Goal: Communication & Community: Answer question/provide support

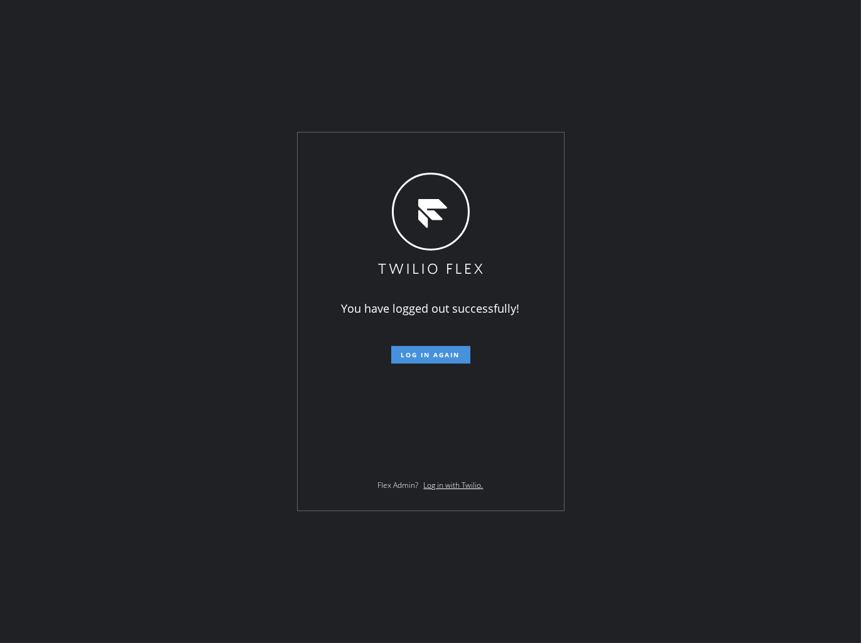
click at [410, 359] on span "Log in again" at bounding box center [430, 355] width 59 height 9
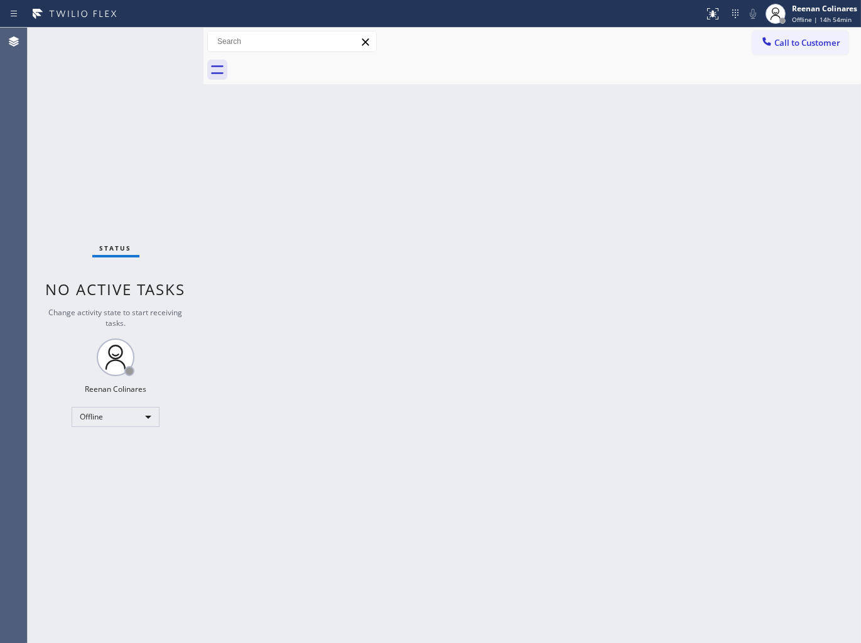
click at [525, 142] on div "Back to Dashboard Change Sender ID Customers Technicians Select a contact Outbo…" at bounding box center [533, 336] width 658 height 616
click at [126, 412] on div "Offline" at bounding box center [116, 417] width 88 height 20
click at [117, 447] on li "Available" at bounding box center [114, 449] width 85 height 15
click at [475, 160] on div "Back to Dashboard Change Sender ID Customers Technicians Select a contact Outbo…" at bounding box center [533, 336] width 658 height 616
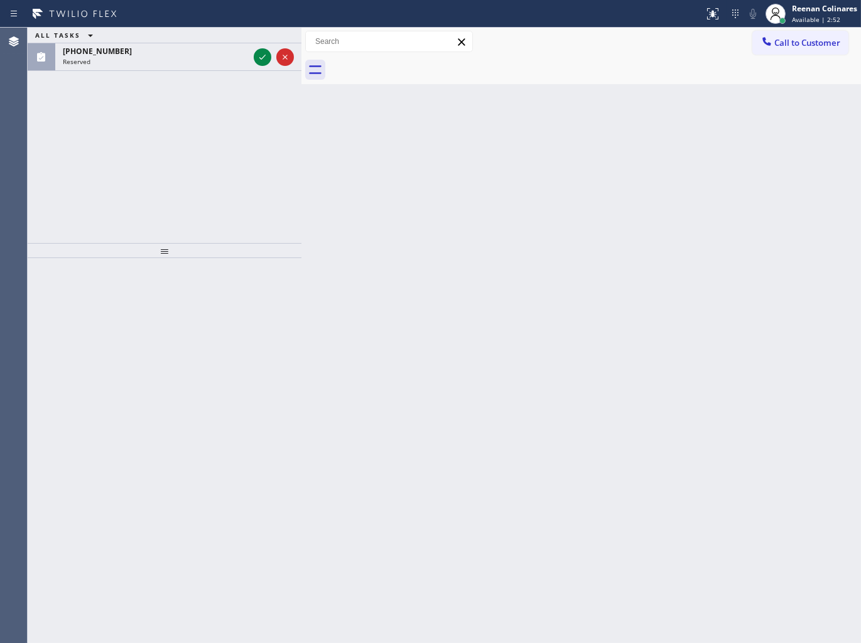
drag, startPoint x: 204, startPoint y: 45, endPoint x: 302, endPoint y: 33, distance: 98.8
click at [302, 33] on div at bounding box center [302, 336] width 0 height 616
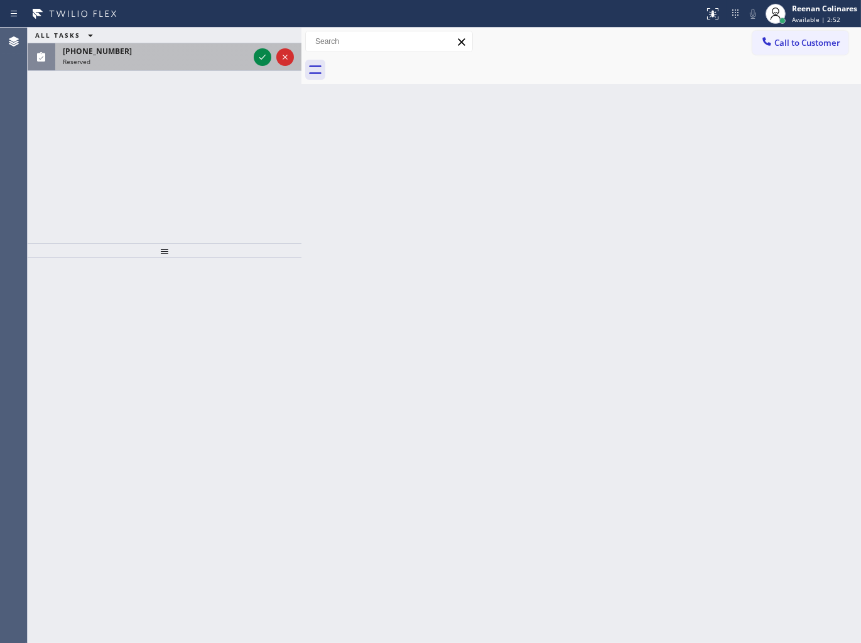
click at [203, 63] on div "Reserved" at bounding box center [156, 61] width 186 height 9
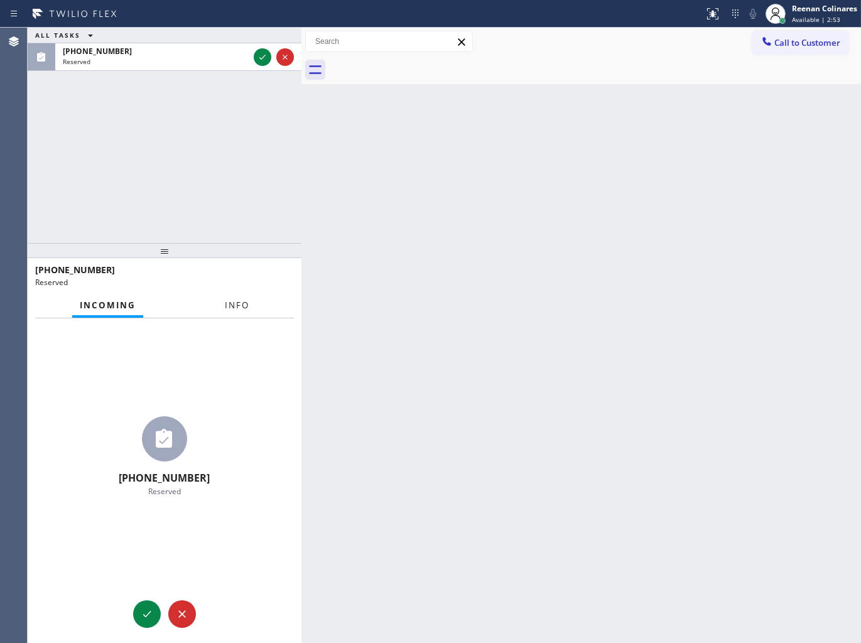
click at [225, 295] on button "Info" at bounding box center [237, 305] width 40 height 24
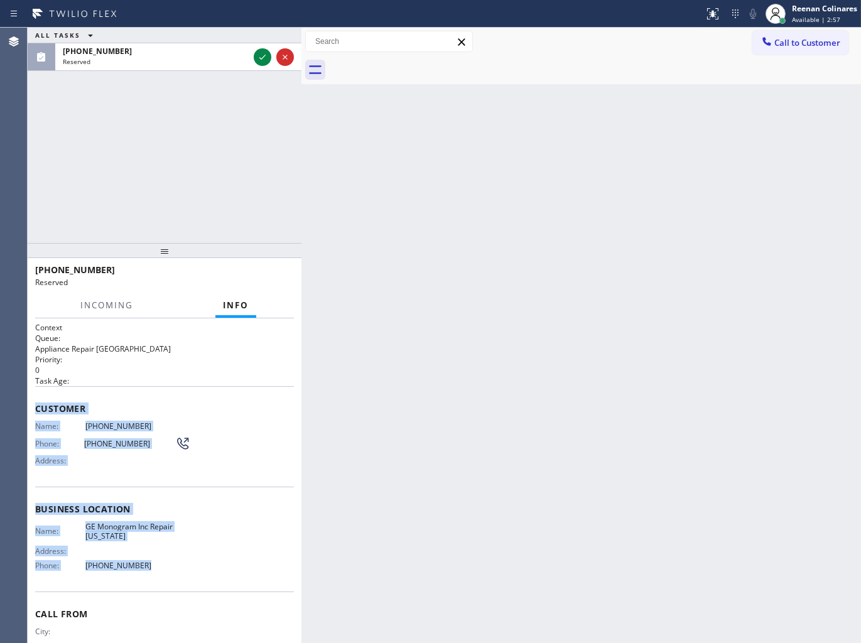
copy div "Customer Name: [PHONE_NUMBER] Phone: [PHONE_NUMBER] Address: Business location …"
drag, startPoint x: 38, startPoint y: 401, endPoint x: 173, endPoint y: 570, distance: 217.2
click at [173, 570] on div "Context Queue: Appliance Repair High End Priority: 0 Task Age: Customer Name: […" at bounding box center [164, 504] width 259 height 364
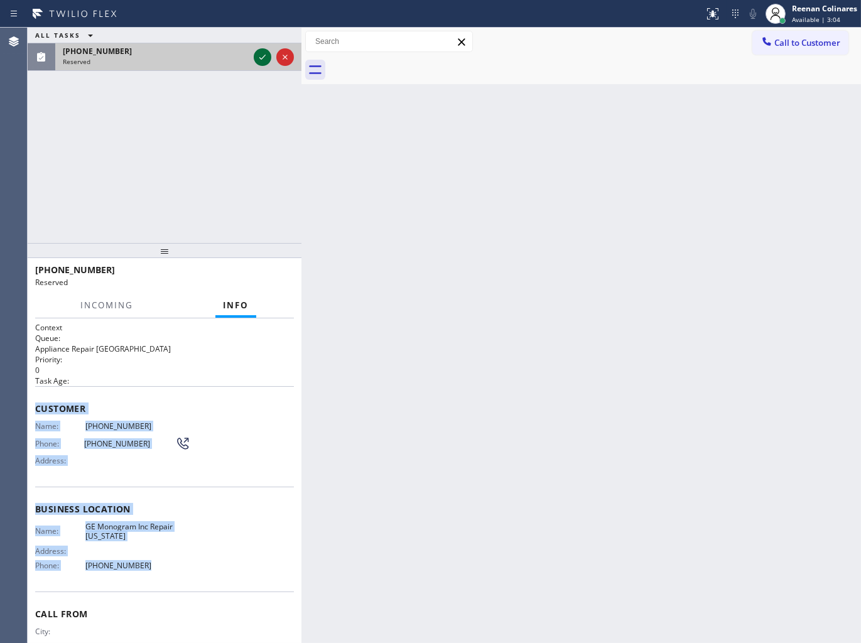
click at [266, 55] on icon at bounding box center [262, 57] width 15 height 15
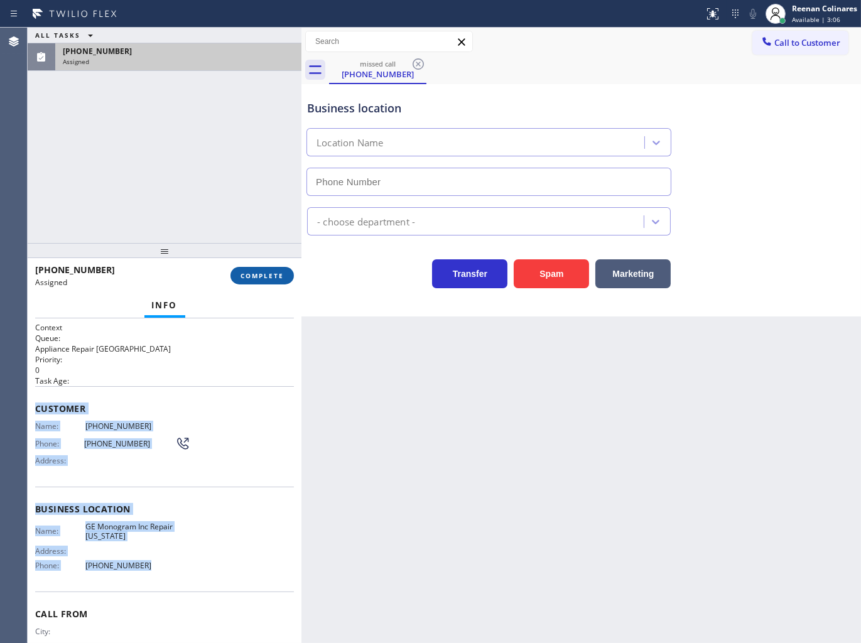
type input "[PHONE_NUMBER]"
click at [278, 271] on span "COMPLETE" at bounding box center [262, 275] width 43 height 9
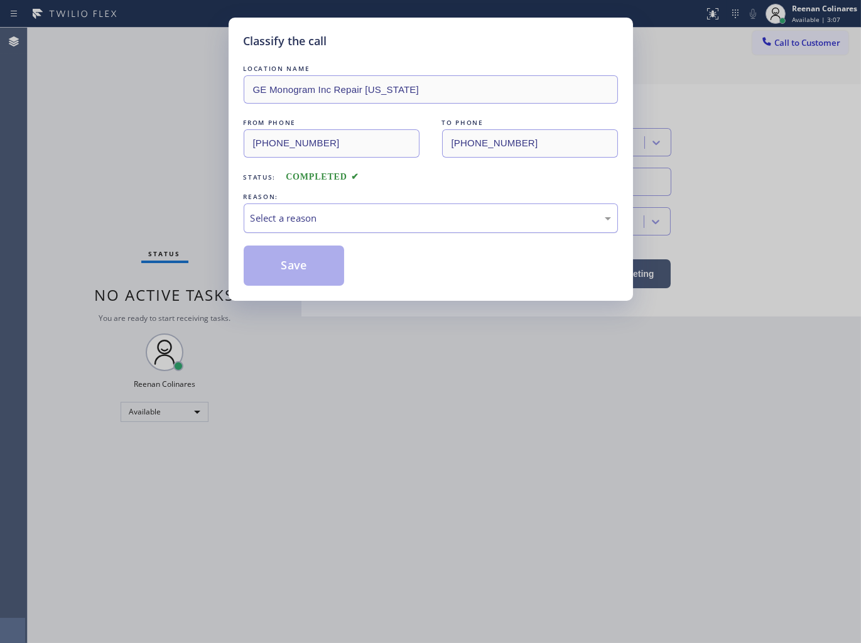
click at [329, 216] on div "Select a reason" at bounding box center [431, 218] width 361 height 14
click at [283, 271] on button "Save" at bounding box center [294, 266] width 101 height 40
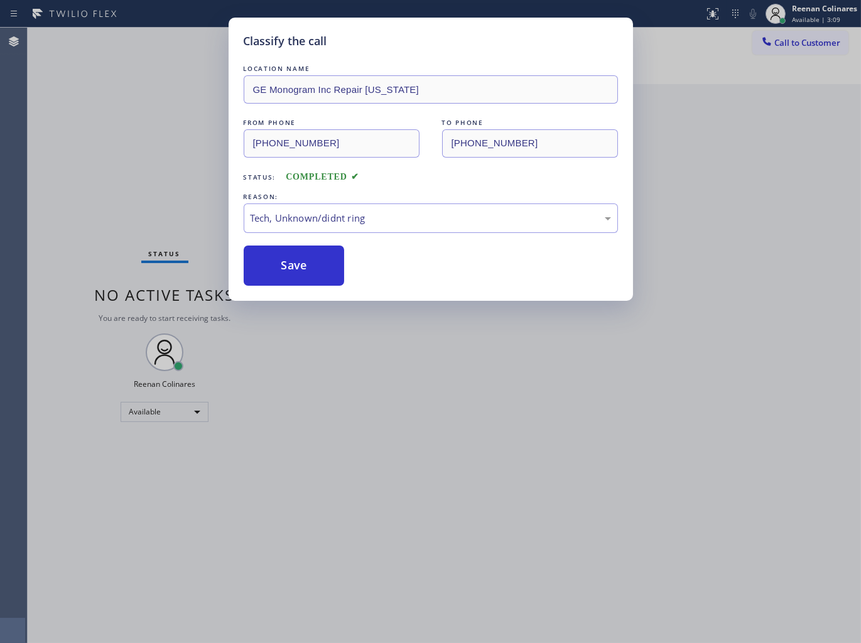
click at [58, 168] on div "Classify the call LOCATION NAME GE Monogram Inc Repair [US_STATE] FROM PHONE [P…" at bounding box center [430, 321] width 861 height 643
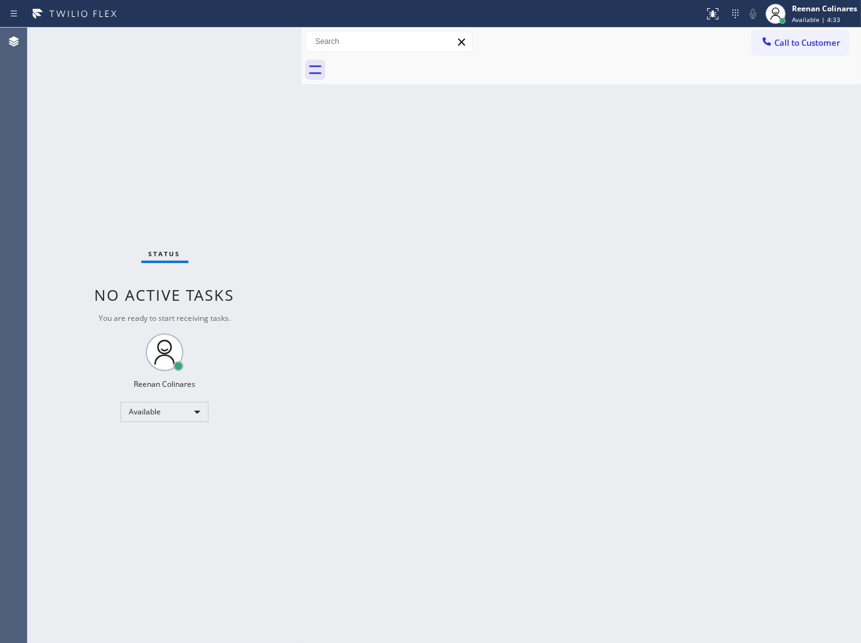
click at [607, 156] on div "Back to Dashboard Change Sender ID Customers Technicians Select a contact Outbo…" at bounding box center [582, 336] width 560 height 616
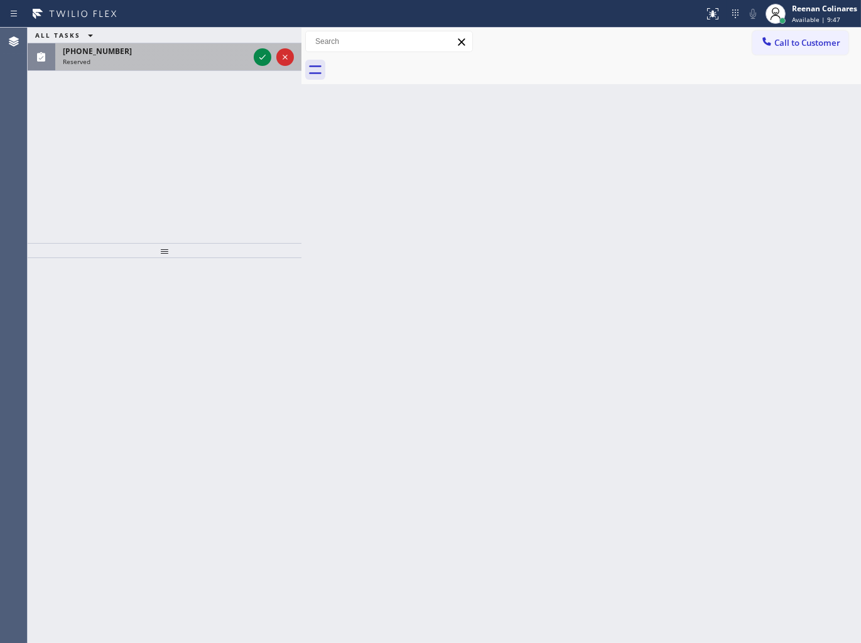
click at [202, 59] on div "Reserved" at bounding box center [156, 61] width 186 height 9
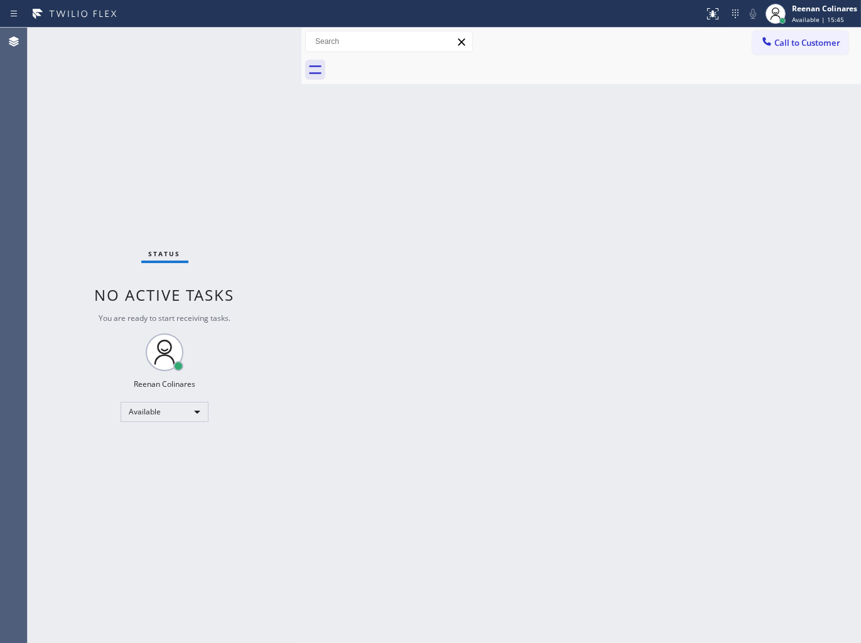
click at [392, 249] on div "Back to Dashboard Change Sender ID Customers Technicians Select a contact Outbo…" at bounding box center [582, 336] width 560 height 616
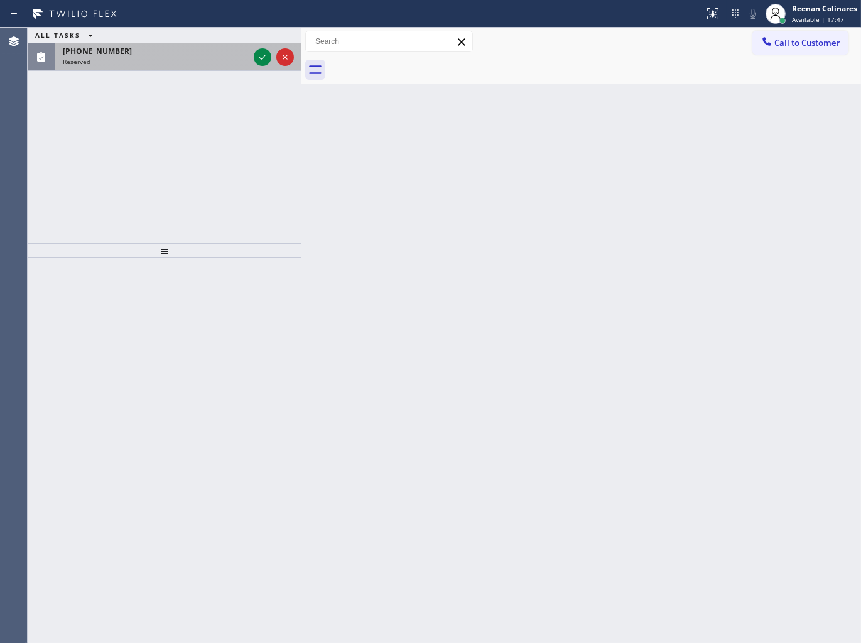
click at [186, 57] on div "Reserved" at bounding box center [156, 61] width 186 height 9
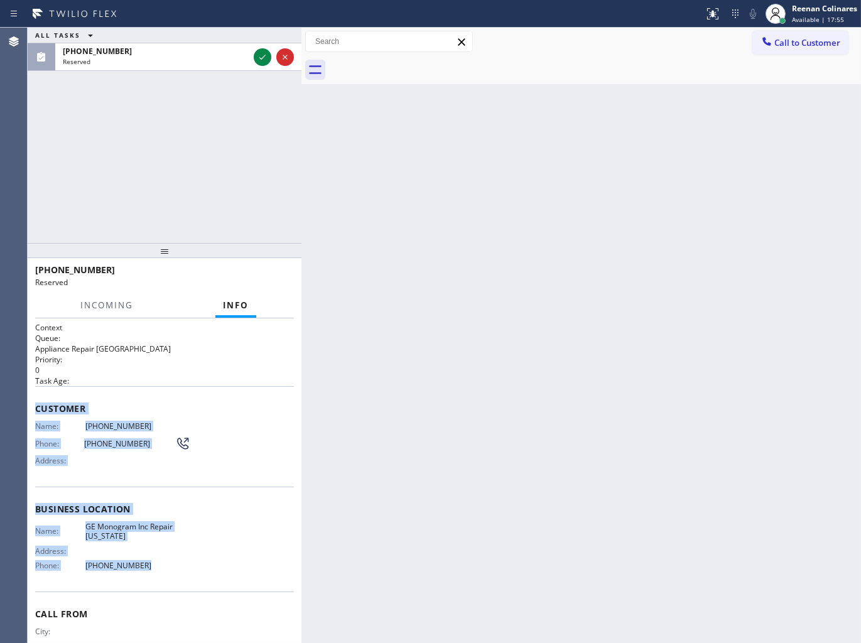
copy div "Customer Name: [PHONE_NUMBER] Phone: [PHONE_NUMBER] Address: Business location …"
drag, startPoint x: 35, startPoint y: 406, endPoint x: 237, endPoint y: 552, distance: 248.9
click at [222, 579] on div "Context Queue: Appliance Repair High End Priority: 0 Task Age: Customer Name: […" at bounding box center [164, 504] width 259 height 364
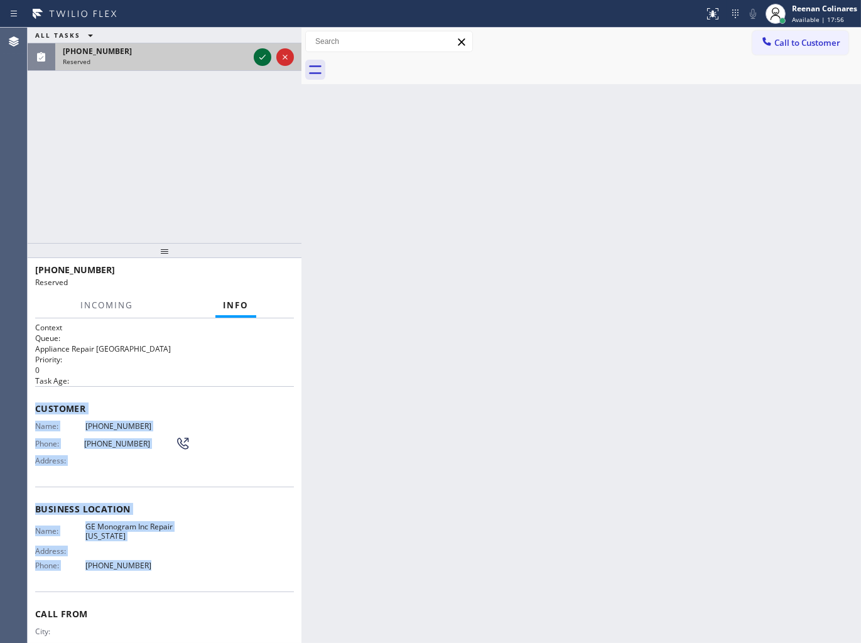
click at [264, 57] on icon at bounding box center [262, 57] width 6 height 5
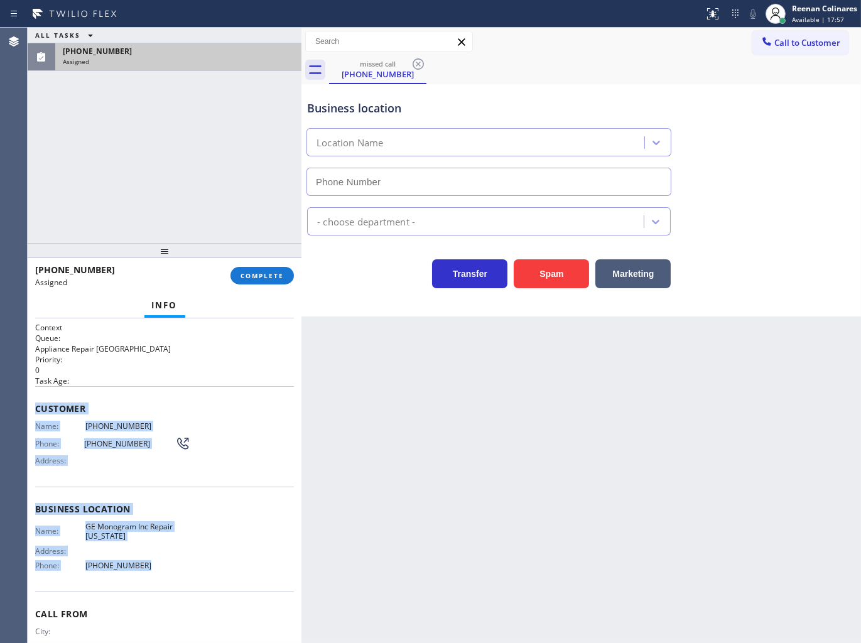
type input "[PHONE_NUMBER]"
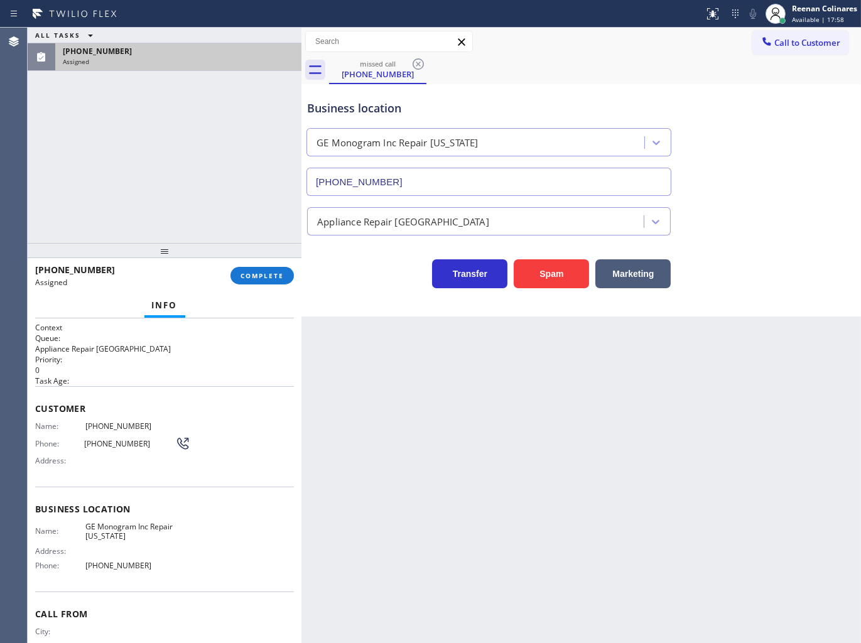
click at [283, 286] on div "[PHONE_NUMBER] Assigned COMPLETE" at bounding box center [164, 275] width 259 height 33
click at [280, 280] on span "COMPLETE" at bounding box center [262, 275] width 43 height 9
click at [253, 278] on span "COMPLETE" at bounding box center [262, 275] width 43 height 9
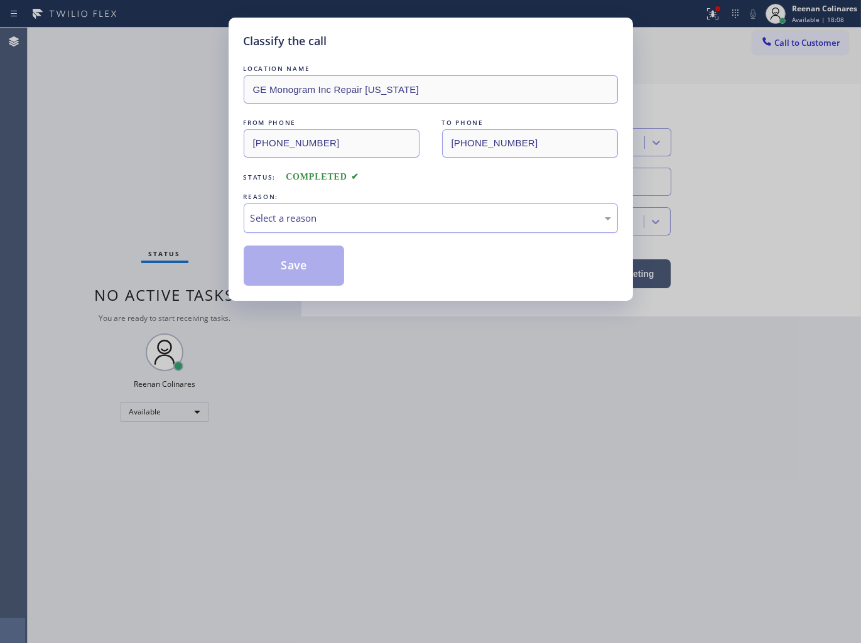
click at [329, 215] on div "Select a reason" at bounding box center [431, 218] width 361 height 14
click at [283, 283] on button "Save" at bounding box center [294, 266] width 101 height 40
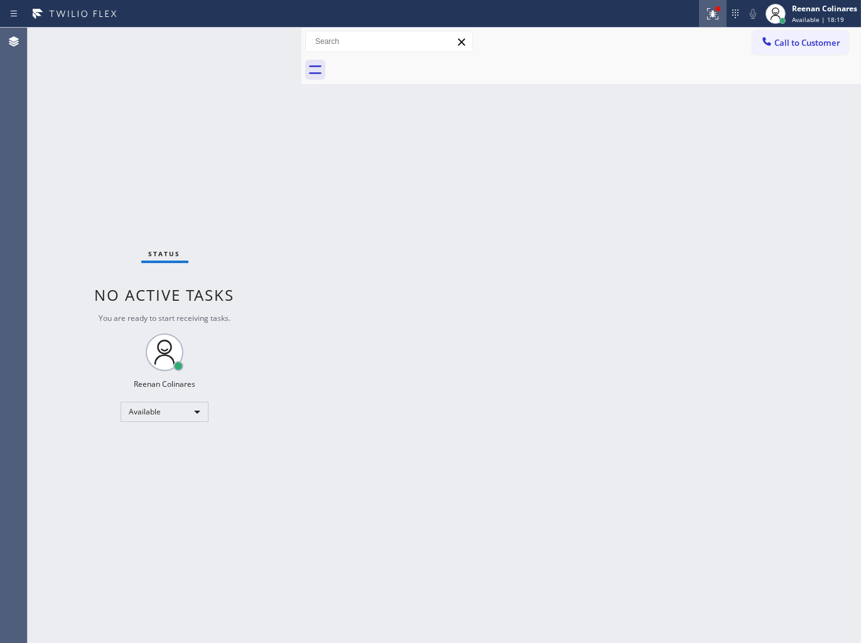
click at [712, 16] on icon at bounding box center [711, 12] width 8 height 9
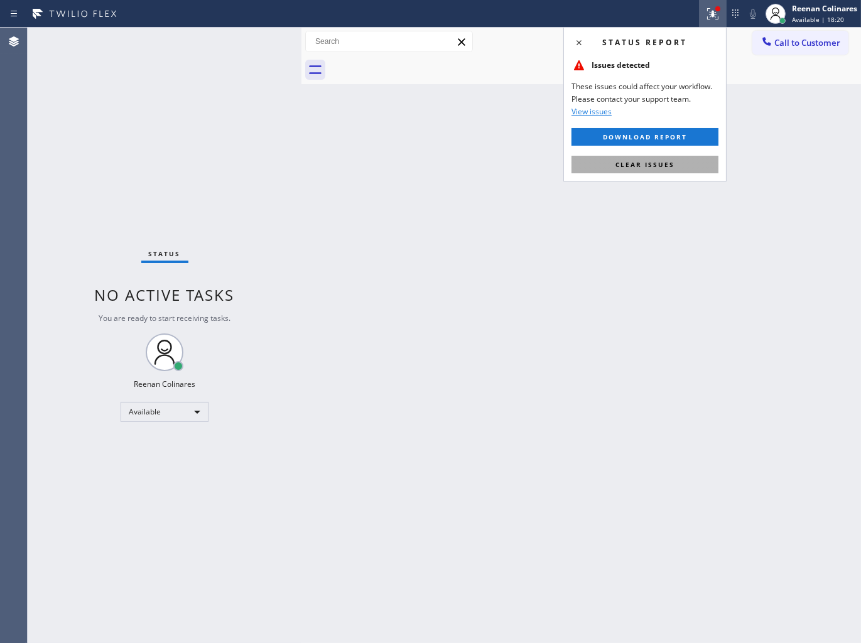
click at [662, 161] on span "Clear issues" at bounding box center [645, 164] width 59 height 9
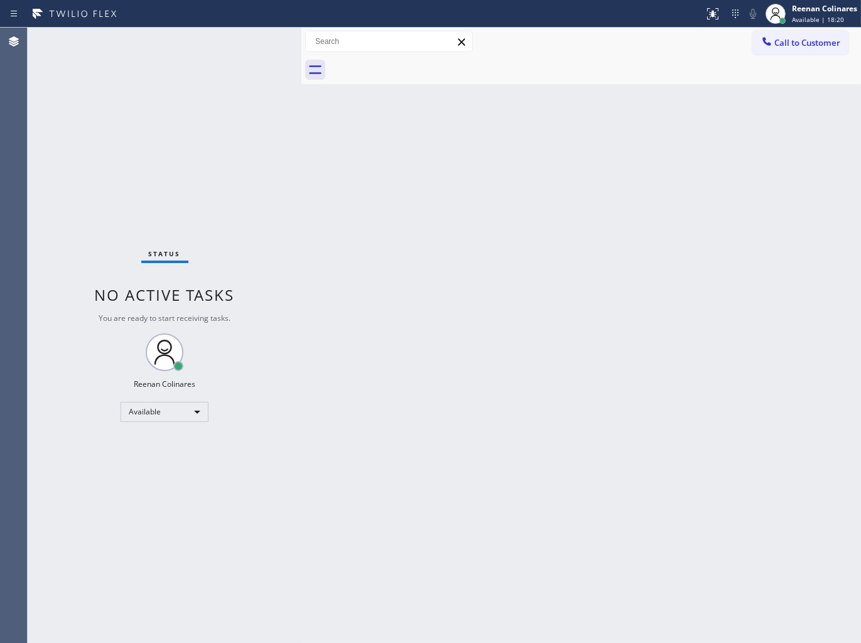
click at [463, 207] on div "Back to Dashboard Change Sender ID Customers Technicians Select a contact Outbo…" at bounding box center [582, 336] width 560 height 616
click at [599, 199] on div "Back to Dashboard Change Sender ID Customers Technicians Select a contact Outbo…" at bounding box center [582, 336] width 560 height 616
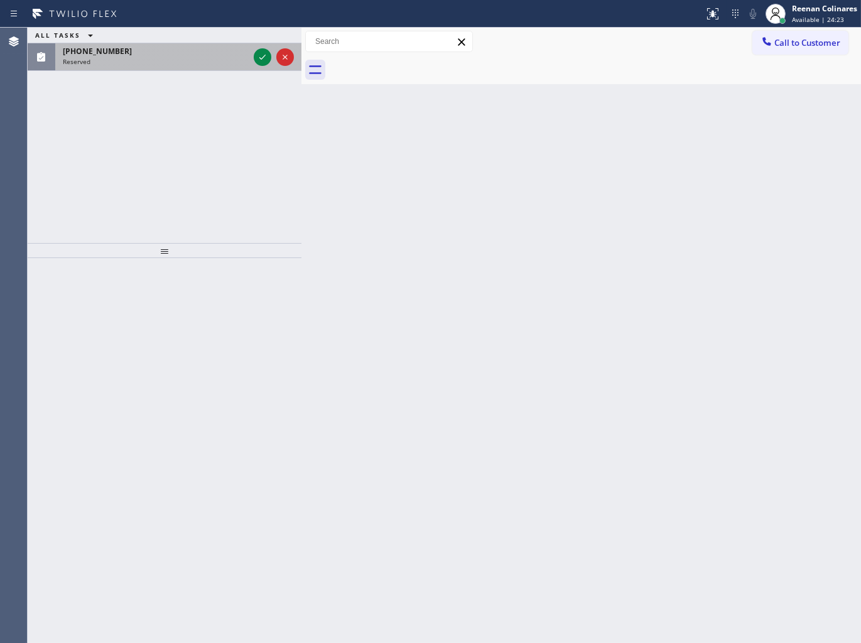
click at [139, 50] on div "[PHONE_NUMBER]" at bounding box center [156, 51] width 186 height 11
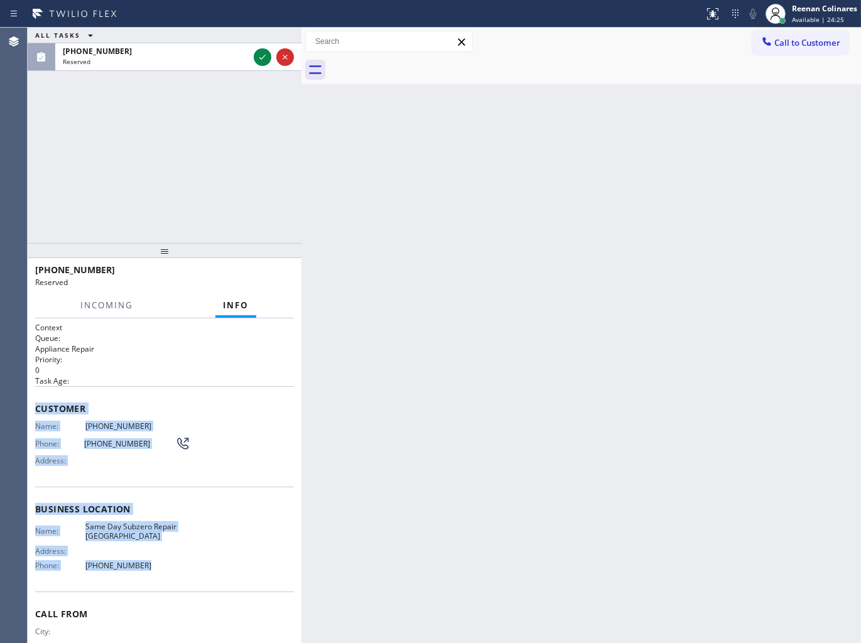
copy div "Customer Name: [PHONE_NUMBER] Phone: [PHONE_NUMBER] Address: Business location …"
drag, startPoint x: 33, startPoint y: 402, endPoint x: 225, endPoint y: 558, distance: 246.9
click at [218, 558] on div "Context Queue: Appliance Repair Priority: 0 Task Age: Customer Name: [PHONE_NUM…" at bounding box center [165, 480] width 274 height 325
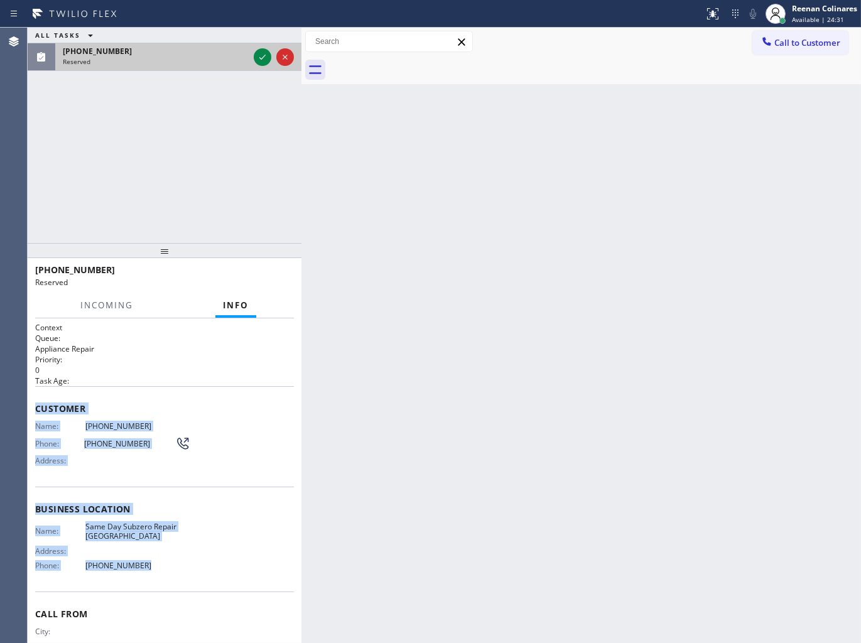
click at [227, 46] on div "[PHONE_NUMBER]" at bounding box center [156, 51] width 186 height 11
drag, startPoint x: 261, startPoint y: 55, endPoint x: 259, endPoint y: 63, distance: 7.8
click at [261, 55] on icon at bounding box center [262, 57] width 15 height 15
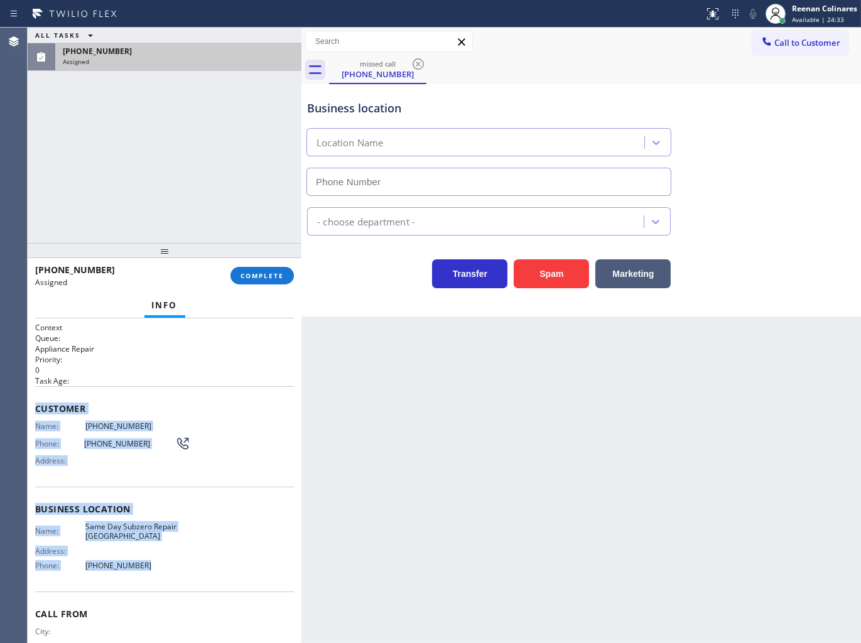
type input "[PHONE_NUMBER]"
click at [276, 278] on span "COMPLETE" at bounding box center [262, 275] width 43 height 9
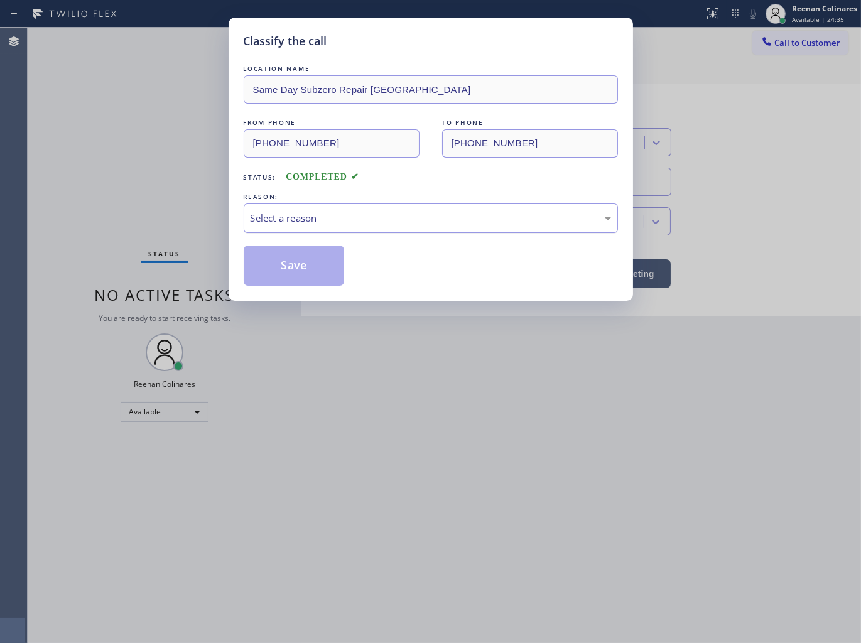
click at [327, 218] on div "Select a reason" at bounding box center [431, 218] width 361 height 14
drag, startPoint x: 279, startPoint y: 271, endPoint x: 157, endPoint y: 222, distance: 131.6
click at [272, 268] on button "Save" at bounding box center [294, 266] width 101 height 40
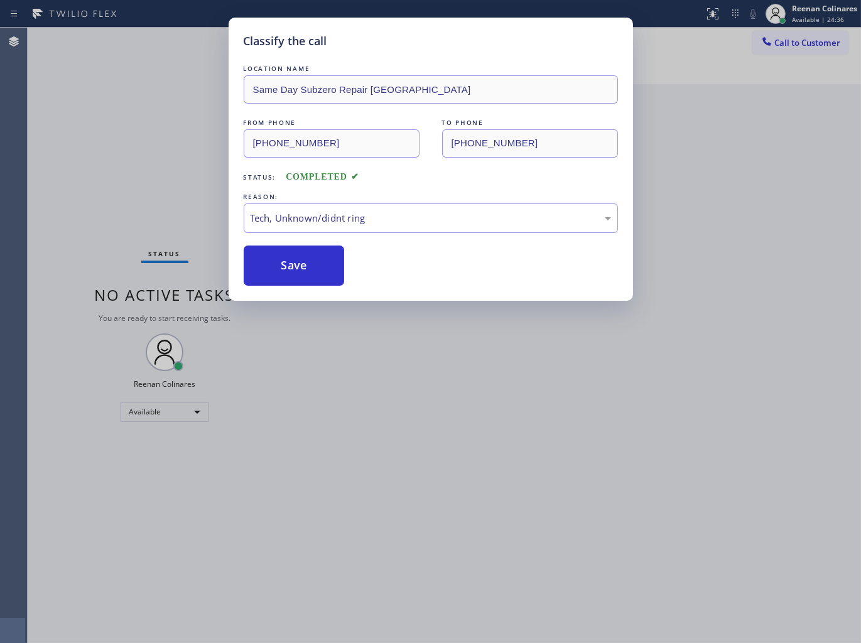
click at [156, 221] on div "Classify the call LOCATION NAME Same Day Subzero Repair [GEOGRAPHIC_DATA] FROM …" at bounding box center [430, 321] width 861 height 643
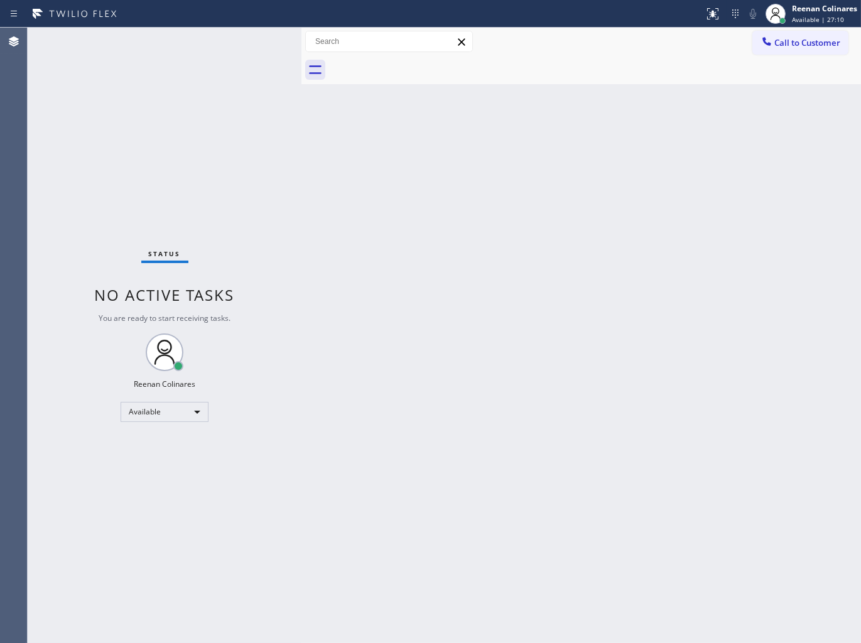
click at [190, 53] on div "Status No active tasks You are ready to start receiving tasks. Reenan Colinares…" at bounding box center [165, 336] width 274 height 616
click at [582, 153] on div "Back to Dashboard Change Sender ID Customers Technicians Select a contact Outbo…" at bounding box center [582, 336] width 560 height 616
click at [539, 166] on div "Back to Dashboard Change Sender ID Customers Technicians Select a contact Outbo…" at bounding box center [582, 336] width 560 height 616
click at [649, 126] on div "Back to Dashboard Change Sender ID Customers Technicians Select a contact Outbo…" at bounding box center [582, 336] width 560 height 616
click at [541, 166] on div "Back to Dashboard Change Sender ID Customers Technicians Select a contact Outbo…" at bounding box center [582, 336] width 560 height 616
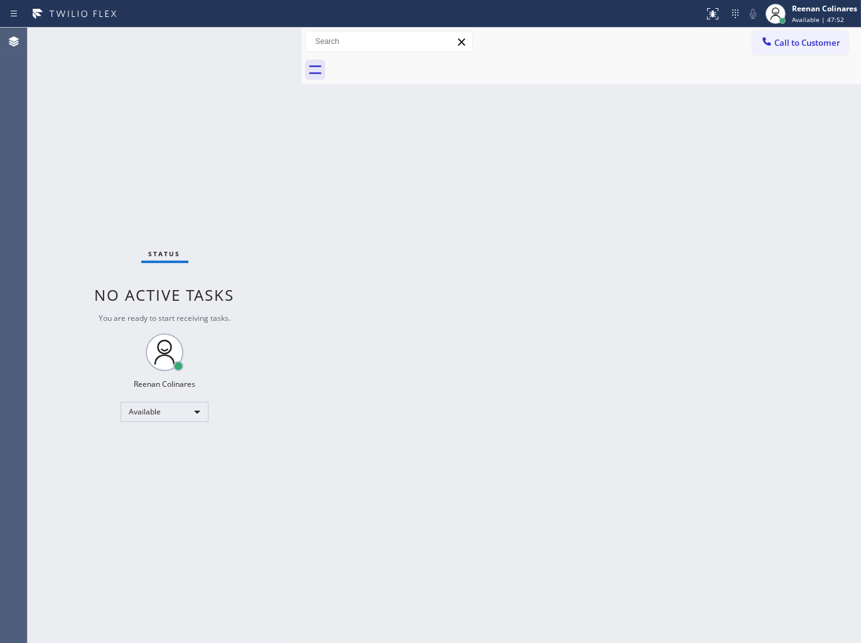
click at [536, 175] on div "Back to Dashboard Change Sender ID Customers Technicians Select a contact Outbo…" at bounding box center [582, 336] width 560 height 616
click at [672, 167] on div "Back to Dashboard Change Sender ID Customers Technicians Select a contact Outbo…" at bounding box center [582, 336] width 560 height 616
click at [428, 185] on div "Back to Dashboard Change Sender ID Customers Technicians Select a contact Outbo…" at bounding box center [582, 336] width 560 height 616
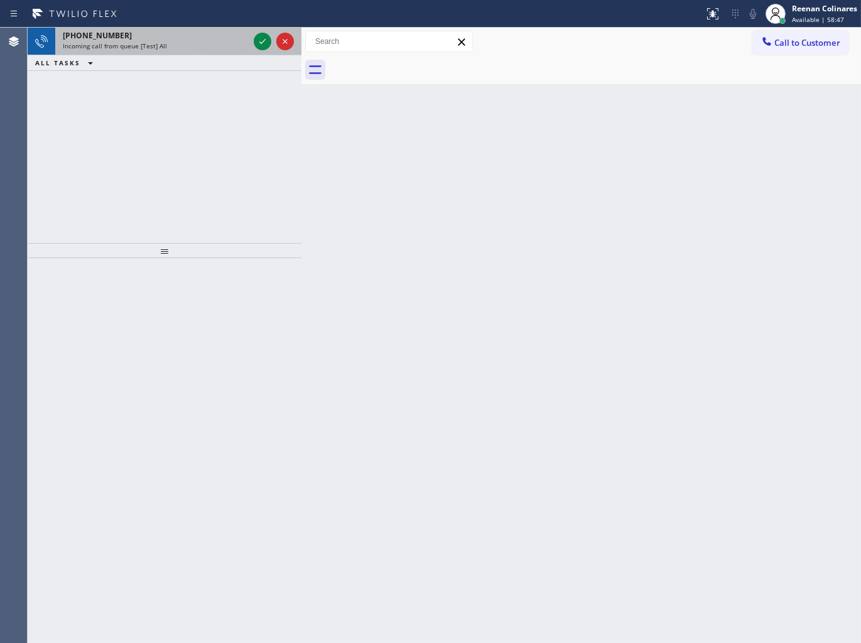
click at [180, 46] on div "Incoming call from queue [Test] All" at bounding box center [156, 45] width 186 height 9
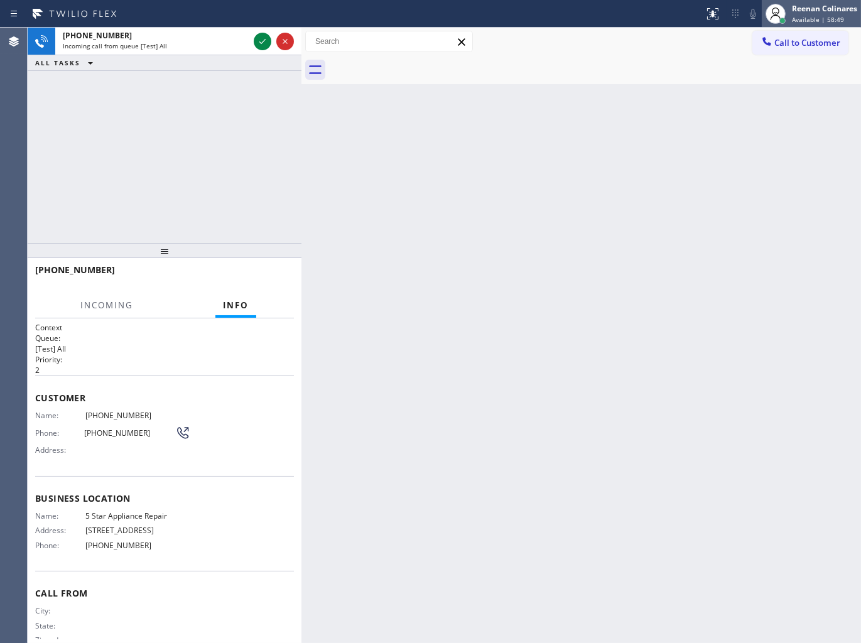
click at [815, 13] on div "Reenan Colinares" at bounding box center [824, 8] width 65 height 11
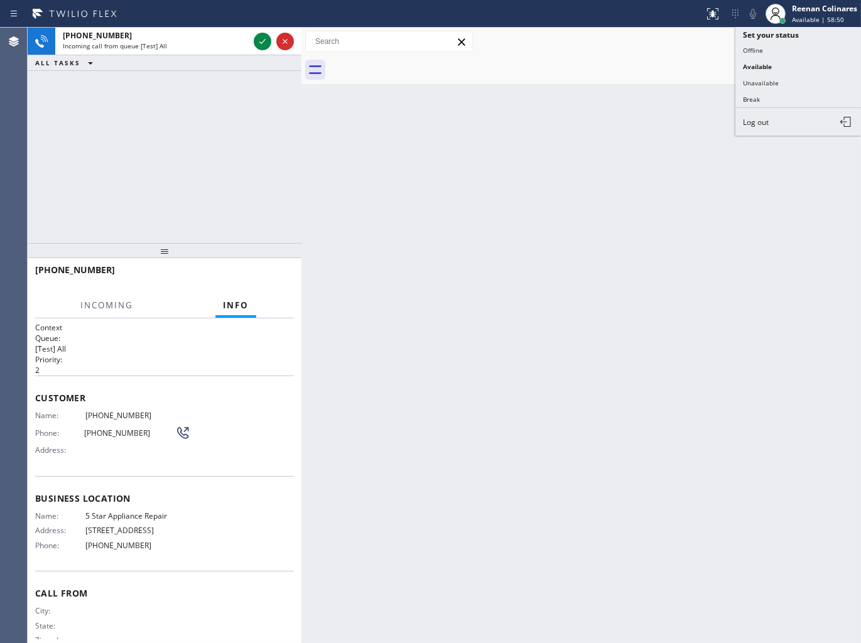
click at [768, 79] on button "Unavailable" at bounding box center [799, 83] width 126 height 16
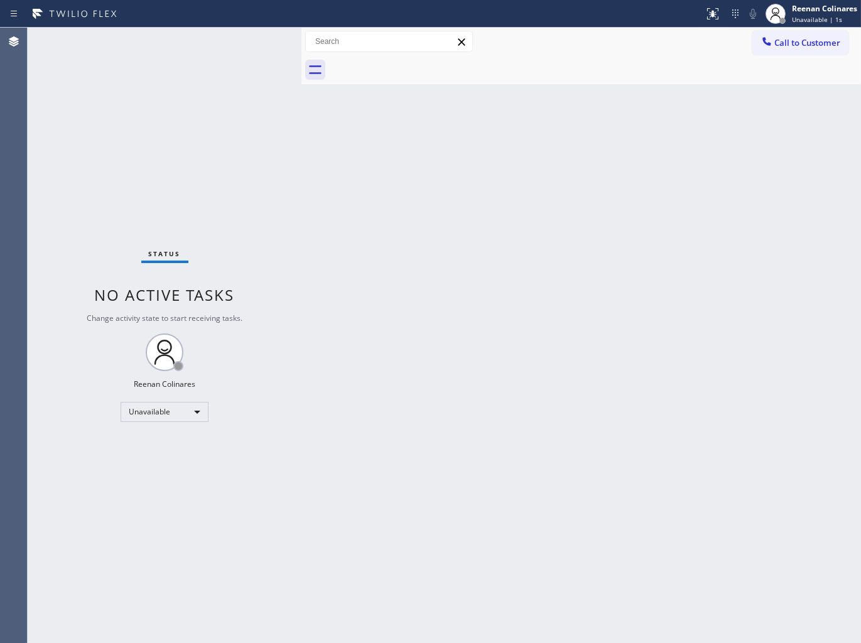
click at [608, 190] on div "Back to Dashboard Change Sender ID Customers Technicians Select a contact Outbo…" at bounding box center [582, 336] width 560 height 616
click at [435, 437] on div "Back to Dashboard Change Sender ID Customers Technicians Select a contact Outbo…" at bounding box center [582, 336] width 560 height 616
click at [428, 400] on div "Back to Dashboard Change Sender ID Customers Technicians Select a contact Outbo…" at bounding box center [582, 336] width 560 height 616
click at [196, 410] on div "Unavailable" at bounding box center [165, 412] width 88 height 20
click at [431, 379] on div at bounding box center [430, 321] width 861 height 643
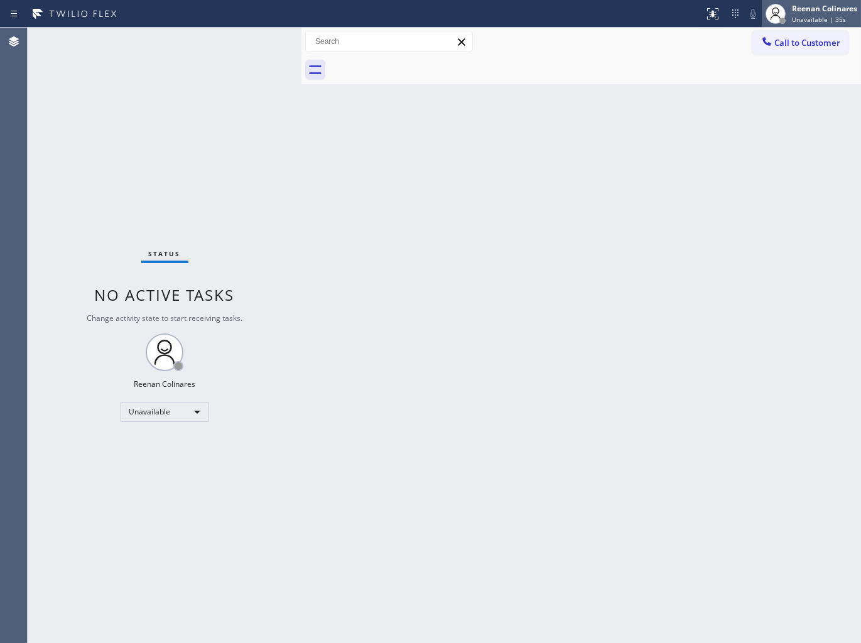
click at [811, 9] on div "Reenan Colinares" at bounding box center [824, 8] width 65 height 11
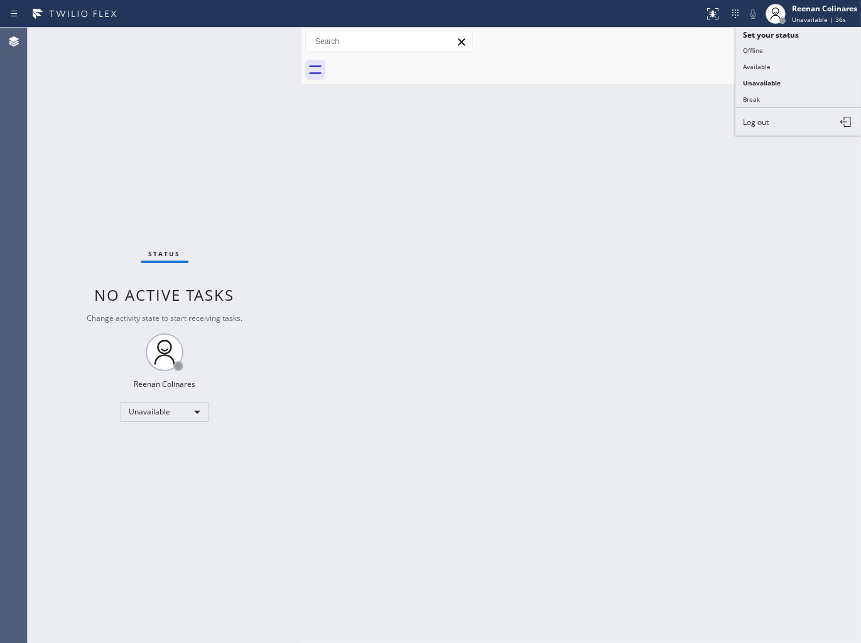
click at [585, 167] on div "Back to Dashboard Change Sender ID Customers Technicians Select a contact Outbo…" at bounding box center [582, 336] width 560 height 616
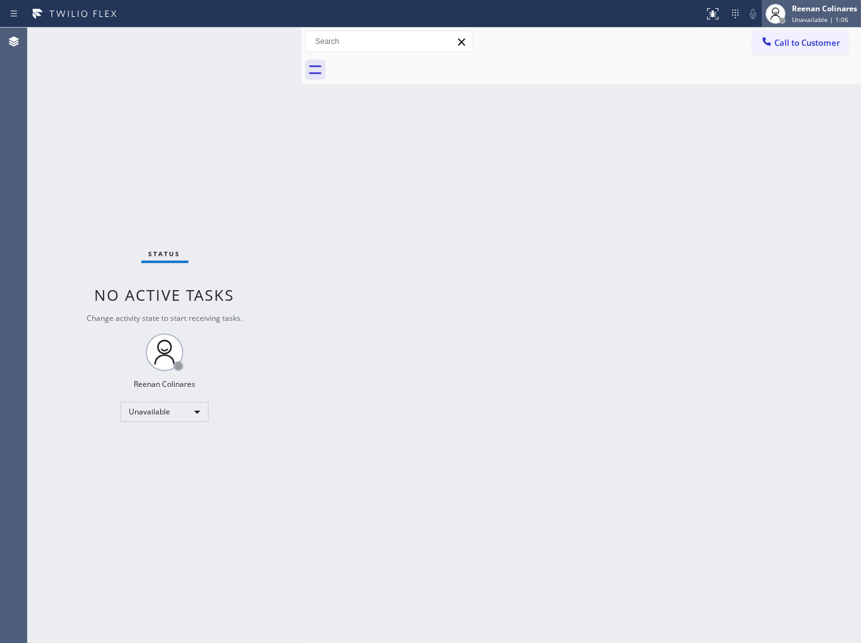
click at [801, 9] on div "Reenan Colinares" at bounding box center [824, 8] width 65 height 11
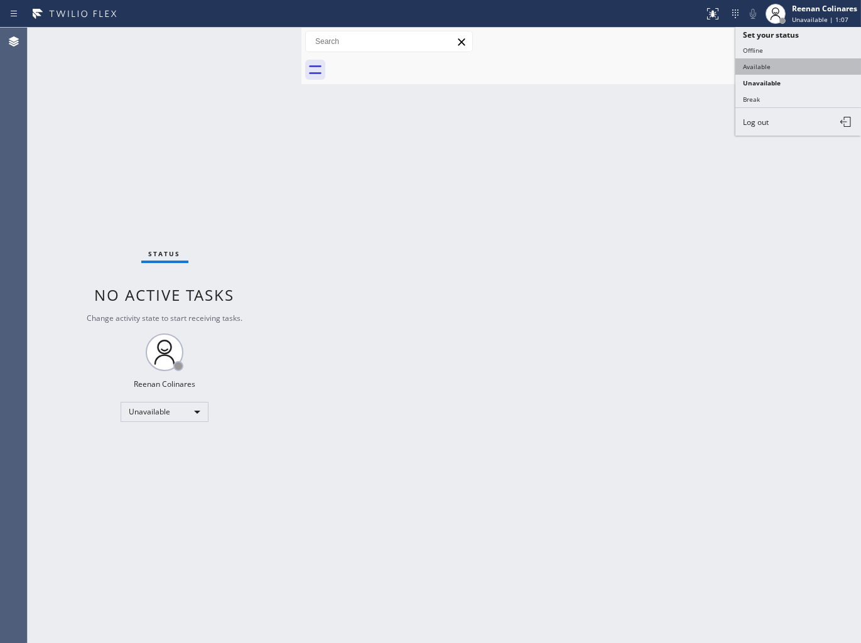
click at [744, 72] on button "Available" at bounding box center [799, 66] width 126 height 16
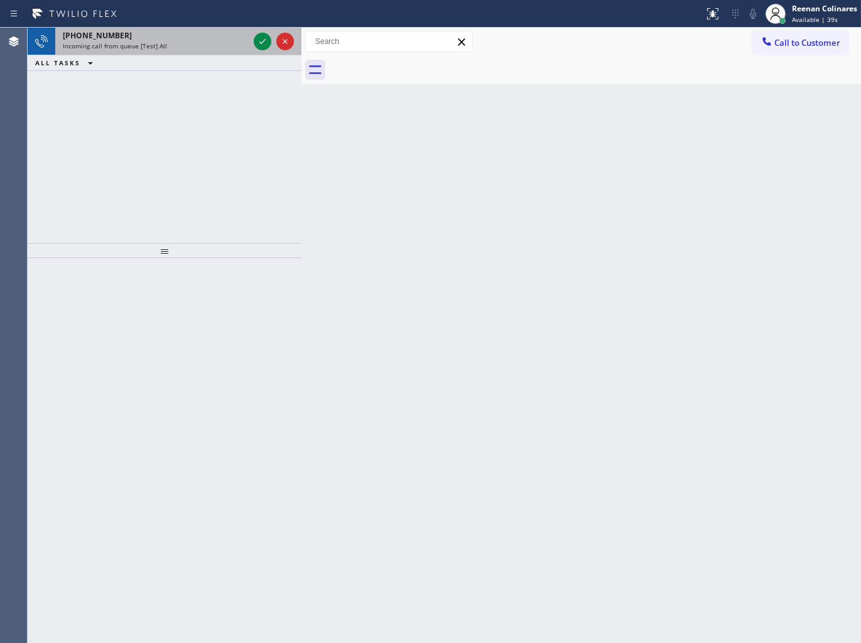
click at [166, 35] on div "[PHONE_NUMBER]" at bounding box center [156, 35] width 186 height 11
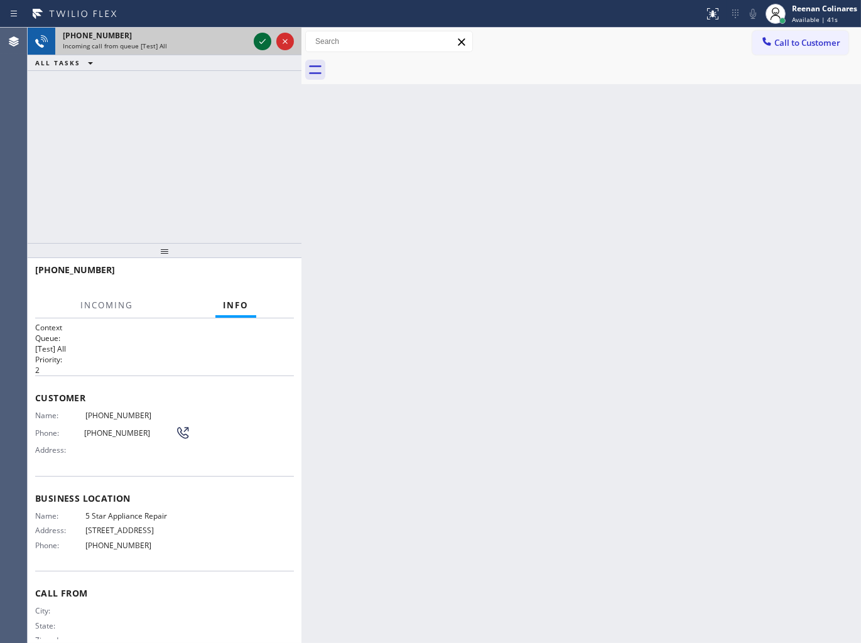
click at [264, 39] on icon at bounding box center [262, 41] width 15 height 15
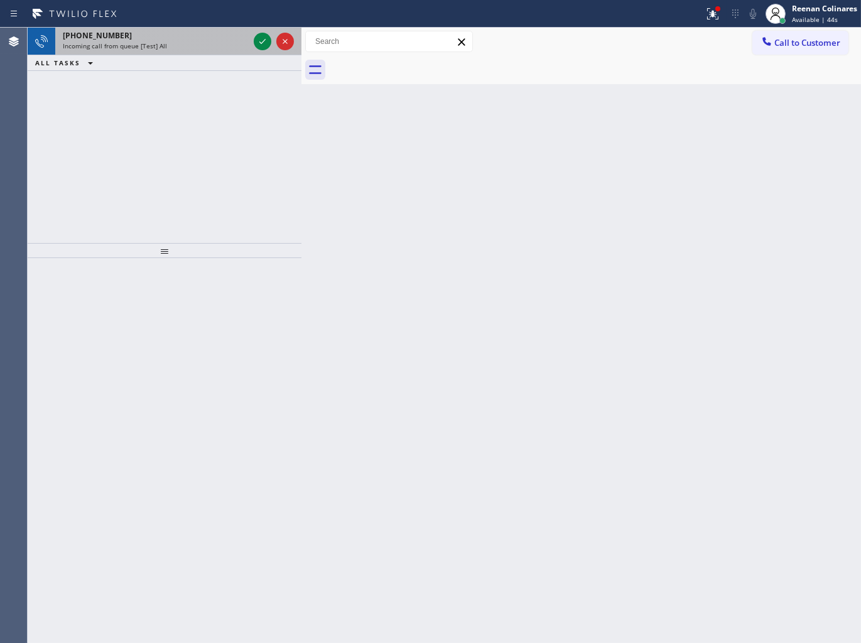
click at [216, 46] on div "Incoming call from queue [Test] All" at bounding box center [156, 45] width 186 height 9
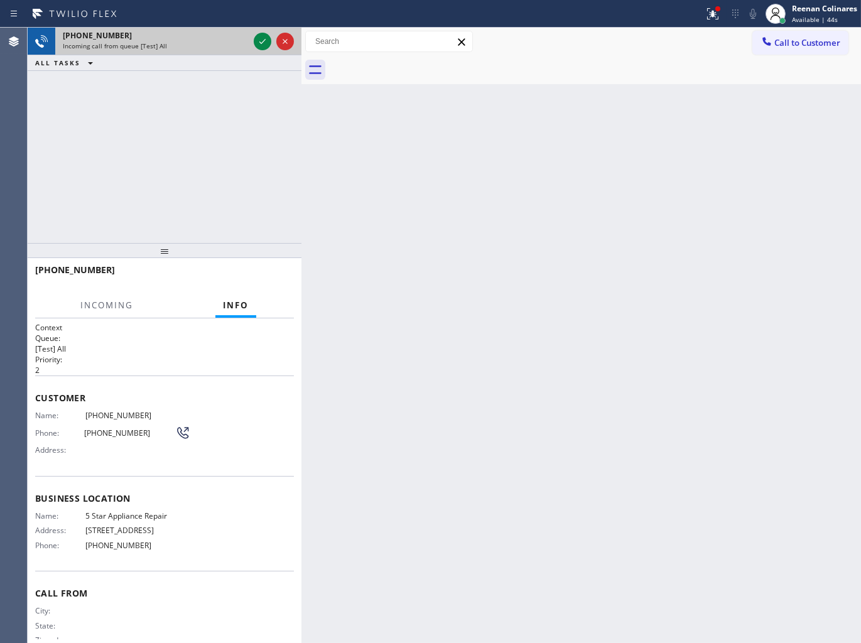
click at [216, 46] on div "Incoming call from queue [Test] All" at bounding box center [156, 45] width 186 height 9
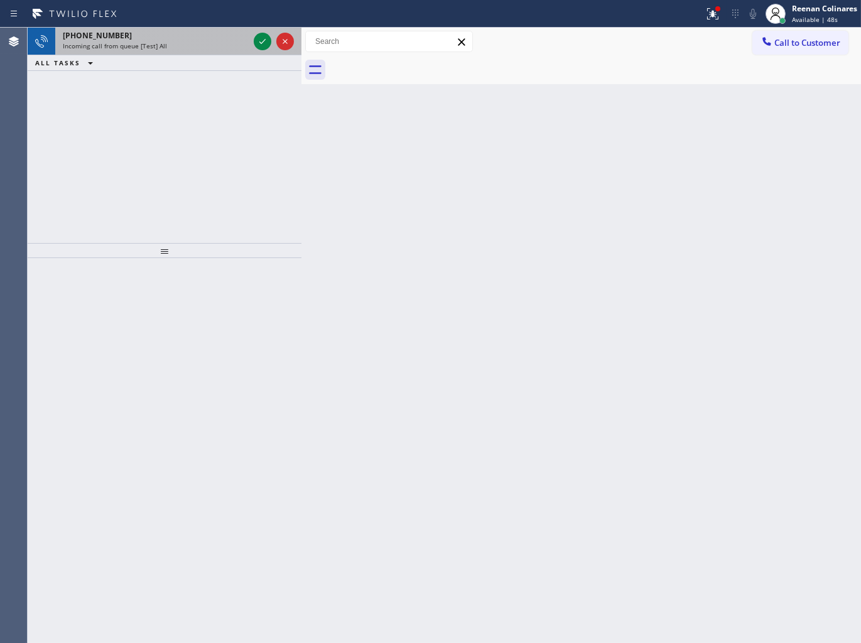
click at [258, 50] on div at bounding box center [273, 42] width 45 height 28
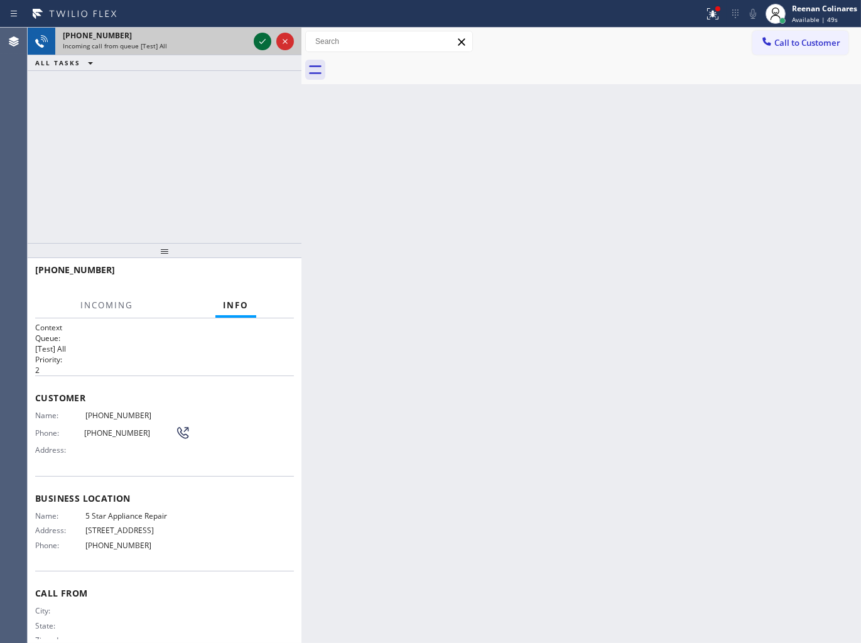
click at [259, 45] on icon at bounding box center [262, 41] width 15 height 15
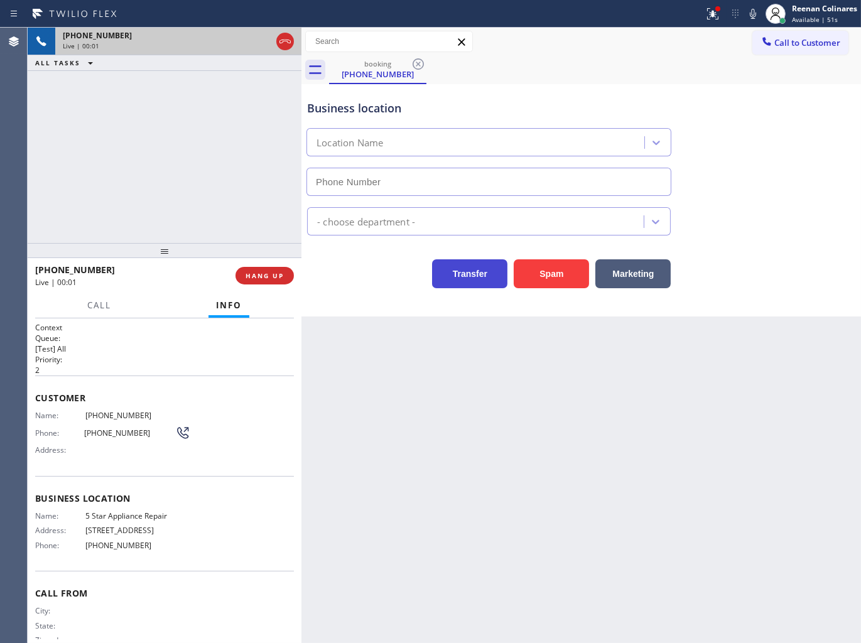
type input "[PHONE_NUMBER]"
click at [705, 19] on icon at bounding box center [712, 13] width 15 height 15
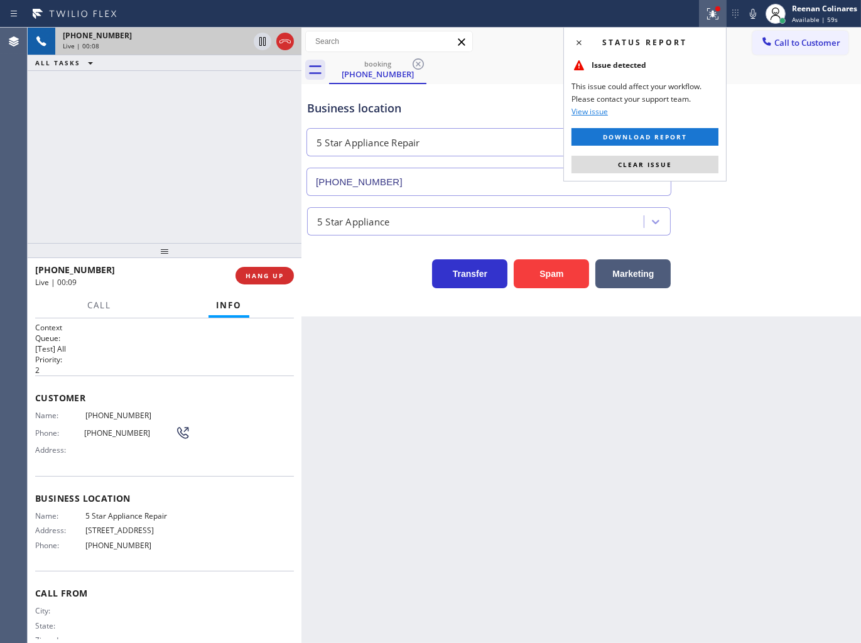
click at [679, 168] on button "Clear issue" at bounding box center [645, 165] width 147 height 18
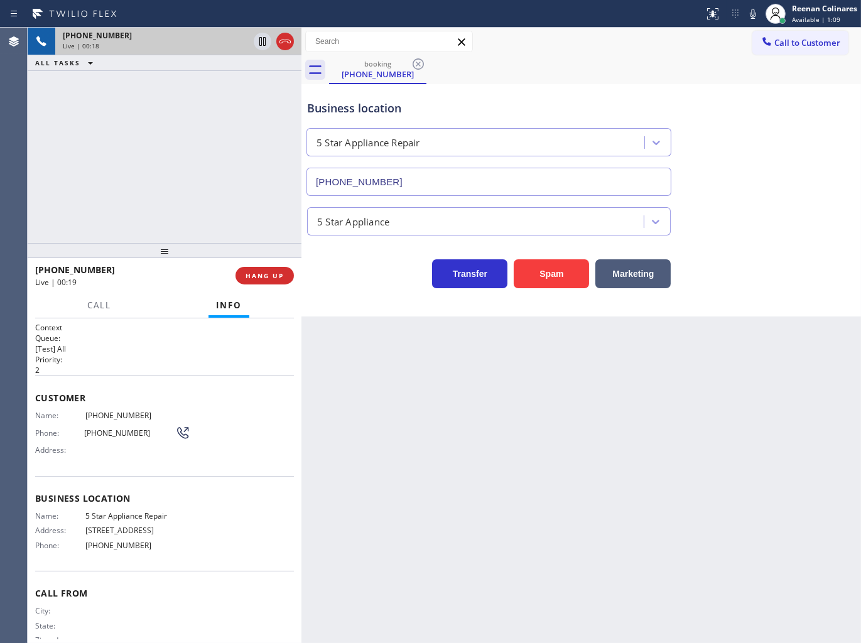
click at [801, 372] on div "Back to Dashboard Change Sender ID Customers Technicians Select a contact Outbo…" at bounding box center [582, 336] width 560 height 616
click at [117, 302] on button "Call" at bounding box center [99, 305] width 39 height 24
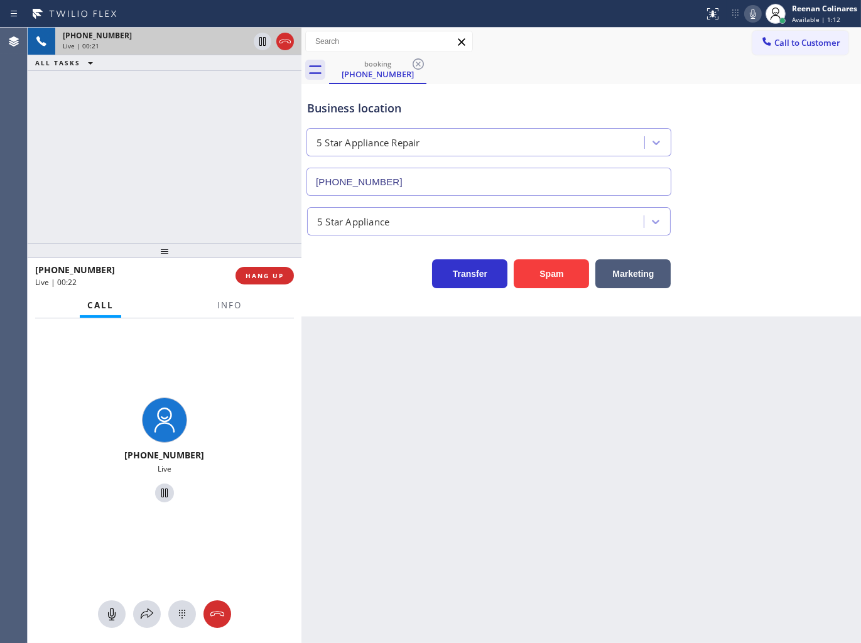
click at [756, 13] on icon at bounding box center [753, 14] width 6 height 10
click at [146, 617] on icon at bounding box center [146, 614] width 15 height 15
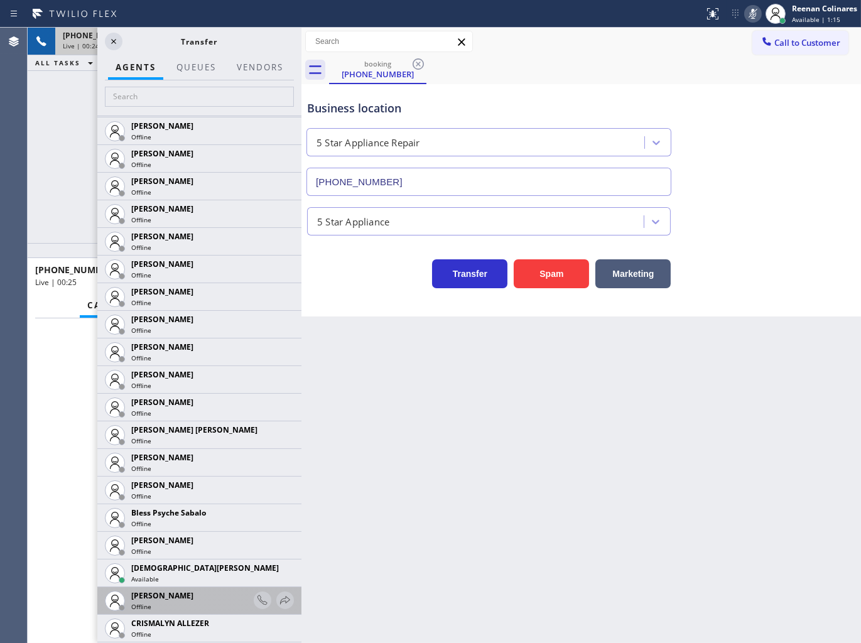
scroll to position [139, 0]
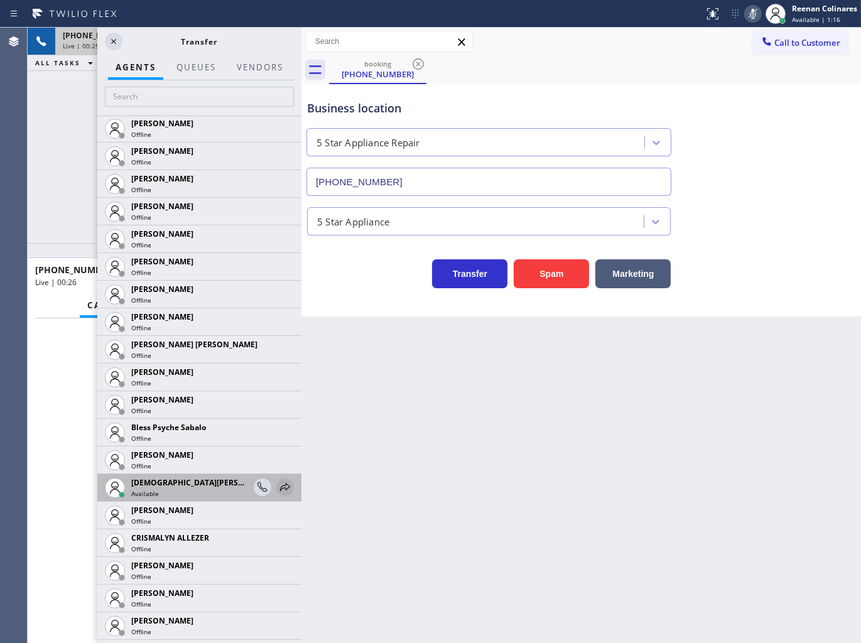
click at [280, 488] on icon at bounding box center [285, 487] width 10 height 8
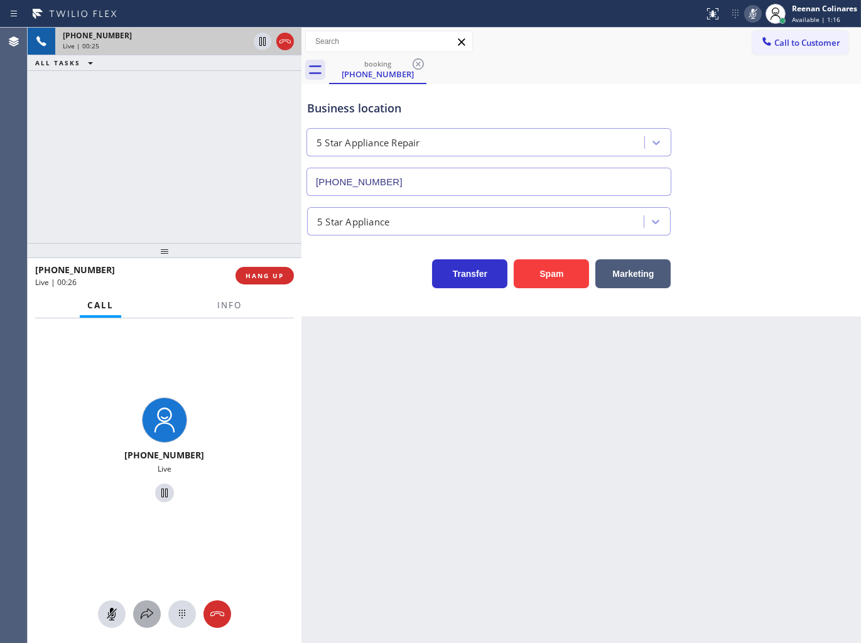
click at [141, 617] on icon at bounding box center [147, 614] width 13 height 11
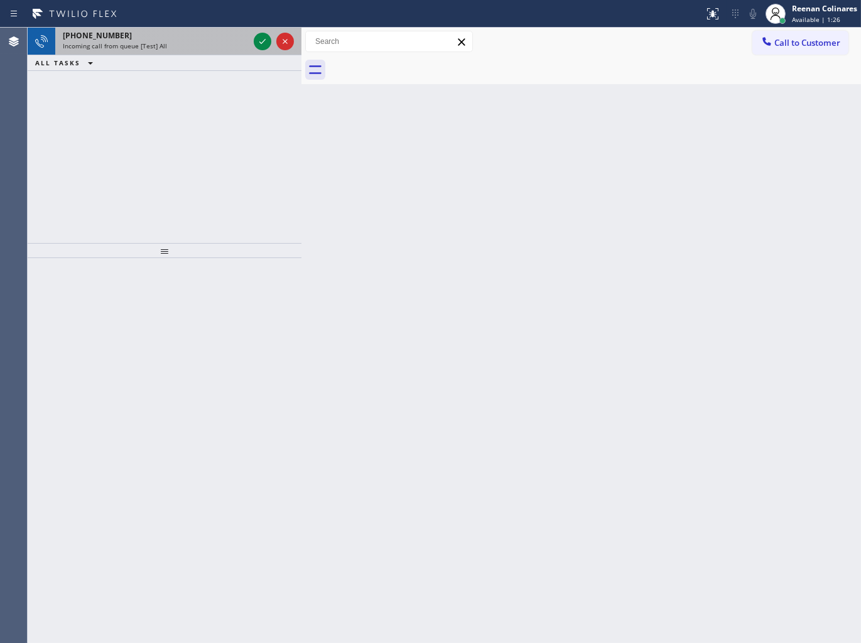
drag, startPoint x: 198, startPoint y: 23, endPoint x: 198, endPoint y: 38, distance: 15.1
click at [198, 30] on div "Status report No issues detected If you experience an issue, please download th…" at bounding box center [430, 321] width 861 height 643
click at [199, 40] on div "[PHONE_NUMBER]" at bounding box center [156, 35] width 186 height 11
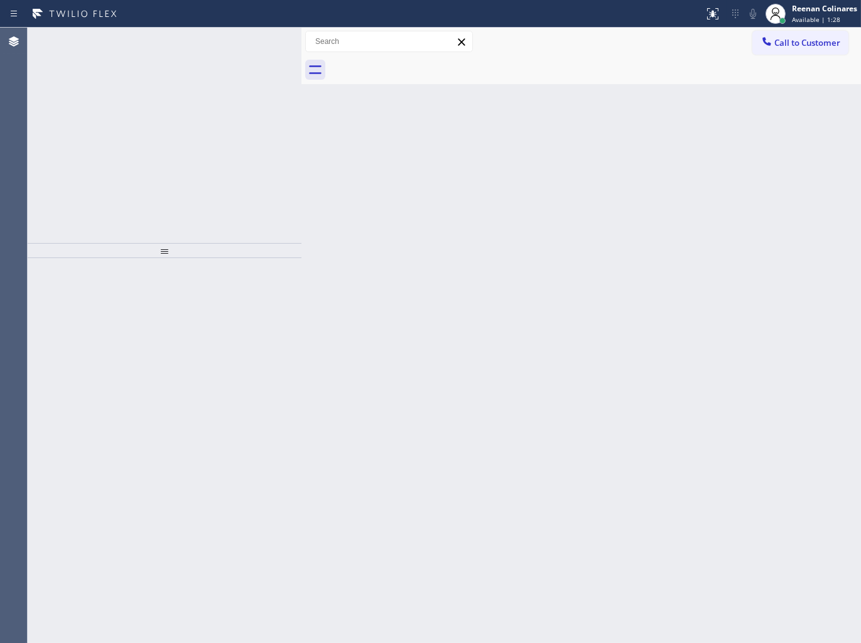
drag, startPoint x: 247, startPoint y: 313, endPoint x: 242, endPoint y: 307, distance: 8.0
click at [241, 305] on div at bounding box center [165, 450] width 274 height 385
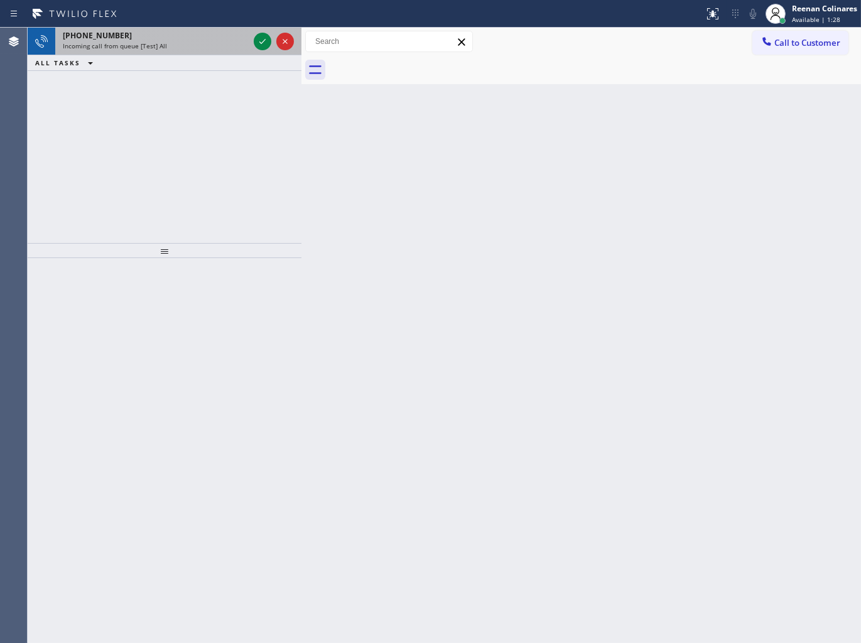
click at [222, 41] on div "Incoming call from queue [Test] All" at bounding box center [156, 45] width 186 height 9
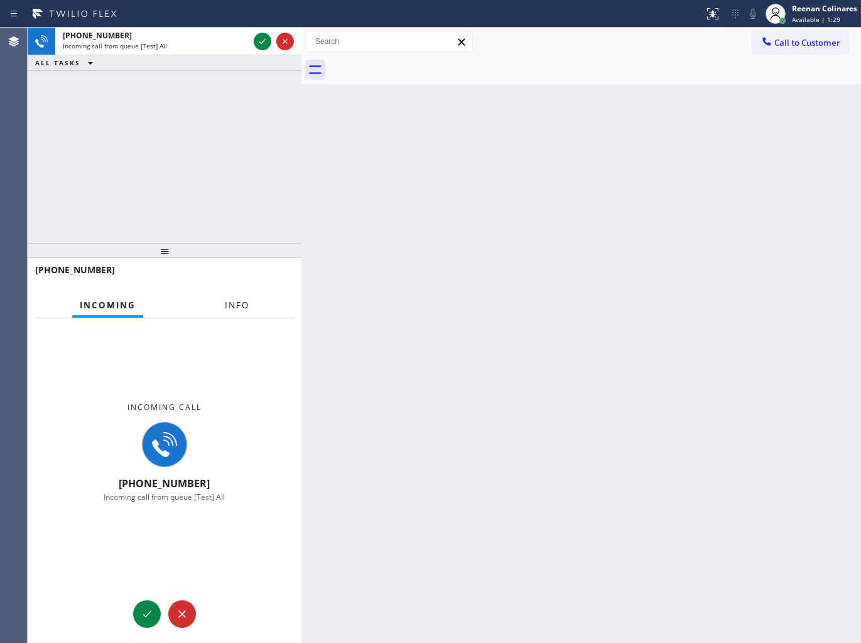
drag, startPoint x: 232, startPoint y: 302, endPoint x: 239, endPoint y: 300, distance: 6.4
click at [236, 302] on span "Info" at bounding box center [237, 305] width 24 height 11
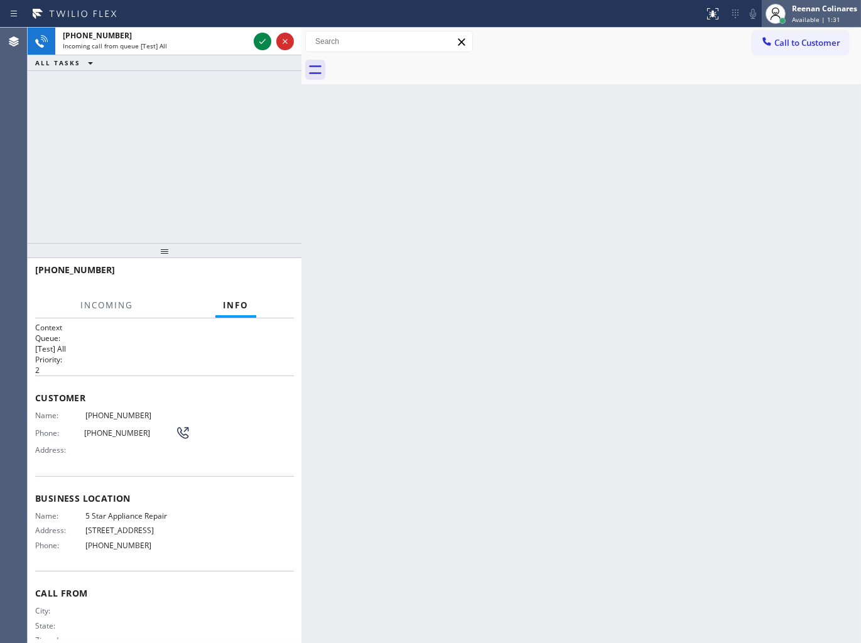
click at [808, 18] on span "Available | 1:31" at bounding box center [816, 19] width 48 height 9
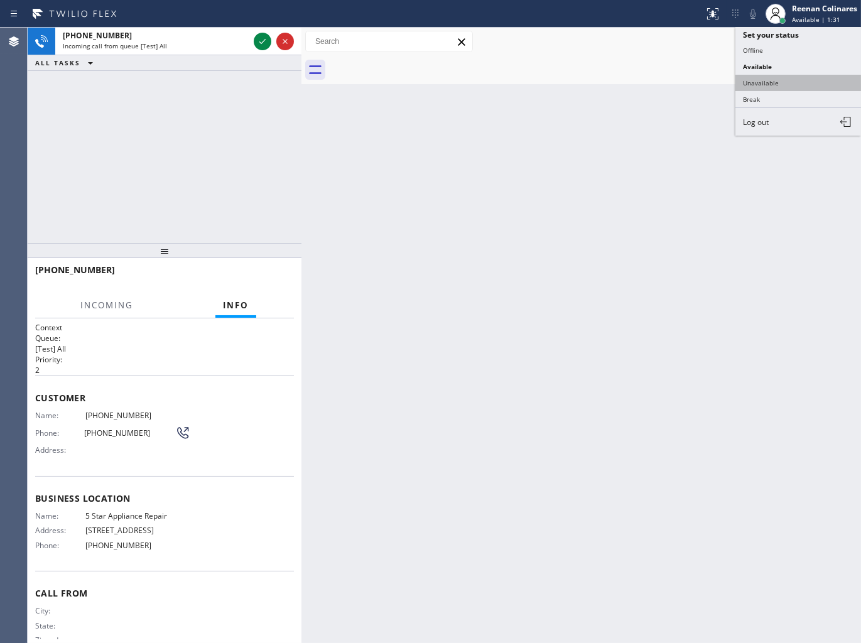
click at [771, 79] on button "Unavailable" at bounding box center [799, 83] width 126 height 16
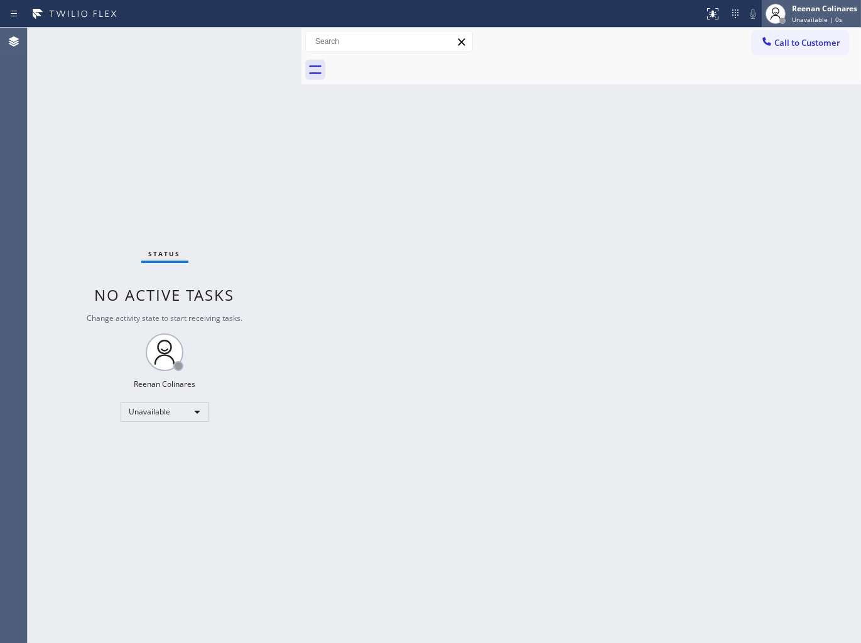
click at [817, 9] on div "Reenan Colinares" at bounding box center [824, 8] width 65 height 11
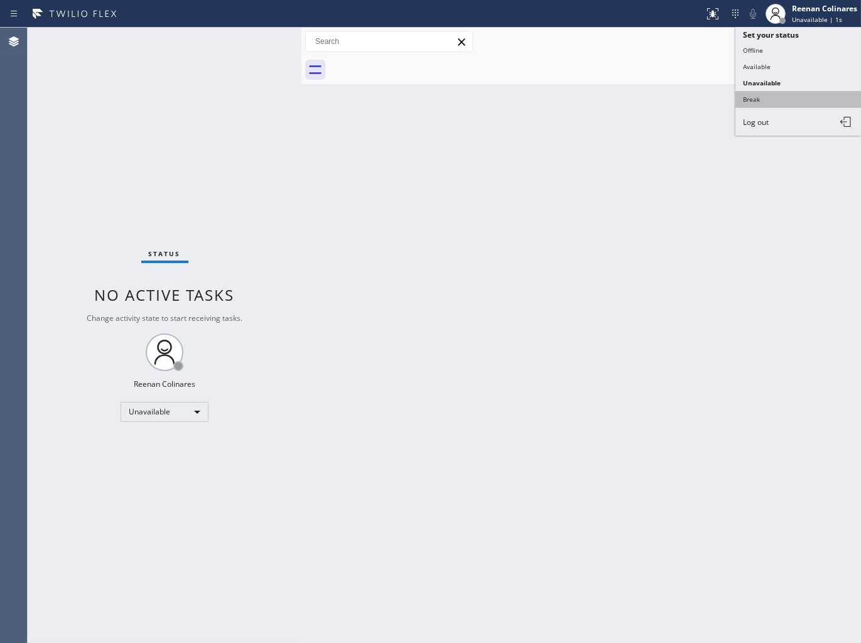
click at [759, 97] on button "Break" at bounding box center [799, 99] width 126 height 16
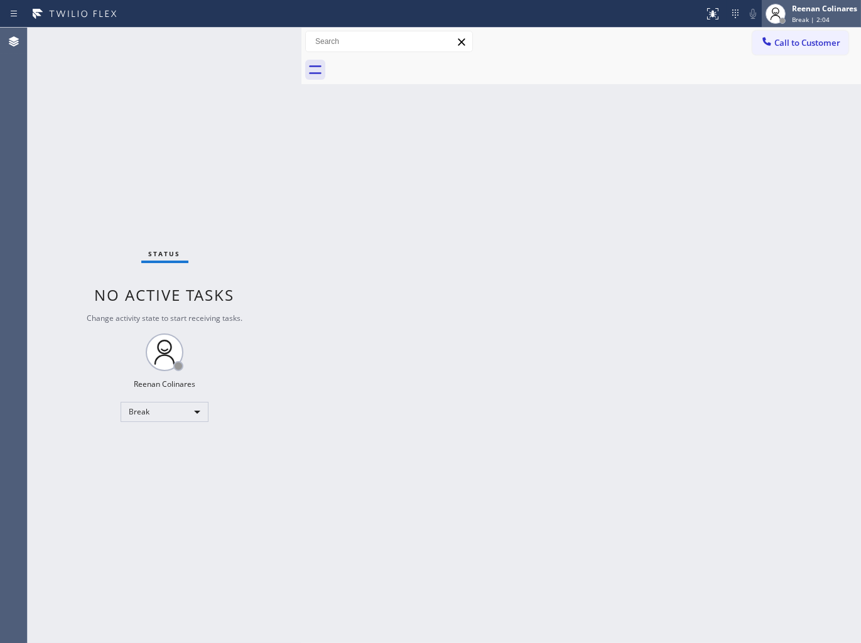
click at [805, 15] on span "Break | 2:04" at bounding box center [811, 19] width 38 height 9
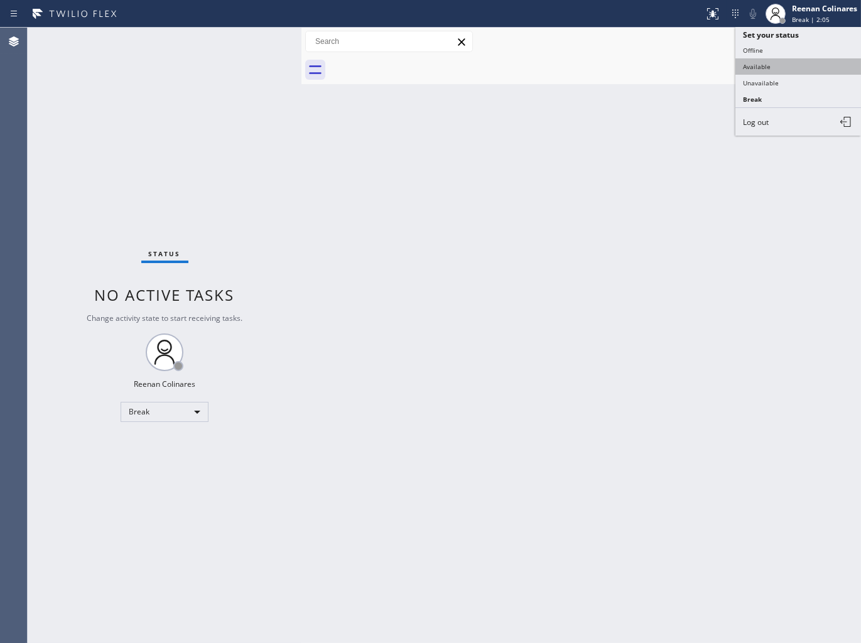
click at [761, 66] on button "Available" at bounding box center [799, 66] width 126 height 16
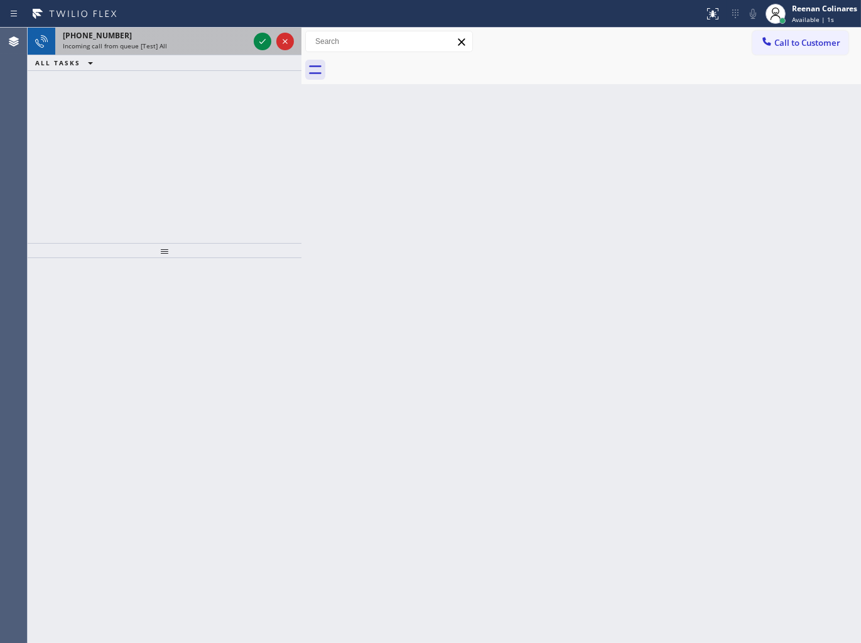
click at [190, 46] on div "Incoming call from queue [Test] All" at bounding box center [156, 45] width 186 height 9
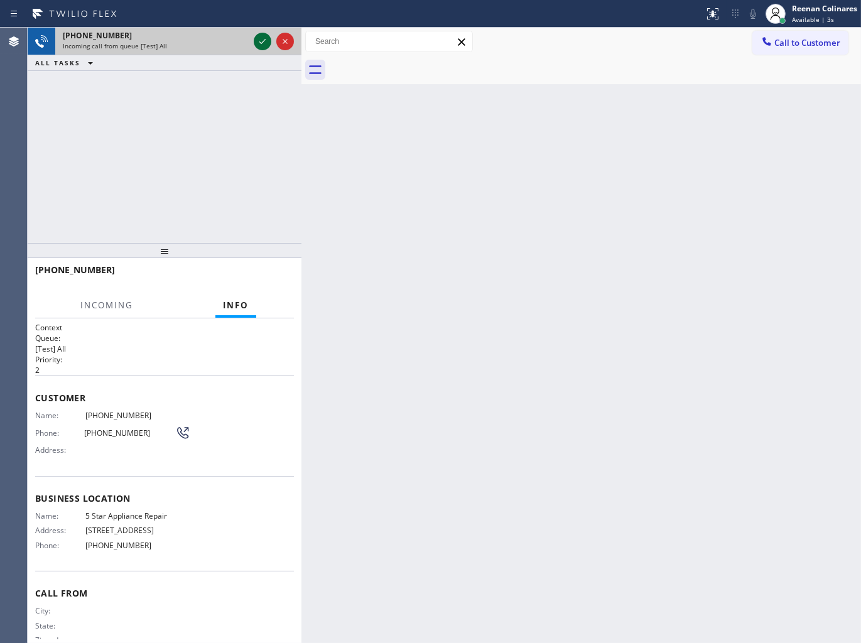
click at [258, 38] on icon at bounding box center [262, 41] width 15 height 15
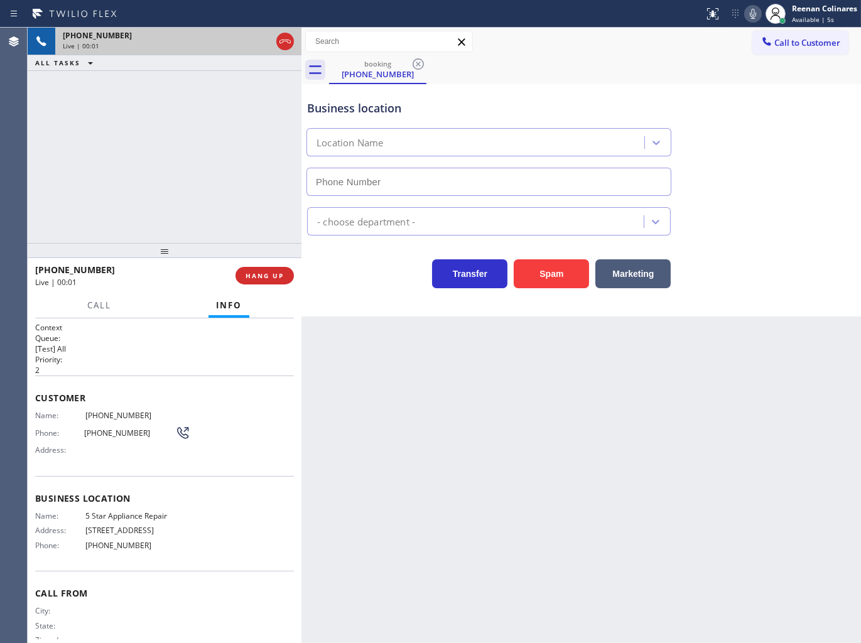
type input "[PHONE_NUMBER]"
click at [751, 14] on icon at bounding box center [753, 13] width 15 height 15
click at [89, 302] on span "Call" at bounding box center [99, 305] width 24 height 11
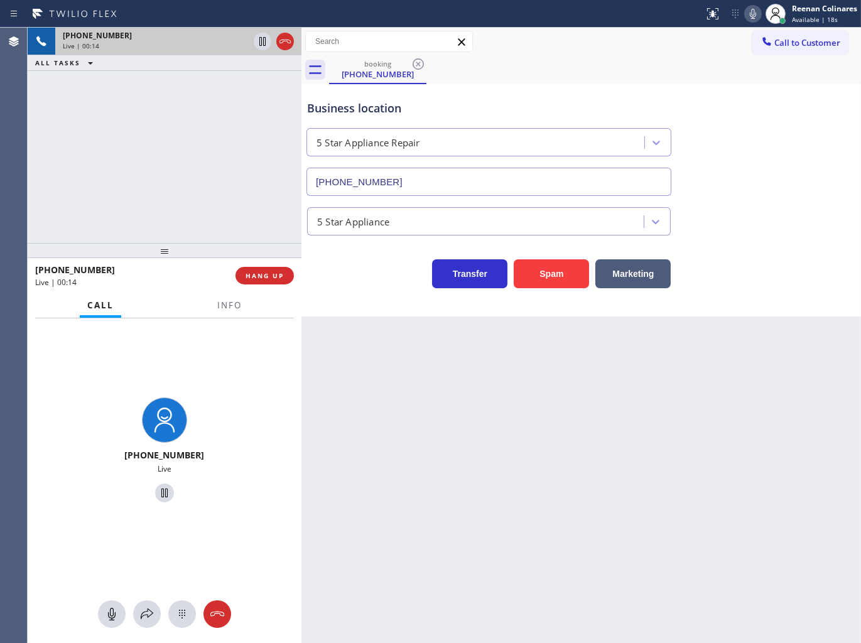
click at [750, 15] on icon at bounding box center [753, 14] width 6 height 10
click at [144, 618] on icon at bounding box center [146, 614] width 15 height 15
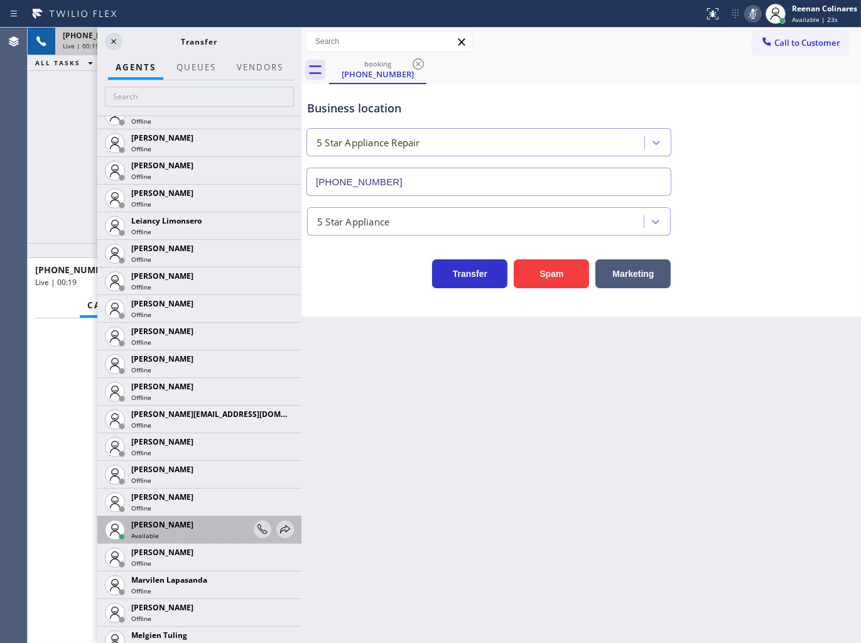
scroll to position [1713, 0]
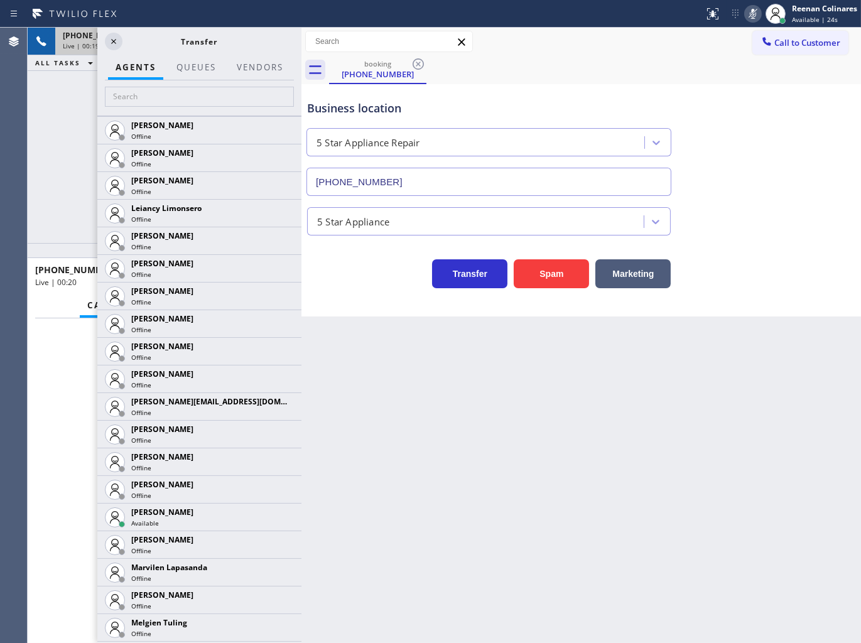
click at [0, 0] on icon at bounding box center [0, 0] width 0 height 0
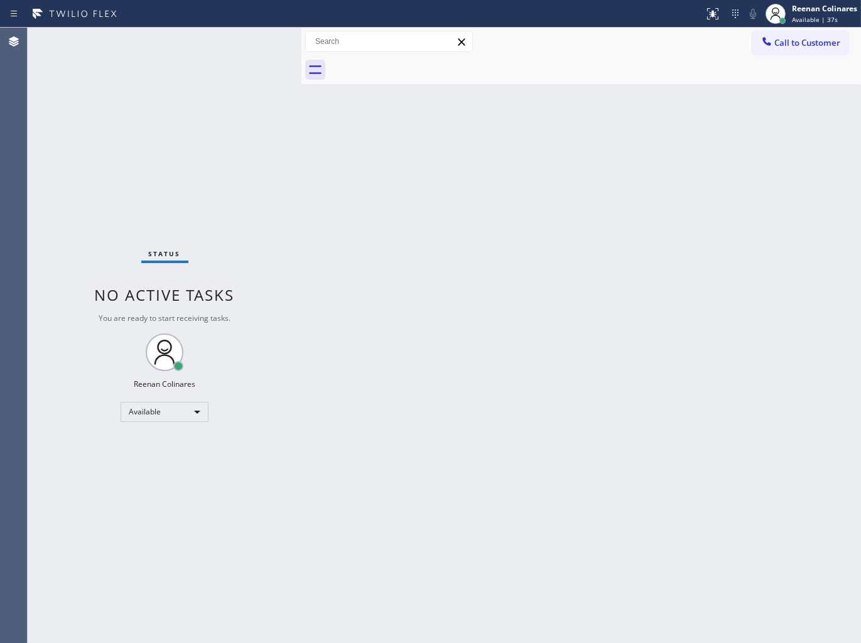
click at [553, 160] on div "Back to Dashboard Change Sender ID Customers Technicians Select a contact Outbo…" at bounding box center [582, 336] width 560 height 616
click at [585, 155] on div "Back to Dashboard Change Sender ID Customers Technicians Select a contact Outbo…" at bounding box center [582, 336] width 560 height 616
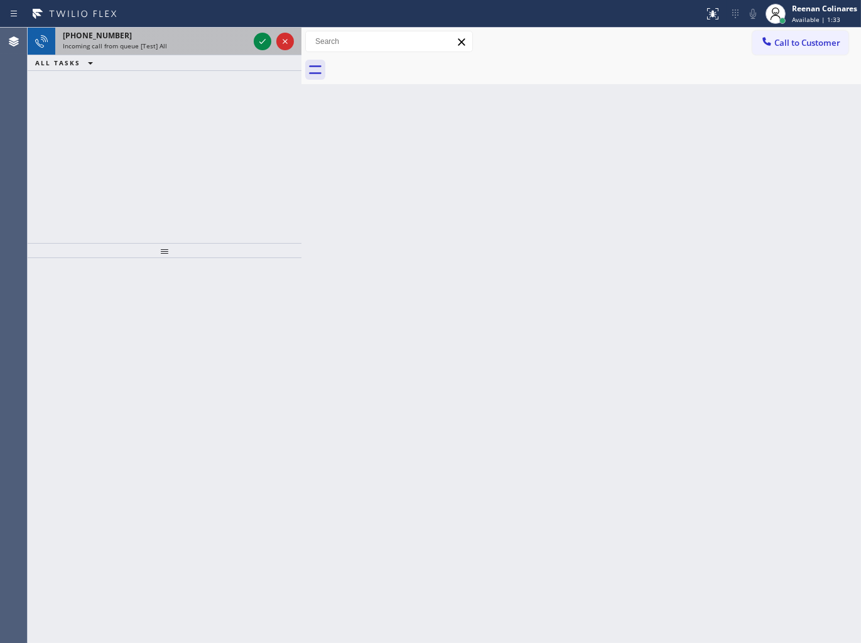
click at [218, 43] on div "Incoming call from queue [Test] All" at bounding box center [156, 45] width 186 height 9
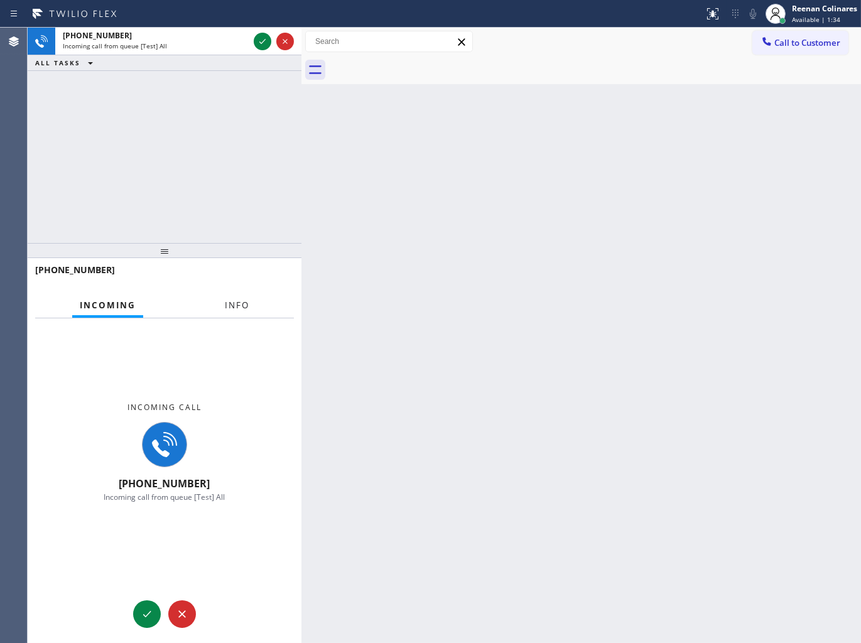
click at [234, 307] on span "Info" at bounding box center [237, 305] width 24 height 11
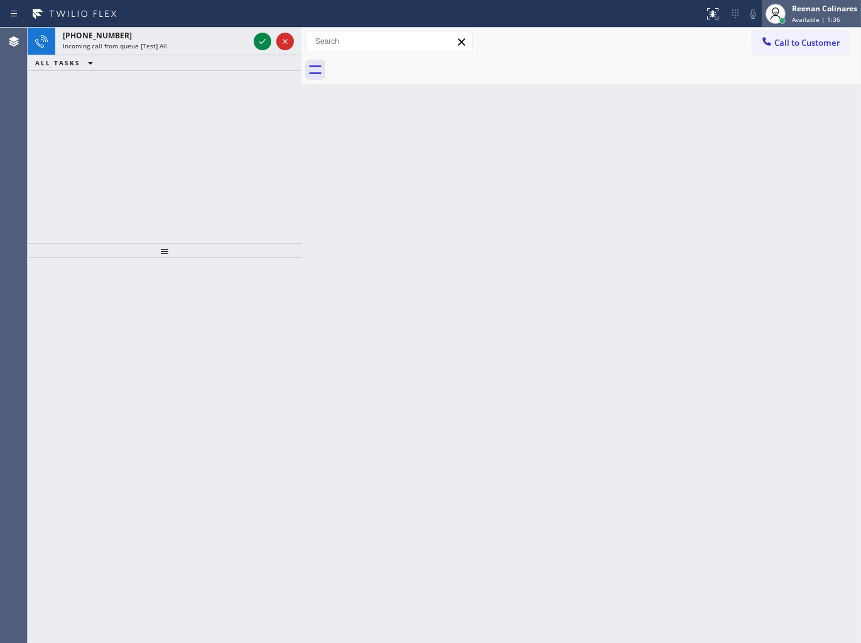
click at [807, 15] on span "Available | 1:36" at bounding box center [816, 19] width 48 height 9
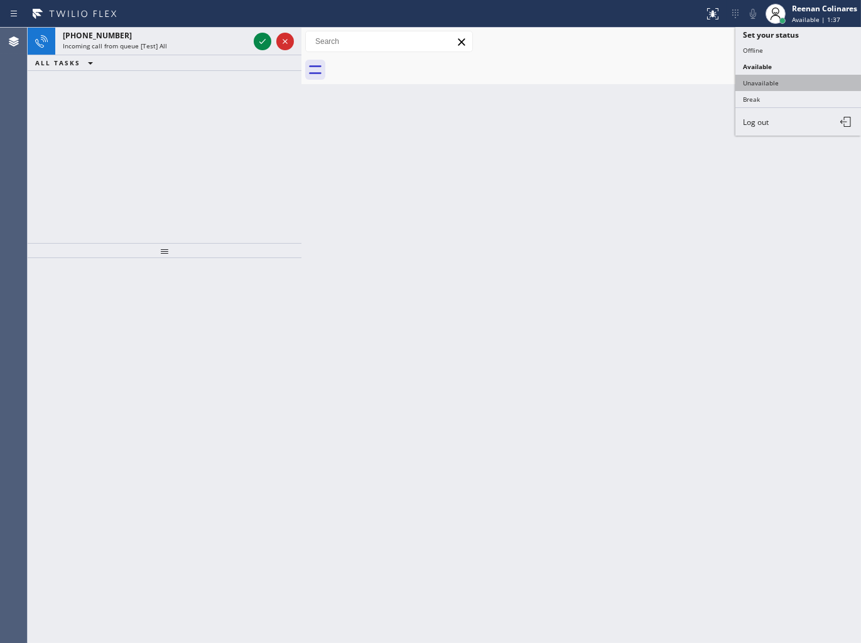
click at [758, 84] on button "Unavailable" at bounding box center [799, 83] width 126 height 16
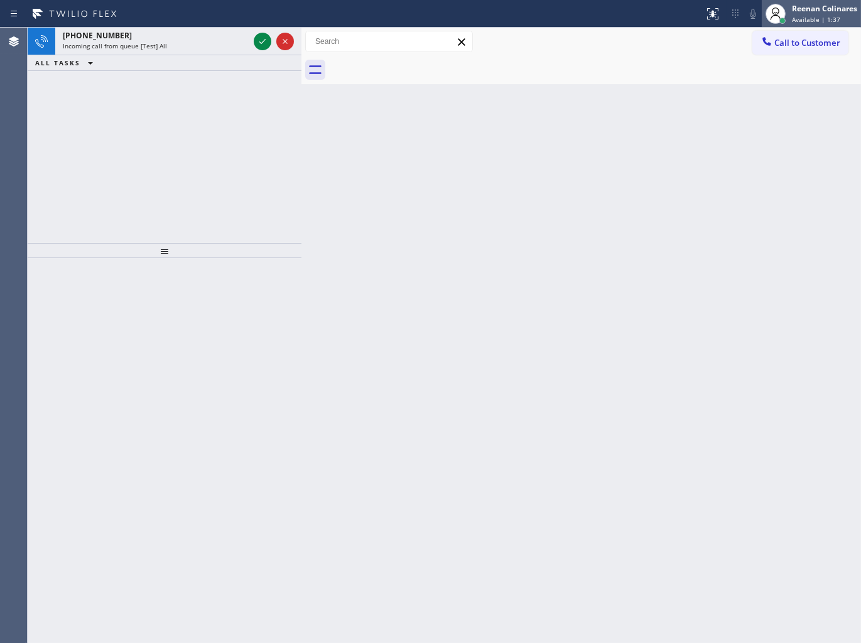
click at [818, 11] on div "Reenan Colinares" at bounding box center [824, 8] width 65 height 11
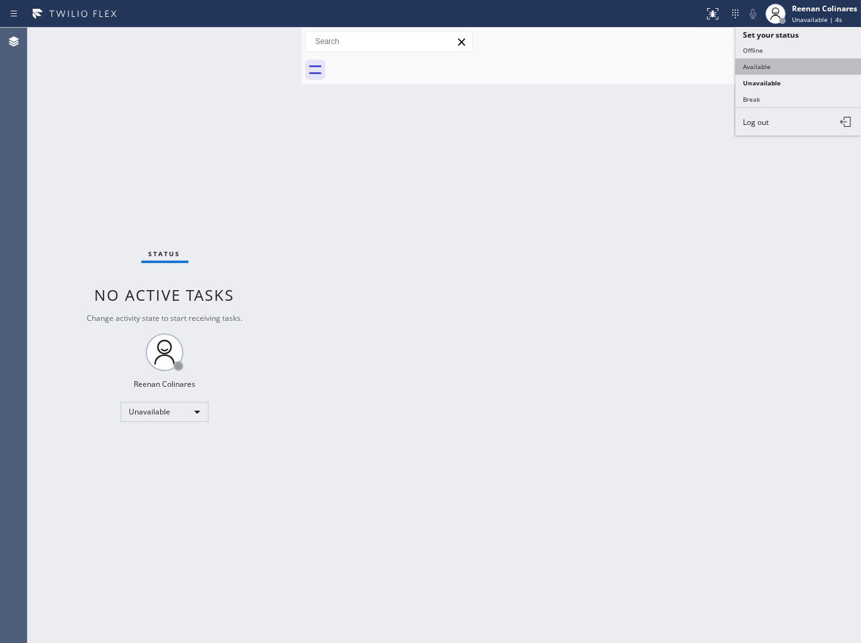
click at [766, 63] on button "Available" at bounding box center [799, 66] width 126 height 16
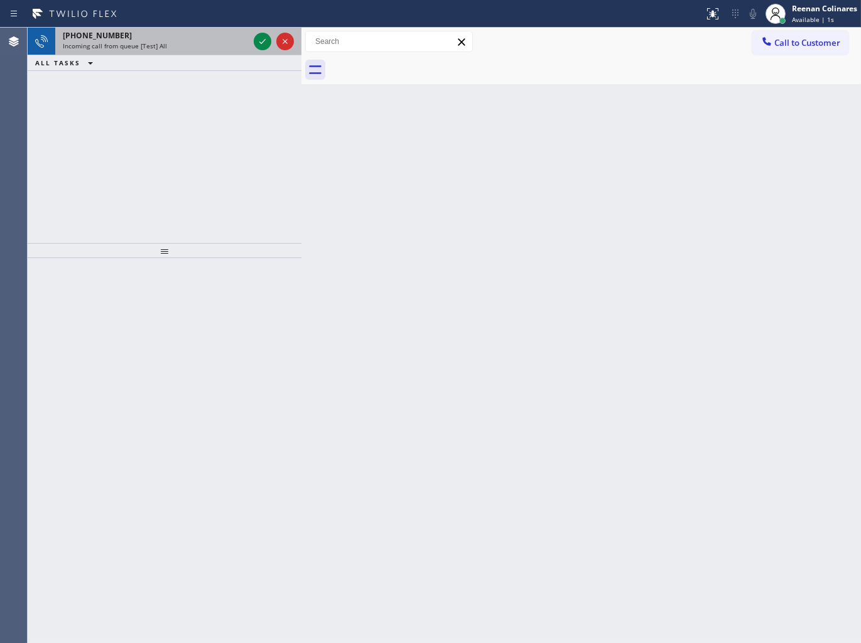
click at [208, 49] on div "Incoming call from queue [Test] All" at bounding box center [156, 45] width 186 height 9
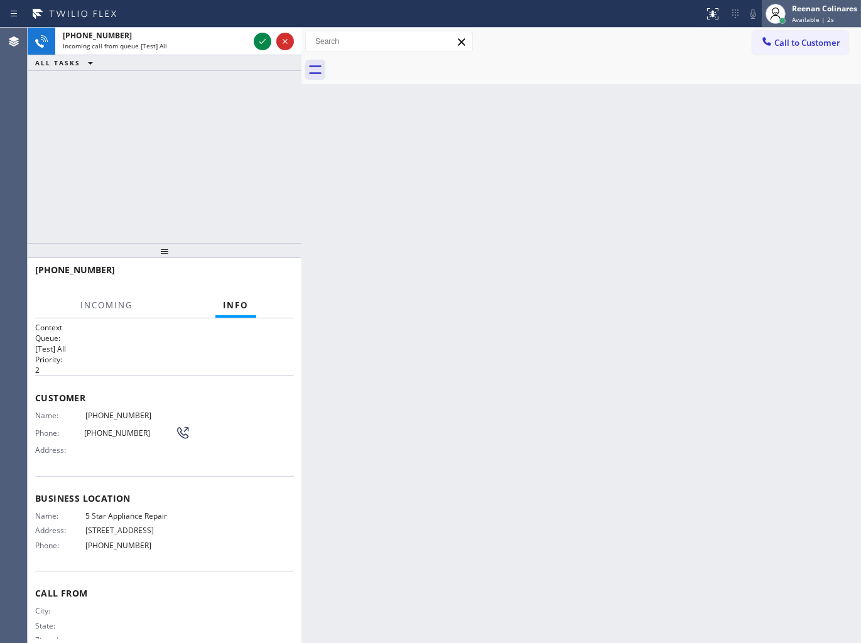
click at [808, 18] on span "Available | 2s" at bounding box center [813, 19] width 42 height 9
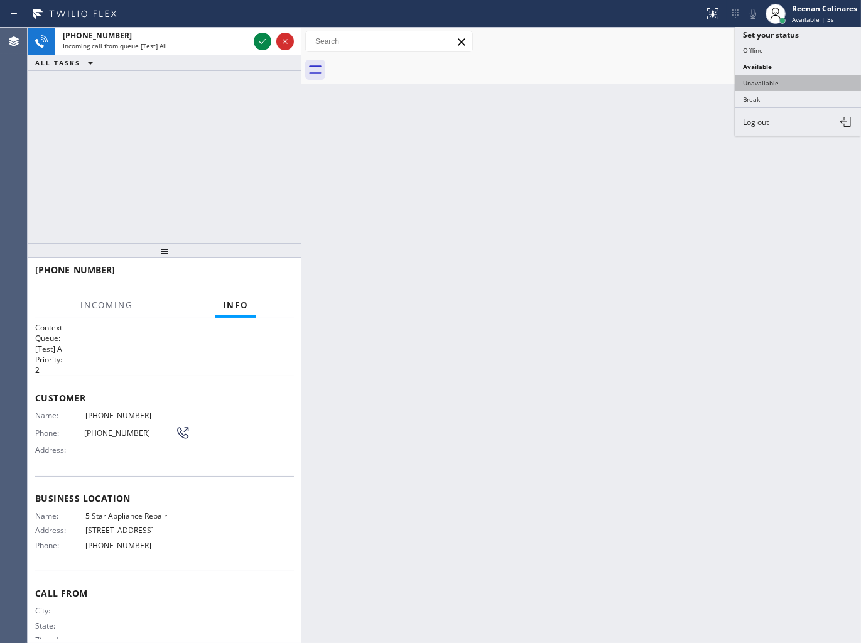
click at [764, 79] on button "Unavailable" at bounding box center [799, 83] width 126 height 16
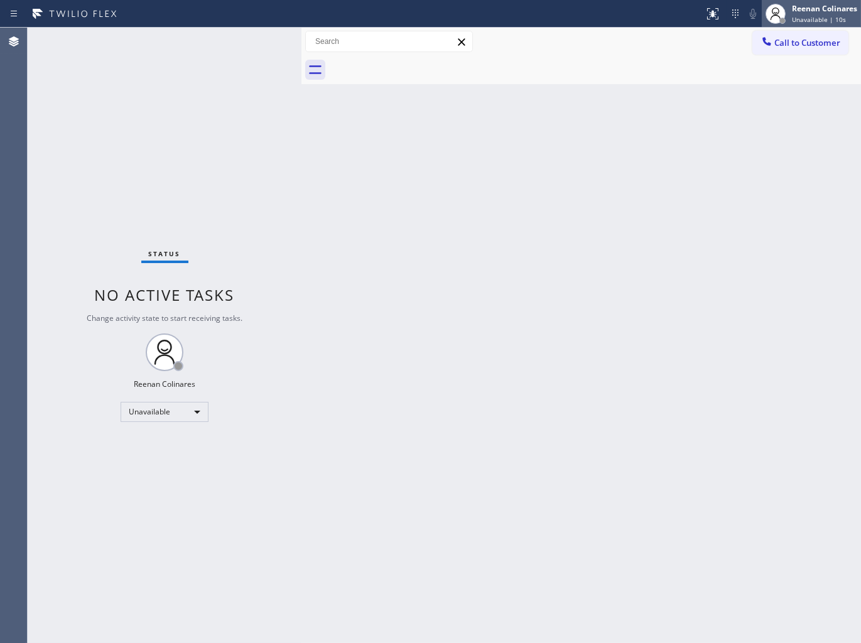
click at [799, 15] on span "Unavailable | 10s" at bounding box center [819, 19] width 54 height 9
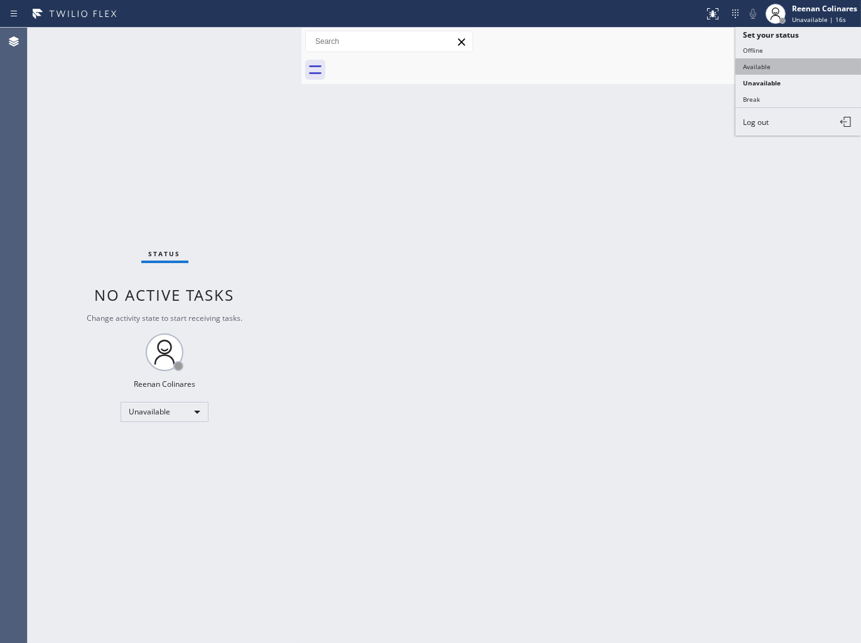
click at [759, 62] on button "Available" at bounding box center [799, 66] width 126 height 16
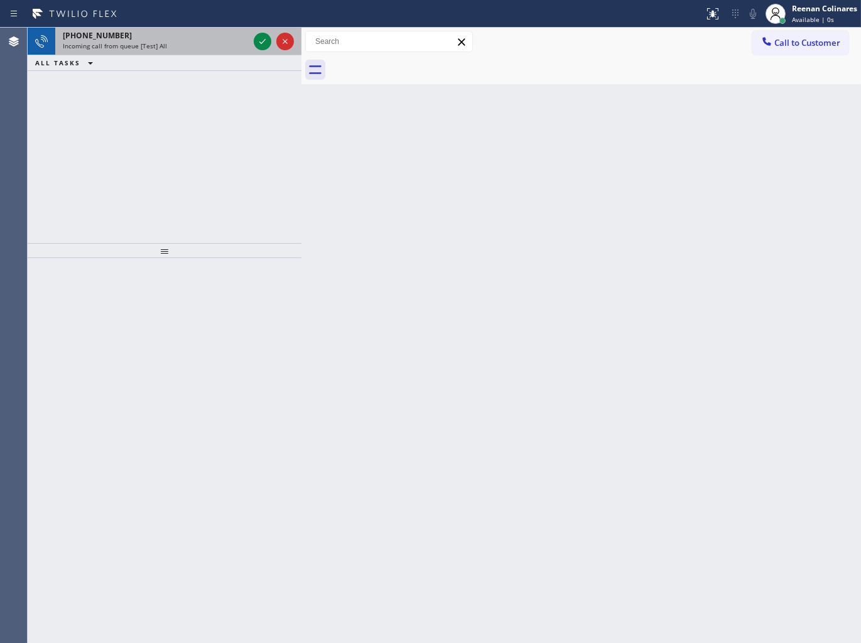
click at [185, 48] on div "Incoming call from queue [Test] All" at bounding box center [156, 45] width 186 height 9
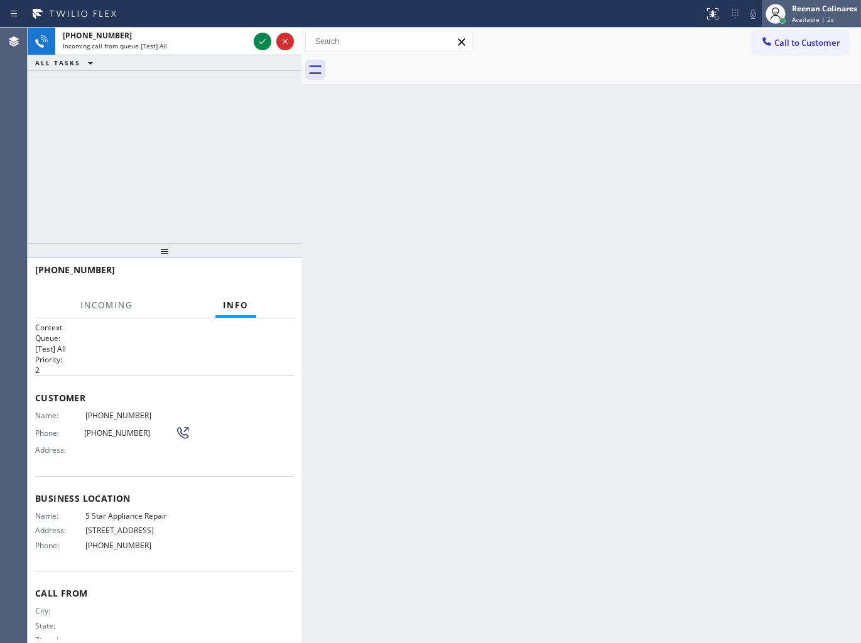
click at [796, 8] on div "Reenan Colinares" at bounding box center [824, 8] width 65 height 11
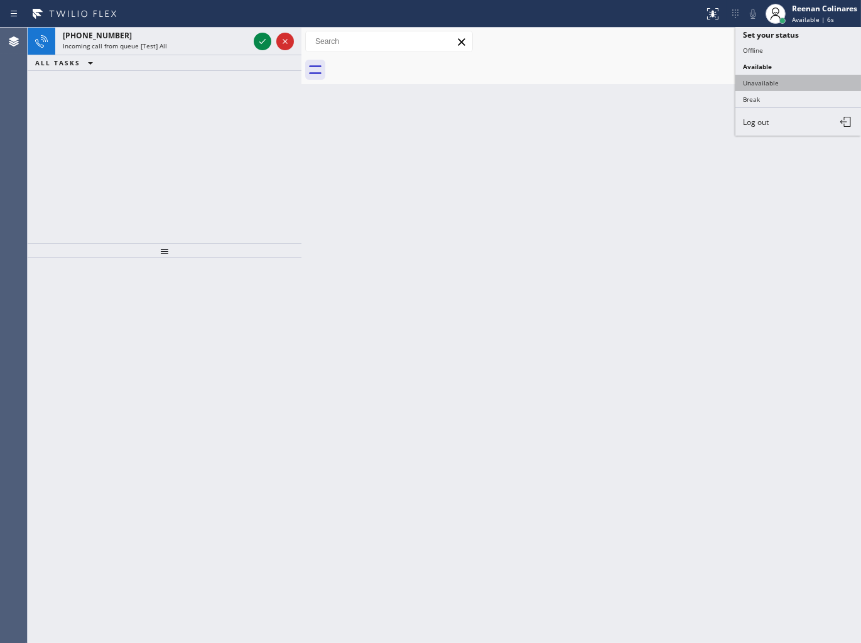
click at [761, 77] on button "Unavailable" at bounding box center [799, 83] width 126 height 16
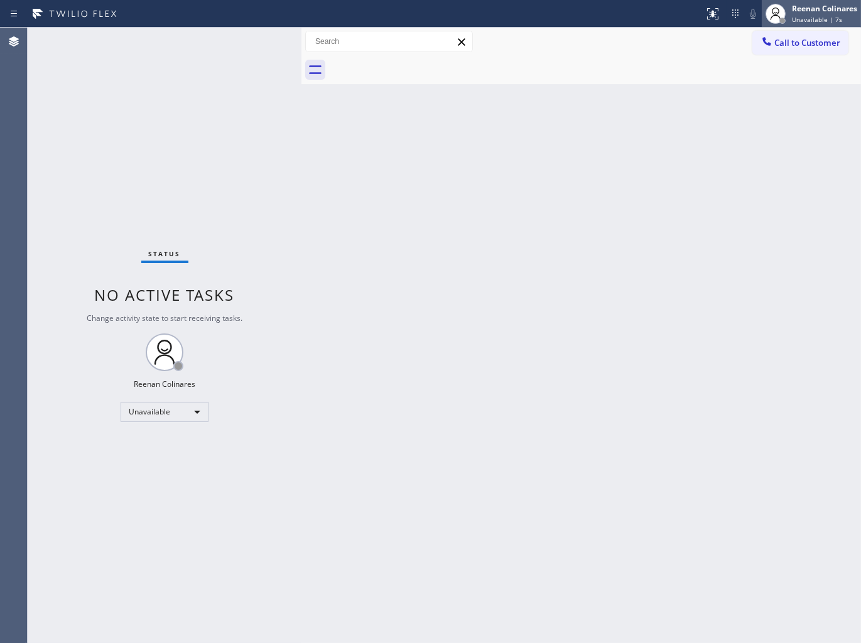
click at [799, 11] on div "Reenan Colinares" at bounding box center [824, 8] width 65 height 11
click at [817, 13] on div "Reenan Colinares" at bounding box center [824, 8] width 65 height 11
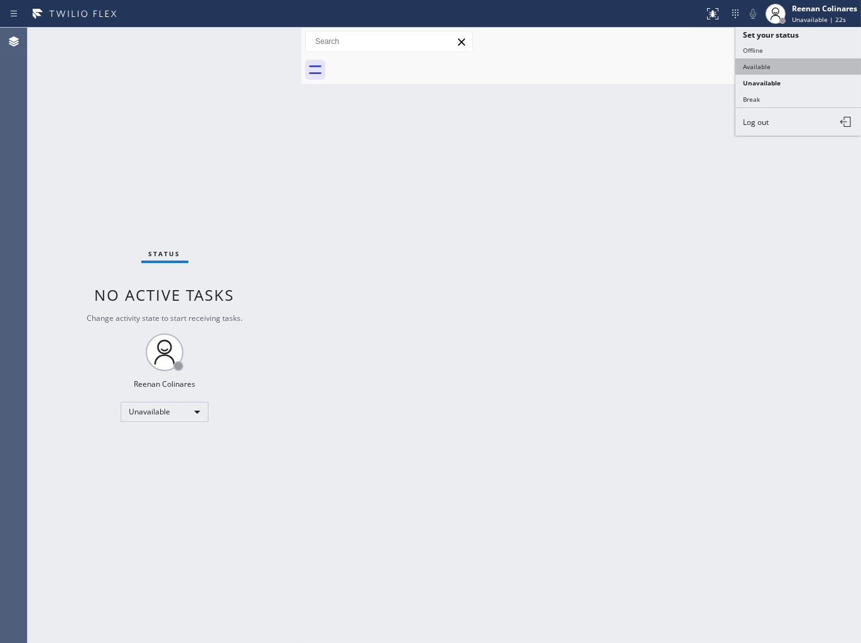
click at [771, 59] on button "Available" at bounding box center [799, 66] width 126 height 16
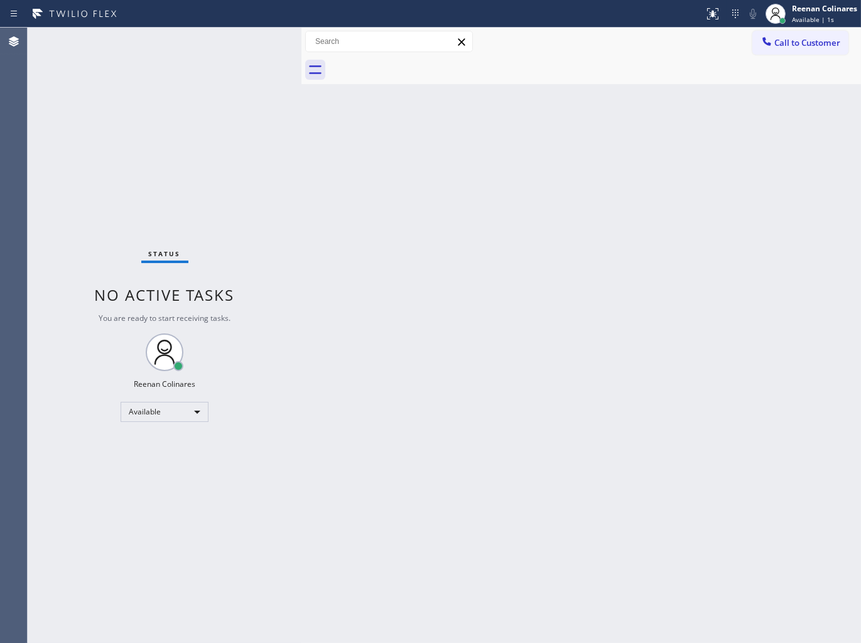
click at [201, 34] on div "Status No active tasks You are ready to start receiving tasks. Reenan Colinares…" at bounding box center [165, 336] width 274 height 616
click at [543, 153] on div "Back to Dashboard Change Sender ID Customers Technicians Select a contact Outbo…" at bounding box center [582, 336] width 560 height 616
click at [530, 206] on div "Back to Dashboard Change Sender ID Customers Technicians Select a contact Outbo…" at bounding box center [582, 336] width 560 height 616
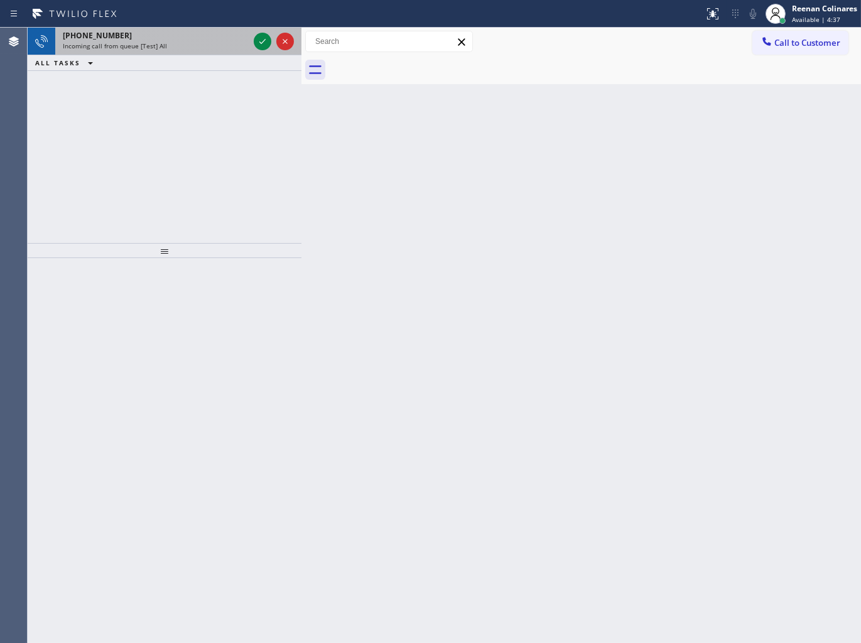
click at [165, 54] on div "[PHONE_NUMBER] Incoming call from queue [Test] All" at bounding box center [153, 42] width 196 height 28
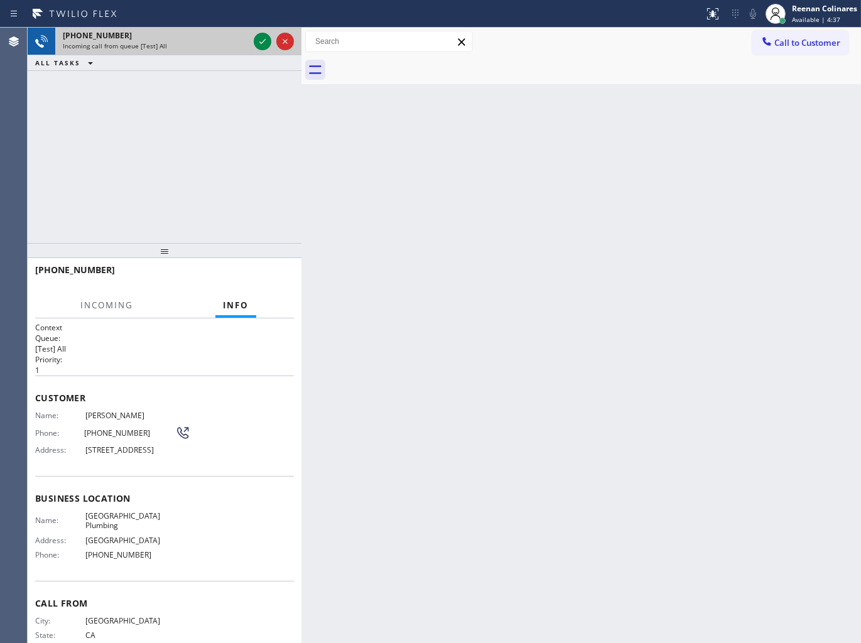
click at [170, 50] on div "Incoming call from queue [Test] All" at bounding box center [156, 45] width 186 height 9
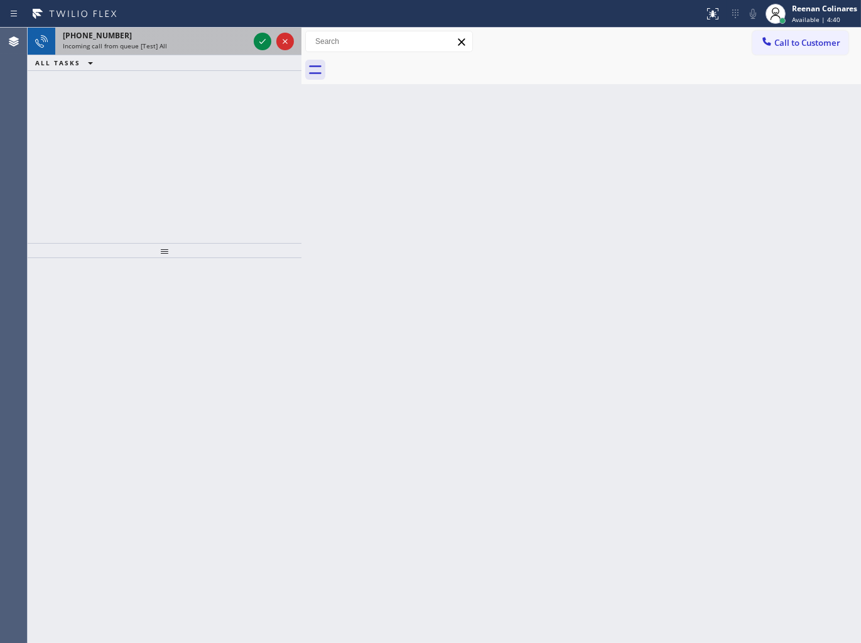
click at [190, 40] on div "[PHONE_NUMBER]" at bounding box center [156, 35] width 186 height 11
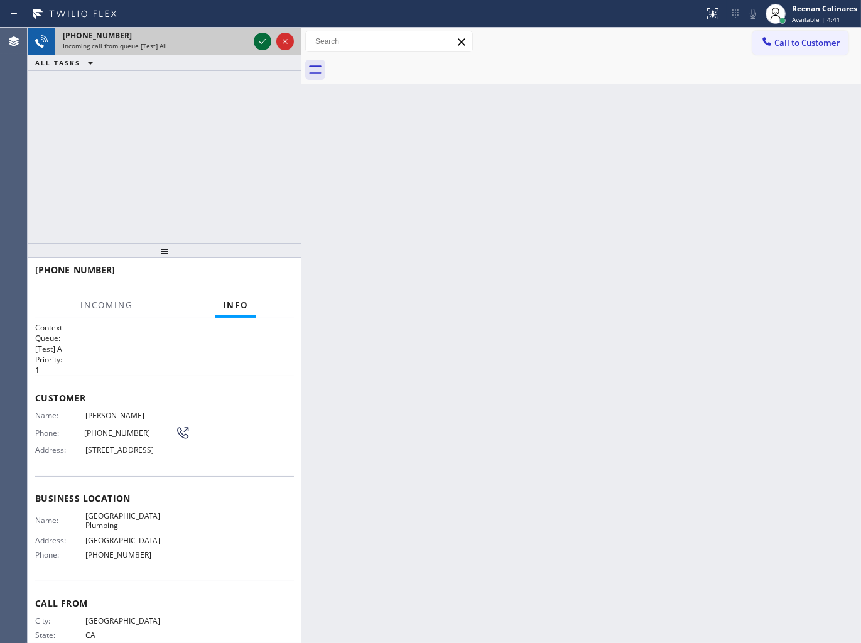
click at [261, 41] on icon at bounding box center [262, 41] width 15 height 15
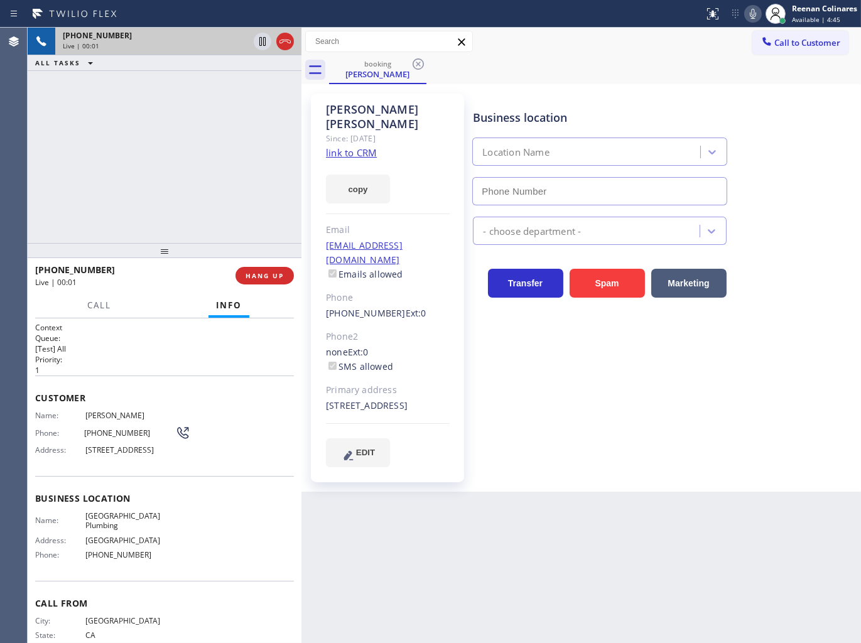
type input "[PHONE_NUMBER]"
click at [366, 187] on div "[PERSON_NAME] Since: [DATE] link to CRM copy Email [EMAIL_ADDRESS][DOMAIN_NAME]…" at bounding box center [387, 288] width 153 height 389
click at [367, 184] on button "copy" at bounding box center [358, 189] width 64 height 29
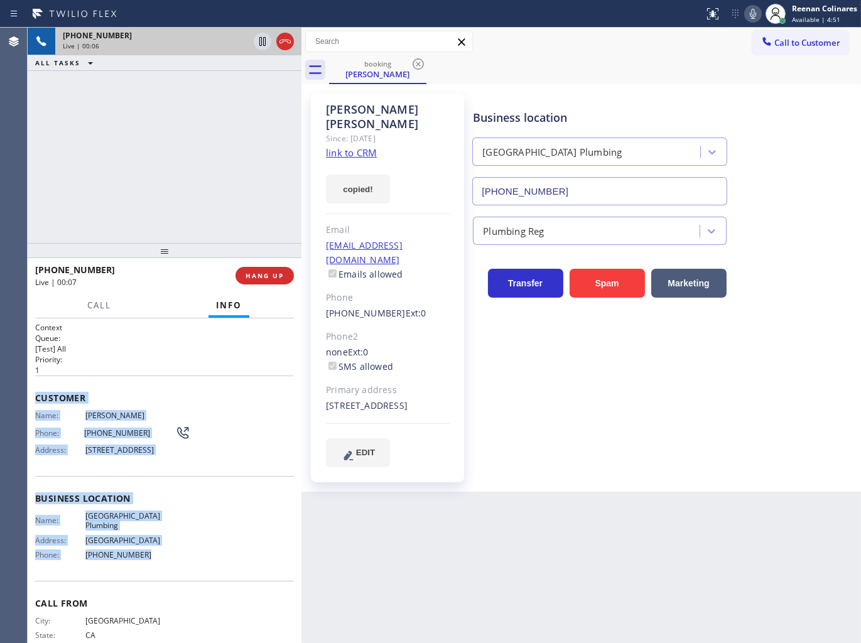
drag, startPoint x: 36, startPoint y: 394, endPoint x: 185, endPoint y: 573, distance: 232.8
click at [185, 573] on div "Context Queue: [Test] All Priority: 1 Customer Name: [PERSON_NAME] Phone: [PHON…" at bounding box center [164, 499] width 259 height 354
copy div "Customer Name: [PERSON_NAME] Phone: [PHONE_NUMBER] Address: [STREET_ADDRESS] Bu…"
click at [752, 20] on icon at bounding box center [753, 13] width 15 height 15
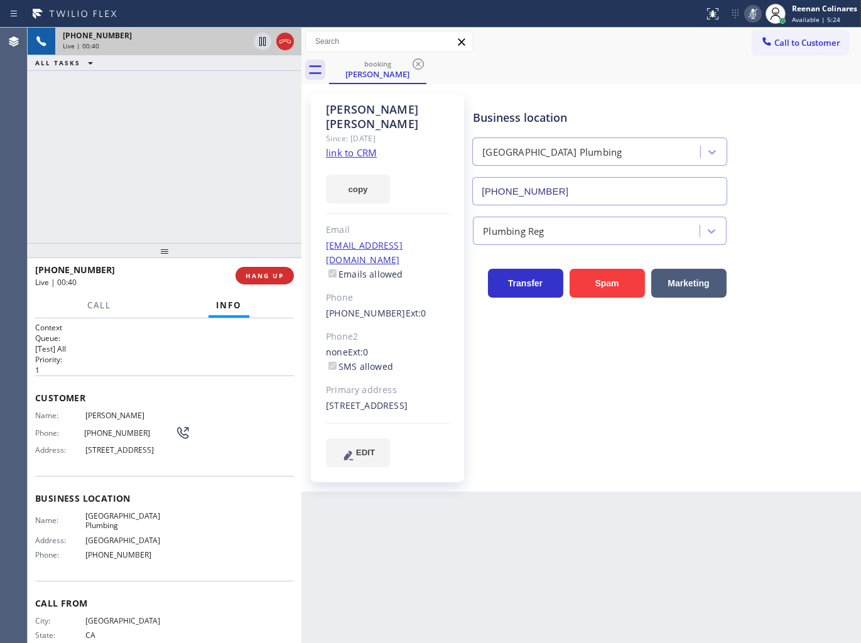
click at [199, 352] on p "[Test] All" at bounding box center [164, 349] width 259 height 11
click at [752, 13] on icon at bounding box center [753, 13] width 15 height 15
click at [751, 15] on icon at bounding box center [753, 13] width 15 height 15
click at [94, 303] on span "Call" at bounding box center [99, 305] width 24 height 11
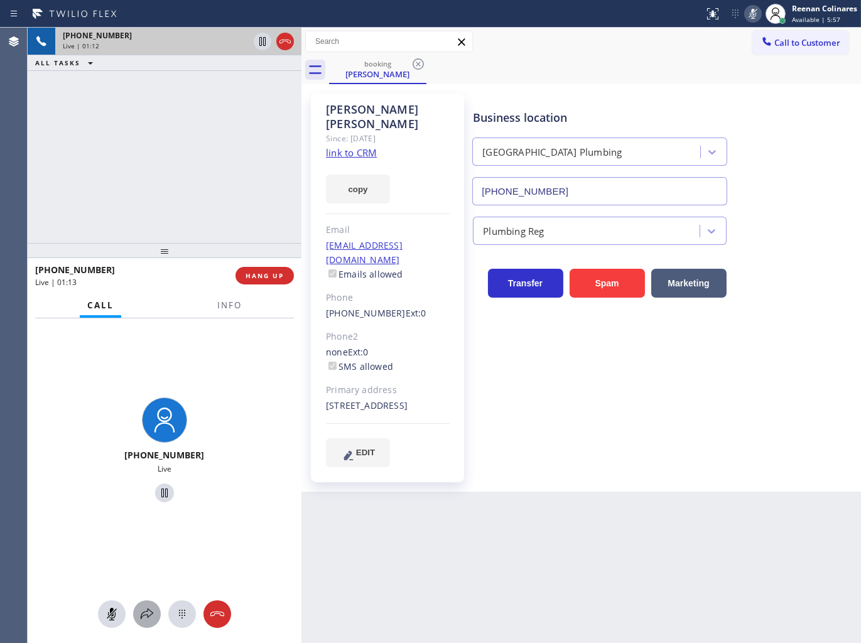
click at [154, 616] on icon at bounding box center [146, 614] width 15 height 15
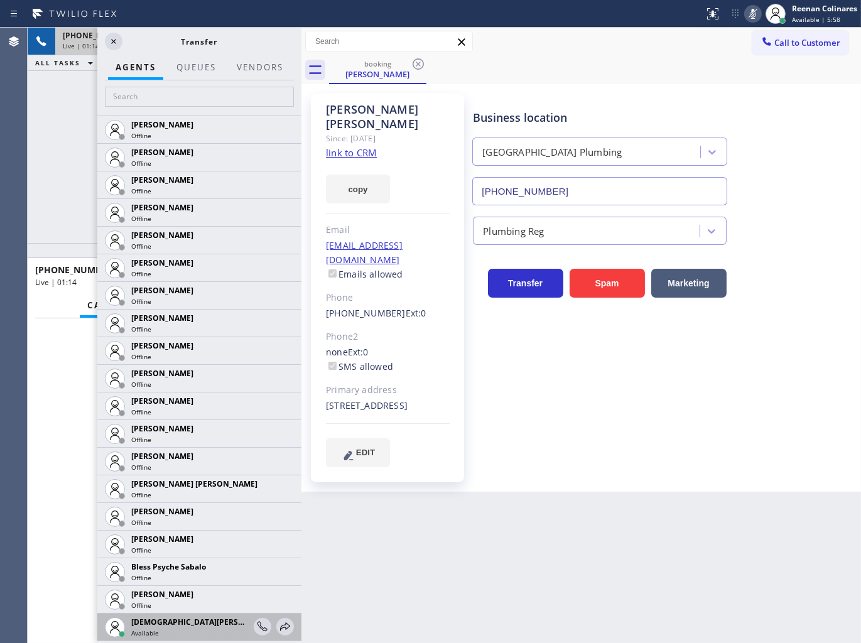
scroll to position [139, 0]
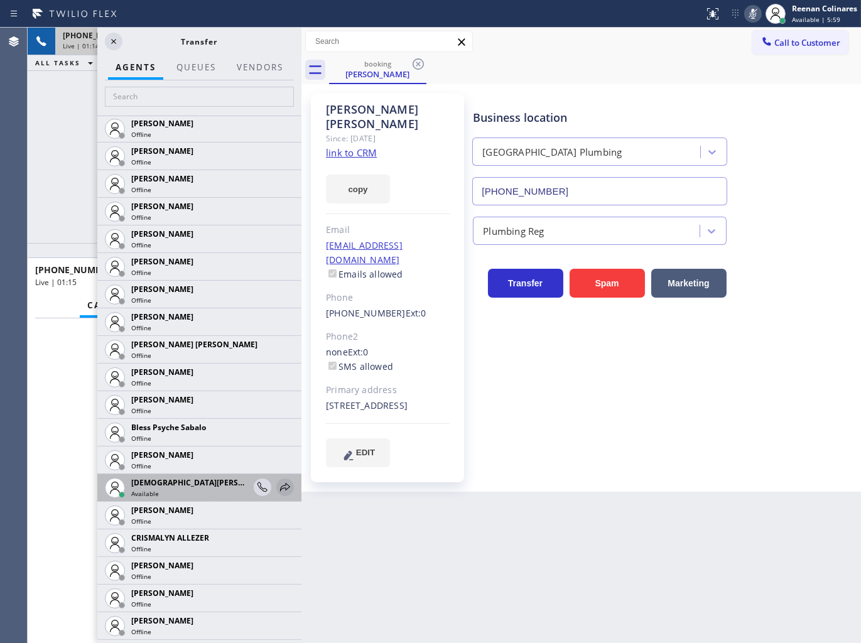
click at [278, 491] on icon at bounding box center [285, 487] width 15 height 15
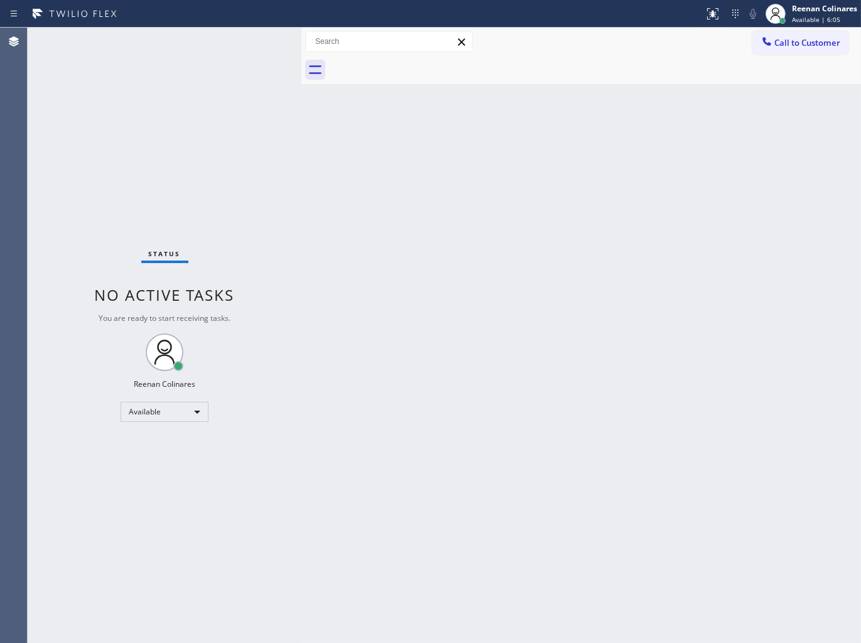
drag, startPoint x: 645, startPoint y: 488, endPoint x: 597, endPoint y: 508, distance: 51.6
click at [645, 488] on div "Back to Dashboard Change Sender ID Customers Technicians Select a contact Outbo…" at bounding box center [582, 336] width 560 height 616
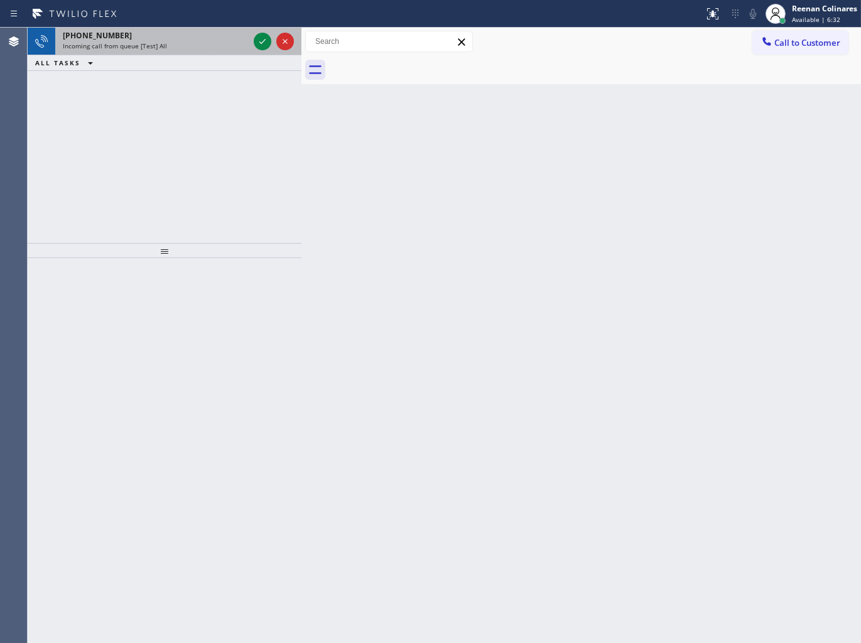
click at [185, 45] on div "Incoming call from queue [Test] All" at bounding box center [156, 45] width 186 height 9
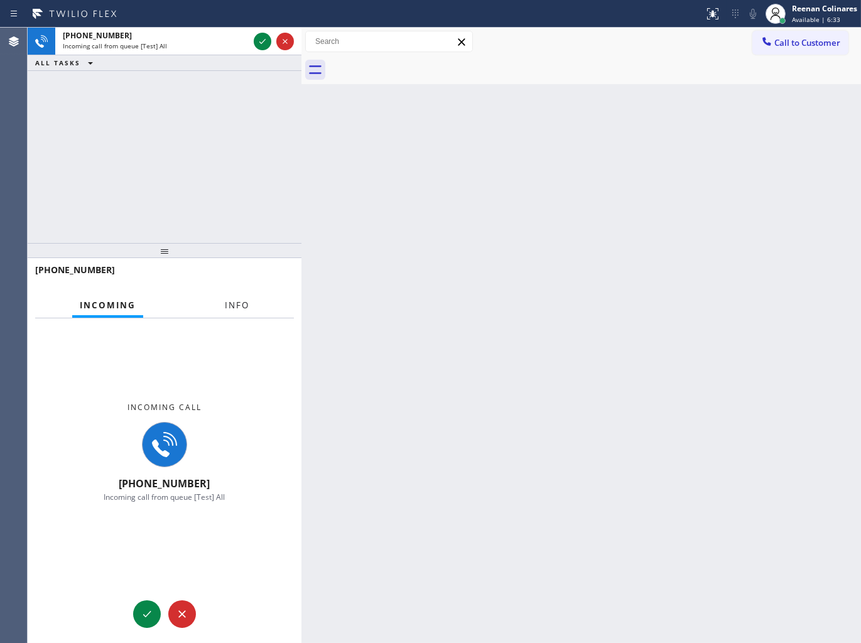
click at [228, 307] on span "Info" at bounding box center [237, 305] width 24 height 11
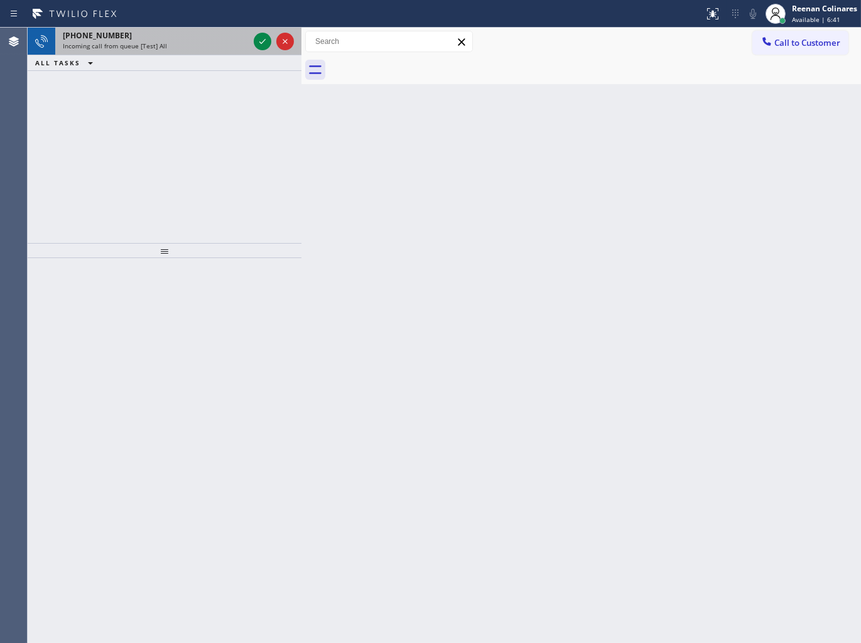
click at [164, 40] on div "[PHONE_NUMBER]" at bounding box center [156, 35] width 186 height 11
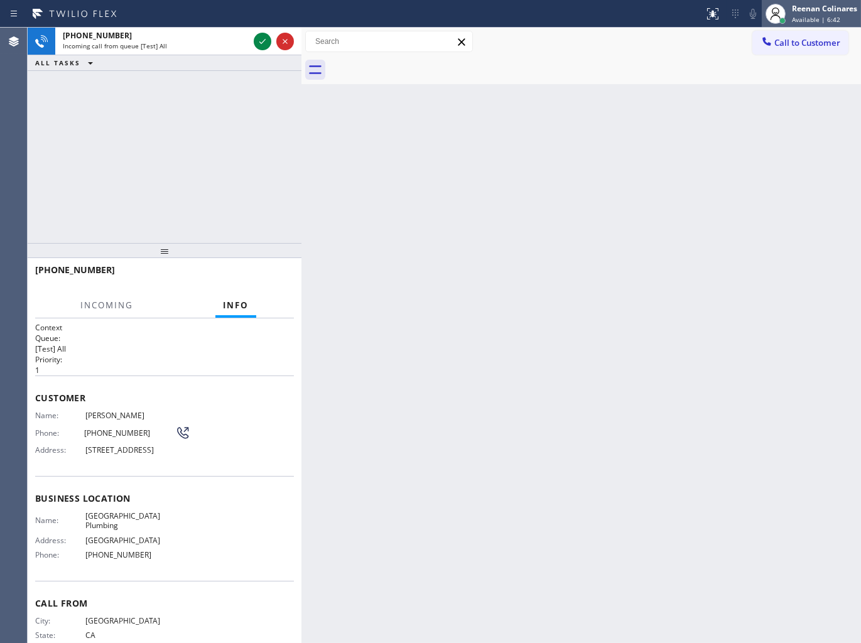
click at [794, 9] on div "Reenan Colinares" at bounding box center [824, 8] width 65 height 11
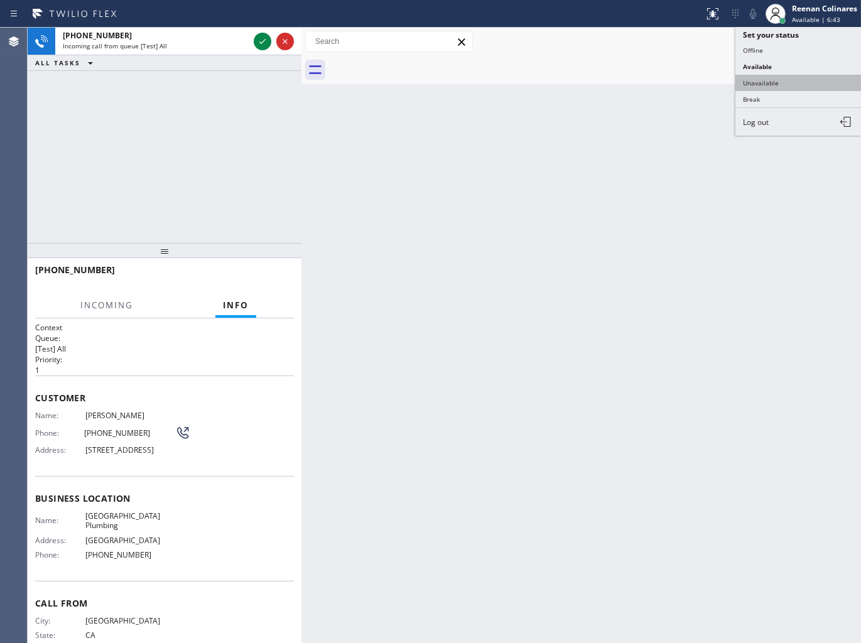
click at [752, 89] on button "Unavailable" at bounding box center [799, 83] width 126 height 16
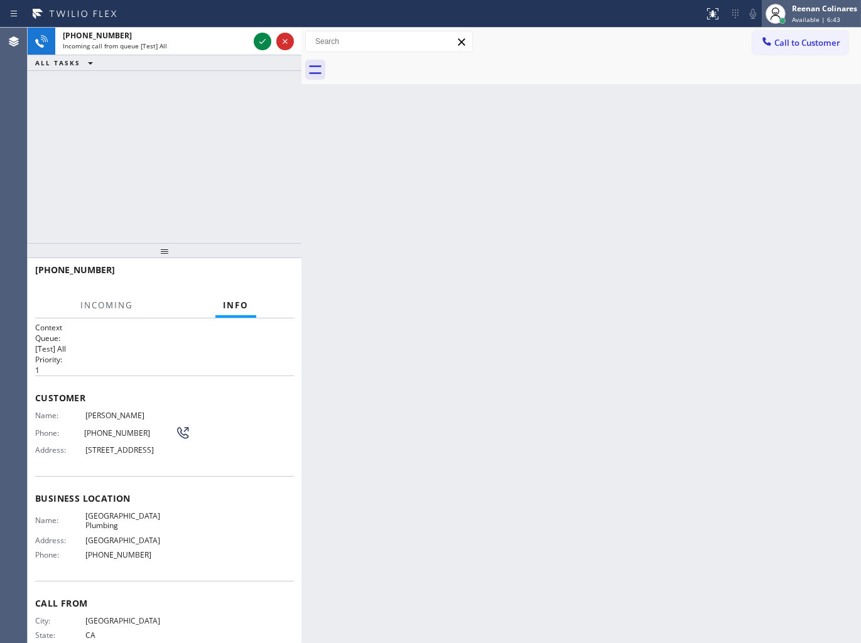
click at [803, 13] on div "Reenan Colinares" at bounding box center [824, 8] width 65 height 11
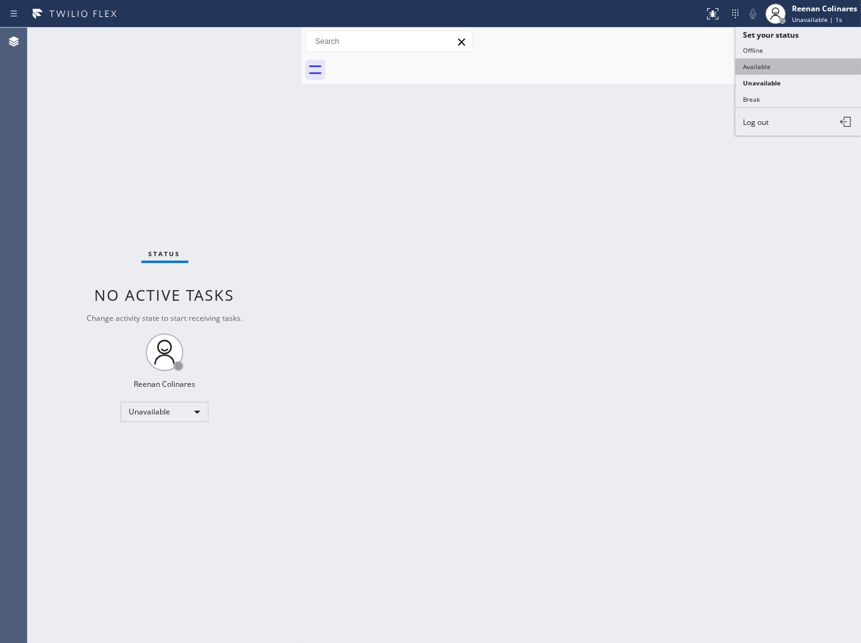
click at [756, 69] on button "Available" at bounding box center [799, 66] width 126 height 16
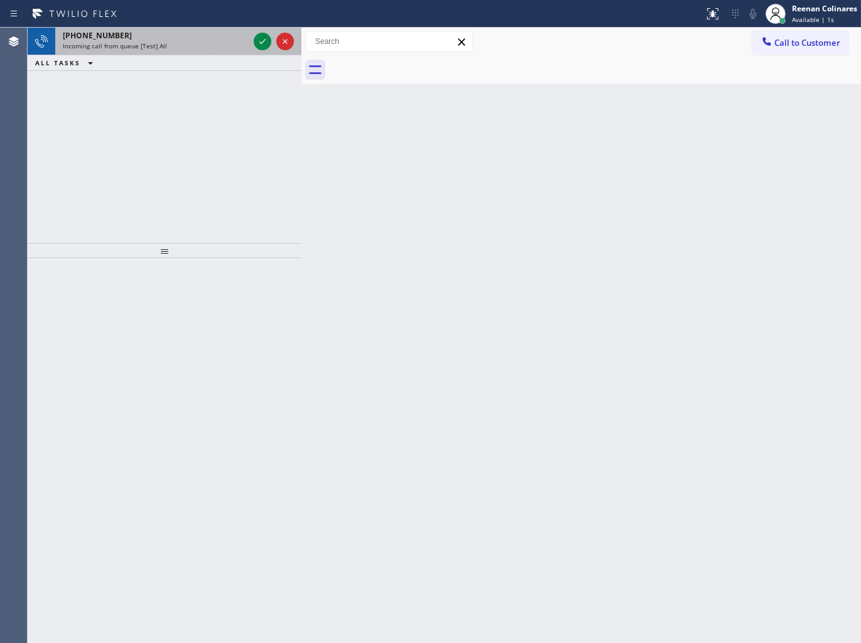
click at [181, 48] on div "Incoming call from queue [Test] All" at bounding box center [156, 45] width 186 height 9
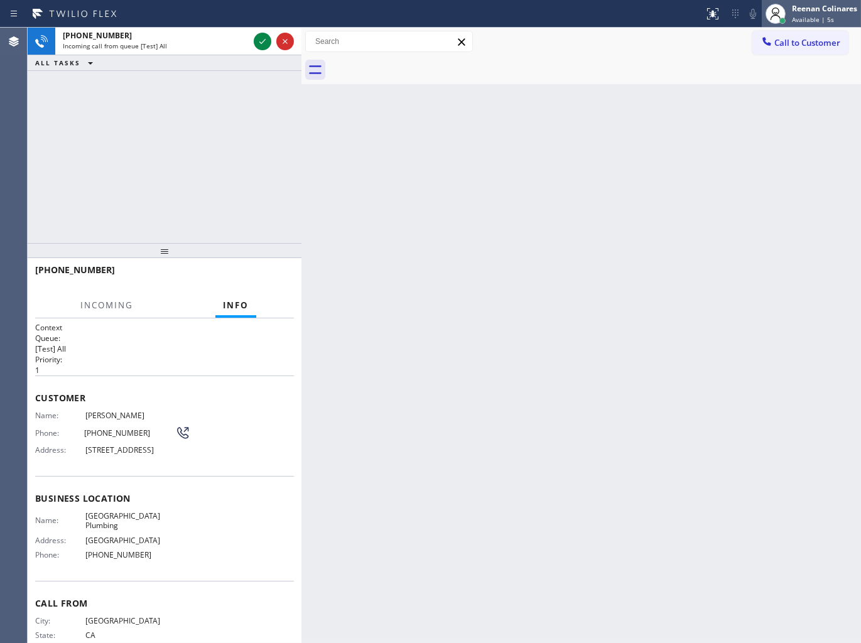
click at [805, 19] on span "Available | 5s" at bounding box center [813, 19] width 42 height 9
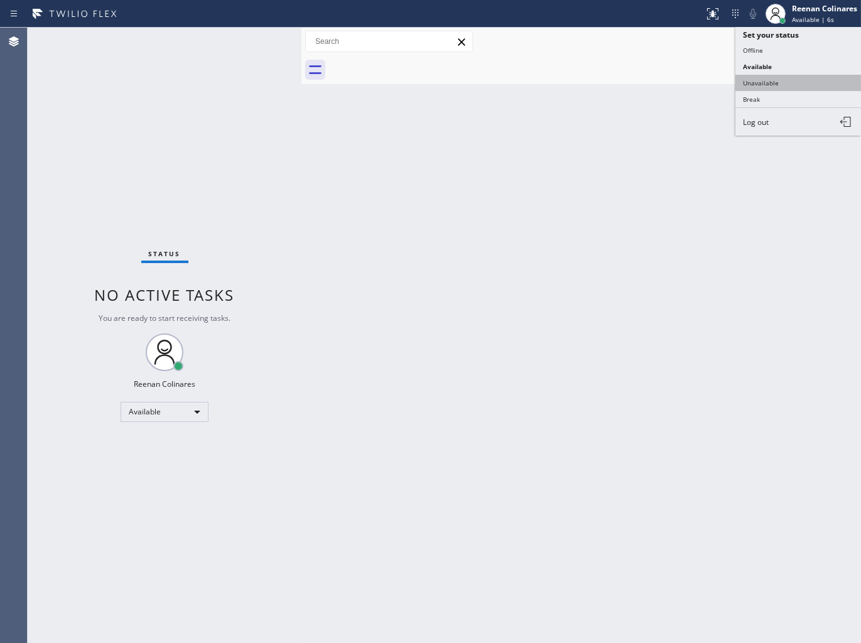
click at [756, 83] on button "Unavailable" at bounding box center [799, 83] width 126 height 16
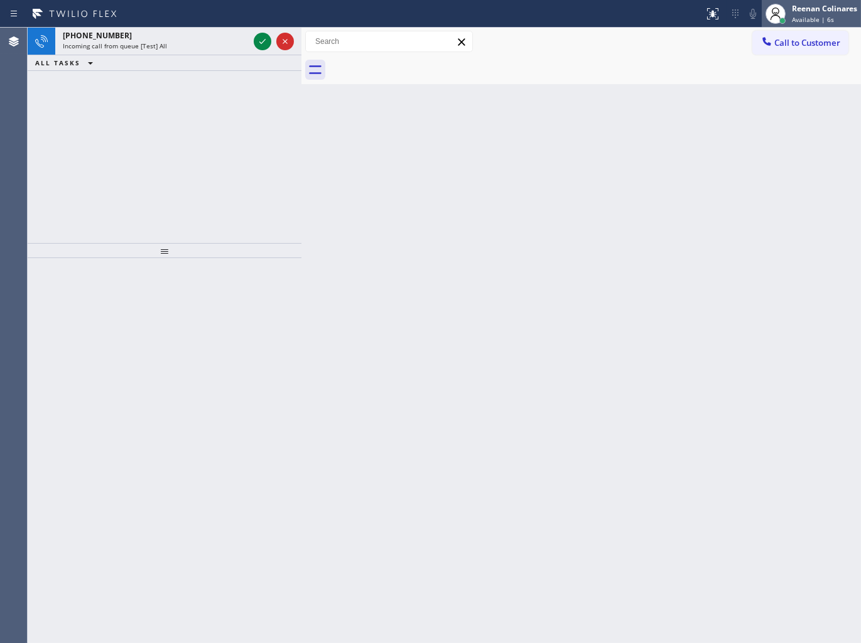
click at [810, 6] on div "Reenan Colinares" at bounding box center [824, 8] width 65 height 11
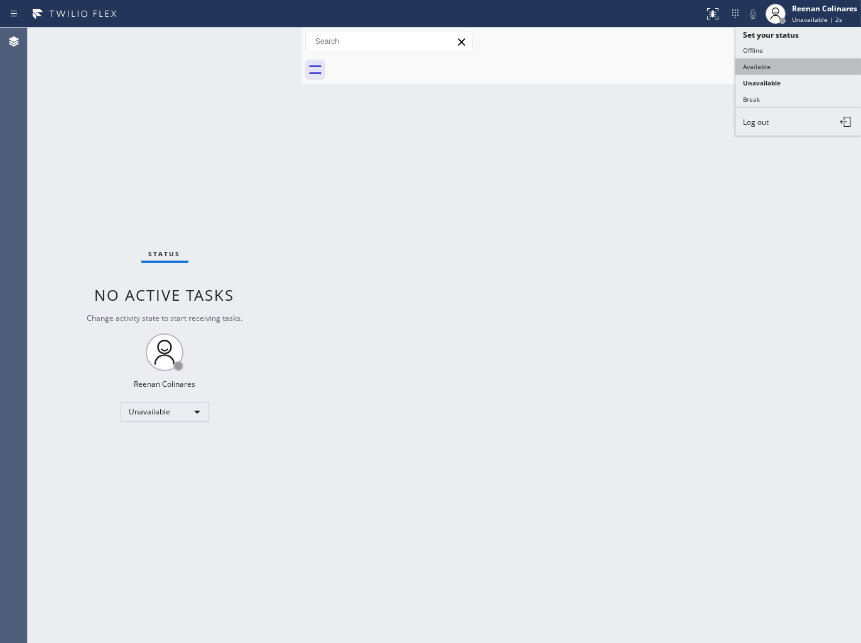
click at [760, 67] on button "Available" at bounding box center [799, 66] width 126 height 16
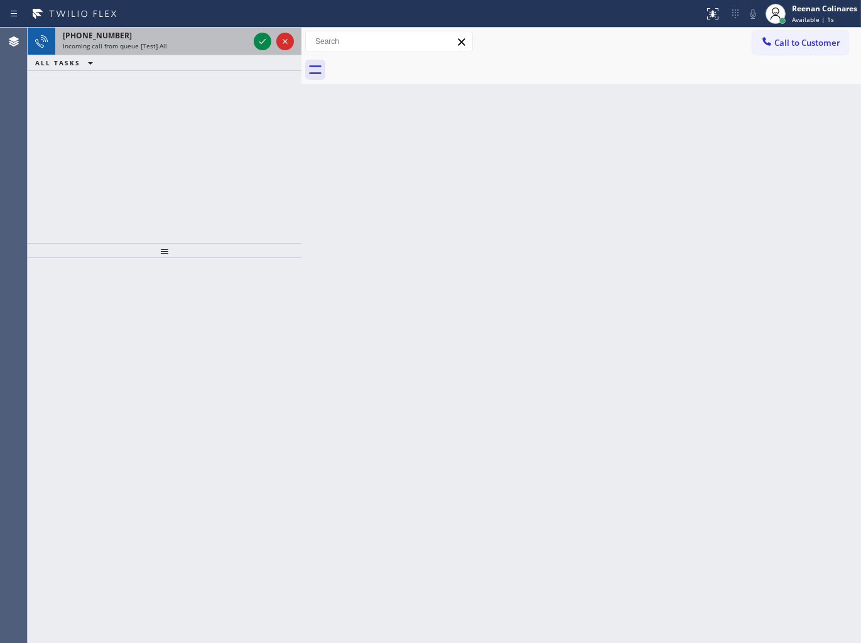
click at [205, 53] on div "[PHONE_NUMBER] Incoming call from queue [Test] All" at bounding box center [153, 42] width 196 height 28
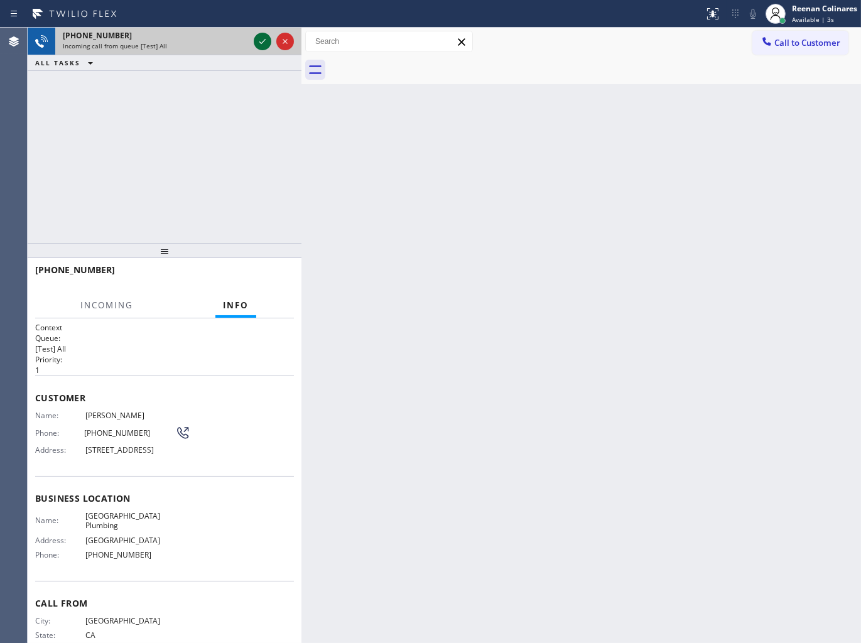
click at [259, 38] on icon at bounding box center [262, 41] width 15 height 15
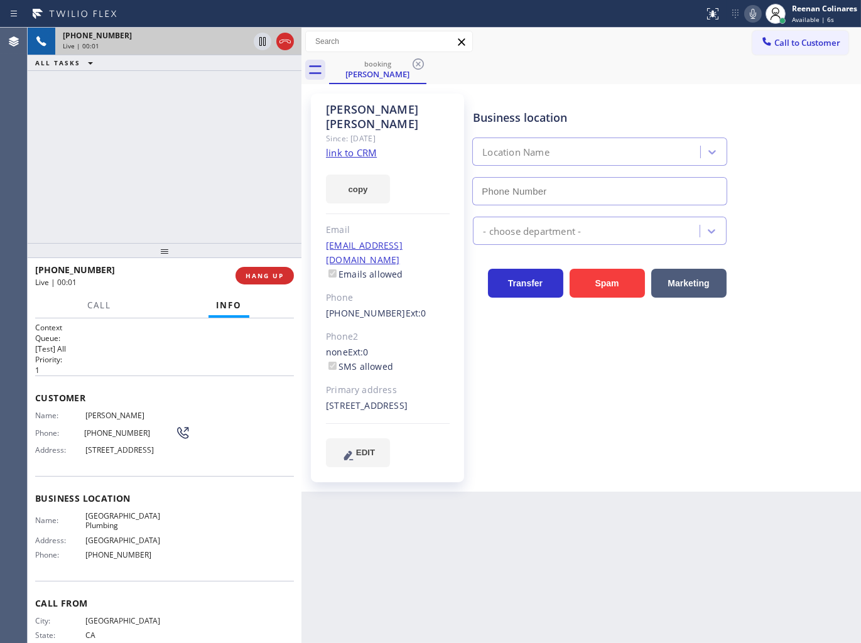
type input "[PHONE_NUMBER]"
click at [755, 15] on icon at bounding box center [753, 13] width 15 height 15
click at [104, 309] on span "Call" at bounding box center [99, 305] width 24 height 11
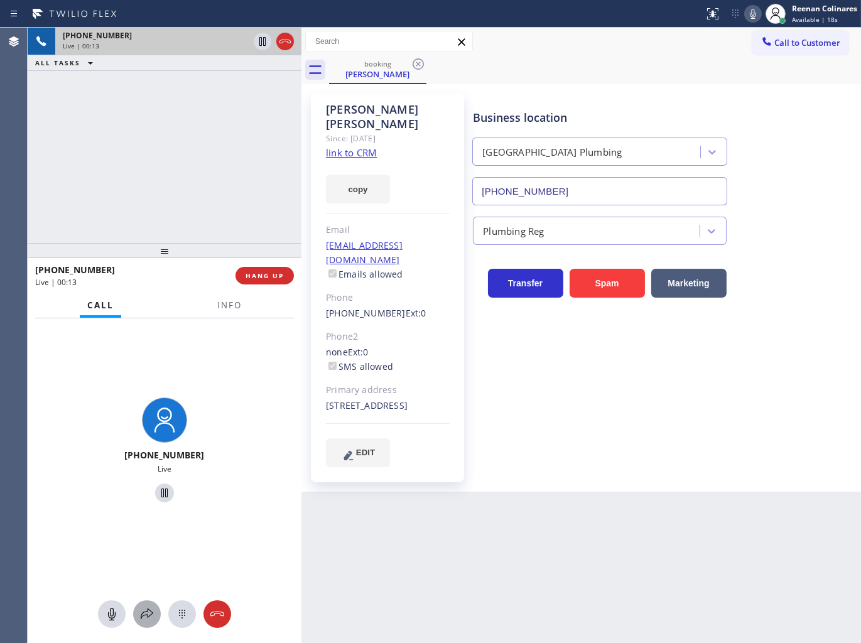
click at [146, 614] on icon at bounding box center [146, 614] width 15 height 15
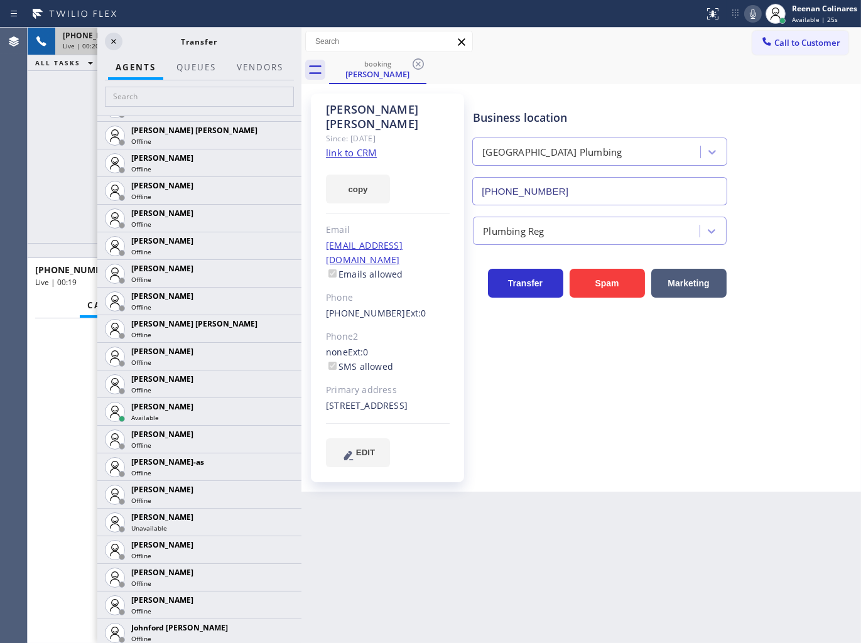
scroll to position [856, 0]
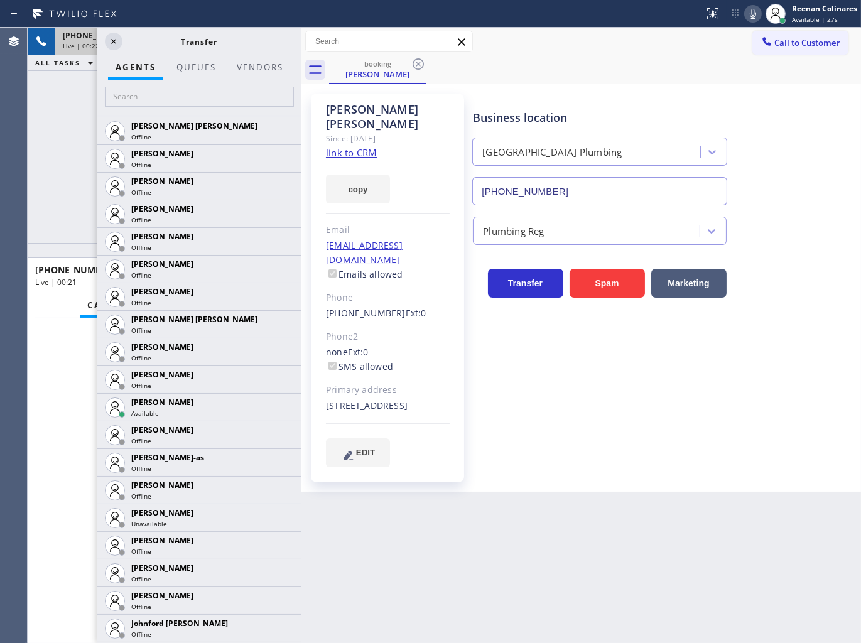
click at [756, 14] on icon at bounding box center [753, 13] width 15 height 15
click at [280, 405] on icon at bounding box center [285, 407] width 10 height 8
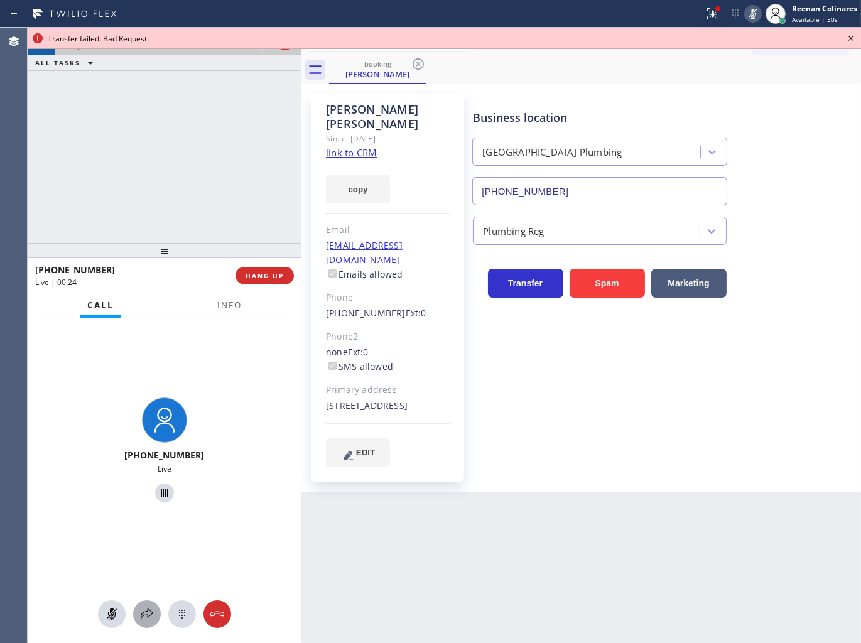
click at [144, 619] on icon at bounding box center [146, 614] width 15 height 15
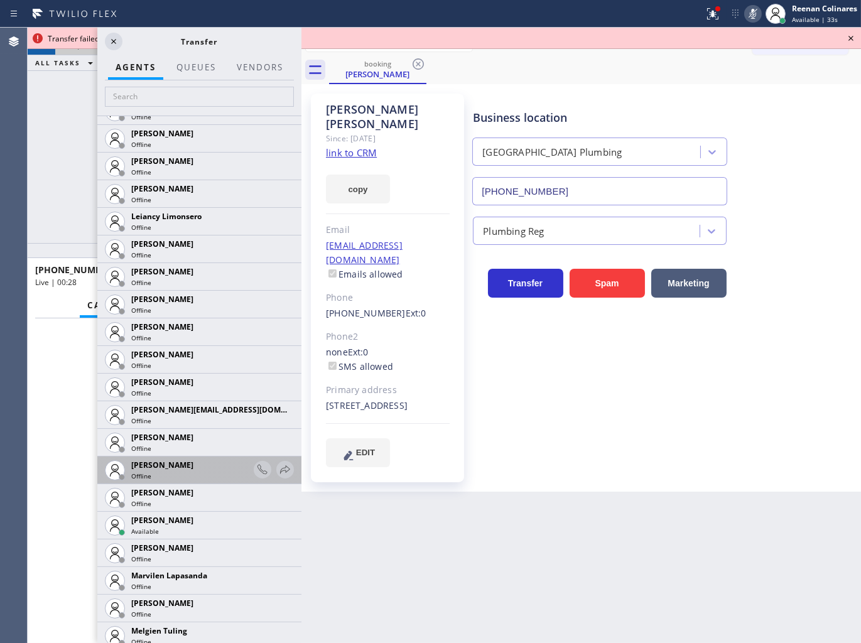
scroll to position [1709, 0]
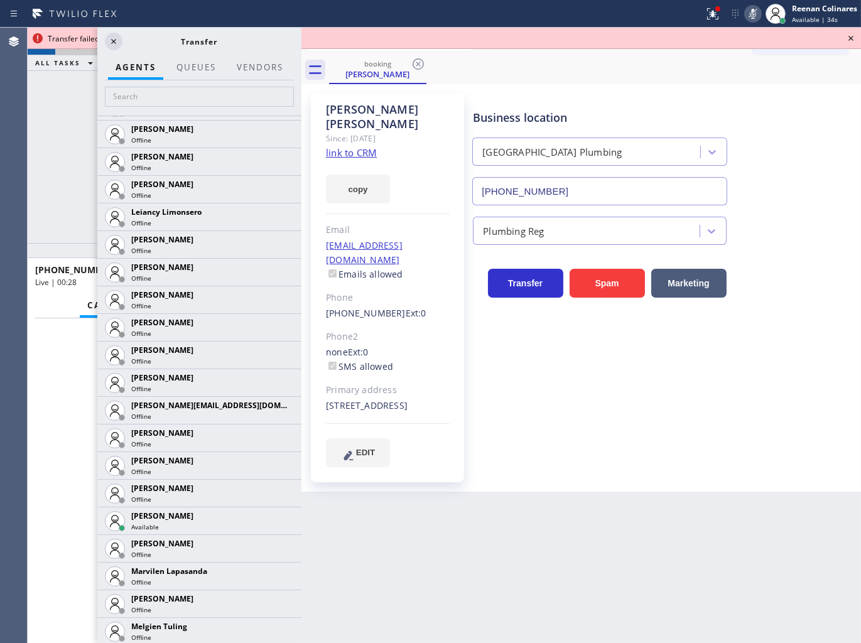
click at [0, 0] on icon at bounding box center [0, 0] width 0 height 0
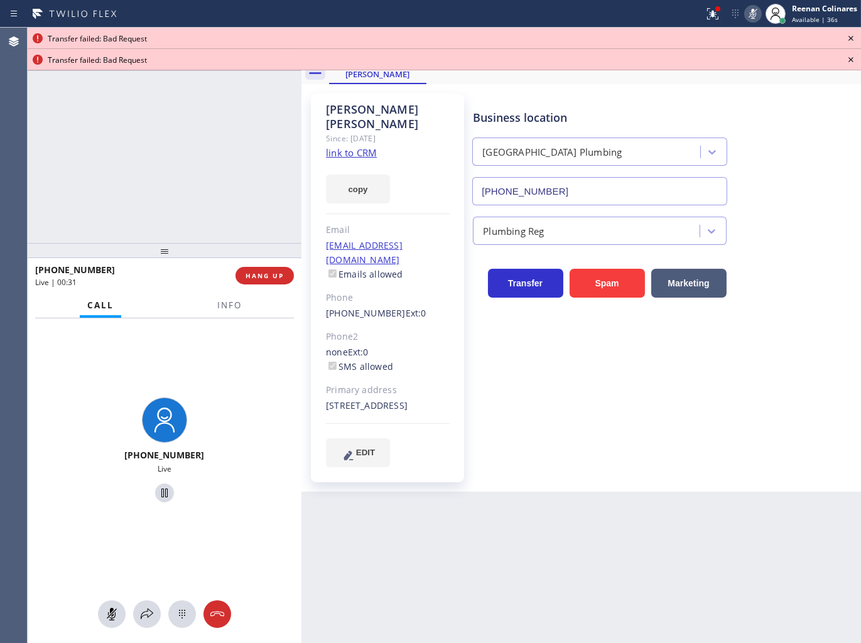
drag, startPoint x: 140, startPoint y: 628, endPoint x: 185, endPoint y: 512, distance: 124.7
click at [141, 628] on div at bounding box center [165, 615] width 274 height 28
click at [143, 618] on icon at bounding box center [146, 614] width 15 height 15
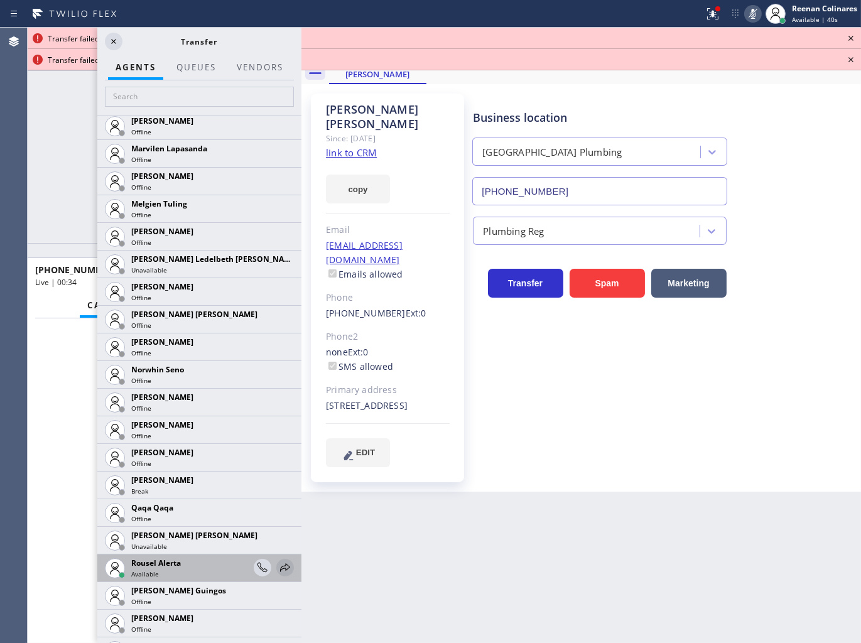
scroll to position [2136, 0]
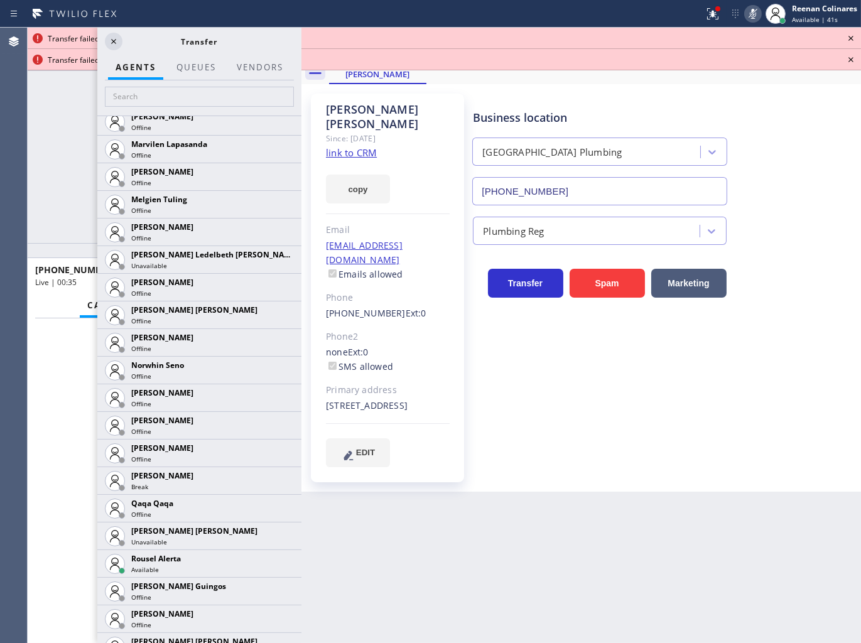
click at [0, 0] on icon at bounding box center [0, 0] width 0 height 0
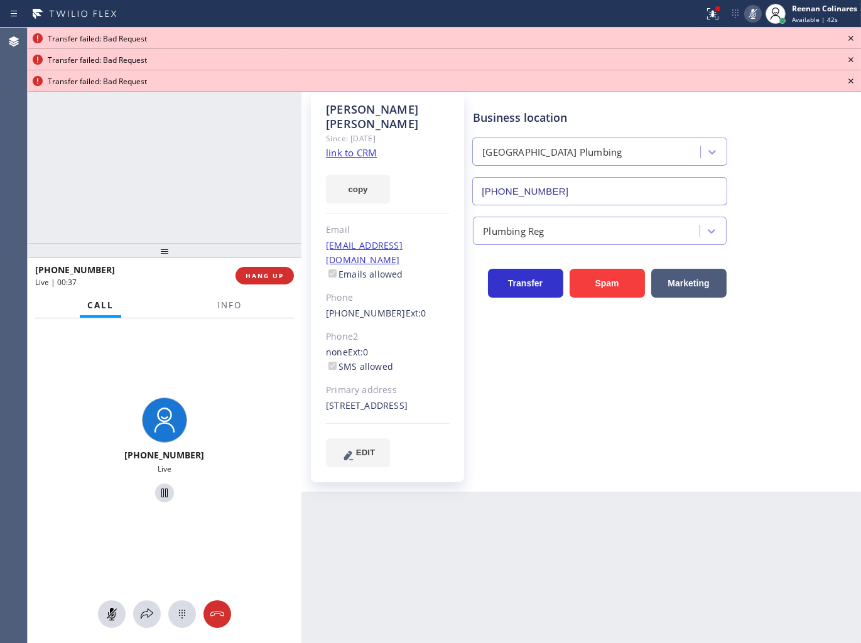
drag, startPoint x: 148, startPoint y: 611, endPoint x: 344, endPoint y: 300, distance: 368.1
click at [153, 607] on icon at bounding box center [146, 614] width 15 height 15
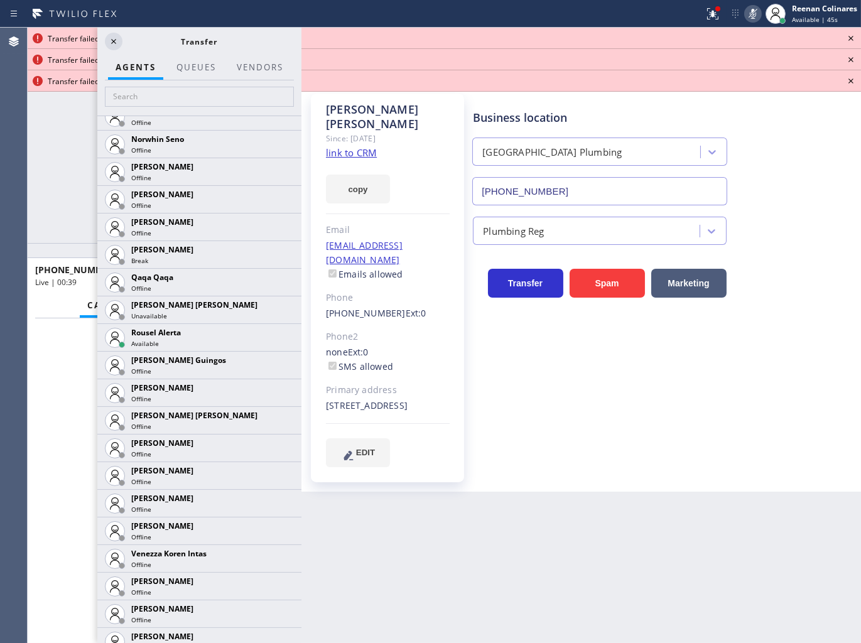
scroll to position [2373, 0]
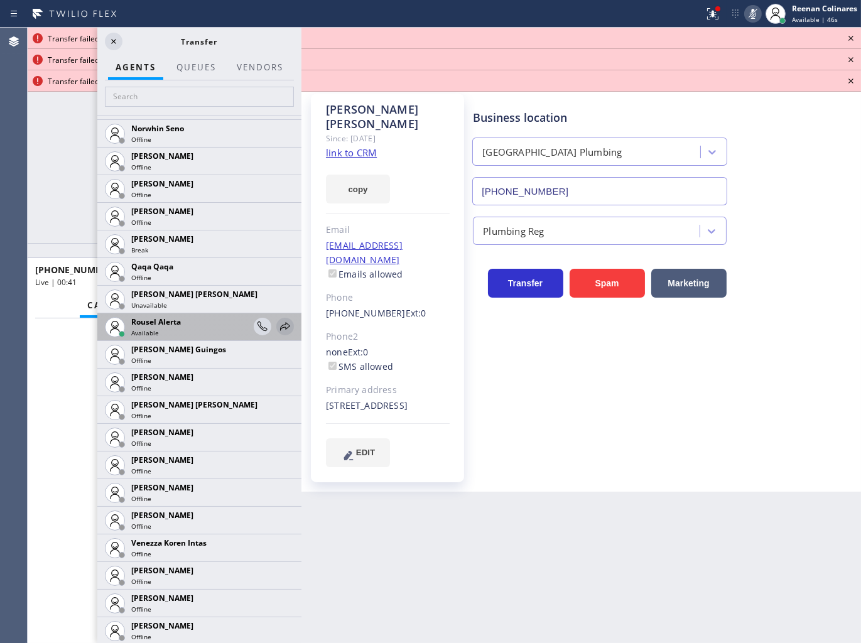
click at [279, 324] on icon at bounding box center [285, 326] width 15 height 15
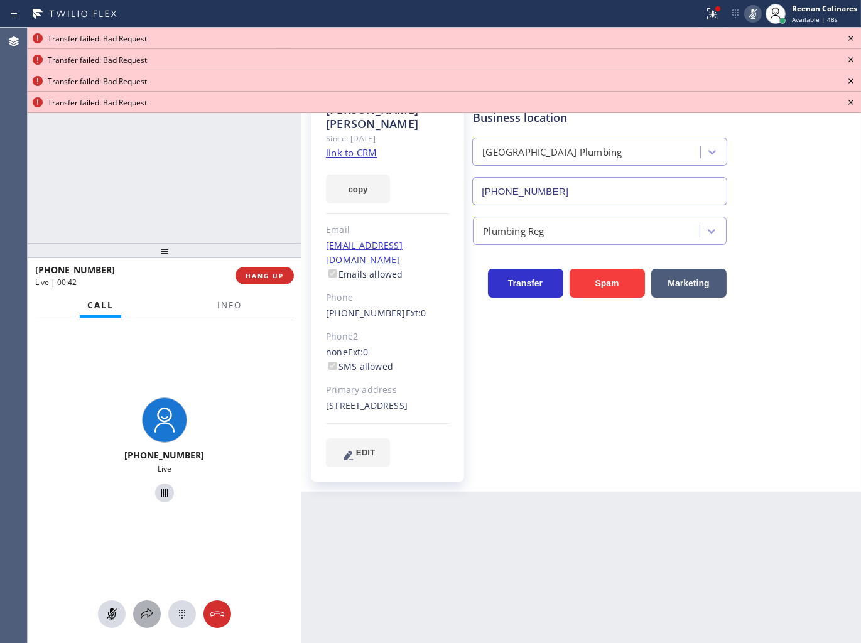
click at [152, 601] on button at bounding box center [147, 615] width 28 height 28
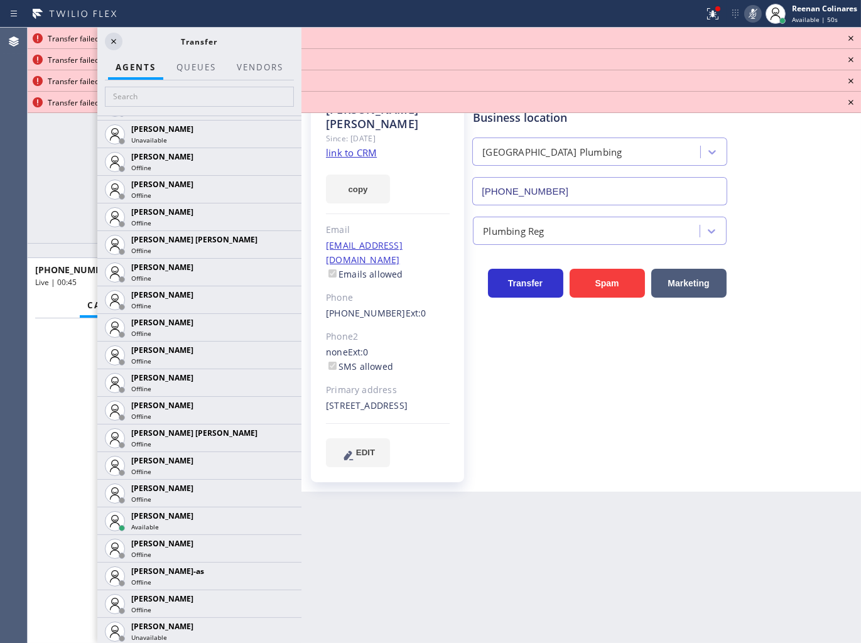
scroll to position [746, 0]
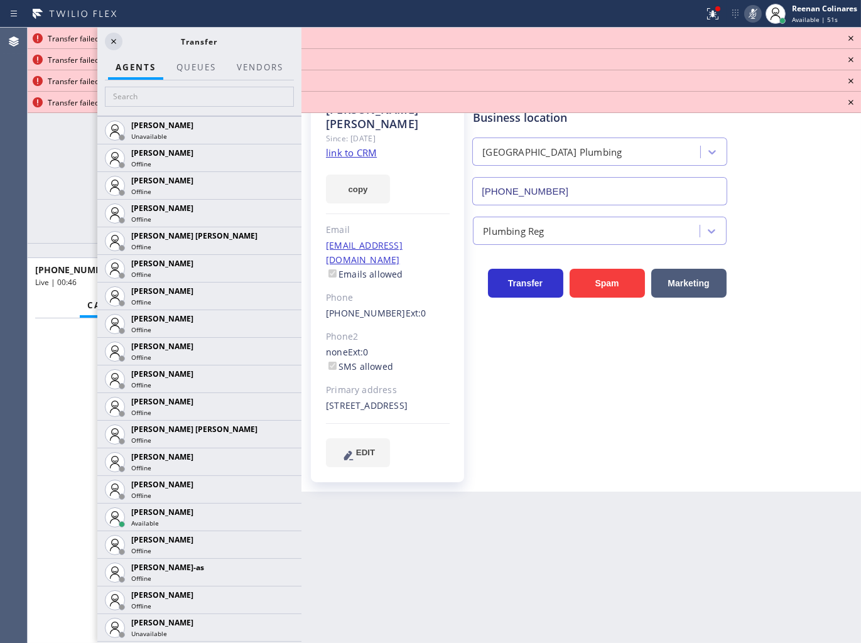
click at [0, 0] on icon at bounding box center [0, 0] width 0 height 0
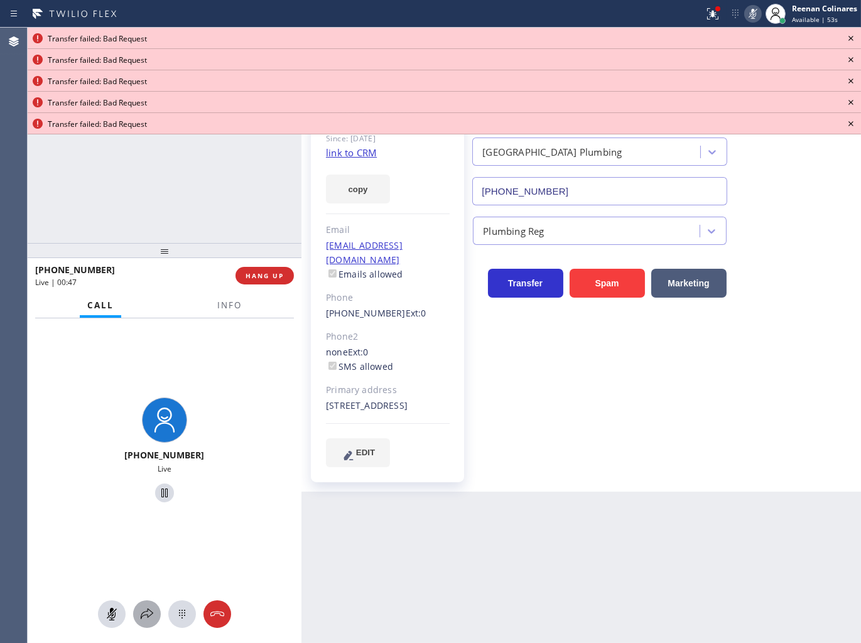
click at [140, 619] on icon at bounding box center [146, 614] width 15 height 15
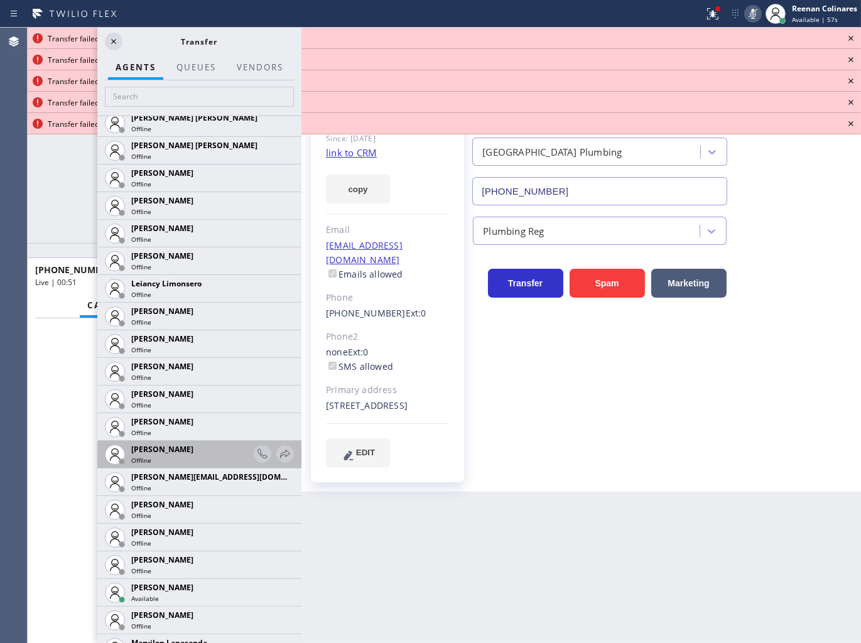
scroll to position [1803, 0]
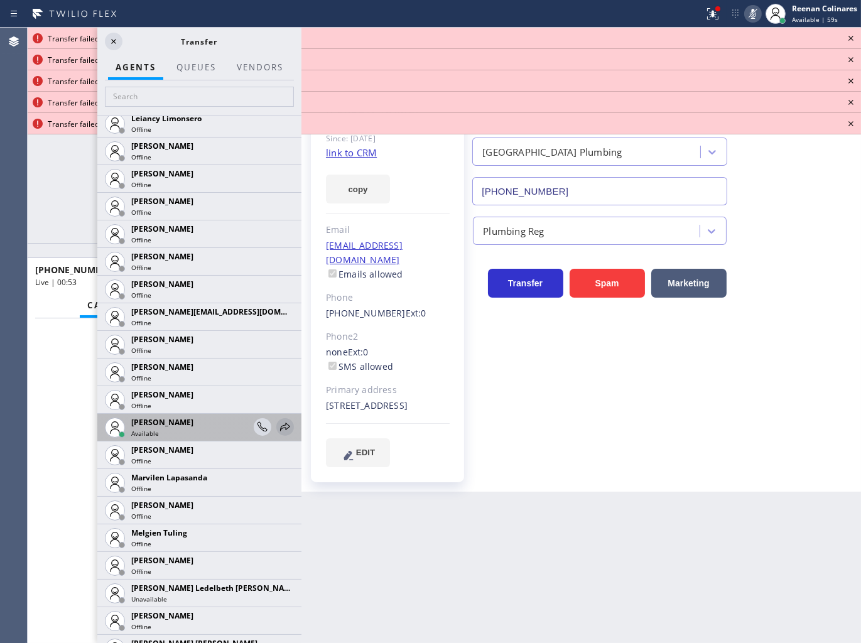
click at [278, 426] on icon at bounding box center [285, 427] width 15 height 15
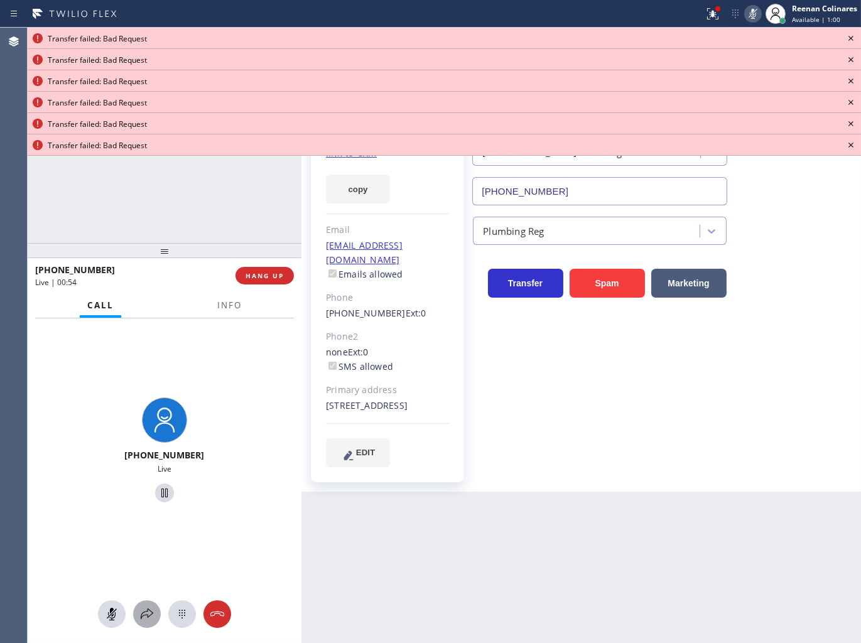
click at [148, 613] on icon at bounding box center [146, 614] width 15 height 15
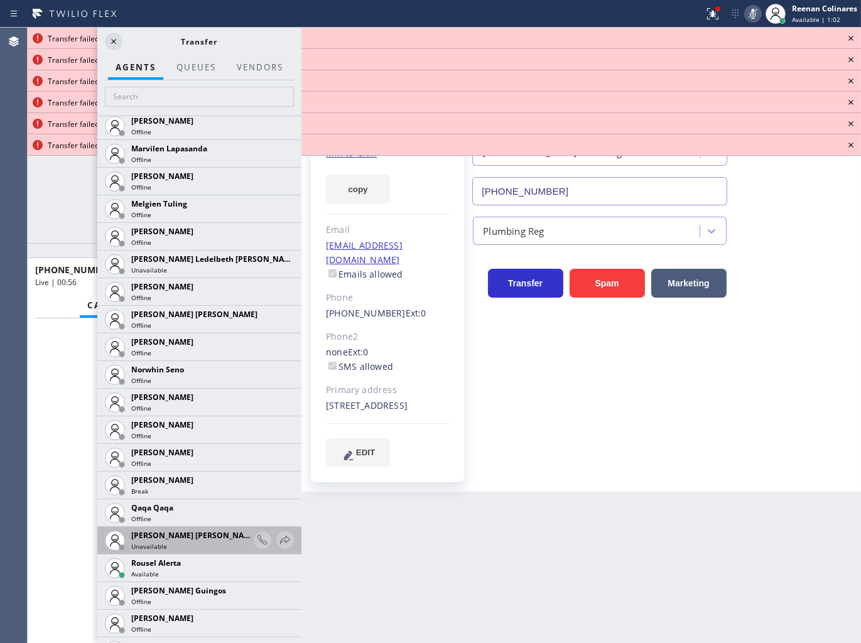
scroll to position [2136, 0]
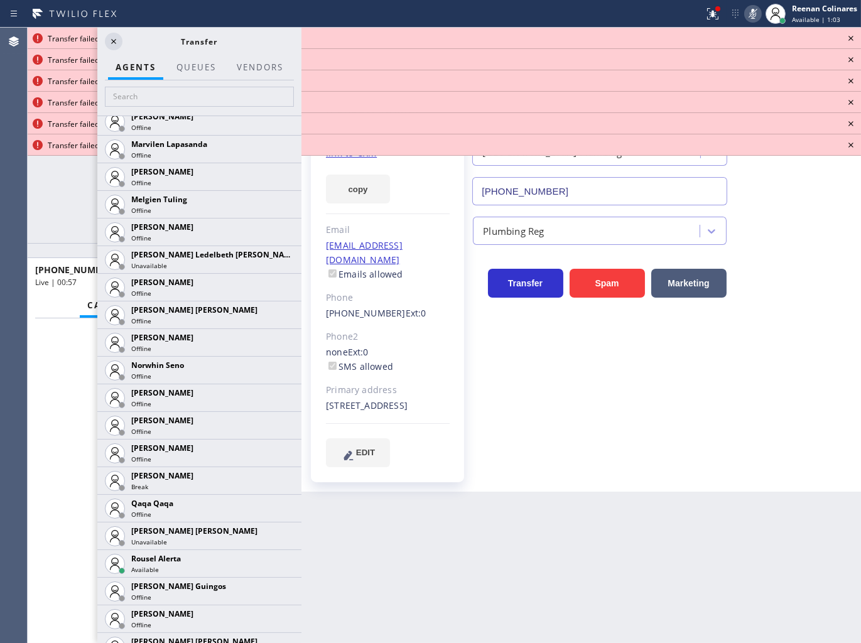
drag, startPoint x: 275, startPoint y: 564, endPoint x: 263, endPoint y: 568, distance: 12.7
click at [0, 0] on icon at bounding box center [0, 0] width 0 height 0
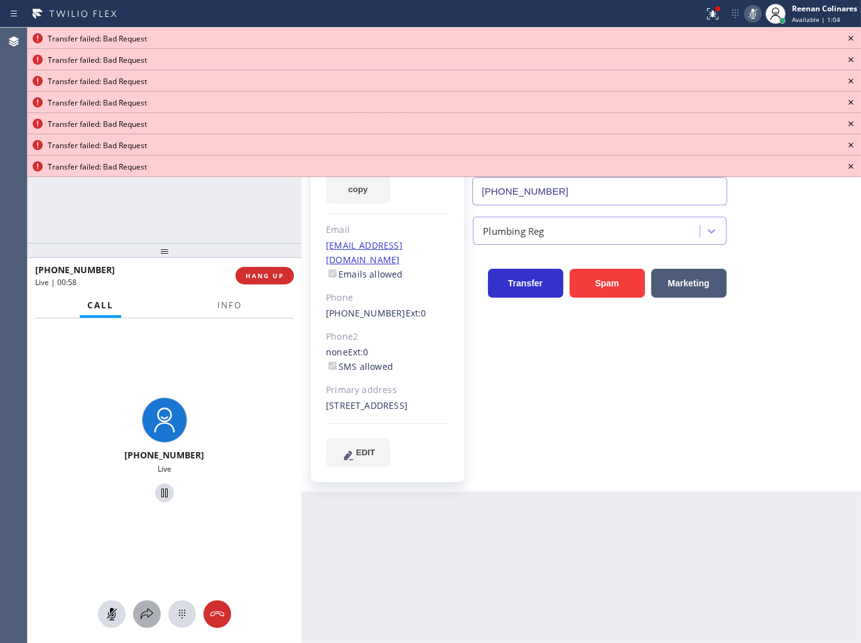
click at [141, 620] on icon at bounding box center [146, 614] width 15 height 15
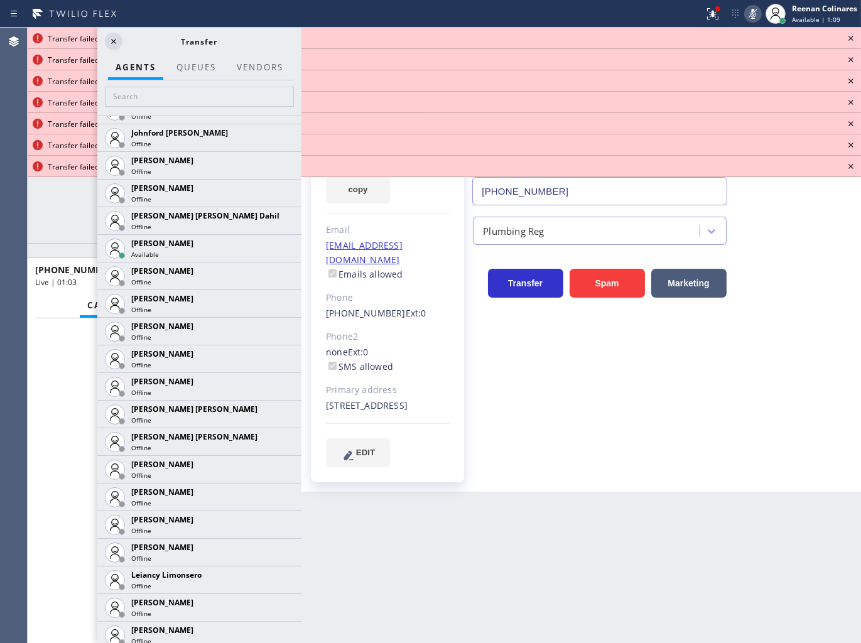
scroll to position [0, 0]
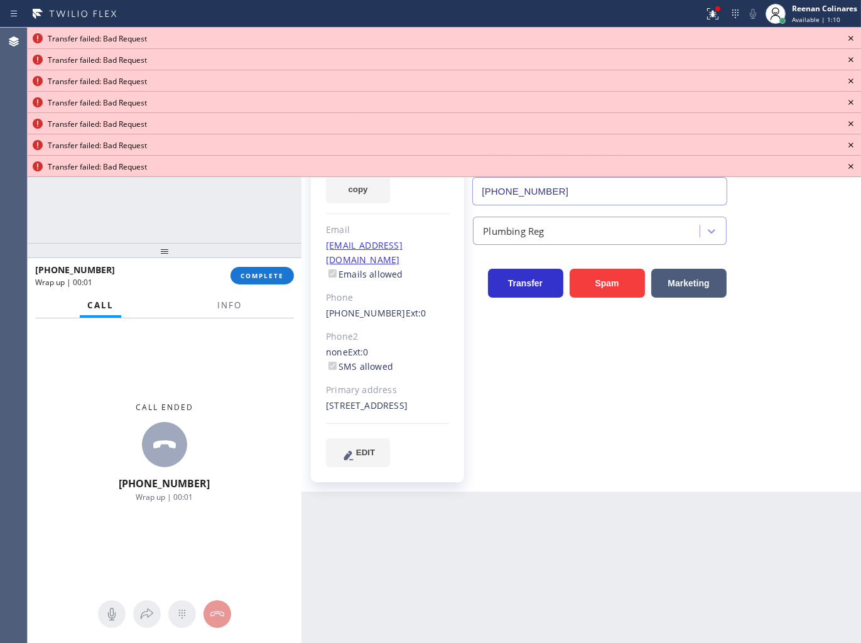
drag, startPoint x: 293, startPoint y: 185, endPoint x: 294, endPoint y: 418, distance: 232.4
click at [851, 36] on icon at bounding box center [851, 38] width 15 height 15
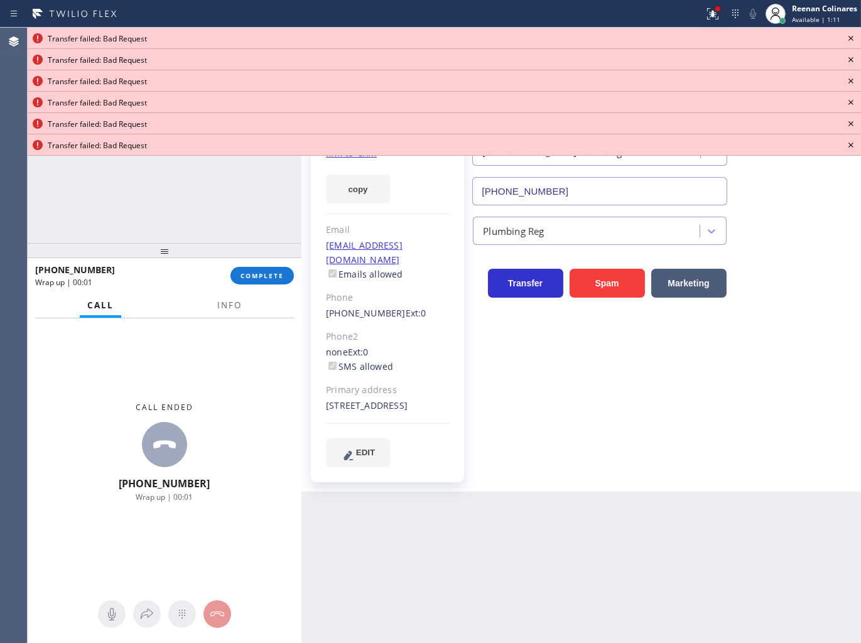
click at [851, 36] on icon at bounding box center [851, 38] width 15 height 15
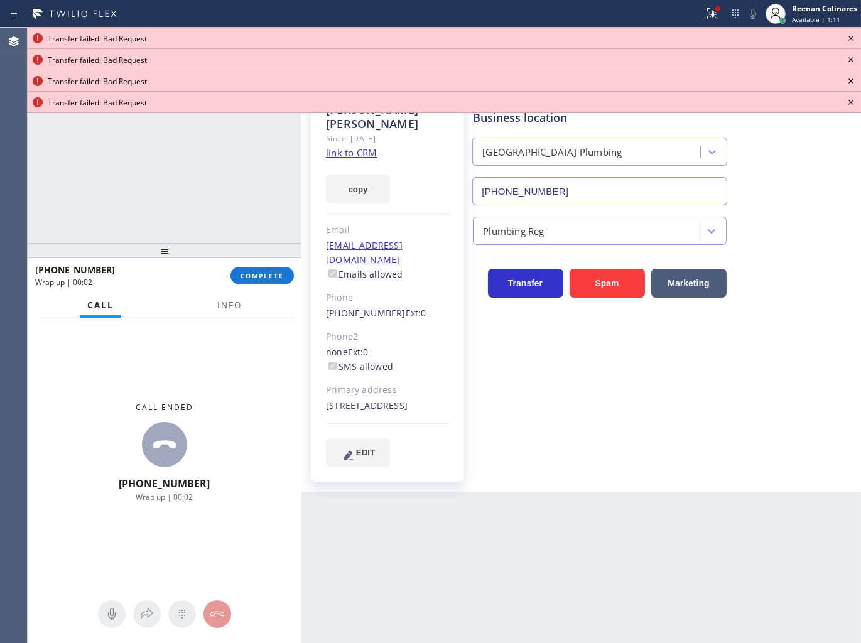
click at [851, 36] on icon at bounding box center [851, 38] width 15 height 15
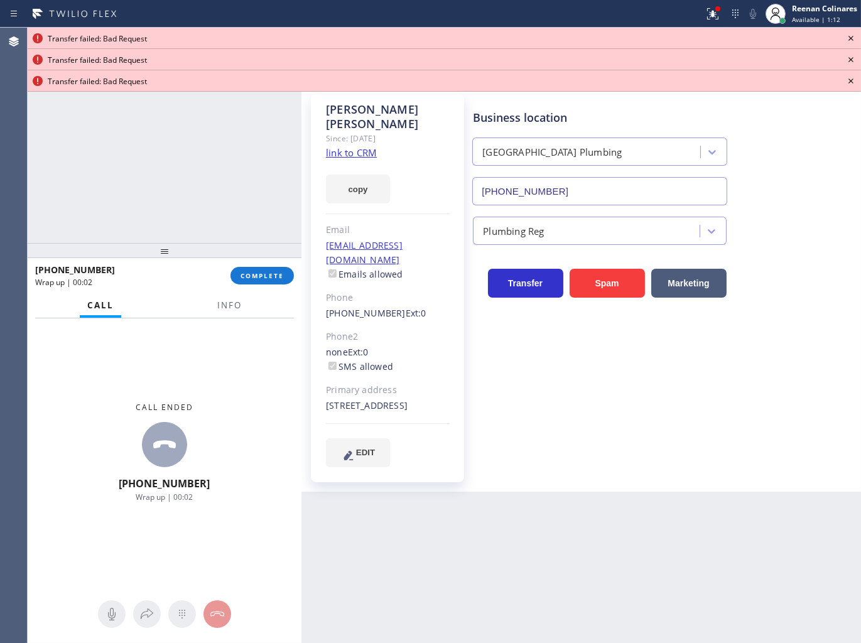
click at [851, 36] on icon at bounding box center [851, 38] width 15 height 15
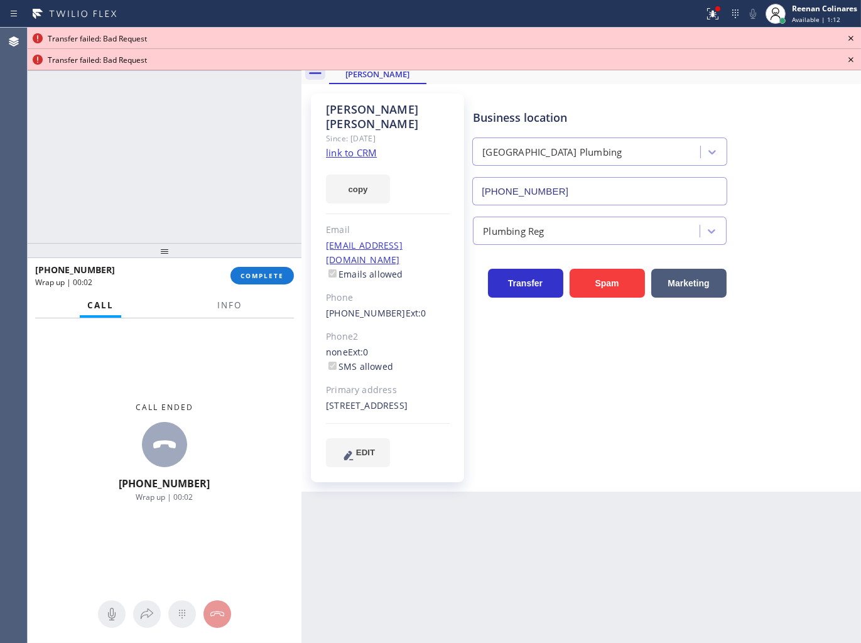
click at [851, 36] on icon at bounding box center [851, 38] width 15 height 15
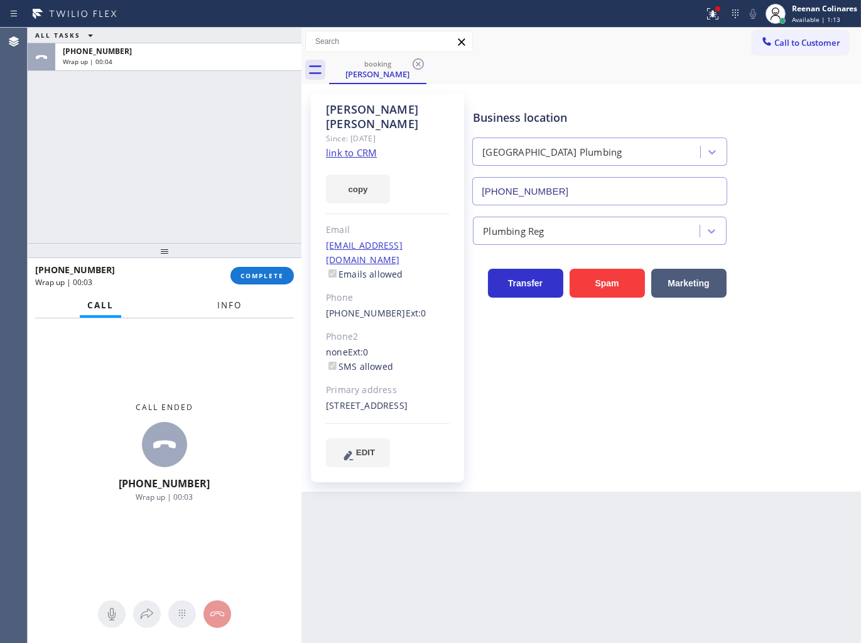
click at [222, 303] on span "Info" at bounding box center [229, 305] width 24 height 11
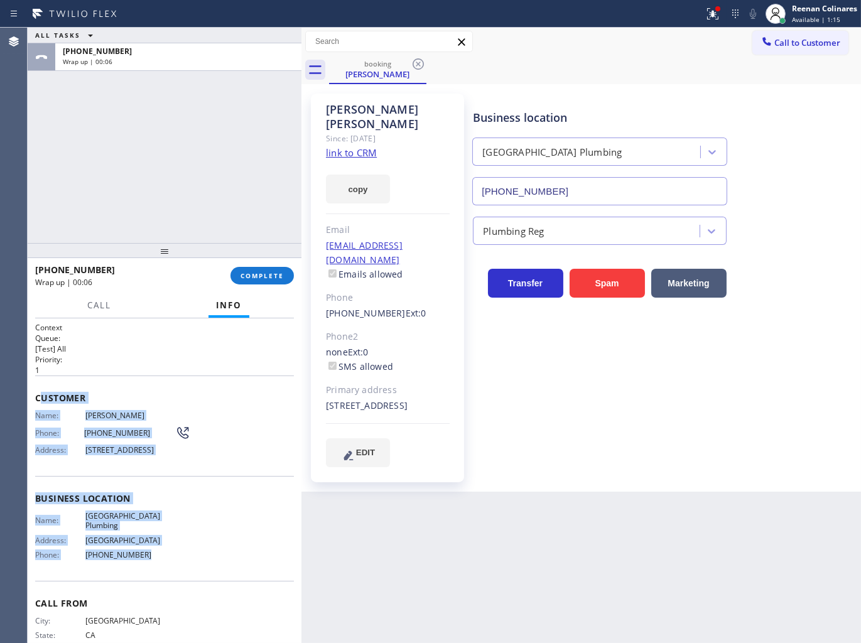
drag, startPoint x: 38, startPoint y: 396, endPoint x: 436, endPoint y: 616, distance: 454.4
click at [215, 555] on div "Context Queue: [Test] All Priority: 1 Customer Name: [PERSON_NAME] Phone: [PHON…" at bounding box center [164, 499] width 259 height 354
copy div "ustomer Name: [PERSON_NAME] Phone: [PHONE_NUMBER] Address: [STREET_ADDRESS] Bus…"
click at [259, 272] on span "COMPLETE" at bounding box center [262, 275] width 43 height 9
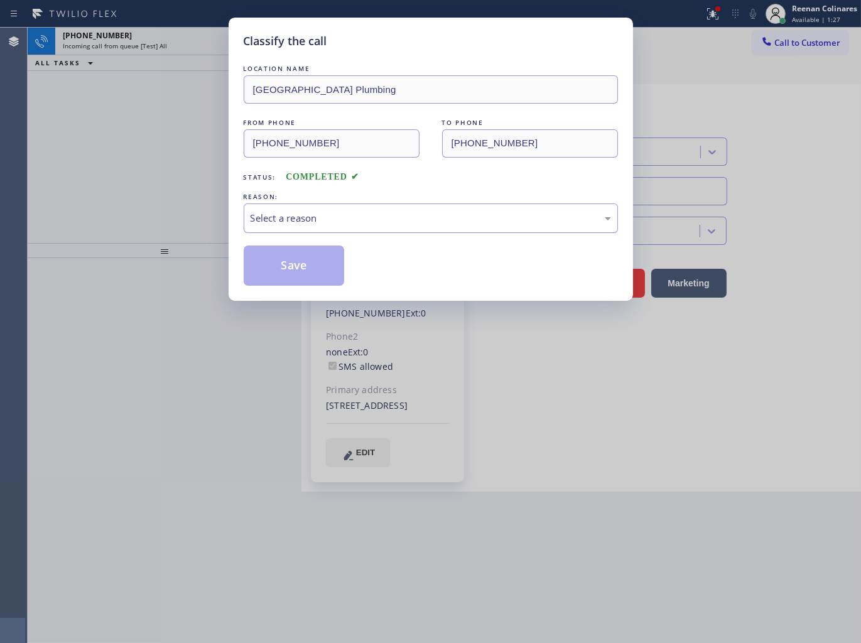
click at [300, 221] on div "Select a reason" at bounding box center [431, 218] width 361 height 14
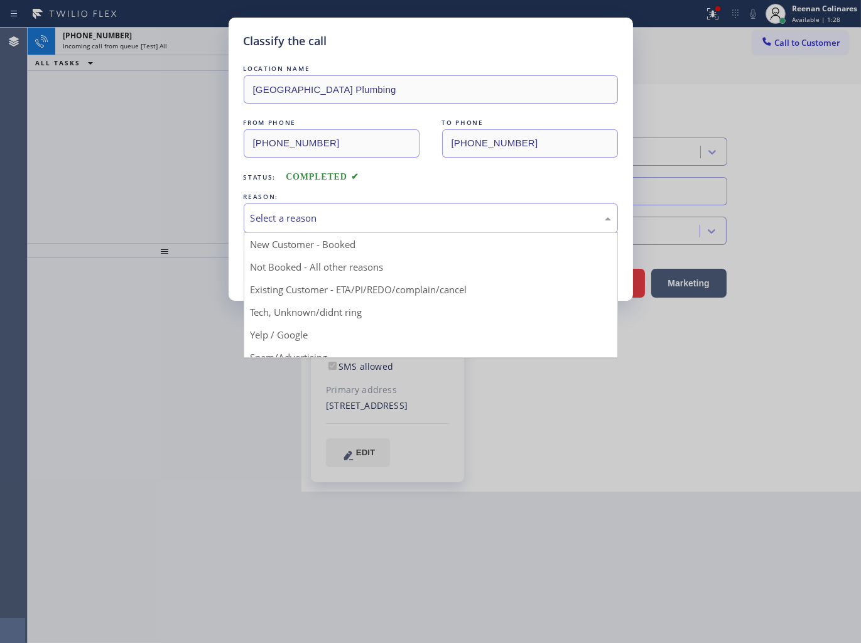
drag, startPoint x: 273, startPoint y: 286, endPoint x: 273, endPoint y: 266, distance: 20.1
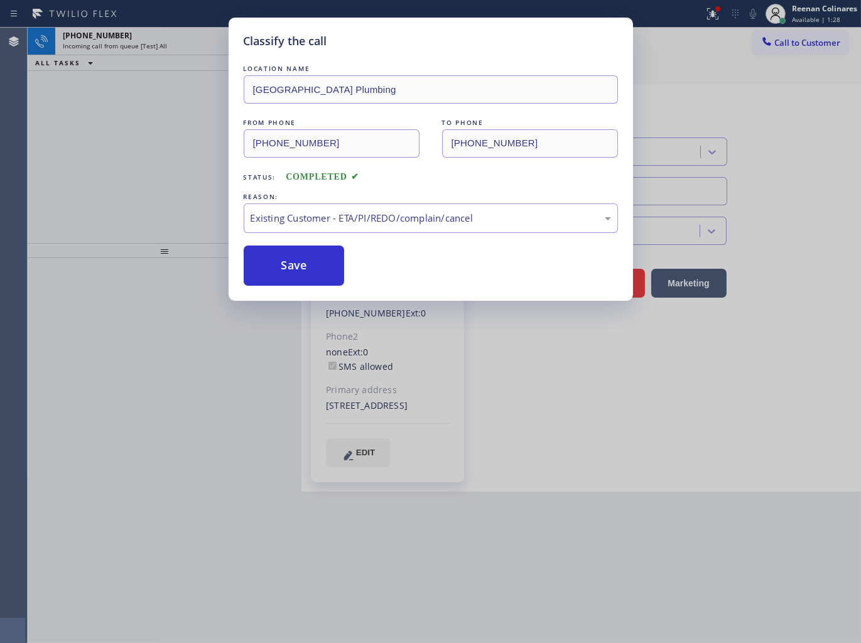
click at [273, 260] on button "Save" at bounding box center [294, 266] width 101 height 40
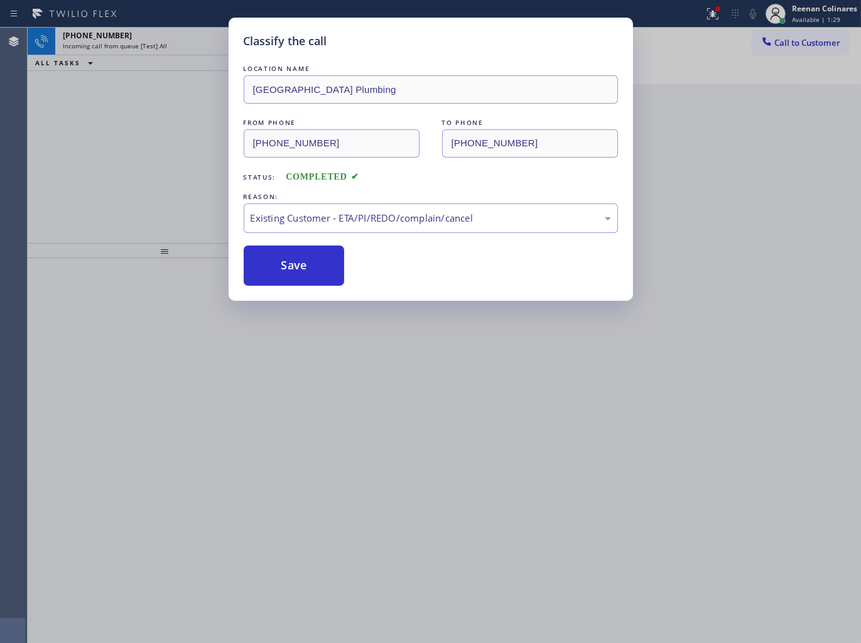
drag, startPoint x: 133, startPoint y: 80, endPoint x: 145, endPoint y: 60, distance: 23.4
click at [133, 79] on div "Classify the call LOCATION NAME [GEOGRAPHIC_DATA] Plumbing FROM PHONE [PHONE_NU…" at bounding box center [430, 321] width 861 height 643
click at [154, 44] on div "Classify the call LOCATION NAME [GEOGRAPHIC_DATA] Plumbing FROM PHONE [PHONE_NU…" at bounding box center [430, 321] width 861 height 643
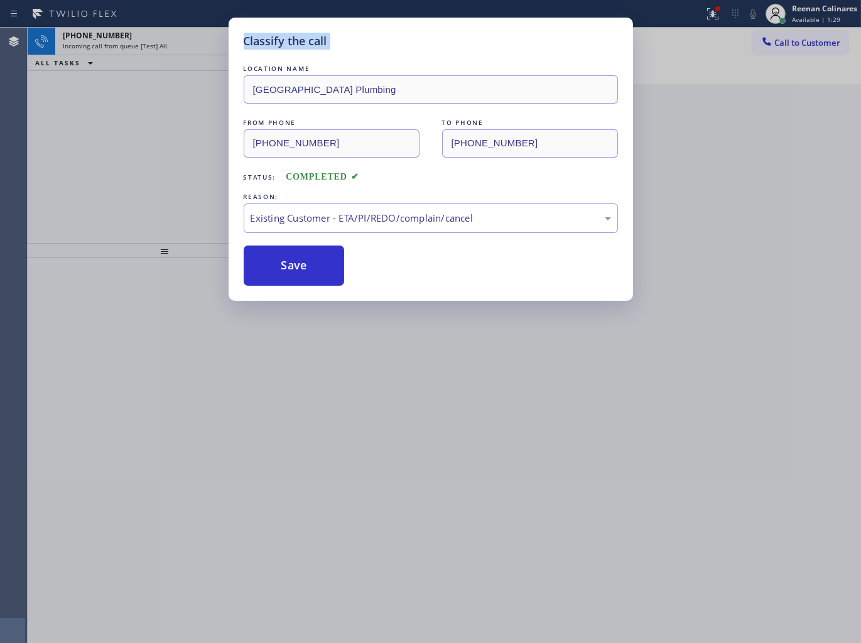
click at [154, 44] on div "Classify the call LOCATION NAME GE Monogram Inc Repair [US_STATE] FROM PHONE [P…" at bounding box center [445, 336] width 834 height 616
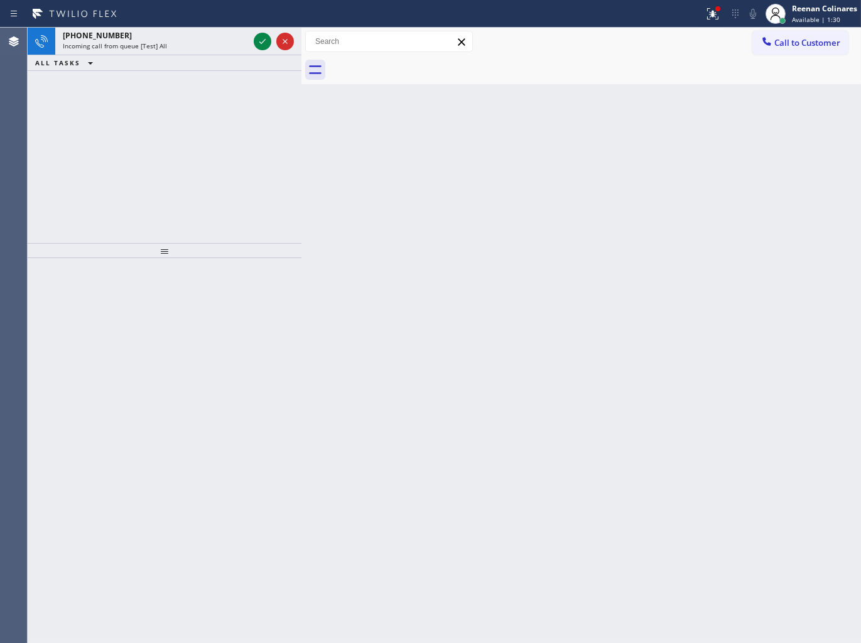
click at [154, 44] on span "Incoming call from queue [Test] All" at bounding box center [115, 45] width 104 height 9
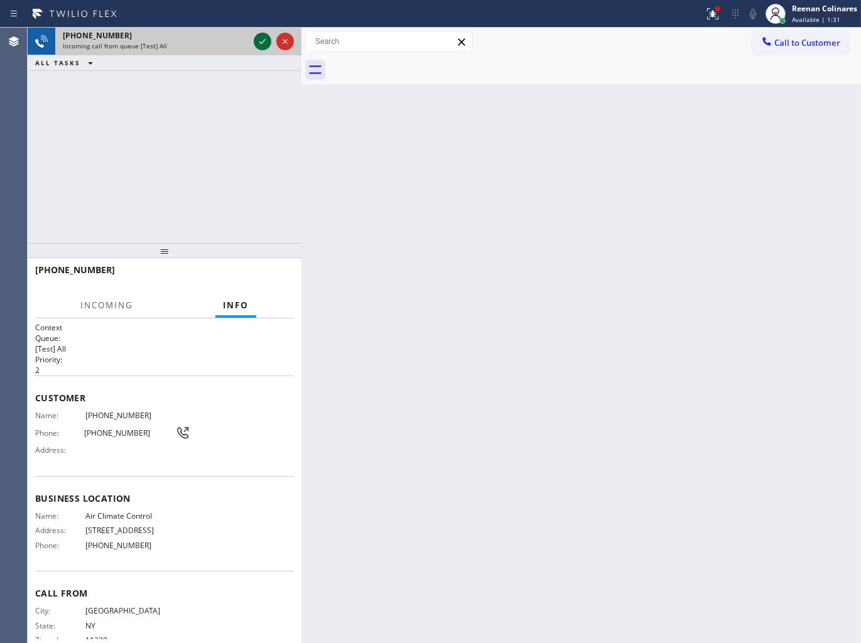
click at [260, 40] on icon at bounding box center [262, 41] width 15 height 15
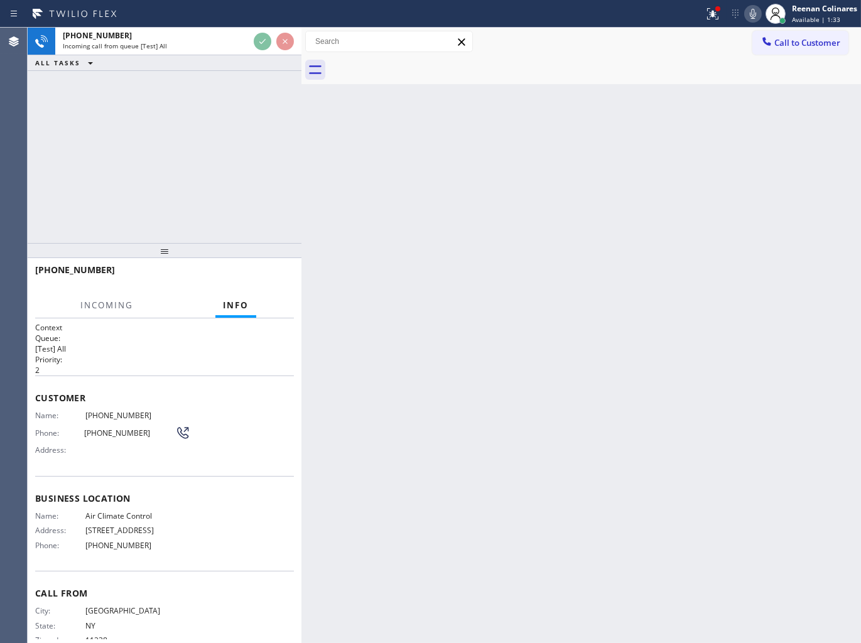
drag, startPoint x: 709, startPoint y: 16, endPoint x: 699, endPoint y: 71, distance: 55.5
click at [709, 16] on icon at bounding box center [712, 13] width 15 height 15
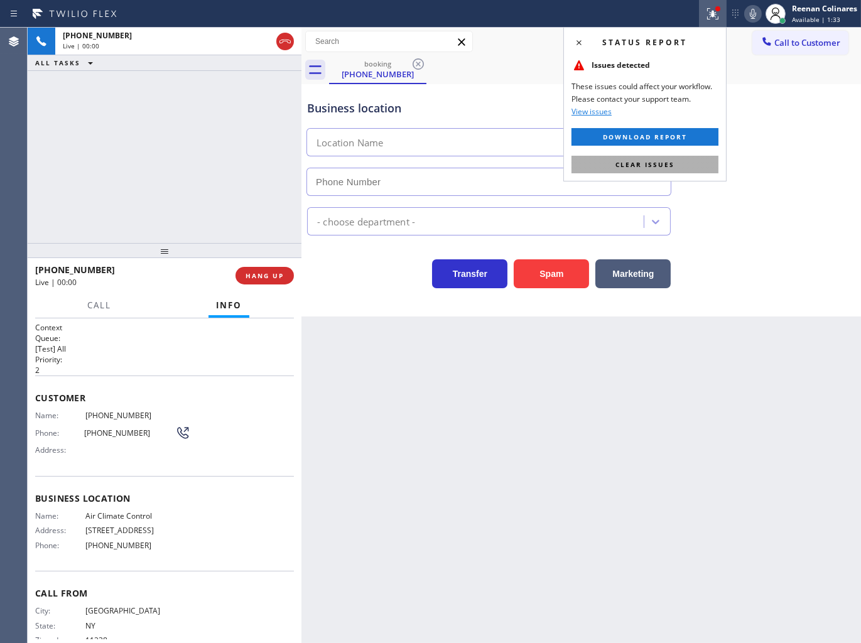
type input "[PHONE_NUMBER]"
click at [656, 164] on span "Clear issues" at bounding box center [645, 164] width 59 height 9
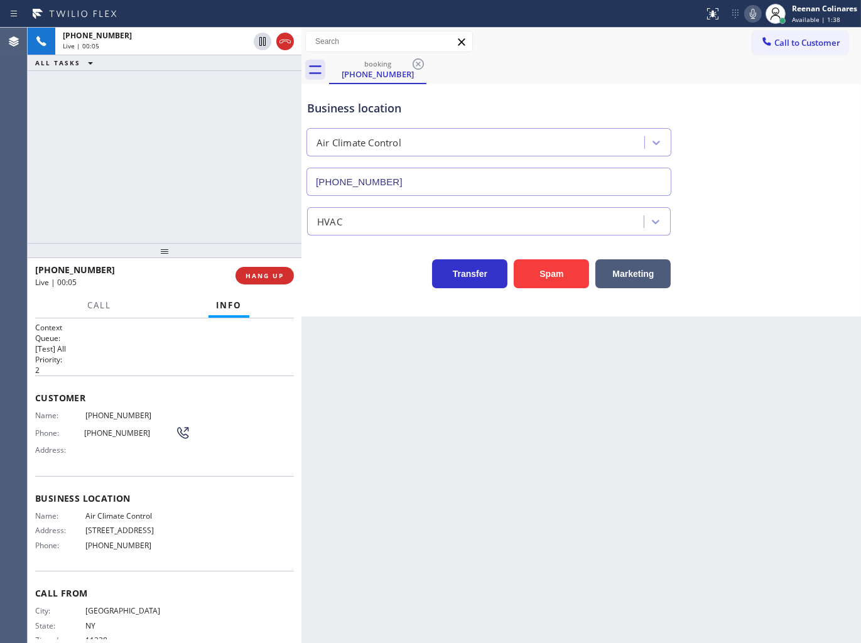
click at [752, 14] on icon at bounding box center [753, 13] width 15 height 15
click at [751, 14] on icon at bounding box center [753, 13] width 15 height 15
drag, startPoint x: 633, startPoint y: 272, endPoint x: 818, endPoint y: 171, distance: 211.1
click at [637, 278] on button "Marketing" at bounding box center [632, 273] width 75 height 29
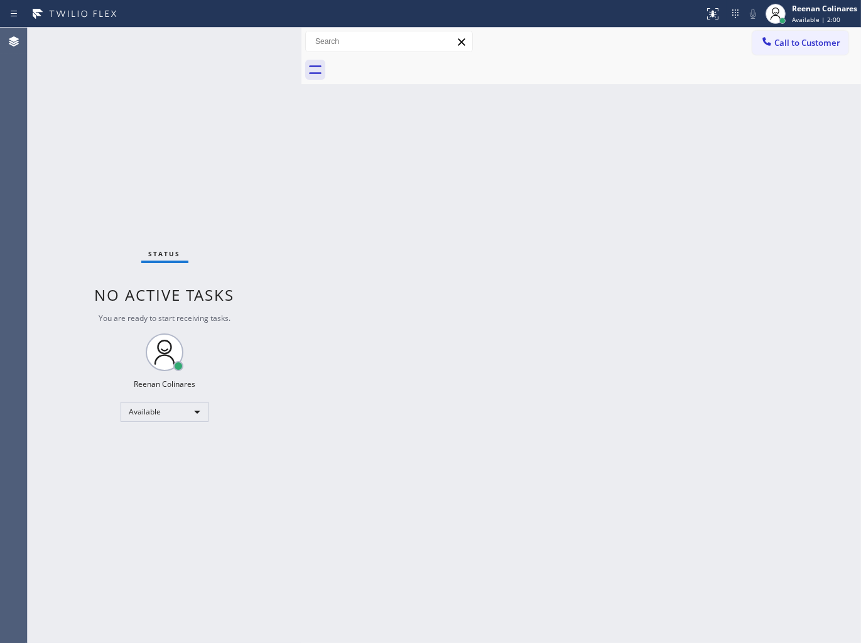
drag, startPoint x: 594, startPoint y: 295, endPoint x: 467, endPoint y: 293, distance: 127.5
click at [574, 290] on div "Back to Dashboard Change Sender ID Customers Technicians Select a contact Outbo…" at bounding box center [582, 336] width 560 height 616
click at [562, 165] on div "Back to Dashboard Change Sender ID Customers Technicians Select a contact Outbo…" at bounding box center [582, 336] width 560 height 616
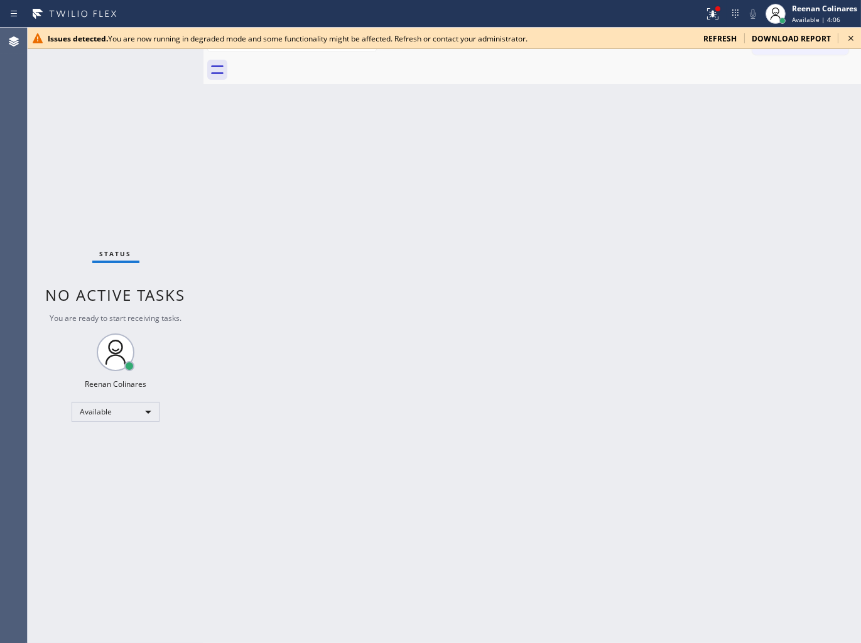
click at [722, 44] on div "Issues detected. You are now running in degraded mode and some functionality mi…" at bounding box center [445, 38] width 834 height 21
click at [722, 40] on div "Issues detected. You are now running in degraded mode and some functionality mi…" at bounding box center [445, 38] width 834 height 21
click at [722, 38] on span "refresh" at bounding box center [720, 38] width 33 height 11
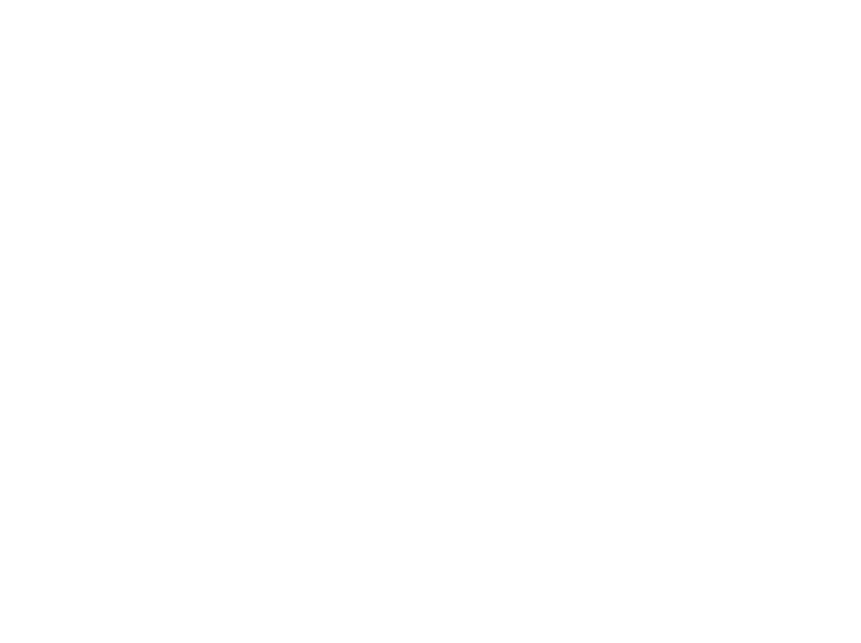
click at [708, 15] on div at bounding box center [430, 321] width 861 height 643
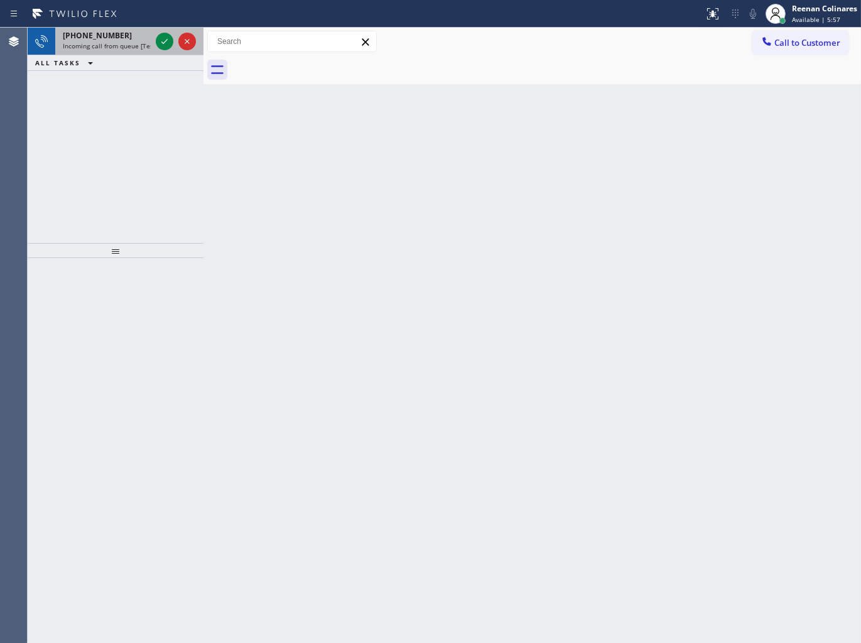
click at [109, 32] on span "[PHONE_NUMBER]" at bounding box center [97, 35] width 69 height 11
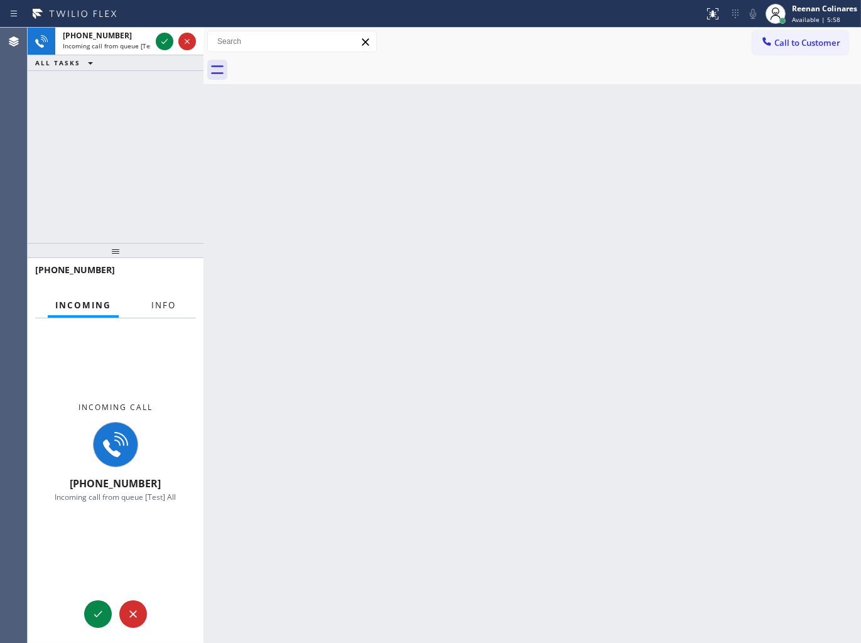
click at [158, 302] on span "Info" at bounding box center [163, 305] width 24 height 11
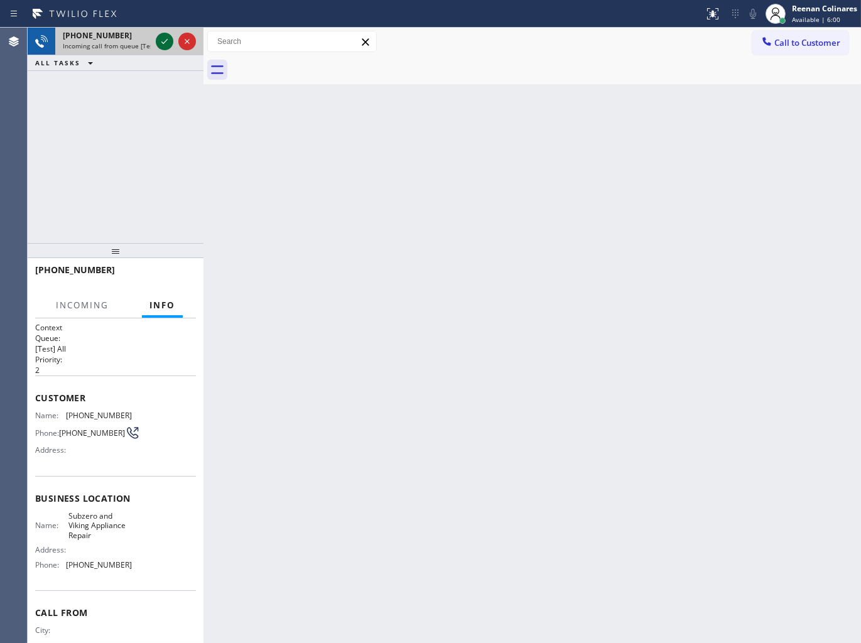
click at [165, 42] on icon at bounding box center [164, 41] width 15 height 15
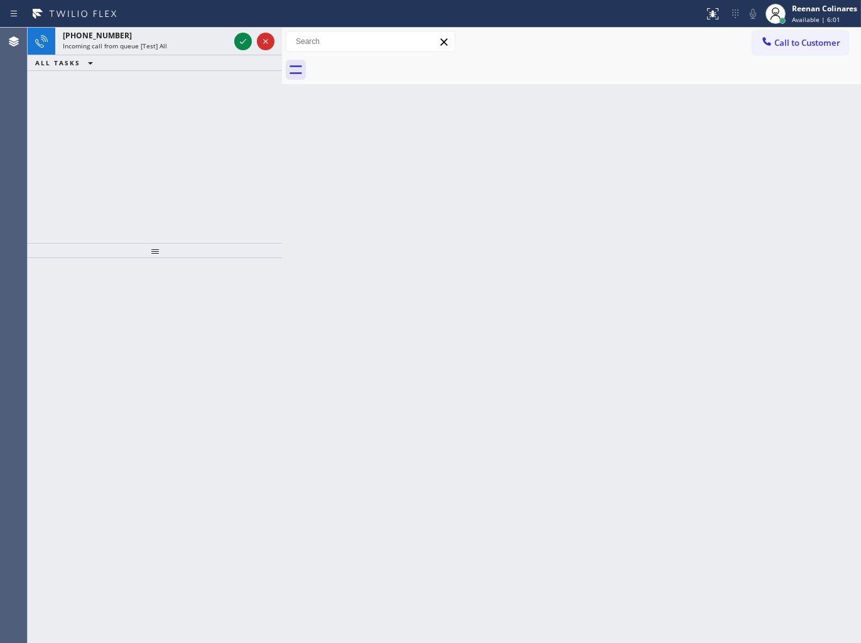
drag, startPoint x: 205, startPoint y: 39, endPoint x: 284, endPoint y: 50, distance: 79.3
click at [282, 50] on div at bounding box center [282, 336] width 0 height 616
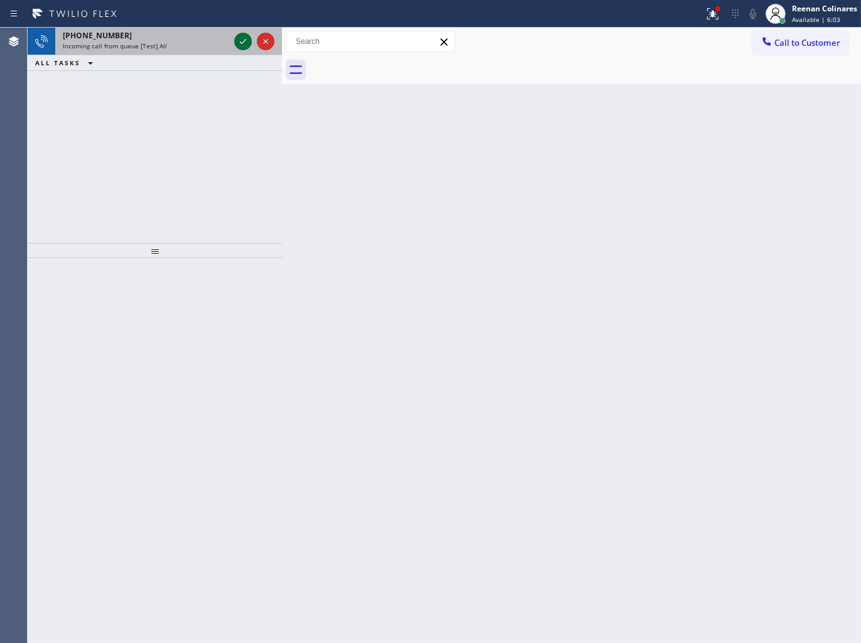
click at [237, 45] on icon at bounding box center [243, 41] width 15 height 15
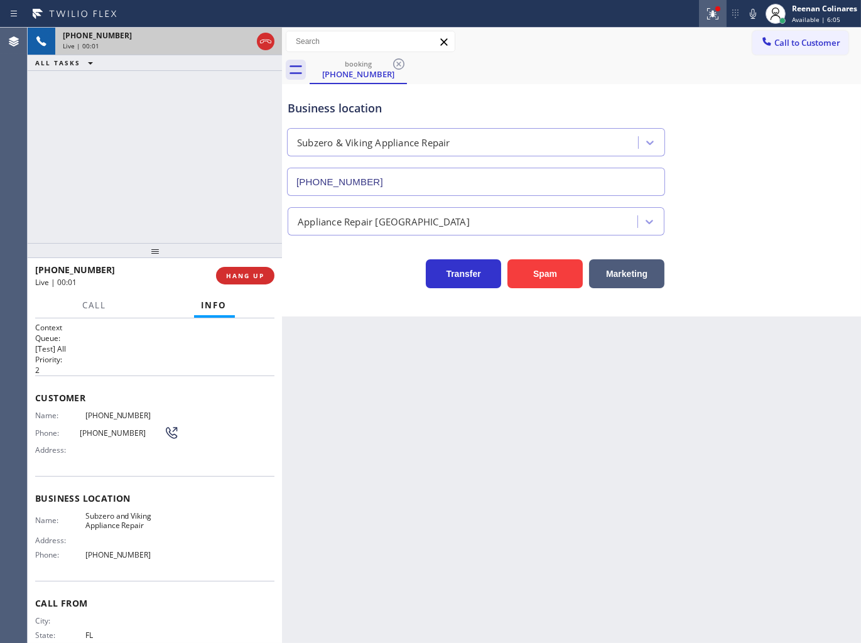
type input "(786) 692-6851"
click at [716, 19] on icon at bounding box center [712, 13] width 11 height 11
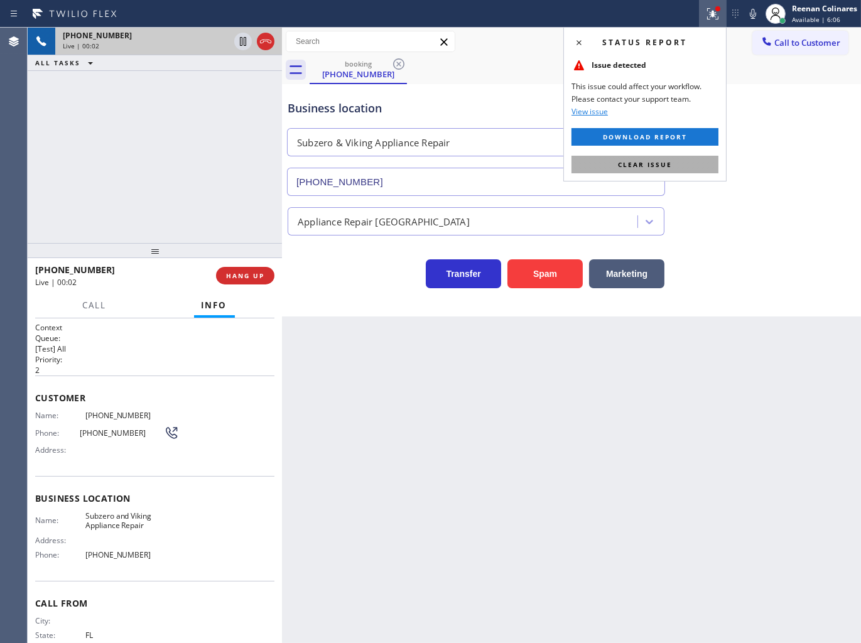
click at [673, 165] on button "Clear issue" at bounding box center [645, 165] width 147 height 18
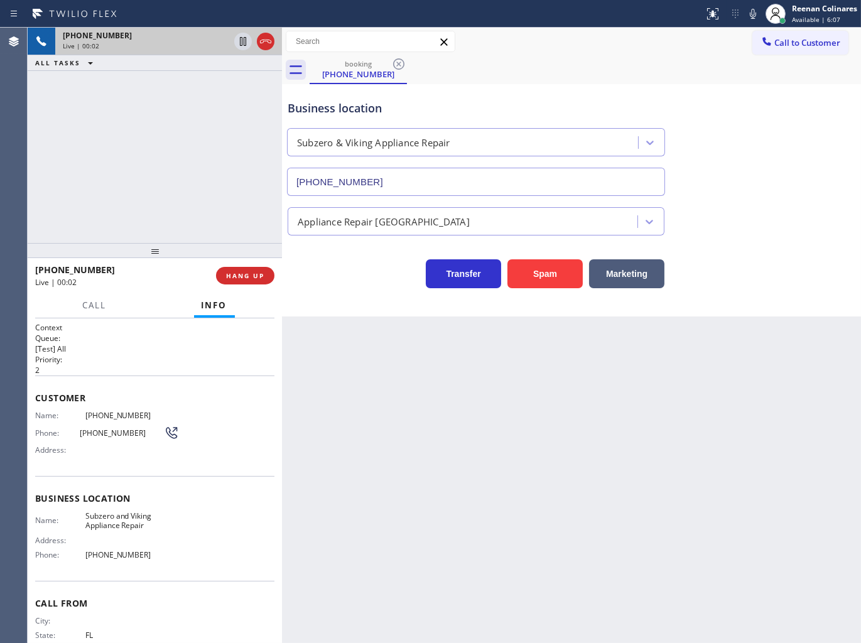
click at [751, 244] on div "Transfer Spam Marketing" at bounding box center [571, 262] width 573 height 53
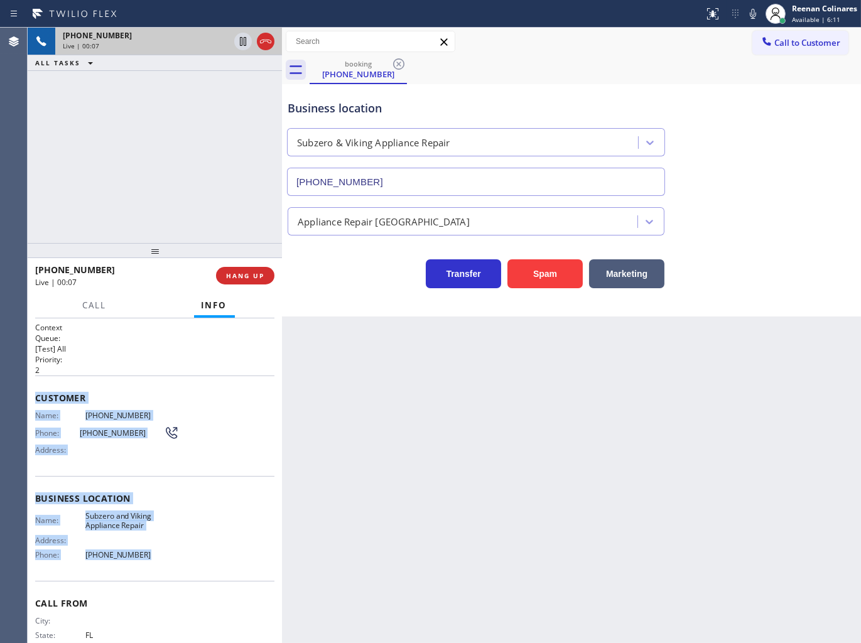
drag, startPoint x: 38, startPoint y: 396, endPoint x: 185, endPoint y: 556, distance: 217.4
click at [182, 555] on div "Context Queue: [Test] All Priority: 2 Customer Name: (786) 414-4193 Phone: (786…" at bounding box center [155, 480] width 254 height 325
copy div "Customer Name: (786) 414-4193 Phone: (786) 414-4193 Address: Business location …"
click at [264, 275] on button "HANG UP" at bounding box center [245, 276] width 58 height 18
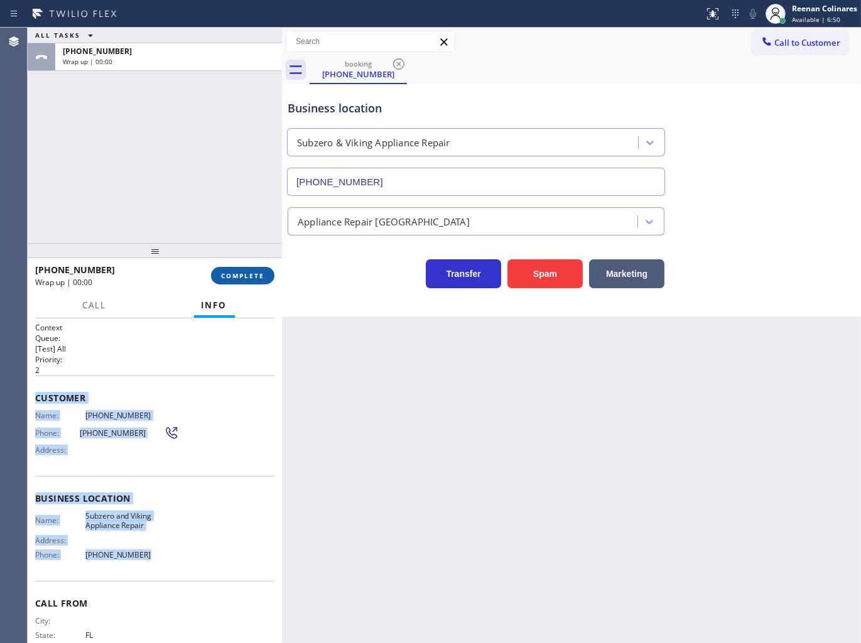
click at [261, 276] on span "COMPLETE" at bounding box center [242, 275] width 43 height 9
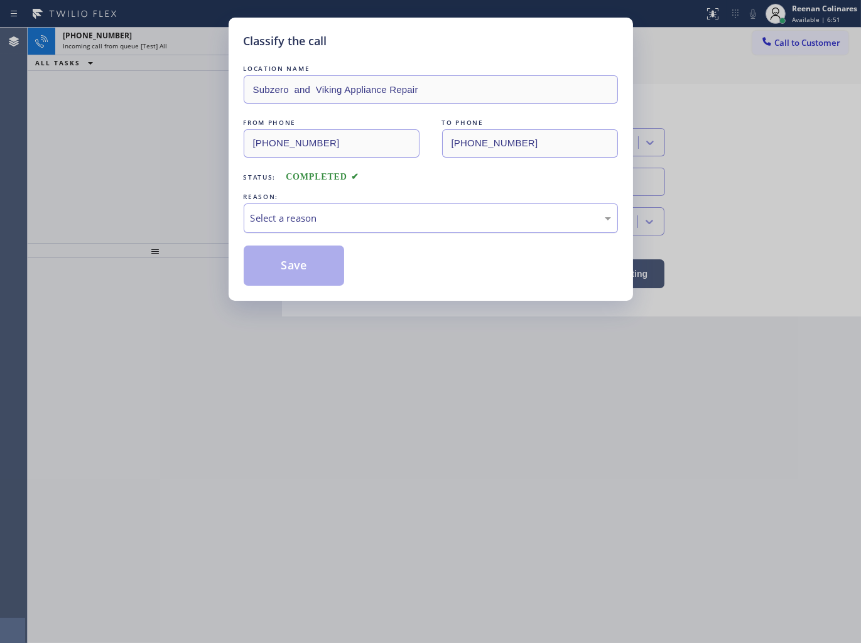
click at [327, 217] on div "Select a reason" at bounding box center [431, 218] width 361 height 14
click at [310, 266] on button "Save" at bounding box center [294, 266] width 101 height 40
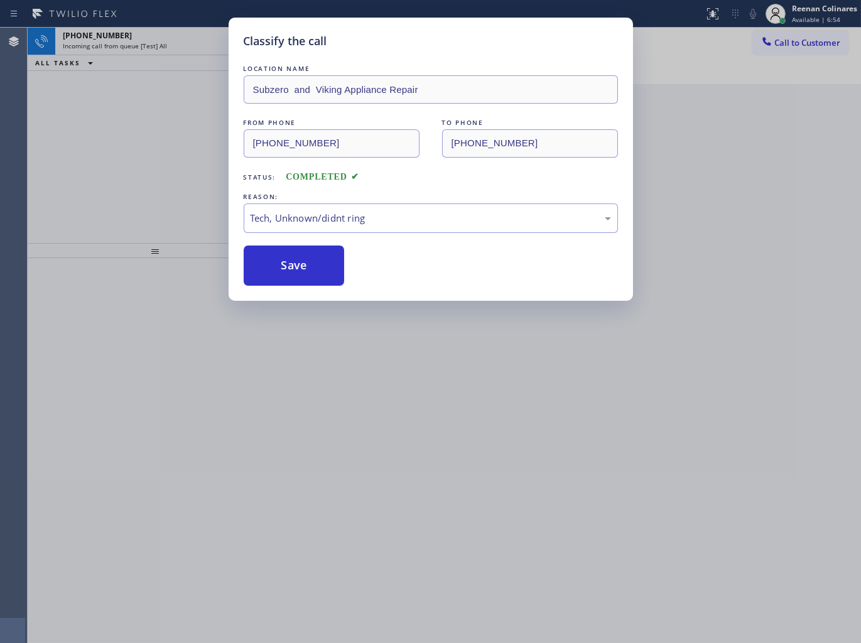
drag, startPoint x: 187, startPoint y: 126, endPoint x: 161, endPoint y: 53, distance: 77.3
click at [187, 124] on div "Classify the call LOCATION NAME Subzero and Viking Appliance Repair FROM PHONE …" at bounding box center [430, 321] width 861 height 643
click at [154, 28] on div "Classify the call LOCATION NAME Subzero and Viking Appliance Repair FROM PHONE …" at bounding box center [430, 321] width 861 height 643
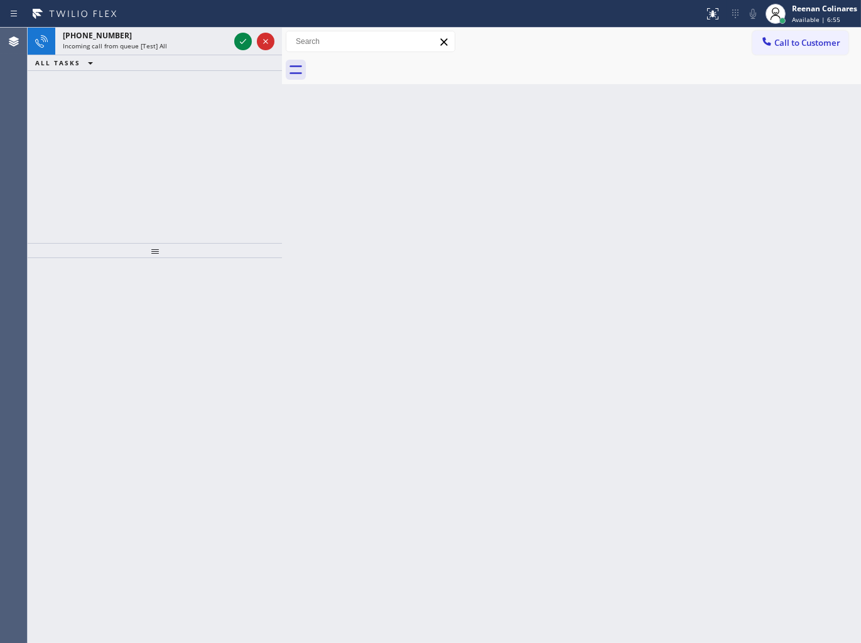
click at [153, 36] on div "+18559499090" at bounding box center [146, 35] width 166 height 11
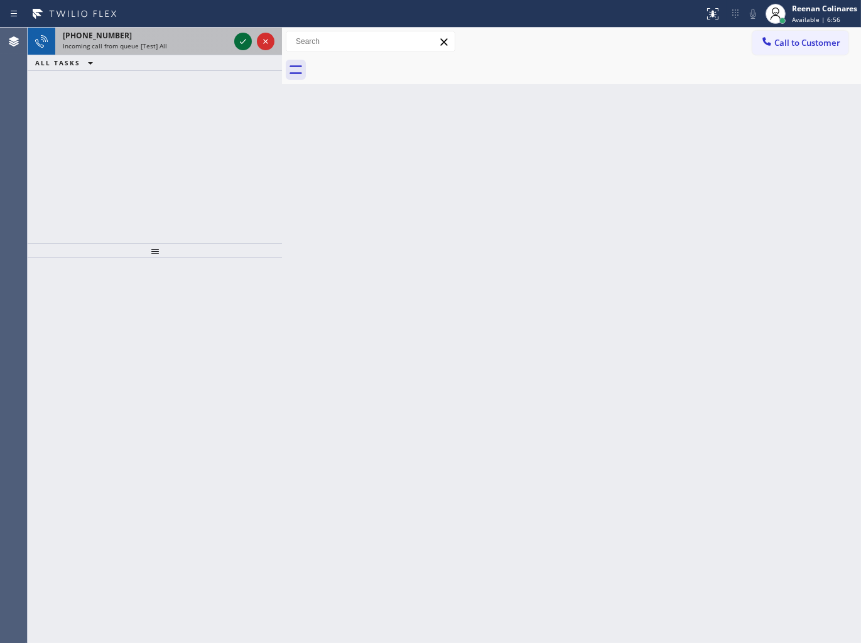
drag, startPoint x: 205, startPoint y: 44, endPoint x: 246, endPoint y: 35, distance: 41.2
click at [210, 44] on div "Incoming call from queue [Test] All" at bounding box center [146, 45] width 166 height 9
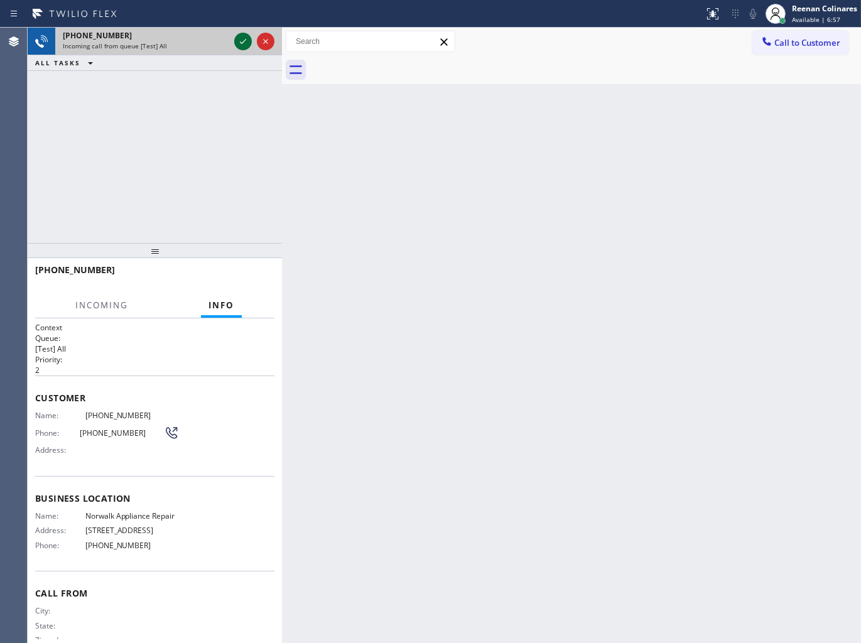
click at [241, 38] on icon at bounding box center [243, 41] width 15 height 15
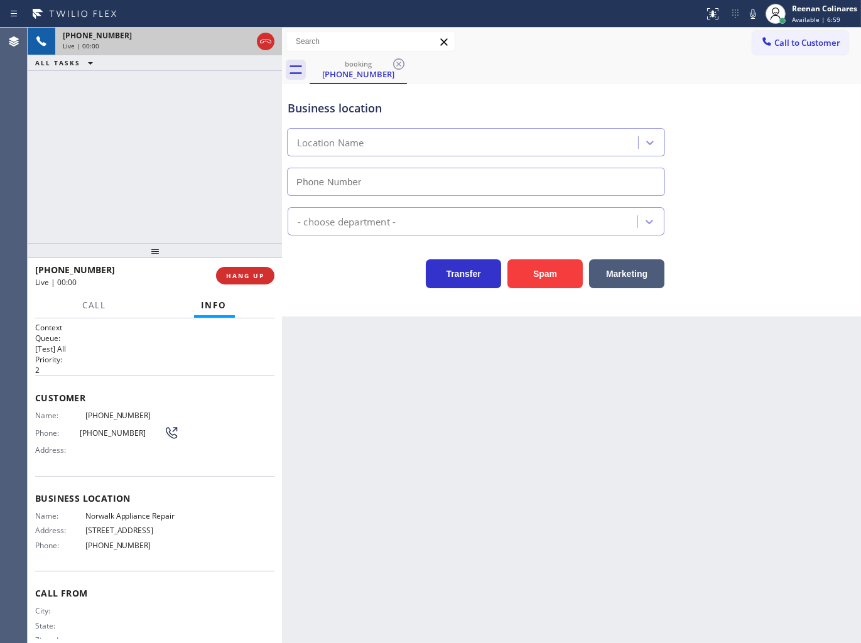
type input "(562) 203-0239"
click at [755, 14] on icon at bounding box center [753, 13] width 15 height 15
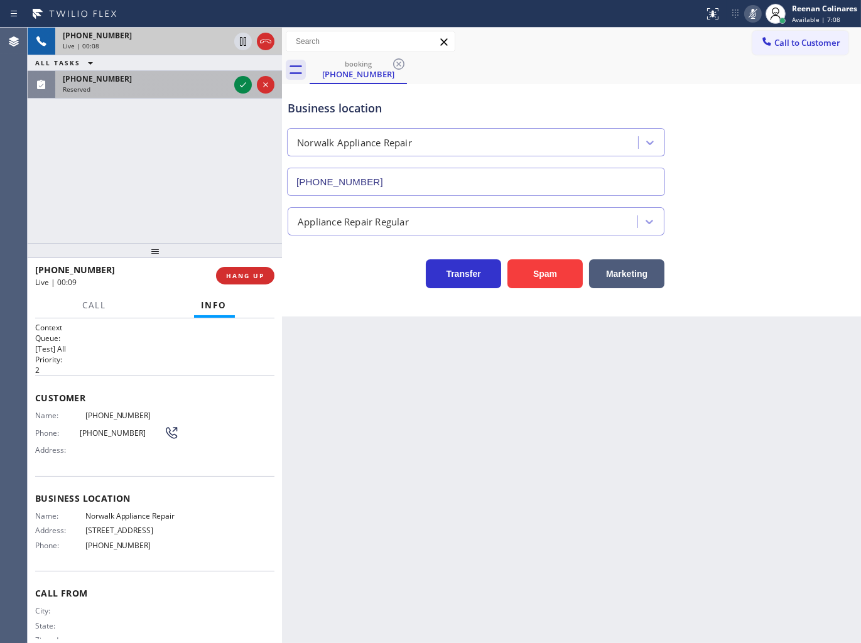
click at [187, 92] on div "Reserved" at bounding box center [146, 89] width 166 height 9
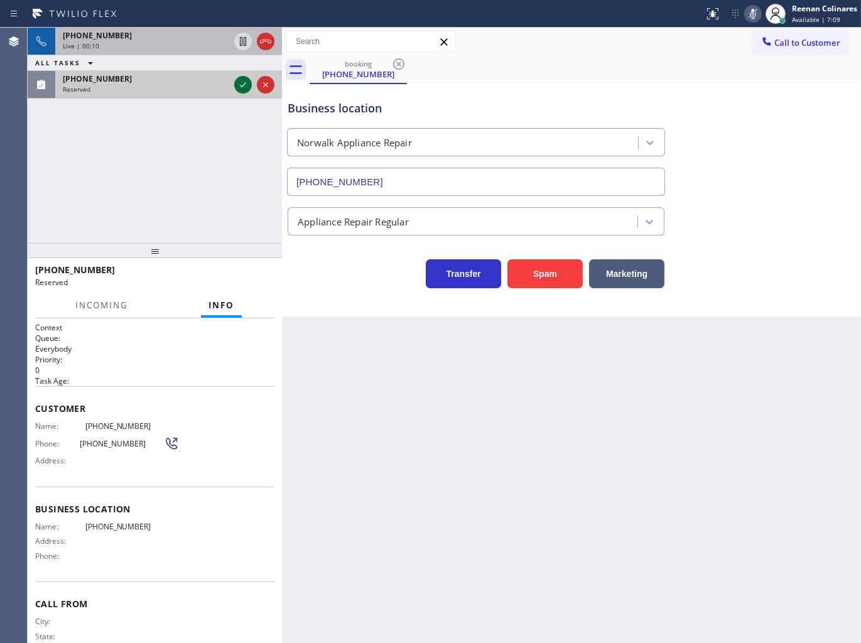
click at [241, 84] on icon at bounding box center [243, 84] width 15 height 15
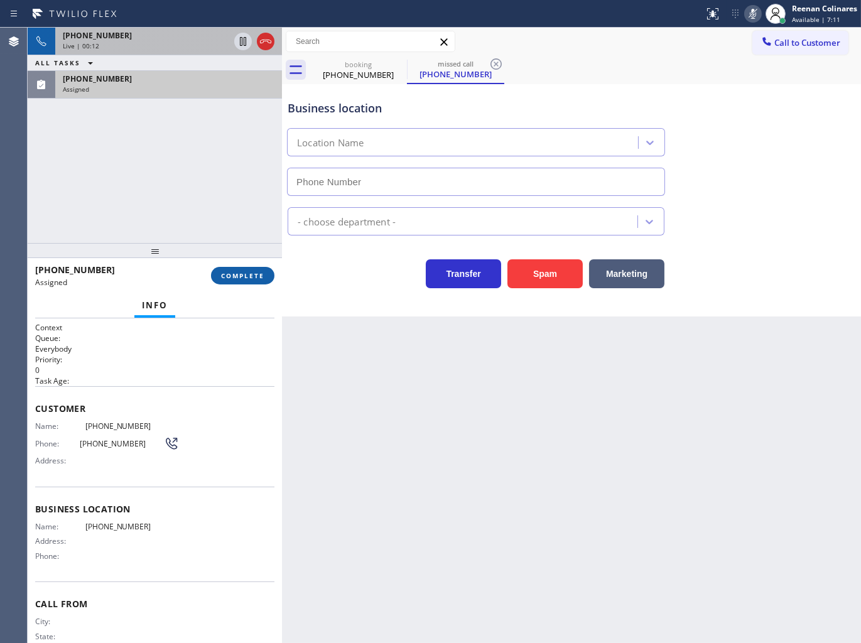
click at [247, 273] on span "COMPLETE" at bounding box center [242, 275] width 43 height 9
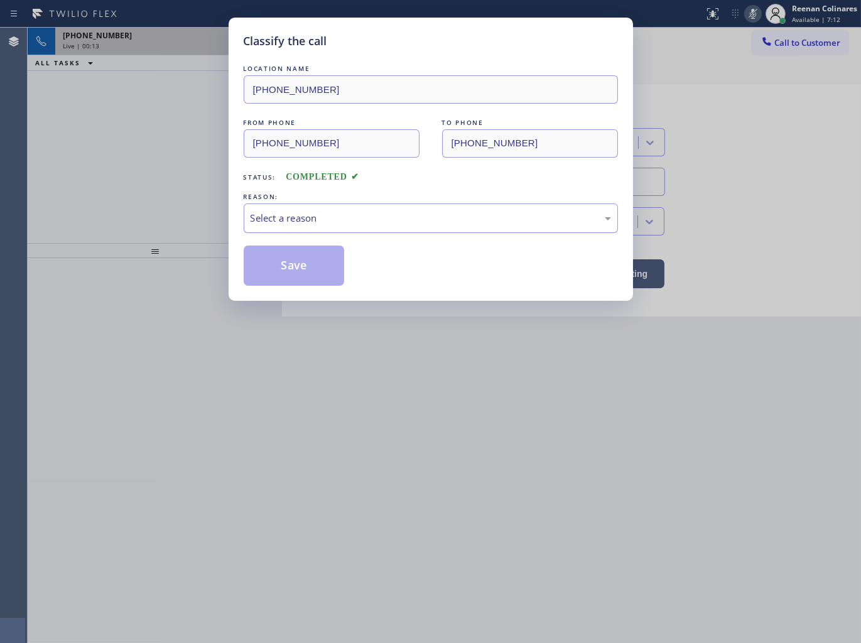
click at [279, 219] on div "Select a reason" at bounding box center [431, 218] width 361 height 14
click at [273, 274] on button "Save" at bounding box center [294, 266] width 101 height 40
click at [161, 190] on div "Classify the call LOCATION NAME (949) 398-0762 FROM PHONE (919) 602-3405 TO PHO…" at bounding box center [430, 321] width 861 height 643
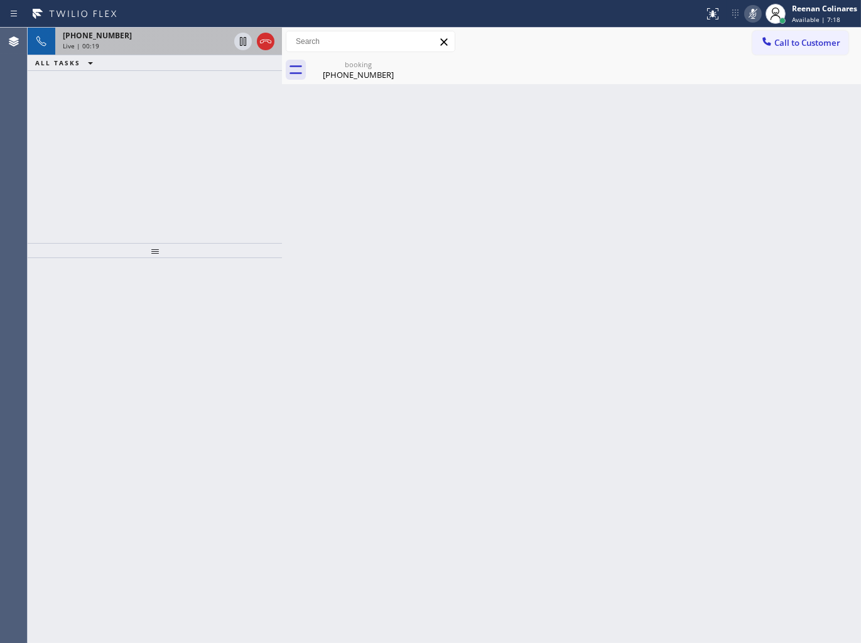
click at [197, 46] on div "Live | 00:19" at bounding box center [146, 45] width 166 height 9
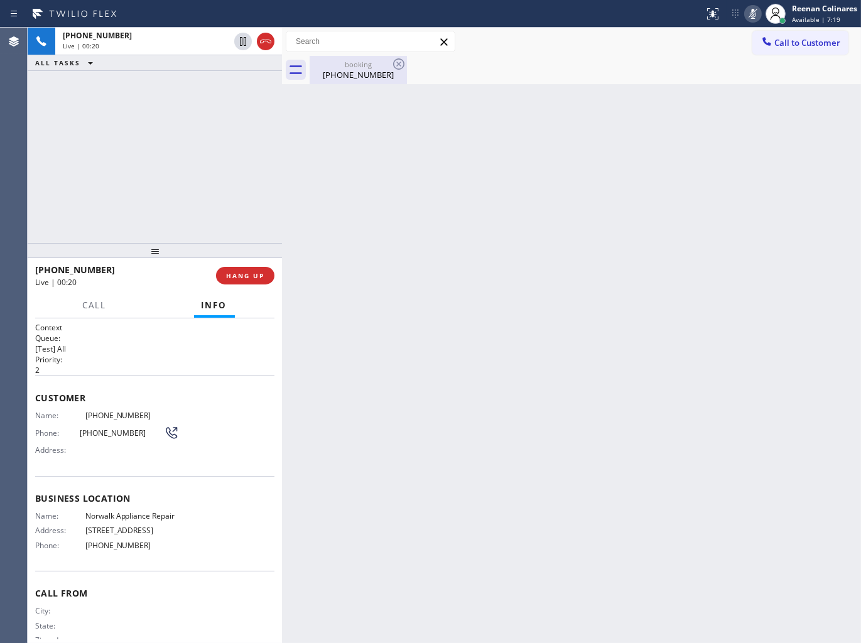
click at [353, 66] on div "booking" at bounding box center [358, 64] width 95 height 9
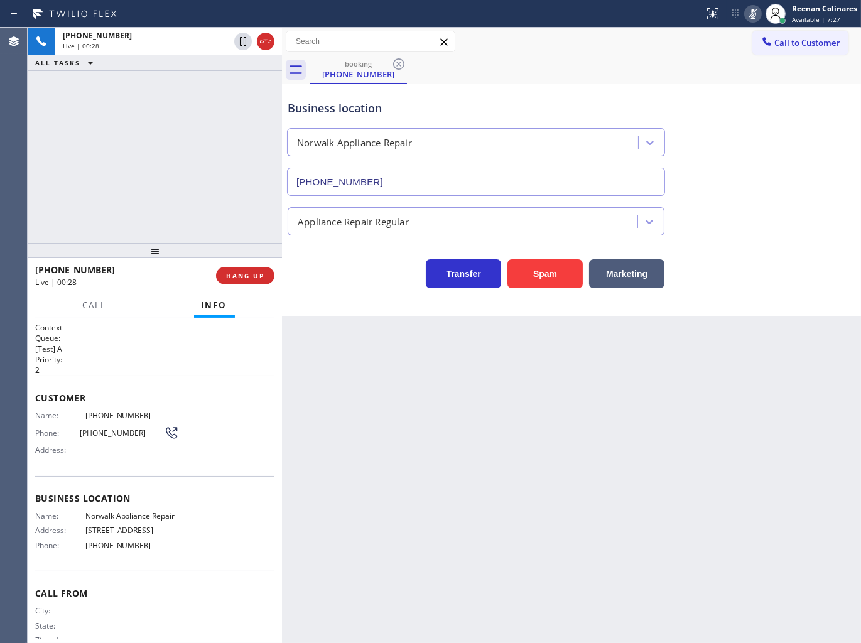
click at [753, 11] on icon at bounding box center [753, 13] width 15 height 15
click at [266, 275] on button "HANG UP" at bounding box center [245, 276] width 58 height 18
click at [261, 275] on span "COMPLETE" at bounding box center [242, 275] width 43 height 9
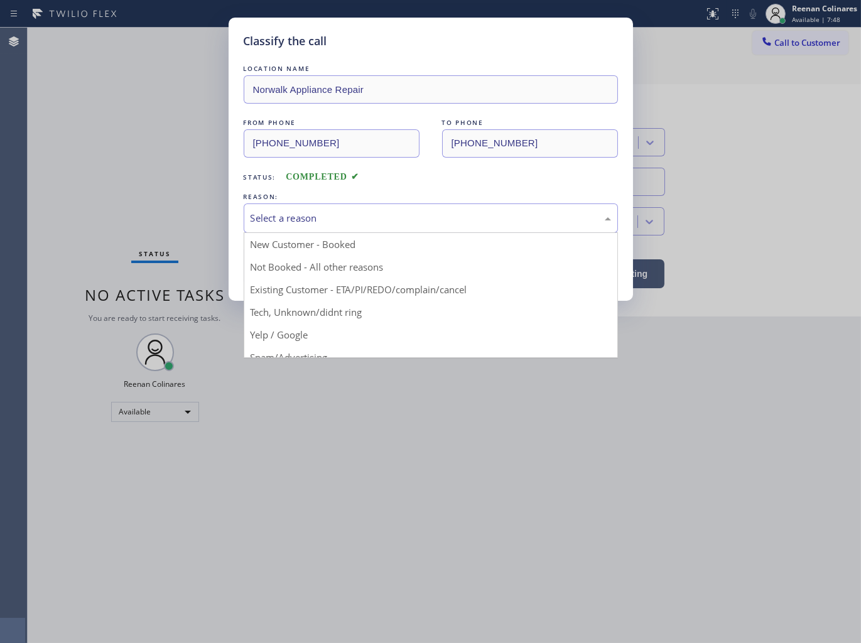
click at [303, 222] on div "Select a reason" at bounding box center [431, 218] width 361 height 14
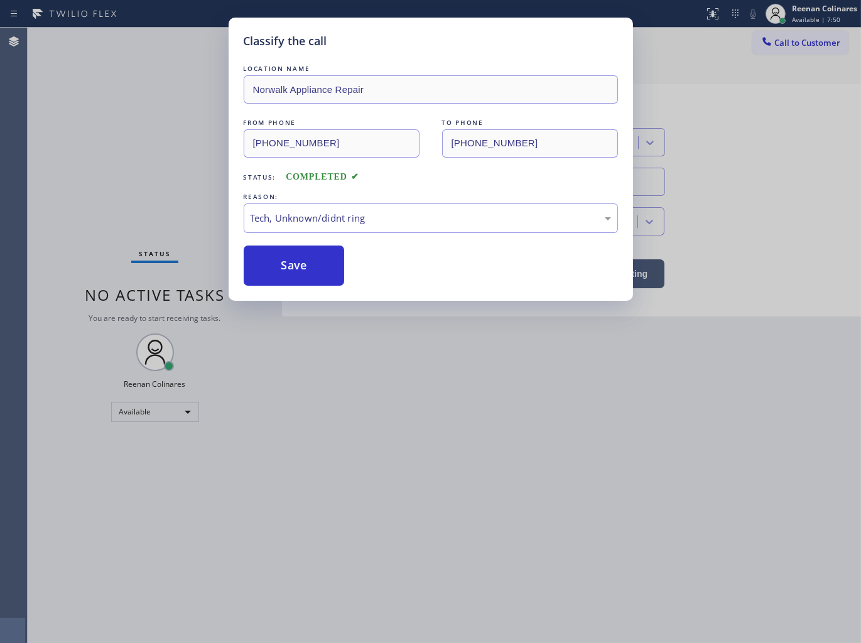
click at [275, 261] on button "Save" at bounding box center [294, 266] width 101 height 40
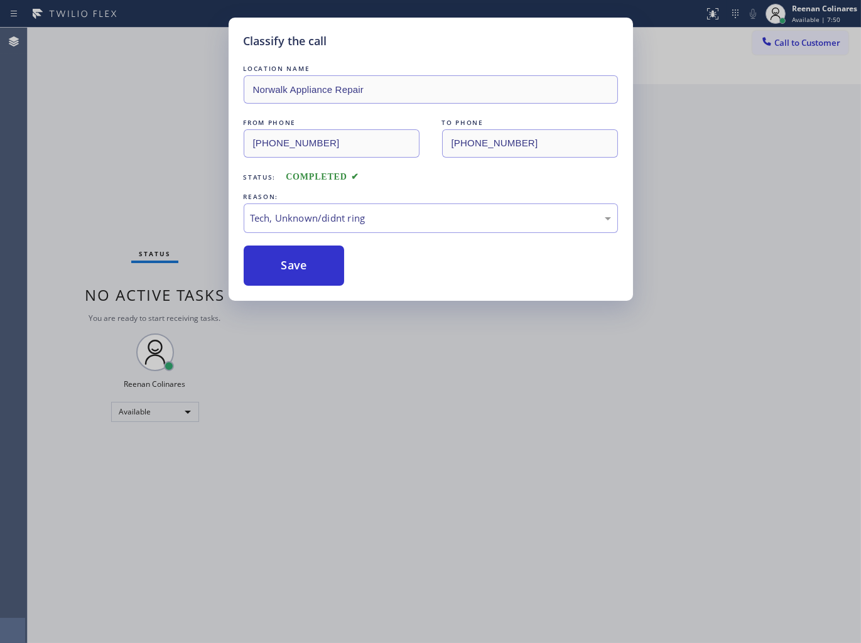
click at [50, 151] on div "Classify the call LOCATION NAME Norwalk Appliance Repair FROM PHONE (855) 949-9…" at bounding box center [430, 321] width 861 height 643
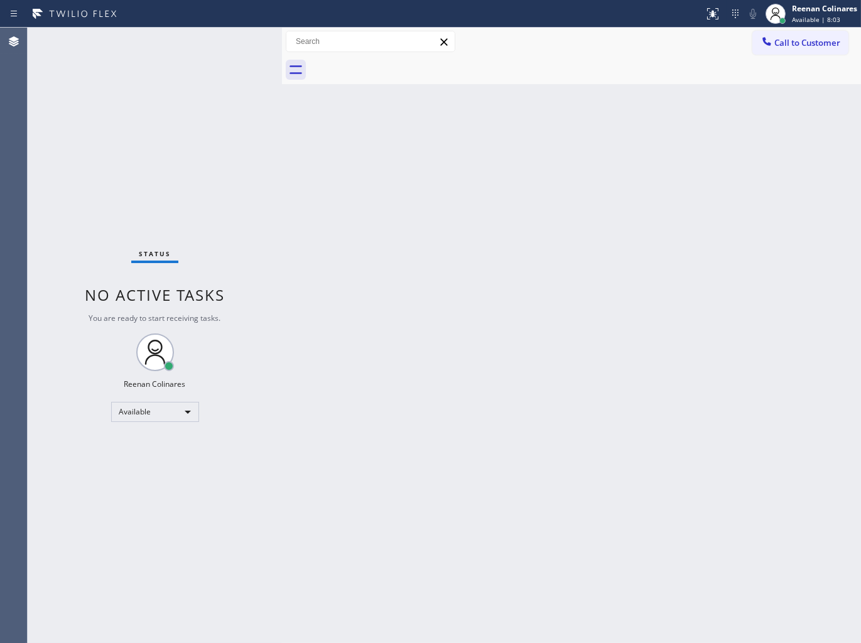
click at [560, 145] on div "Back to Dashboard Change Sender ID Customers Technicians Select a contact Outbo…" at bounding box center [571, 336] width 579 height 616
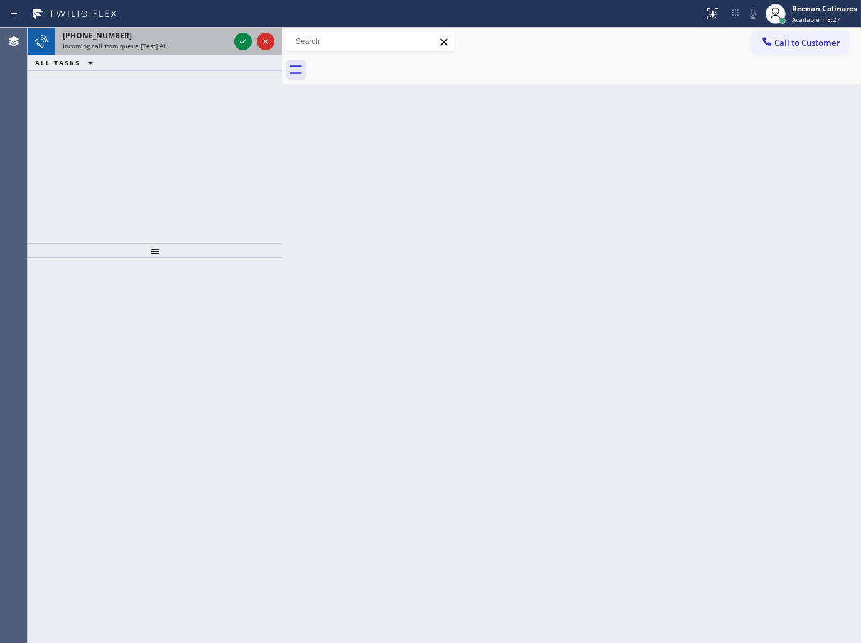
click at [166, 48] on div "Incoming call from queue [Test] All" at bounding box center [146, 45] width 166 height 9
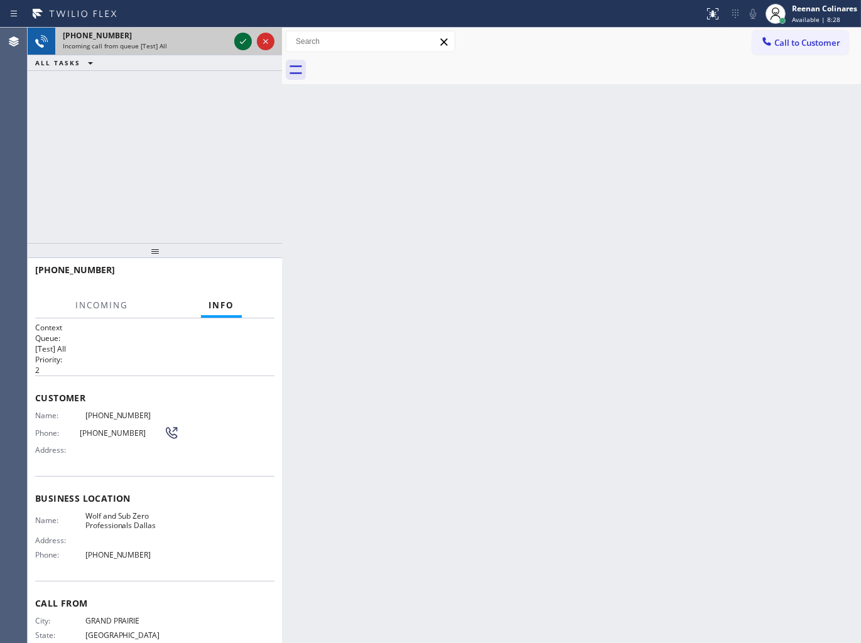
click at [237, 38] on icon at bounding box center [243, 41] width 15 height 15
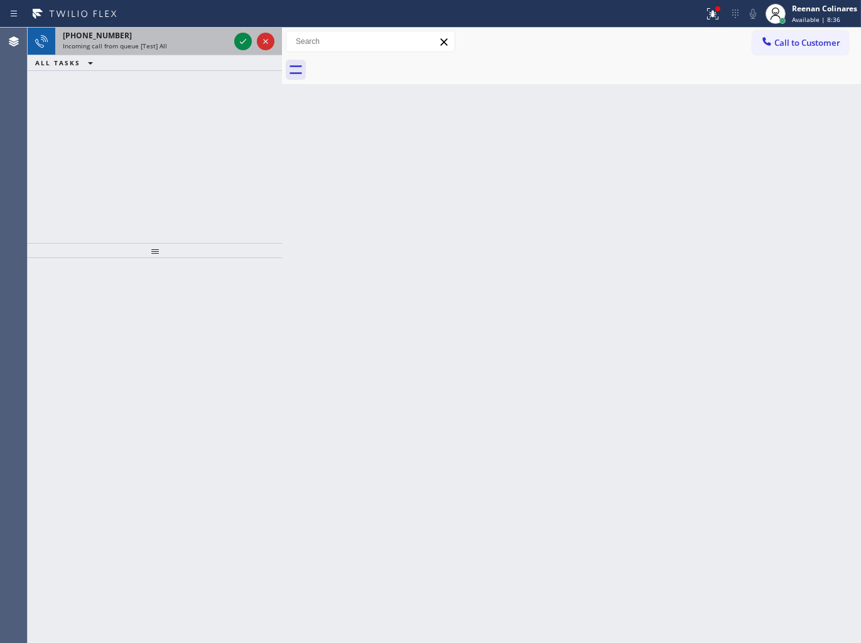
click at [177, 53] on div "+18052260596 Incoming call from queue [Test] All" at bounding box center [143, 42] width 177 height 28
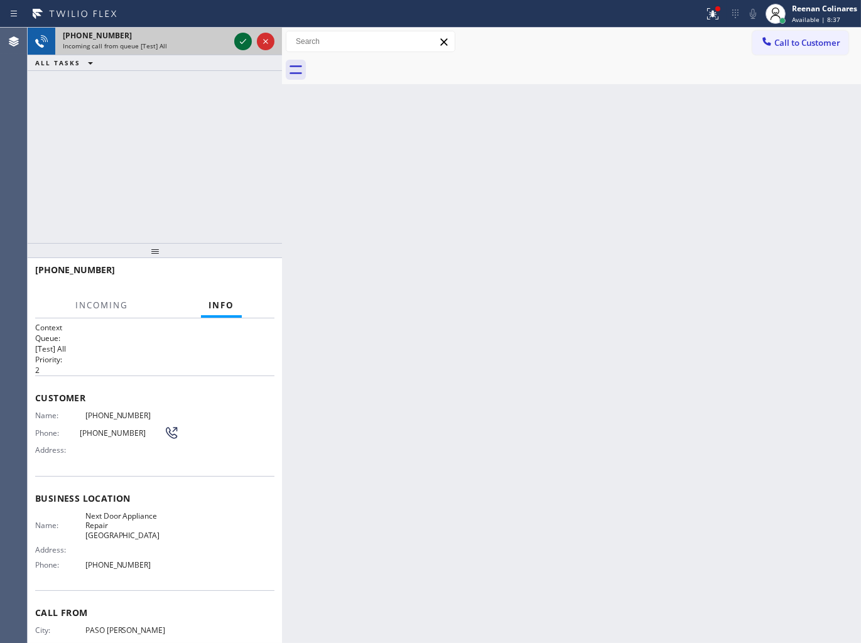
click at [241, 40] on icon at bounding box center [243, 41] width 15 height 15
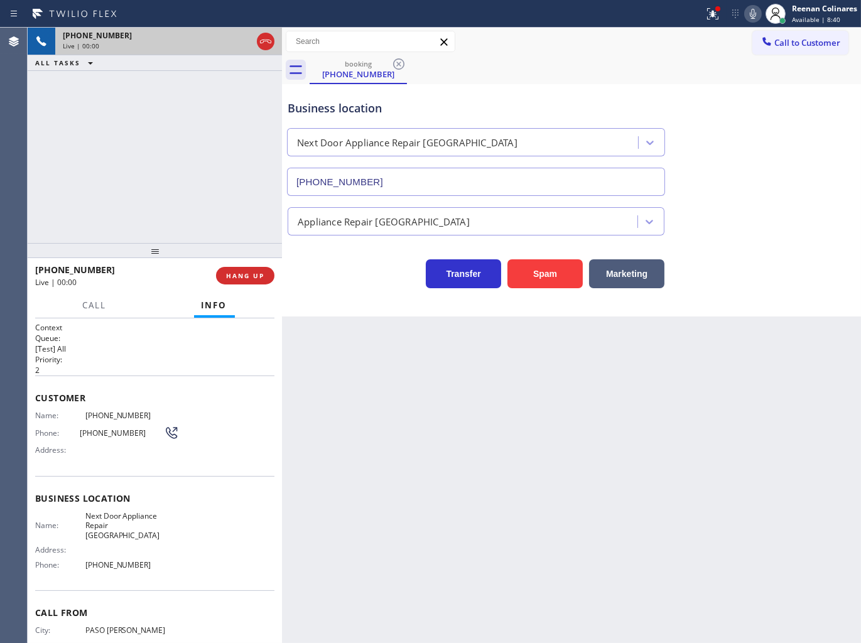
type input "(805) 387-6909"
click at [548, 275] on button "Spam" at bounding box center [545, 273] width 75 height 29
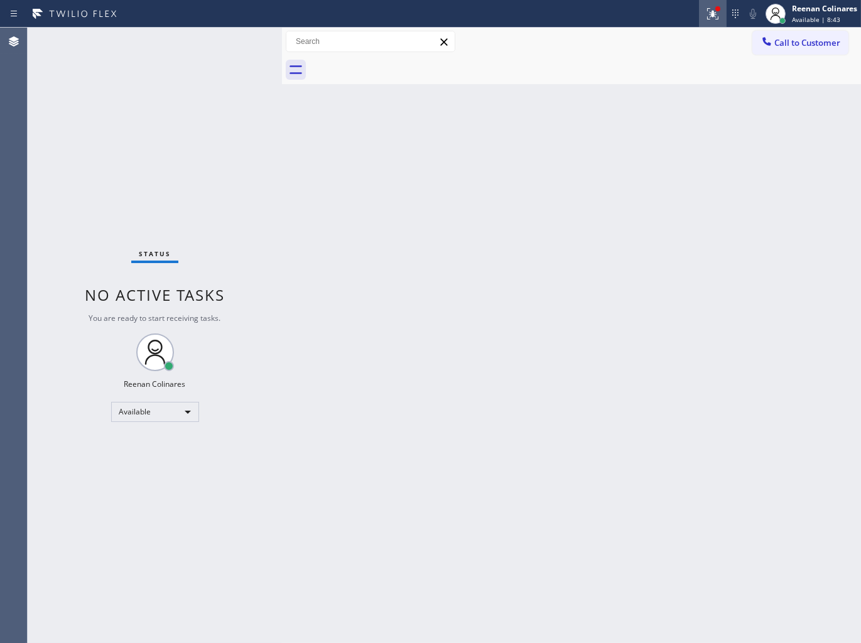
click at [712, 11] on icon at bounding box center [713, 12] width 8 height 4
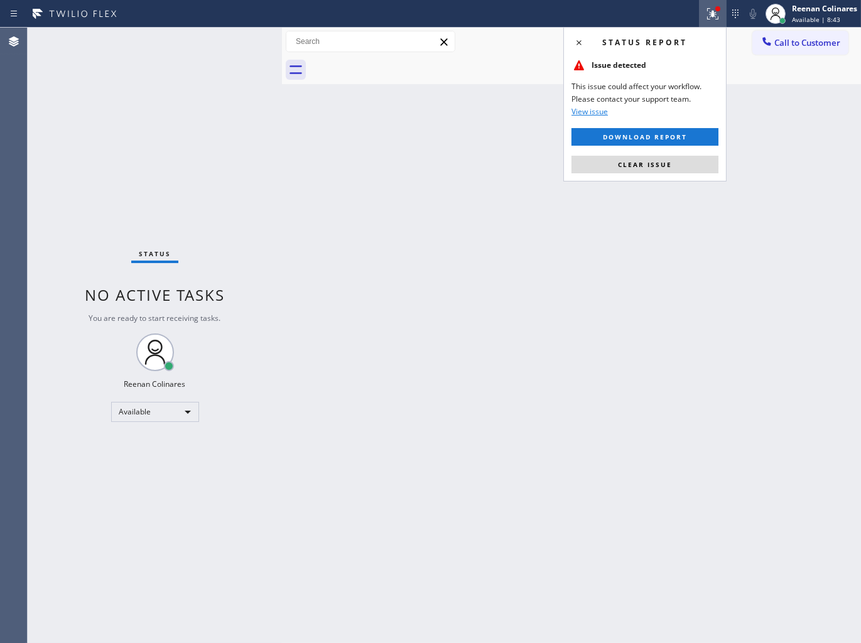
click at [675, 161] on button "Clear issue" at bounding box center [645, 165] width 147 height 18
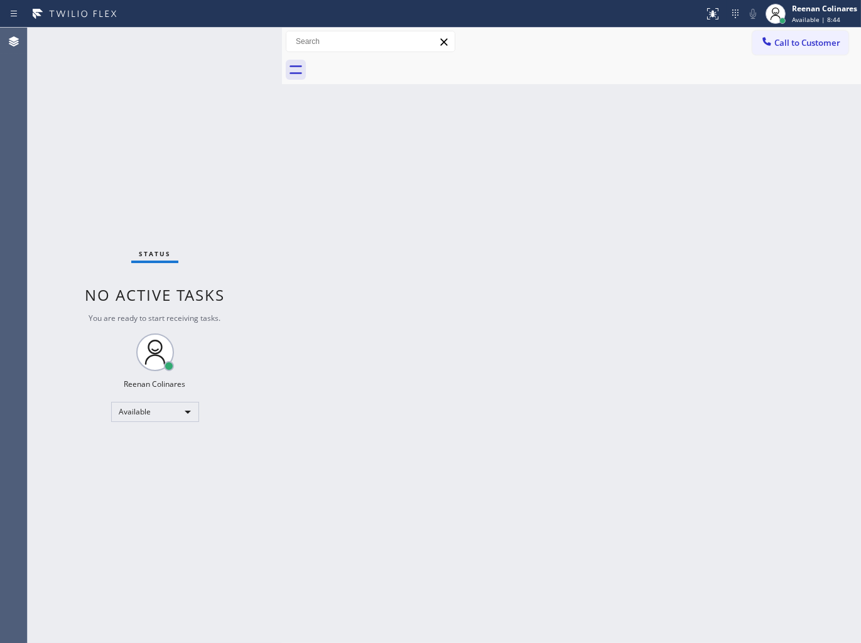
click at [411, 190] on div "Back to Dashboard Change Sender ID Customers Technicians Select a contact Outbo…" at bounding box center [571, 336] width 579 height 616
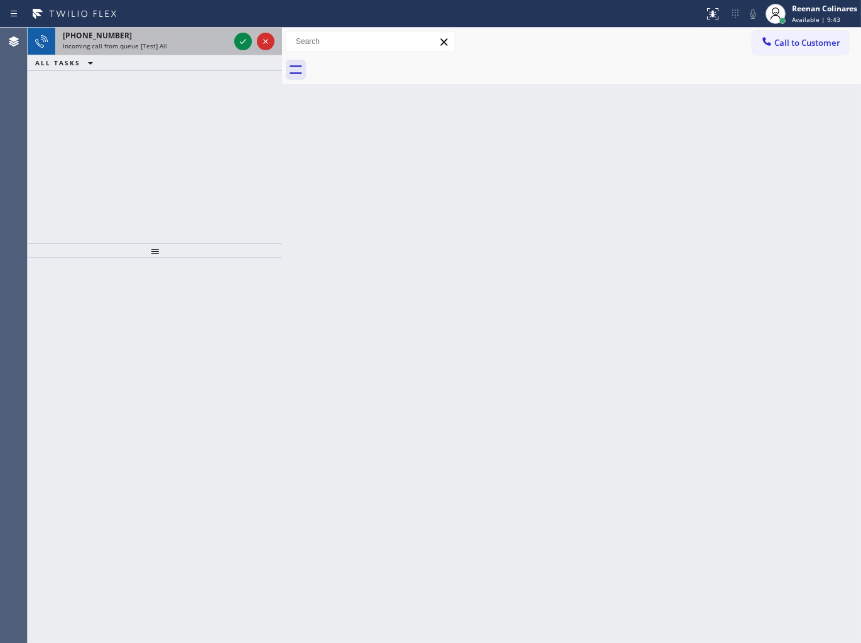
click at [181, 38] on div "+16823935882" at bounding box center [146, 35] width 166 height 11
drag, startPoint x: 209, startPoint y: 42, endPoint x: 229, endPoint y: 40, distance: 20.9
click at [209, 41] on div "Incoming call from queue [Test] All" at bounding box center [146, 45] width 166 height 9
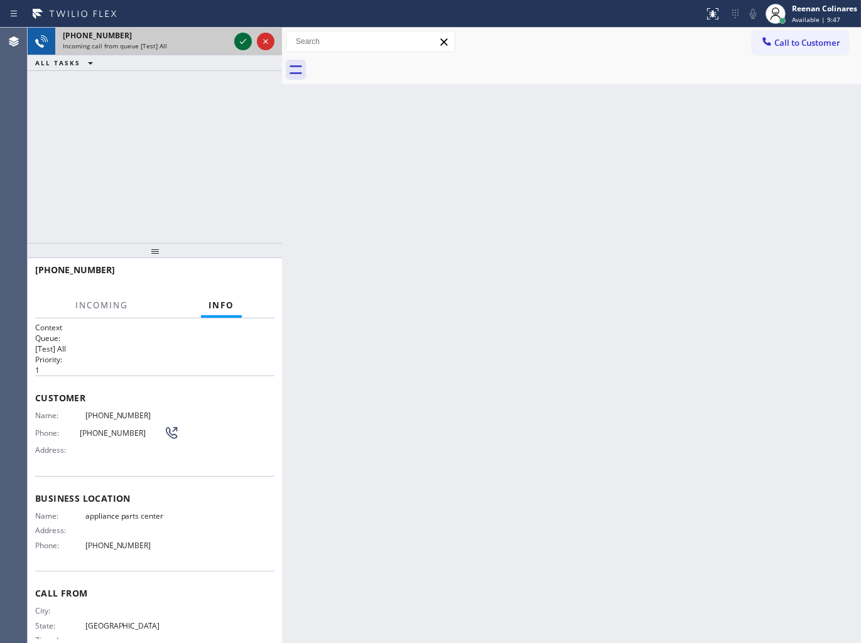
click at [240, 39] on icon at bounding box center [243, 41] width 15 height 15
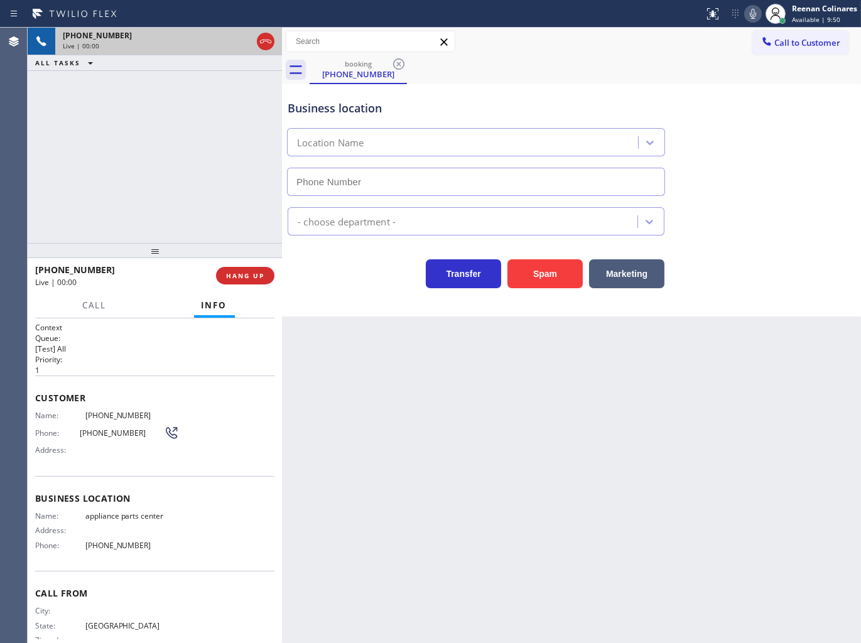
type input "(817) 482-5346"
click at [754, 9] on icon at bounding box center [753, 14] width 6 height 10
click at [751, 16] on icon at bounding box center [753, 13] width 15 height 15
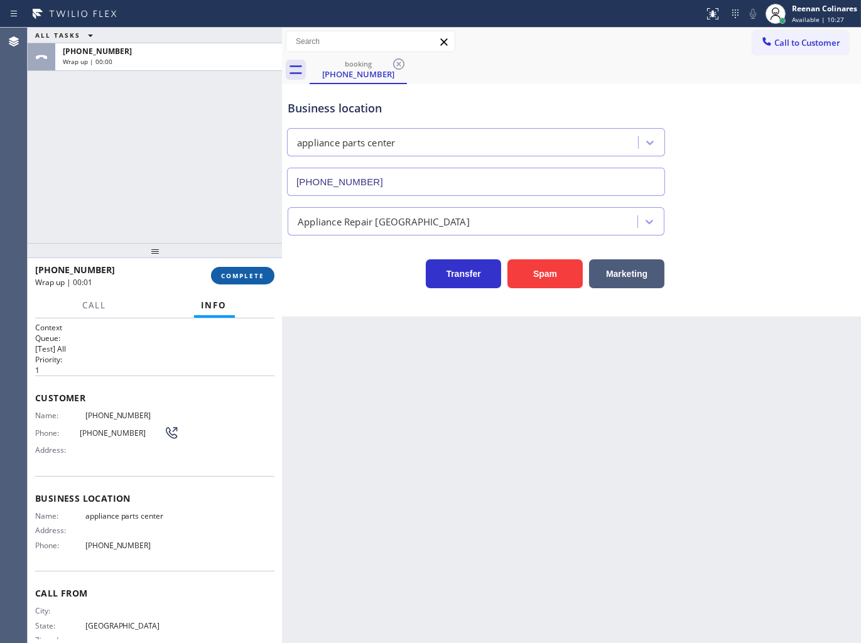
click at [264, 273] on span "COMPLETE" at bounding box center [242, 275] width 43 height 9
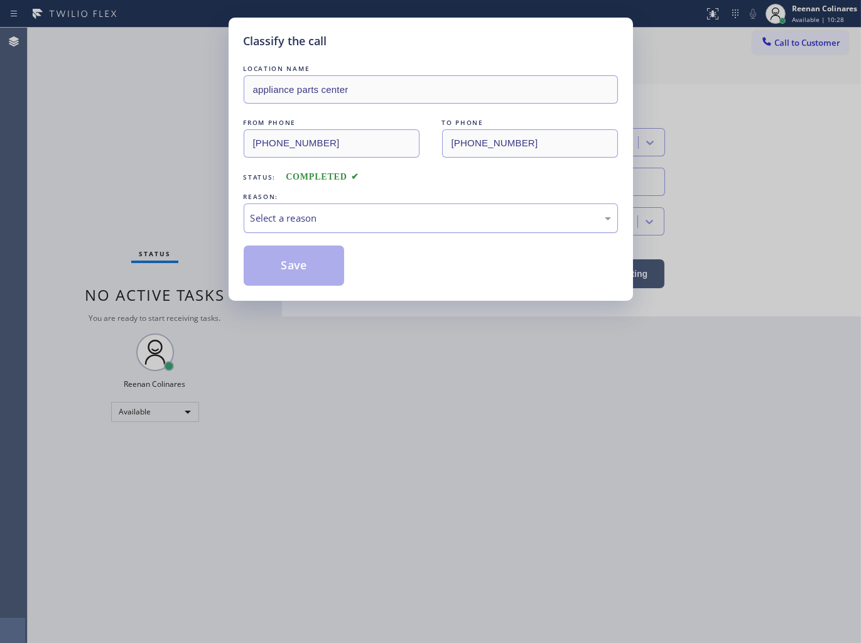
click at [303, 219] on div "Select a reason" at bounding box center [431, 218] width 361 height 14
click at [268, 263] on button "Save" at bounding box center [294, 266] width 101 height 40
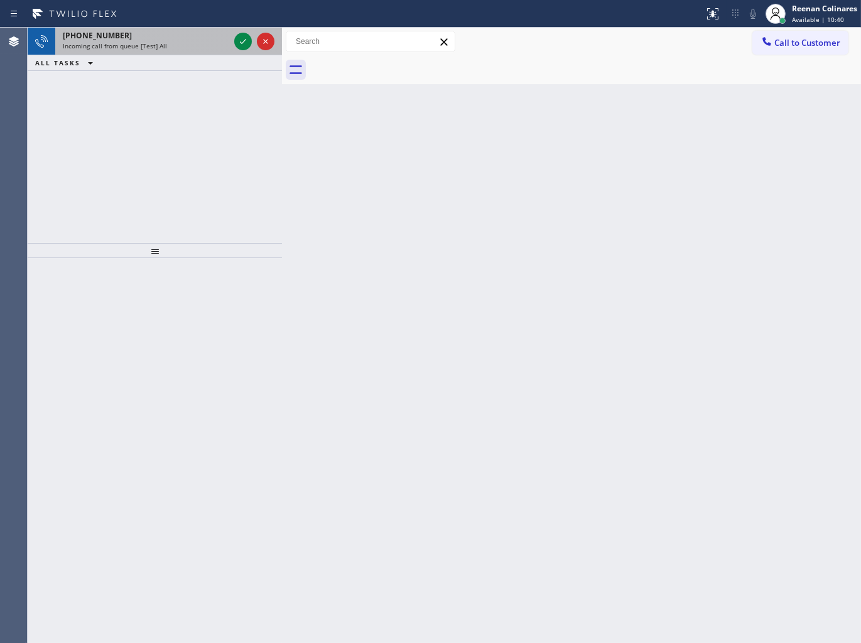
click at [190, 44] on div "Incoming call from queue [Test] All" at bounding box center [146, 45] width 166 height 9
click at [160, 43] on span "Incoming call from queue [Test] All" at bounding box center [115, 45] width 104 height 9
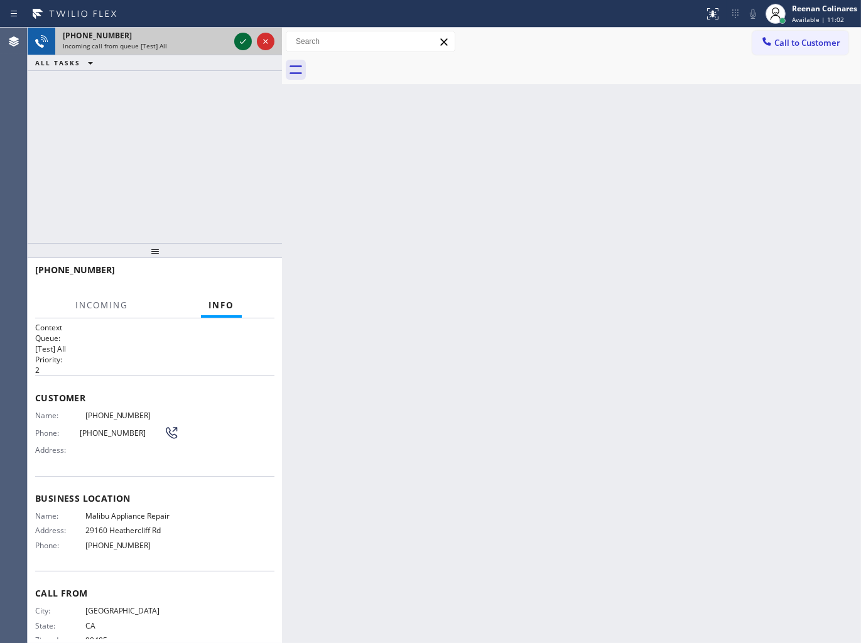
click at [239, 38] on icon at bounding box center [243, 41] width 15 height 15
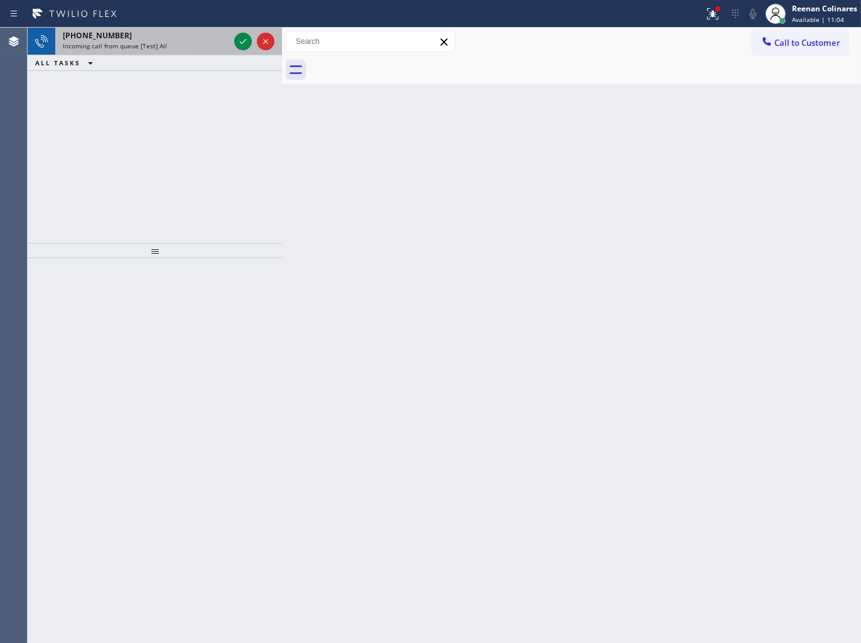
drag, startPoint x: 195, startPoint y: 36, endPoint x: 227, endPoint y: 36, distance: 32.7
click at [195, 35] on div "+13106258768" at bounding box center [146, 35] width 166 height 11
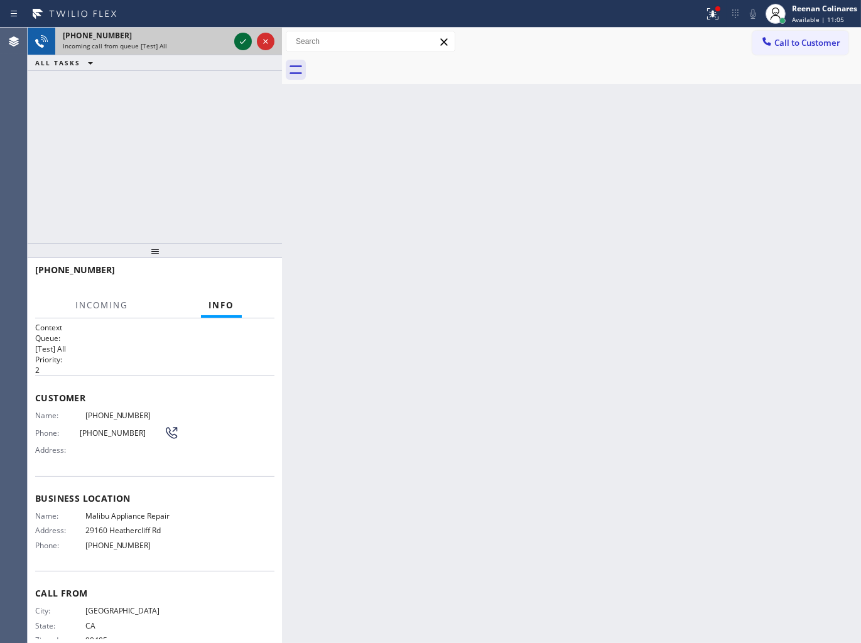
click at [240, 40] on icon at bounding box center [243, 41] width 15 height 15
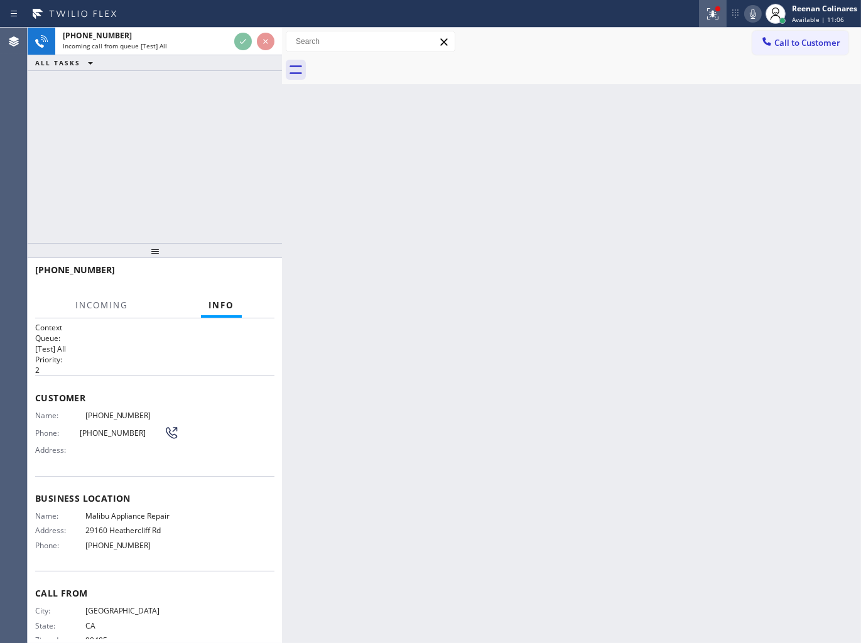
drag, startPoint x: 707, startPoint y: 10, endPoint x: 711, endPoint y: 20, distance: 11.0
click at [709, 10] on icon at bounding box center [712, 13] width 15 height 15
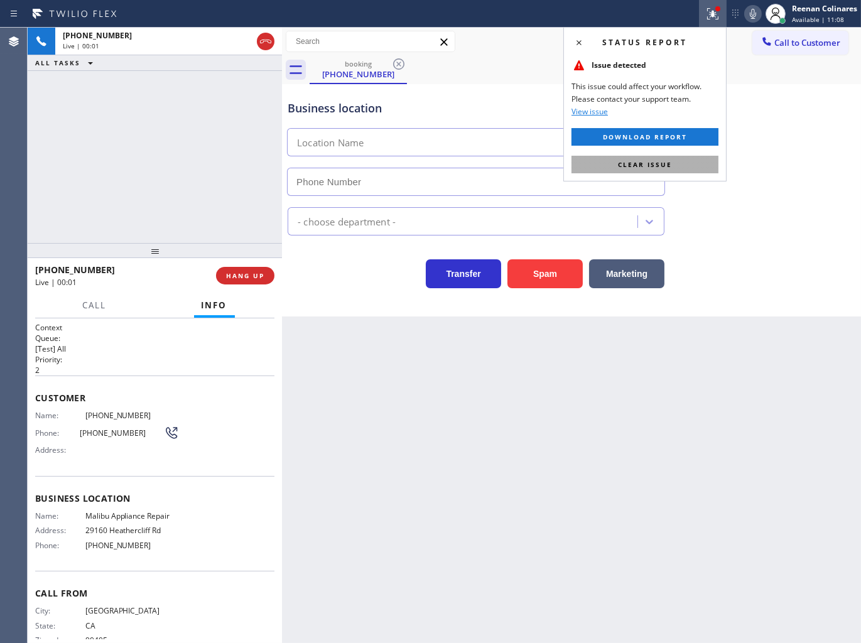
click at [660, 161] on span "Clear issue" at bounding box center [645, 164] width 54 height 9
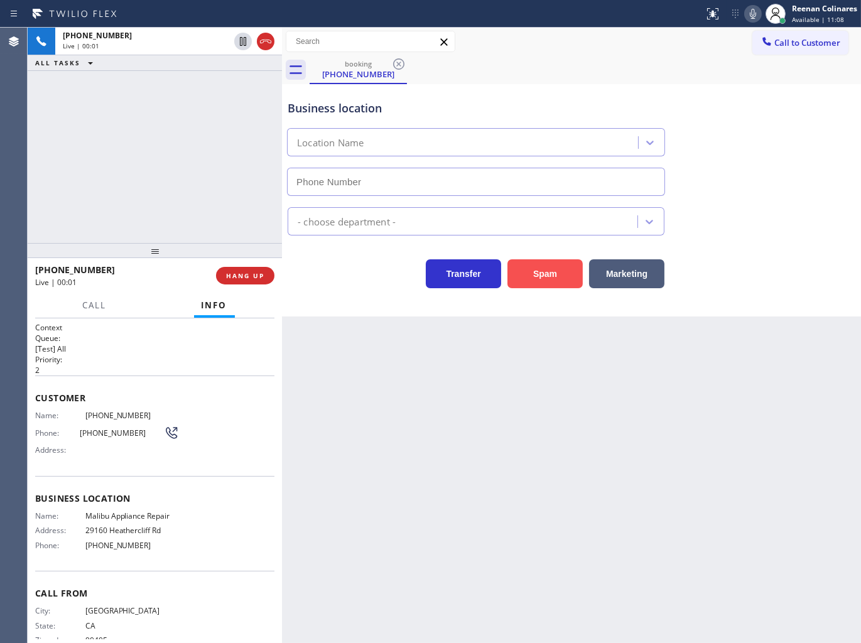
type input "(310) 740-9737"
click at [746, 16] on icon at bounding box center [753, 13] width 15 height 15
click at [753, 14] on icon at bounding box center [753, 14] width 6 height 10
click at [756, 13] on icon at bounding box center [753, 13] width 15 height 15
click at [73, 303] on div "Call Info" at bounding box center [154, 305] width 239 height 25
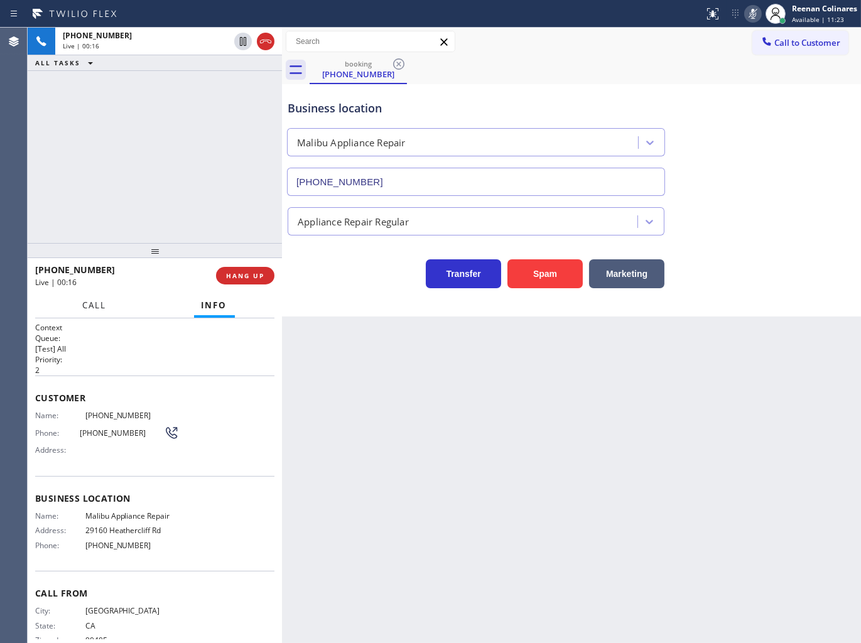
click at [91, 312] on button "Call" at bounding box center [94, 305] width 39 height 24
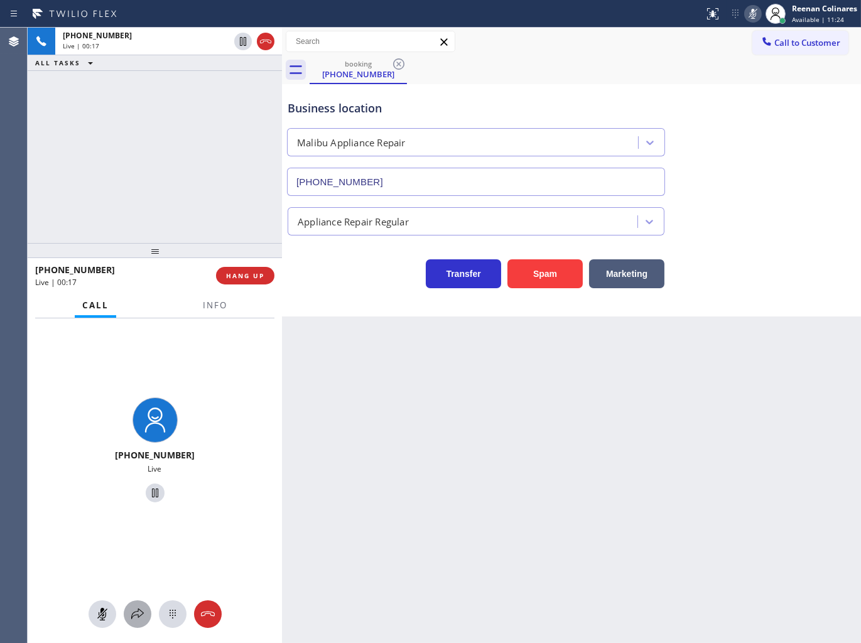
click at [143, 616] on icon at bounding box center [137, 614] width 15 height 15
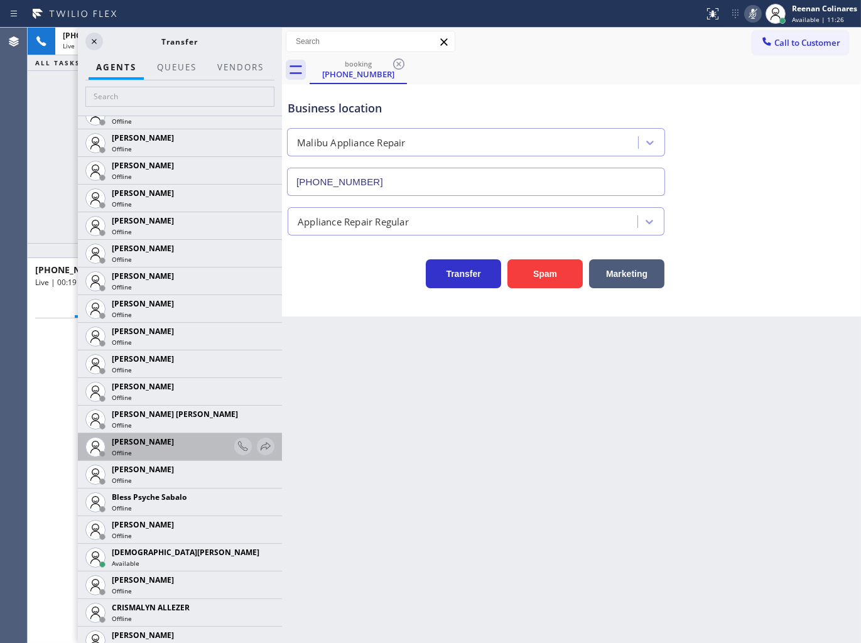
scroll to position [139, 0]
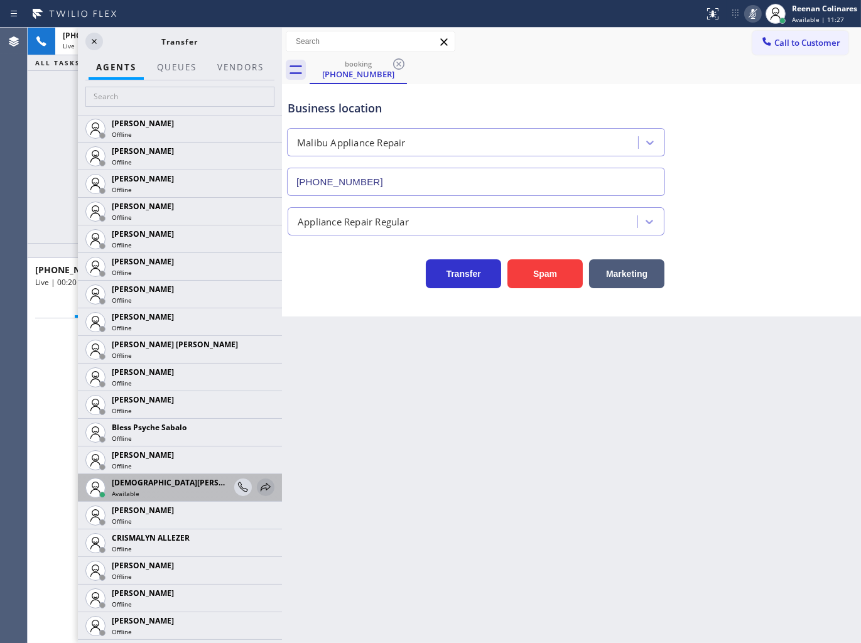
click at [258, 488] on icon at bounding box center [265, 487] width 15 height 15
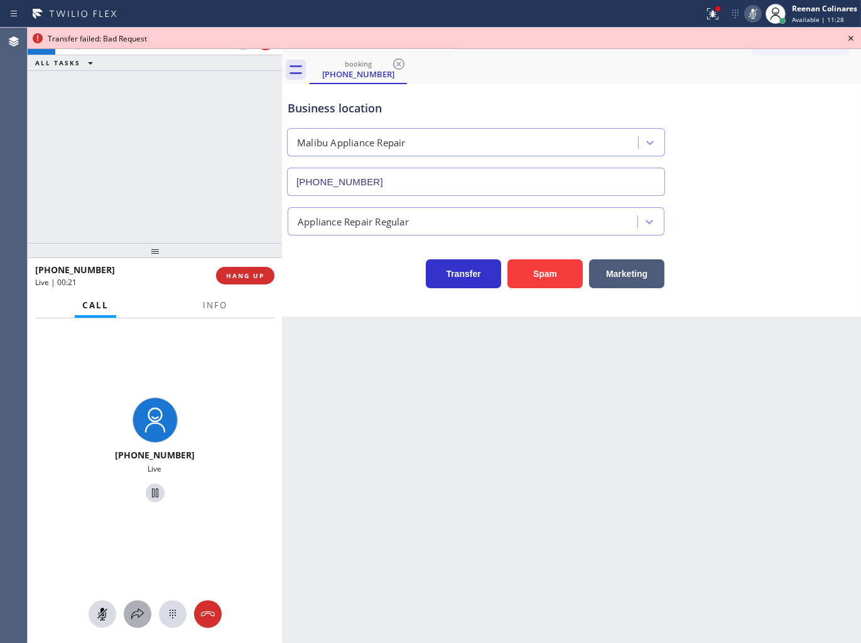
click at [136, 612] on icon at bounding box center [137, 614] width 15 height 15
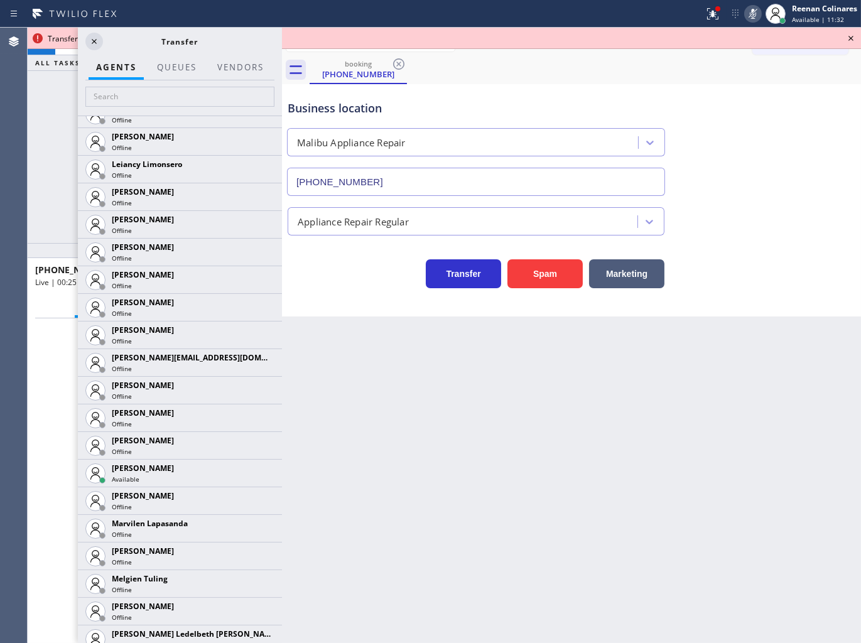
scroll to position [1761, 0]
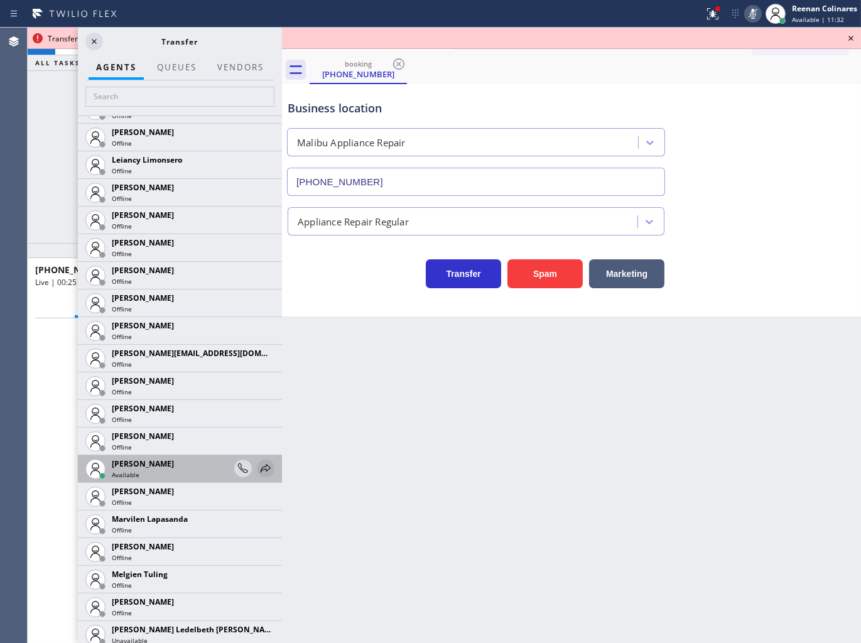
click at [258, 467] on icon at bounding box center [265, 468] width 15 height 15
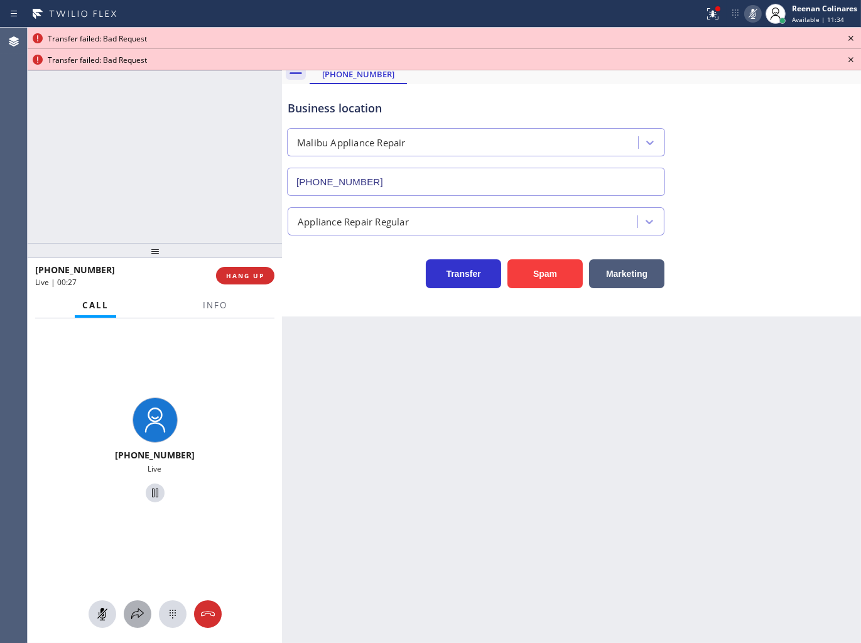
click at [133, 613] on icon at bounding box center [137, 614] width 15 height 15
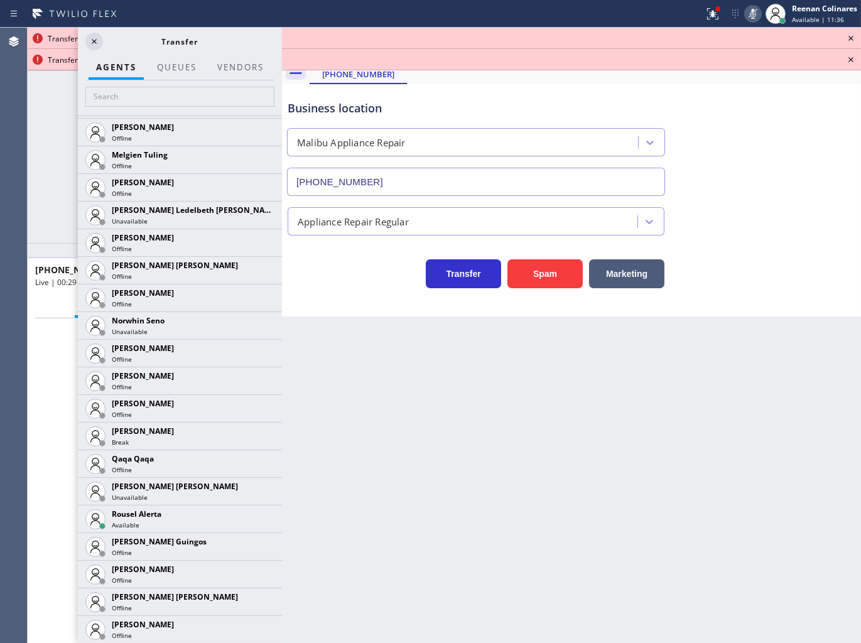
scroll to position [2205, 0]
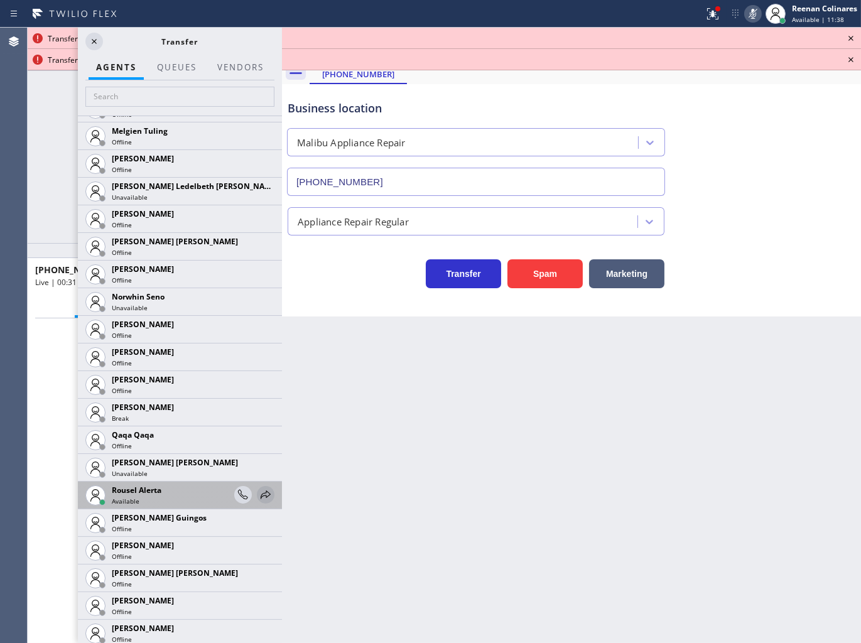
click at [258, 498] on icon at bounding box center [265, 494] width 15 height 15
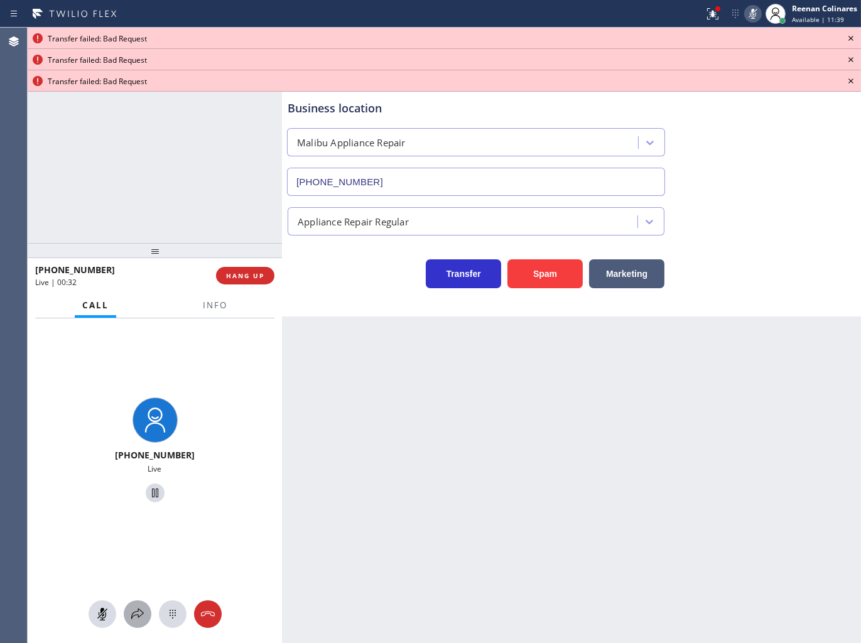
click at [141, 612] on icon at bounding box center [137, 614] width 13 height 11
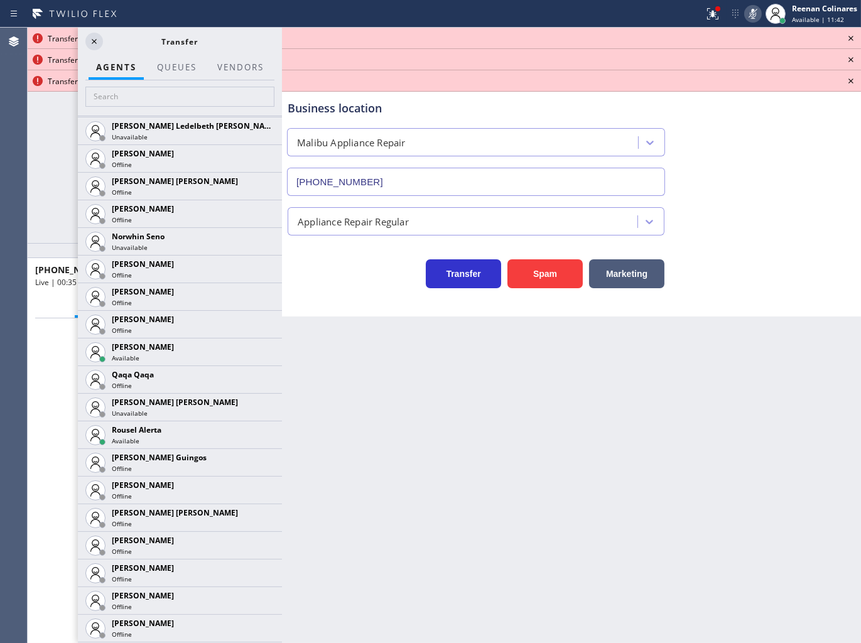
scroll to position [2274, 0]
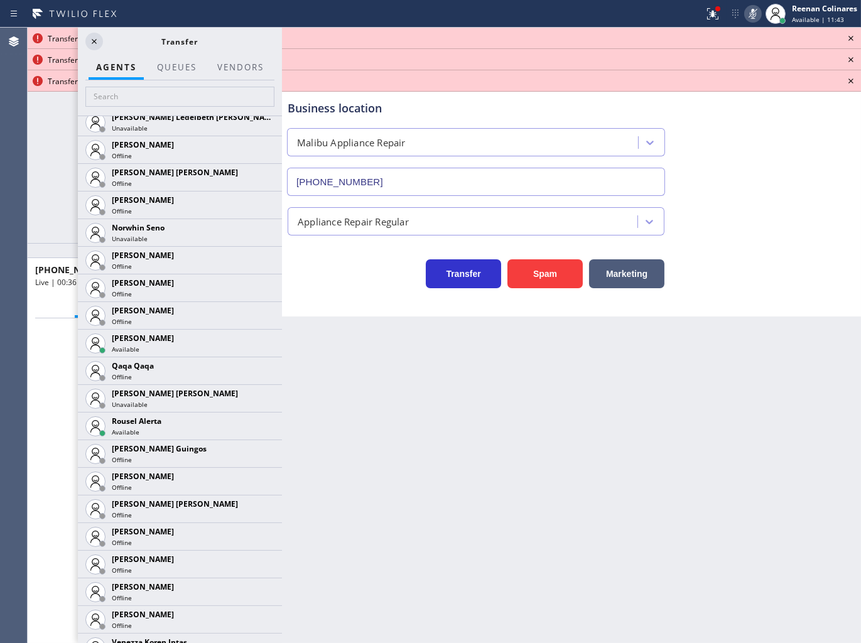
click at [0, 0] on icon at bounding box center [0, 0] width 0 height 0
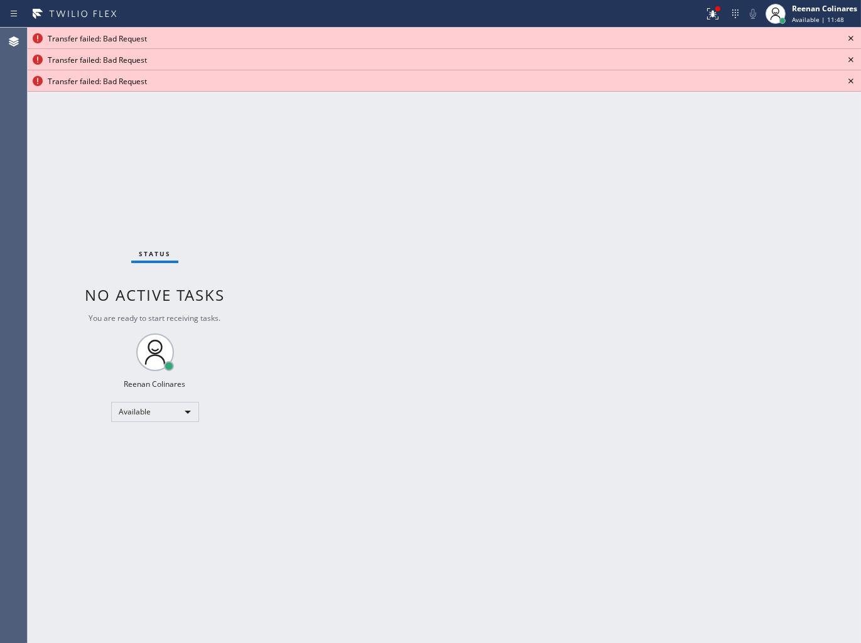
drag, startPoint x: 713, startPoint y: 16, endPoint x: 697, endPoint y: 55, distance: 42.6
click at [713, 16] on icon at bounding box center [711, 12] width 8 height 9
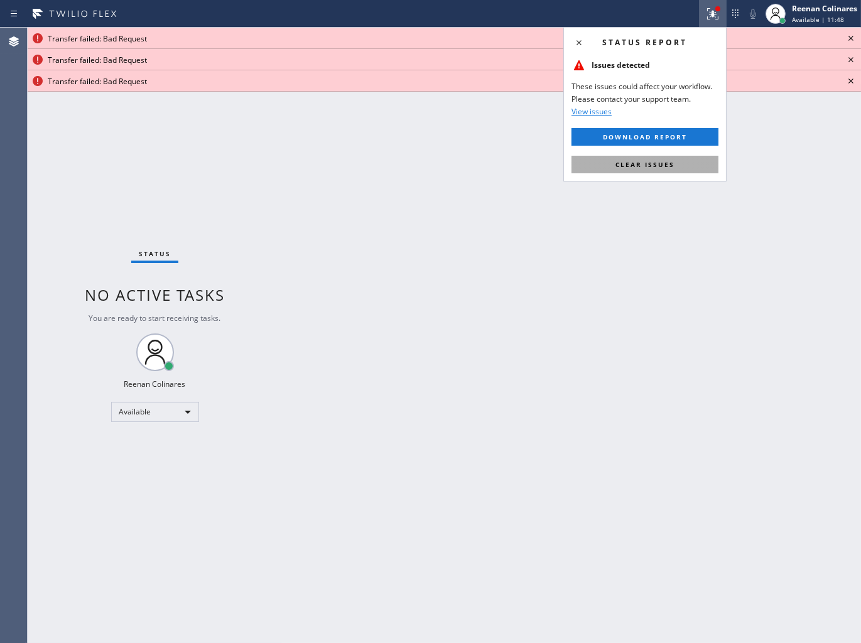
click at [650, 163] on span "Clear issues" at bounding box center [645, 164] width 59 height 9
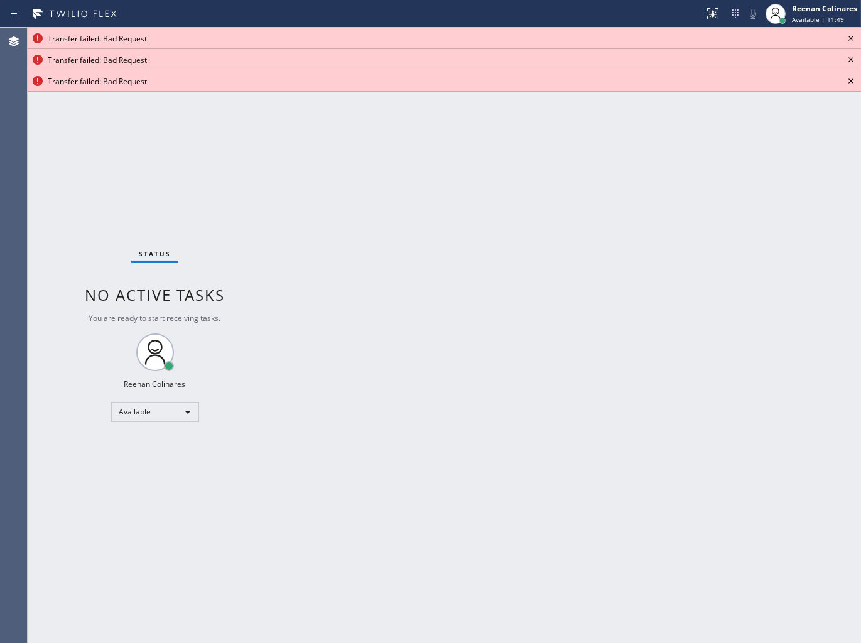
click at [849, 36] on icon at bounding box center [851, 38] width 5 height 5
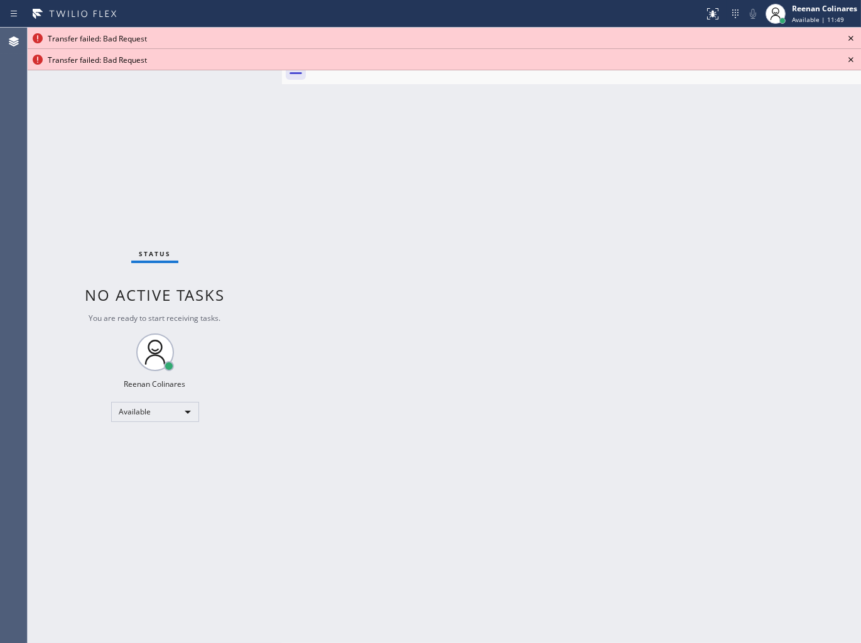
click at [849, 36] on icon at bounding box center [851, 38] width 5 height 5
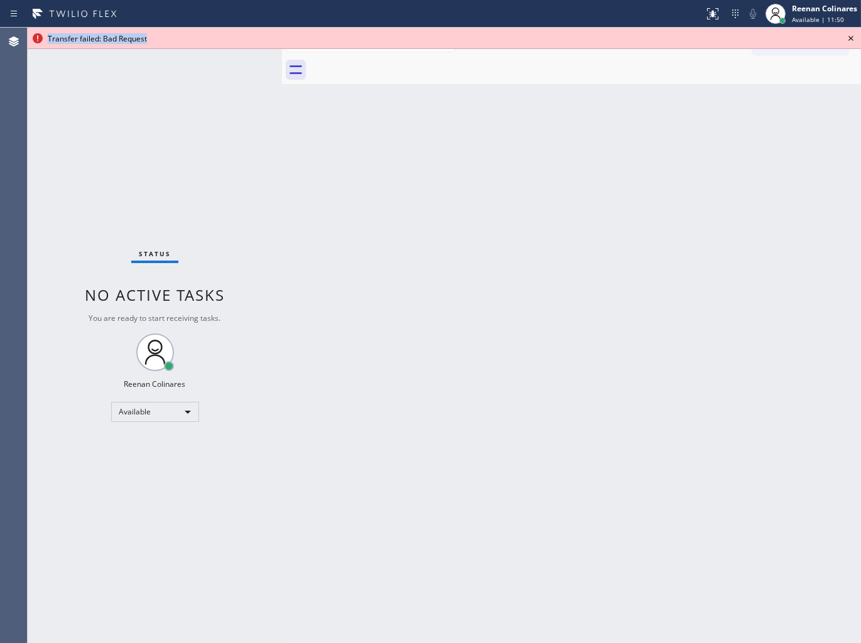
click at [849, 36] on icon at bounding box center [851, 38] width 5 height 5
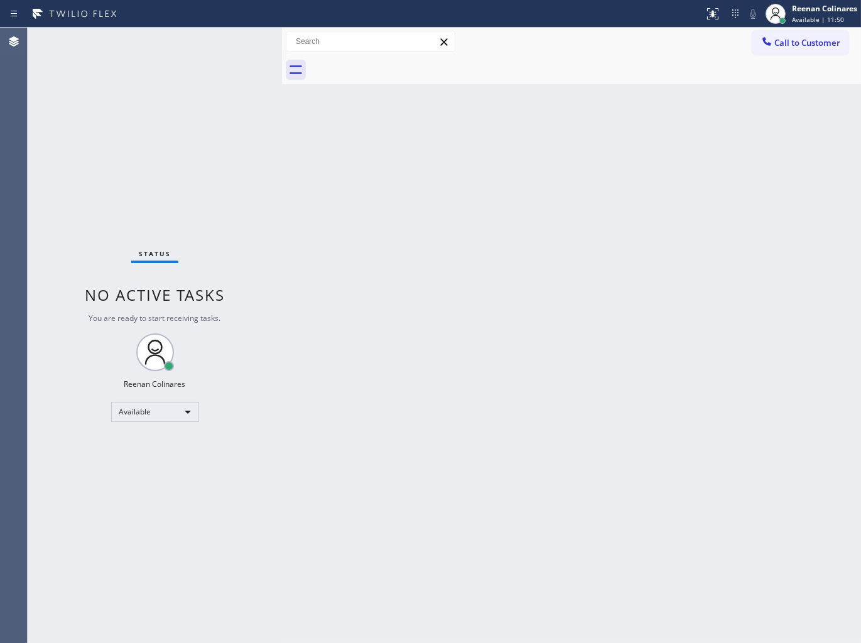
drag, startPoint x: 685, startPoint y: 354, endPoint x: 688, endPoint y: 376, distance: 21.6
click at [685, 366] on div "Back to Dashboard Change Sender ID Customers Technicians Select a contact Outbo…" at bounding box center [571, 336] width 579 height 616
click at [537, 155] on div "Back to Dashboard Change Sender ID Customers Technicians Select a contact Outbo…" at bounding box center [571, 336] width 579 height 616
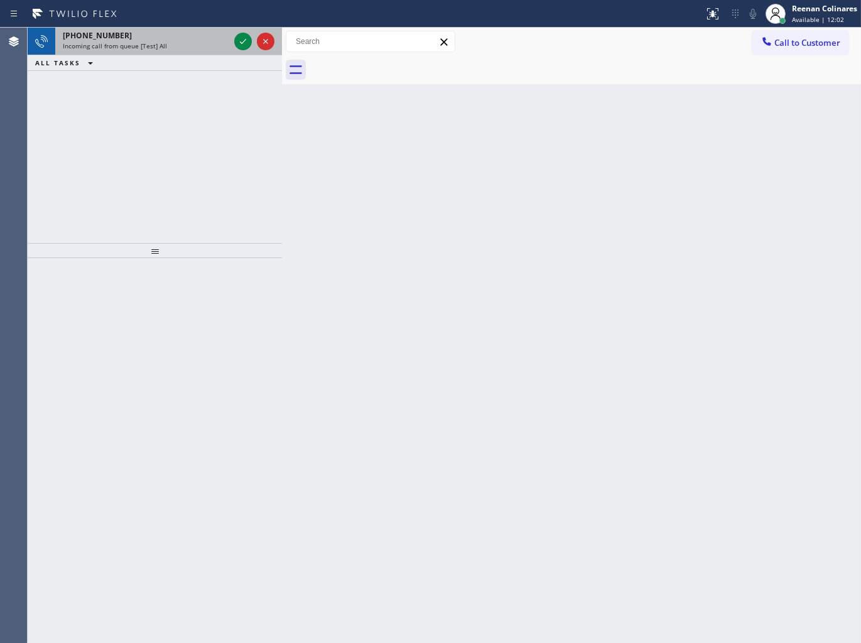
click at [164, 40] on div "+18054553403" at bounding box center [146, 35] width 166 height 11
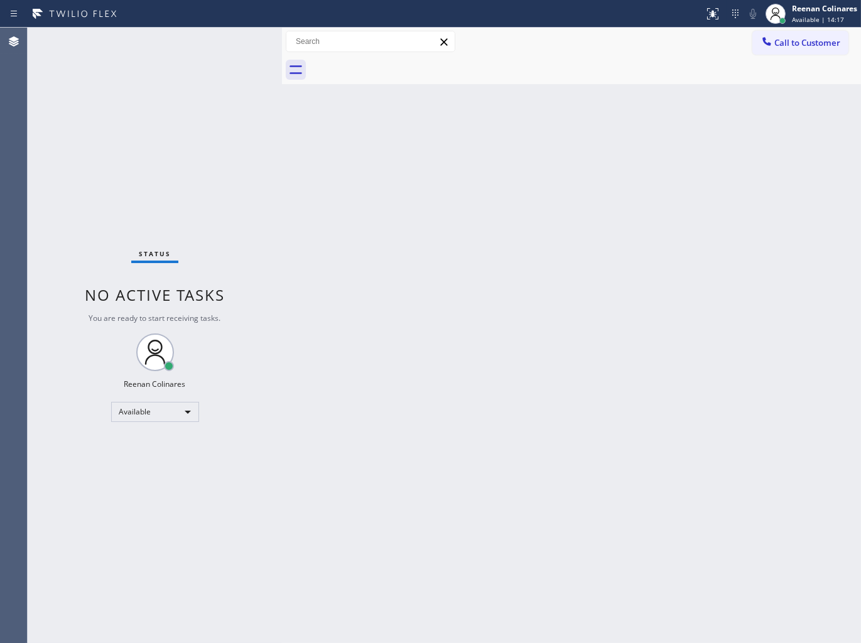
click at [582, 172] on div "Back to Dashboard Change Sender ID Customers Technicians Select a contact Outbo…" at bounding box center [571, 336] width 579 height 616
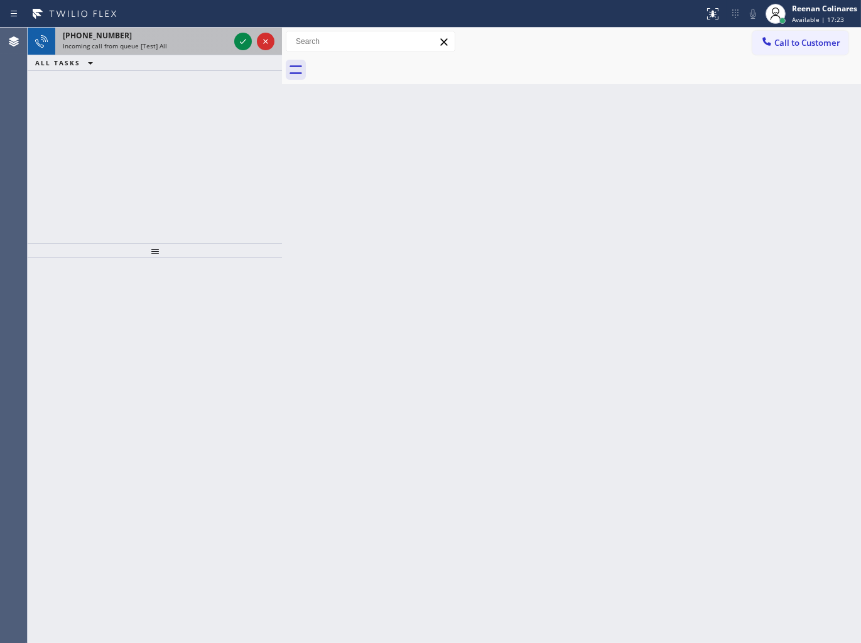
click at [187, 48] on div "Incoming call from queue [Test] All" at bounding box center [146, 45] width 166 height 9
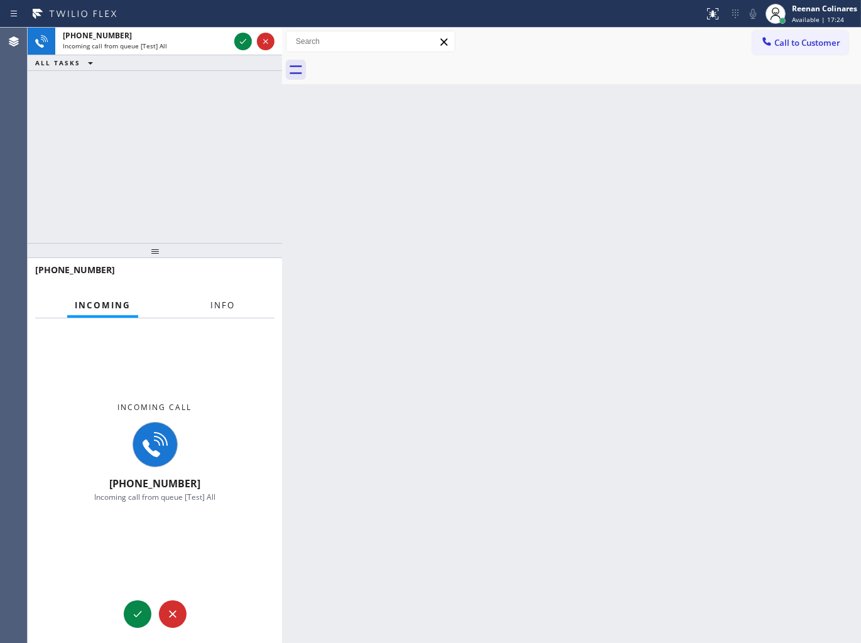
click at [209, 302] on button "Info" at bounding box center [223, 305] width 40 height 24
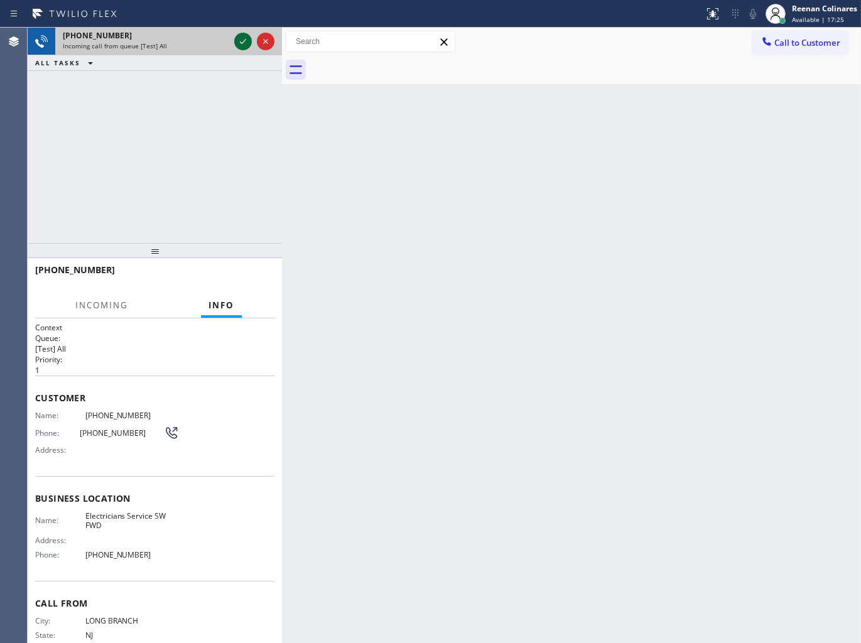
click at [236, 40] on icon at bounding box center [243, 41] width 15 height 15
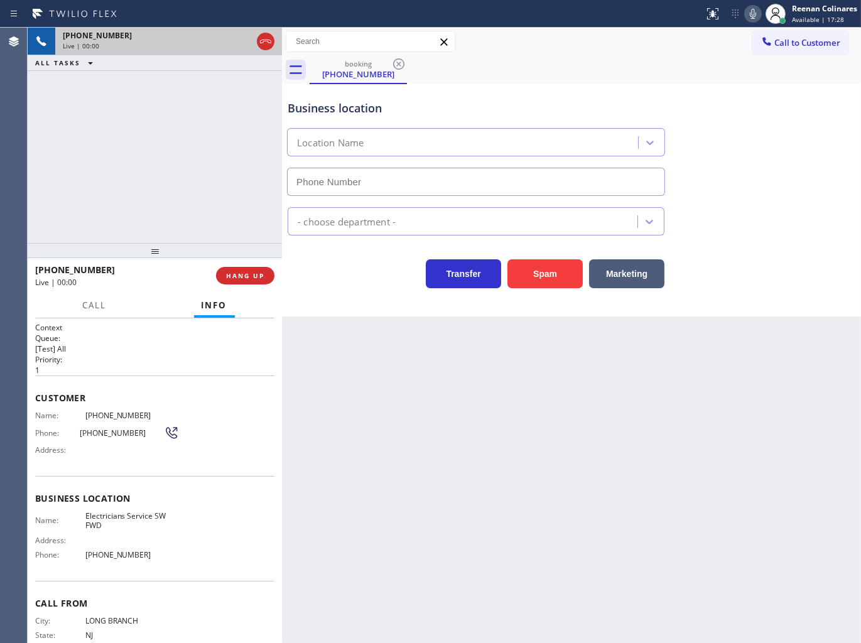
type input "(213) 566-1222"
click at [753, 13] on icon at bounding box center [753, 13] width 15 height 15
click at [752, 14] on rect at bounding box center [753, 12] width 9 height 9
click at [752, 17] on icon at bounding box center [753, 13] width 15 height 15
click at [751, 16] on icon at bounding box center [753, 13] width 15 height 15
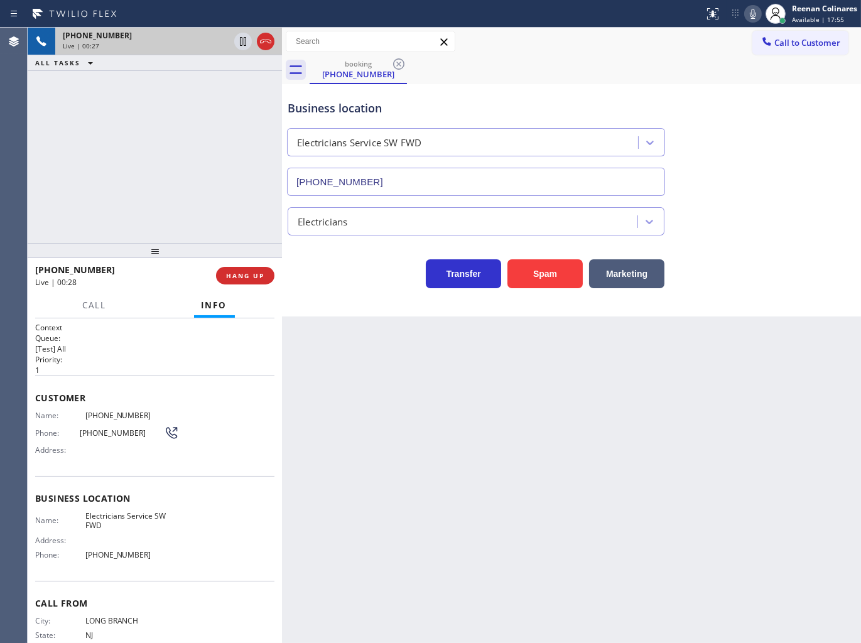
click at [753, 19] on icon at bounding box center [753, 13] width 15 height 15
click at [83, 309] on span "Call" at bounding box center [95, 305] width 24 height 11
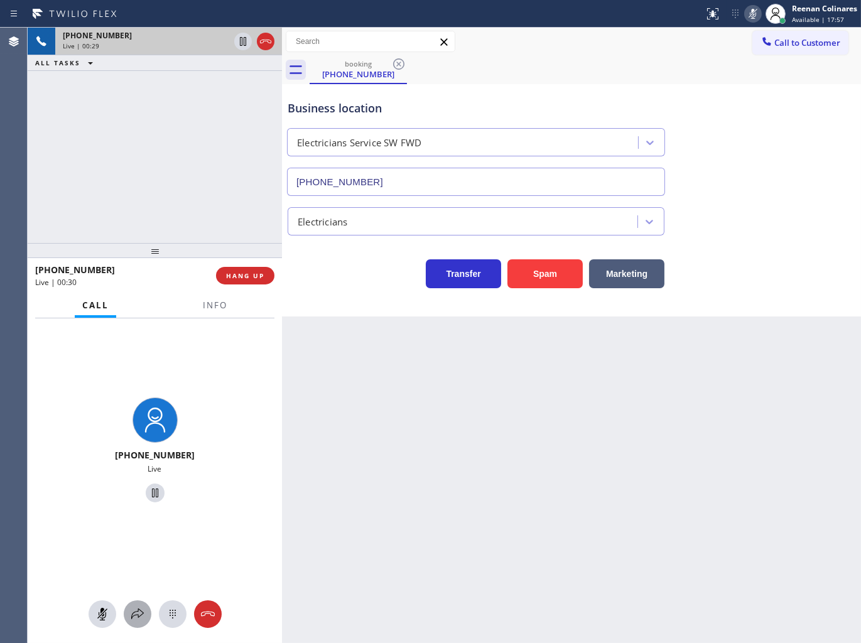
click at [136, 620] on icon at bounding box center [137, 614] width 15 height 15
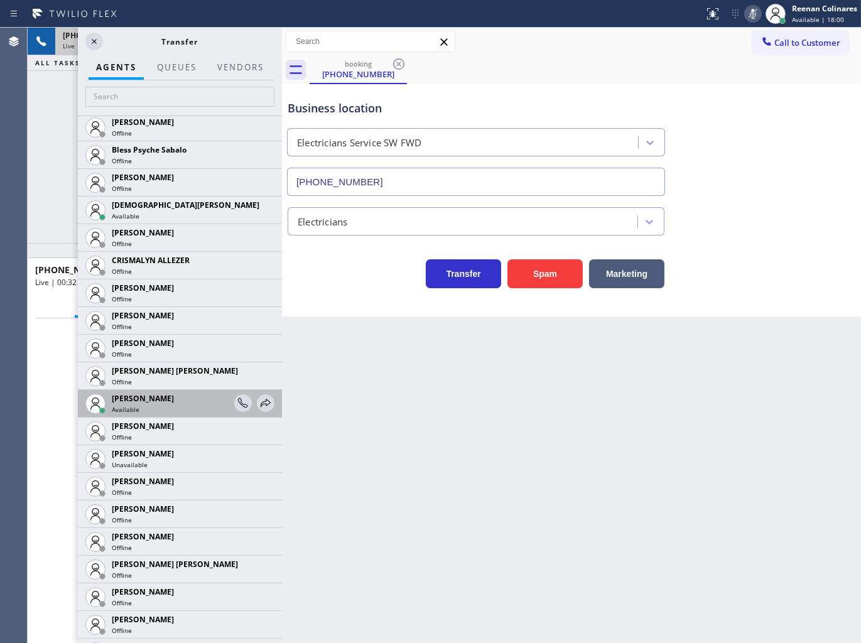
scroll to position [418, 0]
click at [261, 403] on icon at bounding box center [266, 402] width 10 height 8
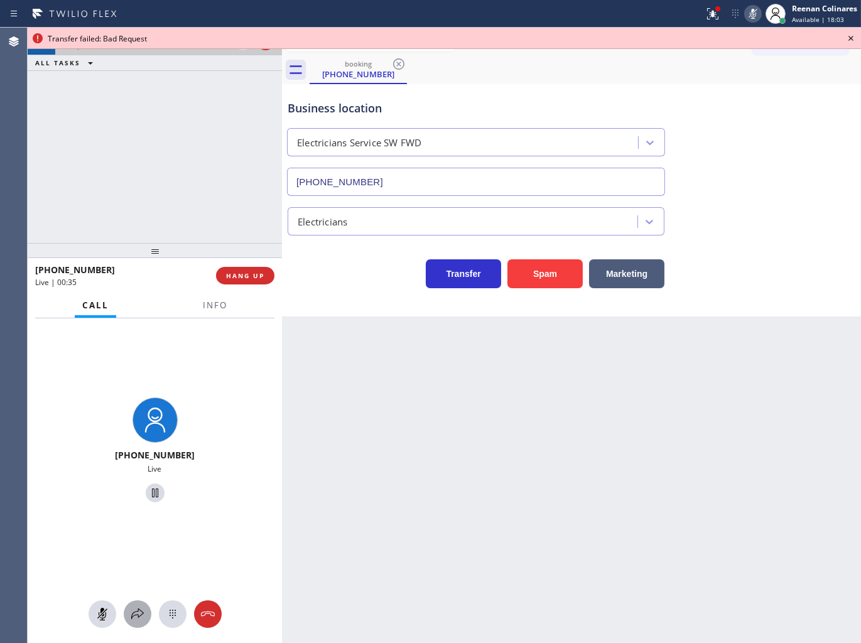
click at [131, 616] on icon at bounding box center [137, 614] width 15 height 15
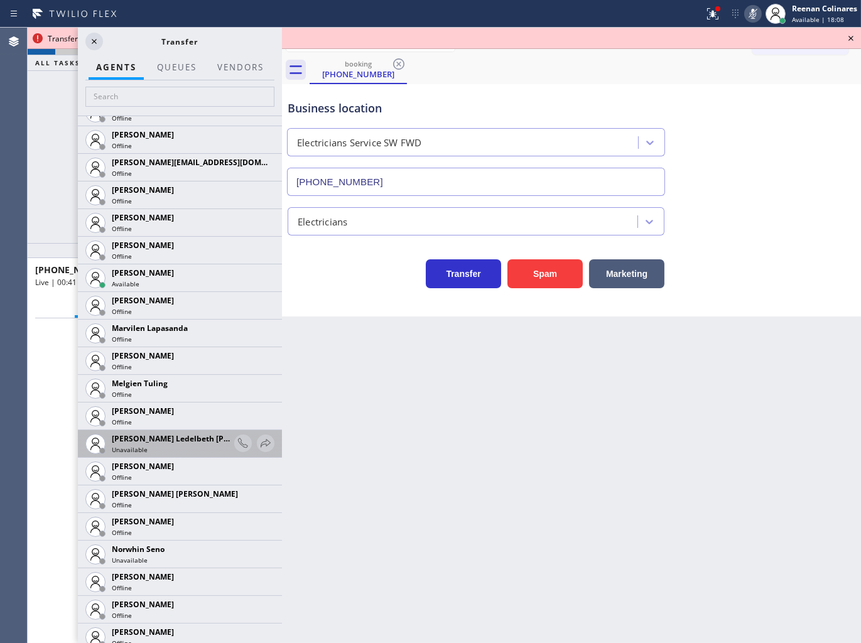
scroll to position [2119, 0]
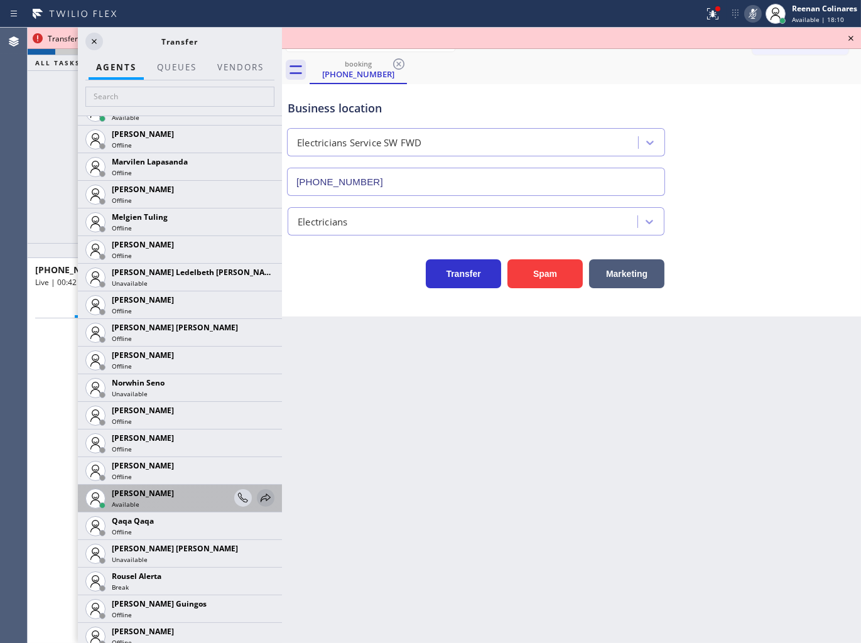
click at [258, 503] on icon at bounding box center [265, 498] width 15 height 15
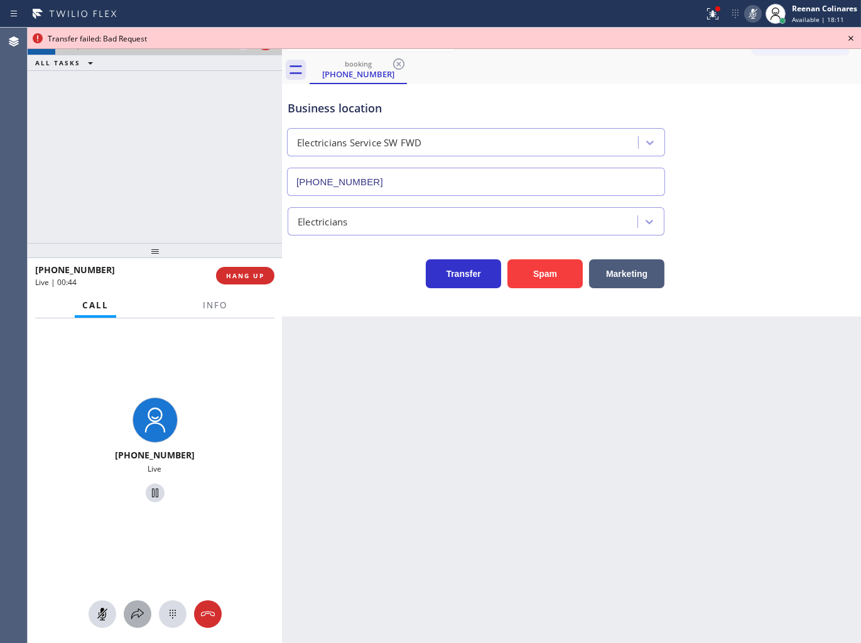
click at [134, 607] on icon at bounding box center [137, 614] width 15 height 15
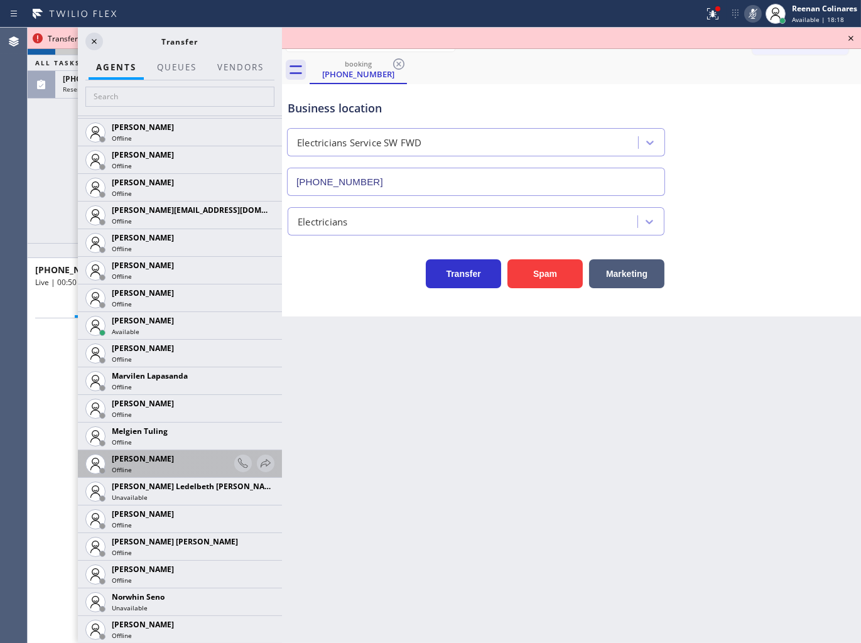
scroll to position [1885, 0]
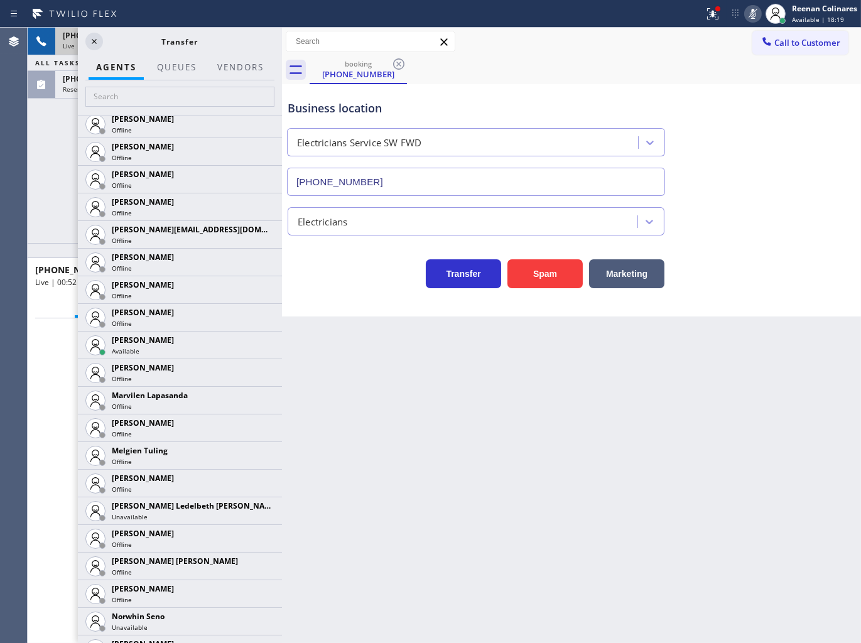
click at [0, 0] on icon at bounding box center [0, 0] width 0 height 0
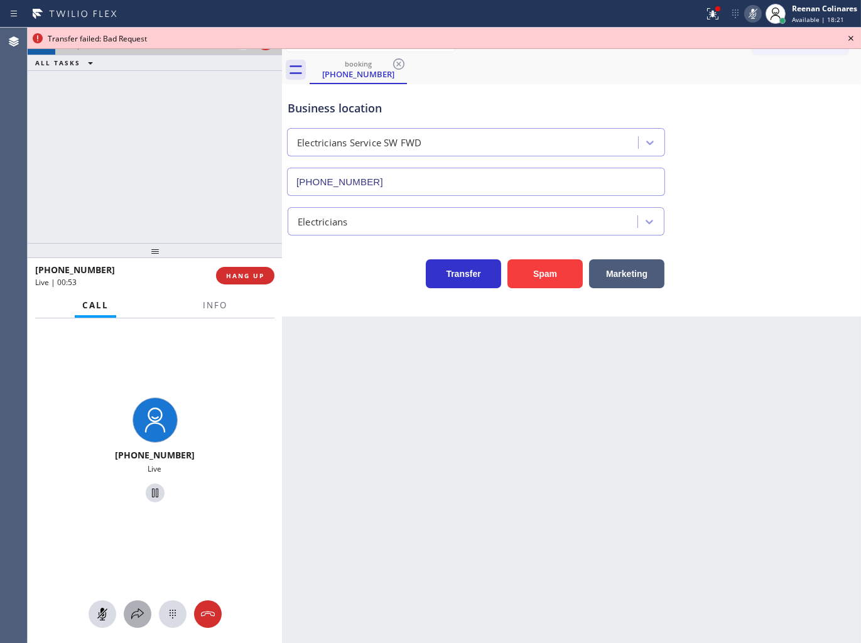
click at [136, 608] on icon at bounding box center [137, 614] width 15 height 15
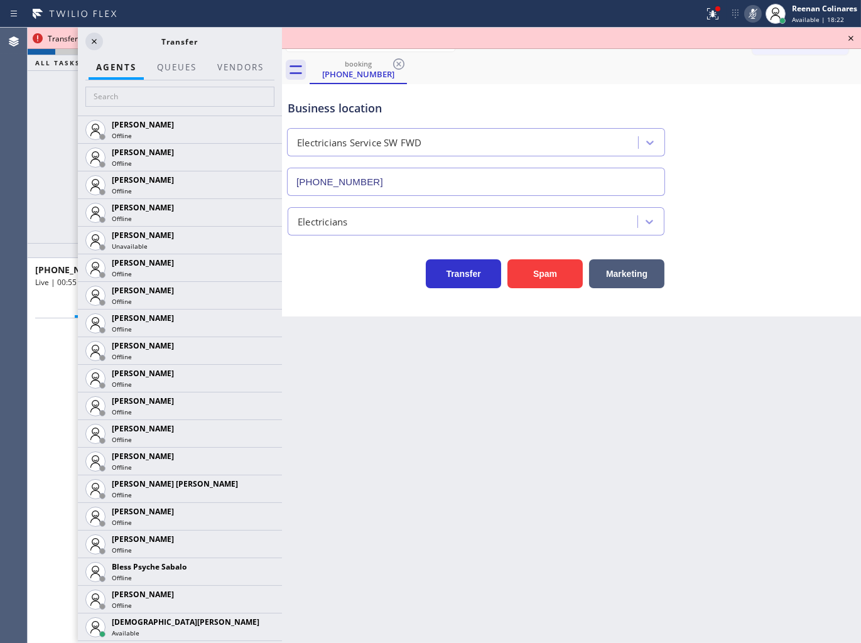
scroll to position [0, 0]
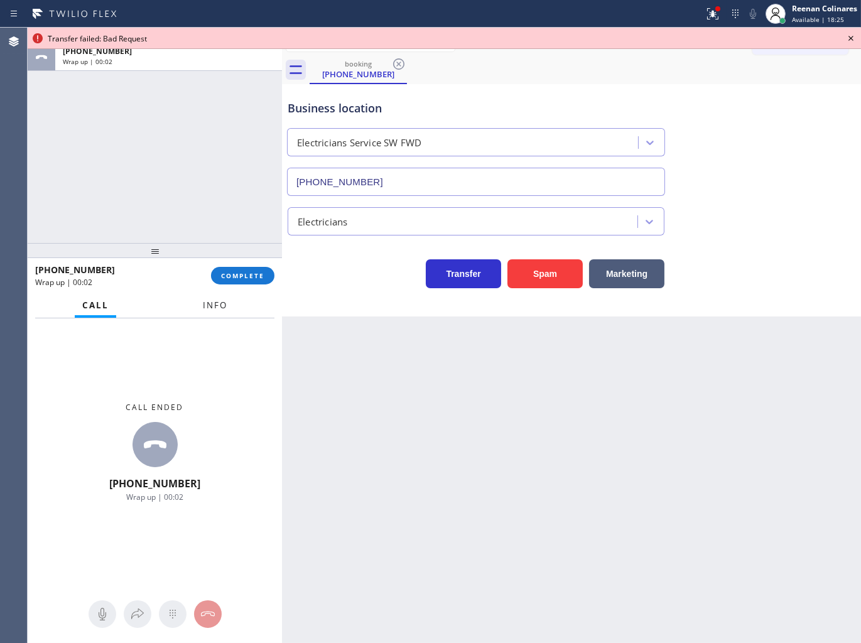
click at [208, 303] on span "Info" at bounding box center [215, 305] width 24 height 11
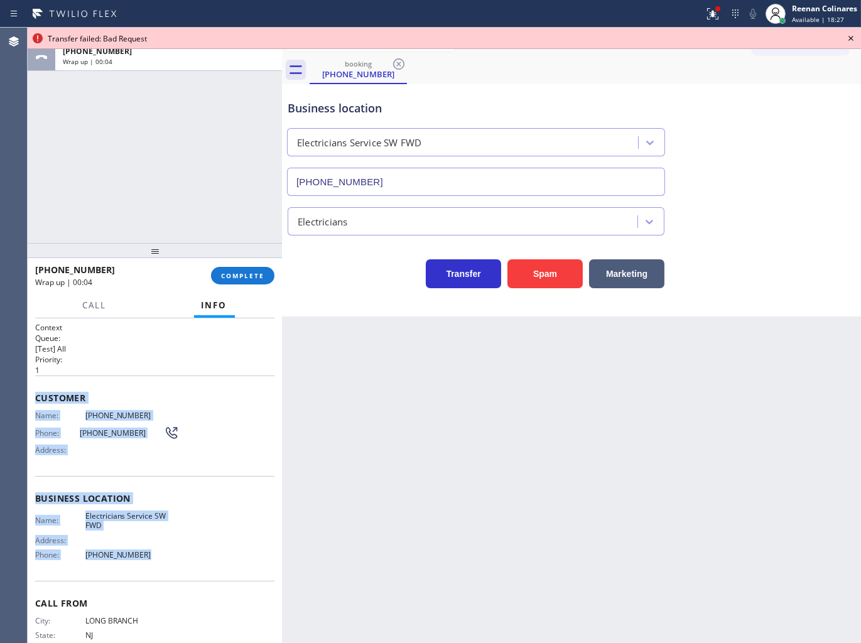
drag, startPoint x: 120, startPoint y: 501, endPoint x: 180, endPoint y: 563, distance: 86.6
click at [174, 562] on div "Context Queue: [Test] All Priority: 1 Customer Name: (732) 272-7462 Phone: (732…" at bounding box center [155, 480] width 254 height 325
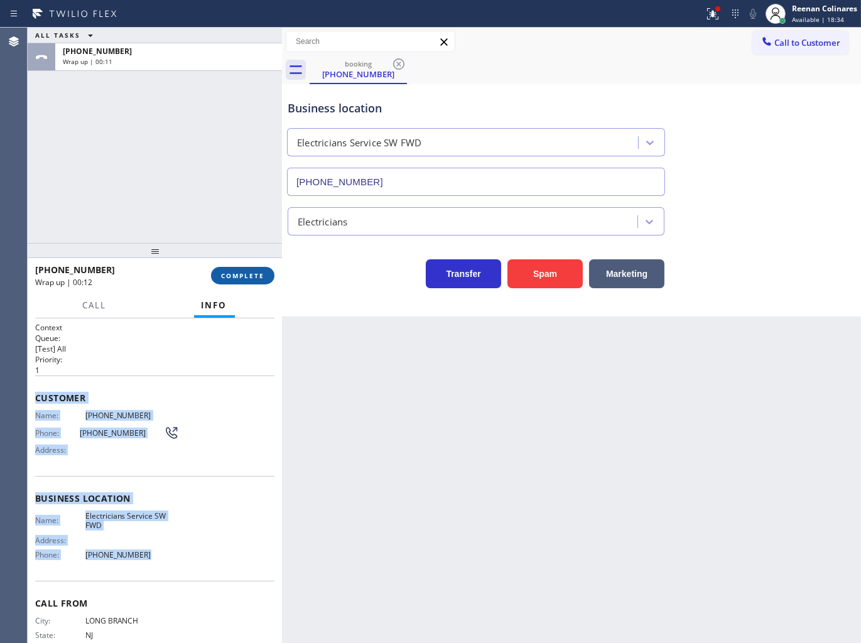
click at [229, 277] on span "COMPLETE" at bounding box center [242, 275] width 43 height 9
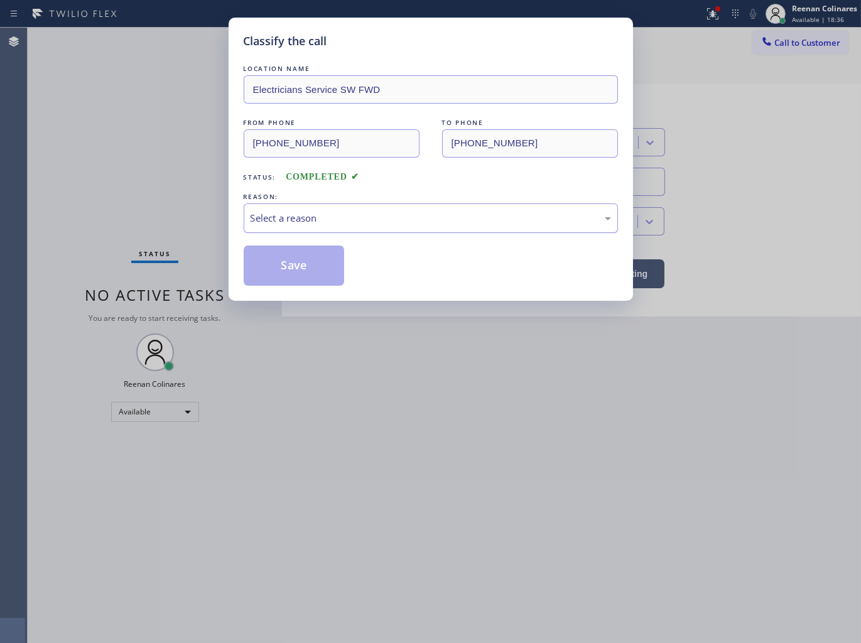
click at [281, 218] on div "Select a reason" at bounding box center [431, 218] width 361 height 14
click at [285, 264] on button "Save" at bounding box center [294, 266] width 101 height 40
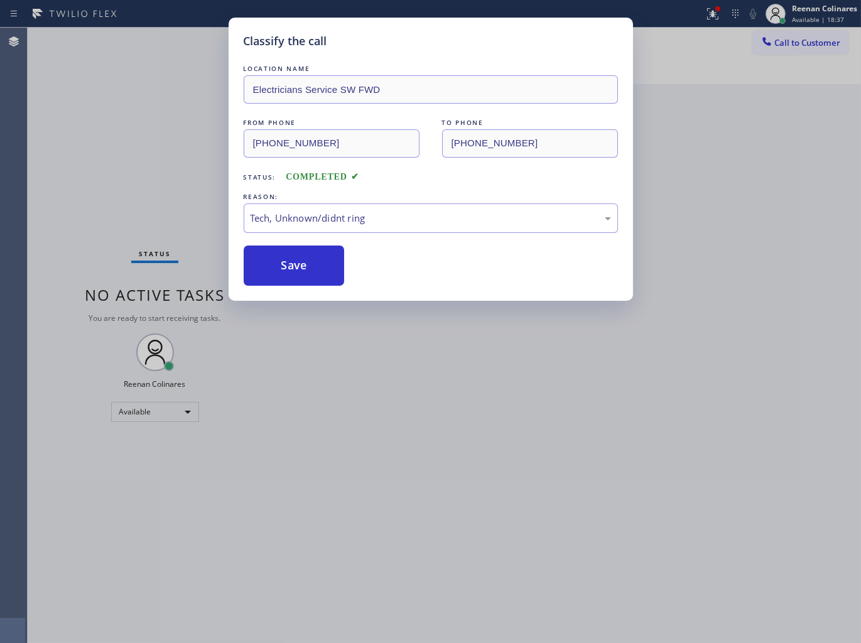
click at [711, 19] on div "Status report Issues detected These issues could affect your workflow. Please c…" at bounding box center [430, 321] width 861 height 643
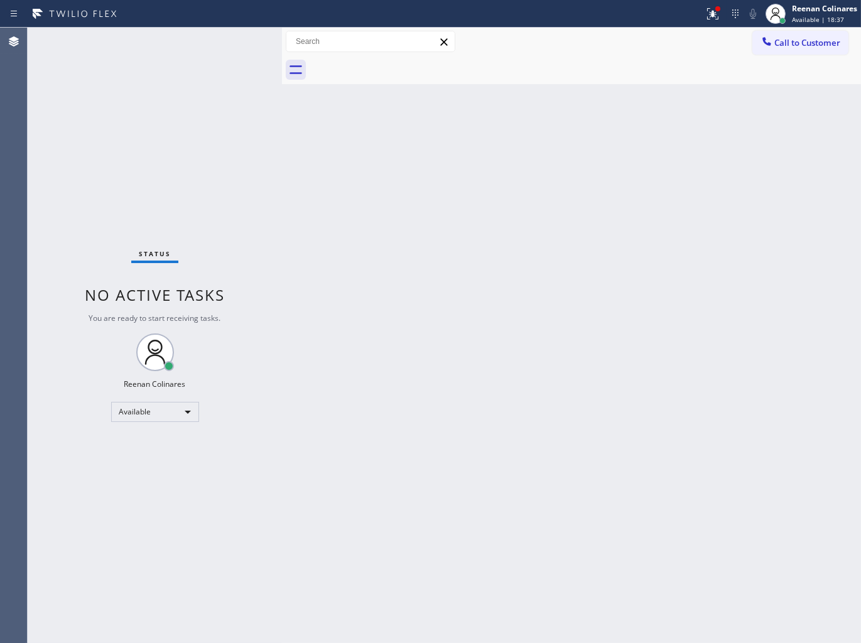
click at [711, 19] on icon at bounding box center [712, 13] width 15 height 15
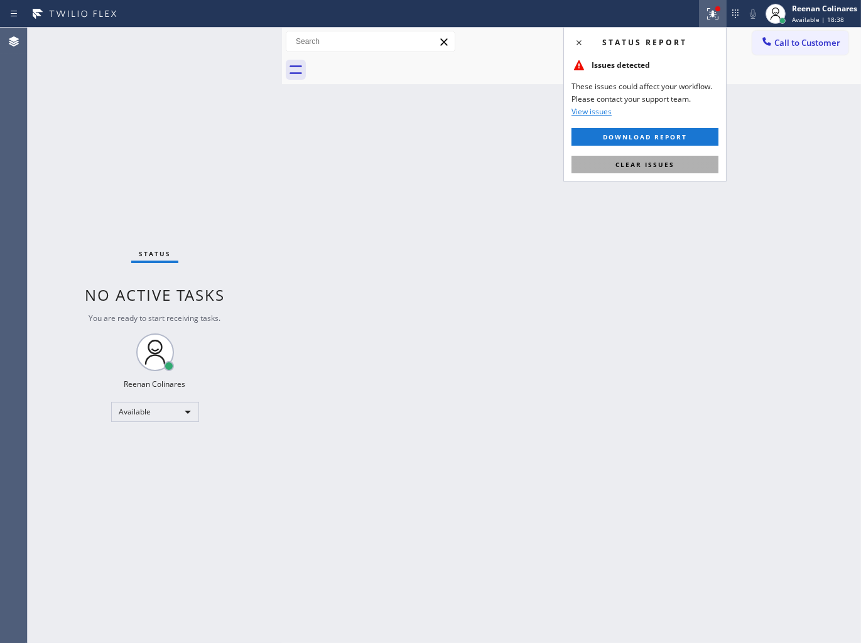
click at [660, 162] on span "Clear issues" at bounding box center [645, 164] width 59 height 9
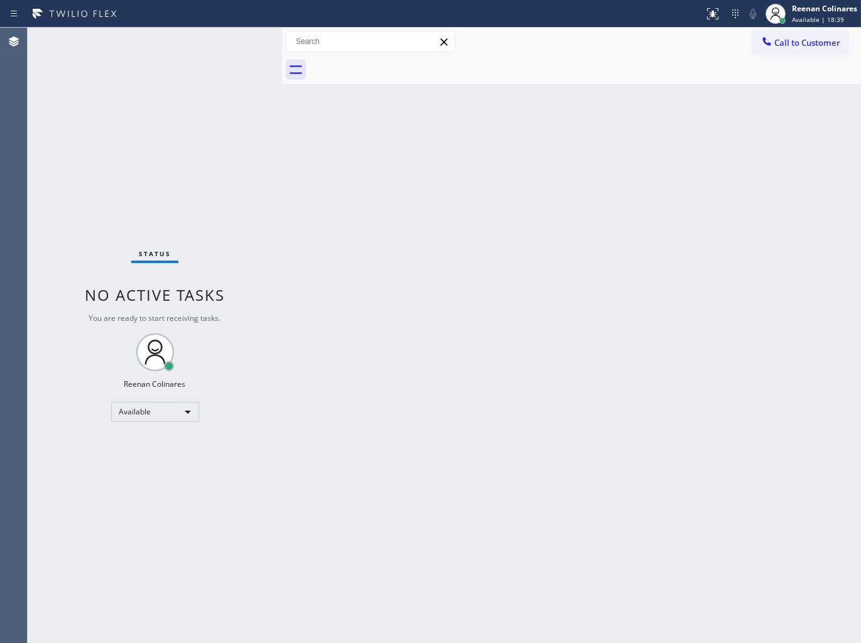
click at [484, 202] on div "Back to Dashboard Change Sender ID Customers Technicians Select a contact Outbo…" at bounding box center [571, 336] width 579 height 616
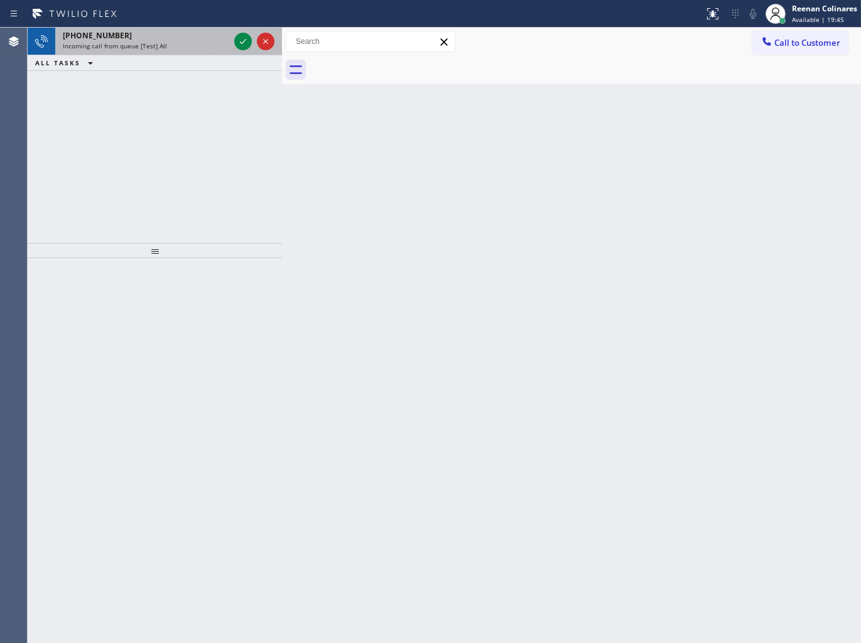
click at [173, 45] on div "Incoming call from queue [Test] All" at bounding box center [146, 45] width 166 height 9
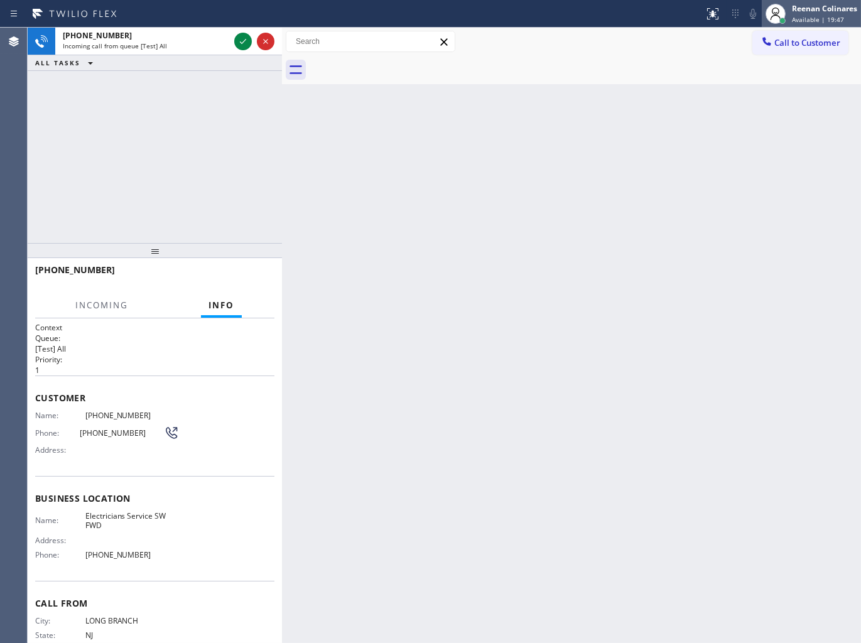
click at [813, 15] on span "Available | 19:47" at bounding box center [818, 19] width 52 height 9
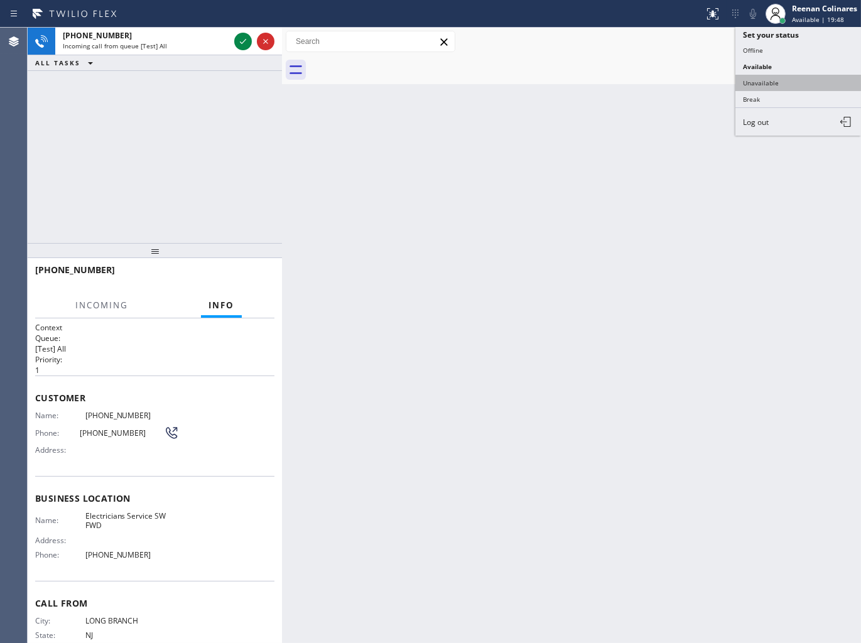
click at [761, 82] on button "Unavailable" at bounding box center [799, 83] width 126 height 16
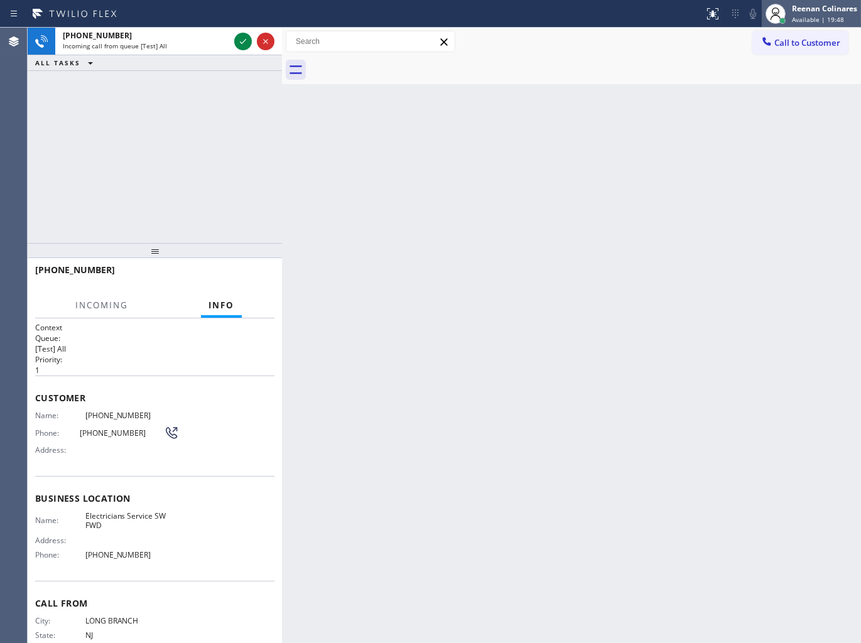
click at [819, 9] on div "Reenan Colinares" at bounding box center [824, 8] width 65 height 11
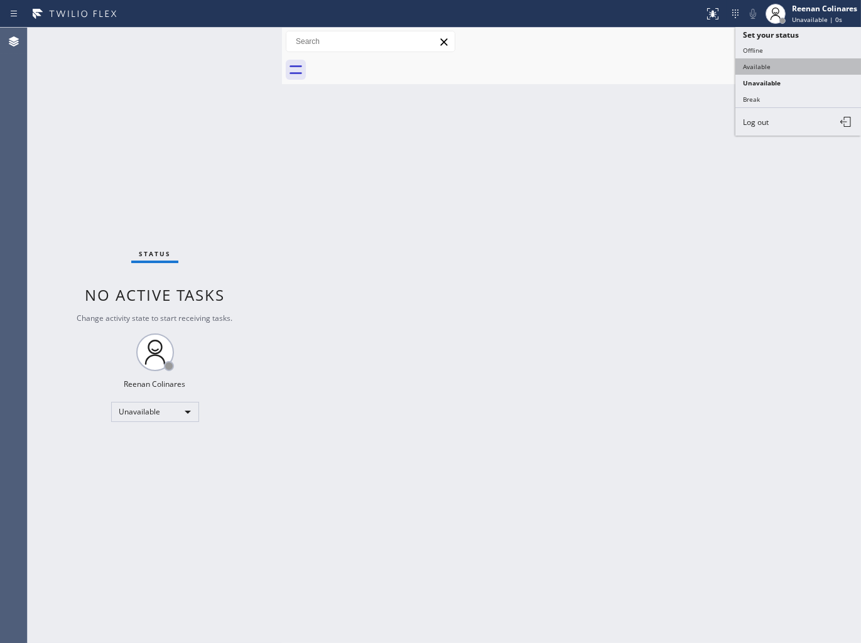
click at [768, 63] on button "Available" at bounding box center [799, 66] width 126 height 16
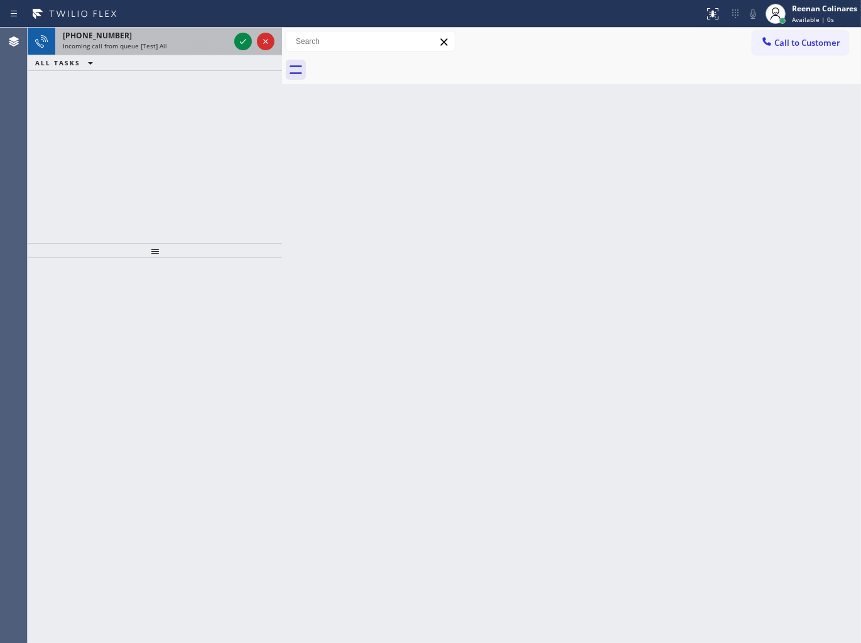
click at [173, 40] on div "+17322727462" at bounding box center [146, 35] width 166 height 11
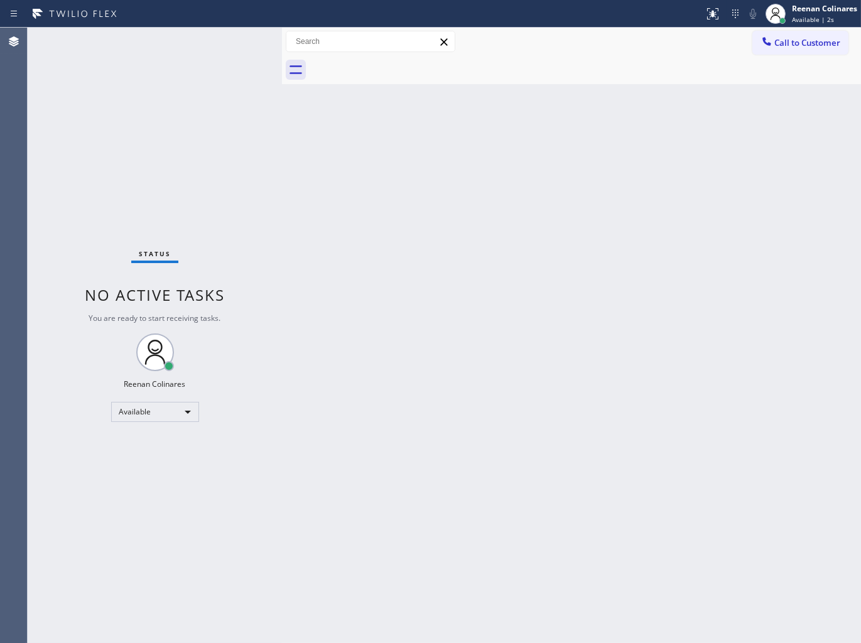
click at [178, 39] on div "Status No active tasks You are ready to start receiving tasks. Reenan Colinares…" at bounding box center [155, 336] width 254 height 616
click at [381, 243] on div "Back to Dashboard Change Sender ID Customers Technicians Select a contact Outbo…" at bounding box center [571, 336] width 579 height 616
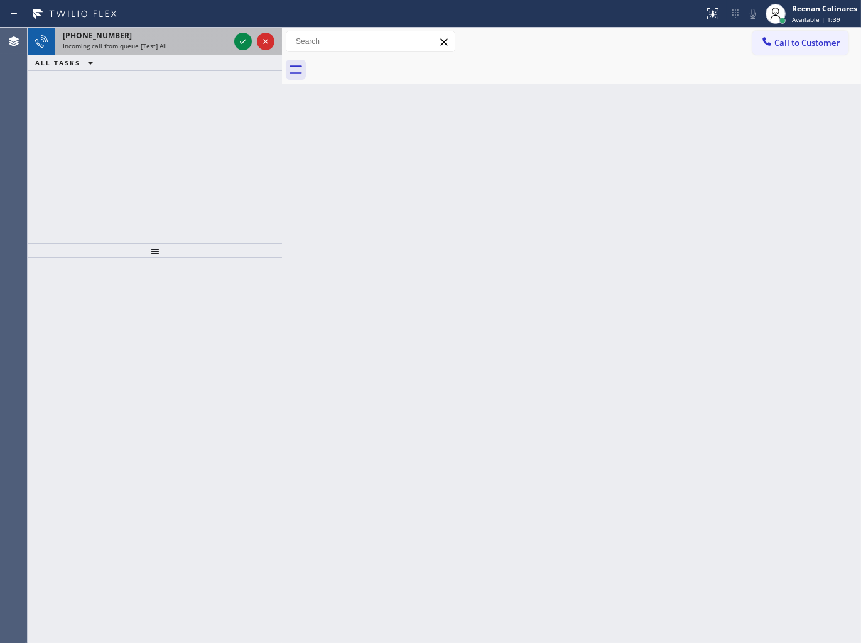
click at [179, 52] on div "+13055420113 Incoming call from queue [Test] All" at bounding box center [143, 42] width 177 height 28
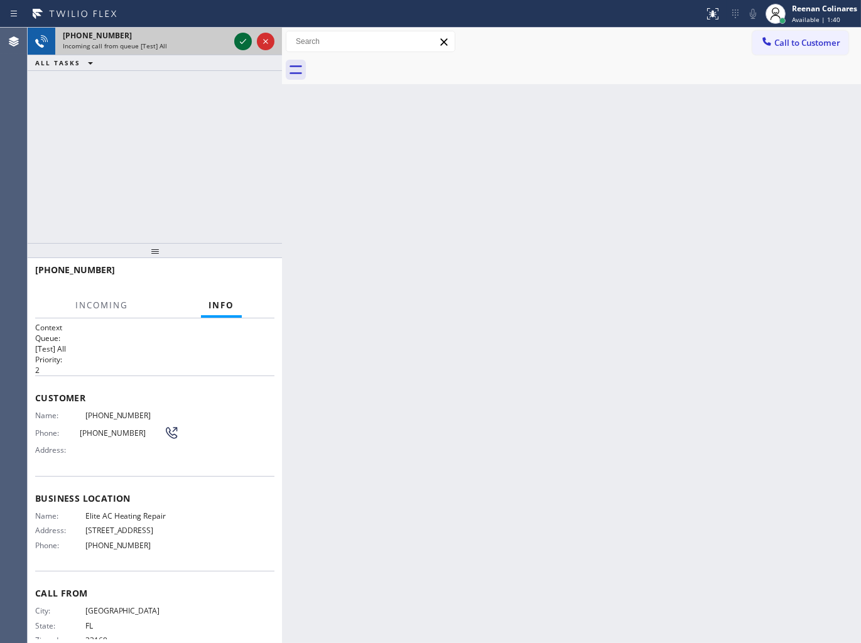
click at [237, 36] on icon at bounding box center [243, 41] width 15 height 15
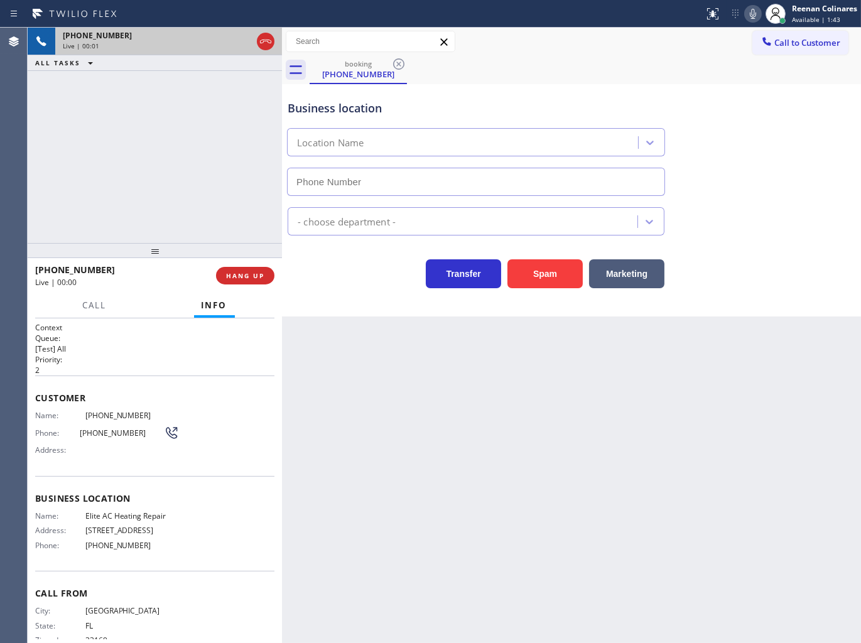
type input "(305) 239-8487"
click at [753, 10] on icon at bounding box center [753, 13] width 15 height 15
click at [752, 14] on rect at bounding box center [753, 12] width 9 height 9
click at [755, 10] on icon at bounding box center [753, 13] width 15 height 15
click at [749, 10] on icon at bounding box center [753, 13] width 15 height 15
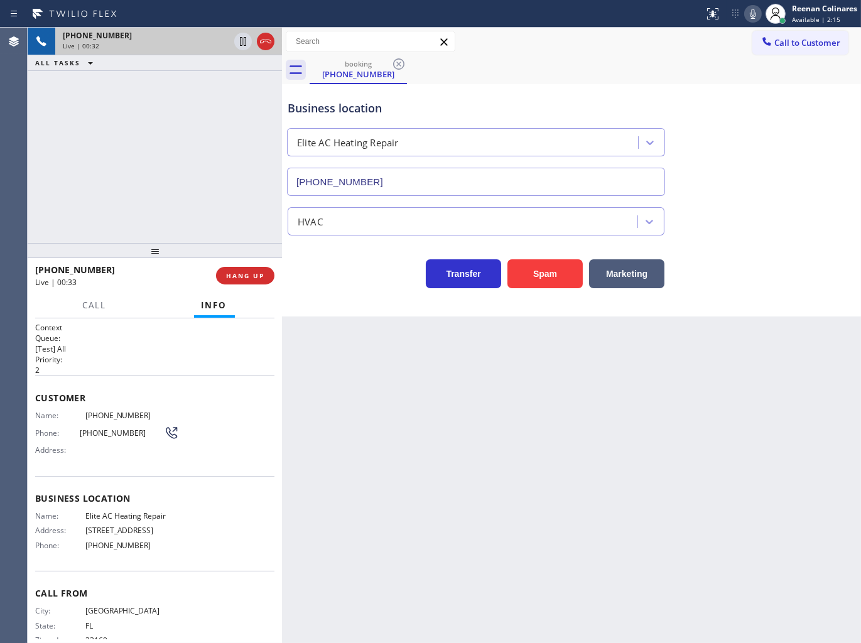
click at [752, 16] on icon at bounding box center [753, 14] width 6 height 10
click at [92, 303] on span "Call" at bounding box center [95, 305] width 24 height 11
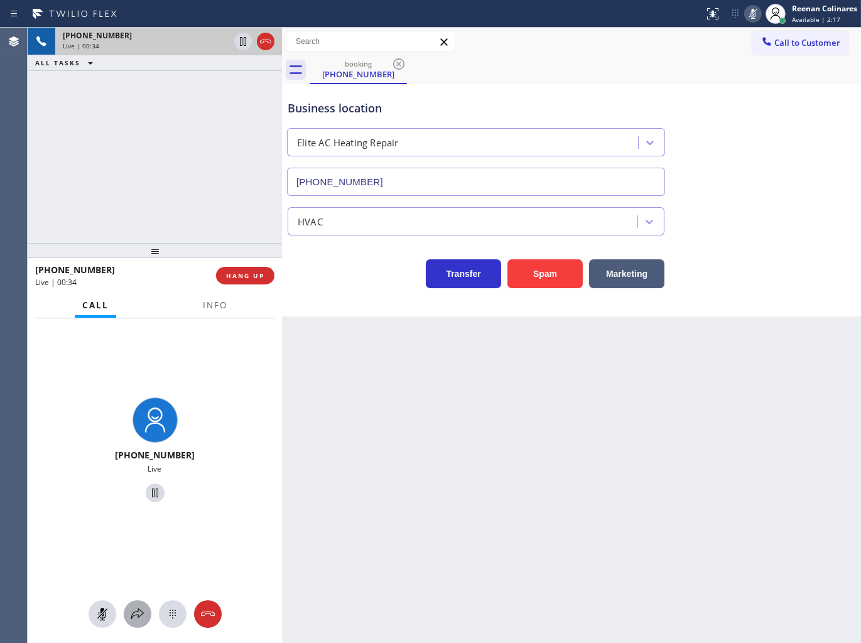
click at [133, 611] on icon at bounding box center [137, 614] width 15 height 15
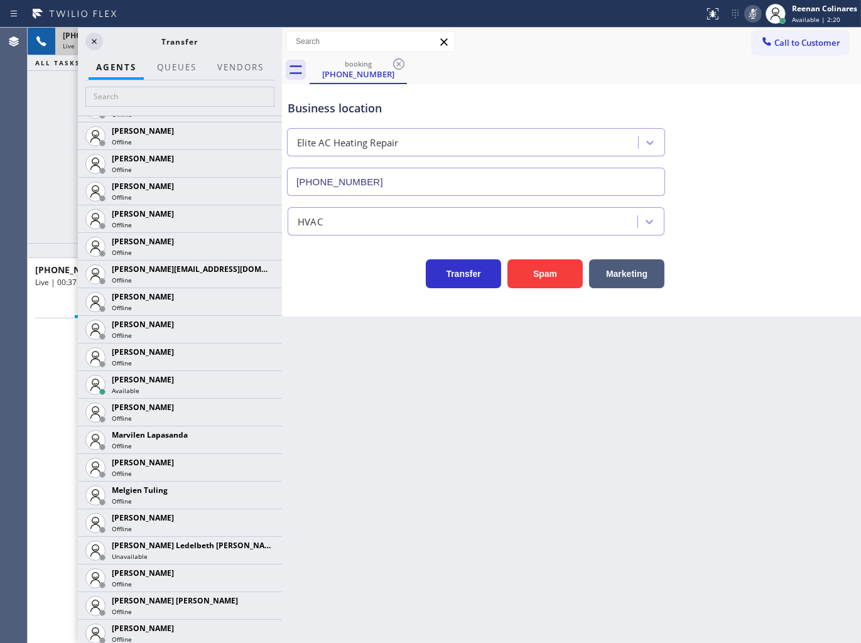
scroll to position [1854, 0]
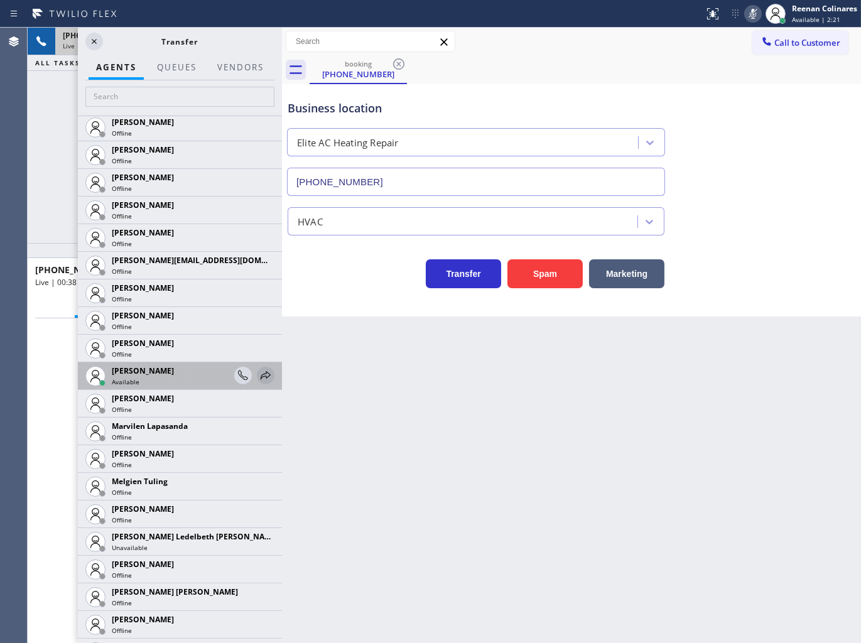
click at [258, 374] on icon at bounding box center [265, 375] width 15 height 15
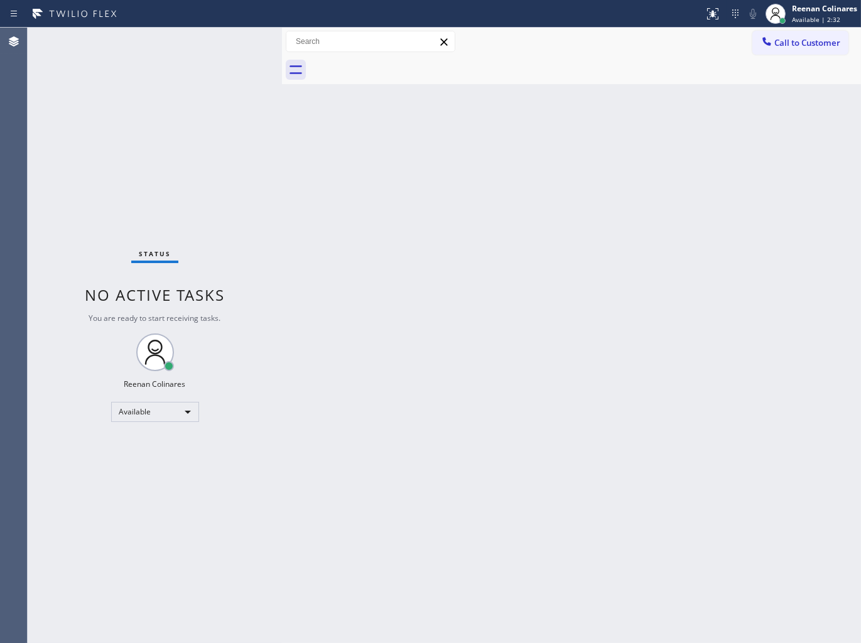
click at [611, 129] on div "Back to Dashboard Change Sender ID Customers Technicians Select a contact Outbo…" at bounding box center [571, 336] width 579 height 616
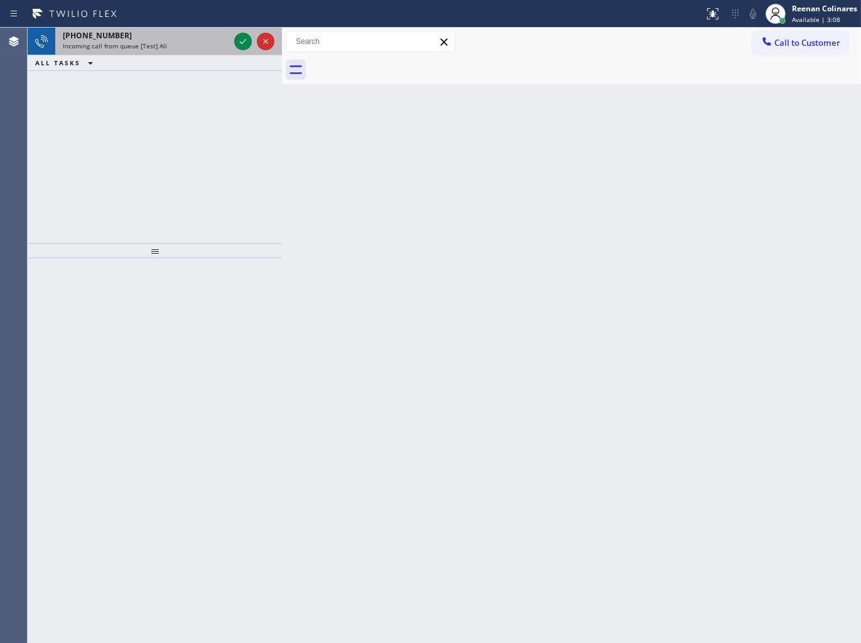
click at [171, 41] on div "Incoming call from queue [Test] All" at bounding box center [146, 45] width 166 height 9
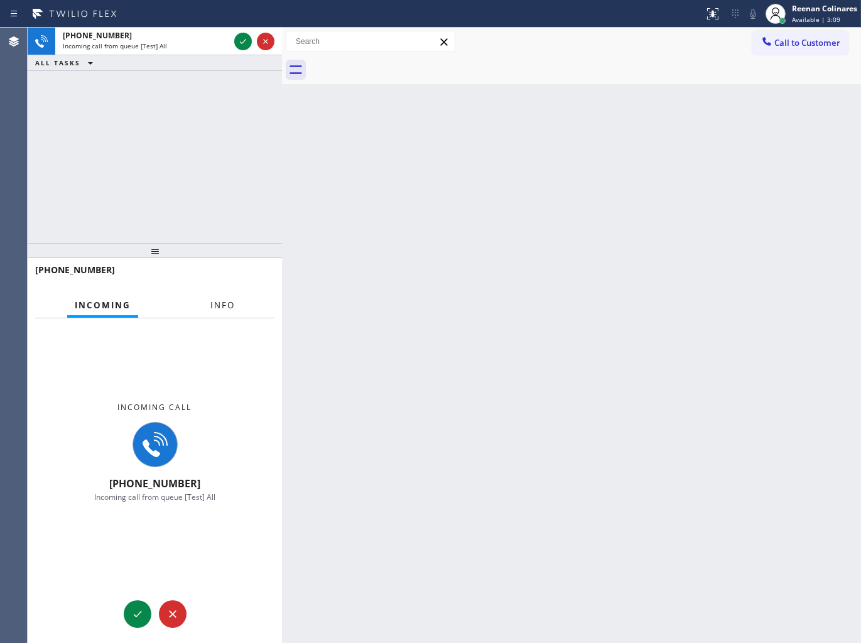
click at [215, 306] on span "Info" at bounding box center [222, 305] width 24 height 11
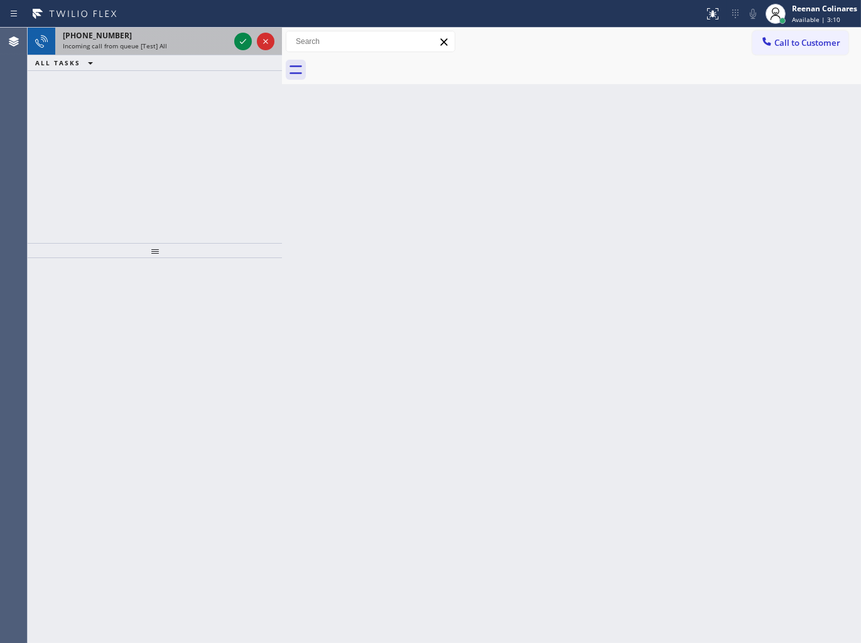
click at [164, 48] on div "Incoming call from queue [Test] All" at bounding box center [146, 45] width 166 height 9
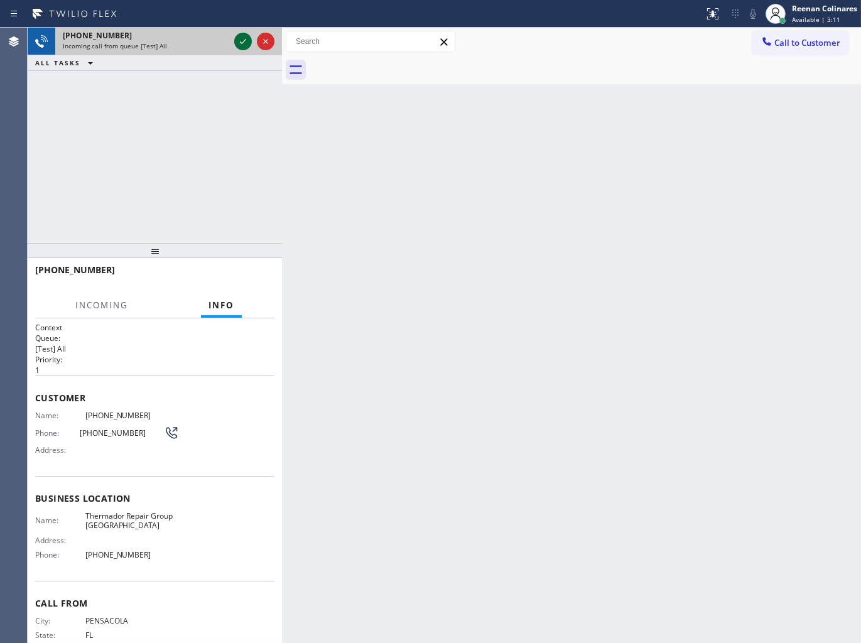
click at [243, 42] on icon at bounding box center [243, 41] width 15 height 15
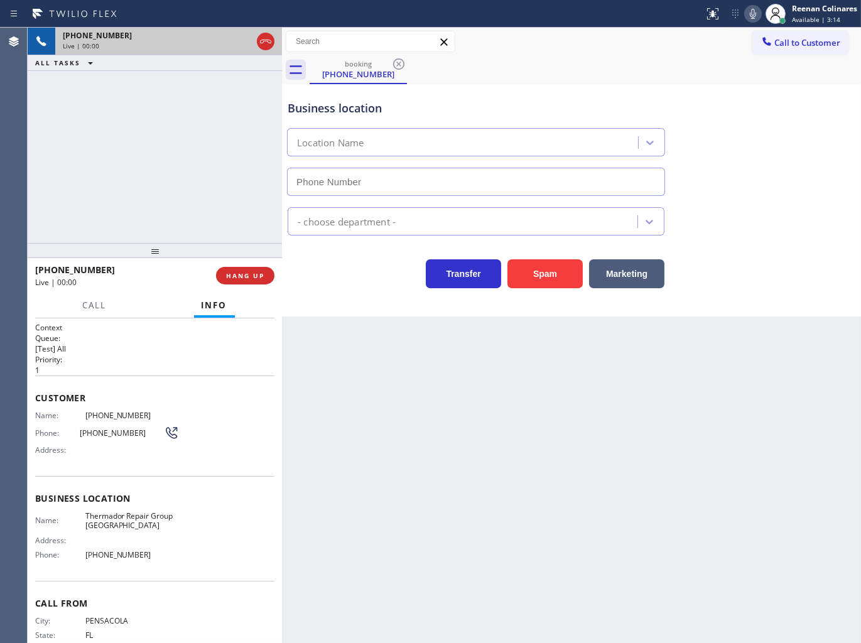
type input "(201) 801-4677"
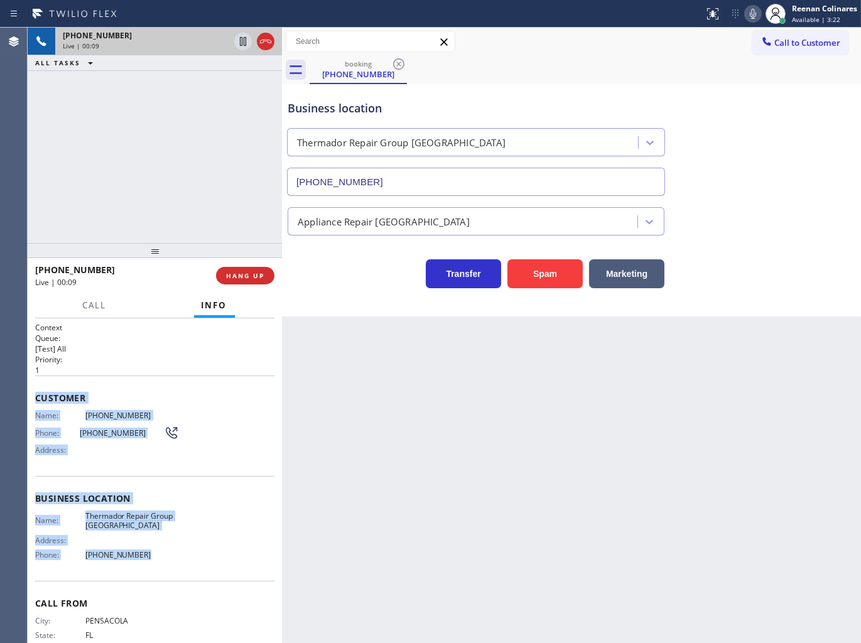
copy div "Customer Name: (850) 497-3216 Phone: (850) 497-3216 Address: Business location …"
drag, startPoint x: 36, startPoint y: 391, endPoint x: 250, endPoint y: 562, distance: 274.0
click at [247, 563] on div "Context Queue: [Test] All Priority: 1 Customer Name: (850) 497-3216 Phone: (850…" at bounding box center [154, 499] width 239 height 354
click at [754, 13] on icon at bounding box center [753, 14] width 6 height 10
click at [748, 15] on icon at bounding box center [753, 13] width 15 height 15
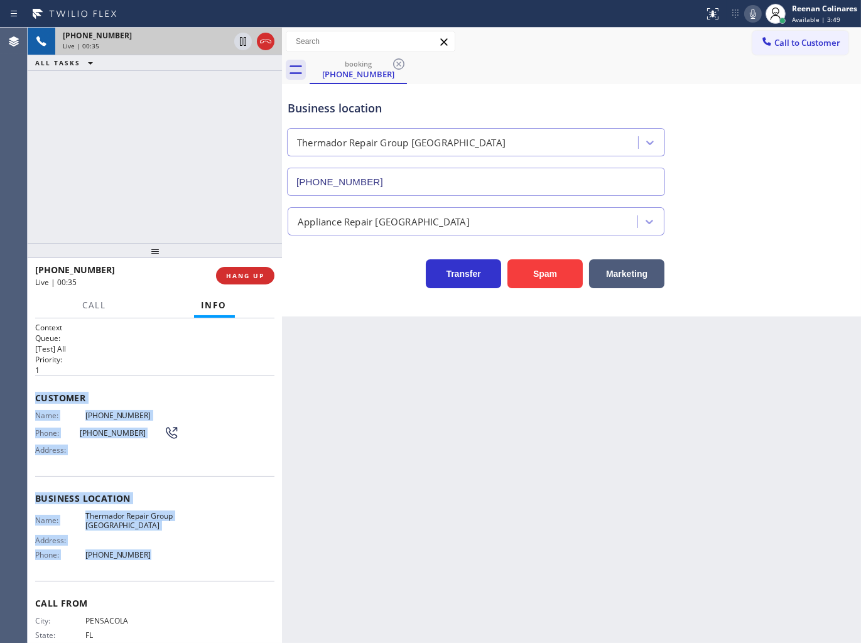
click at [751, 16] on icon at bounding box center [753, 14] width 6 height 10
click at [751, 16] on icon at bounding box center [753, 13] width 15 height 15
click at [754, 16] on icon at bounding box center [753, 13] width 15 height 15
click at [751, 13] on icon at bounding box center [753, 13] width 15 height 15
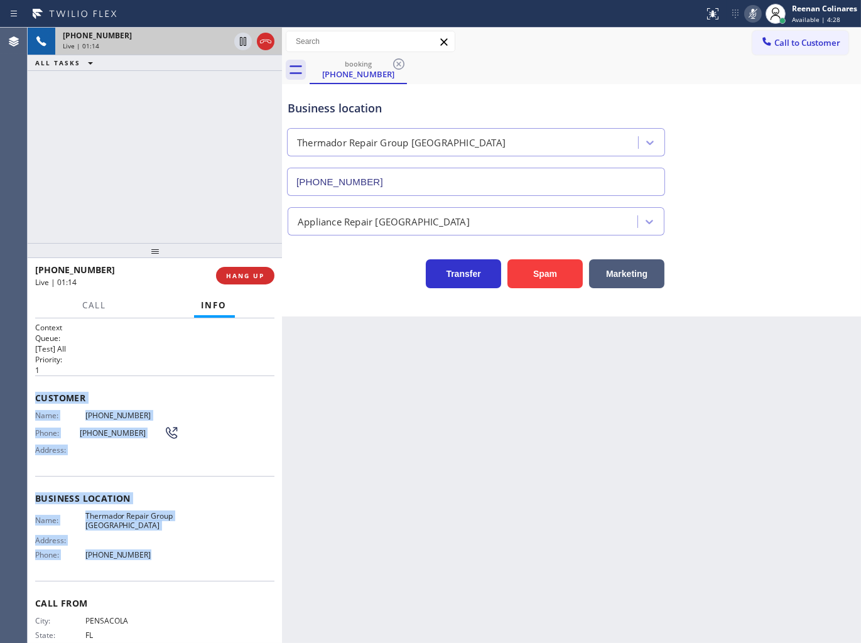
click at [751, 13] on icon at bounding box center [753, 13] width 15 height 15
click at [751, 21] on icon at bounding box center [753, 13] width 15 height 15
click at [751, 11] on icon at bounding box center [753, 14] width 6 height 10
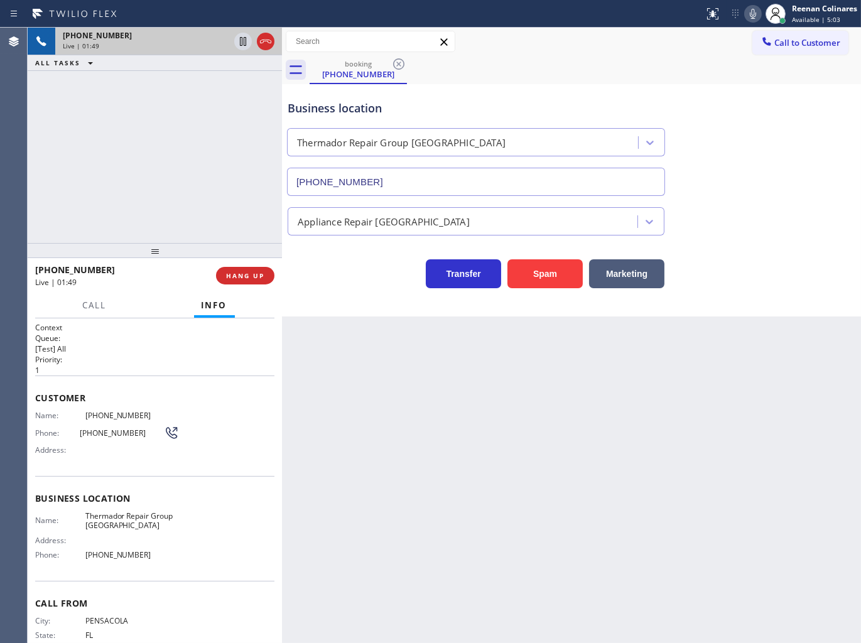
click at [315, 298] on div "Business location Thermador Repair Group North Bergen (201) 801-4677 Appliance …" at bounding box center [571, 200] width 579 height 232
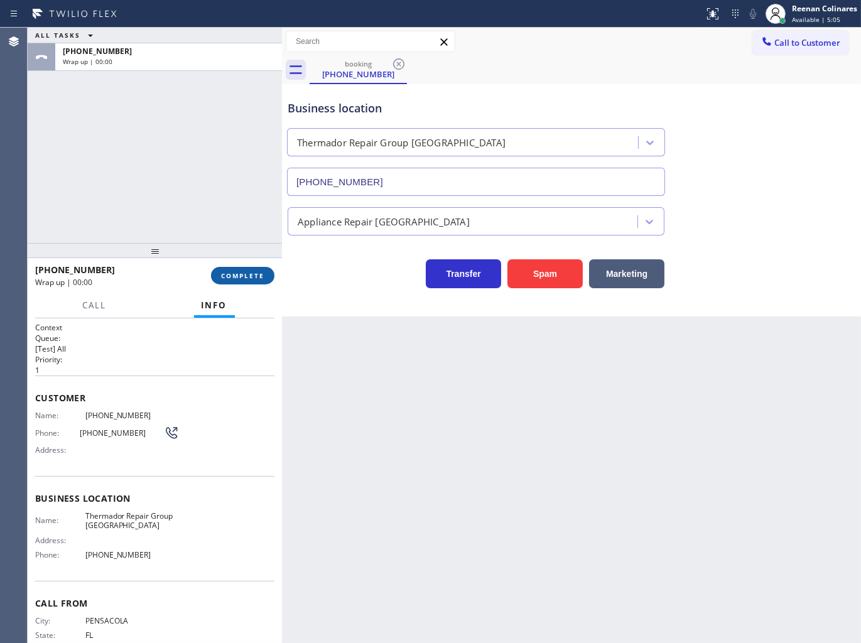
click at [264, 276] on span "COMPLETE" at bounding box center [242, 275] width 43 height 9
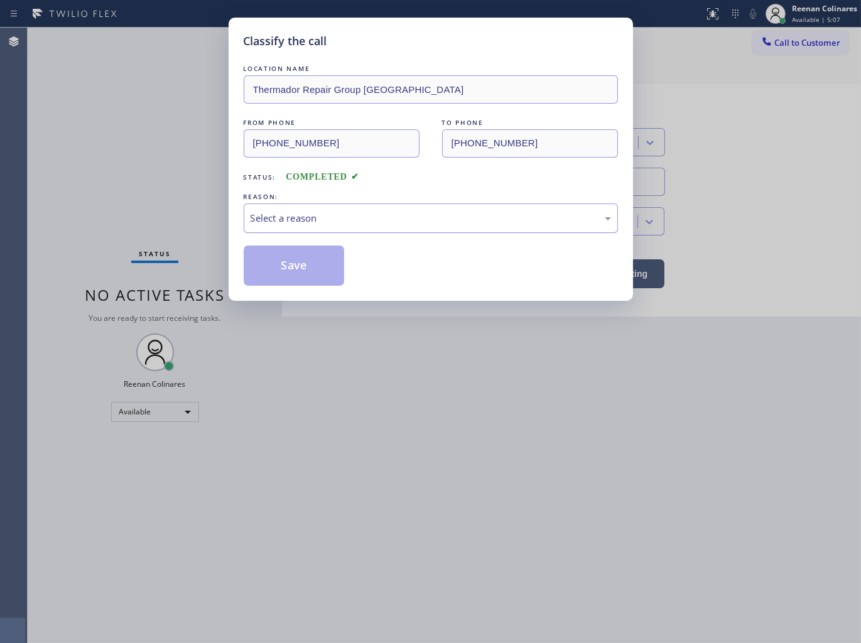
click at [310, 222] on div "Select a reason" at bounding box center [431, 218] width 361 height 14
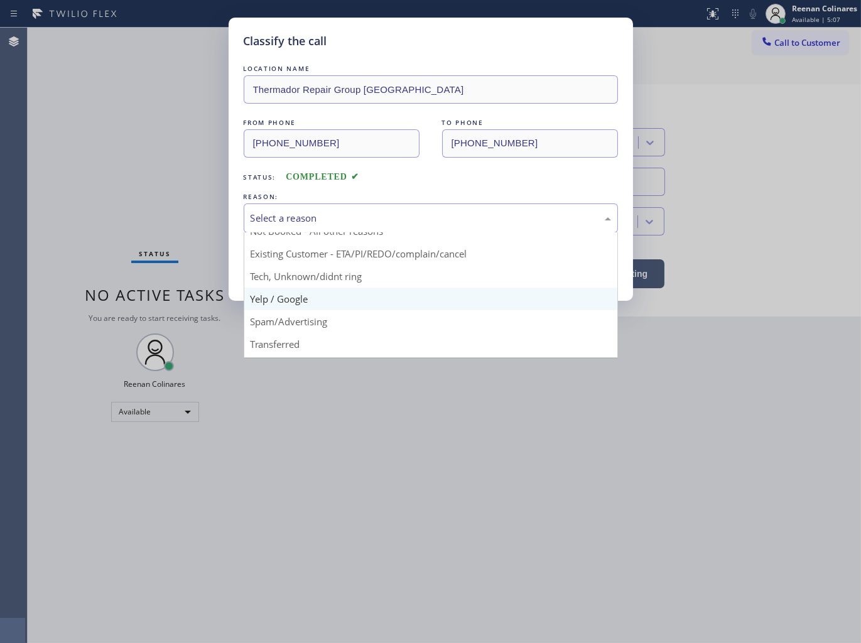
scroll to position [70, 0]
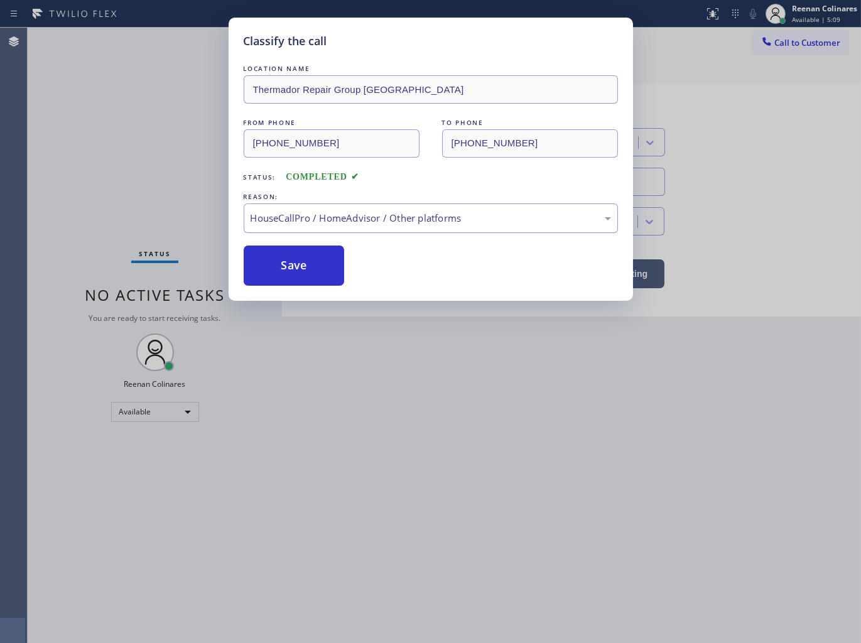
click at [302, 219] on div "HouseCallPro / HomeAdvisor / Other platforms" at bounding box center [431, 218] width 361 height 14
click at [286, 265] on button "Save" at bounding box center [294, 266] width 101 height 40
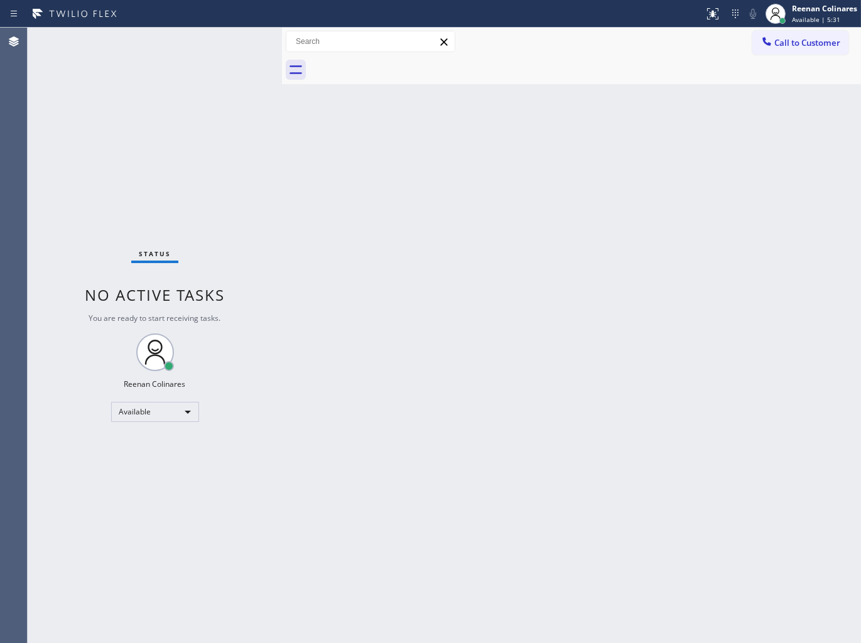
click at [553, 199] on div "Back to Dashboard Change Sender ID Customers Technicians Select a contact Outbo…" at bounding box center [571, 336] width 579 height 616
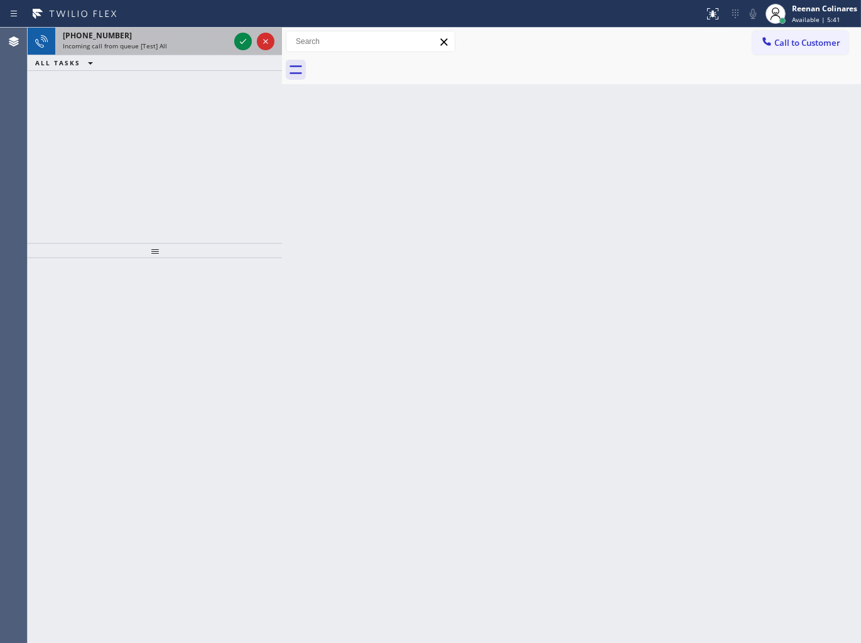
click at [193, 41] on div "Incoming call from queue [Test] All" at bounding box center [146, 45] width 166 height 9
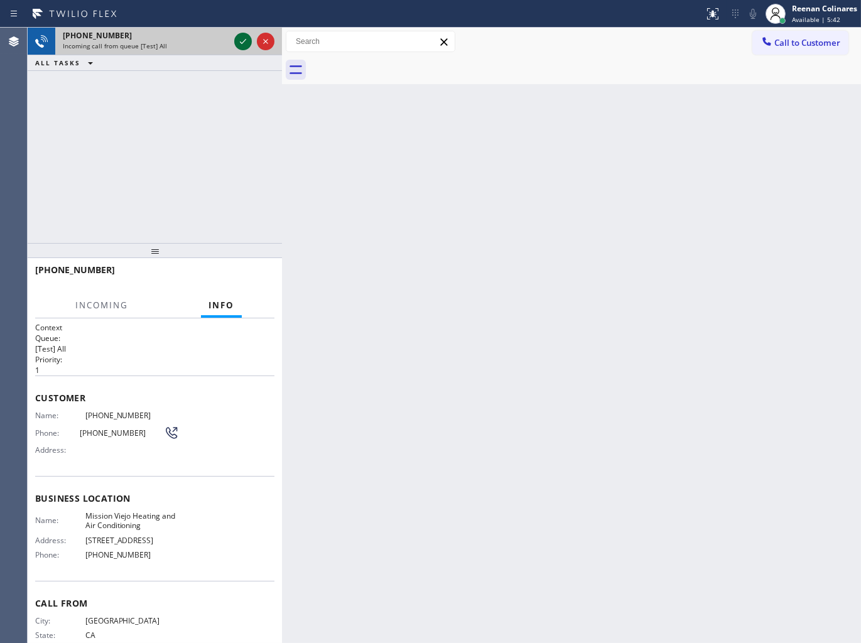
click at [236, 39] on icon at bounding box center [243, 41] width 15 height 15
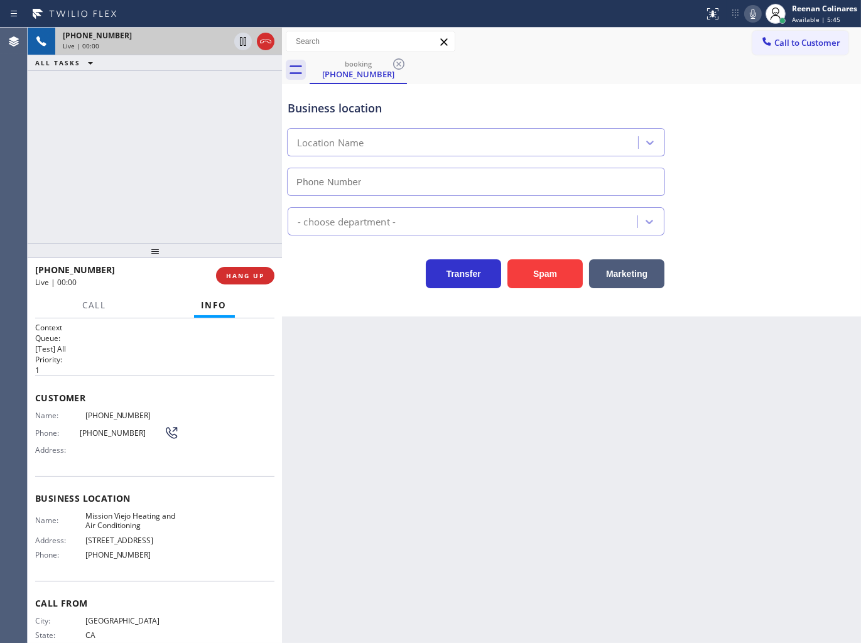
type input "(949) 239-0346"
click at [749, 6] on icon at bounding box center [753, 13] width 15 height 15
click at [754, 13] on icon at bounding box center [753, 14] width 6 height 10
click at [751, 16] on icon at bounding box center [753, 13] width 15 height 15
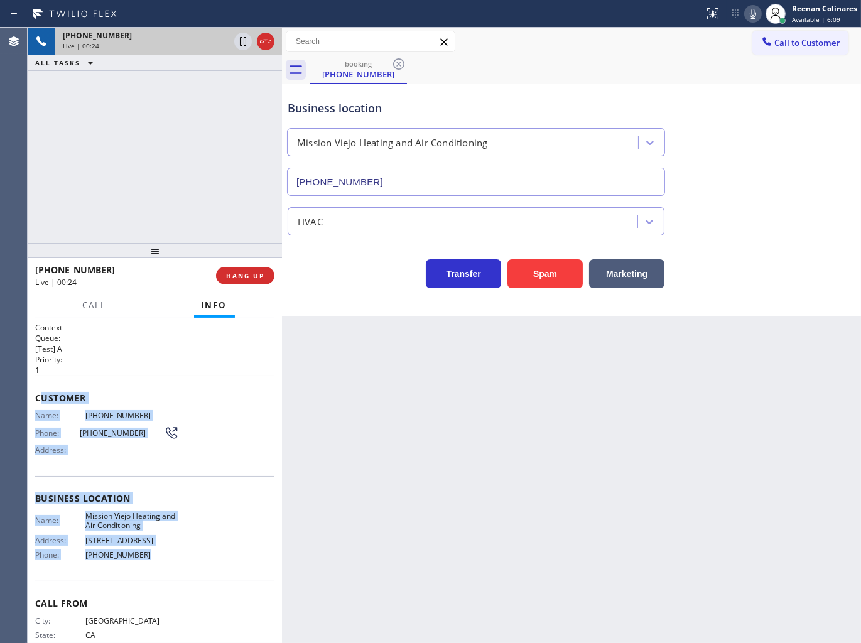
drag, startPoint x: 44, startPoint y: 400, endPoint x: 189, endPoint y: 555, distance: 212.4
click at [189, 555] on div "Context Queue: [Test] All Priority: 1 Customer Name: (626) 324-3551 Phone: (626…" at bounding box center [154, 499] width 239 height 354
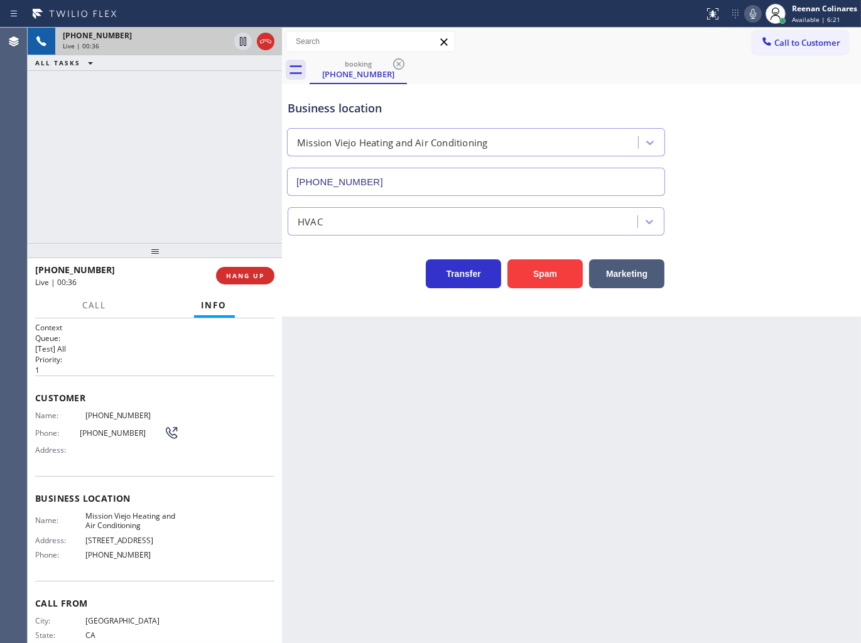
click at [751, 131] on div "Business location Mission Viejo Heating and Air Conditioning (949) 239-0346" at bounding box center [571, 139] width 573 height 114
click at [754, 11] on icon at bounding box center [753, 14] width 6 height 10
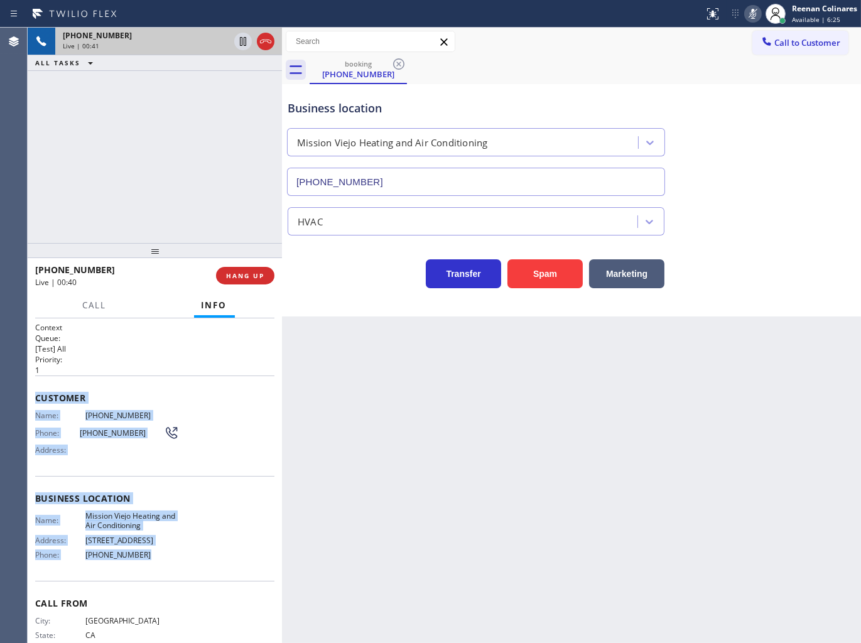
copy div "Customer Name: (626) 324-3551 Phone: (626) 324-3551 Address: Business location …"
drag, startPoint x: 35, startPoint y: 389, endPoint x: 258, endPoint y: 589, distance: 299.0
click at [193, 565] on div "Context Queue: [Test] All Priority: 1 Customer Name: (626) 324-3551 Phone: (626…" at bounding box center [154, 499] width 239 height 354
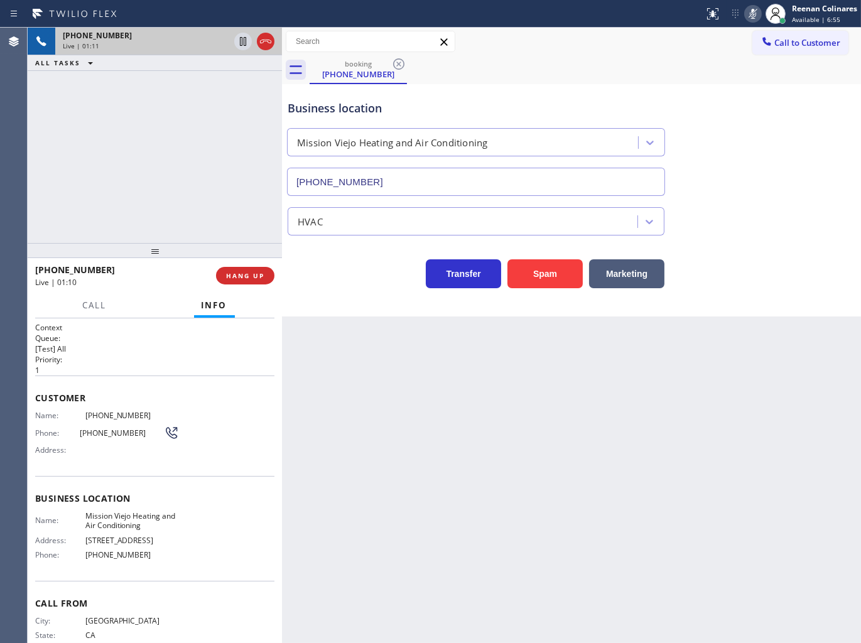
click at [700, 69] on div "booking (626) 324-3551" at bounding box center [586, 70] width 552 height 28
click at [754, 15] on icon at bounding box center [753, 13] width 15 height 15
click at [85, 307] on span "Call" at bounding box center [95, 305] width 24 height 11
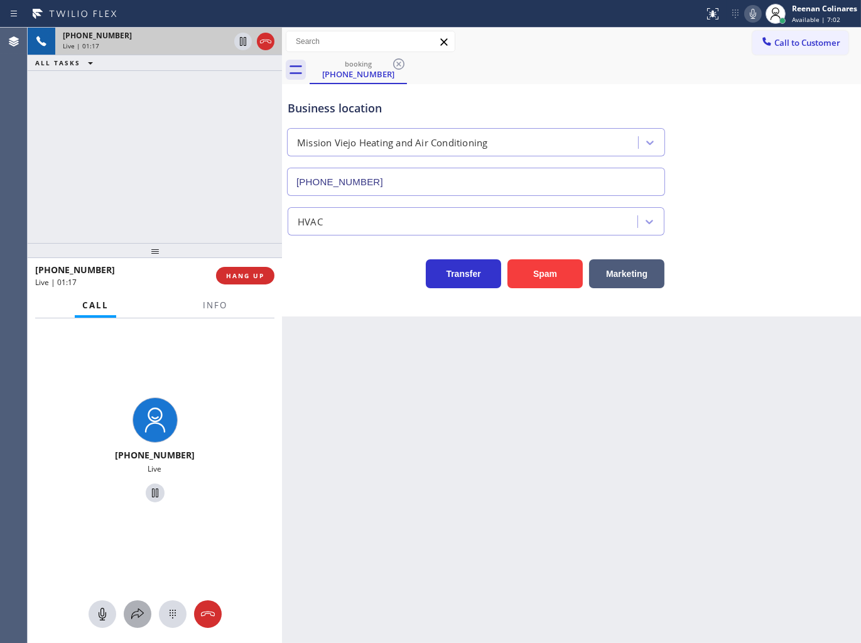
click at [136, 607] on icon at bounding box center [137, 614] width 15 height 15
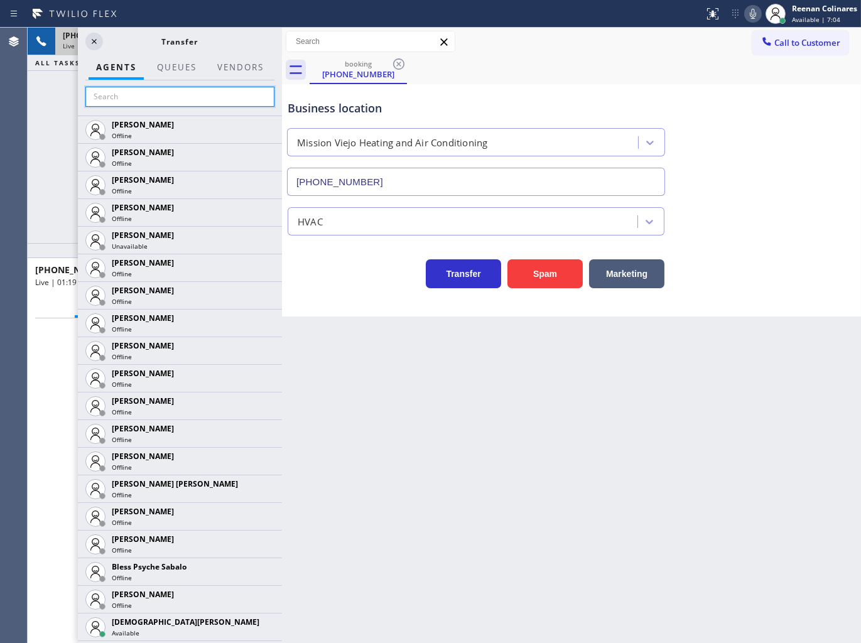
click at [159, 97] on input "text" at bounding box center [179, 97] width 189 height 20
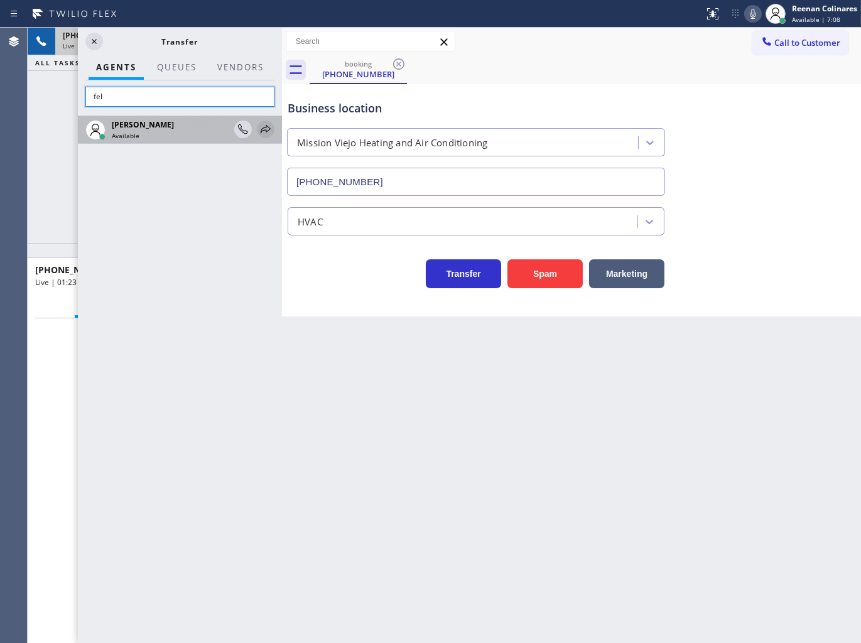
type input "fel"
click at [262, 130] on icon at bounding box center [265, 129] width 15 height 15
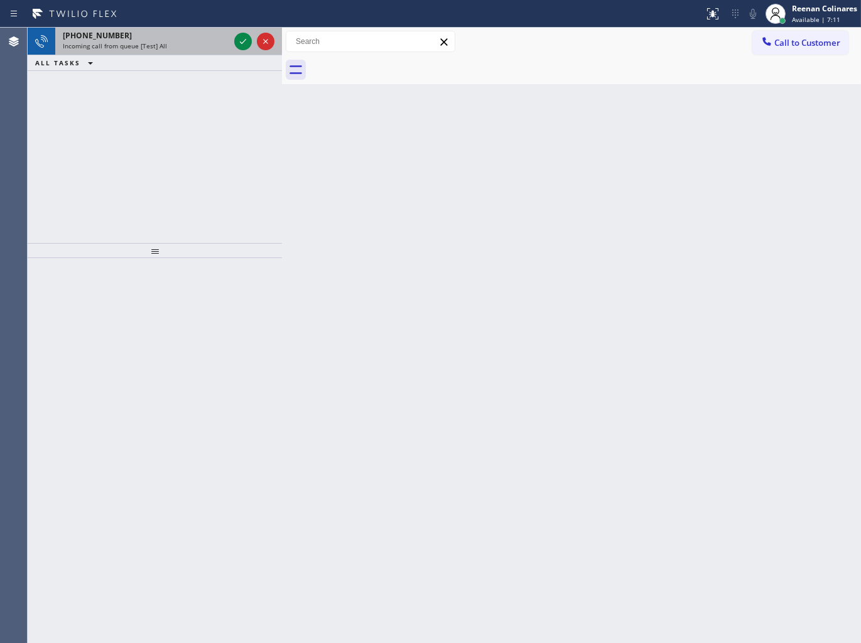
click at [185, 46] on div "Incoming call from queue [Test] All" at bounding box center [146, 45] width 166 height 9
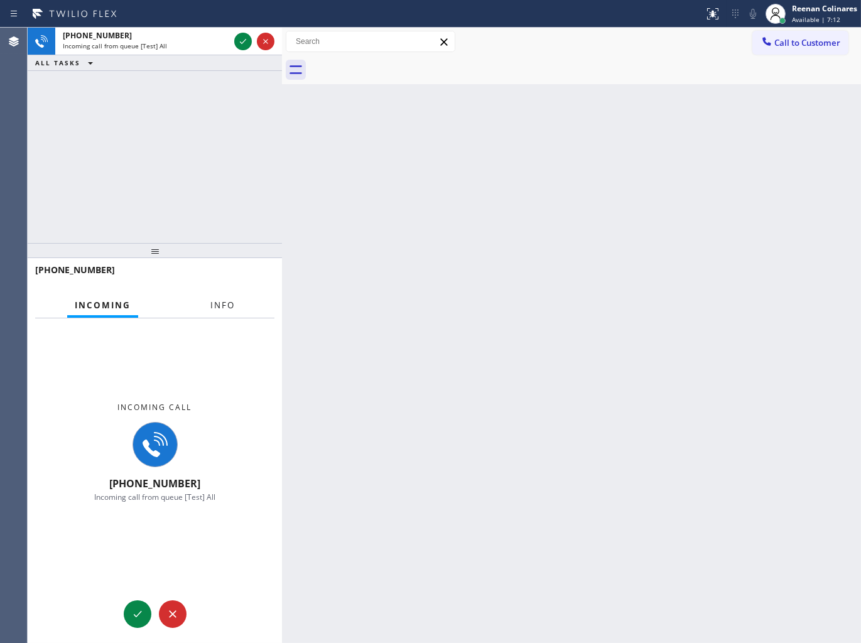
click at [222, 298] on button "Info" at bounding box center [223, 305] width 40 height 24
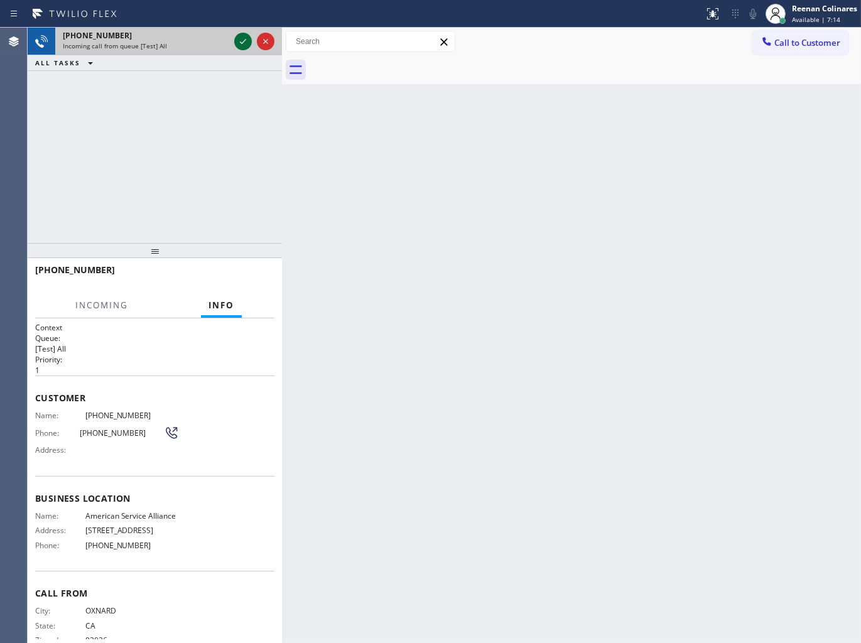
click at [242, 42] on icon at bounding box center [243, 41] width 15 height 15
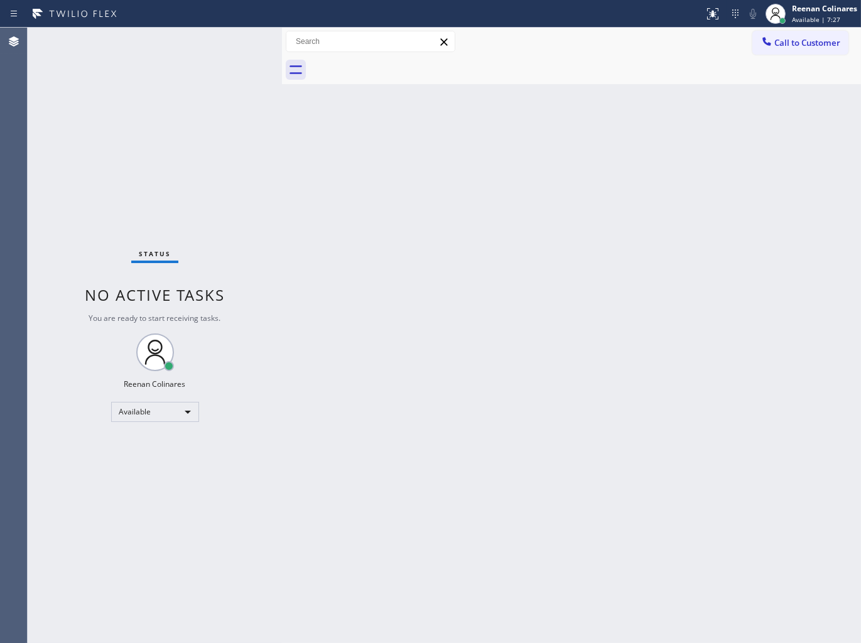
click at [469, 145] on div "Back to Dashboard Change Sender ID Customers Technicians Select a contact Outbo…" at bounding box center [571, 336] width 579 height 616
click at [513, 176] on div "Back to Dashboard Change Sender ID Customers Technicians Select a contact Outbo…" at bounding box center [571, 336] width 579 height 616
click at [572, 166] on div "Back to Dashboard Change Sender ID Customers Technicians Select a contact Outbo…" at bounding box center [571, 336] width 579 height 616
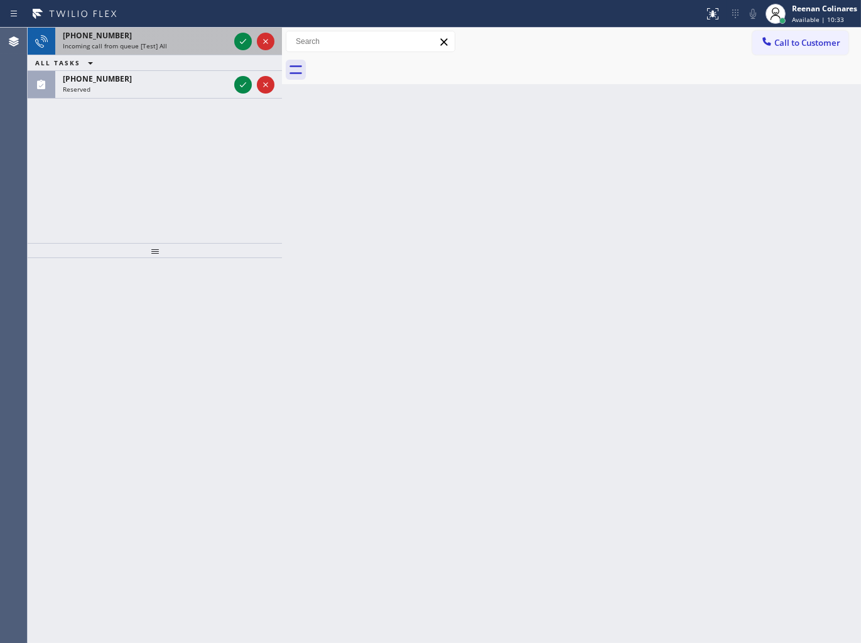
click at [193, 50] on div "Incoming call from queue [Test] All" at bounding box center [146, 45] width 166 height 9
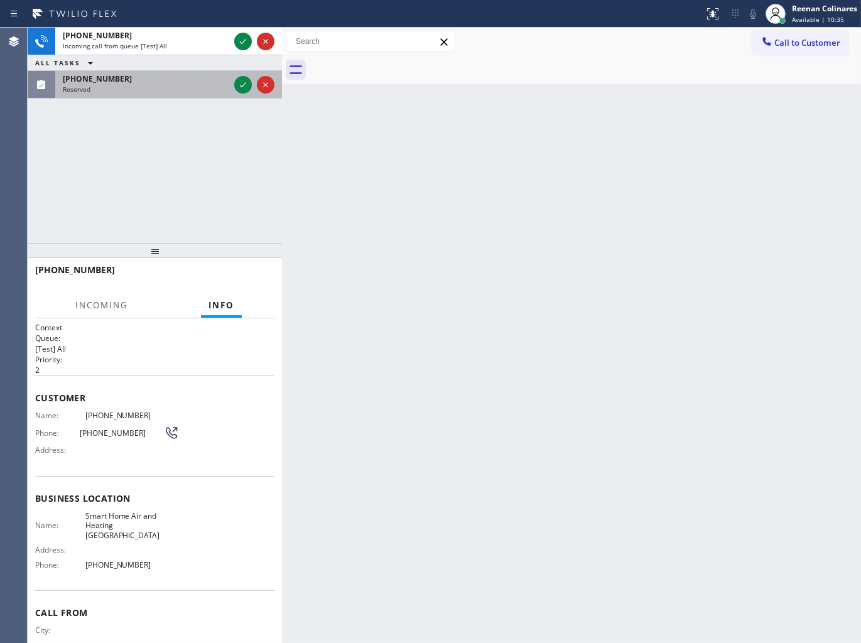
click at [204, 83] on div "(678) 669-8040" at bounding box center [146, 78] width 166 height 11
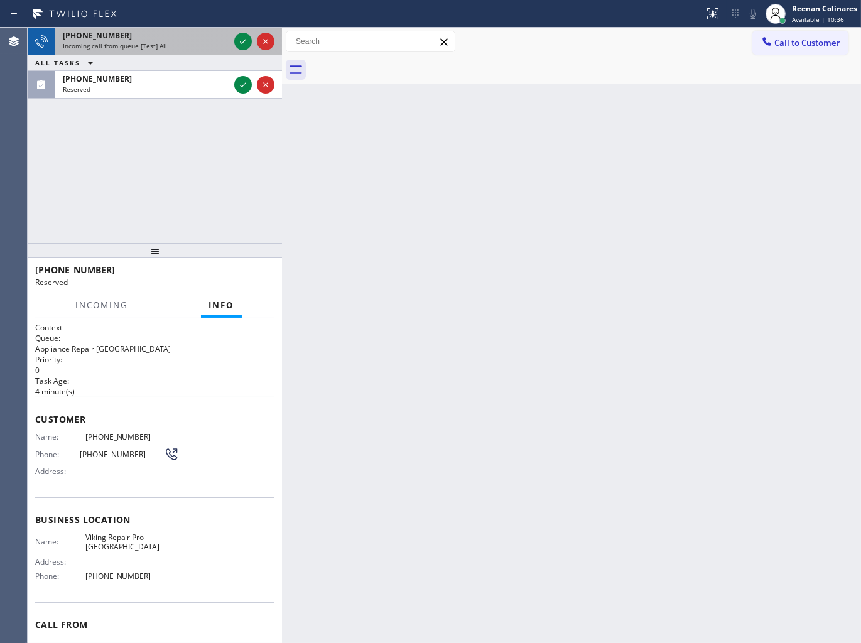
click at [224, 36] on div "+15168660892" at bounding box center [146, 35] width 166 height 11
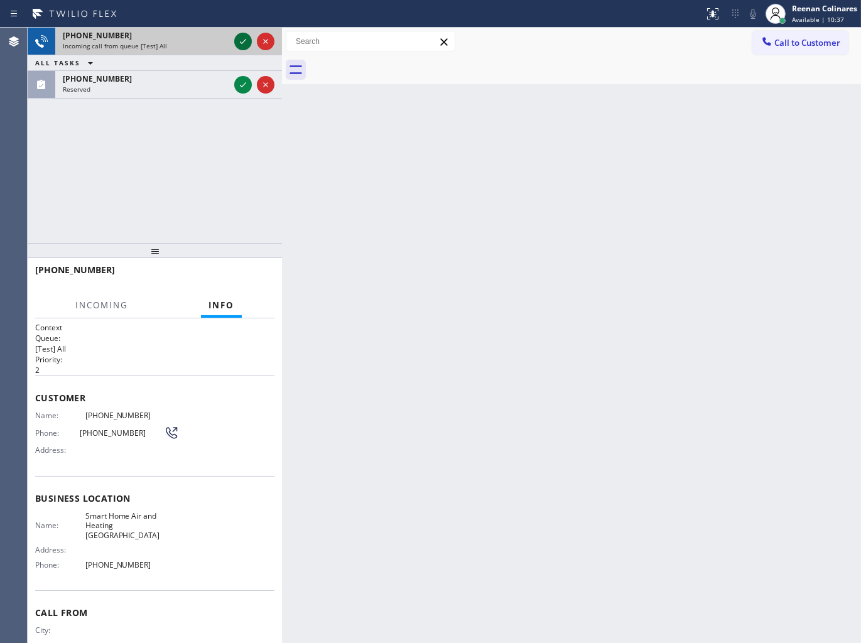
click at [240, 41] on icon at bounding box center [243, 41] width 6 height 5
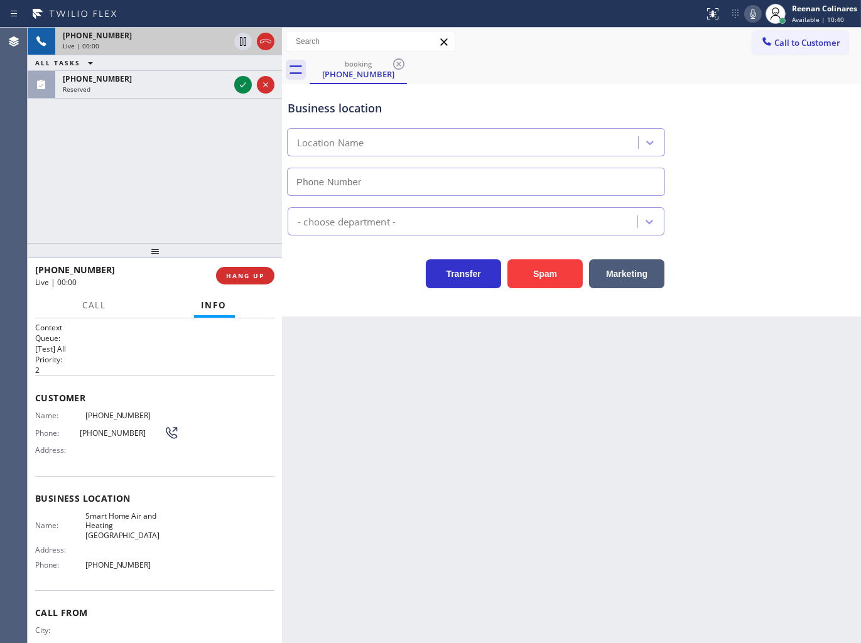
type input "(516) 604-2402"
drag, startPoint x: 544, startPoint y: 277, endPoint x: 565, endPoint y: 259, distance: 27.7
click at [545, 277] on button "Spam" at bounding box center [545, 273] width 75 height 29
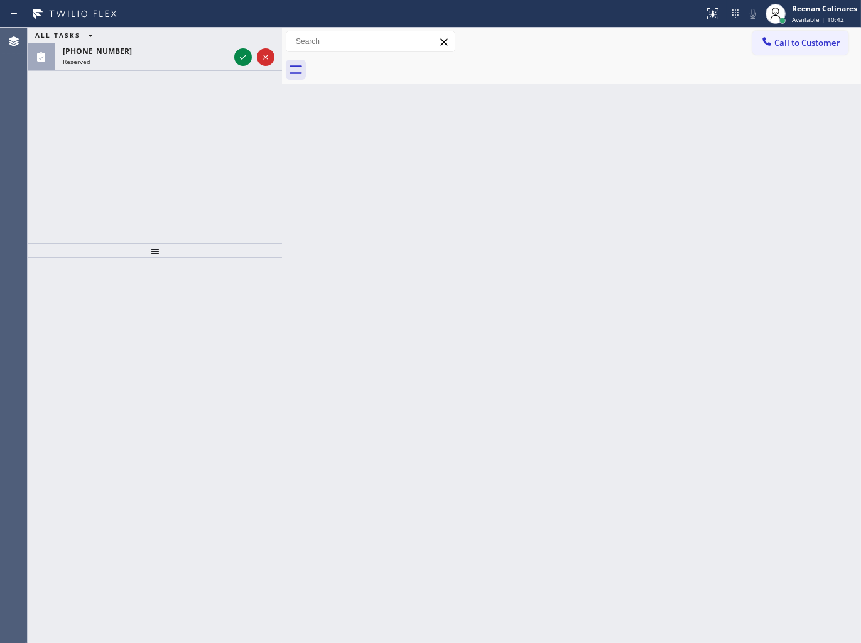
click at [171, 76] on div "ALL TASKS ALL TASKS ACTIVE TASKS TASKS IN WRAP UP (678) 669-8040 Reserved" at bounding box center [155, 135] width 254 height 215
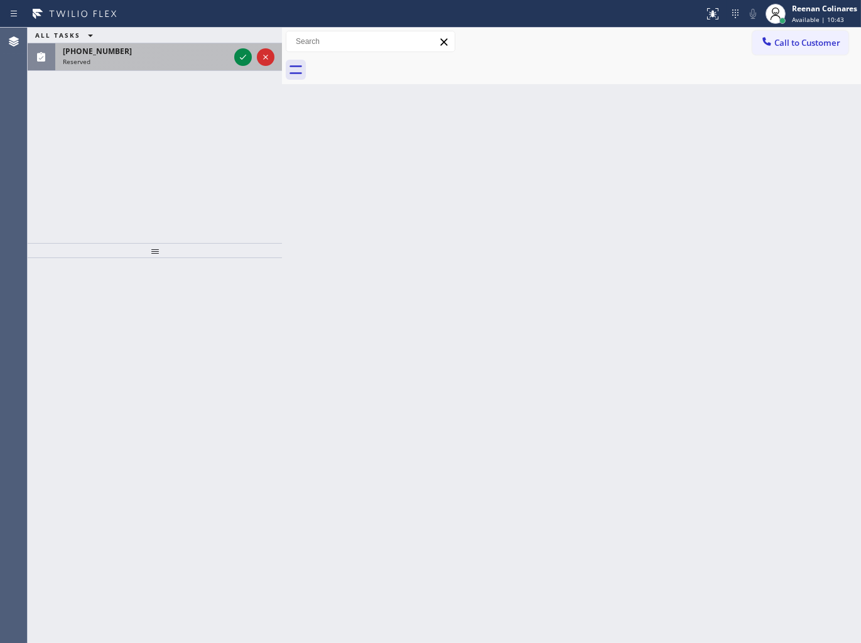
click at [171, 67] on div "(678) 669-8040 Reserved" at bounding box center [143, 57] width 177 height 28
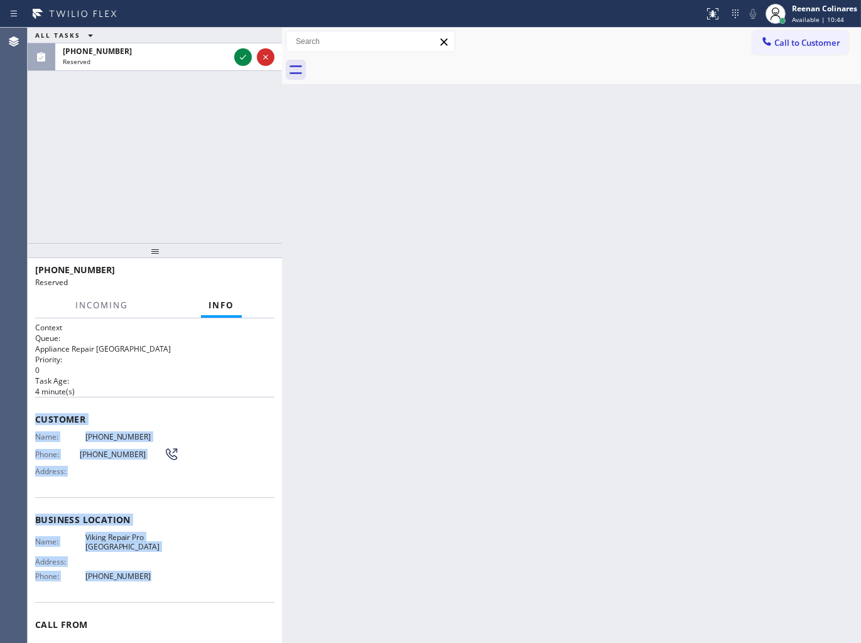
drag, startPoint x: 55, startPoint y: 459, endPoint x: 229, endPoint y: 540, distance: 191.4
click at [199, 574] on div "Context Queue: Appliance Repair High End Priority: 0 Task Age: 4 minute(s) Cust…" at bounding box center [154, 509] width 239 height 375
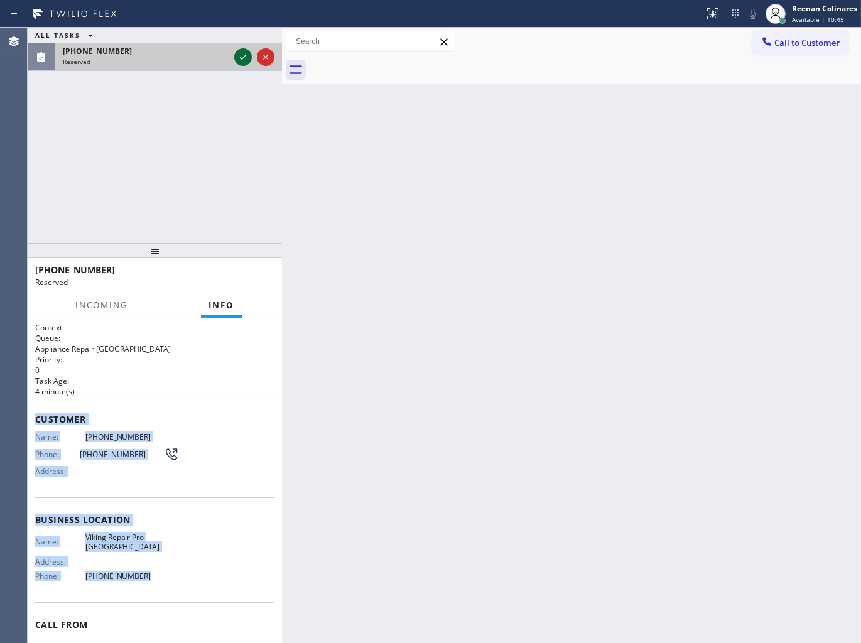
click at [237, 65] on button at bounding box center [243, 57] width 18 height 18
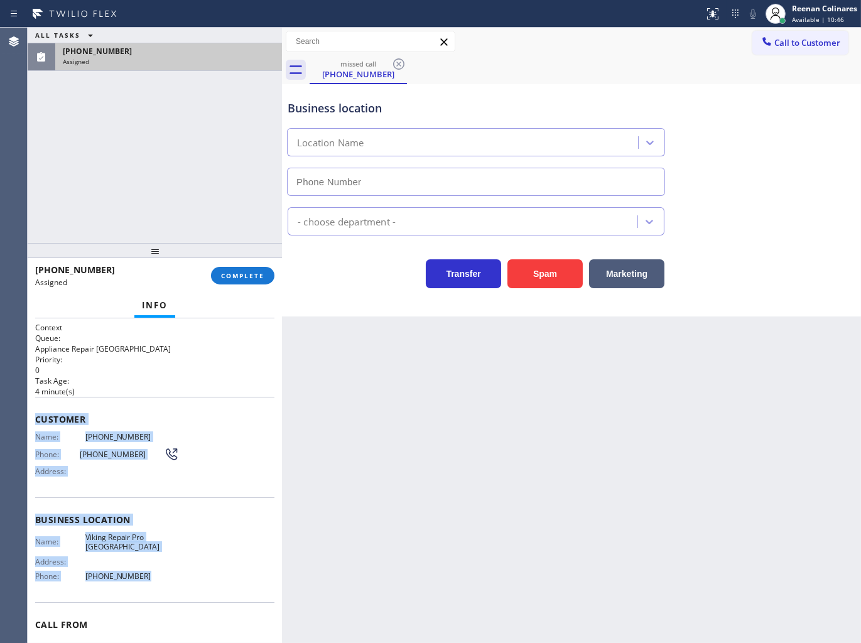
type input "(678) 922-4199"
click at [250, 272] on span "COMPLETE" at bounding box center [242, 275] width 43 height 9
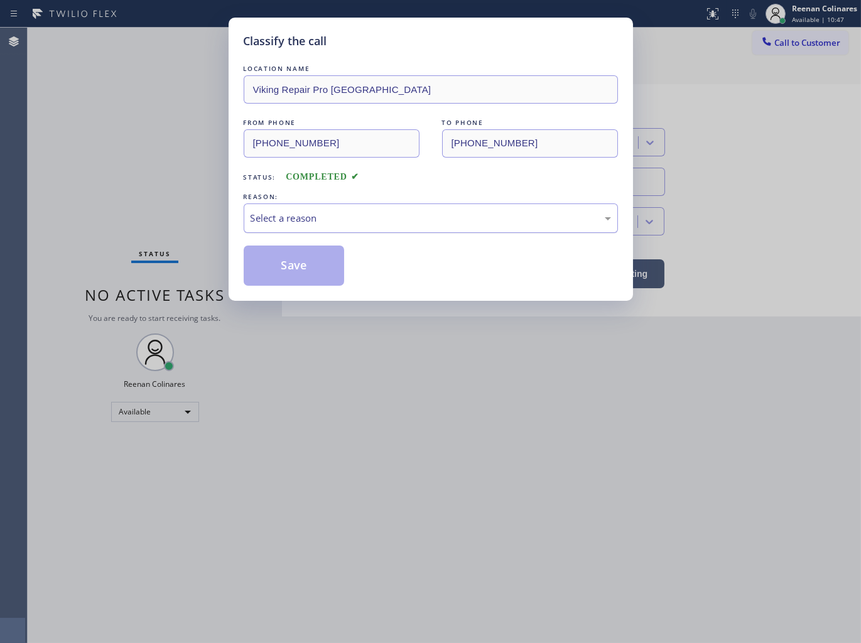
click at [298, 215] on div "Select a reason" at bounding box center [431, 218] width 361 height 14
click at [291, 273] on button "Save" at bounding box center [294, 266] width 101 height 40
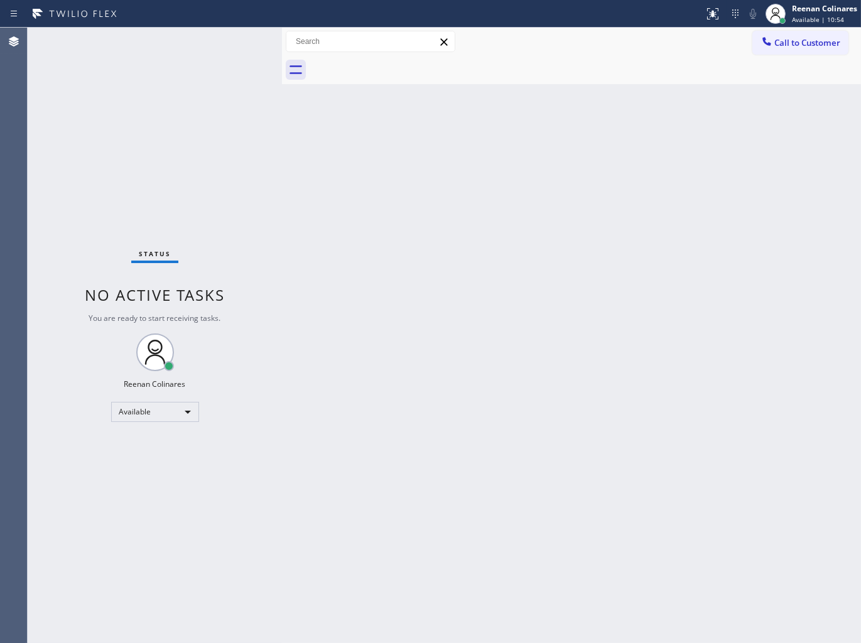
click at [619, 134] on div "Back to Dashboard Change Sender ID Customers Technicians Select a contact Outbo…" at bounding box center [571, 336] width 579 height 616
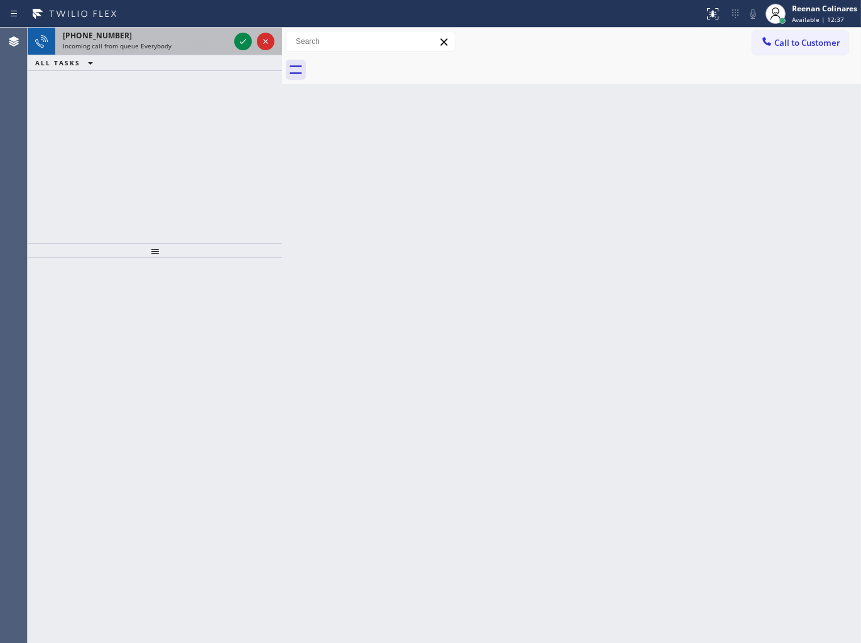
click at [179, 38] on div "+13108926787" at bounding box center [146, 35] width 166 height 11
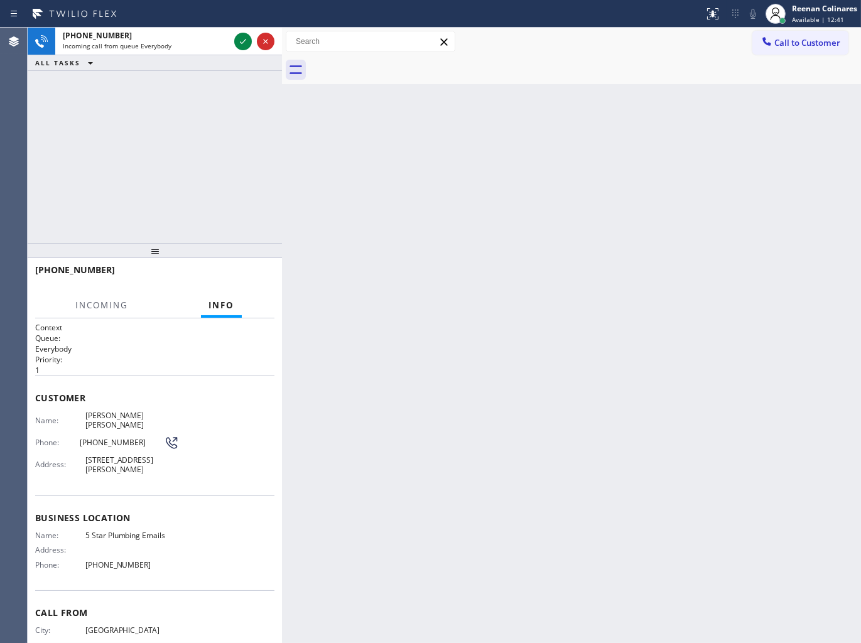
click at [198, 57] on div "ALL TASKS ALL TASKS ACTIVE TASKS TASKS IN WRAP UP" at bounding box center [155, 63] width 254 height 16
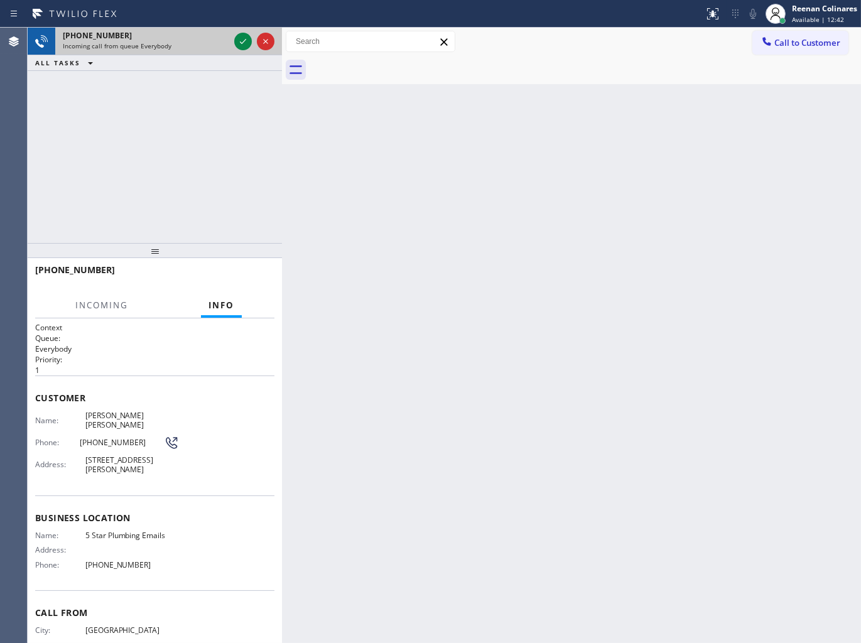
click at [199, 48] on div "Incoming call from queue Everybody" at bounding box center [146, 45] width 166 height 9
click at [242, 41] on icon at bounding box center [243, 41] width 15 height 15
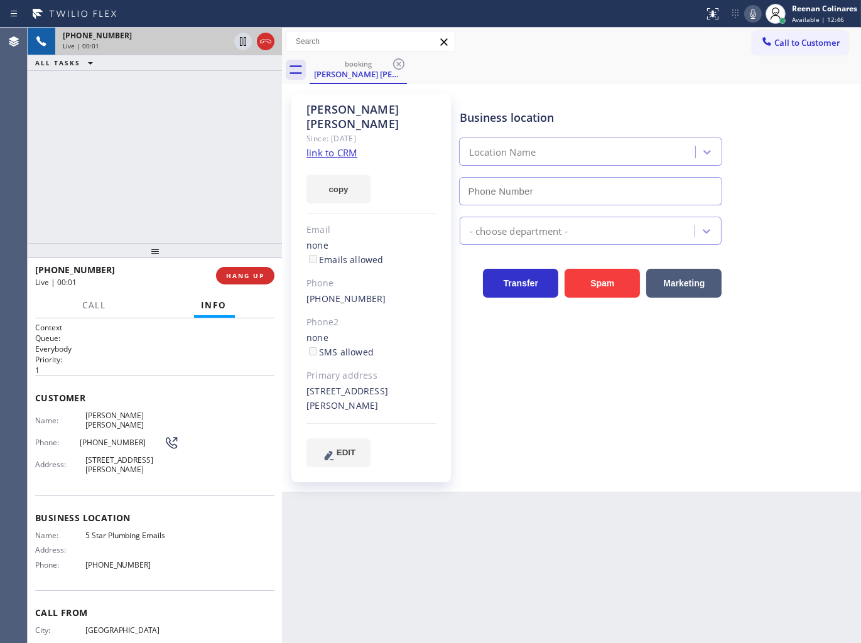
type input "(888) 894-2474"
click at [351, 175] on button "copy" at bounding box center [339, 189] width 64 height 29
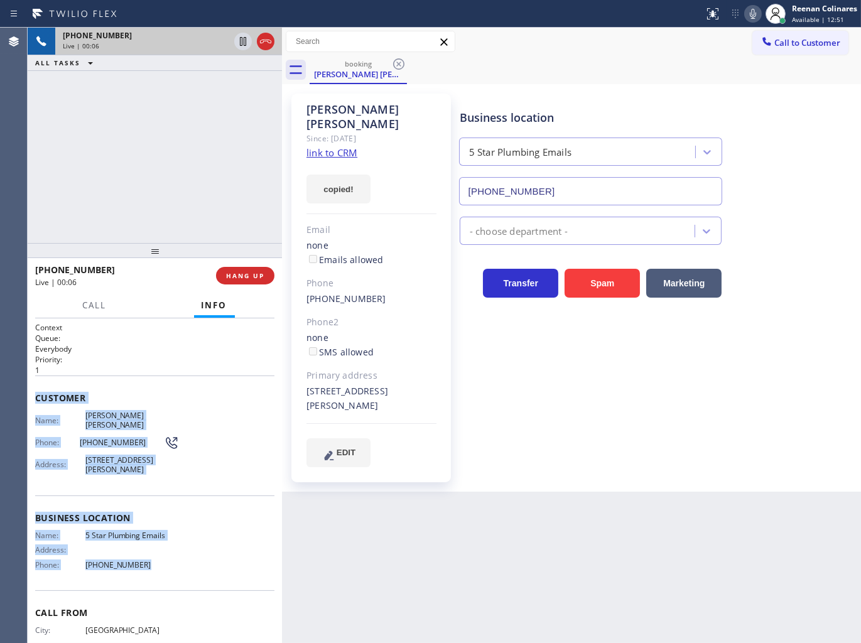
copy div "Customer Name: Valeria Valeria Phone: (310) 892-6787 Address: 1880 Kimberly Ln,…"
drag, startPoint x: 38, startPoint y: 396, endPoint x: 193, endPoint y: 560, distance: 225.7
click at [179, 564] on div "Context Queue: Everybody Priority: 1 Customer Name: Valeria Valeria Phone: (310…" at bounding box center [154, 504] width 239 height 364
drag, startPoint x: 753, startPoint y: 14, endPoint x: 624, endPoint y: 63, distance: 137.8
click at [752, 14] on icon at bounding box center [753, 13] width 15 height 15
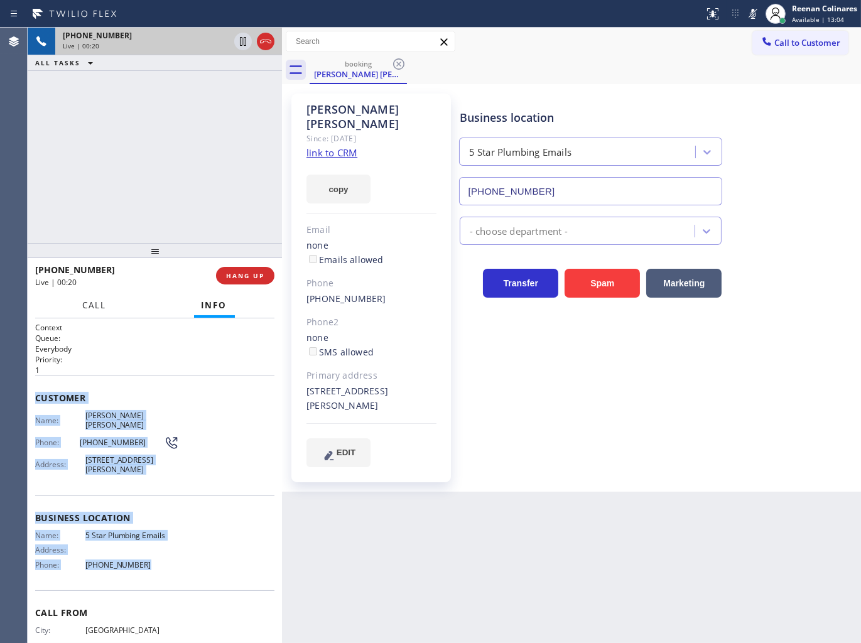
click at [97, 302] on span "Call" at bounding box center [95, 305] width 24 height 11
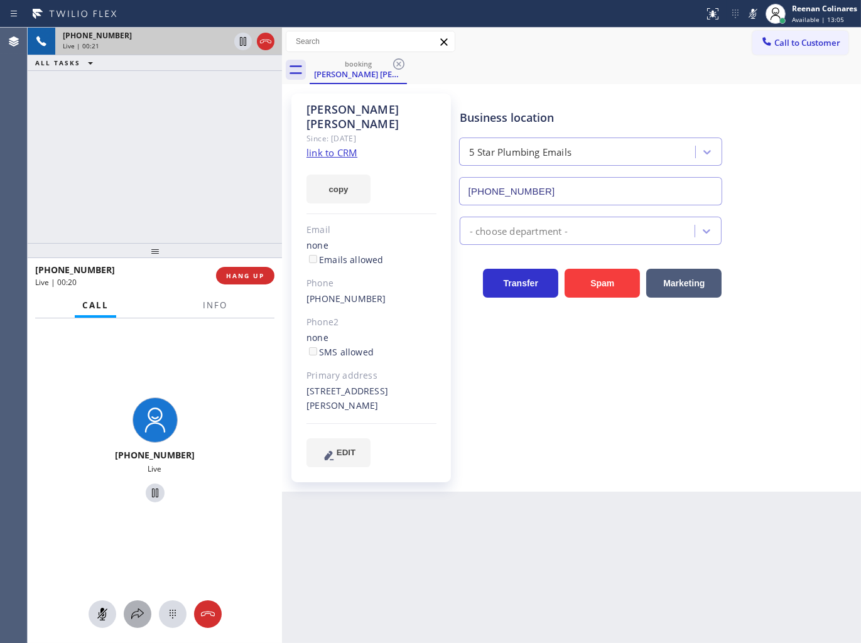
click at [130, 617] on icon at bounding box center [137, 614] width 15 height 15
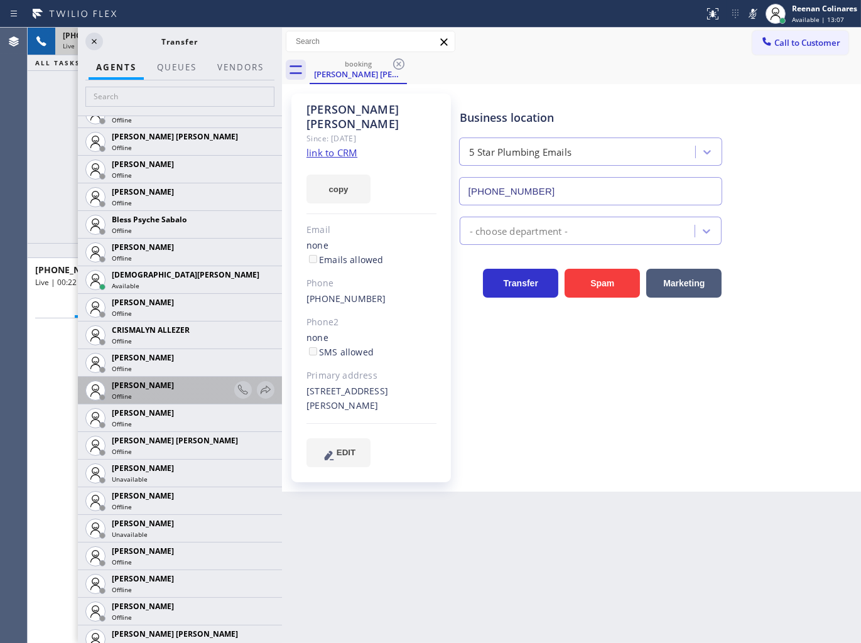
scroll to position [349, 0]
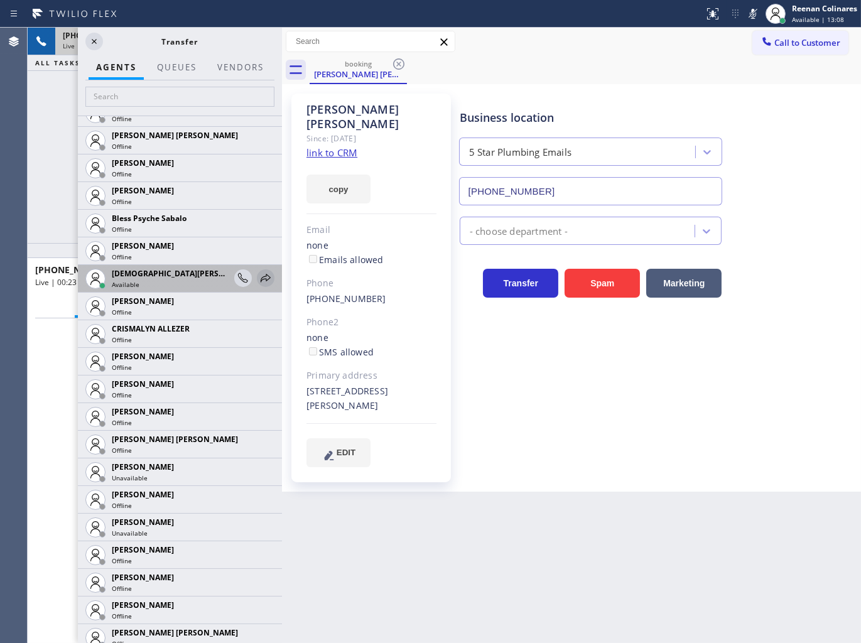
click at [260, 274] on icon at bounding box center [265, 278] width 15 height 15
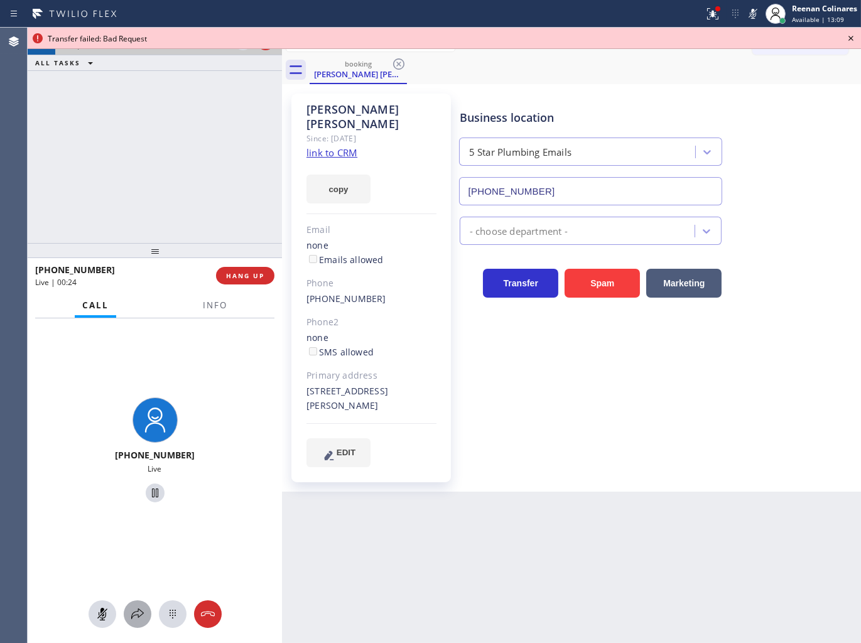
click at [136, 611] on icon at bounding box center [137, 614] width 15 height 15
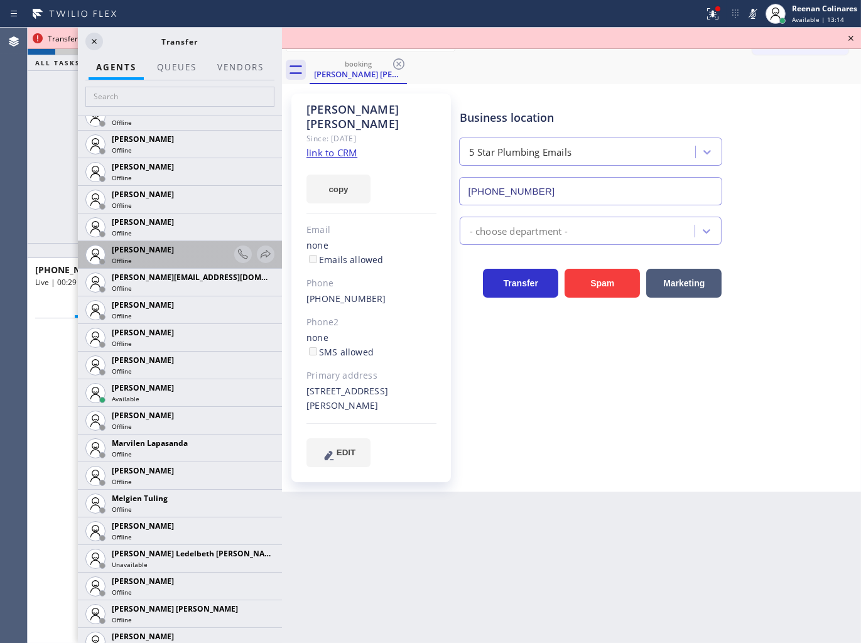
scroll to position [1839, 0]
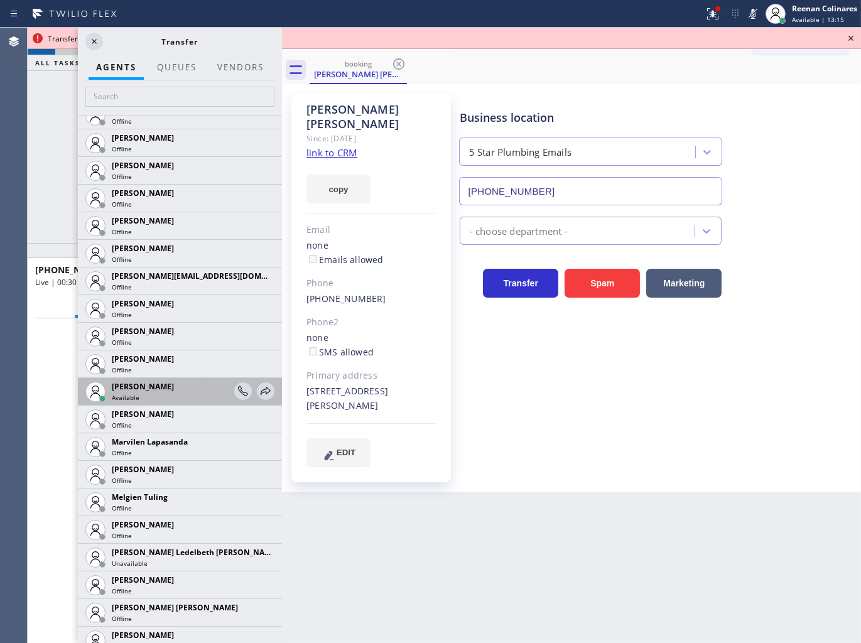
click at [266, 386] on div "Mark Paul Dacula Available" at bounding box center [180, 392] width 204 height 28
click at [261, 386] on icon at bounding box center [265, 391] width 15 height 15
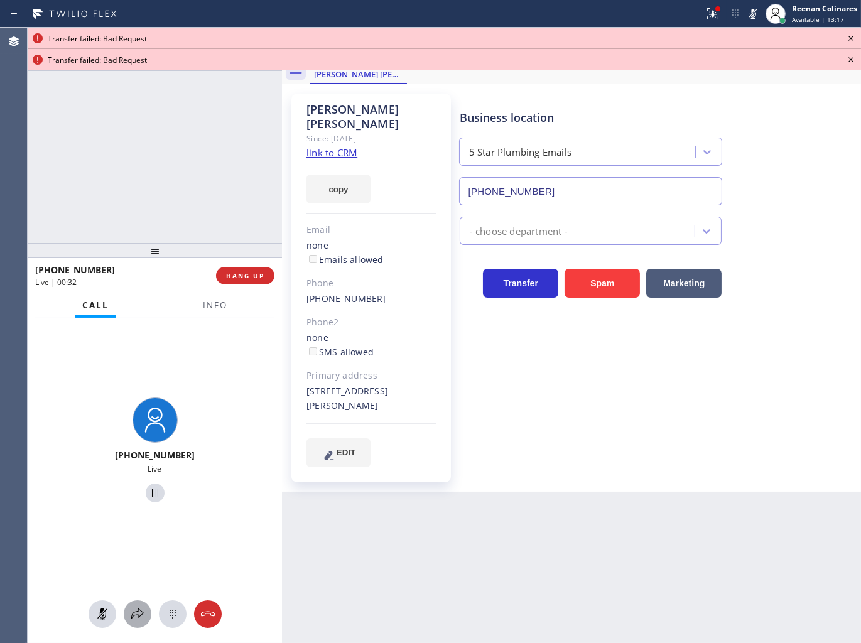
click at [133, 619] on icon at bounding box center [137, 614] width 15 height 15
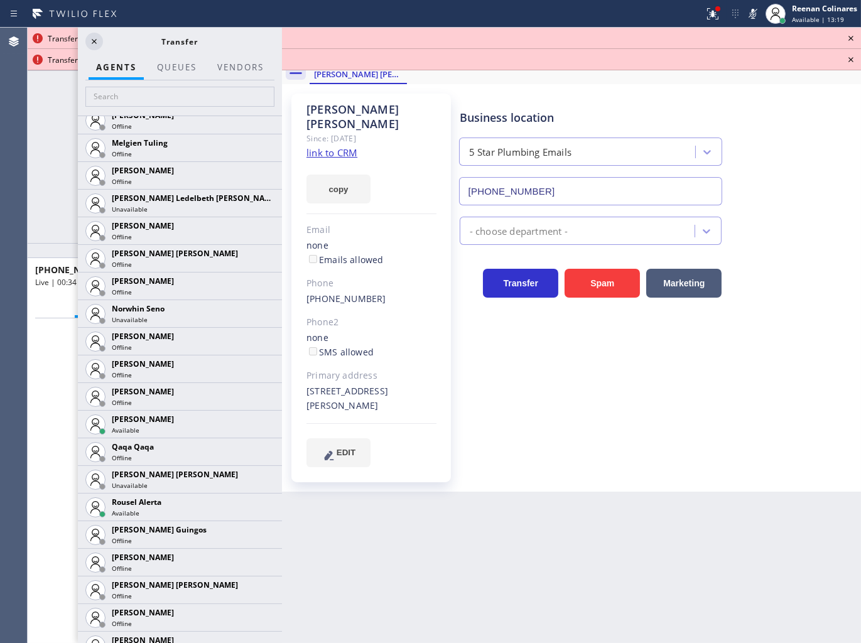
scroll to position [2213, 0]
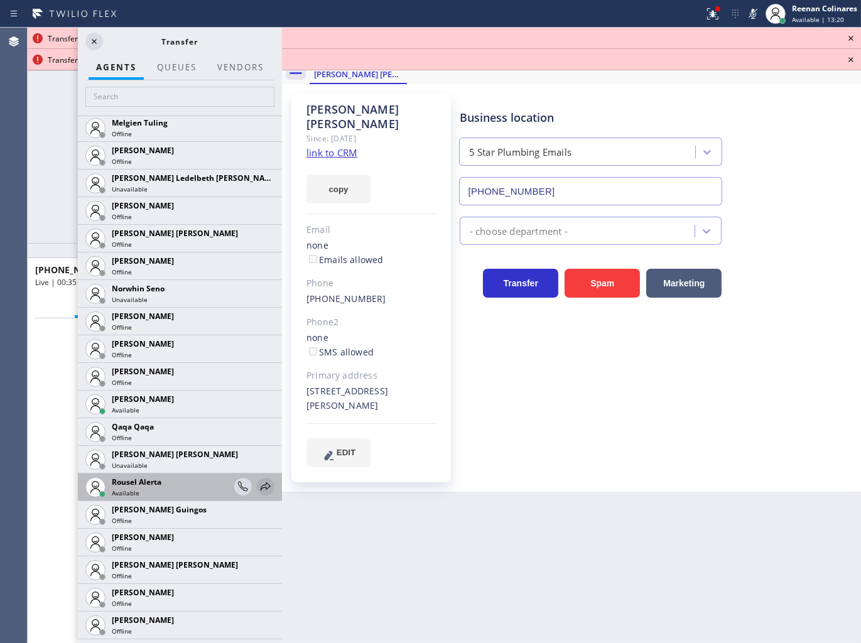
click at [258, 486] on icon at bounding box center [265, 486] width 15 height 15
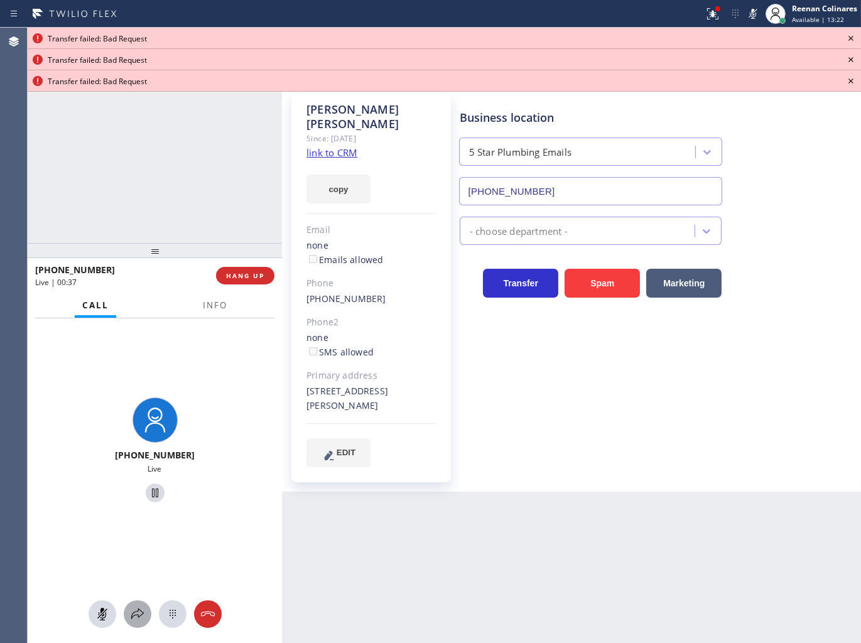
click at [138, 612] on icon at bounding box center [137, 614] width 15 height 15
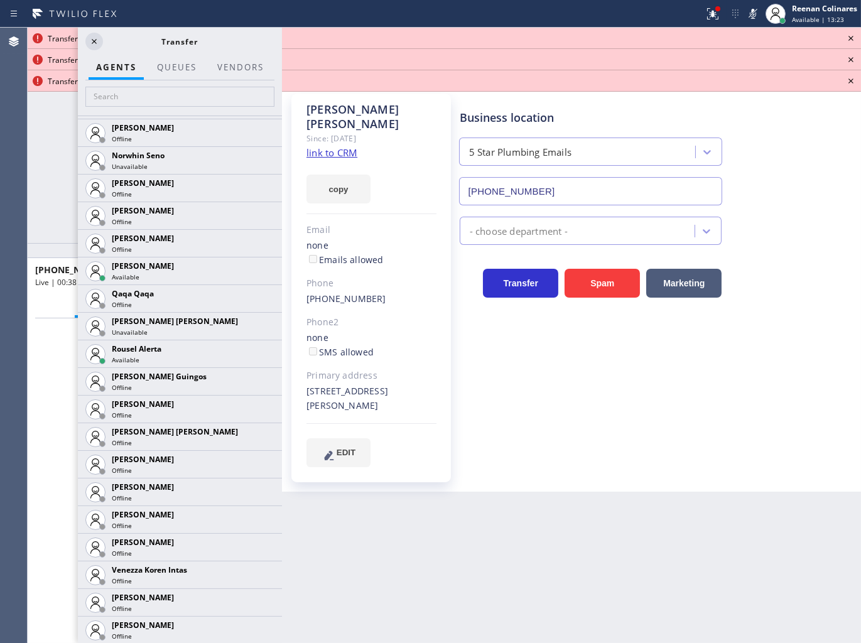
scroll to position [2373, 0]
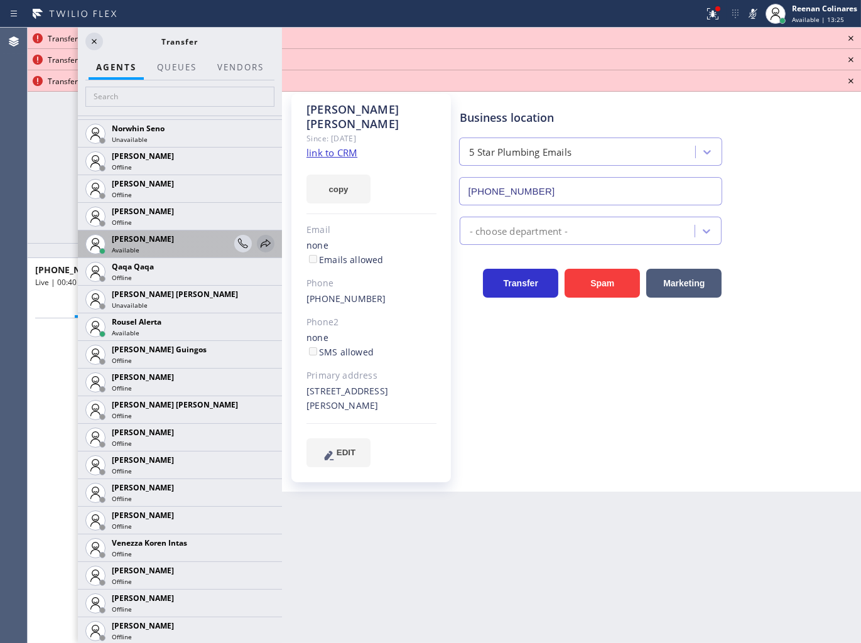
click at [258, 242] on icon at bounding box center [265, 243] width 15 height 15
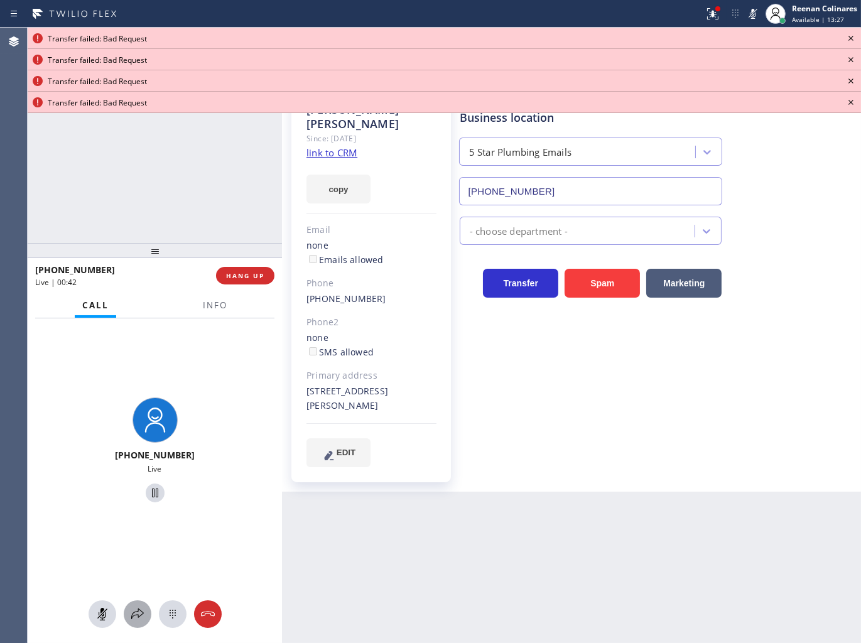
click at [134, 611] on icon at bounding box center [137, 614] width 15 height 15
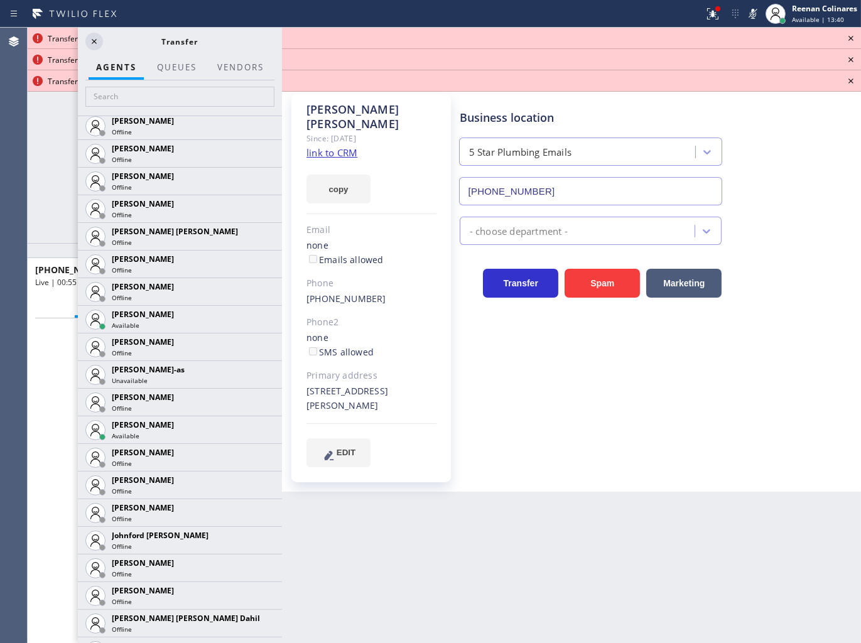
scroll to position [867, 0]
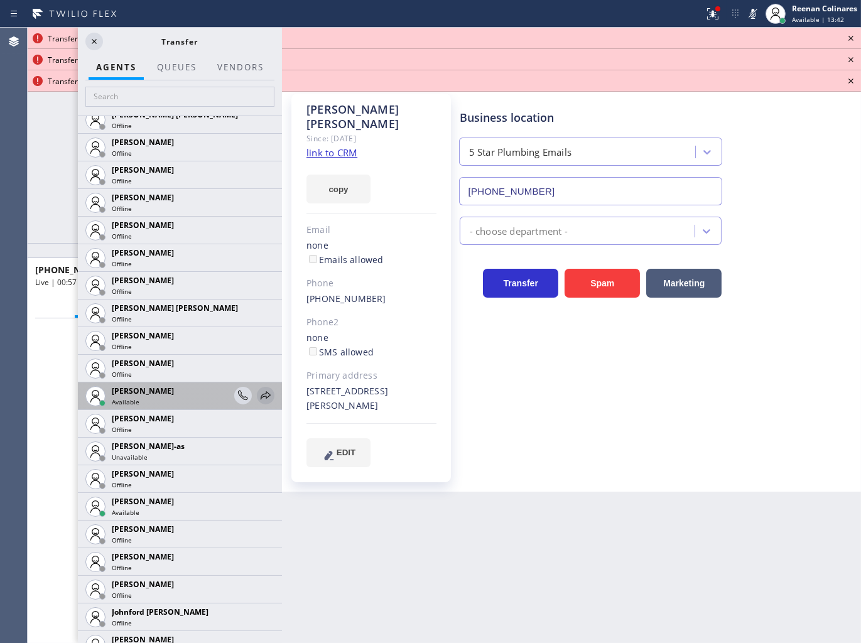
click at [258, 394] on icon at bounding box center [265, 395] width 15 height 15
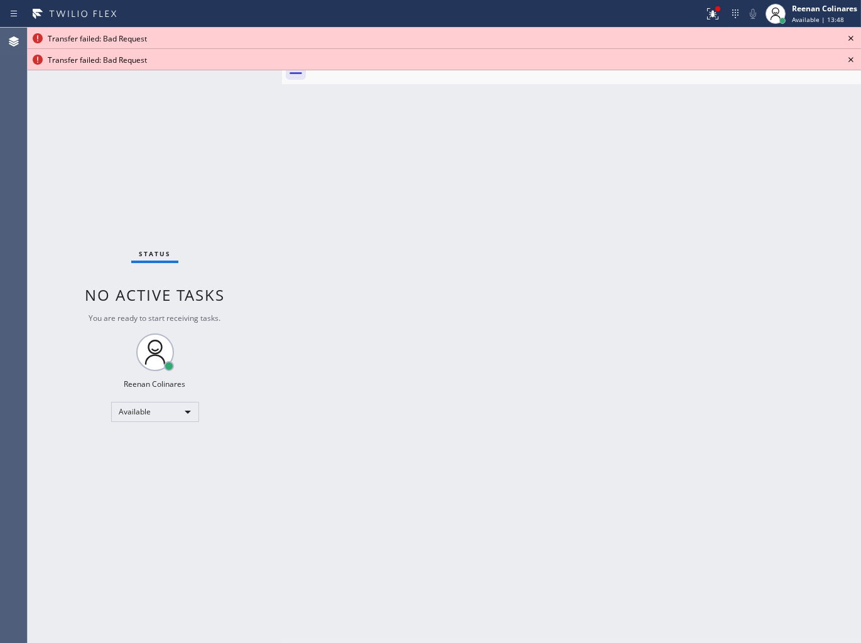
drag, startPoint x: 675, startPoint y: 331, endPoint x: 674, endPoint y: 302, distance: 28.9
click at [674, 302] on div "Back to Dashboard Change Sender ID Customers Technicians Select a contact Outbo…" at bounding box center [571, 336] width 579 height 616
click at [702, 15] on div at bounding box center [713, 13] width 28 height 15
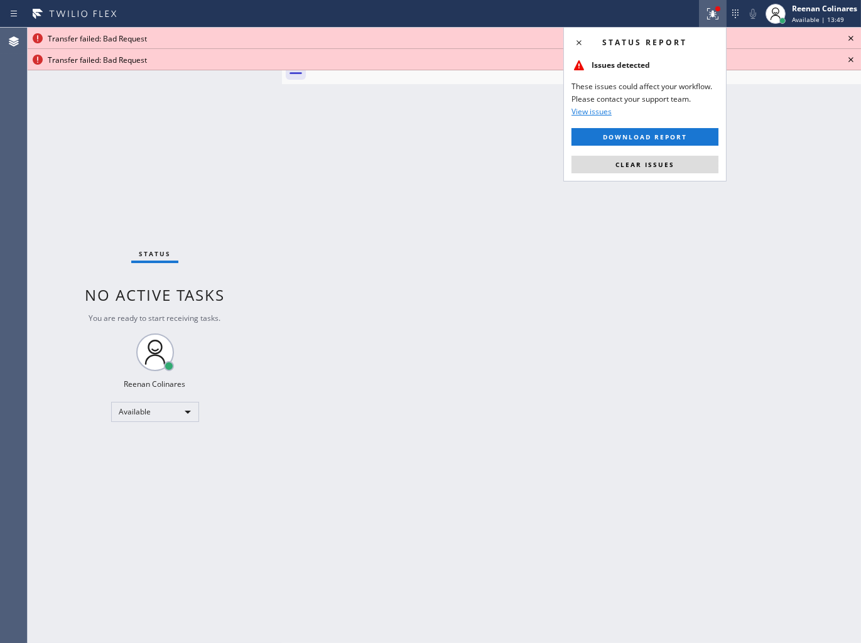
click at [660, 163] on span "Clear issues" at bounding box center [645, 164] width 59 height 9
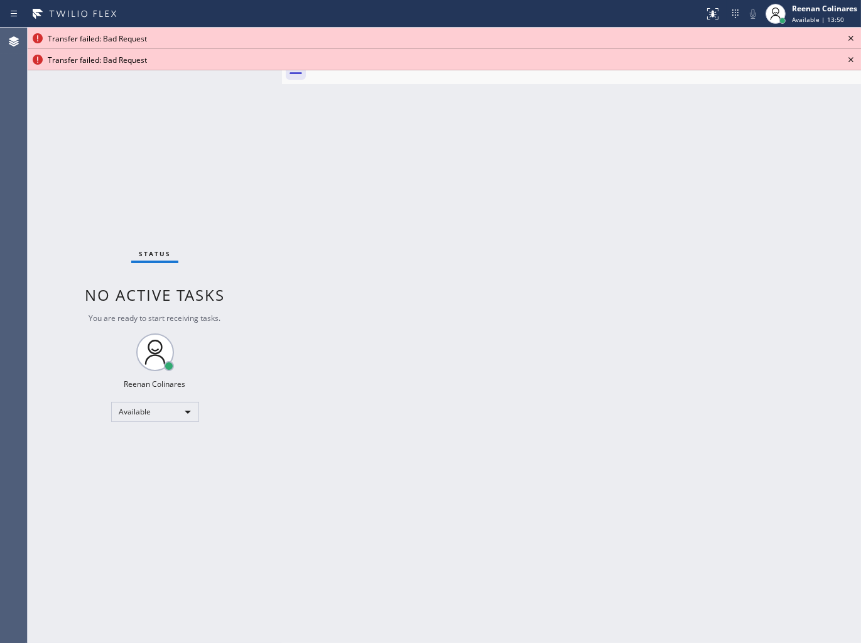
click at [851, 39] on icon at bounding box center [851, 38] width 5 height 5
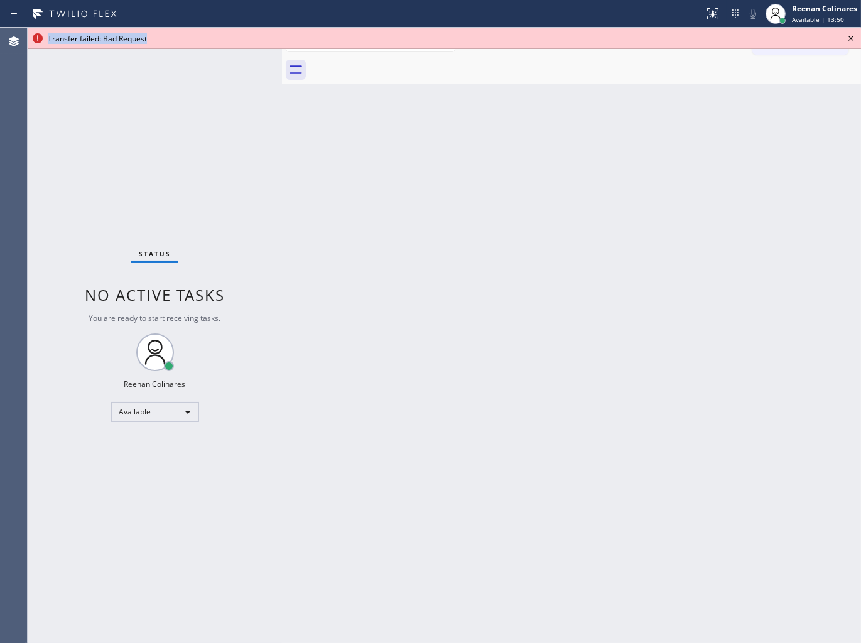
click at [851, 39] on icon at bounding box center [851, 38] width 5 height 5
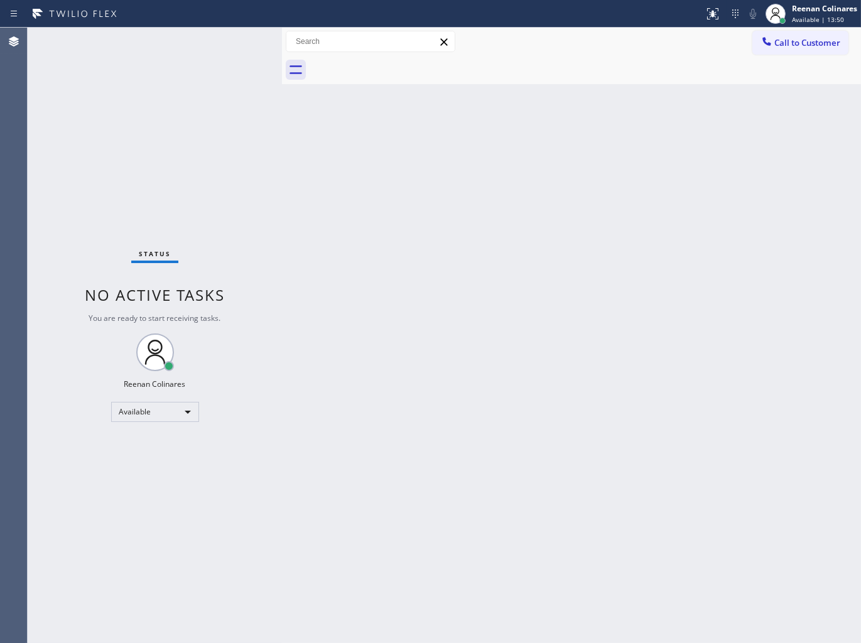
click at [513, 247] on div "Back to Dashboard Change Sender ID Customers Technicians Select a contact Outbo…" at bounding box center [571, 336] width 579 height 616
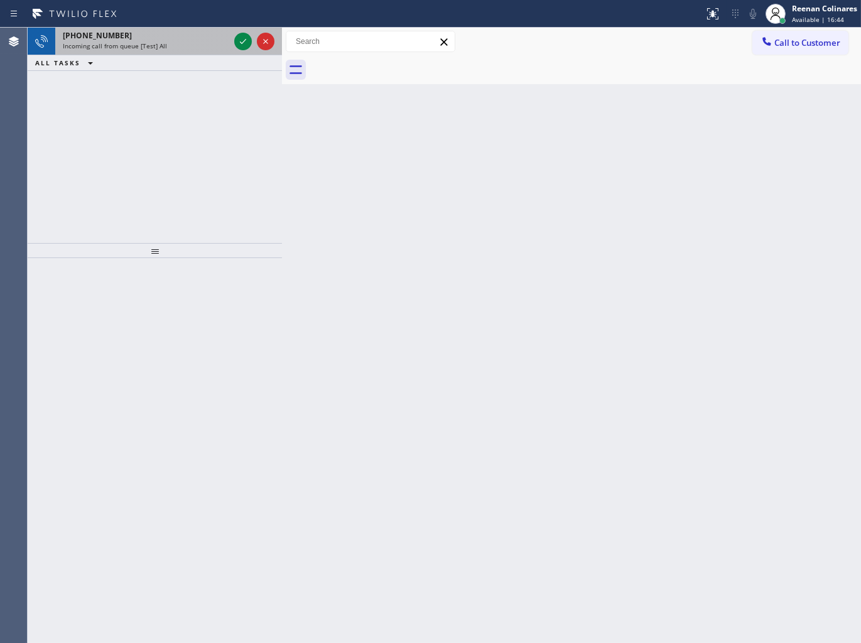
click at [167, 40] on div "+15625082092" at bounding box center [146, 35] width 166 height 11
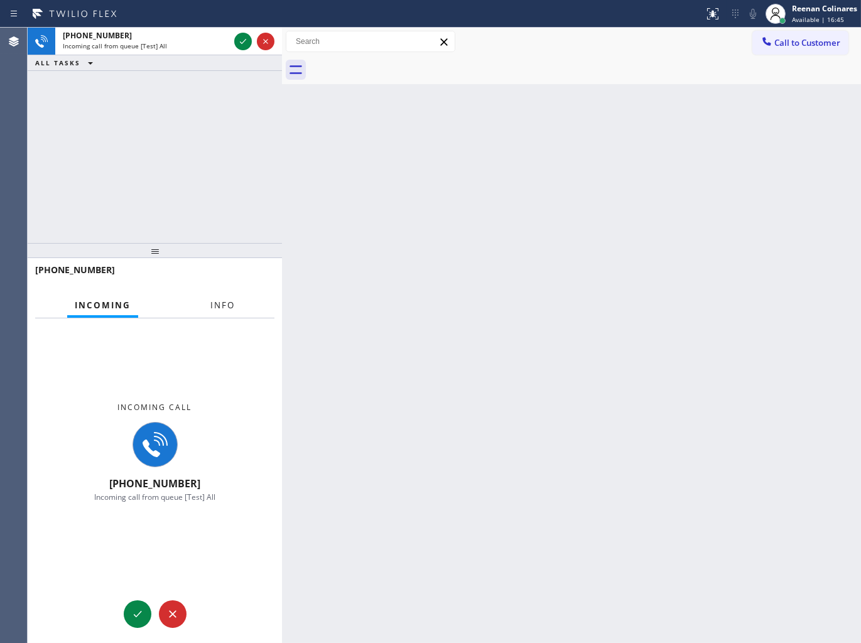
click at [226, 302] on span "Info" at bounding box center [222, 305] width 24 height 11
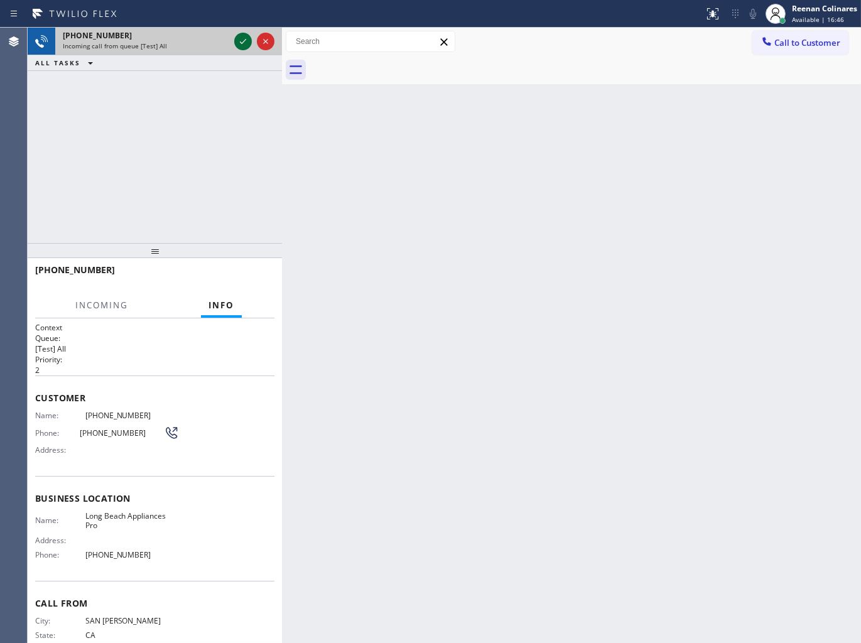
click at [236, 36] on icon at bounding box center [243, 41] width 15 height 15
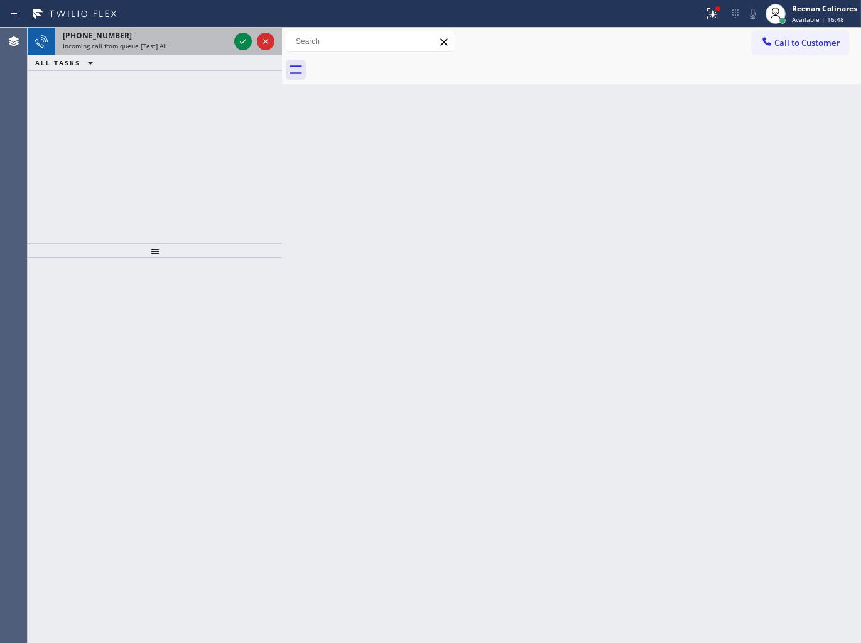
drag, startPoint x: 198, startPoint y: 39, endPoint x: 214, endPoint y: 40, distance: 16.4
click at [198, 39] on div "+15625082092" at bounding box center [146, 35] width 166 height 11
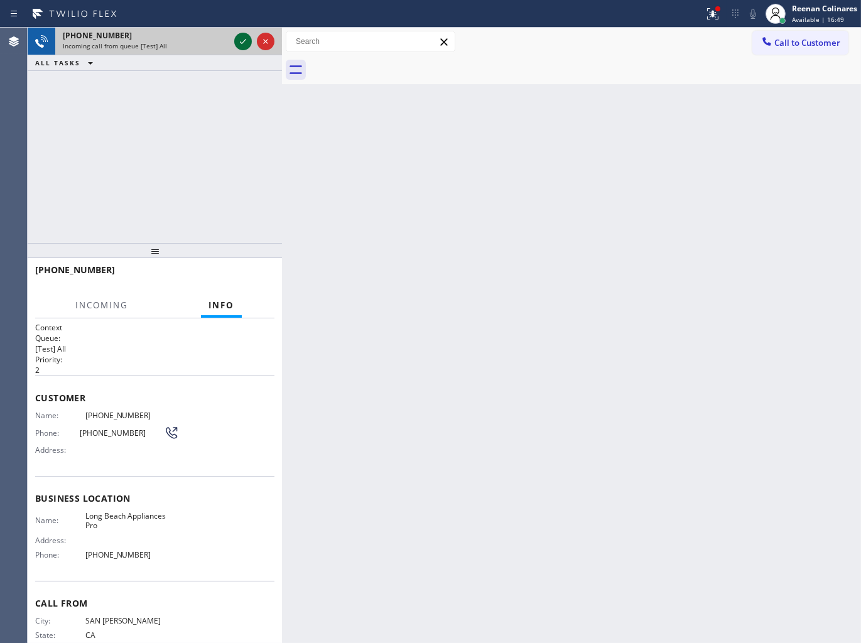
click at [239, 40] on icon at bounding box center [243, 41] width 15 height 15
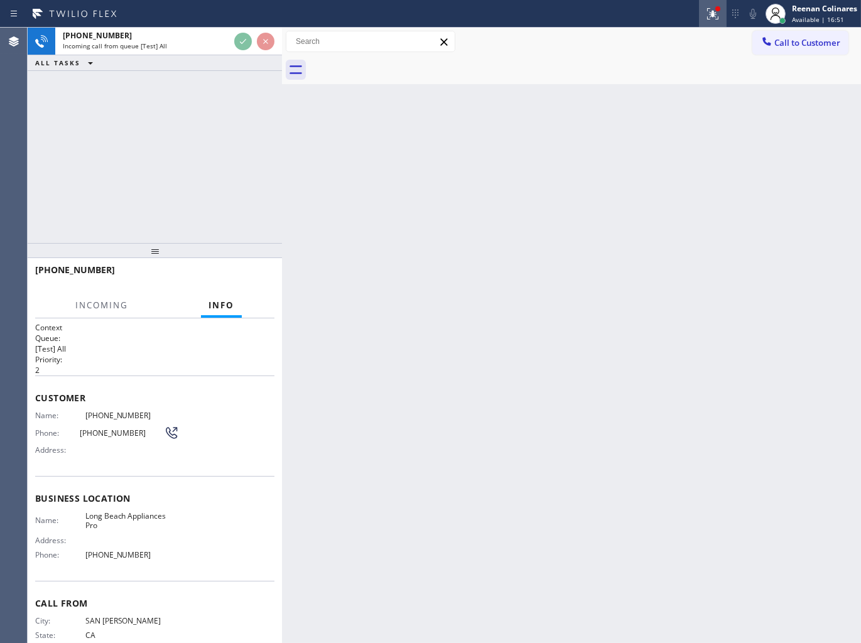
click at [713, 13] on icon at bounding box center [711, 12] width 8 height 9
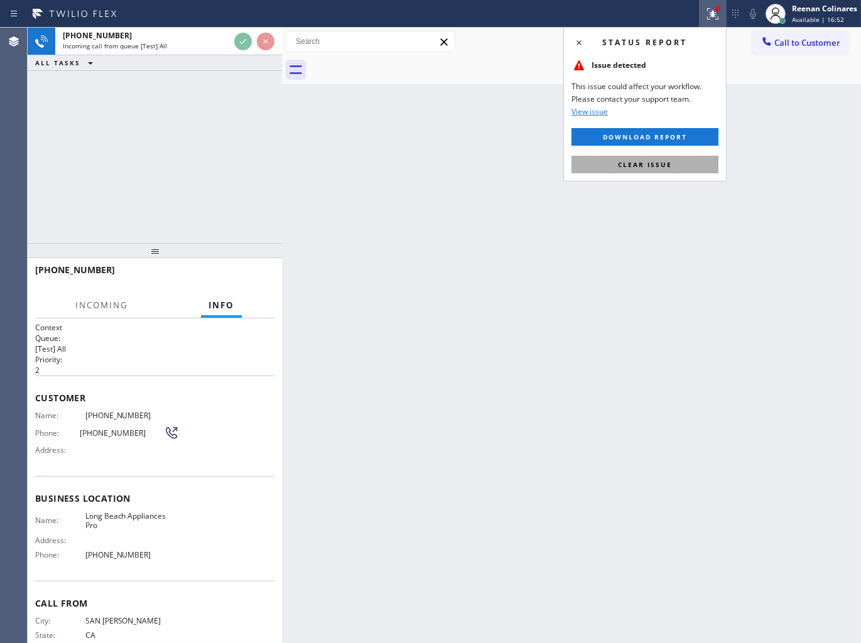
click at [644, 156] on button "Clear issue" at bounding box center [645, 165] width 147 height 18
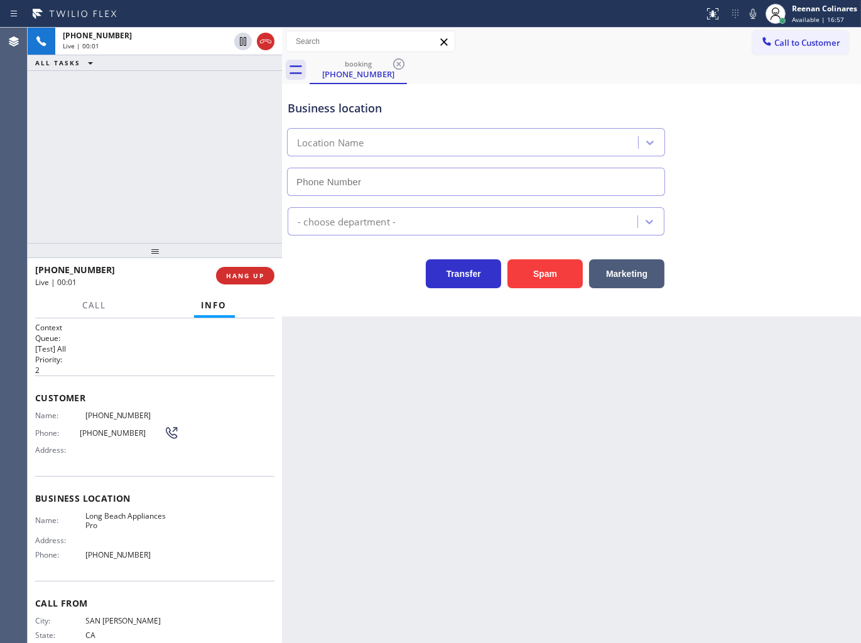
type input "(562) 489-9480"
click at [749, 11] on icon at bounding box center [753, 13] width 15 height 15
click at [748, 16] on icon at bounding box center [753, 13] width 15 height 15
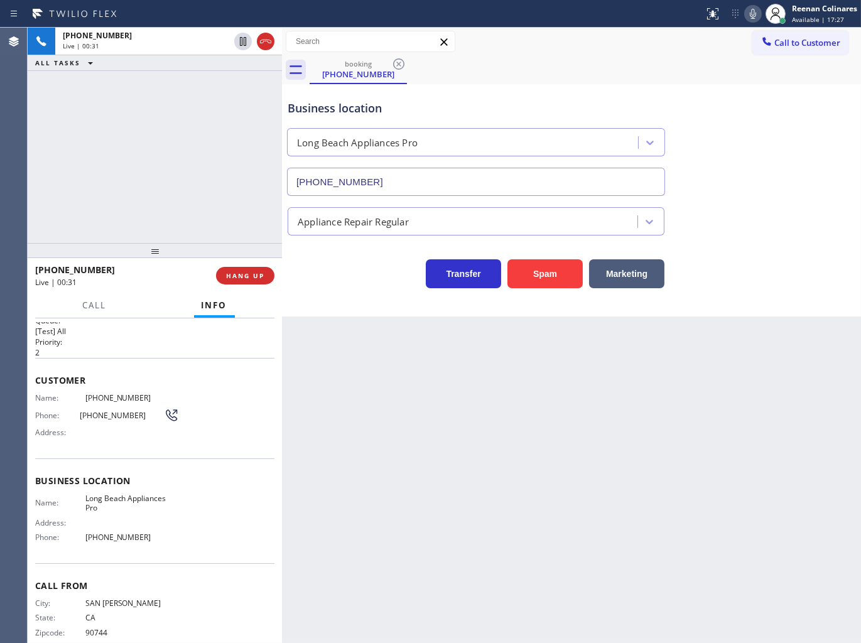
scroll to position [35, 0]
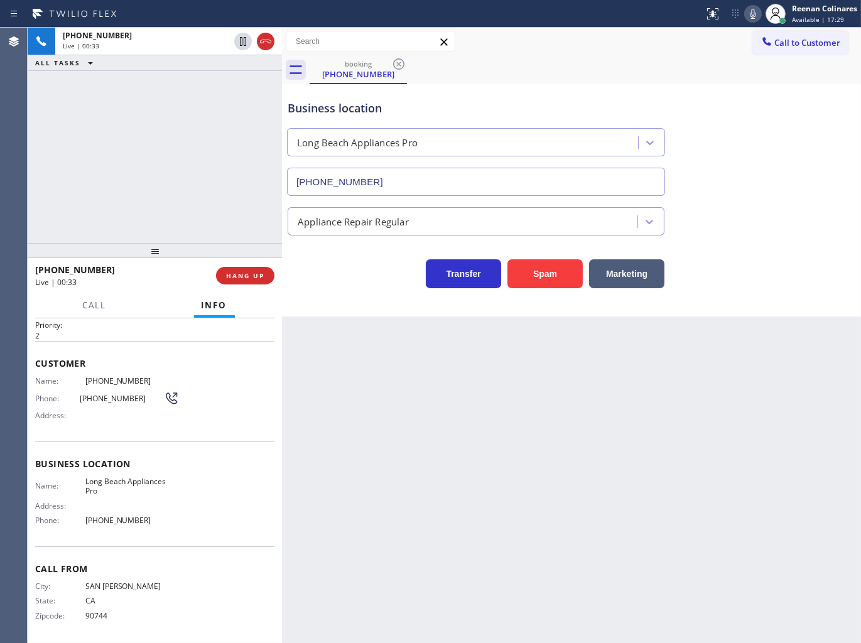
click at [749, 19] on icon at bounding box center [753, 13] width 15 height 15
click at [751, 11] on icon at bounding box center [753, 13] width 15 height 15
click at [756, 13] on icon at bounding box center [753, 14] width 6 height 10
click at [754, 14] on icon at bounding box center [753, 14] width 6 height 10
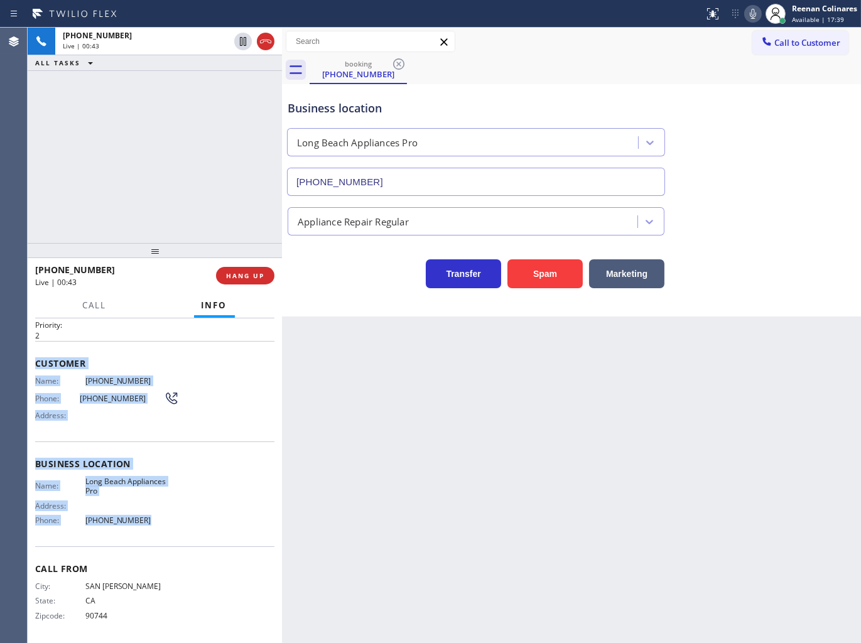
drag, startPoint x: 52, startPoint y: 371, endPoint x: 165, endPoint y: 516, distance: 183.5
click at [165, 516] on div "Context Queue: [Test] All Priority: 2 Customer Name: (562) 508-2092 Phone: (562…" at bounding box center [155, 480] width 254 height 325
copy div "Customer Name: (562) 508-2092 Phone: (562) 508-2092 Address: Business location …"
click at [754, 13] on icon at bounding box center [753, 13] width 15 height 15
click at [95, 309] on span "Call" at bounding box center [95, 305] width 24 height 11
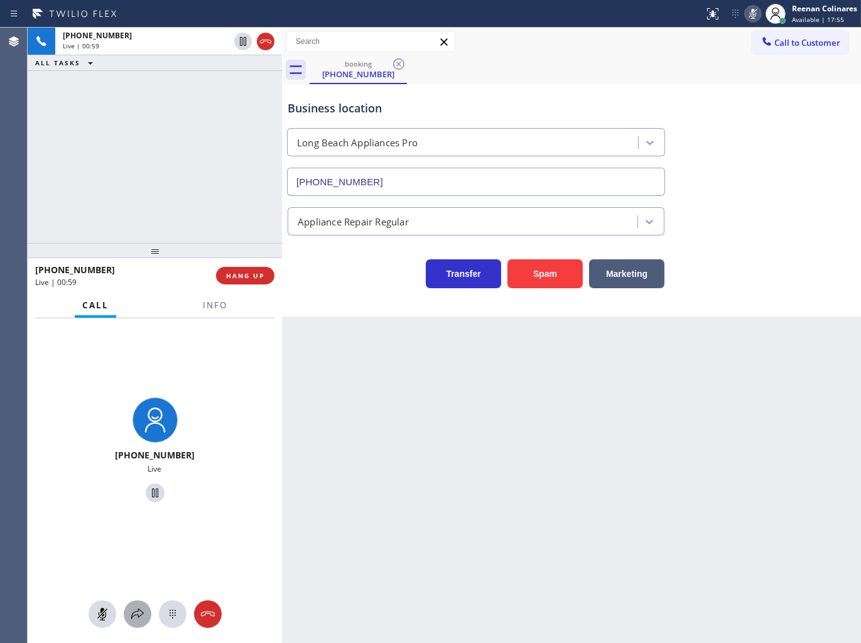
click at [142, 612] on icon at bounding box center [137, 614] width 13 height 11
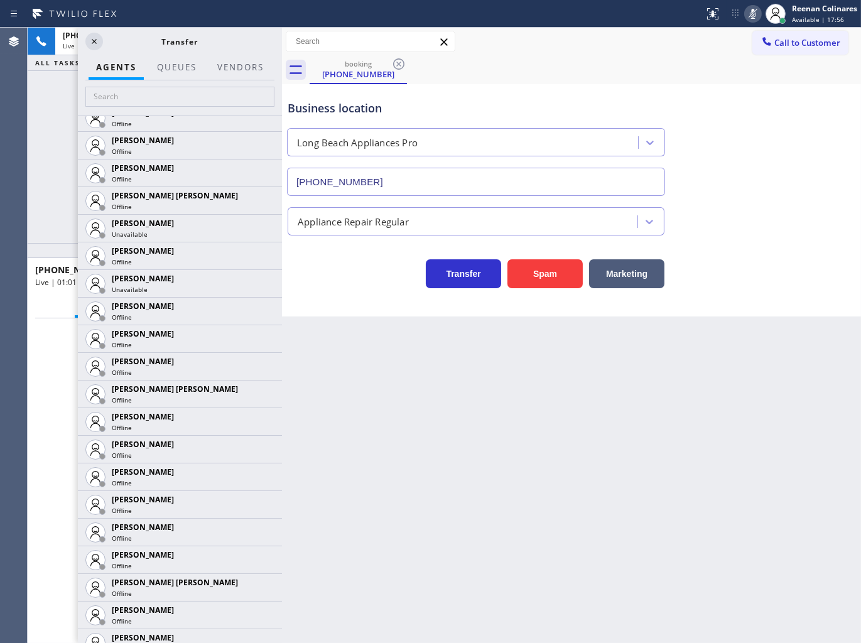
scroll to position [878, 0]
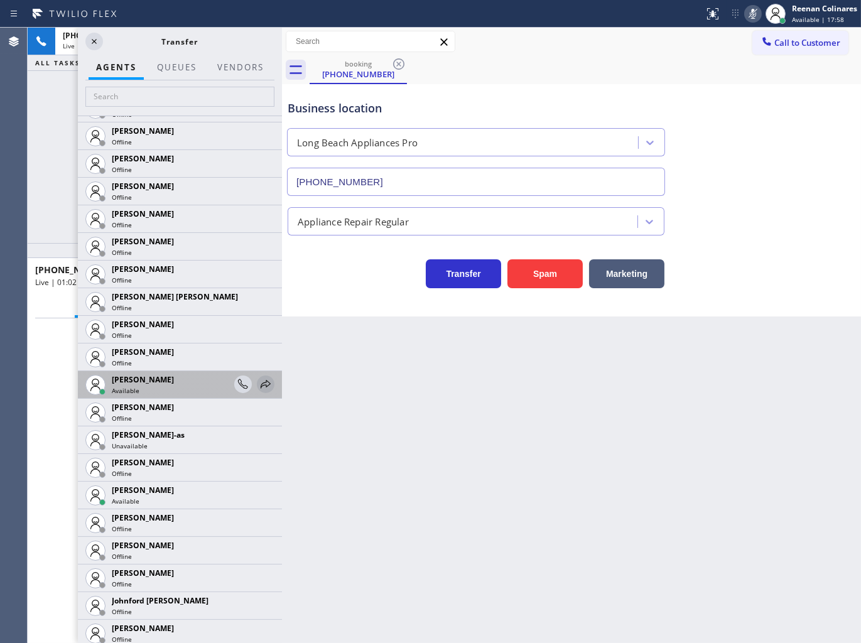
click at [258, 380] on icon at bounding box center [265, 384] width 15 height 15
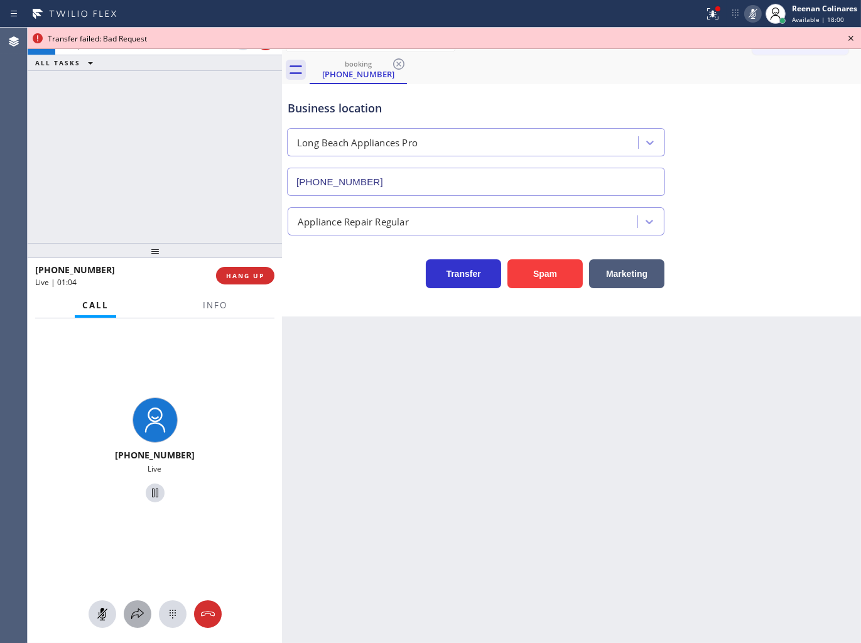
click at [138, 617] on icon at bounding box center [137, 614] width 13 height 11
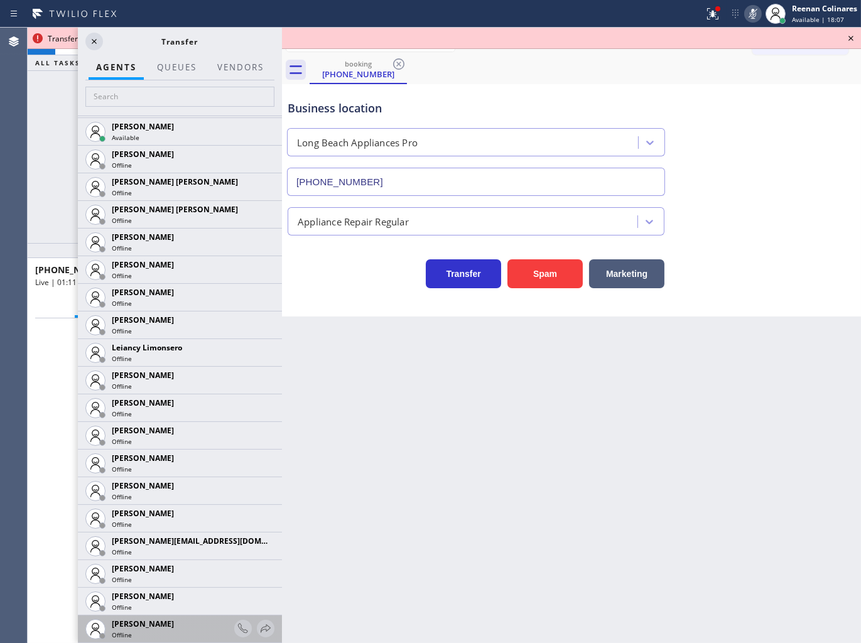
scroll to position [1751, 0]
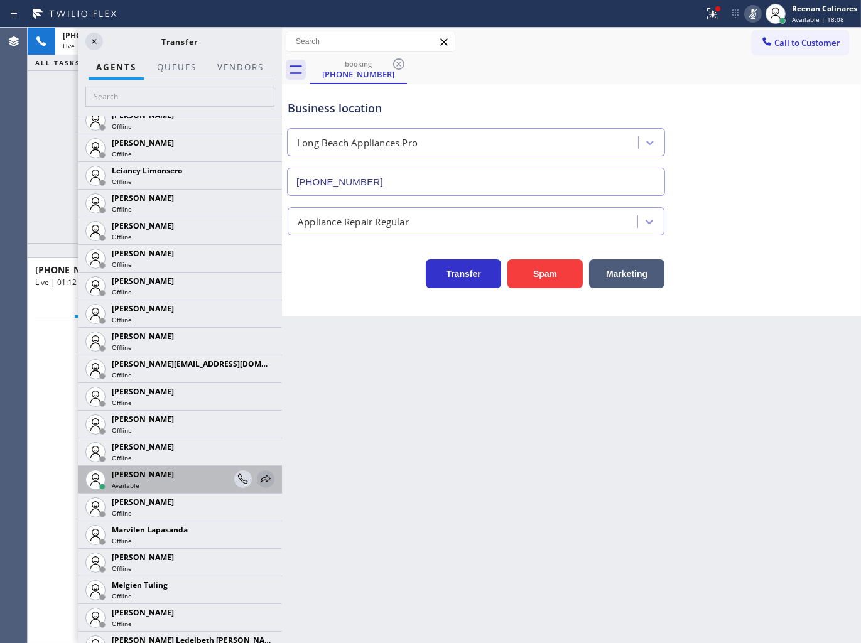
click at [260, 479] on icon at bounding box center [265, 479] width 15 height 15
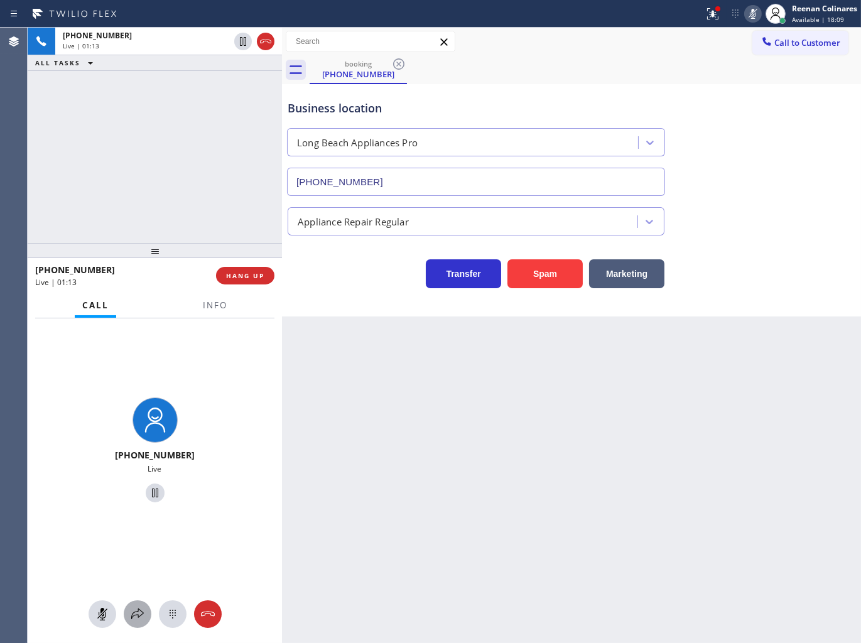
click at [133, 611] on icon at bounding box center [137, 614] width 15 height 15
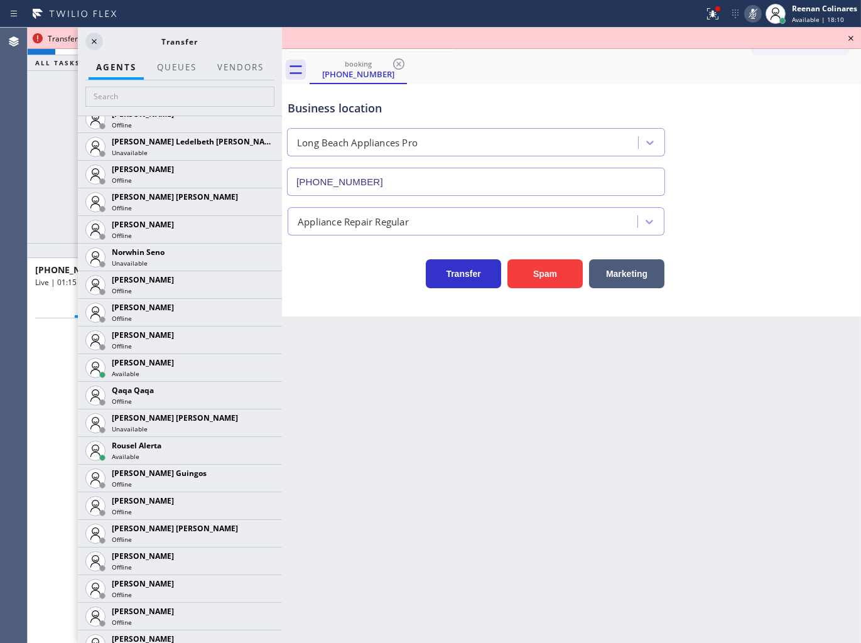
scroll to position [2290, 0]
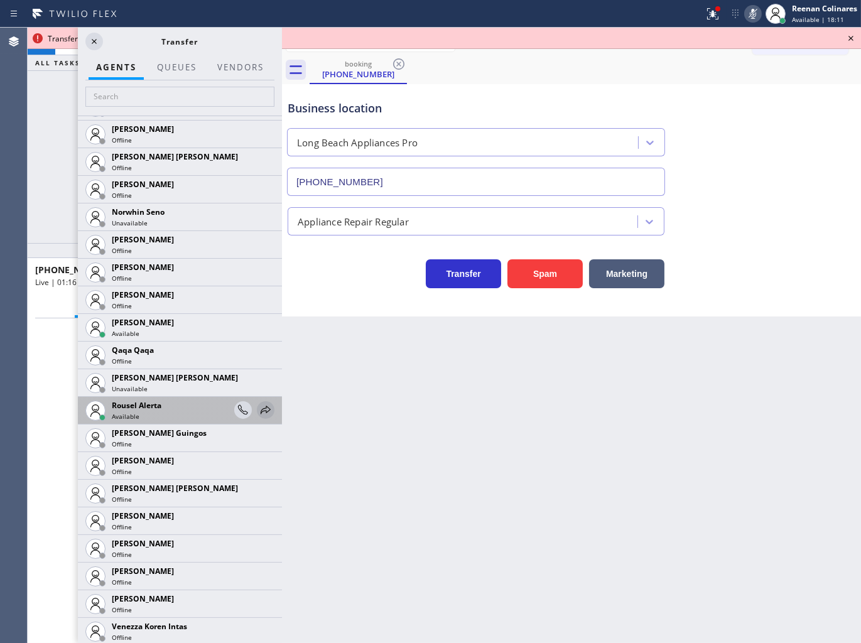
click at [258, 408] on icon at bounding box center [265, 410] width 15 height 15
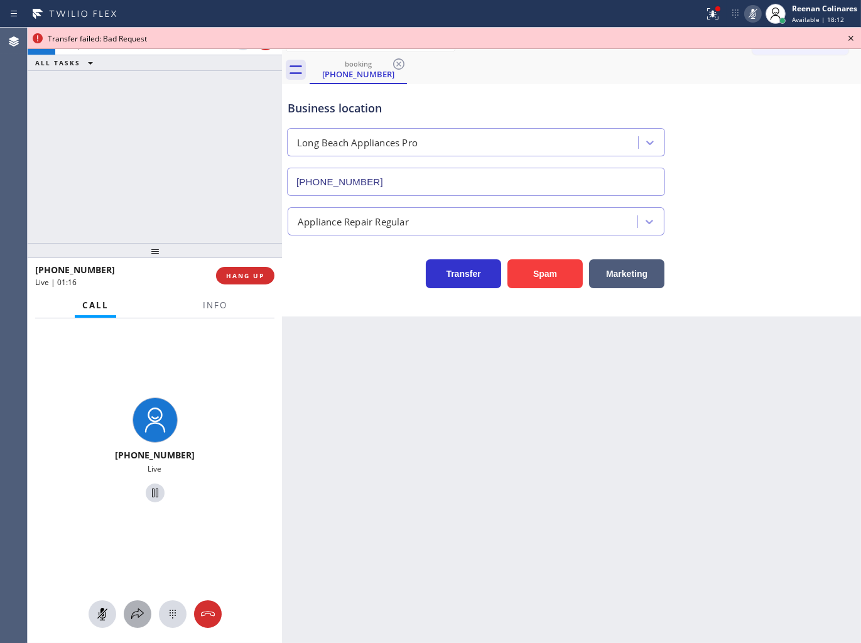
click at [136, 618] on icon at bounding box center [137, 614] width 15 height 15
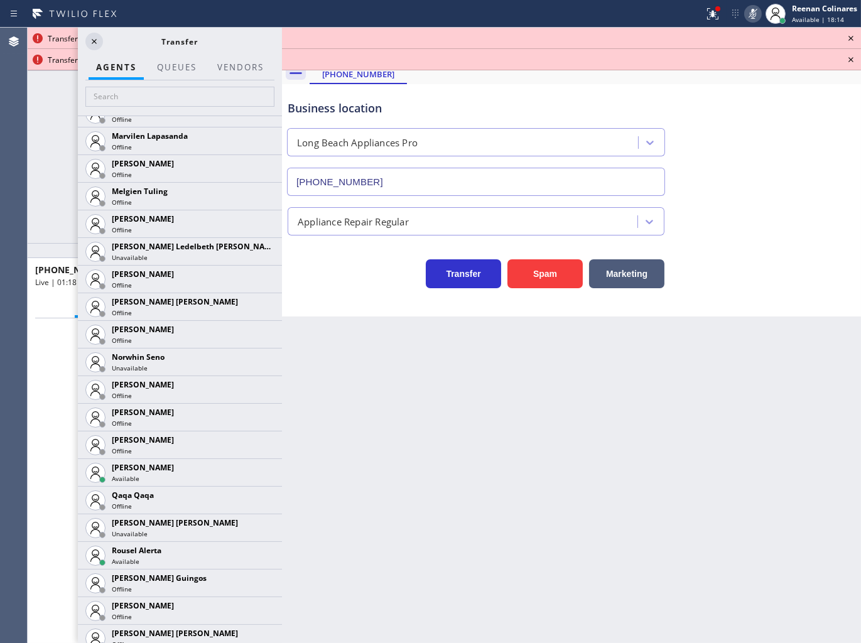
scroll to position [2172, 0]
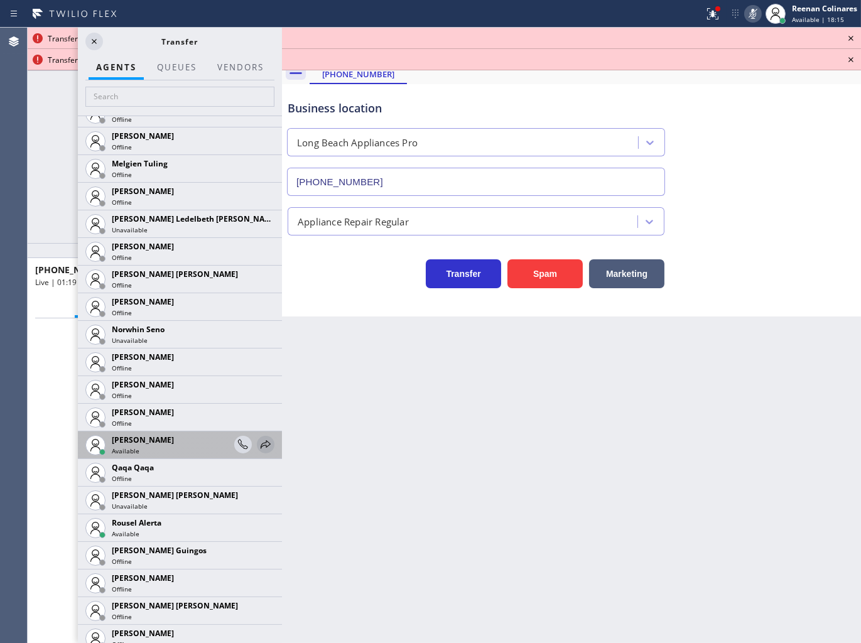
click at [258, 443] on icon at bounding box center [265, 444] width 15 height 15
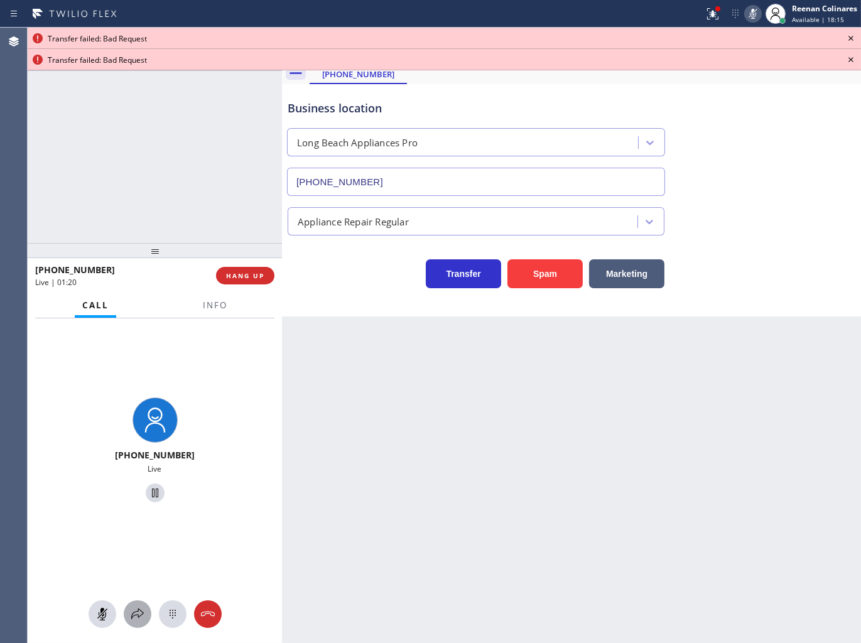
click at [128, 612] on div at bounding box center [138, 614] width 28 height 15
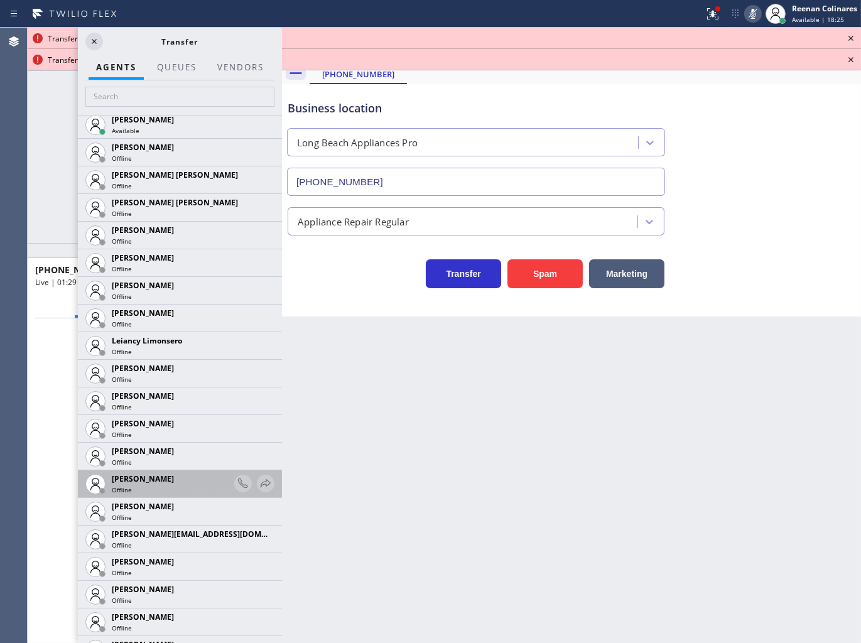
scroll to position [1720, 0]
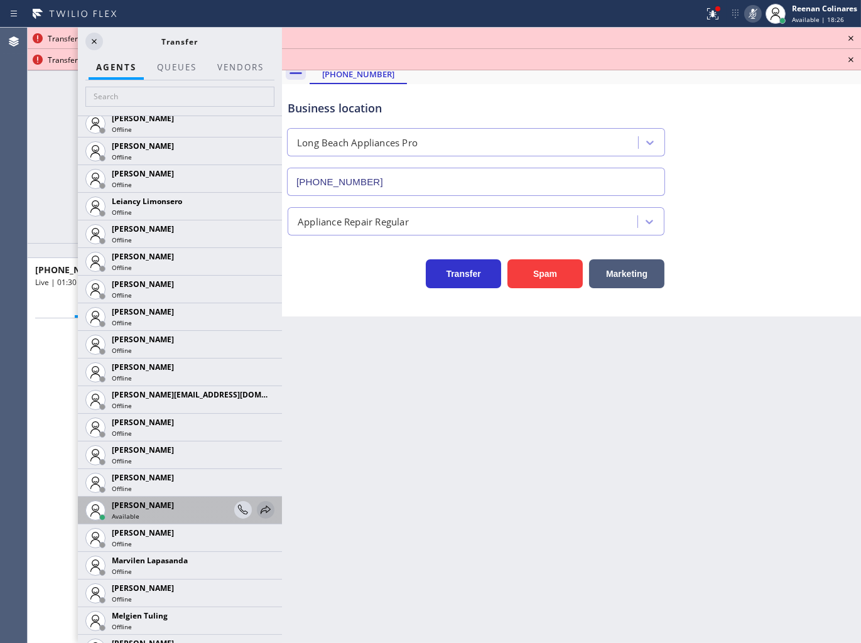
click at [258, 508] on icon at bounding box center [265, 510] width 15 height 15
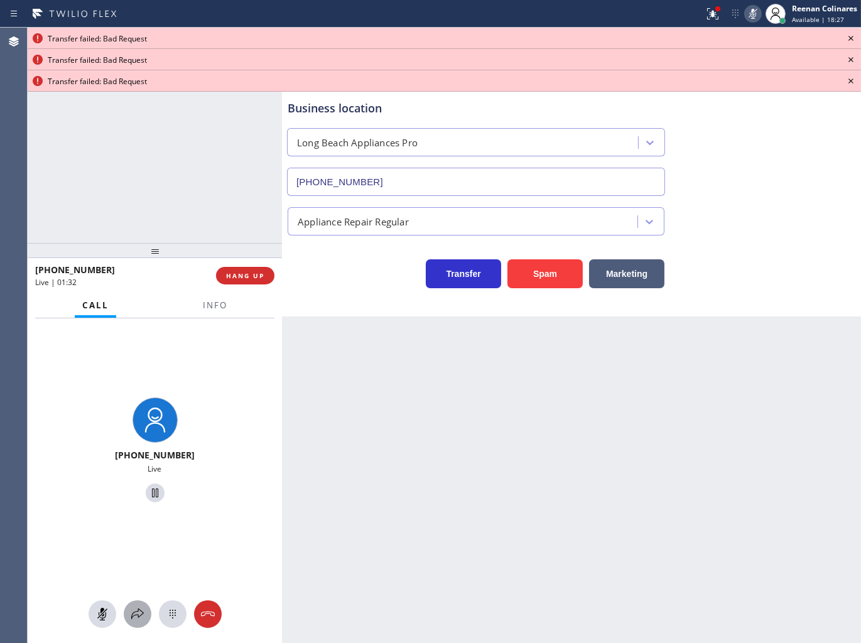
click at [140, 611] on icon at bounding box center [137, 614] width 13 height 11
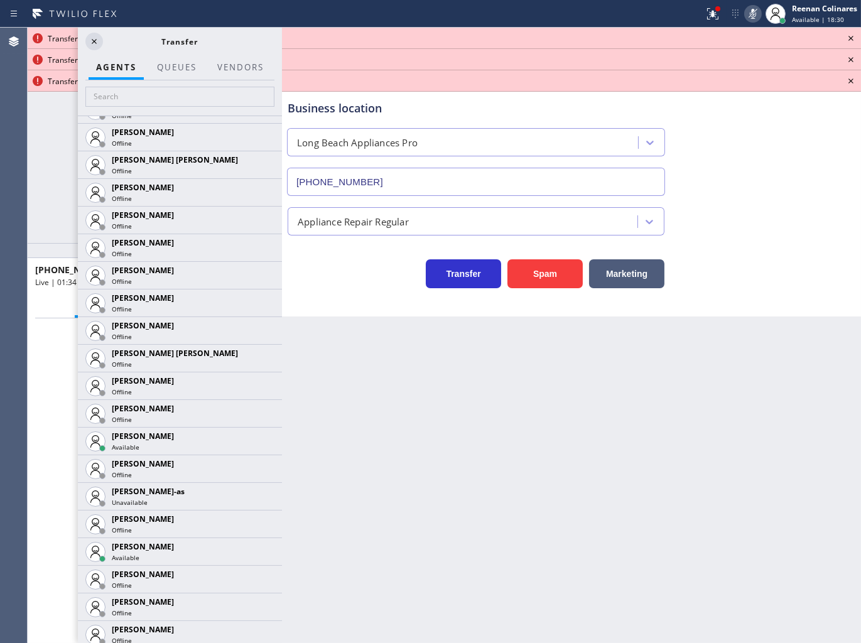
scroll to position [826, 0]
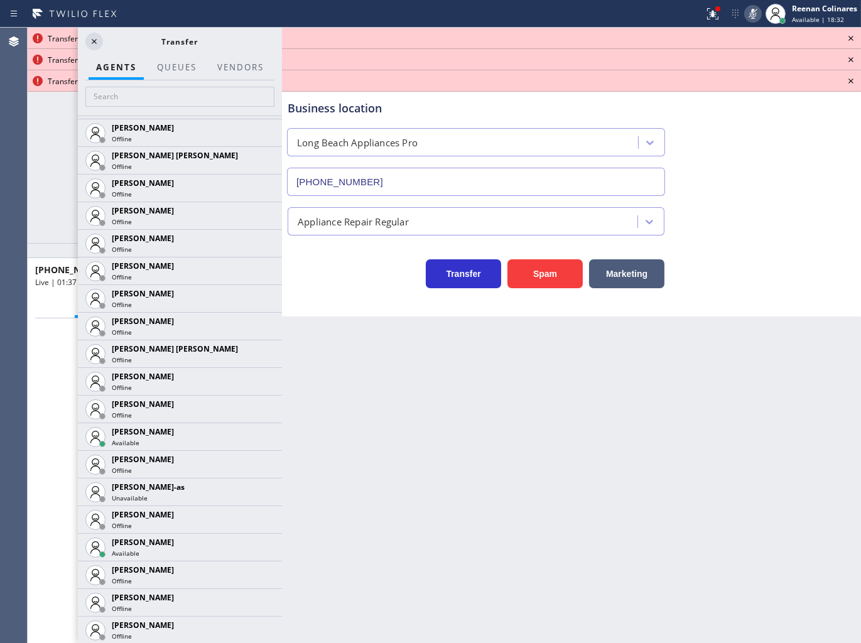
drag, startPoint x: 256, startPoint y: 435, endPoint x: 277, endPoint y: 394, distance: 45.8
click at [0, 0] on icon at bounding box center [0, 0] width 0 height 0
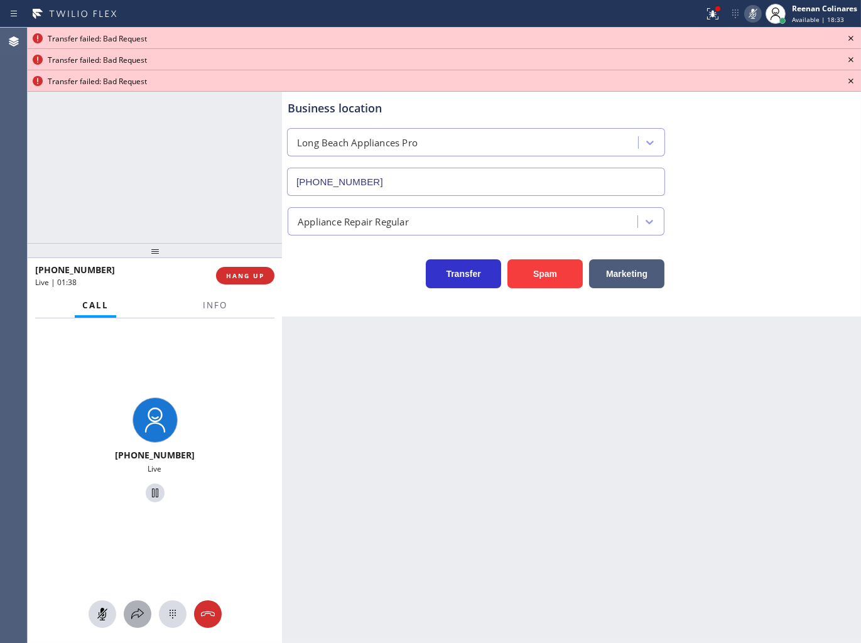
click at [140, 613] on icon at bounding box center [137, 614] width 15 height 15
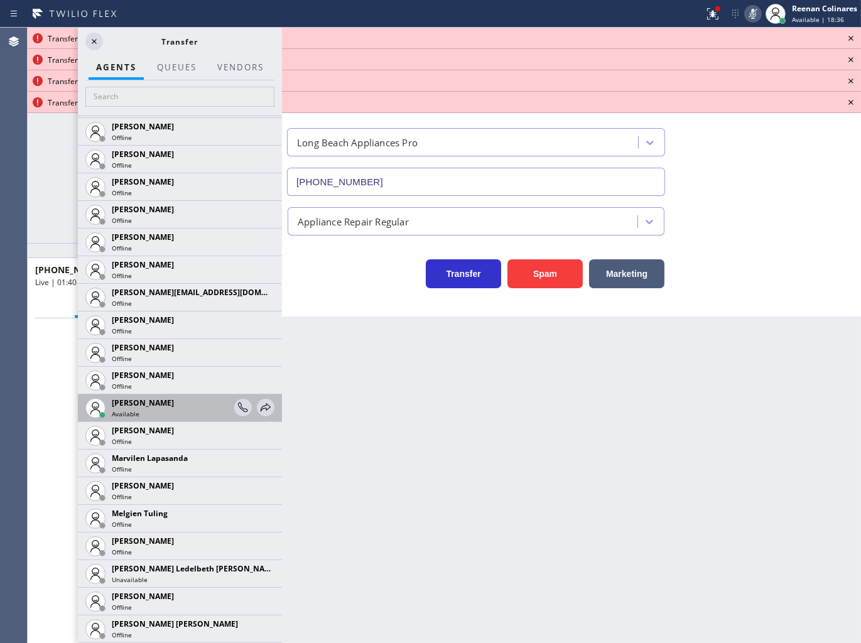
scroll to position [1802, 0]
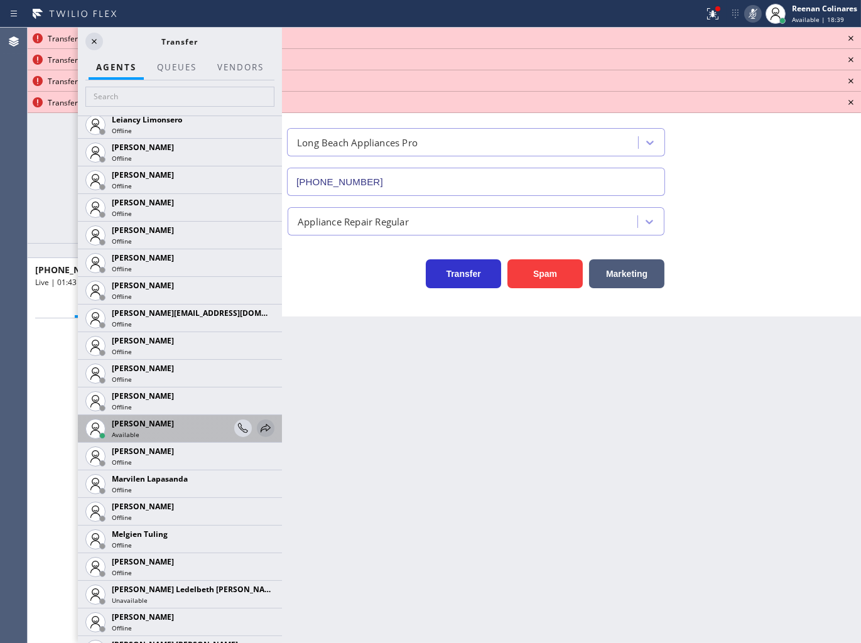
click at [258, 429] on icon at bounding box center [265, 428] width 15 height 15
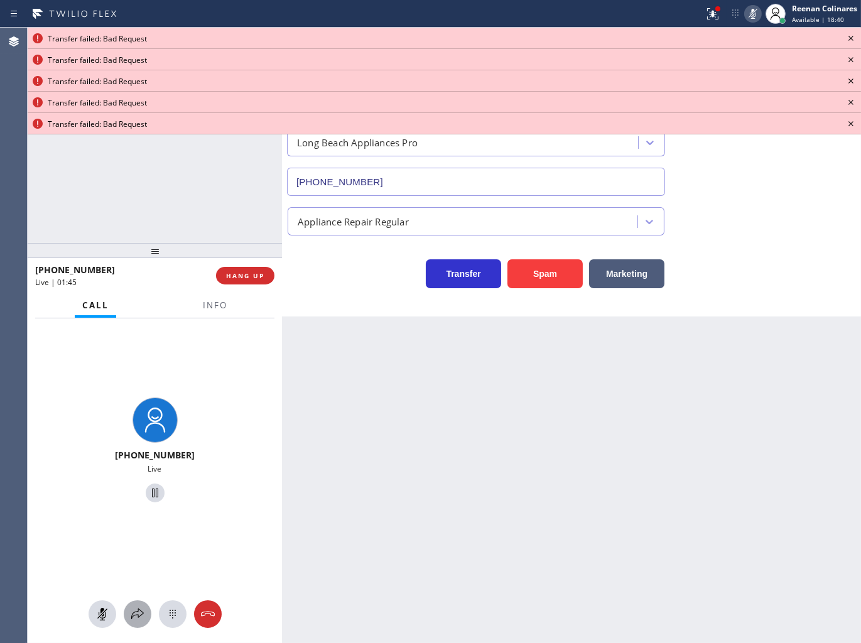
click at [140, 614] on icon at bounding box center [137, 614] width 15 height 15
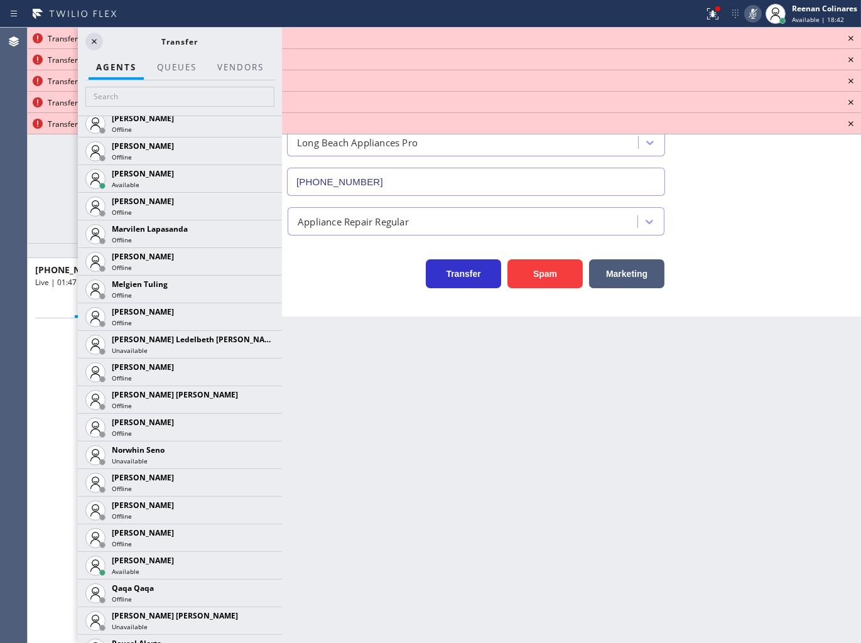
scroll to position [2128, 0]
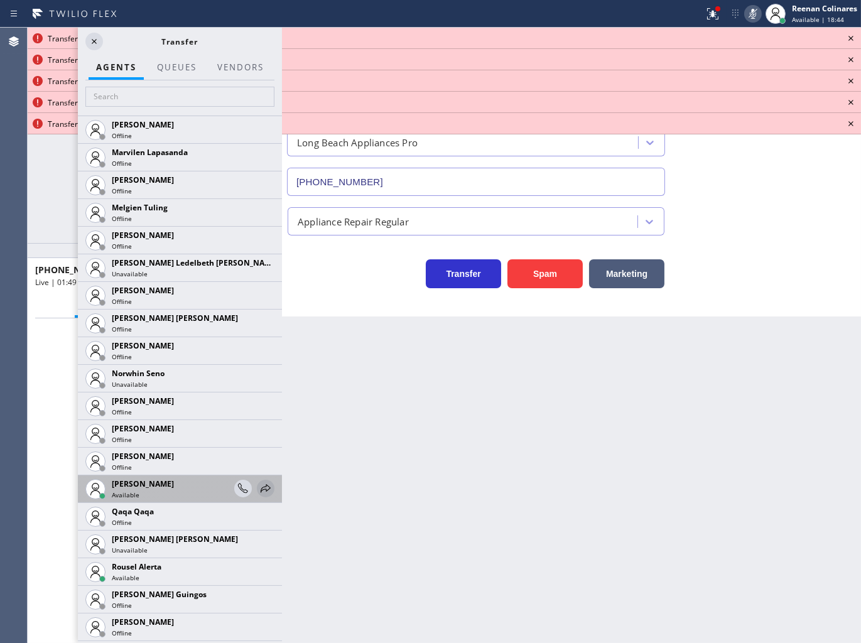
click at [261, 487] on icon at bounding box center [266, 488] width 10 height 8
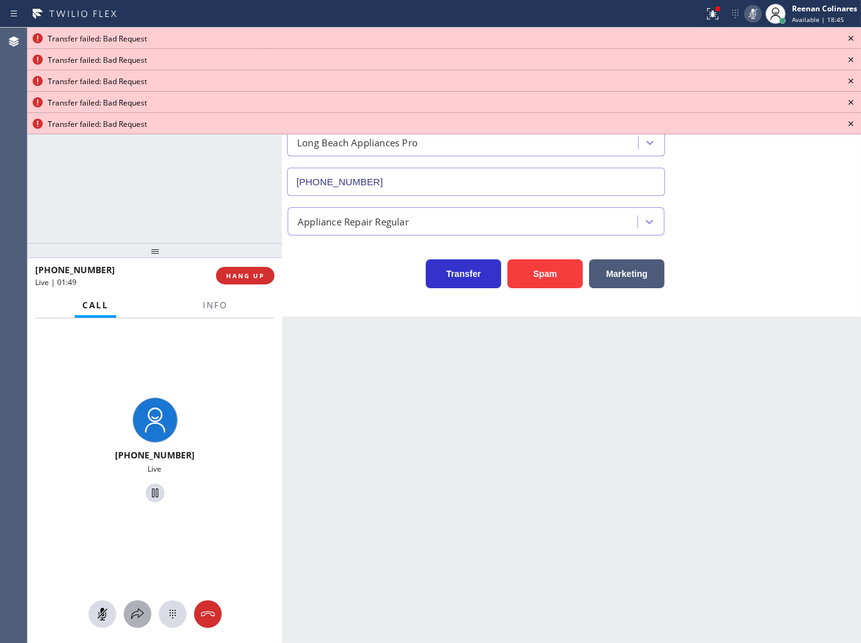
click at [136, 607] on icon at bounding box center [137, 614] width 15 height 15
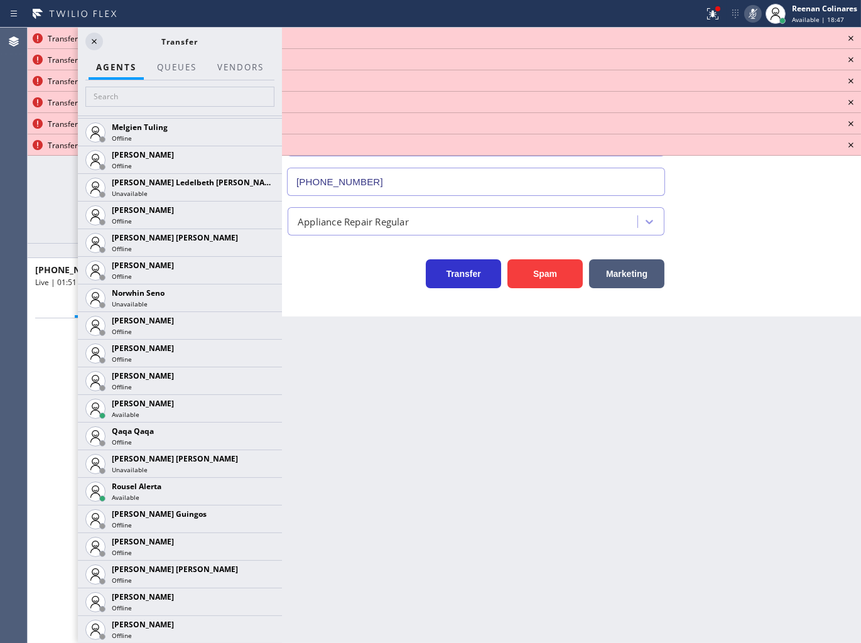
scroll to position [2373, 0]
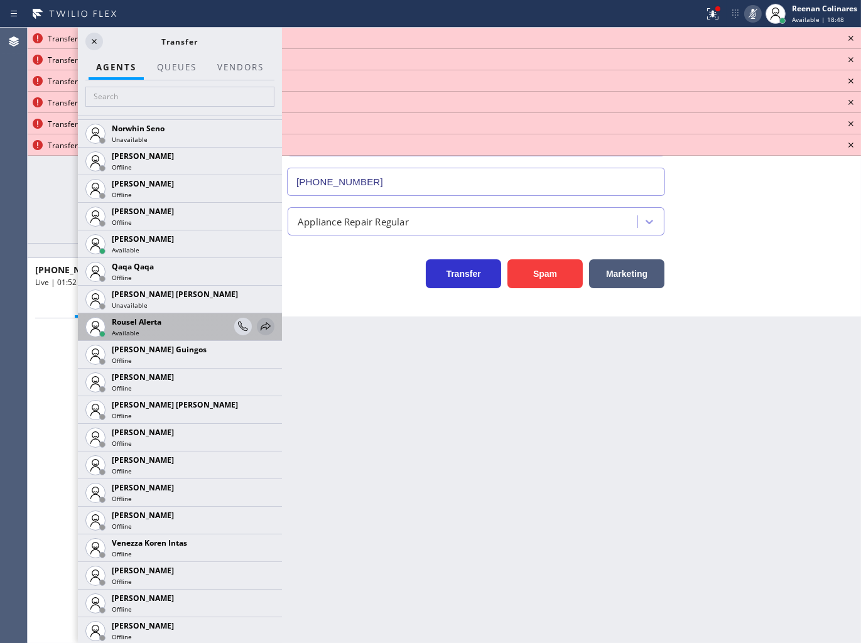
click at [259, 324] on icon at bounding box center [265, 326] width 15 height 15
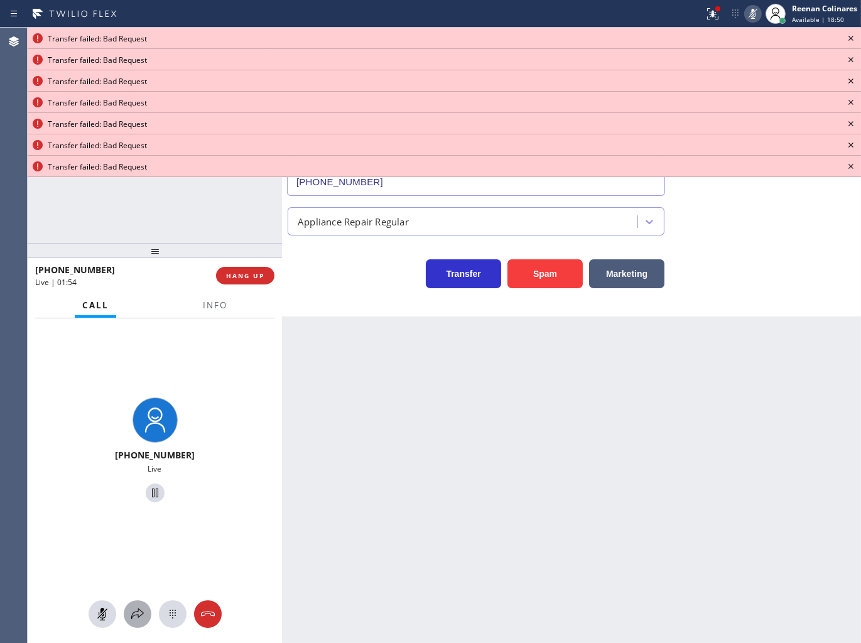
click at [141, 616] on icon at bounding box center [137, 614] width 15 height 15
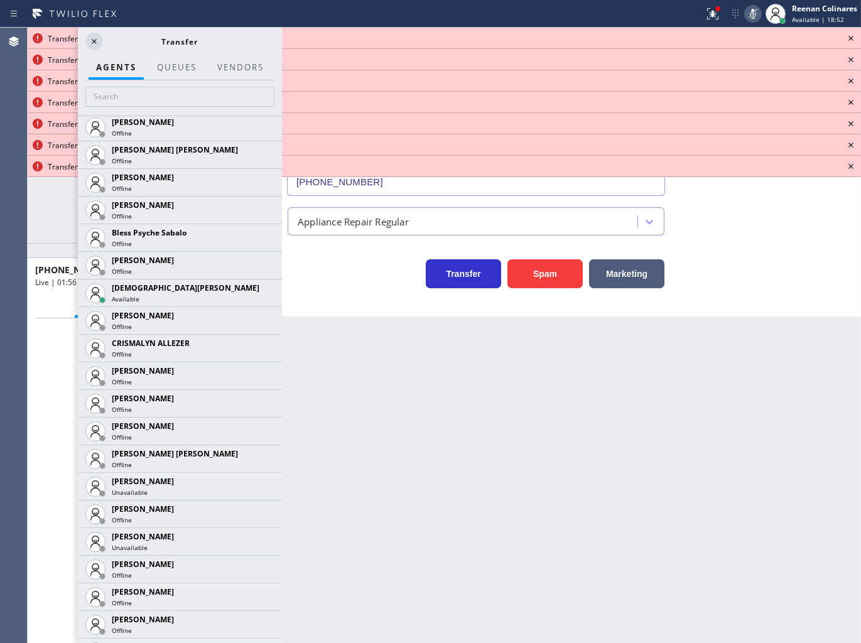
scroll to position [411, 0]
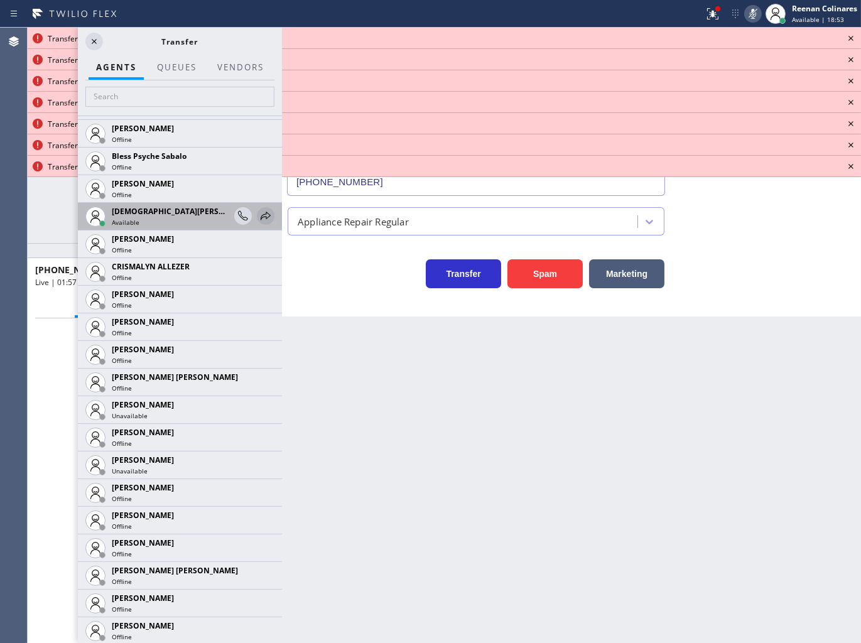
click at [261, 218] on icon at bounding box center [266, 216] width 10 height 8
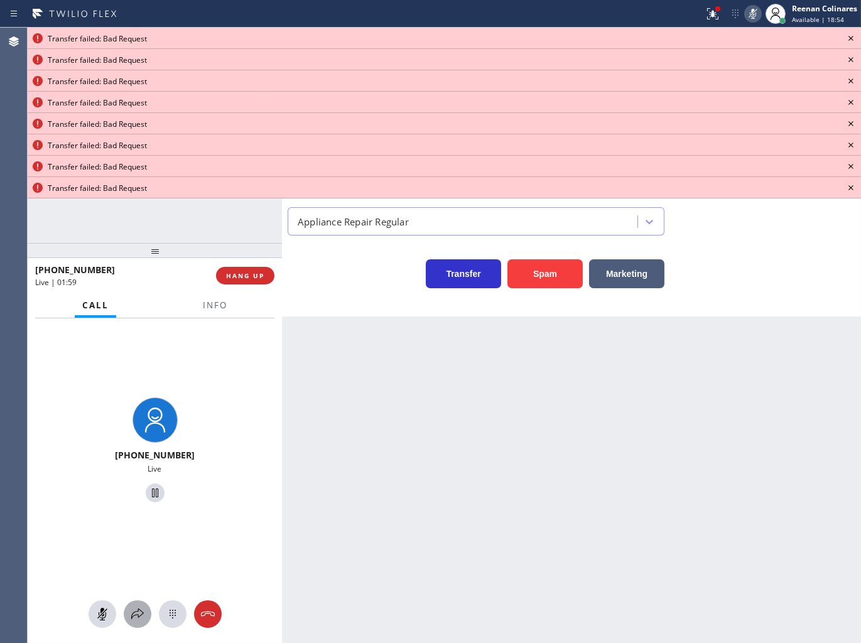
click at [141, 611] on icon at bounding box center [137, 614] width 13 height 11
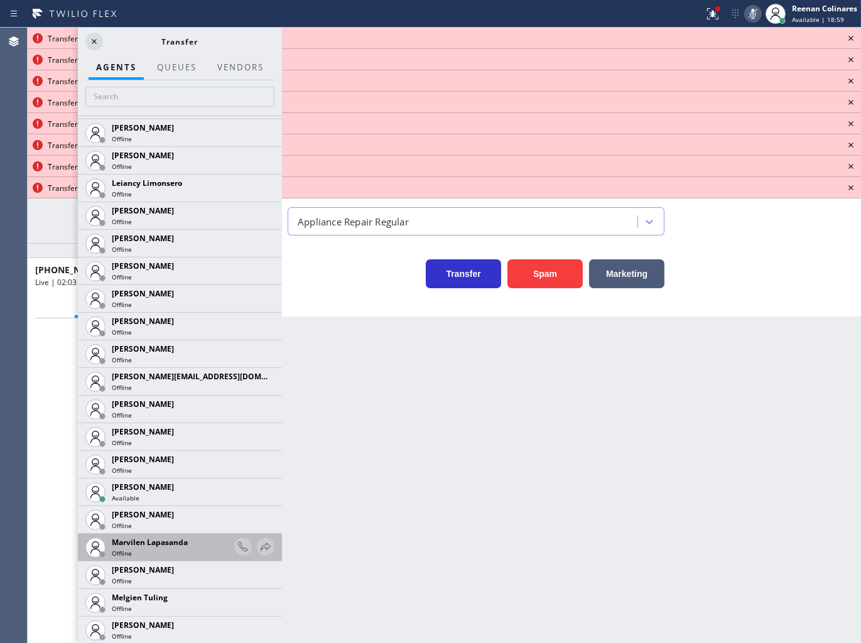
scroll to position [1790, 0]
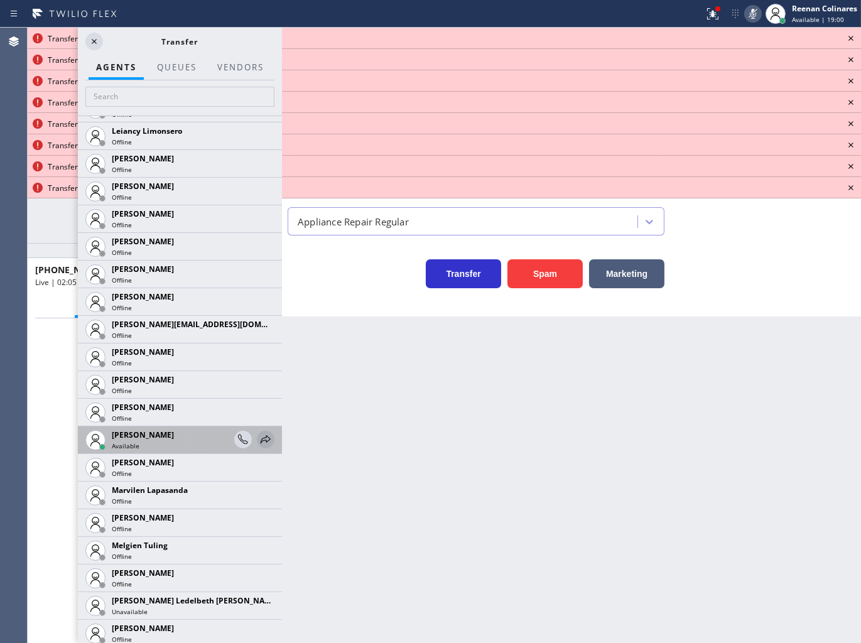
click at [258, 440] on icon at bounding box center [265, 439] width 15 height 15
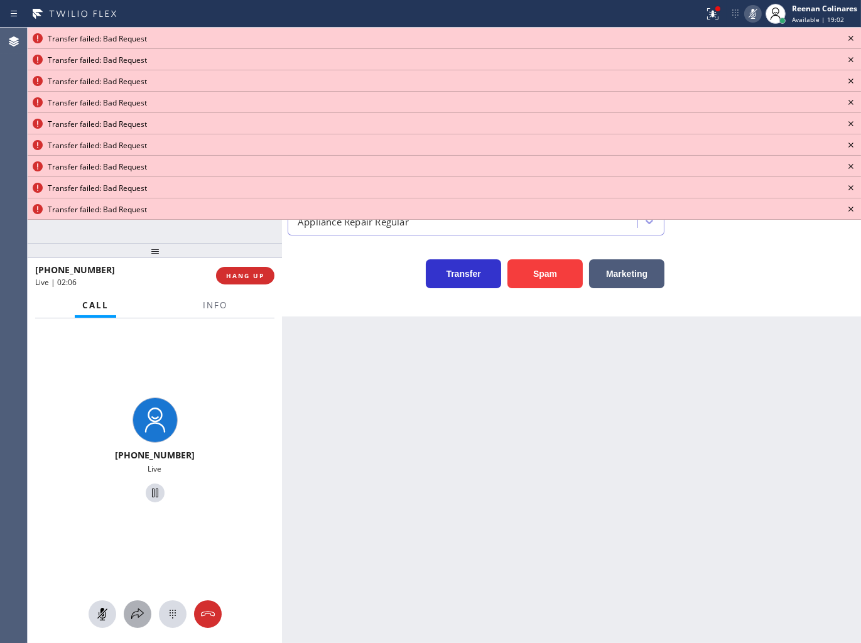
click at [133, 614] on icon at bounding box center [137, 614] width 15 height 15
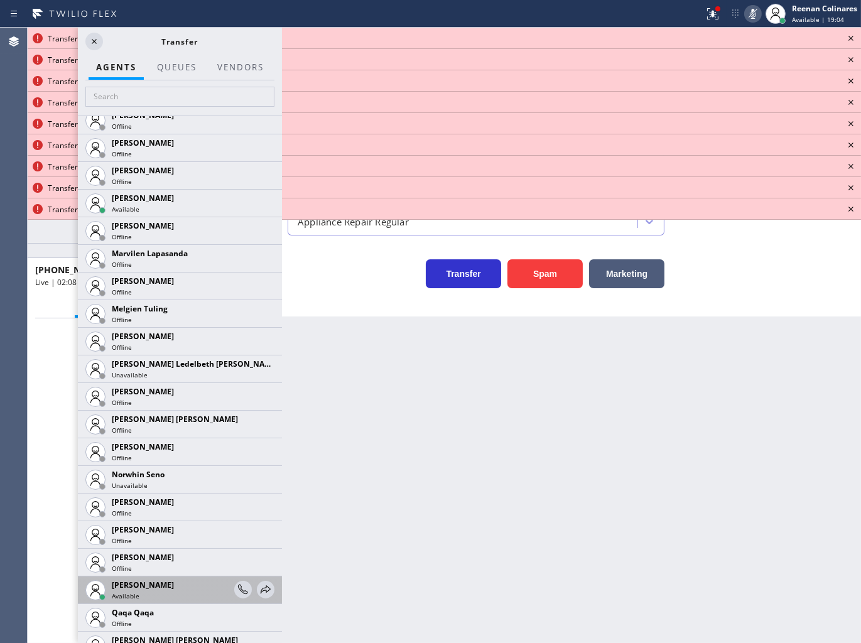
scroll to position [2031, 0]
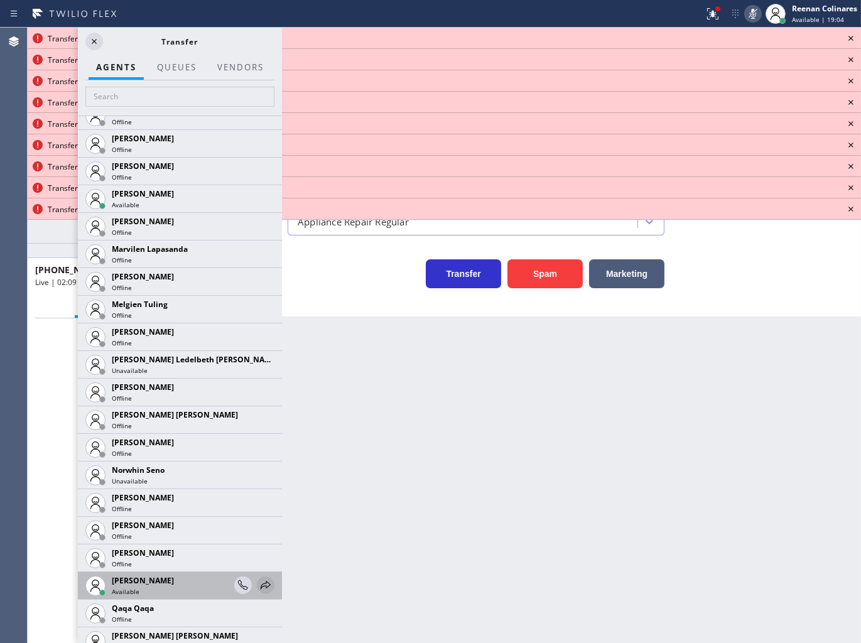
click at [258, 580] on icon at bounding box center [265, 585] width 15 height 15
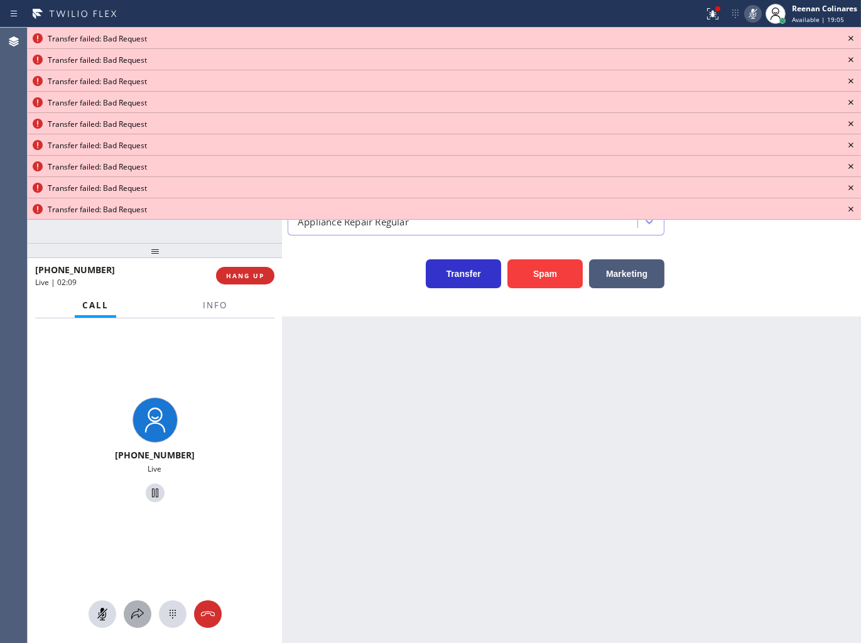
click at [133, 614] on icon at bounding box center [137, 614] width 15 height 15
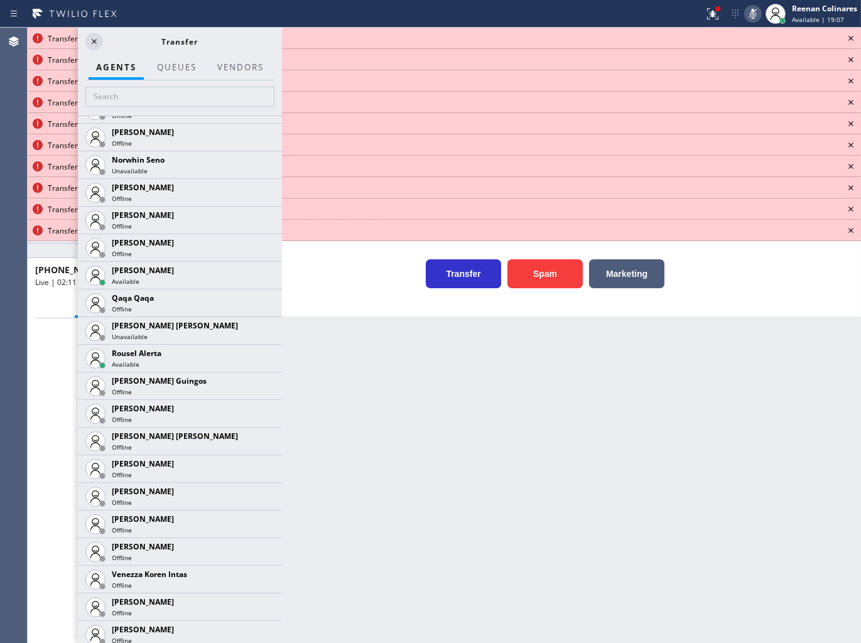
scroll to position [2350, 0]
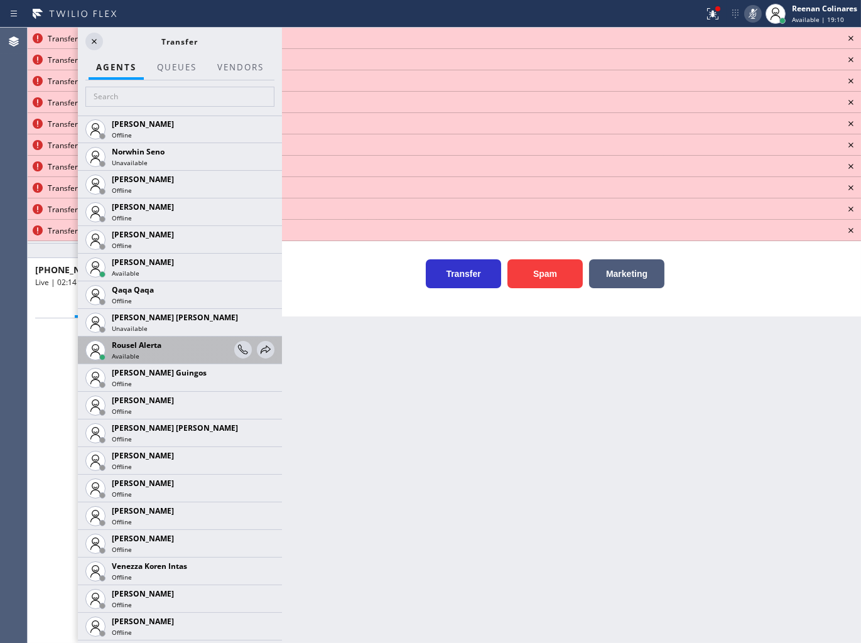
drag, startPoint x: 254, startPoint y: 351, endPoint x: 263, endPoint y: 340, distance: 13.8
click at [263, 340] on div at bounding box center [254, 350] width 40 height 27
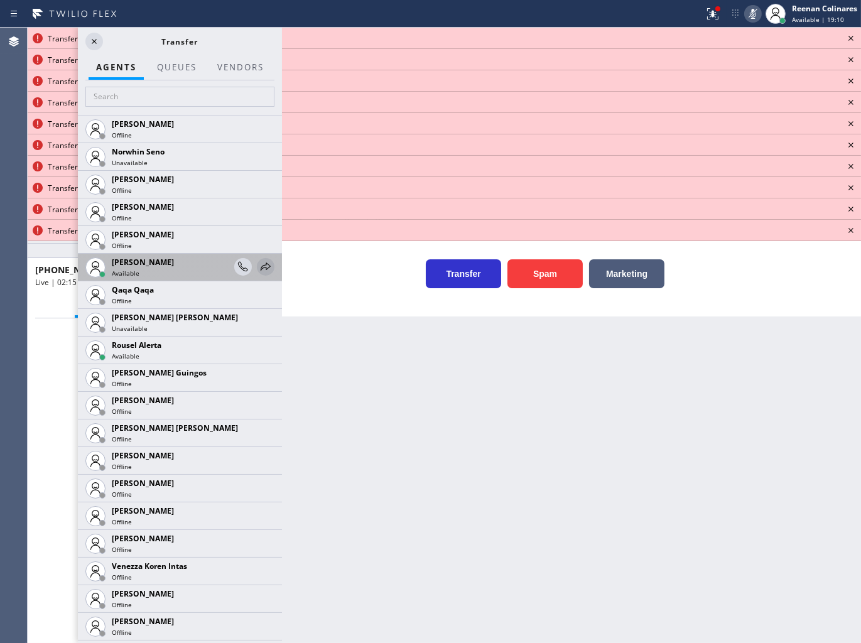
click at [261, 259] on icon at bounding box center [265, 266] width 15 height 15
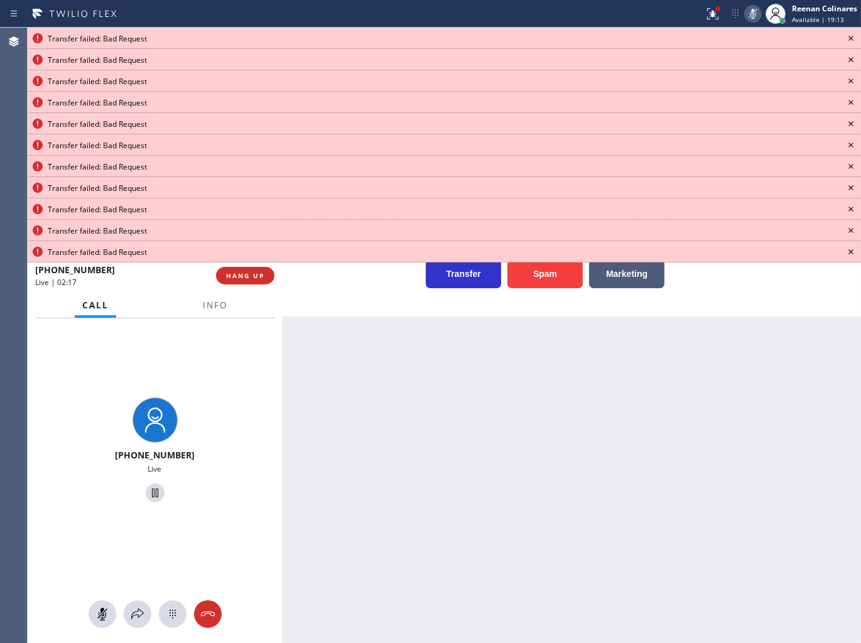
click at [849, 39] on icon at bounding box center [851, 38] width 15 height 15
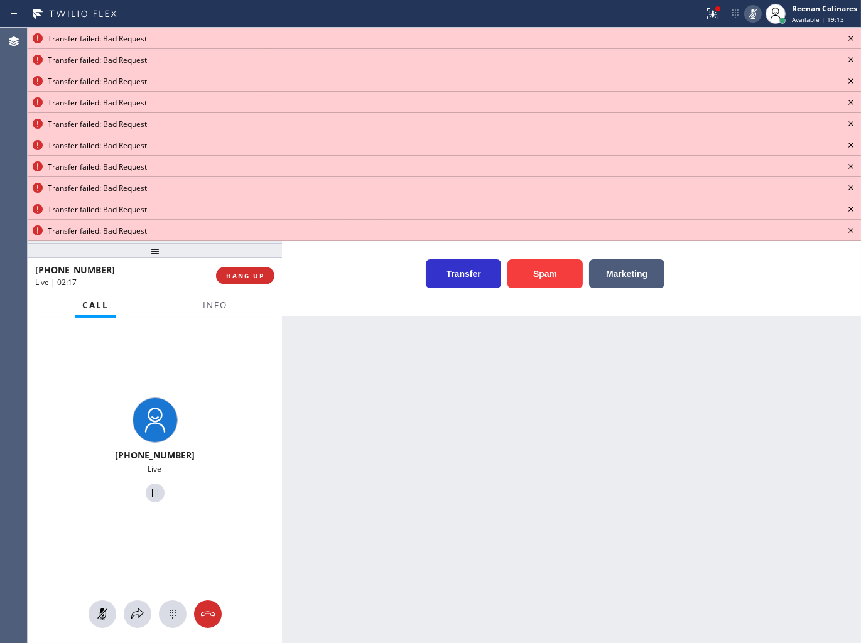
click at [849, 39] on icon at bounding box center [851, 38] width 15 height 15
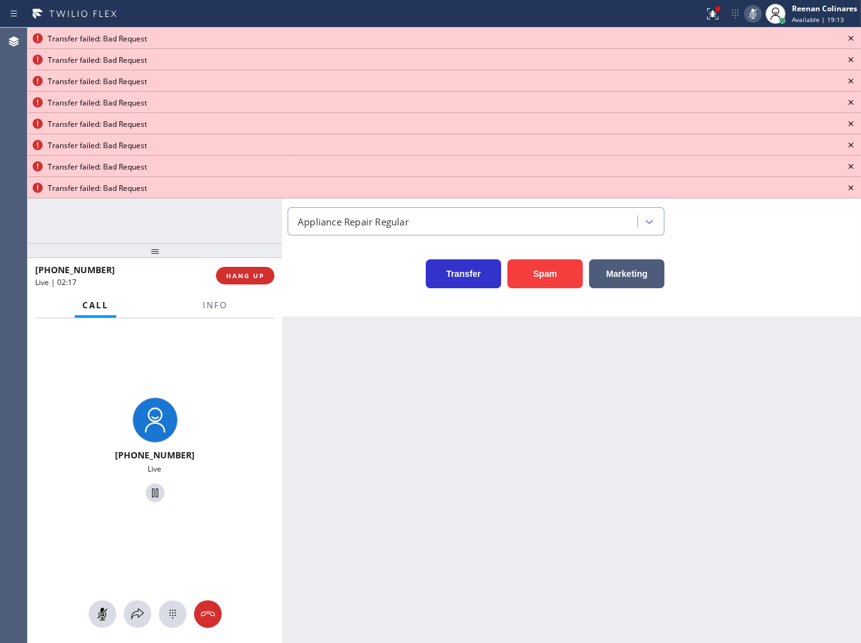
click at [849, 39] on icon at bounding box center [851, 38] width 15 height 15
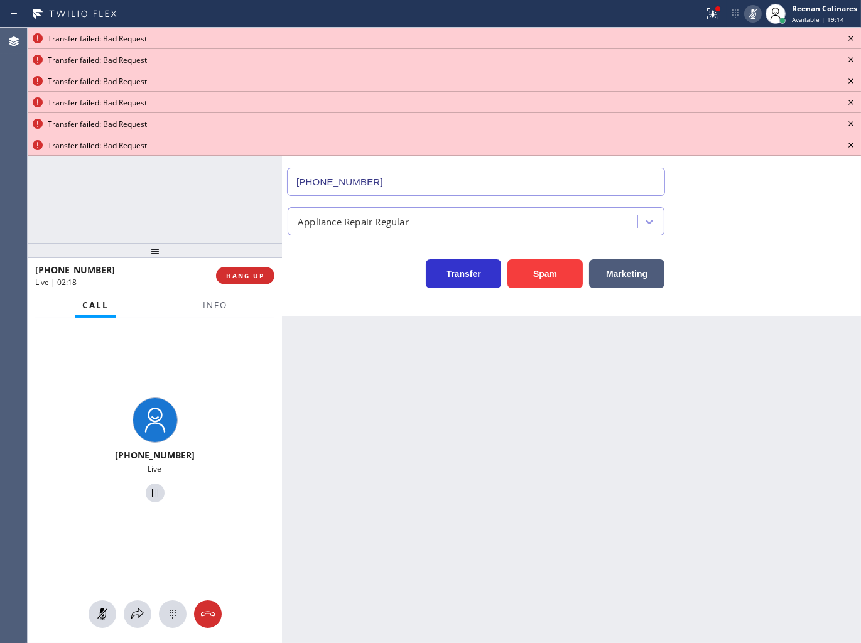
click at [849, 39] on icon at bounding box center [851, 38] width 15 height 15
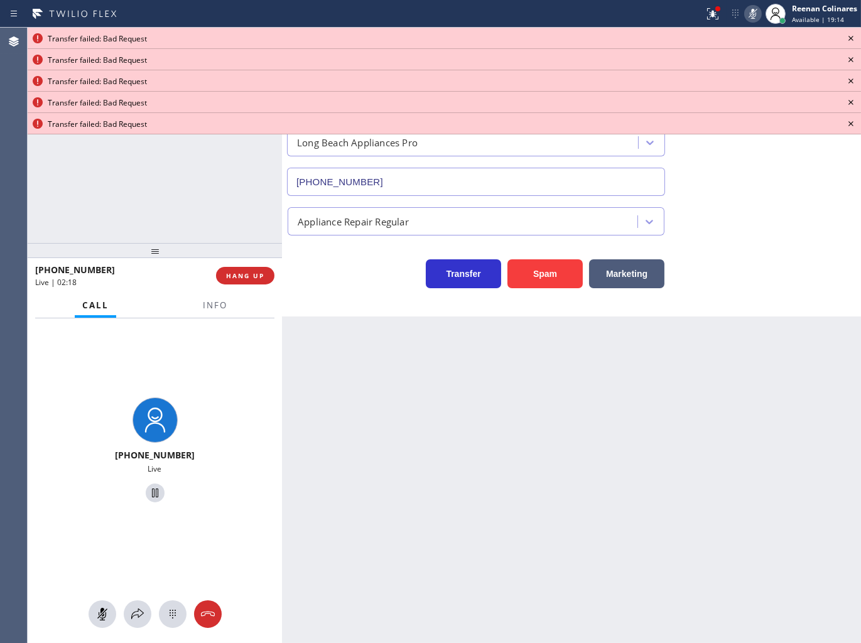
click at [848, 39] on icon at bounding box center [851, 38] width 15 height 15
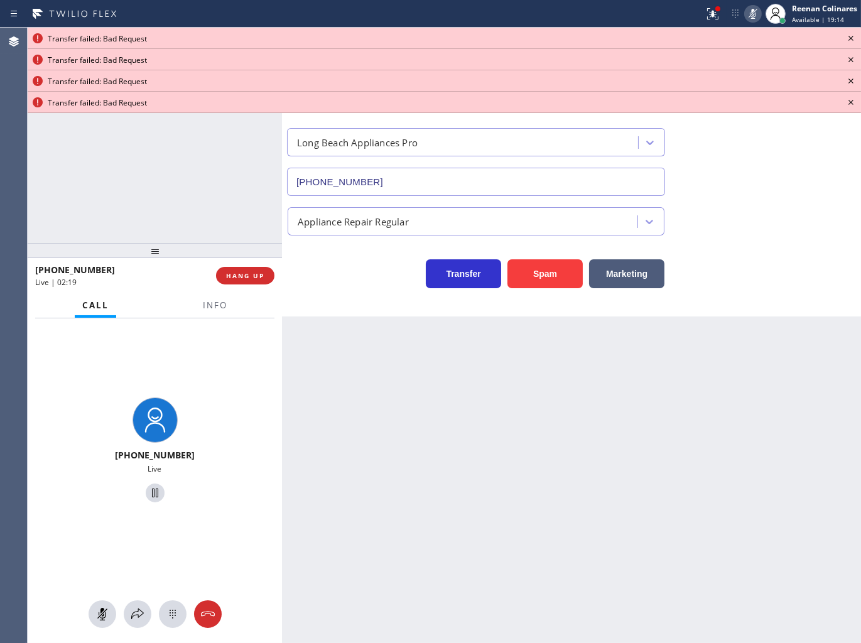
click at [848, 39] on icon at bounding box center [851, 38] width 15 height 15
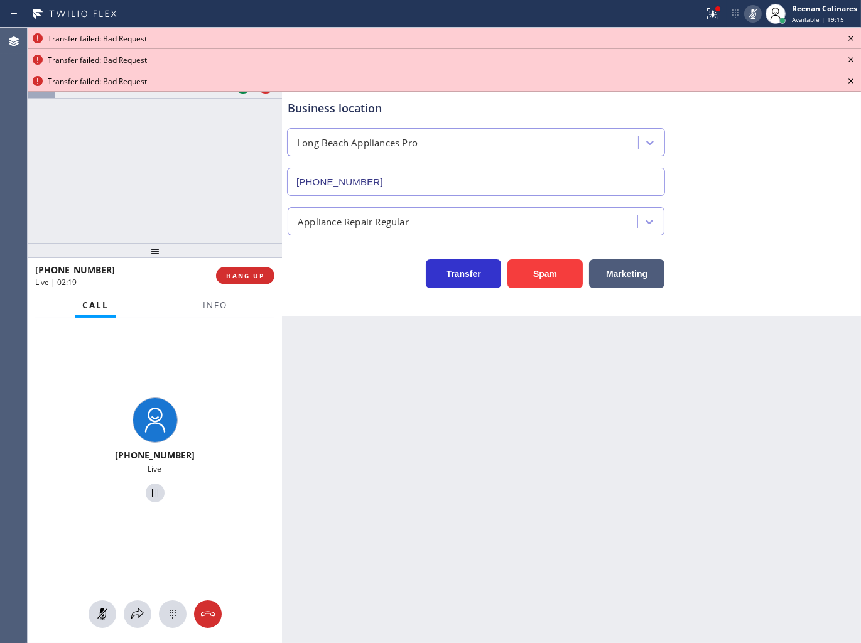
click at [848, 39] on icon at bounding box center [851, 38] width 15 height 15
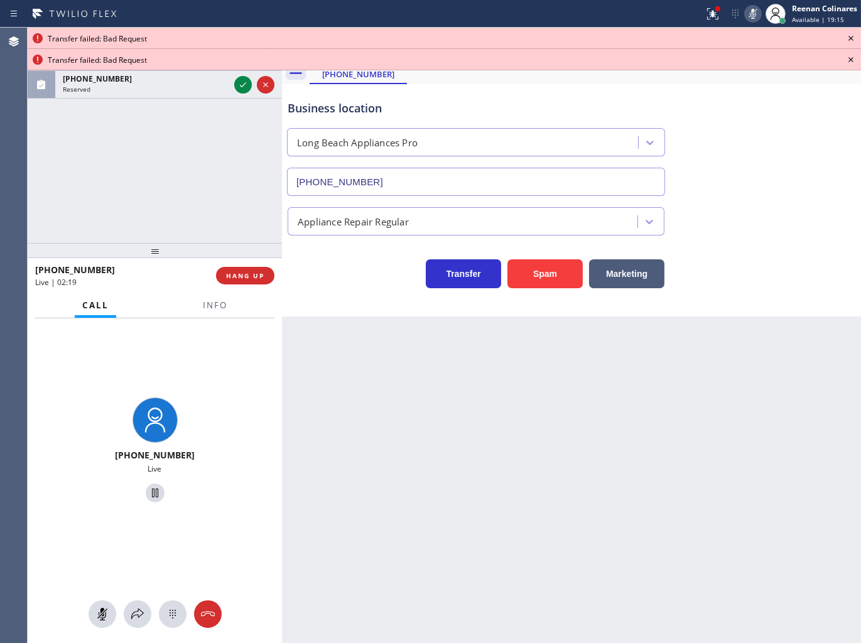
click at [848, 39] on icon at bounding box center [851, 38] width 15 height 15
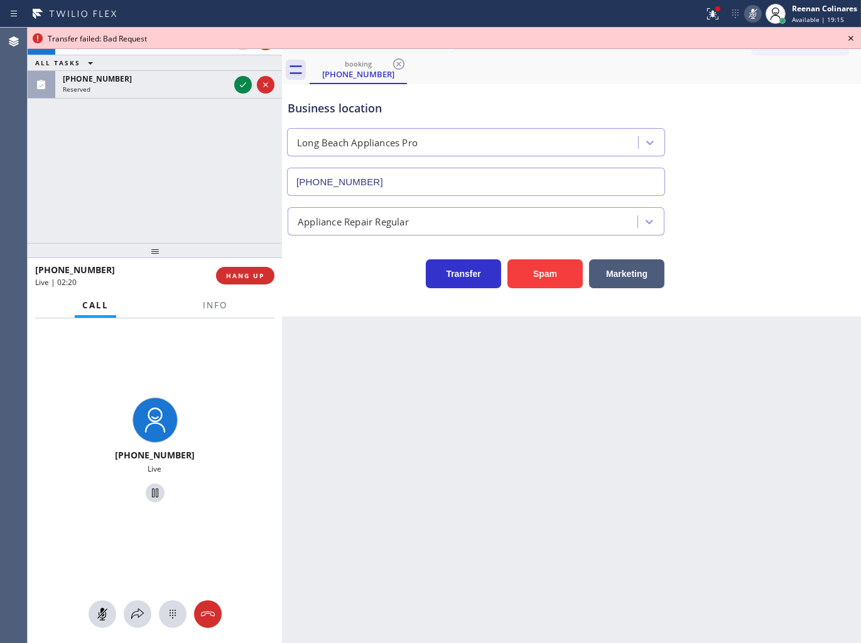
click at [847, 39] on icon at bounding box center [851, 38] width 15 height 15
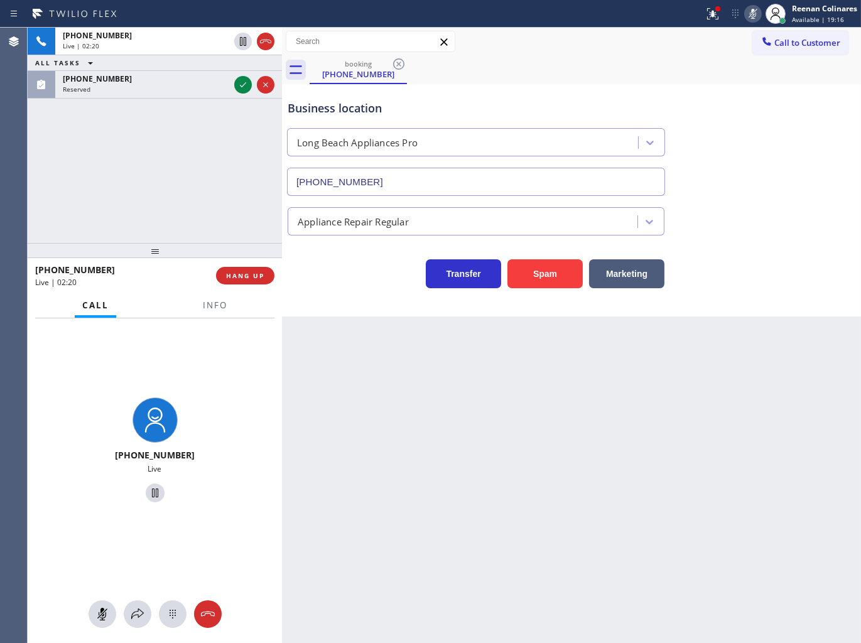
click at [186, 102] on div "+15625082092 Live | 02:20 ALL TASKS ALL TASKS ACTIVE TASKS TASKS IN WRAP UP (90…" at bounding box center [155, 135] width 254 height 215
click at [178, 90] on div "Reserved" at bounding box center [146, 89] width 166 height 9
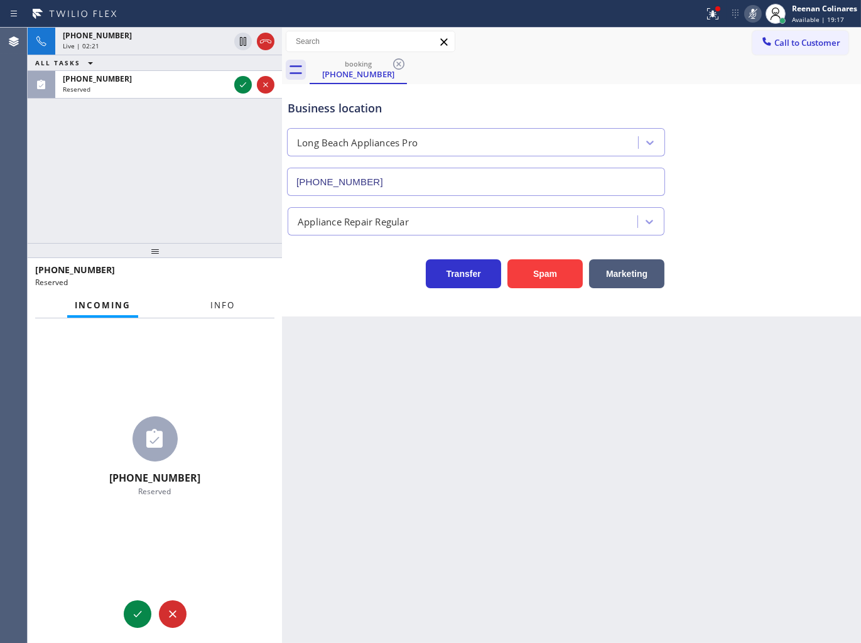
click at [223, 310] on span "Info" at bounding box center [222, 305] width 24 height 11
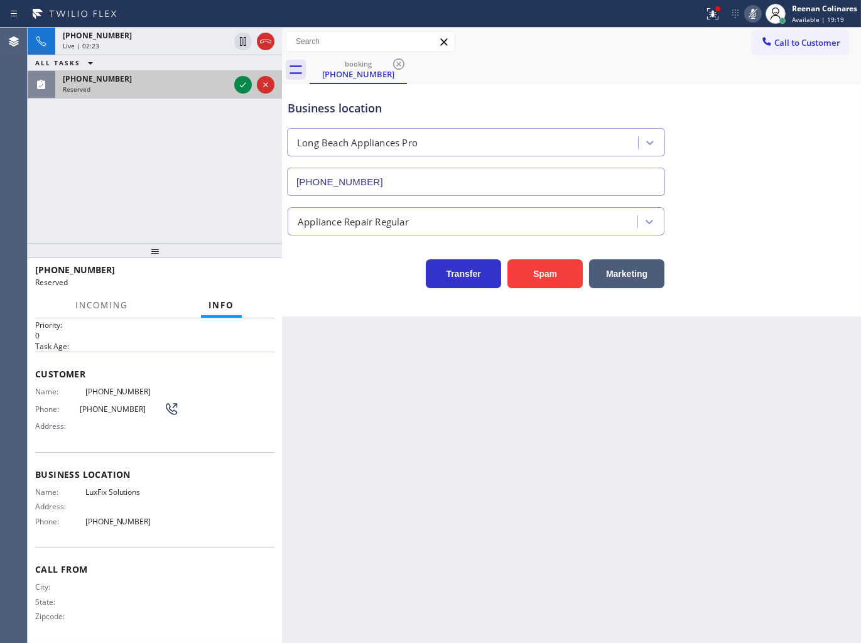
click at [234, 89] on div at bounding box center [254, 85] width 45 height 28
click at [239, 90] on icon at bounding box center [243, 84] width 15 height 15
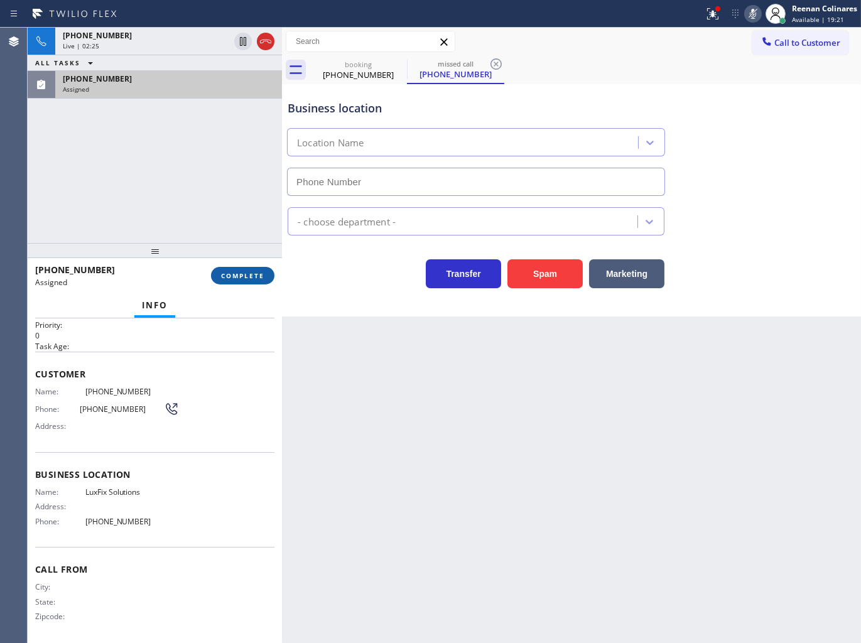
click at [240, 266] on div "(908) 921-2218 Assigned COMPLETE" at bounding box center [154, 275] width 239 height 33
type input "(908) 201-8201"
click at [241, 269] on button "COMPLETE" at bounding box center [242, 276] width 63 height 18
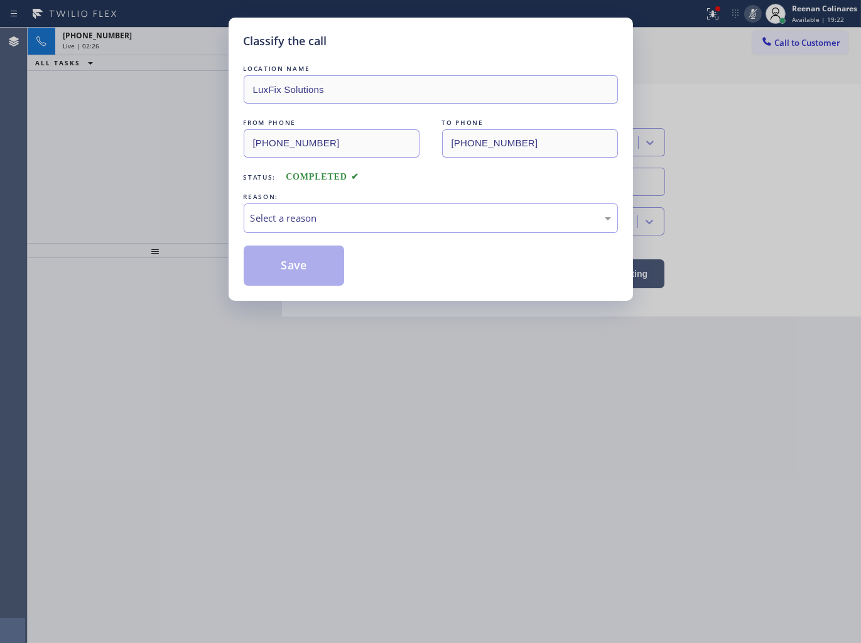
click at [278, 225] on div "Select a reason" at bounding box center [431, 218] width 361 height 14
click at [271, 276] on button "Save" at bounding box center [294, 266] width 101 height 40
click at [155, 210] on div "Classify the call LOCATION NAME LuxFix Solutions FROM PHONE (908) 921-2218 TO P…" at bounding box center [430, 321] width 861 height 643
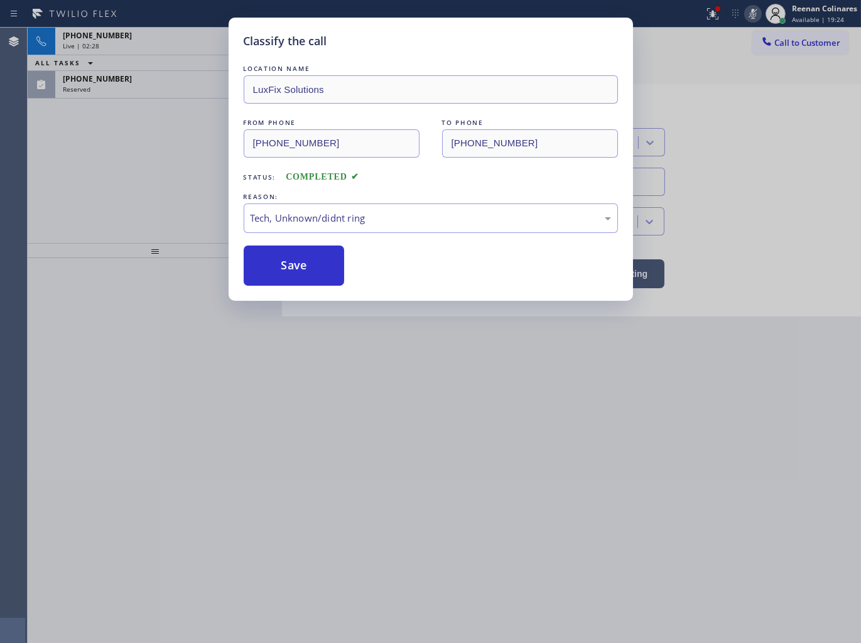
drag, startPoint x: 153, startPoint y: 189, endPoint x: 143, endPoint y: 159, distance: 31.6
click at [153, 187] on div "Classify the call LOCATION NAME LuxFix Solutions FROM PHONE (908) 921-2218 TO P…" at bounding box center [430, 321] width 861 height 643
click at [151, 91] on div "Classify the call LOCATION NAME Subzero and Viking Appliance Repair FROM PHONE …" at bounding box center [445, 336] width 834 height 616
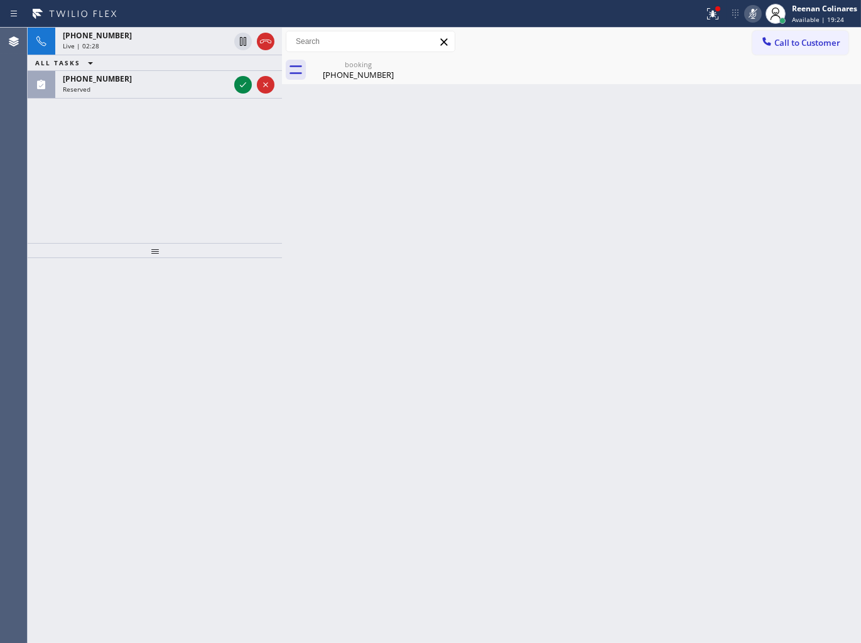
click at [151, 91] on div "Reserved" at bounding box center [146, 89] width 166 height 9
click at [151, 89] on div "Reserved" at bounding box center [146, 89] width 166 height 9
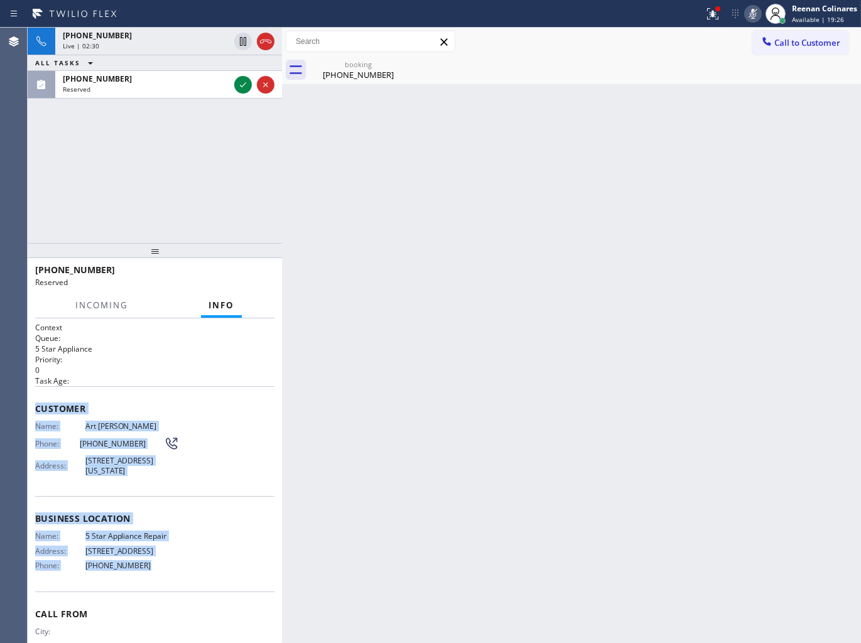
drag, startPoint x: 35, startPoint y: 400, endPoint x: 335, endPoint y: 583, distance: 351.3
click at [179, 567] on div "Context Queue: 5 Star Appliance Priority: 0 Task Age: Customer Name: Art Ibarra…" at bounding box center [154, 504] width 239 height 364
copy div "Customer Name: Art Ibarra Phone: (571) 525-0080 Address: 1185 Park Ave, New Yor…"
click at [226, 79] on div "(571) 525-0080" at bounding box center [146, 78] width 166 height 11
click at [236, 85] on div at bounding box center [243, 84] width 18 height 15
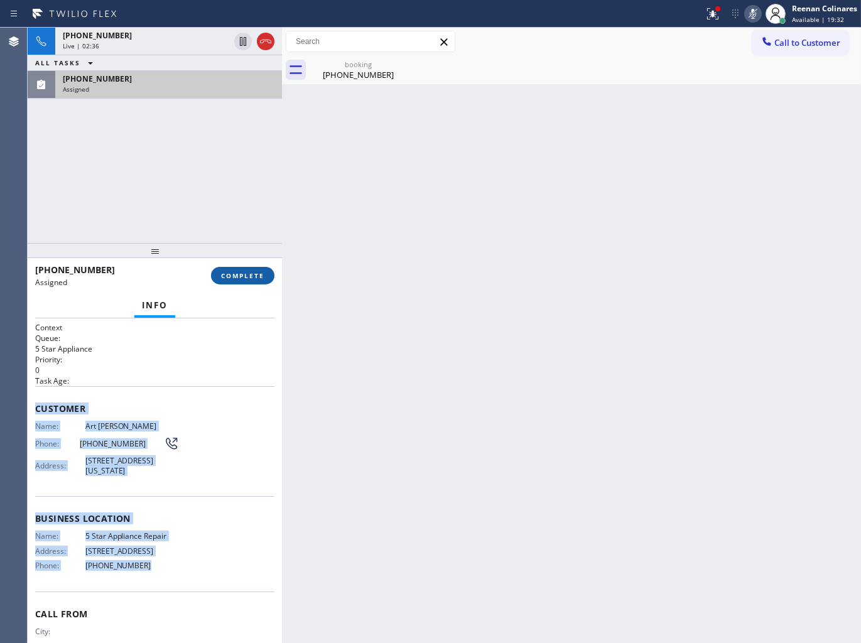
click at [266, 274] on button "COMPLETE" at bounding box center [242, 276] width 63 height 18
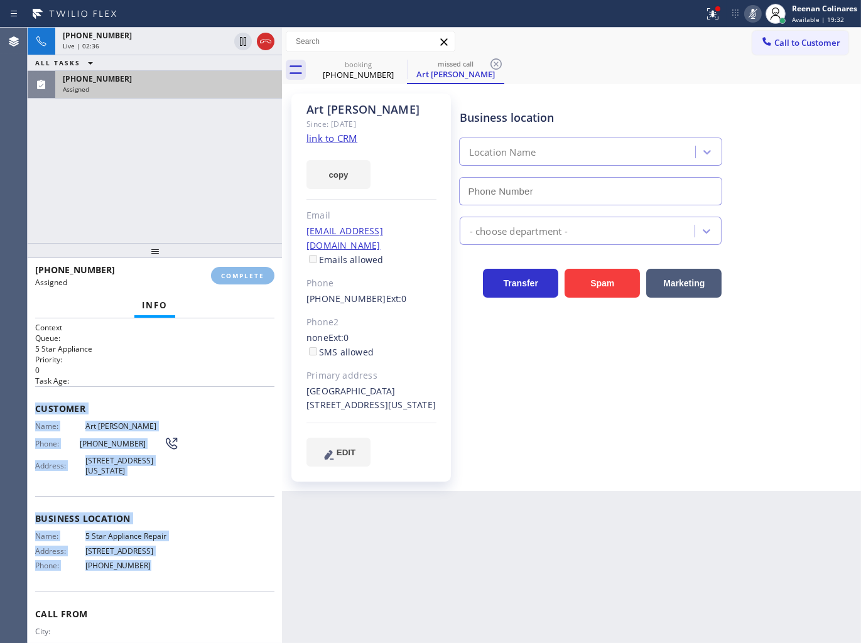
type input "[PHONE_NUMBER]"
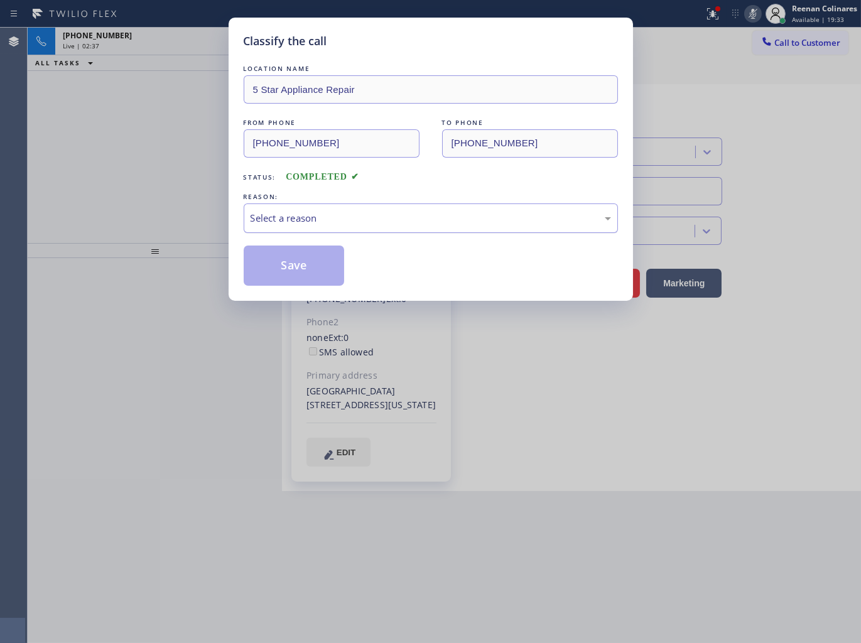
drag, startPoint x: 292, startPoint y: 222, endPoint x: 293, endPoint y: 231, distance: 8.3
click at [293, 224] on div "Select a reason" at bounding box center [431, 218] width 361 height 14
click at [300, 202] on div "REASON:" at bounding box center [431, 196] width 374 height 13
drag, startPoint x: 298, startPoint y: 211, endPoint x: 298, endPoint y: 227, distance: 16.3
click at [299, 211] on div "Tech, Unknown/didnt ring" at bounding box center [431, 218] width 361 height 14
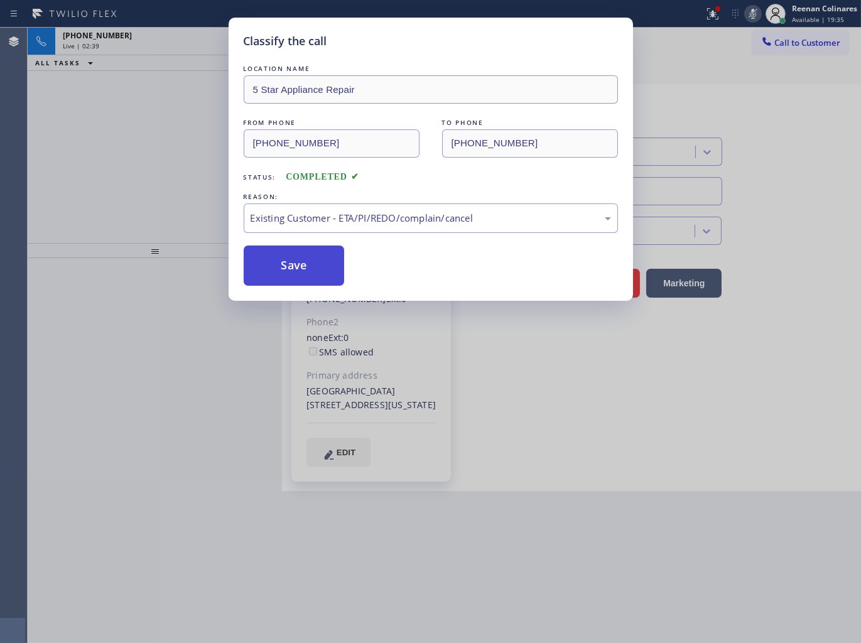
drag, startPoint x: 288, startPoint y: 272, endPoint x: 146, endPoint y: 148, distance: 188.3
click at [288, 271] on button "Save" at bounding box center [294, 266] width 101 height 40
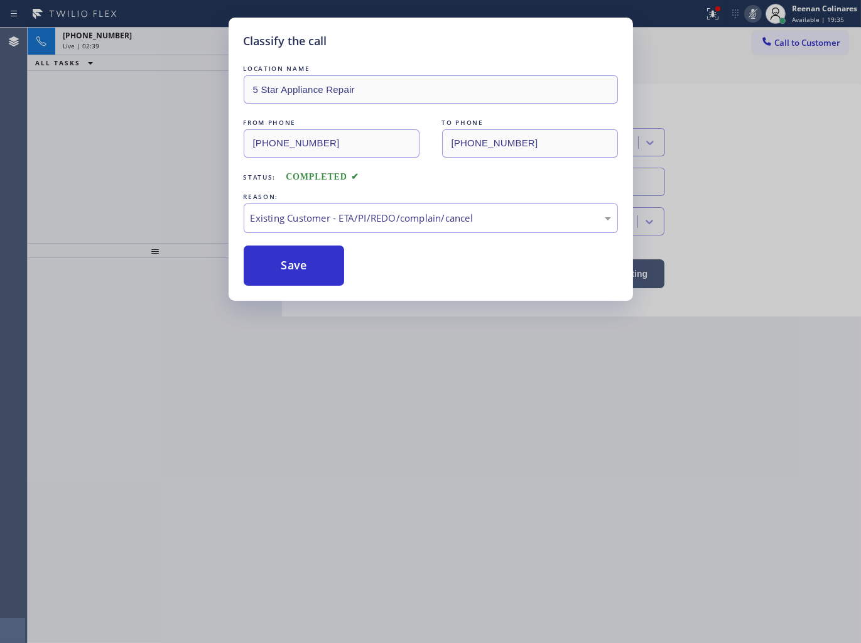
drag, startPoint x: 142, startPoint y: 146, endPoint x: 327, endPoint y: 73, distance: 198.8
click at [142, 144] on div "Classify the call LOCATION NAME 5 Star Appliance Repair FROM PHONE (571) 525-00…" at bounding box center [430, 321] width 861 height 643
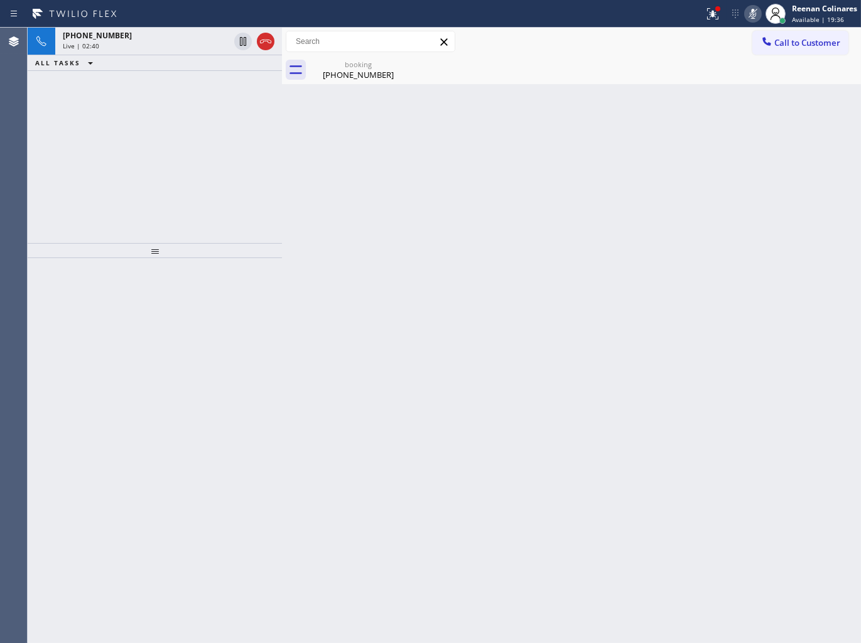
click at [749, 20] on icon at bounding box center [753, 13] width 15 height 15
click at [752, 14] on icon at bounding box center [753, 13] width 15 height 15
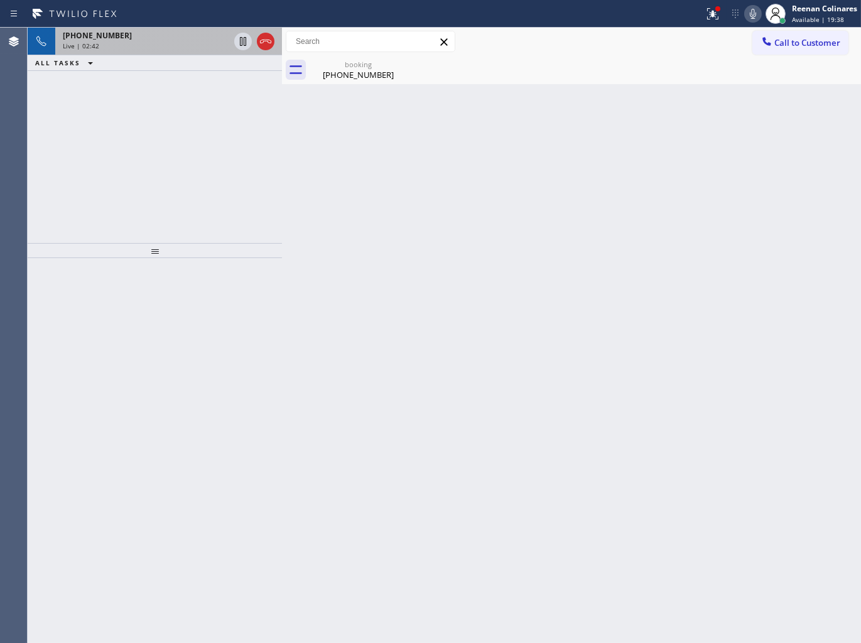
drag, startPoint x: 183, startPoint y: 48, endPoint x: 317, endPoint y: 59, distance: 134.9
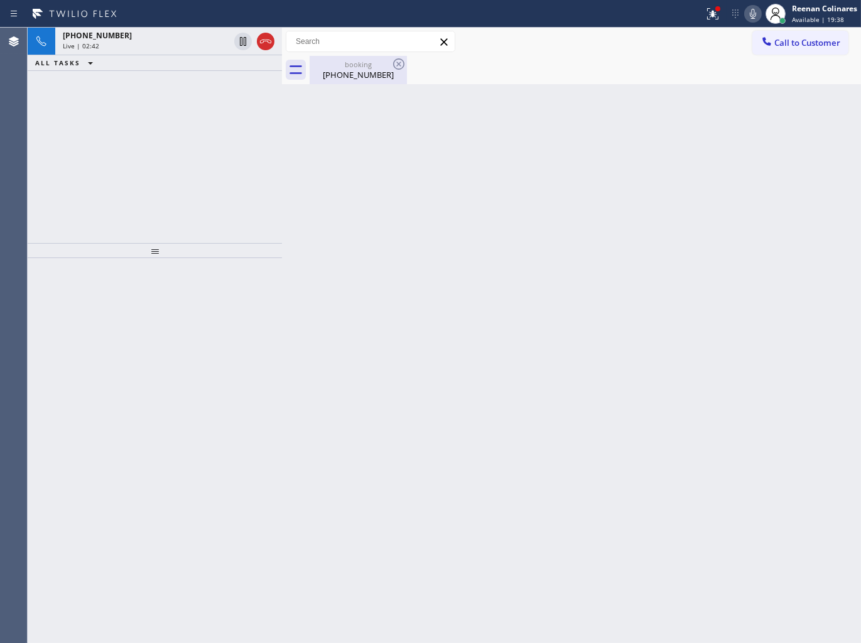
click at [187, 48] on div "Live | 02:42" at bounding box center [146, 45] width 166 height 9
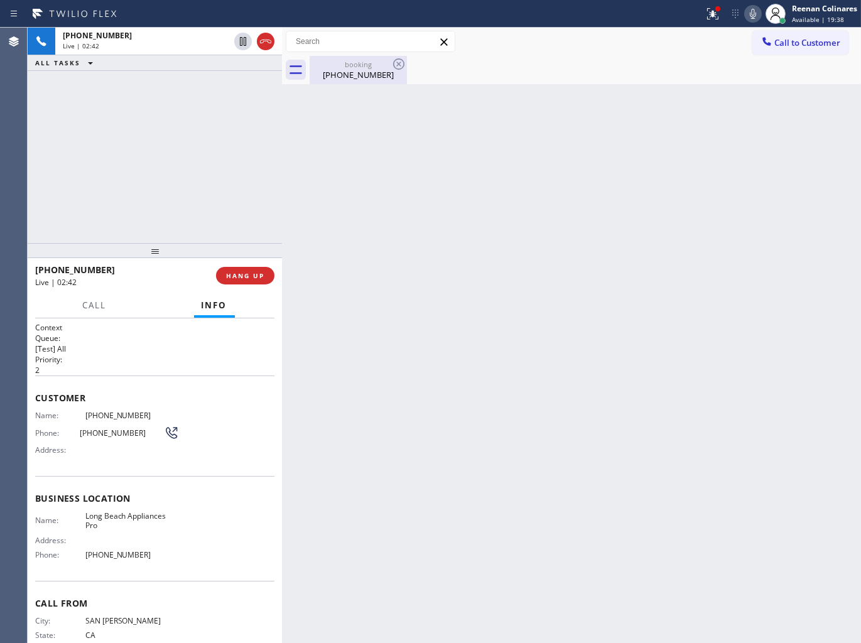
click at [336, 67] on div "booking" at bounding box center [358, 64] width 95 height 9
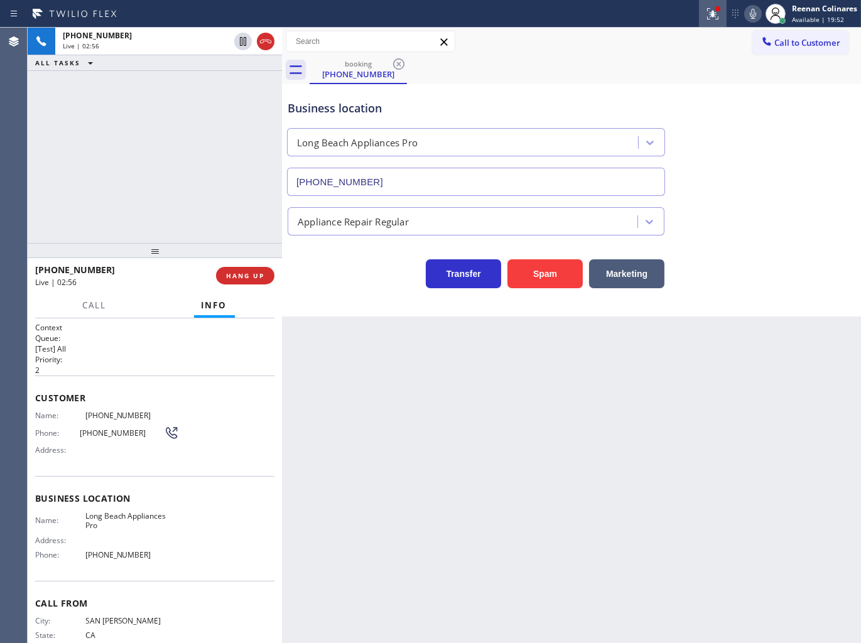
click at [719, 14] on icon at bounding box center [712, 13] width 15 height 15
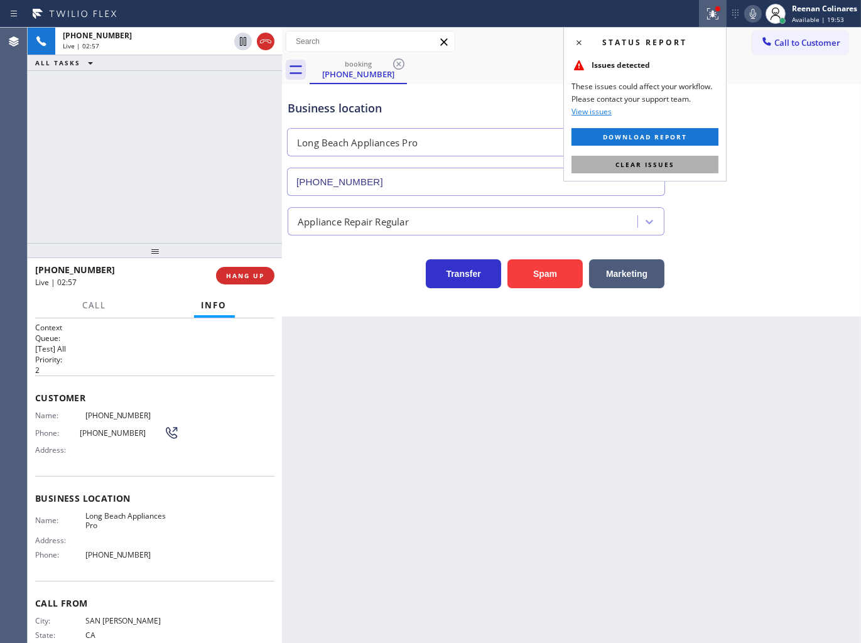
click at [702, 164] on button "Clear issues" at bounding box center [645, 165] width 147 height 18
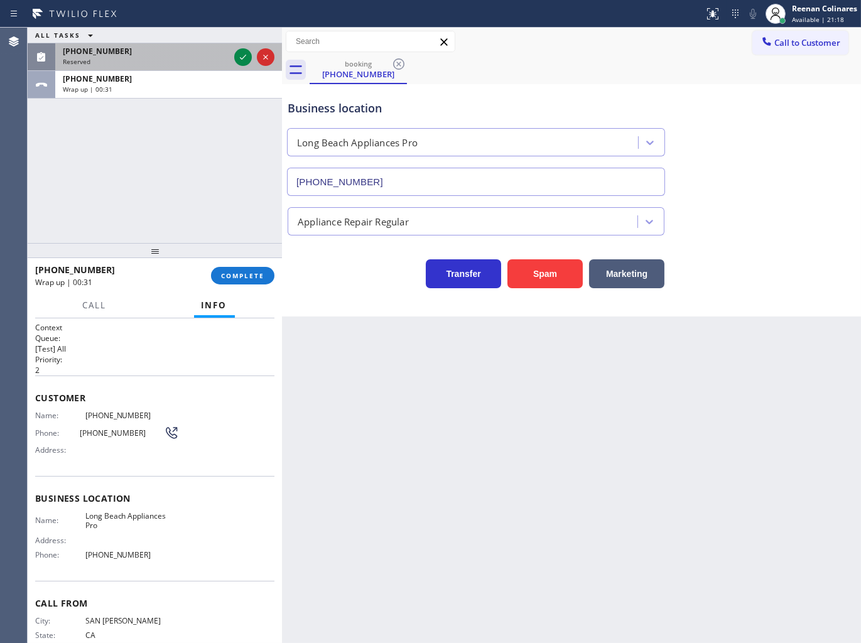
click at [133, 61] on div "Reserved" at bounding box center [146, 61] width 166 height 9
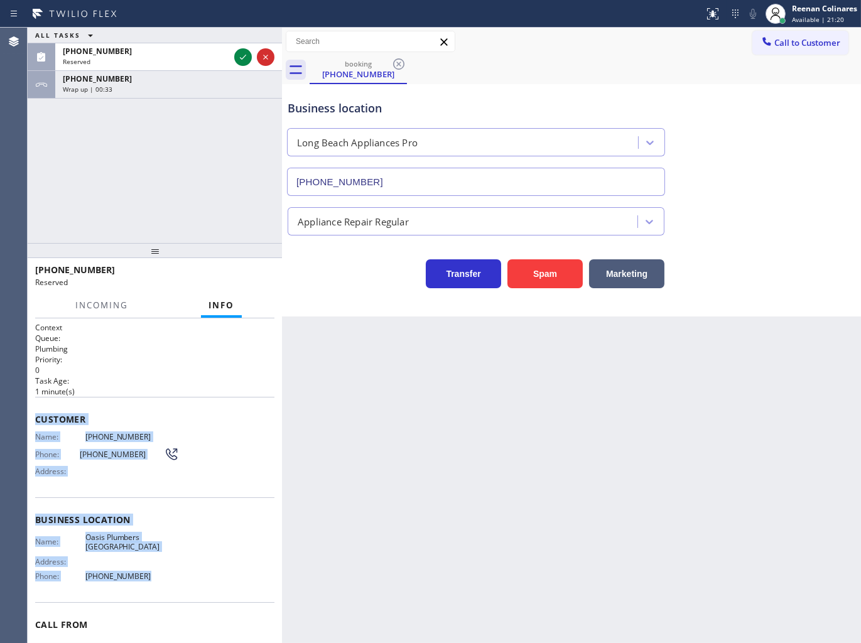
drag, startPoint x: 33, startPoint y: 421, endPoint x: 303, endPoint y: 593, distance: 320.3
click at [210, 573] on div "Context Queue: Plumbing Priority: 0 Task Age: 1 minute(s) Customer Name: (310) …" at bounding box center [155, 480] width 254 height 325
copy div "Customer Name: (310) 994-4195 Phone: (310) 994-4195 Address: Business location …"
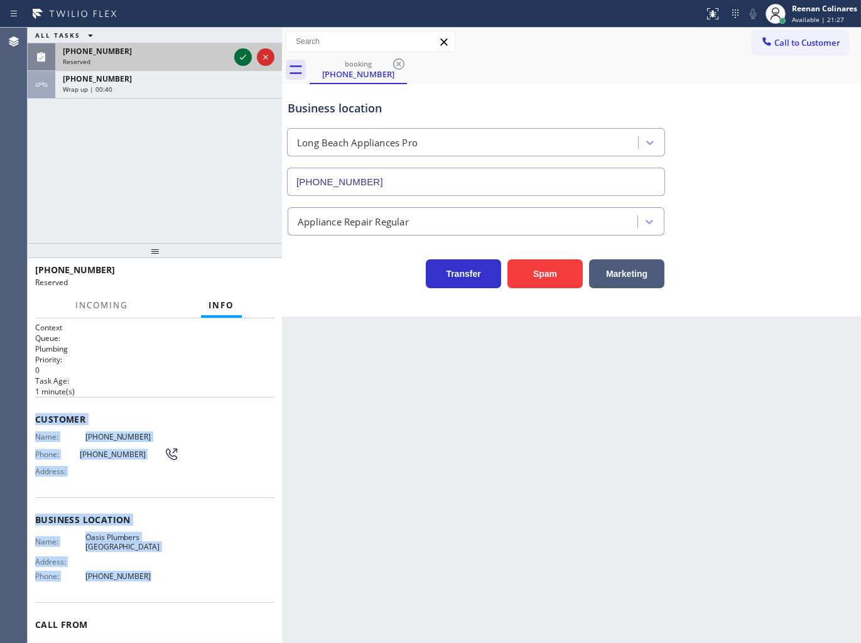
click at [239, 57] on icon at bounding box center [243, 57] width 15 height 15
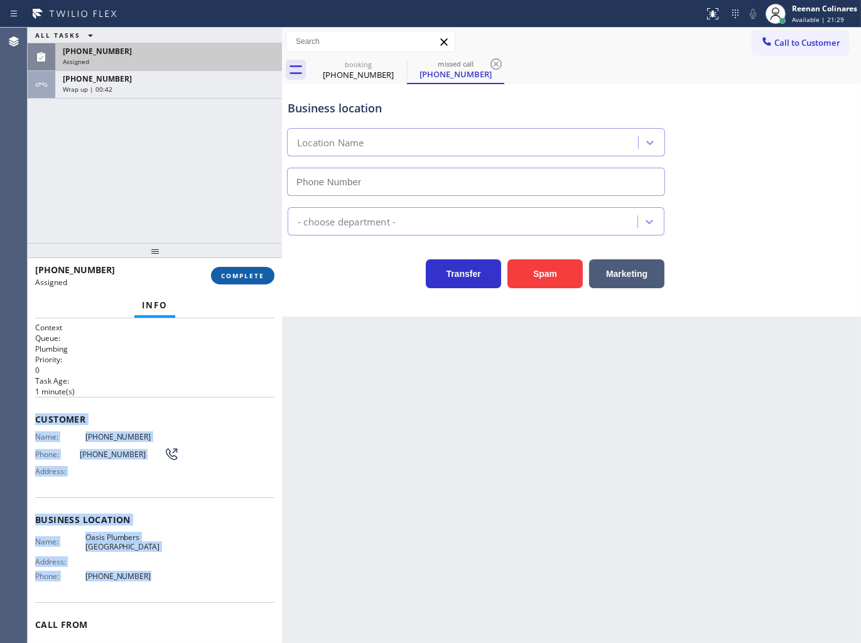
type input "(949) 635-7337"
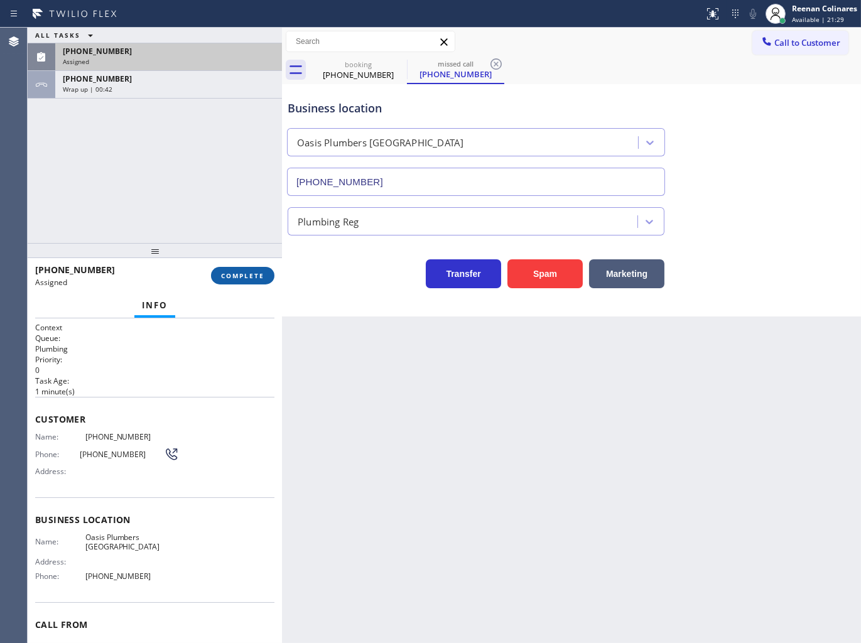
drag, startPoint x: 254, startPoint y: 266, endPoint x: 256, endPoint y: 275, distance: 8.4
click at [255, 271] on div "(310) 994-4195 Assigned COMPLETE" at bounding box center [154, 275] width 239 height 33
click at [254, 274] on span "COMPLETE" at bounding box center [242, 275] width 43 height 9
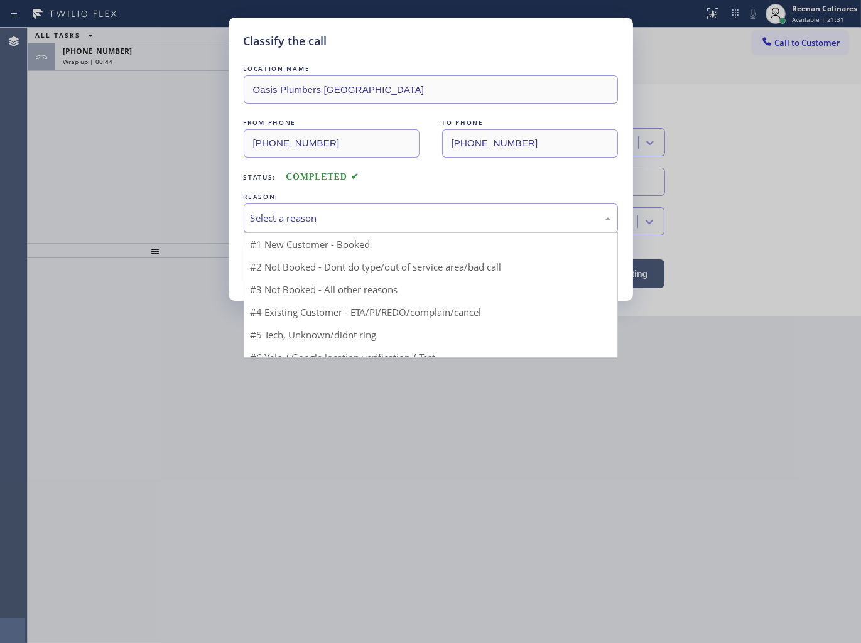
click at [322, 214] on div "Select a reason" at bounding box center [431, 218] width 361 height 14
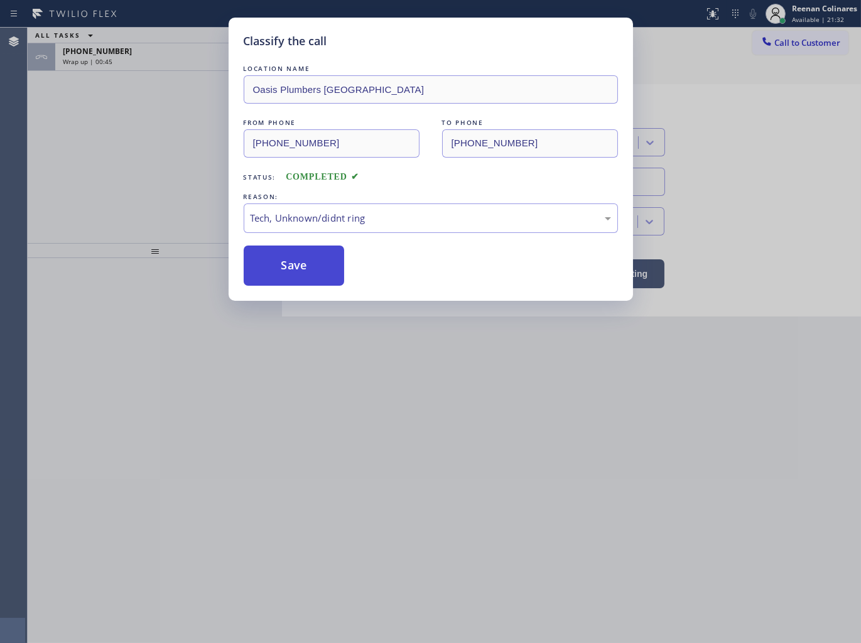
click at [285, 273] on button "Save" at bounding box center [294, 266] width 101 height 40
drag, startPoint x: 155, startPoint y: 166, endPoint x: 153, endPoint y: 145, distance: 20.9
click at [155, 158] on div "Classify the call LOCATION NAME Oasis Plumbers Mission Viejo FROM PHONE (310) 9…" at bounding box center [430, 321] width 861 height 643
click at [150, 45] on div "Classify the call LOCATION NAME Oasis Plumbers Mission Viejo FROM PHONE (310) 9…" at bounding box center [430, 321] width 861 height 643
click at [152, 53] on div "Classify the call LOCATION NAME Oasis Plumbers Mission Viejo FROM PHONE (310) 9…" at bounding box center [430, 321] width 861 height 643
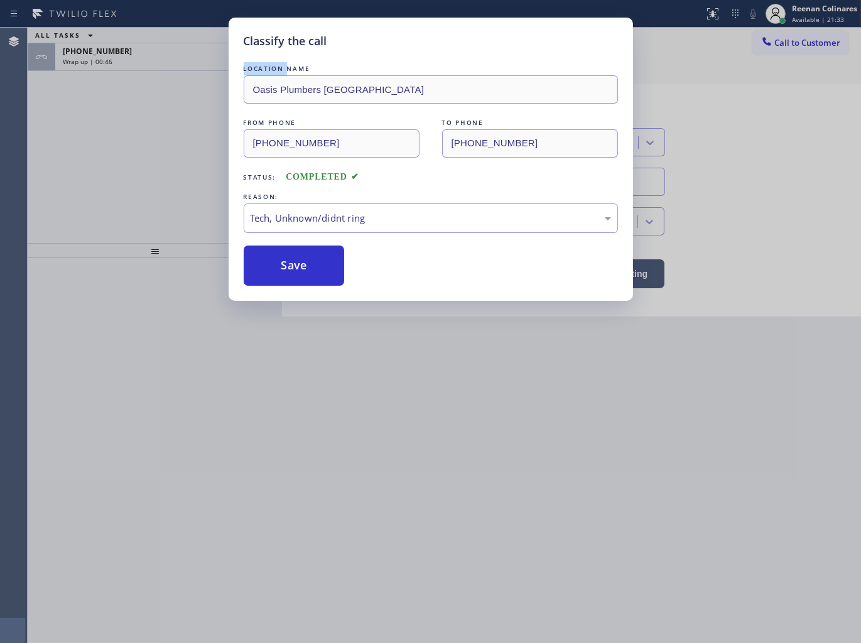
click at [152, 53] on div "Classify the call LOCATION NAME Subzero and Viking Appliance Repair FROM PHONE …" at bounding box center [445, 336] width 834 height 616
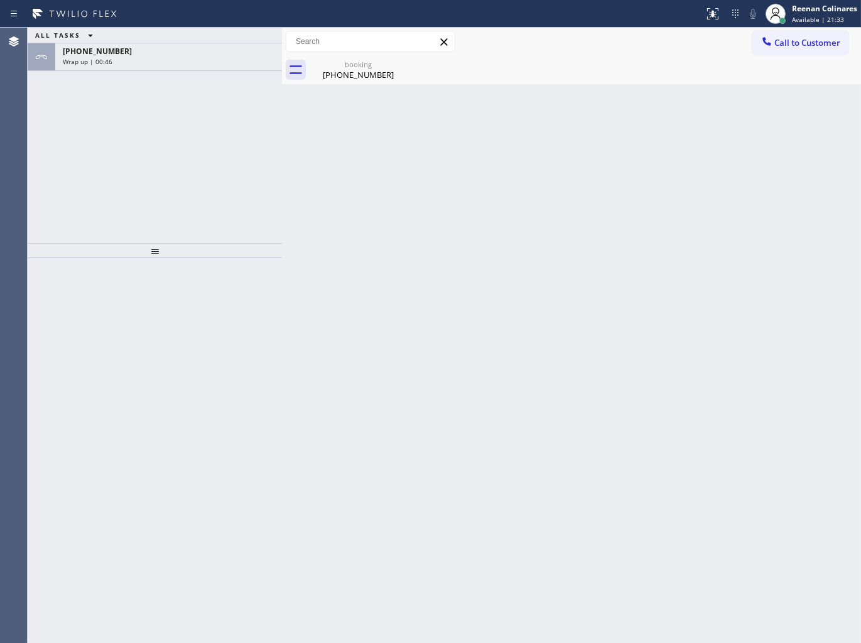
click at [152, 53] on div "+15625082092" at bounding box center [169, 51] width 212 height 11
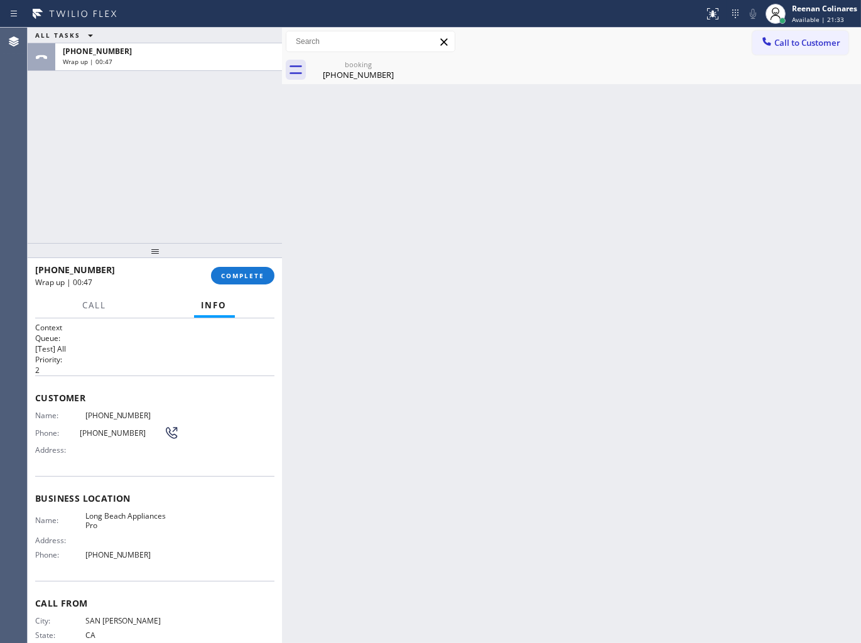
click at [152, 53] on div "+15625082092" at bounding box center [169, 51] width 212 height 11
click at [247, 280] on span "COMPLETE" at bounding box center [242, 275] width 43 height 9
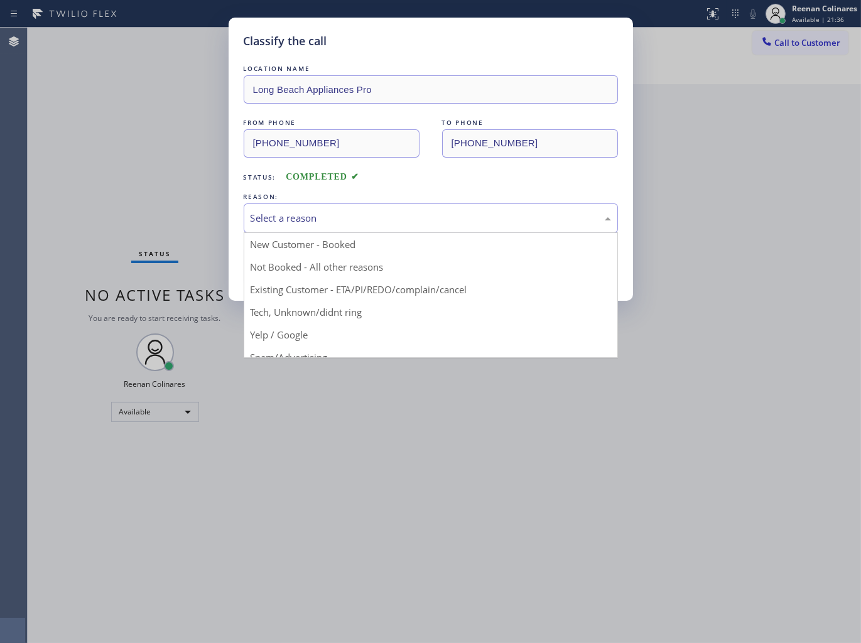
click at [299, 221] on div "Select a reason" at bounding box center [431, 218] width 361 height 14
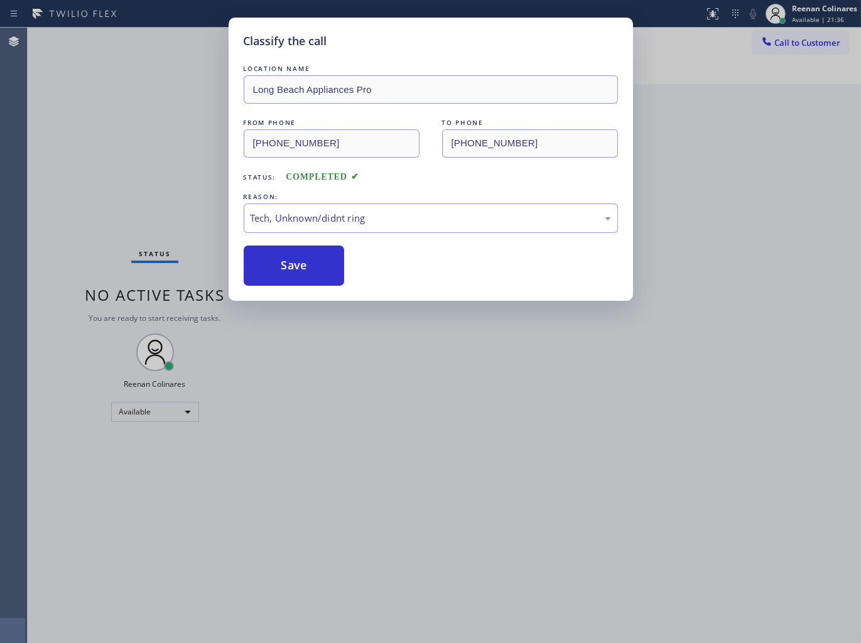
drag, startPoint x: 274, startPoint y: 286, endPoint x: 101, endPoint y: 183, distance: 200.8
click at [274, 283] on div "Classify the call LOCATION NAME Long Beach Appliances Pro FROM PHONE (562) 508-…" at bounding box center [431, 159] width 405 height 283
click at [101, 183] on div "Classify the call LOCATION NAME Long Beach Appliances Pro FROM PHONE (562) 508-…" at bounding box center [430, 321] width 861 height 643
click at [303, 265] on button "Save" at bounding box center [294, 266] width 101 height 40
click at [303, 264] on button "Save" at bounding box center [294, 266] width 101 height 40
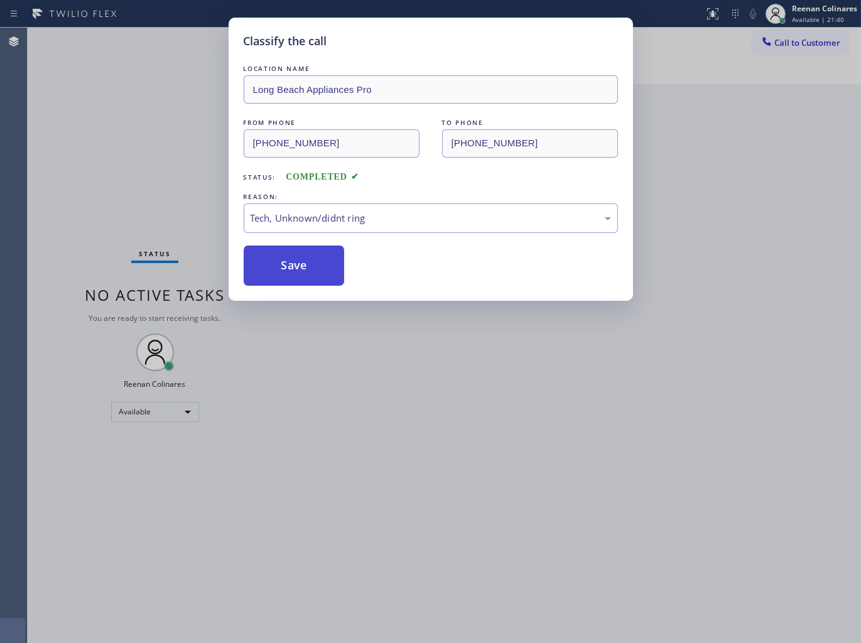
click at [303, 264] on button "Save" at bounding box center [294, 266] width 101 height 40
drag, startPoint x: 303, startPoint y: 264, endPoint x: 317, endPoint y: 273, distance: 16.9
click at [303, 266] on button "Save" at bounding box center [294, 266] width 101 height 40
click at [590, 513] on div "Classify the call LOCATION NAME Subzero and Viking Appliance Repair FROM PHONE …" at bounding box center [445, 336] width 834 height 616
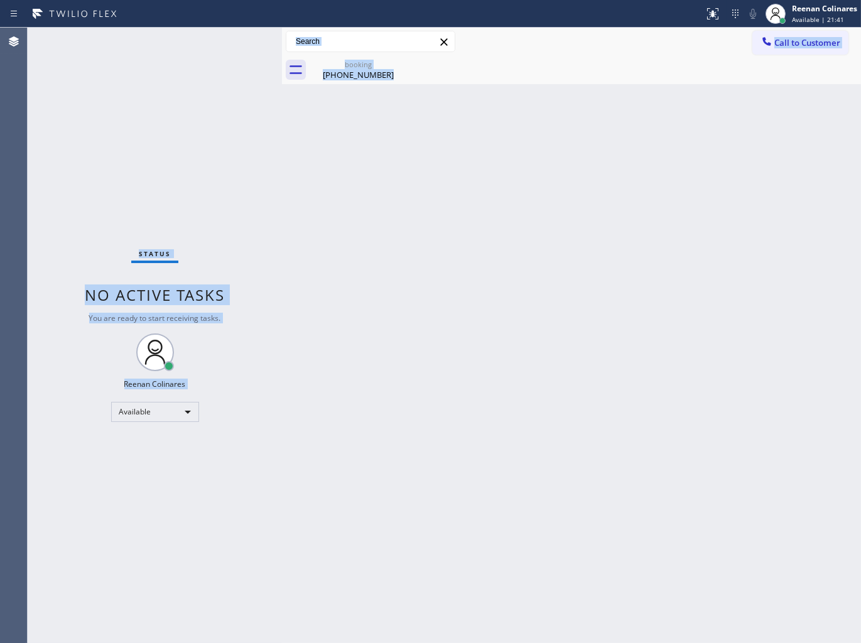
click at [330, 183] on div "Back to Dashboard Change Sender ID Customers Technicians Select a contact Outbo…" at bounding box center [571, 336] width 579 height 616
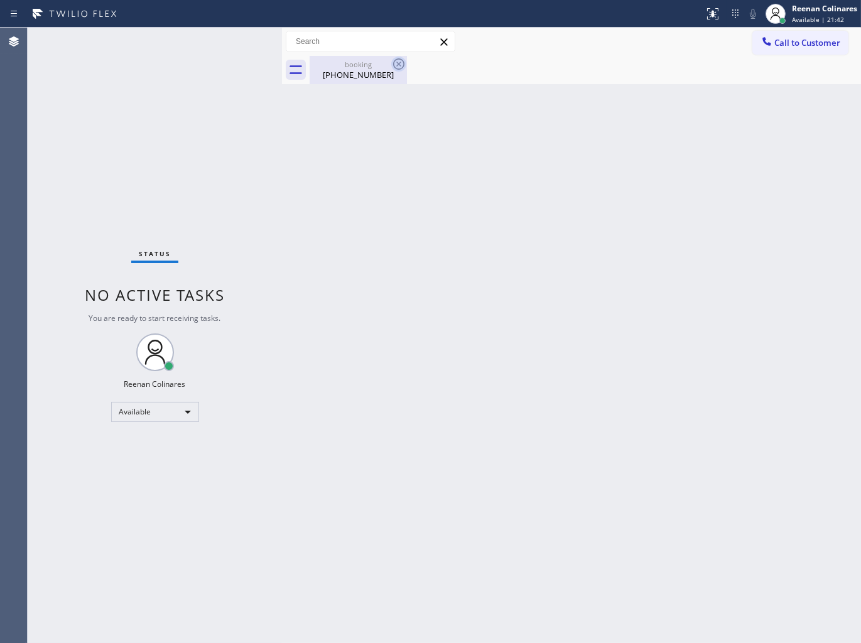
click at [394, 64] on icon at bounding box center [398, 64] width 15 height 15
click at [400, 63] on icon at bounding box center [398, 63] width 11 height 11
click at [403, 65] on icon at bounding box center [398, 64] width 15 height 15
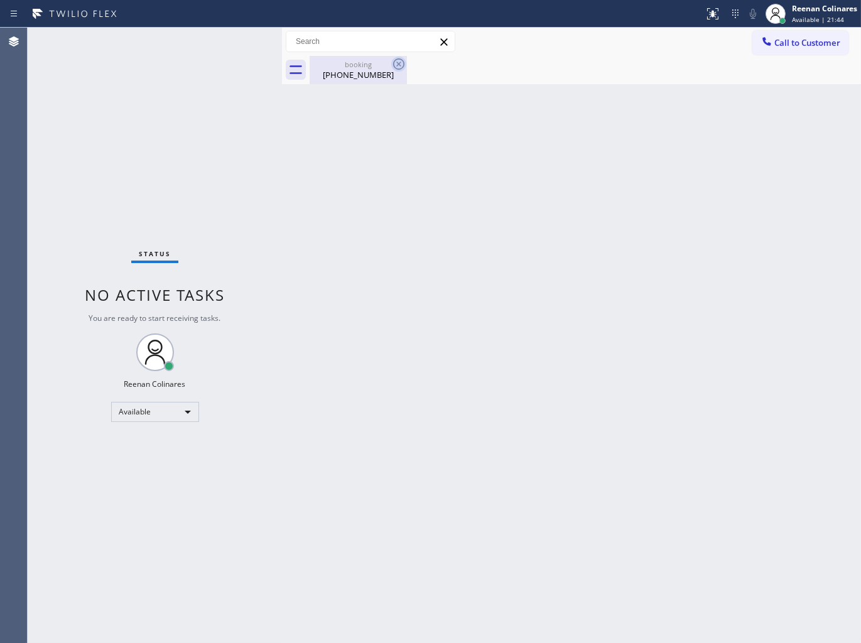
click at [400, 63] on icon at bounding box center [398, 64] width 15 height 15
click at [399, 63] on icon at bounding box center [398, 63] width 11 height 11
drag, startPoint x: 399, startPoint y: 63, endPoint x: 347, endPoint y: 63, distance: 51.5
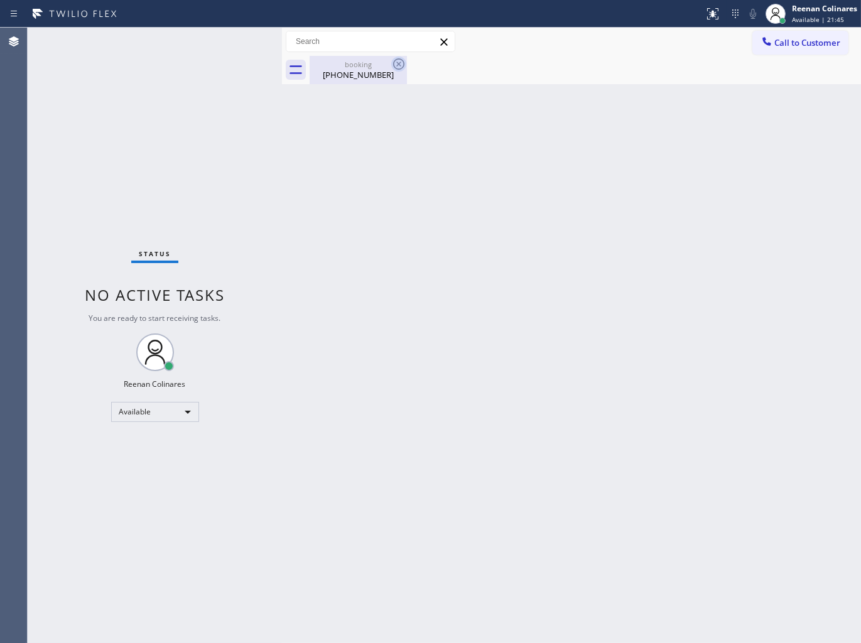
click at [397, 63] on icon at bounding box center [398, 64] width 15 height 15
click at [336, 63] on div "booking" at bounding box center [358, 64] width 95 height 9
drag, startPoint x: 379, startPoint y: 59, endPoint x: 385, endPoint y: 63, distance: 7.7
click at [380, 63] on div at bounding box center [586, 70] width 552 height 28
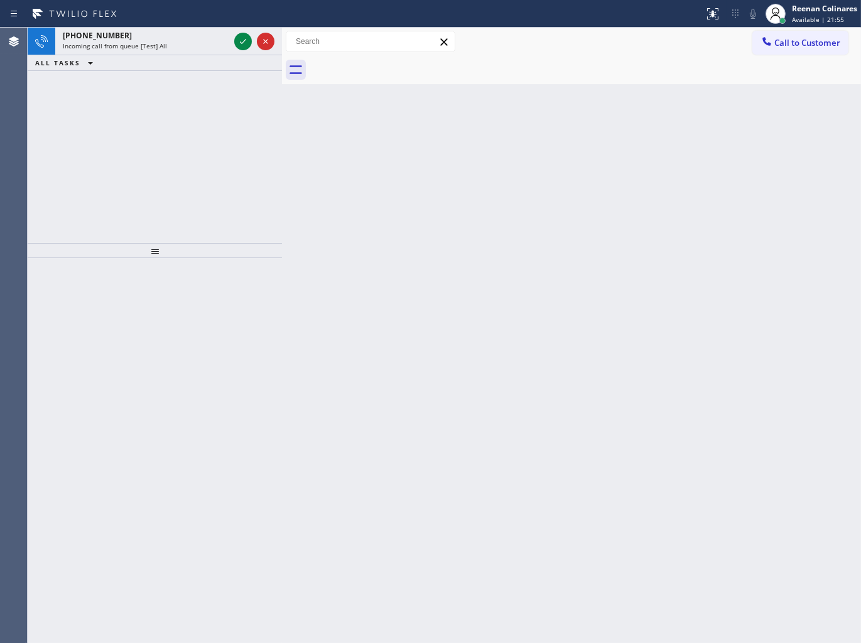
drag, startPoint x: 185, startPoint y: 50, endPoint x: 187, endPoint y: 68, distance: 17.7
click at [185, 49] on div "Incoming call from queue [Test] All" at bounding box center [146, 45] width 166 height 9
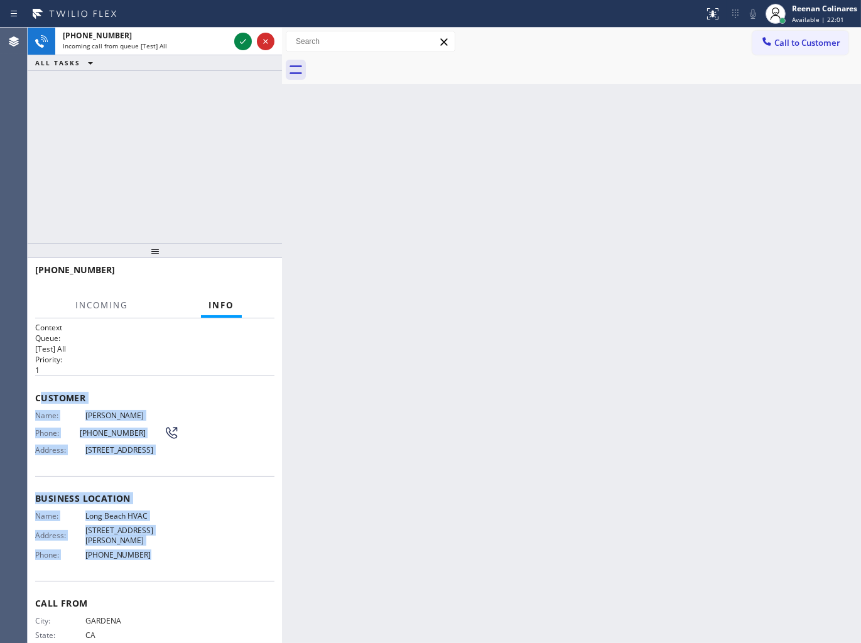
drag, startPoint x: 39, startPoint y: 394, endPoint x: 178, endPoint y: 552, distance: 209.6
click at [178, 552] on div "Context Queue: [Test] All Priority: 1 Customer Name: Ryan Rieger Phone: (562) 7…" at bounding box center [154, 499] width 239 height 354
copy div "ustomer Name: Ryan Rieger Phone: (562) 761-5285 Address: 3726 Lemon Ave, Long B…"
click at [800, 6] on div "Reenan Colinares" at bounding box center [824, 8] width 65 height 11
click at [769, 82] on button "Unavailable" at bounding box center [799, 83] width 126 height 16
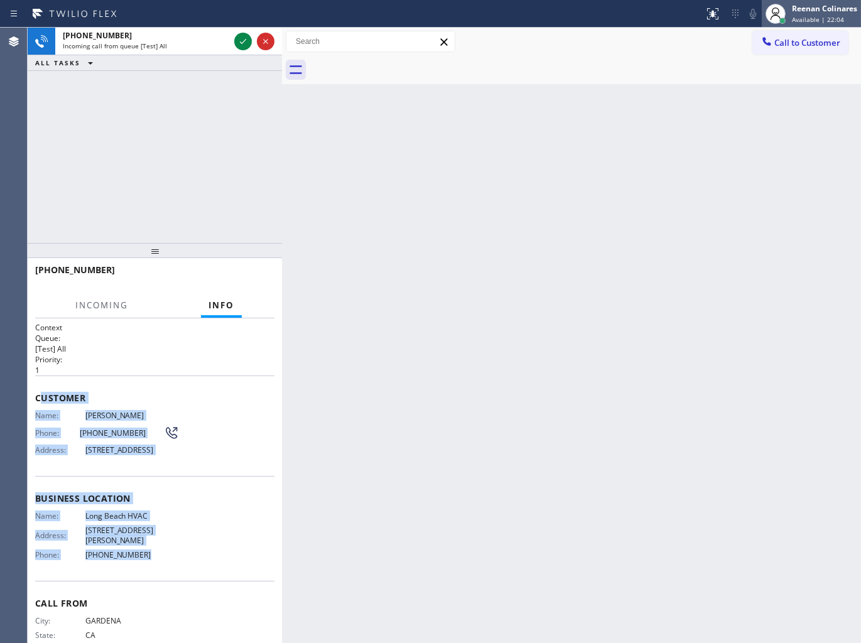
click at [812, 6] on div "Reenan Colinares" at bounding box center [824, 8] width 65 height 11
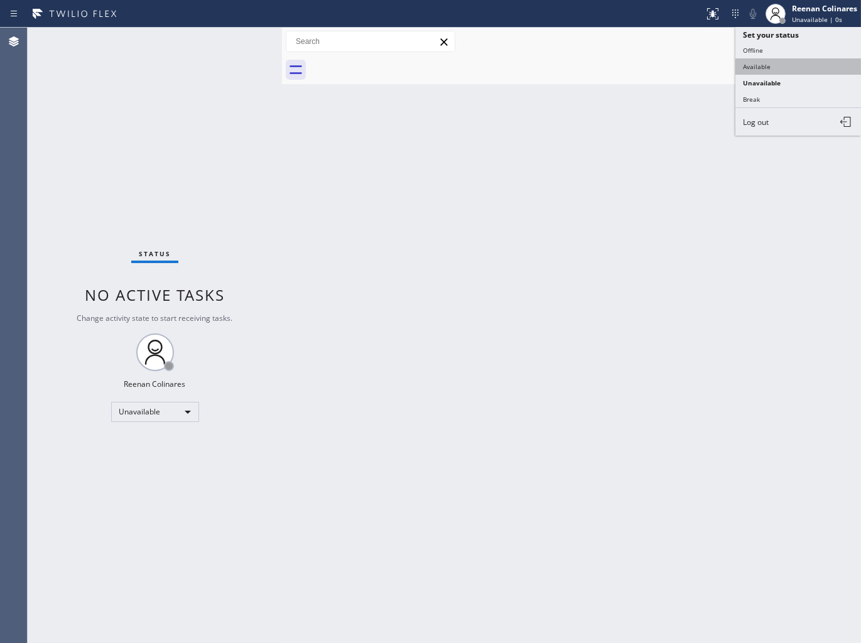
click at [763, 63] on button "Available" at bounding box center [799, 66] width 126 height 16
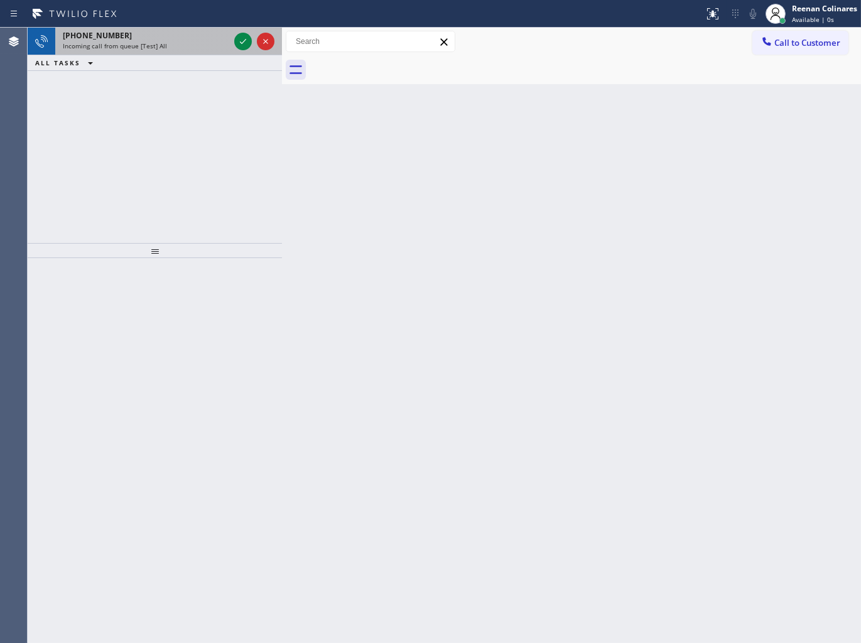
click at [180, 46] on div "Incoming call from queue [Test] All" at bounding box center [146, 45] width 166 height 9
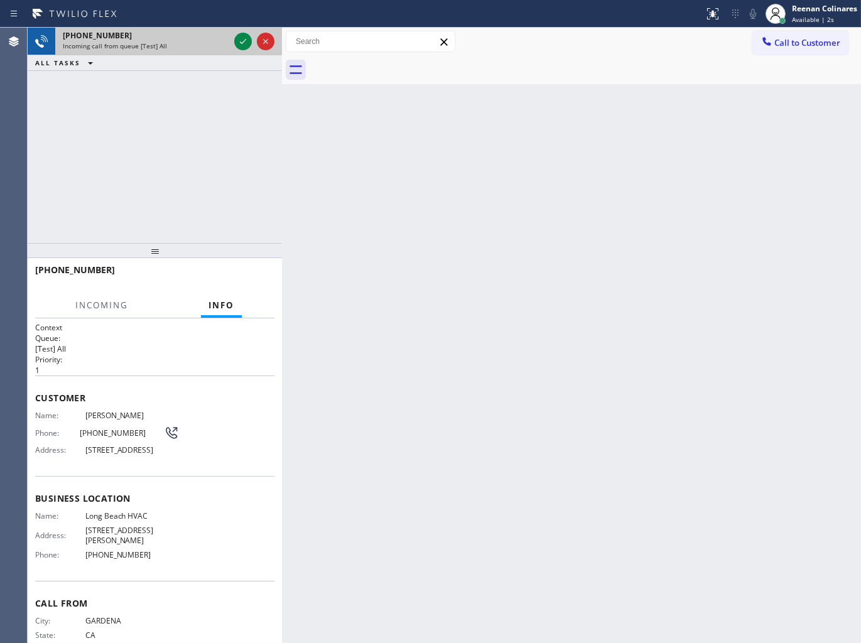
click at [195, 39] on div "+15627615285" at bounding box center [146, 35] width 166 height 11
click at [239, 38] on icon at bounding box center [243, 41] width 15 height 15
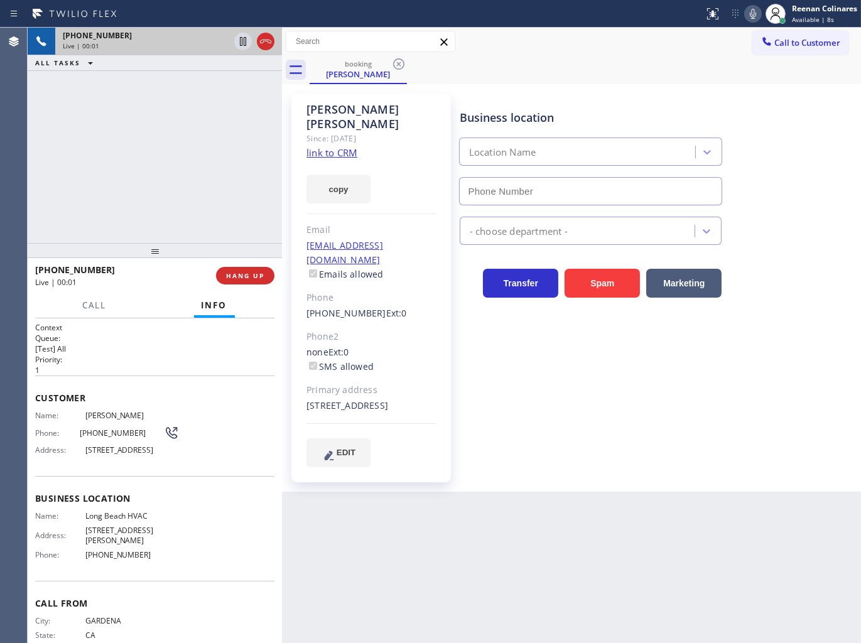
type input "(323) 641-4970"
click at [341, 179] on button "copy" at bounding box center [339, 189] width 64 height 29
click at [756, 13] on icon at bounding box center [753, 13] width 15 height 15
click at [750, 13] on icon at bounding box center [753, 14] width 6 height 10
click at [345, 146] on link "link to CRM" at bounding box center [332, 152] width 51 height 13
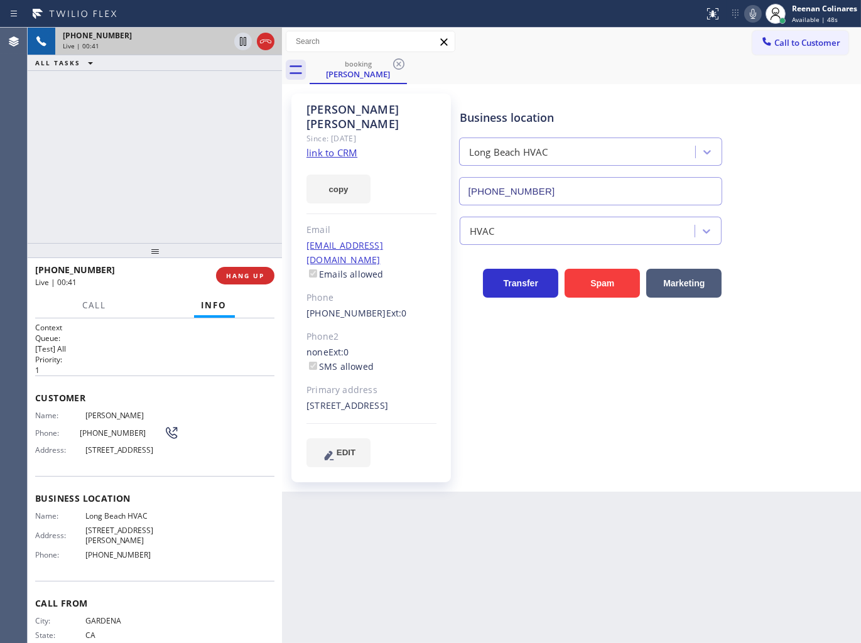
click at [751, 16] on icon at bounding box center [753, 13] width 15 height 15
click at [92, 307] on span "Call" at bounding box center [95, 305] width 24 height 11
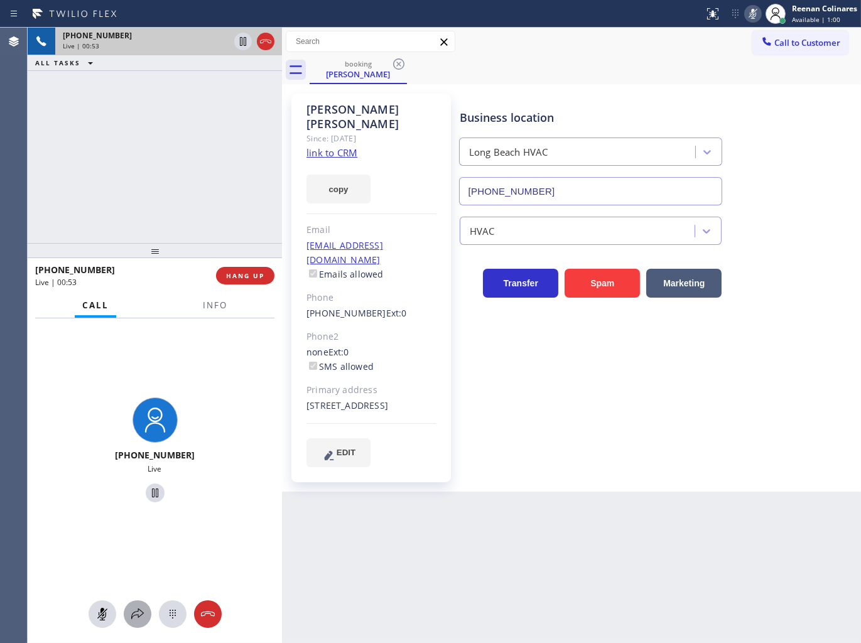
click at [139, 611] on icon at bounding box center [137, 614] width 15 height 15
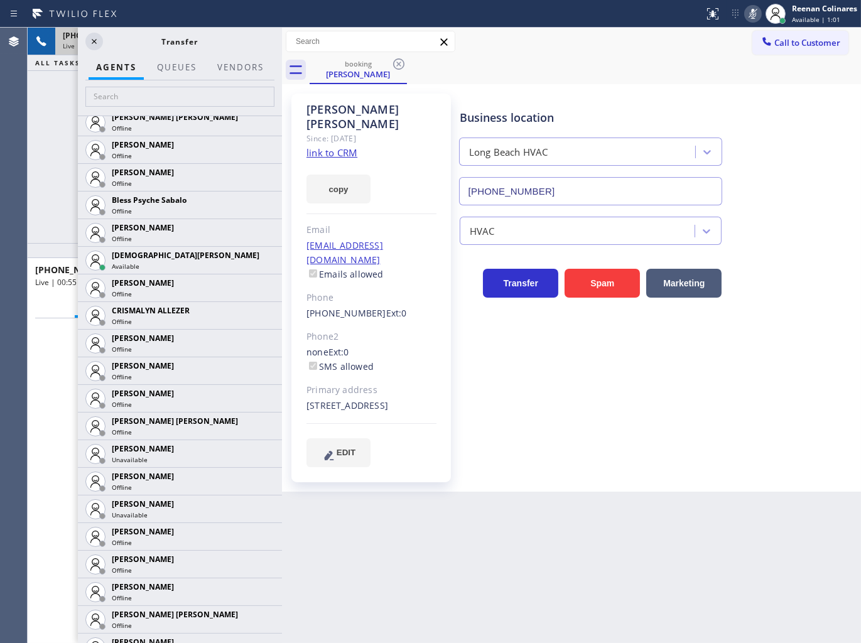
scroll to position [411, 0]
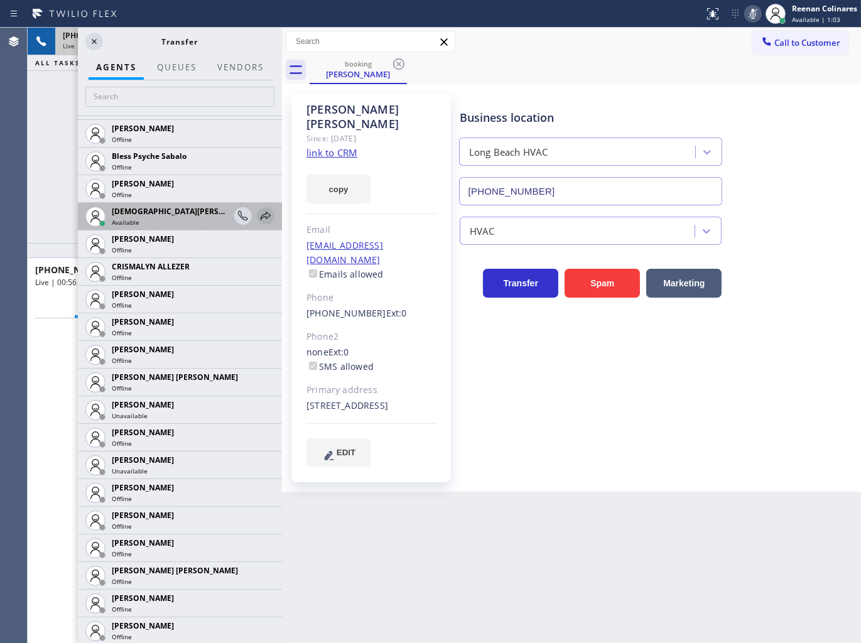
click at [258, 217] on icon at bounding box center [265, 216] width 15 height 15
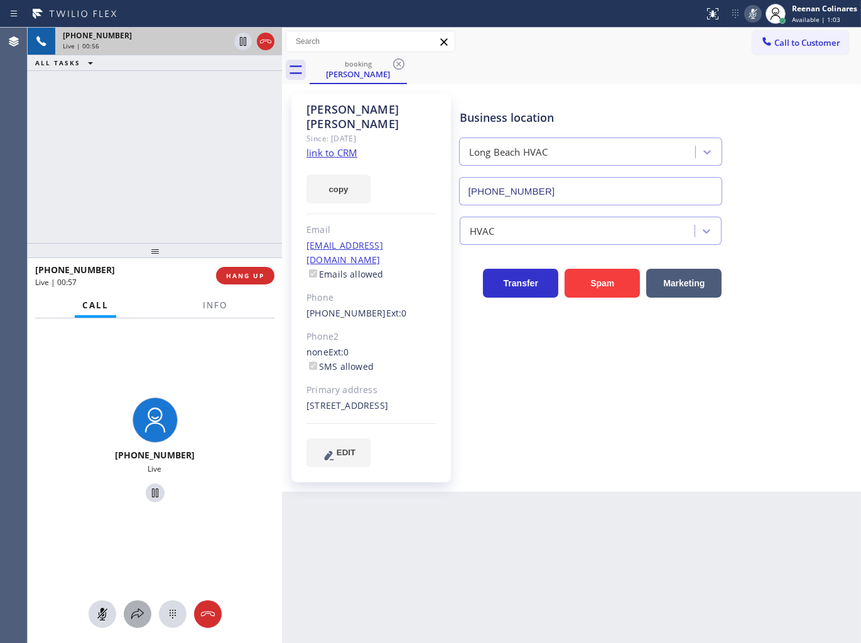
click at [130, 609] on icon at bounding box center [137, 614] width 15 height 15
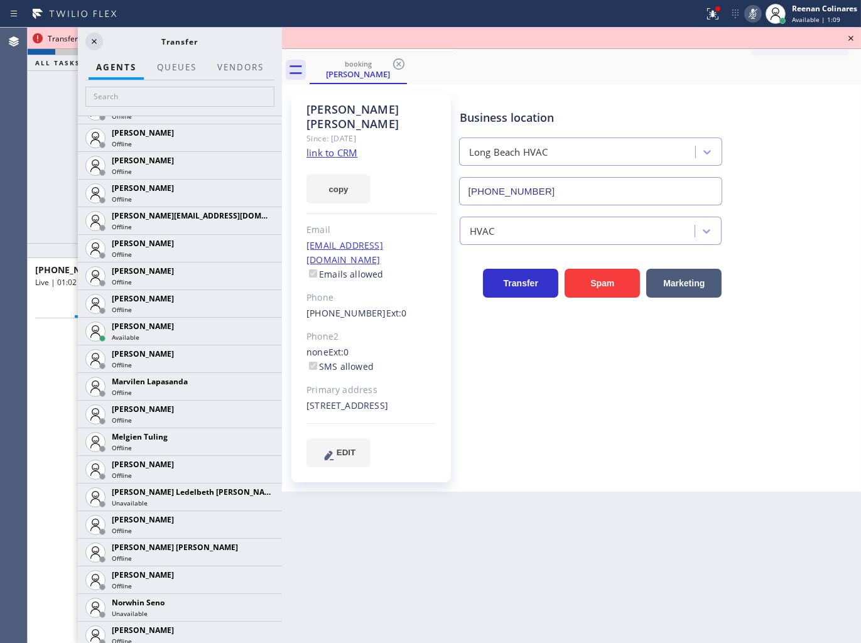
scroll to position [2109, 0]
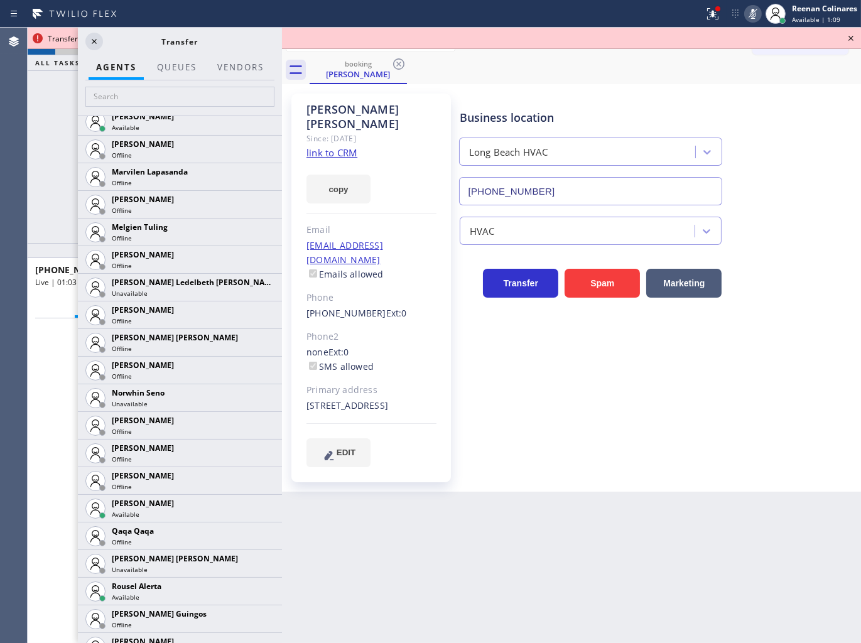
click at [0, 0] on icon at bounding box center [0, 0] width 0 height 0
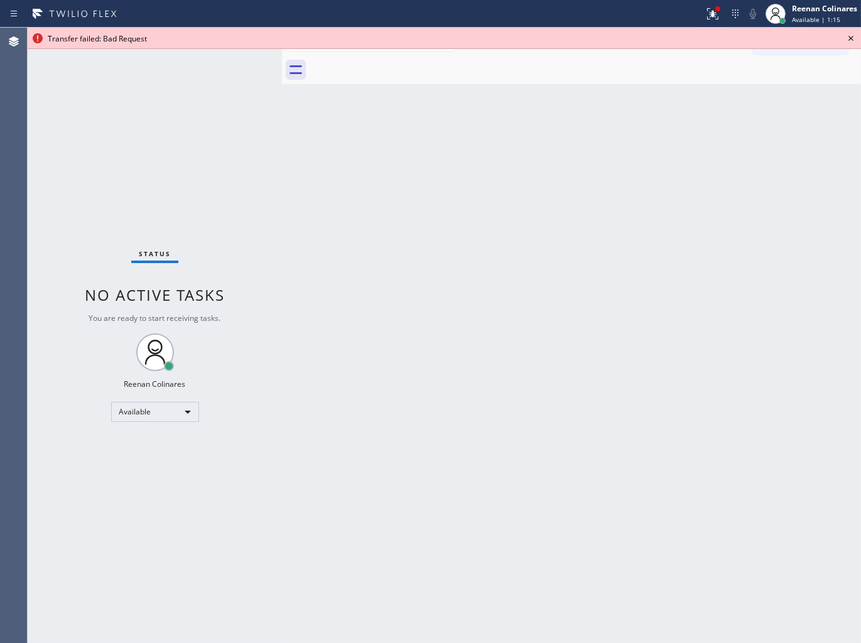
drag, startPoint x: 597, startPoint y: 331, endPoint x: 689, endPoint y: 122, distance: 228.4
click at [608, 303] on div "Back to Dashboard Change Sender ID Customers Technicians Select a contact Outbo…" at bounding box center [571, 336] width 579 height 616
drag, startPoint x: 707, startPoint y: 10, endPoint x: 712, endPoint y: 28, distance: 18.7
click at [708, 11] on icon at bounding box center [712, 13] width 15 height 15
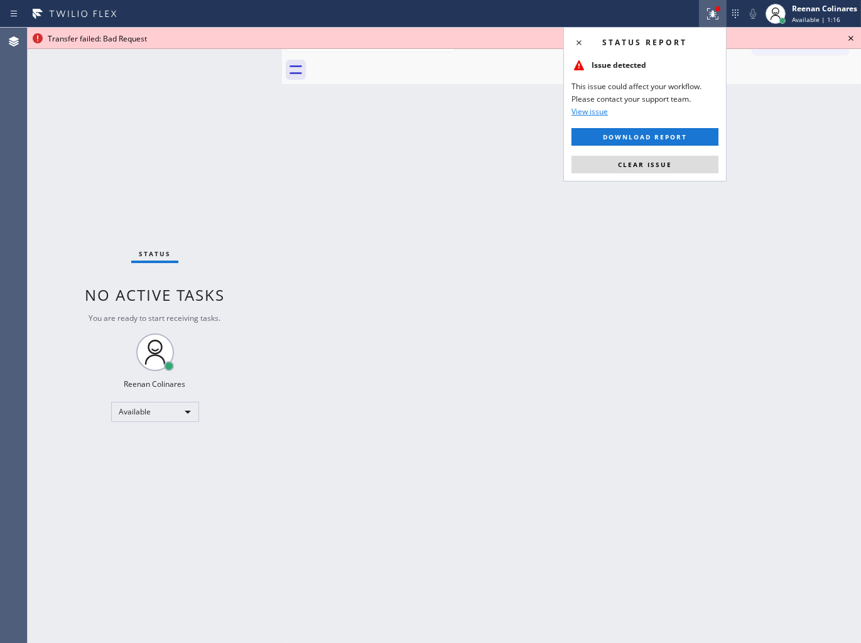
click at [670, 162] on span "Clear issue" at bounding box center [645, 164] width 54 height 9
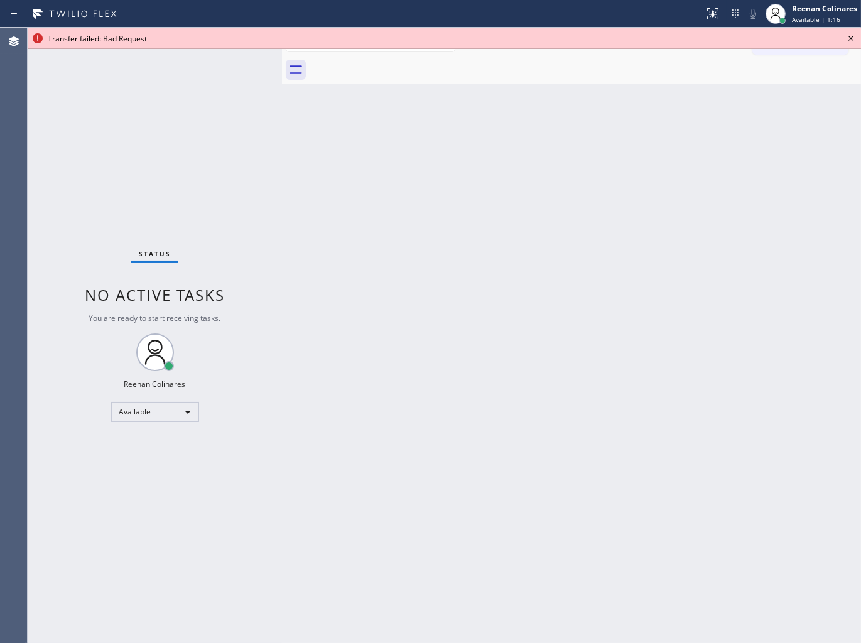
click at [851, 35] on icon at bounding box center [851, 38] width 15 height 15
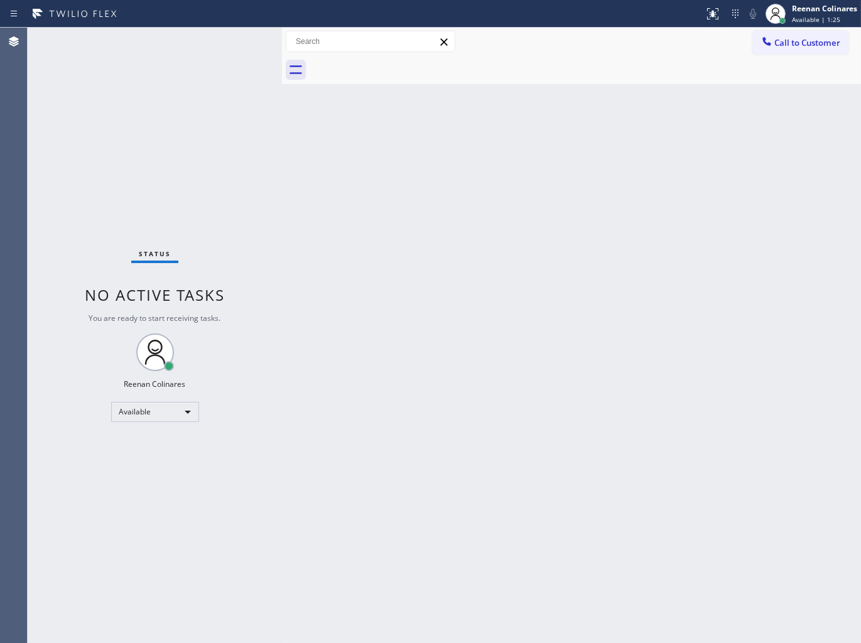
click at [520, 235] on div "Back to Dashboard Change Sender ID Customers Technicians Select a contact Outbo…" at bounding box center [571, 336] width 579 height 616
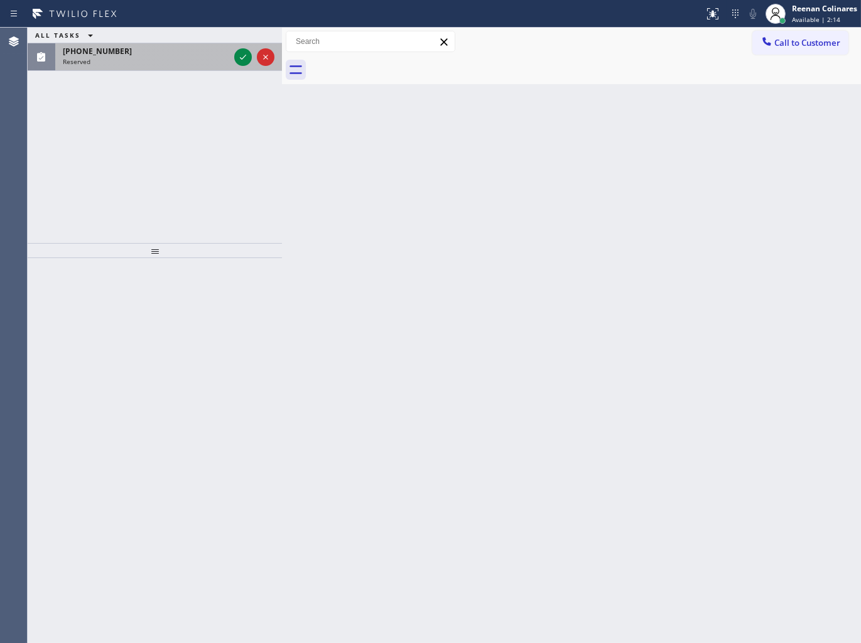
click at [124, 60] on div "Reserved" at bounding box center [146, 61] width 166 height 9
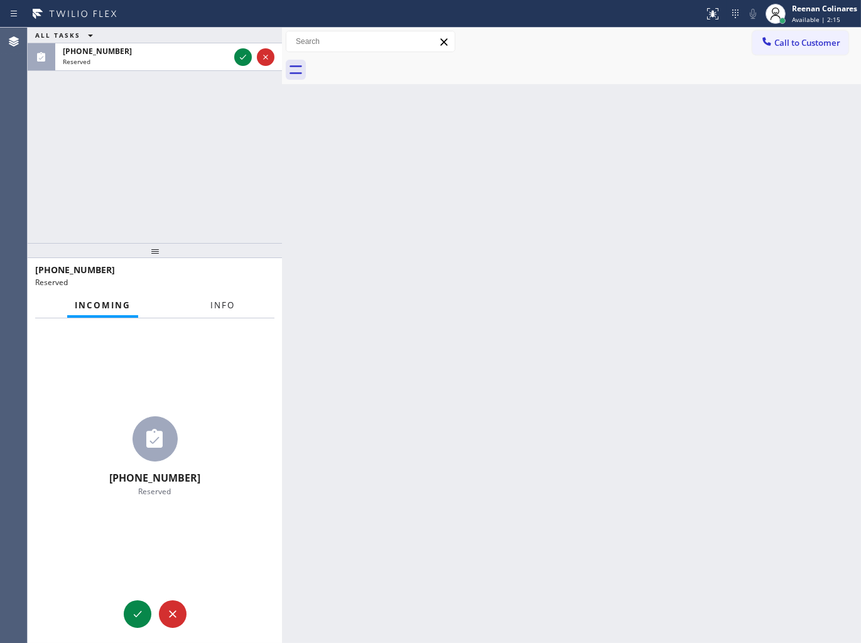
click at [236, 312] on button "Info" at bounding box center [223, 305] width 40 height 24
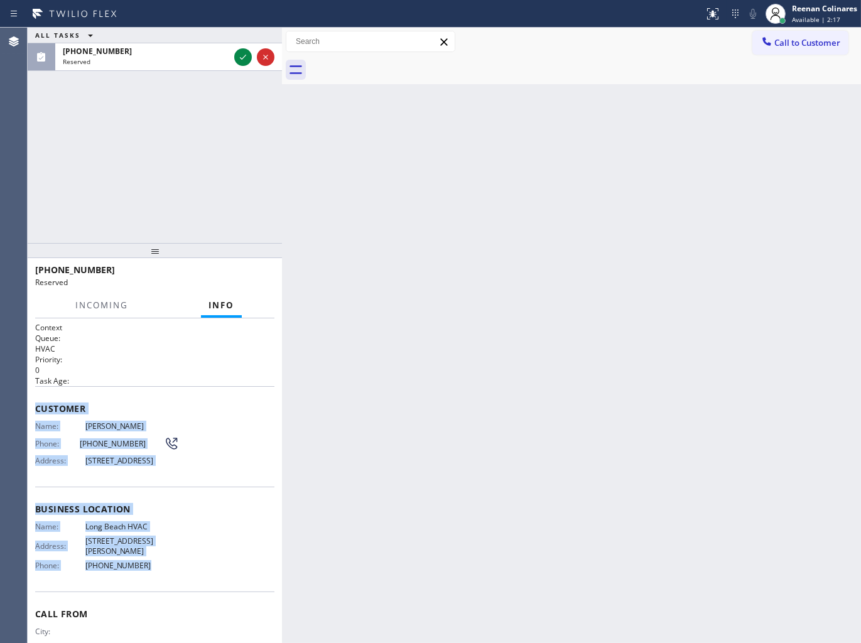
drag, startPoint x: 94, startPoint y: 459, endPoint x: 337, endPoint y: 588, distance: 274.5
click at [203, 567] on div "Context Queue: HVAC Priority: 0 Task Age: Customer Name: Ryan Rieger Phone: (56…" at bounding box center [155, 480] width 254 height 325
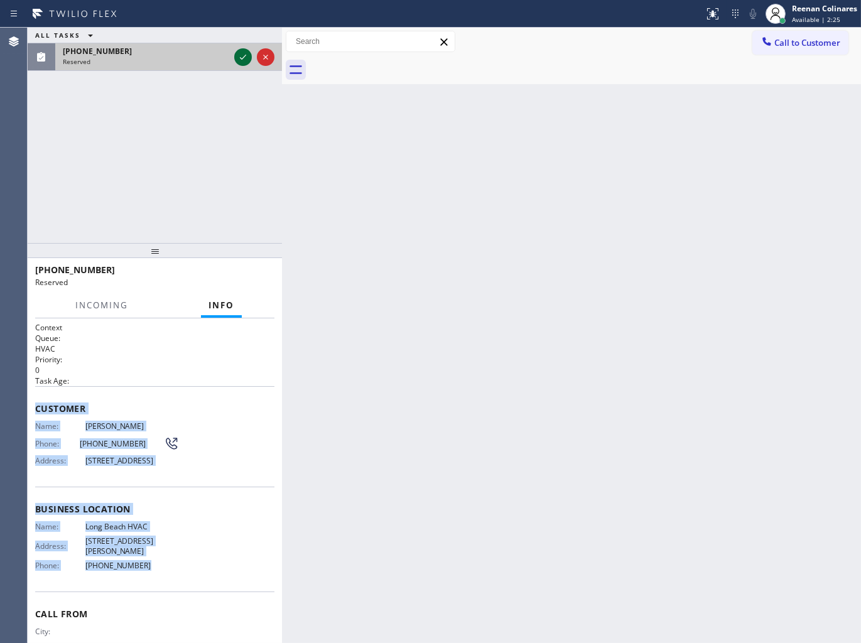
click at [245, 58] on icon at bounding box center [243, 57] width 15 height 15
click at [221, 273] on button "COMPLETE" at bounding box center [242, 276] width 63 height 18
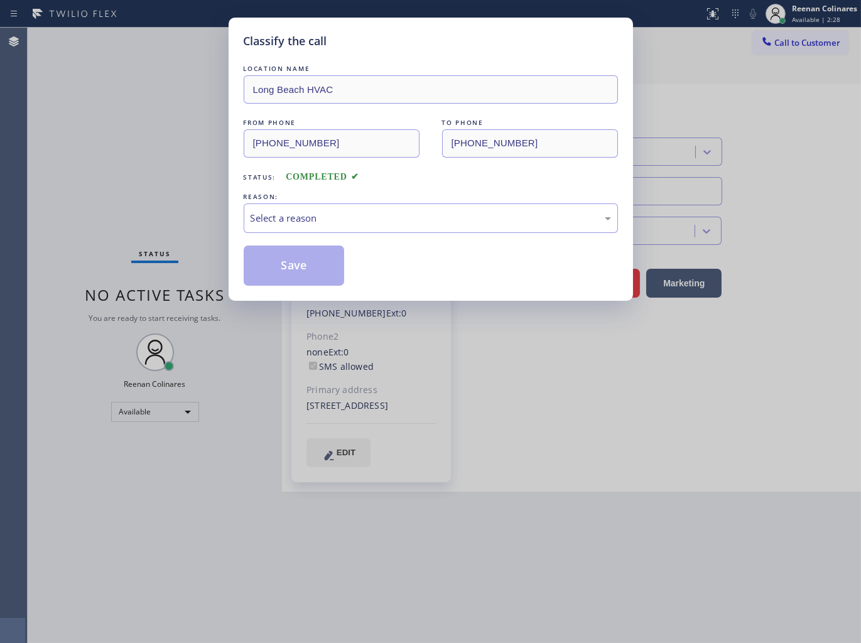
type input "(323) 641-4970"
click at [272, 220] on div "Select a reason" at bounding box center [431, 218] width 361 height 14
click at [273, 261] on button "Save" at bounding box center [294, 266] width 101 height 40
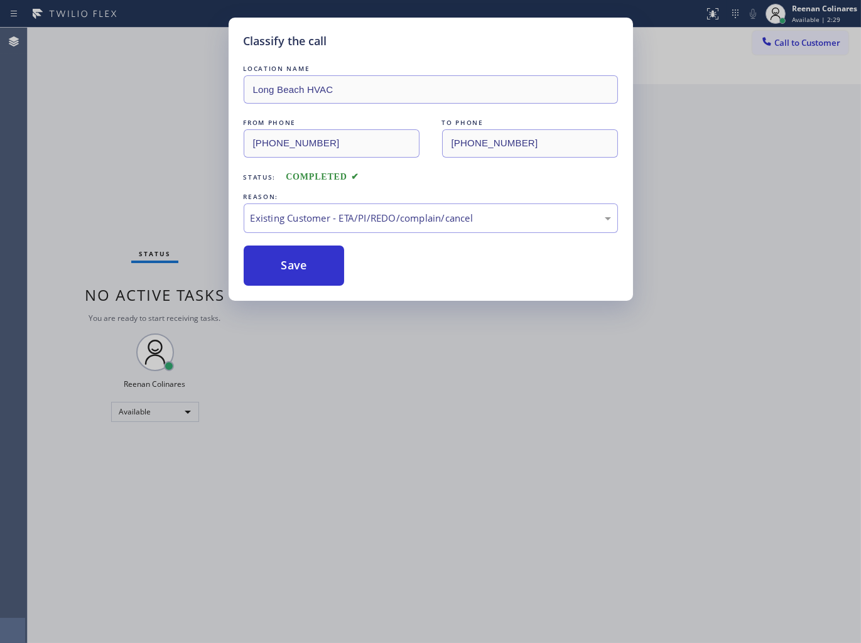
click at [98, 247] on div "Classify the call LOCATION NAME Long Beach HVAC FROM PHONE (562) 761-5285 TO PH…" at bounding box center [430, 321] width 861 height 643
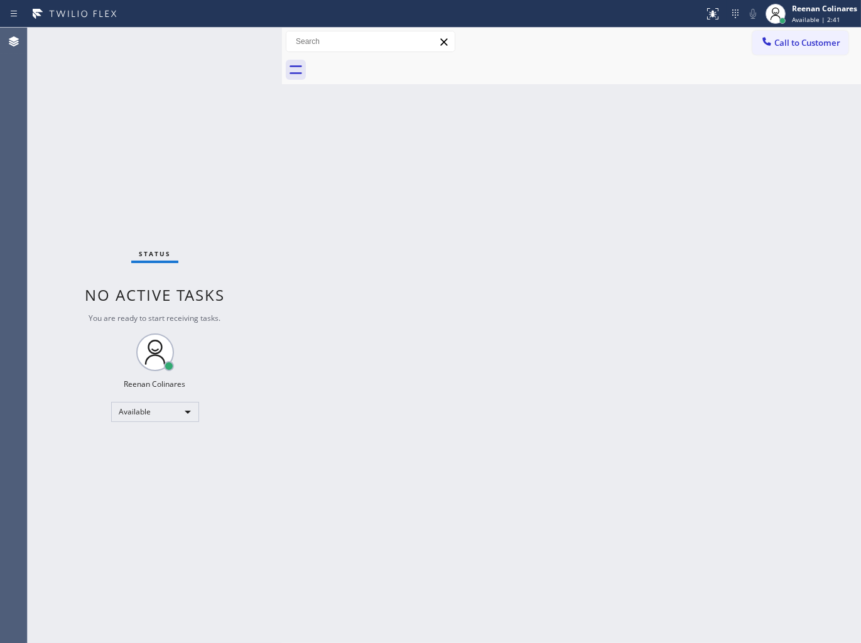
click at [519, 179] on div "Back to Dashboard Change Sender ID Customers Technicians Select a contact Outbo…" at bounding box center [571, 336] width 579 height 616
click at [585, 168] on div "Back to Dashboard Change Sender ID Customers Technicians Select a contact Outbo…" at bounding box center [571, 336] width 579 height 616
click at [430, 167] on div "Back to Dashboard Change Sender ID Customers Technicians Select a contact Outbo…" at bounding box center [571, 336] width 579 height 616
click at [164, 41] on div "Status No active tasks You are ready to start receiving tasks. Reenan Colinares…" at bounding box center [155, 336] width 254 height 616
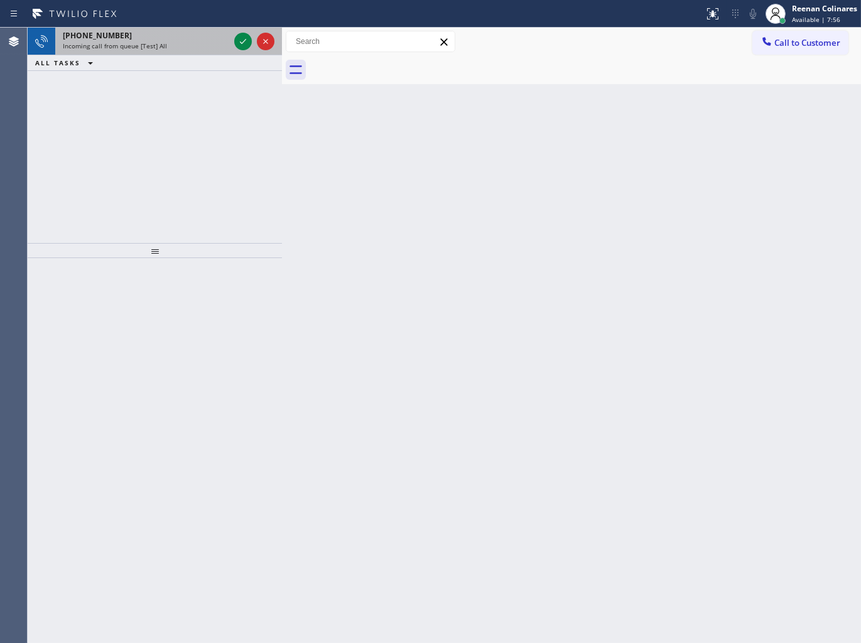
click at [143, 43] on span "Incoming call from queue [Test] All" at bounding box center [115, 45] width 104 height 9
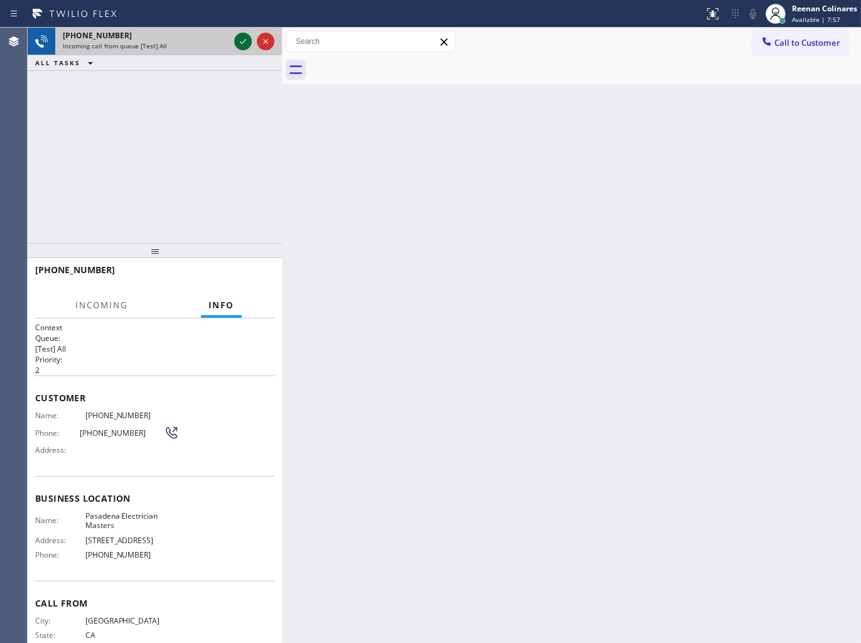
click at [239, 42] on icon at bounding box center [243, 41] width 15 height 15
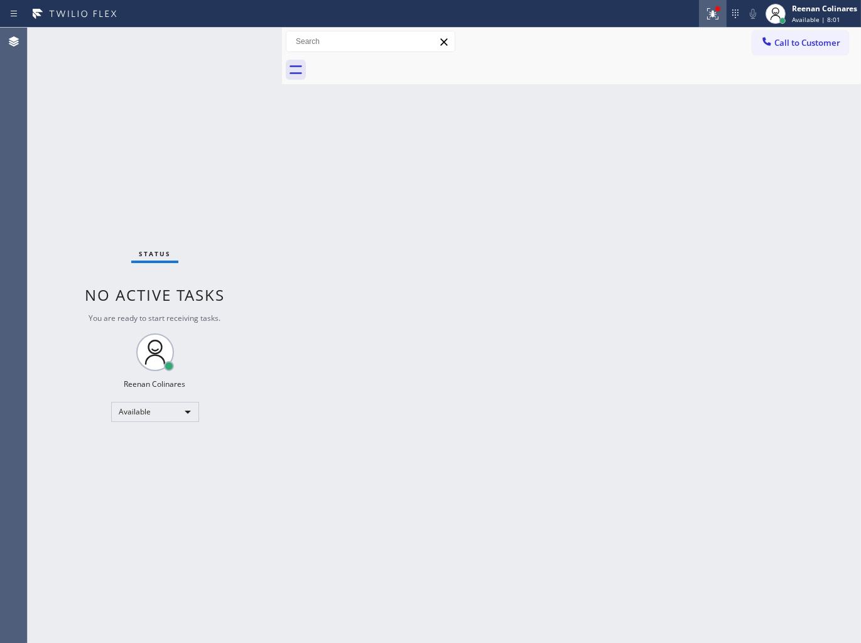
click at [705, 7] on icon at bounding box center [712, 13] width 15 height 15
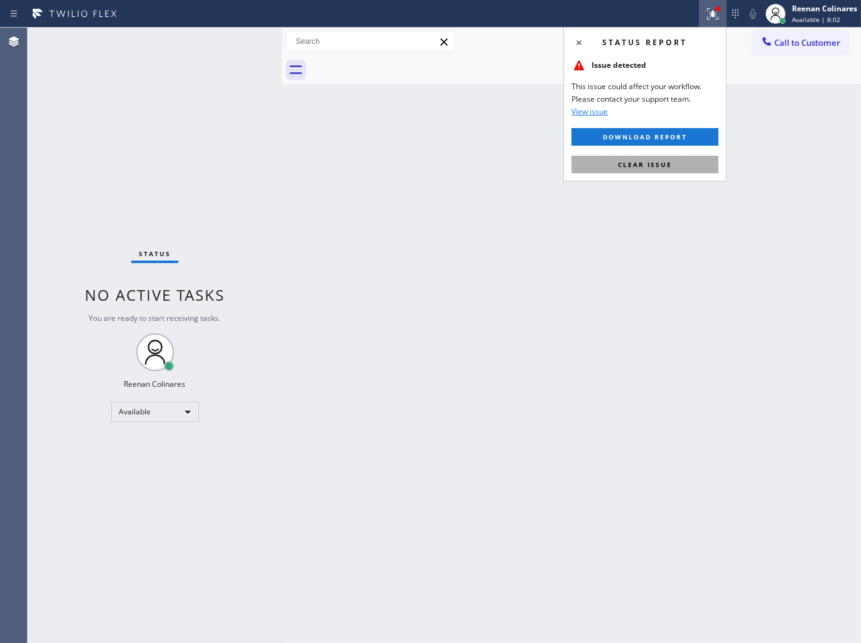
click at [650, 166] on span "Clear issue" at bounding box center [645, 164] width 54 height 9
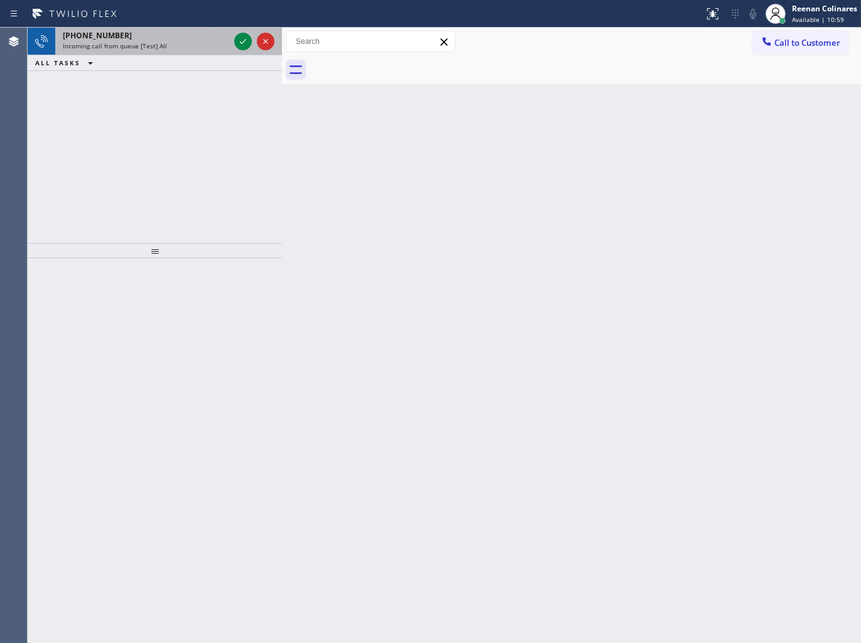
click at [185, 47] on div "Incoming call from queue [Test] All" at bounding box center [146, 45] width 166 height 9
click at [182, 52] on div "+17702026496 Incoming call from queue [Test] All" at bounding box center [143, 42] width 177 height 28
click at [168, 34] on div "+17702026496" at bounding box center [146, 35] width 166 height 11
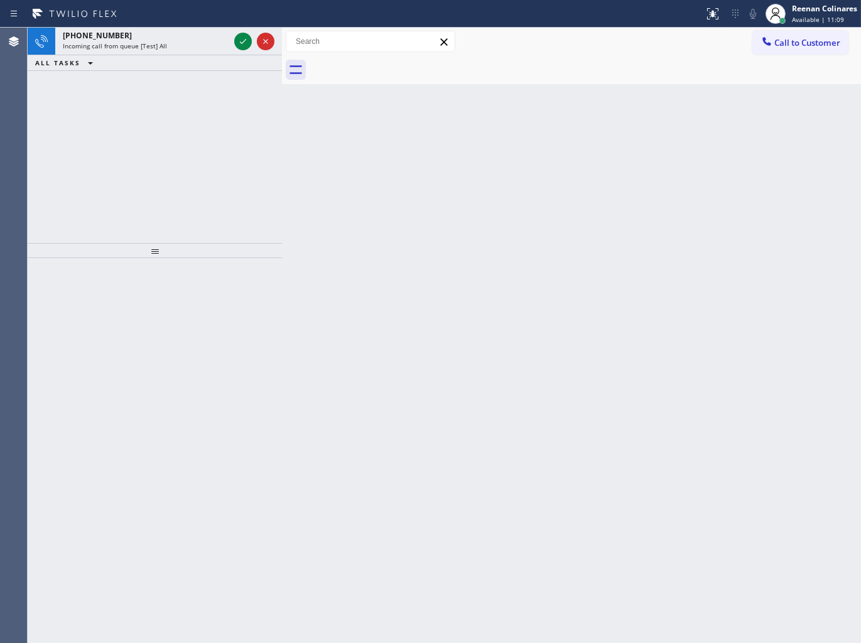
click at [195, 54] on div "+17702026496 Incoming call from queue [Test] All" at bounding box center [143, 42] width 177 height 28
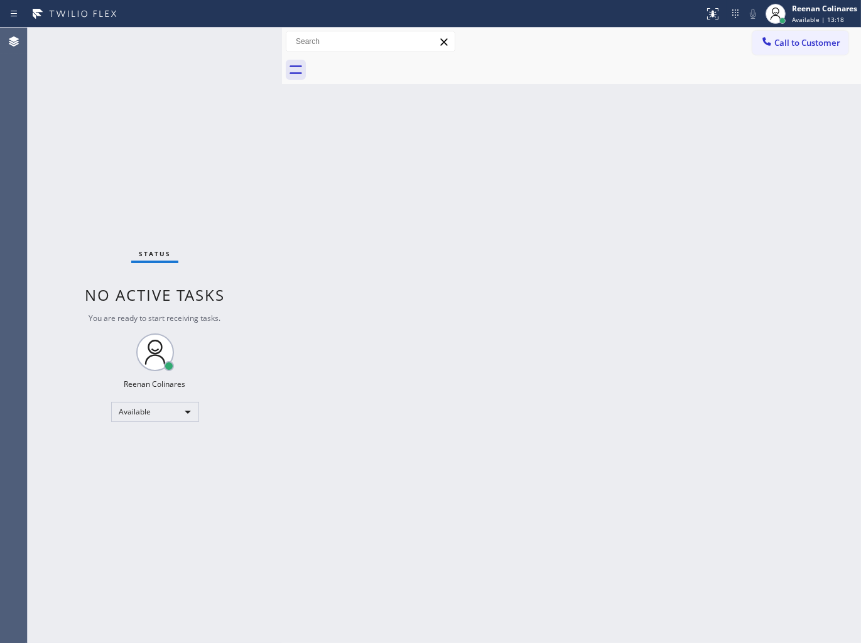
click at [192, 35] on div "Status No active tasks You are ready to start receiving tasks. Reenan Colinares…" at bounding box center [155, 336] width 254 height 616
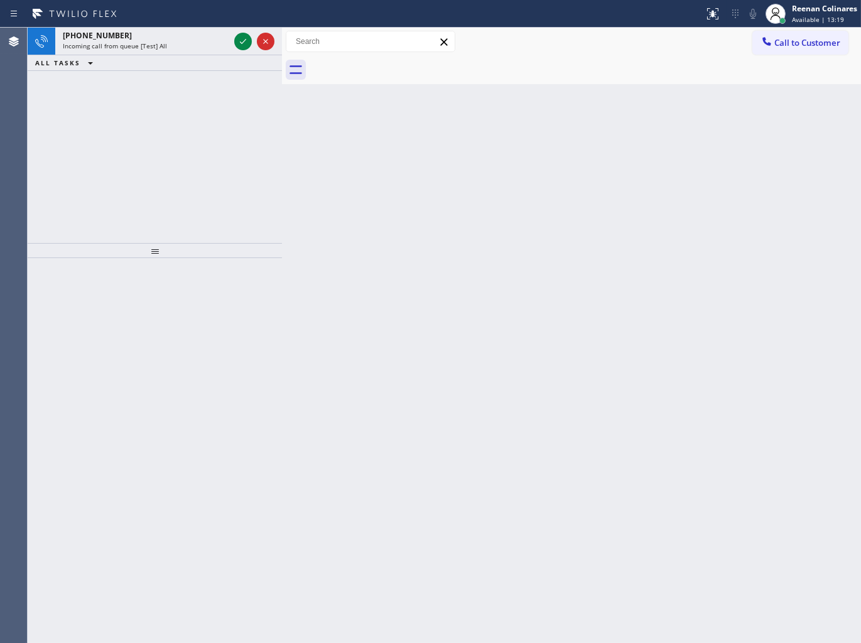
click at [192, 35] on div "+18563046244" at bounding box center [146, 35] width 166 height 11
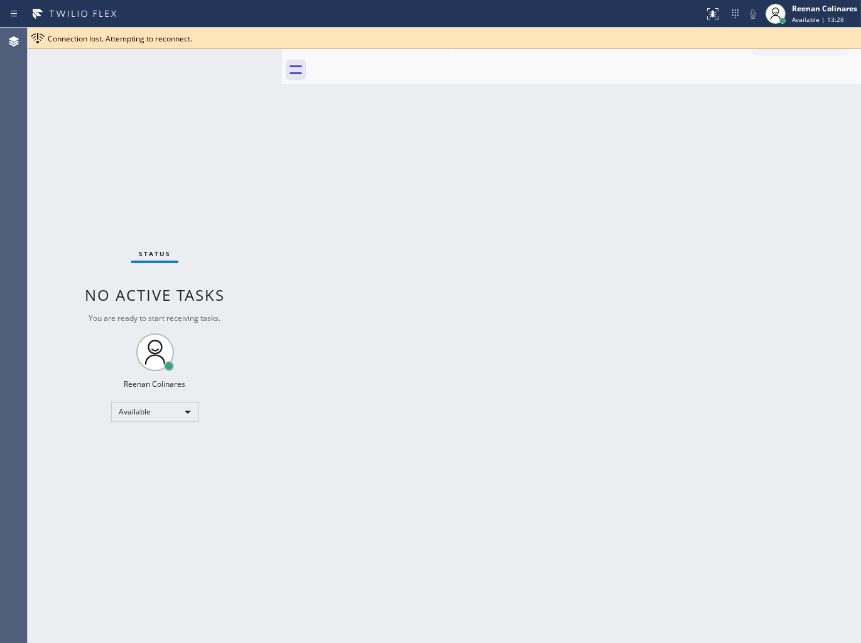
click at [179, 120] on div "Status No active tasks You are ready to start receiving tasks. Reenan Colinares…" at bounding box center [155, 336] width 254 height 616
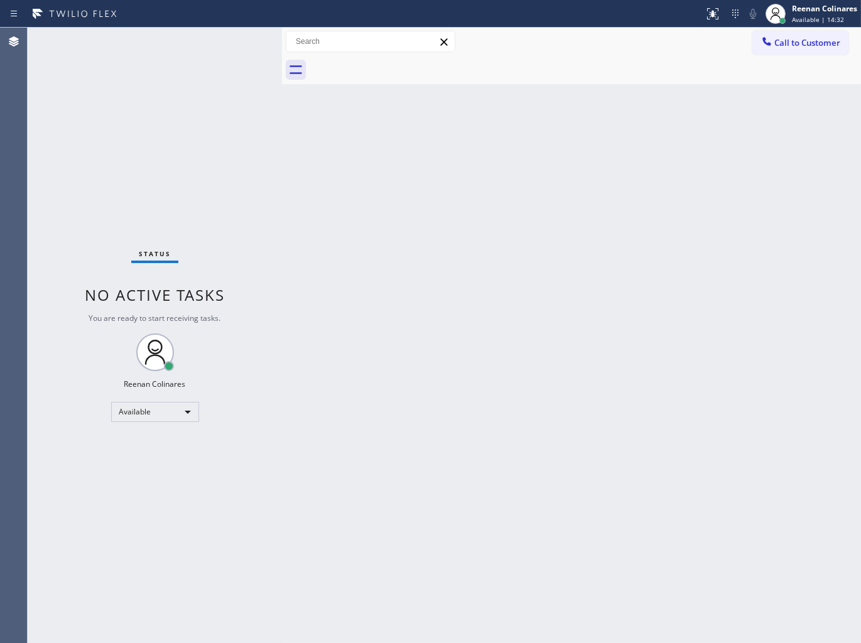
click at [172, 41] on div "Status No active tasks You are ready to start receiving tasks. Reenan Colinares…" at bounding box center [155, 336] width 254 height 616
drag, startPoint x: 172, startPoint y: 41, endPoint x: 172, endPoint y: 51, distance: 10.1
click at [172, 51] on div "Status No active tasks You are ready to start receiving tasks. Reenan Colinares…" at bounding box center [155, 336] width 254 height 616
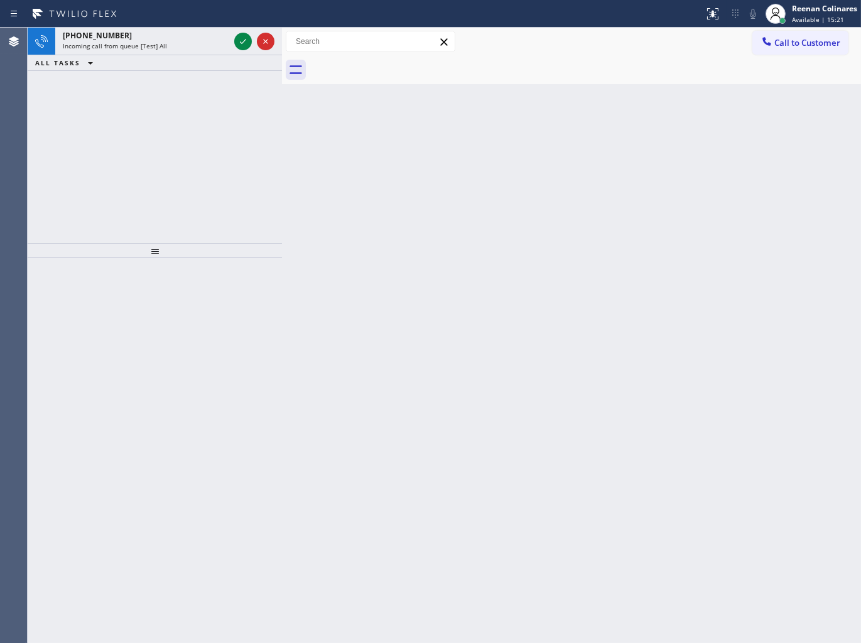
click at [421, 126] on div "Back to Dashboard Change Sender ID Customers Technicians Select a contact Outbo…" at bounding box center [571, 336] width 579 height 616
click at [207, 61] on div "ALL TASKS ALL TASKS ACTIVE TASKS TASKS IN WRAP UP" at bounding box center [155, 63] width 254 height 16
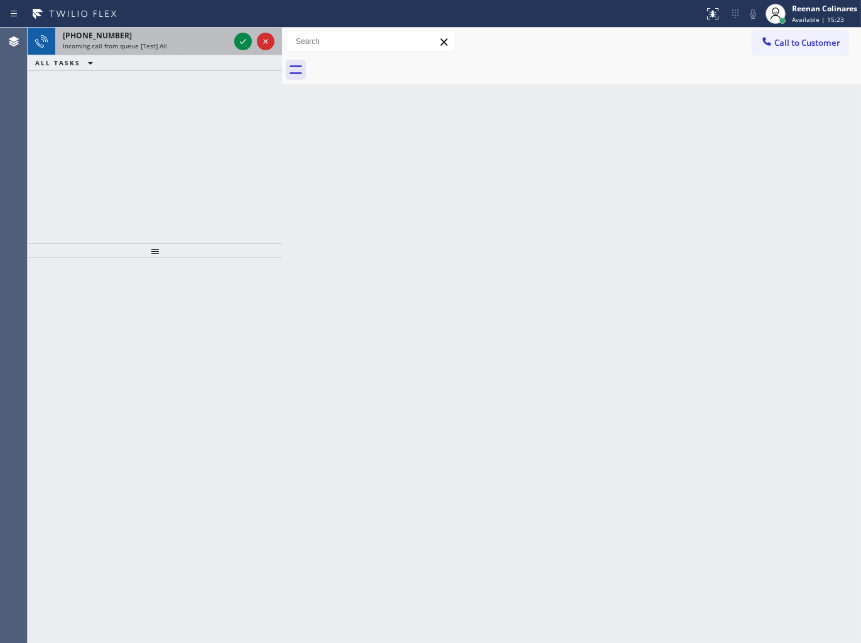
click at [175, 44] on div "Incoming call from queue [Test] All" at bounding box center [146, 45] width 166 height 9
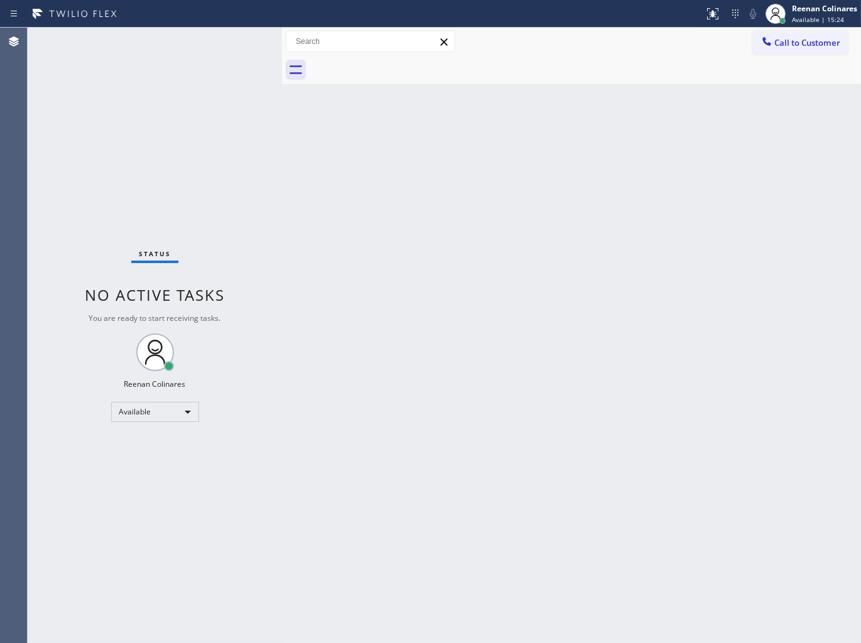
click at [187, 49] on div "Status No active tasks You are ready to start receiving tasks. Reenan Colinares…" at bounding box center [155, 336] width 254 height 616
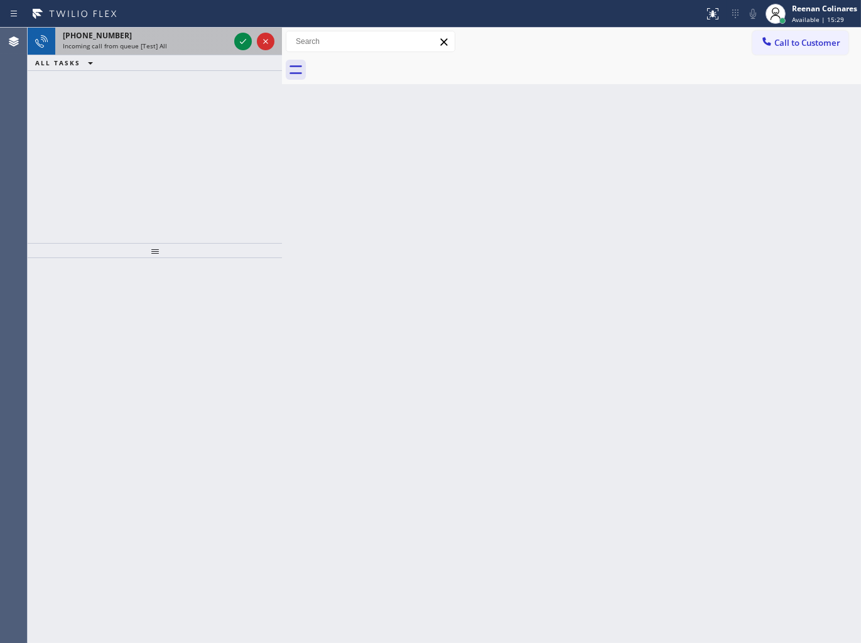
drag, startPoint x: 129, startPoint y: 32, endPoint x: 151, endPoint y: 38, distance: 22.1
click at [130, 32] on div "+14084842888" at bounding box center [146, 35] width 166 height 11
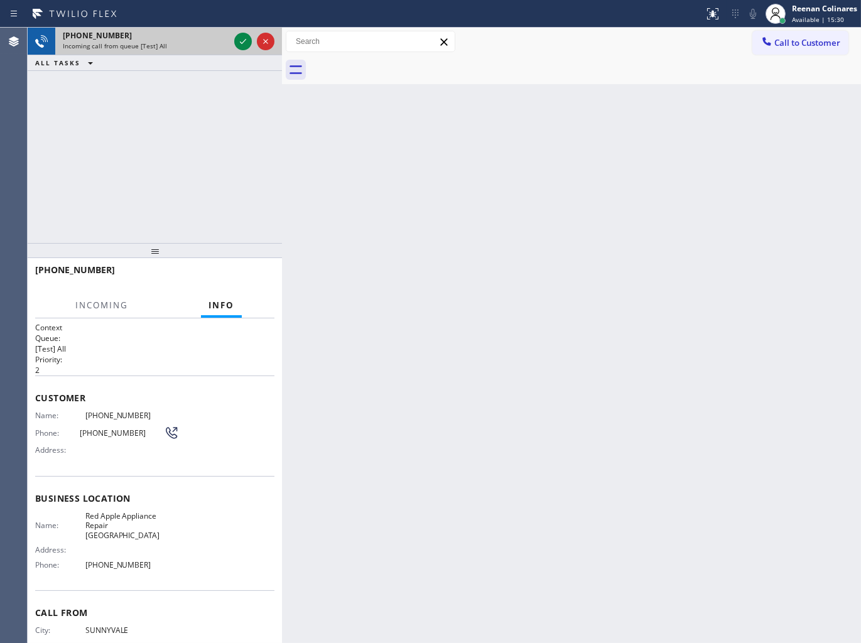
click at [151, 38] on div "+14084842888" at bounding box center [146, 35] width 166 height 11
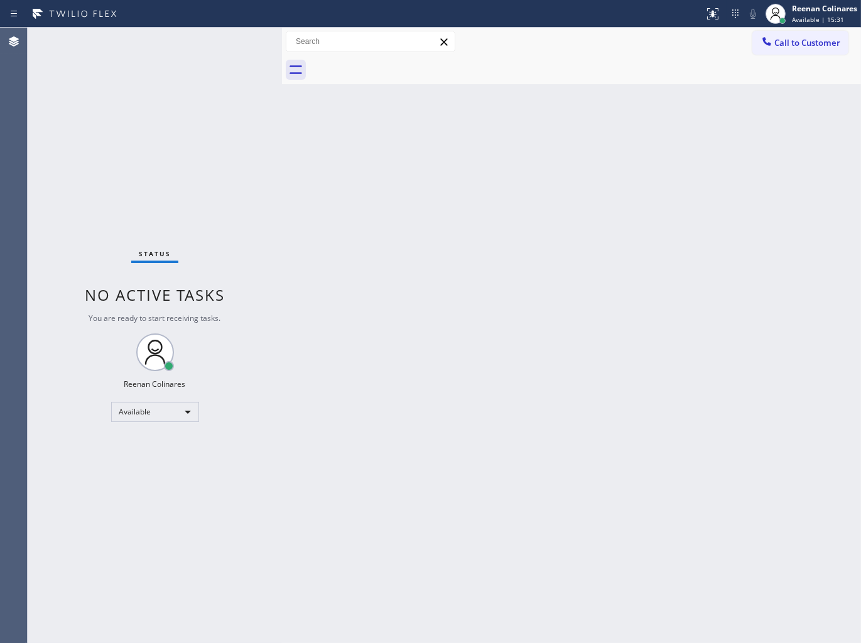
click at [241, 40] on div "Status No active tasks You are ready to start receiving tasks. Reenan Colinares…" at bounding box center [155, 336] width 254 height 616
click at [205, 46] on div "Status No active tasks You are ready to start receiving tasks. Reenan Colinares…" at bounding box center [155, 336] width 254 height 616
click at [227, 40] on div "Status No active tasks You are ready to start receiving tasks. Reenan Colinares…" at bounding box center [155, 336] width 254 height 616
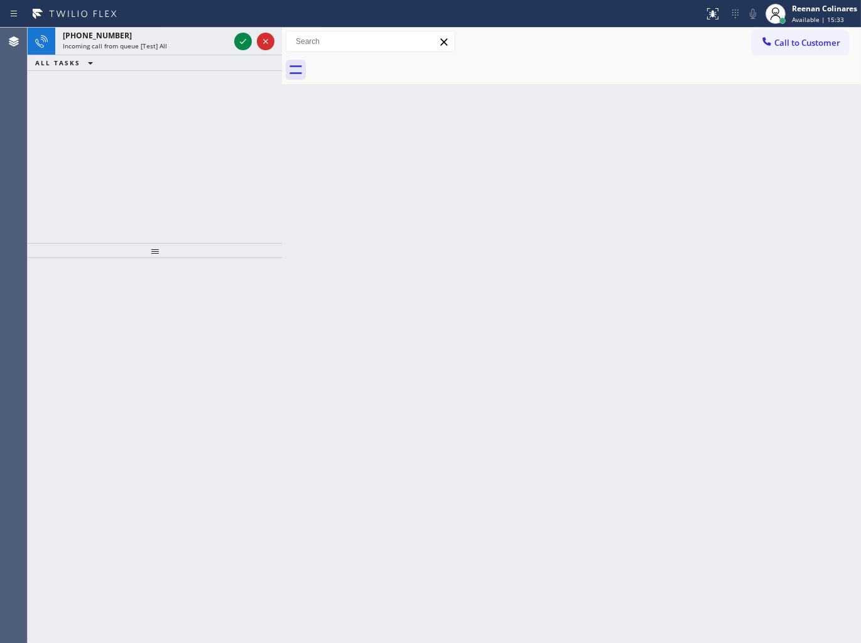
click at [227, 40] on div "+14073246655" at bounding box center [146, 35] width 166 height 11
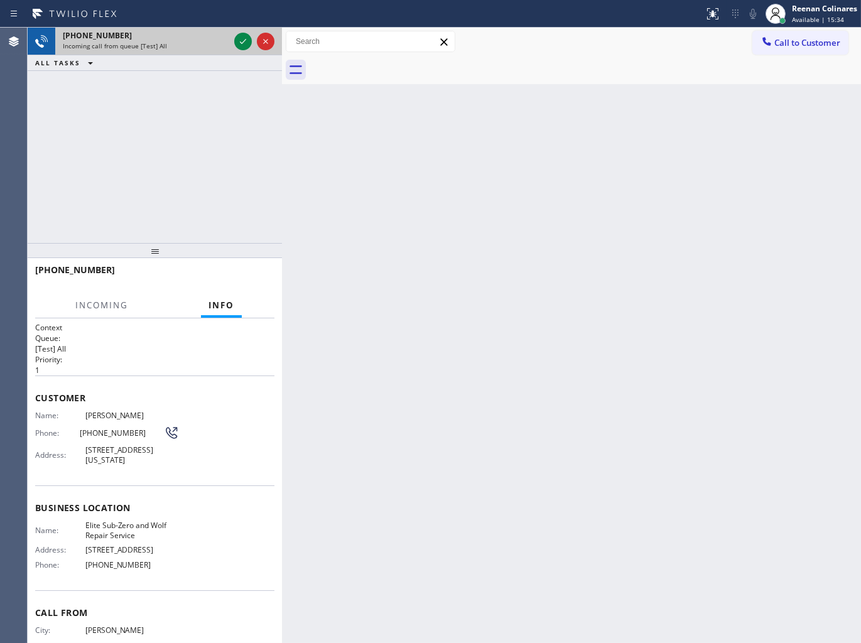
click at [201, 49] on div "Incoming call from queue [Test] All" at bounding box center [146, 45] width 166 height 9
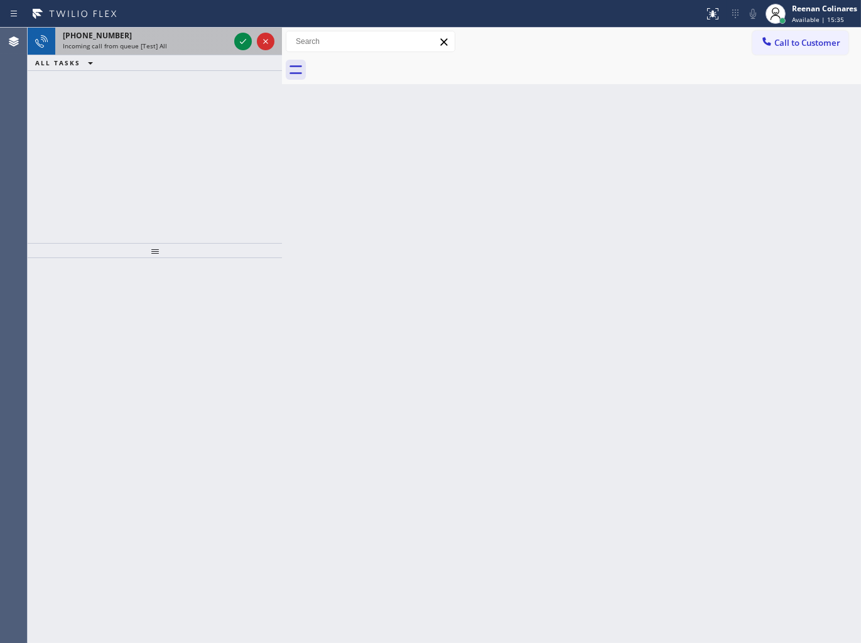
click at [181, 52] on div "+14018432043 Incoming call from queue [Test] All" at bounding box center [143, 42] width 177 height 28
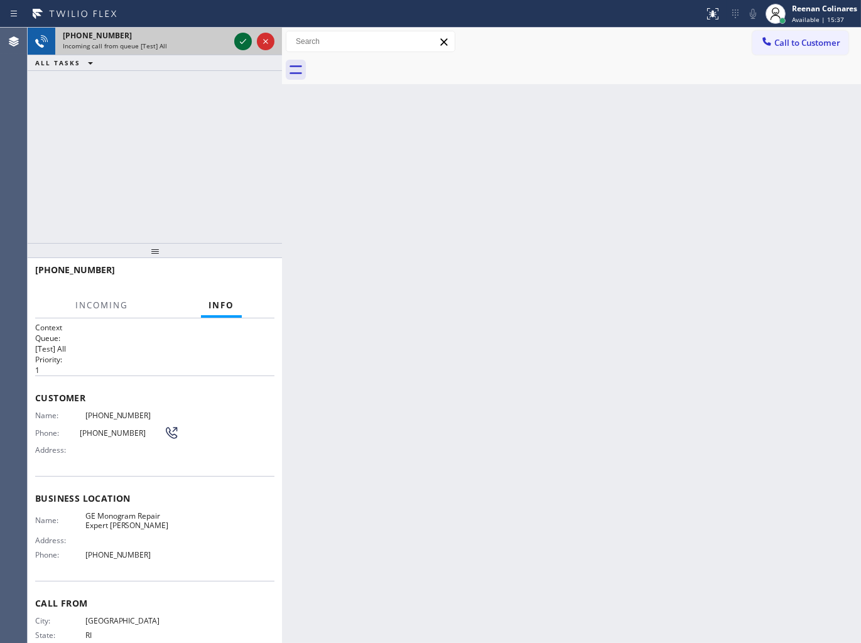
click at [243, 45] on icon at bounding box center [243, 41] width 15 height 15
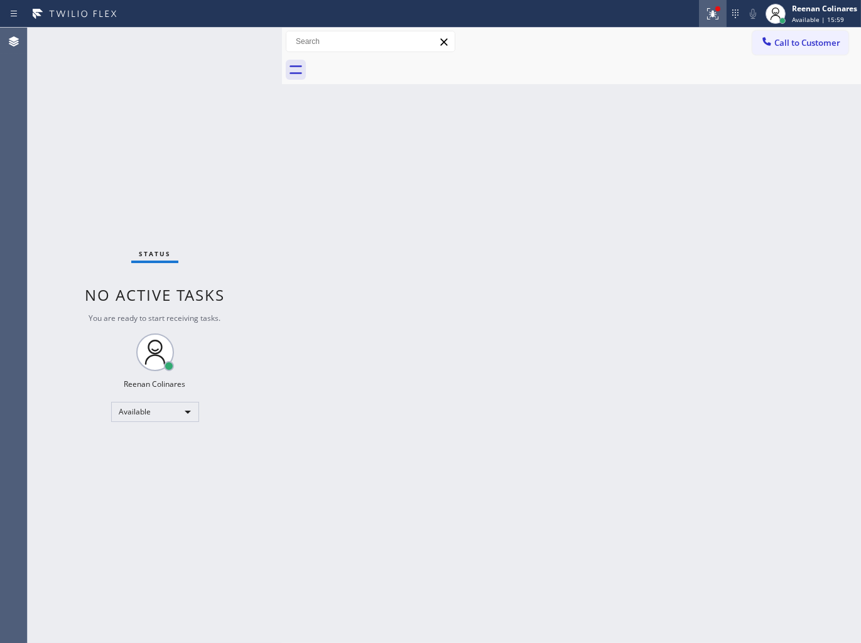
click at [712, 14] on icon at bounding box center [711, 12] width 8 height 9
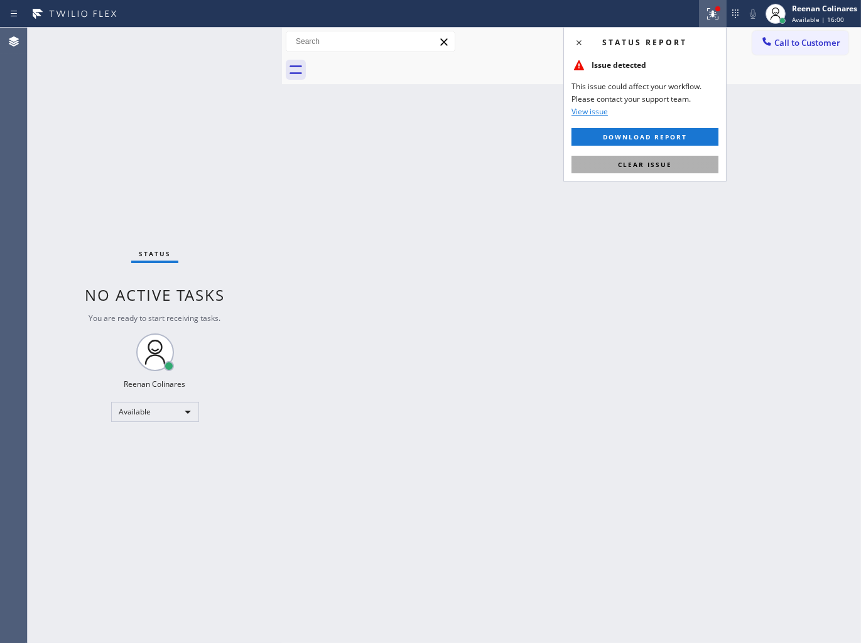
click at [656, 165] on span "Clear issue" at bounding box center [645, 164] width 54 height 9
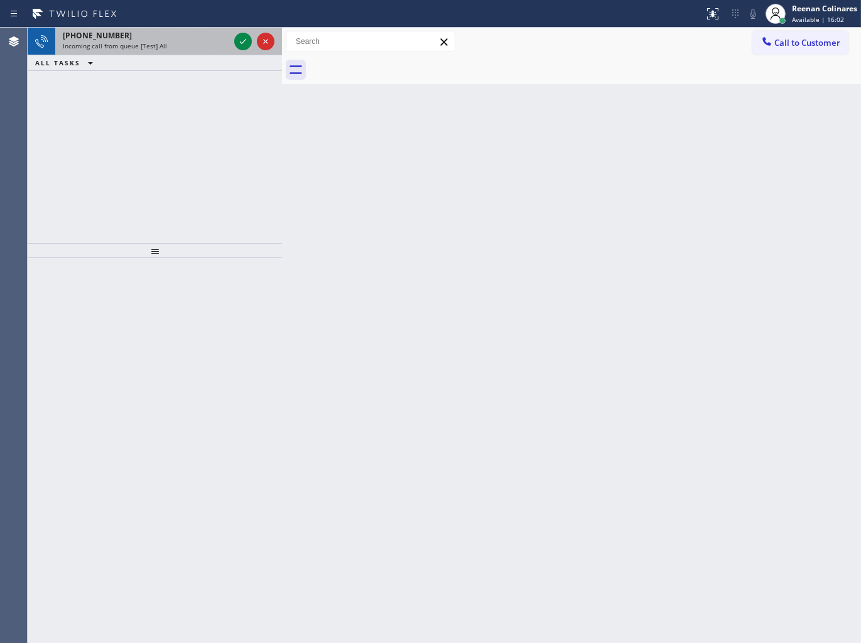
click at [175, 38] on div "+18552557255" at bounding box center [146, 35] width 166 height 11
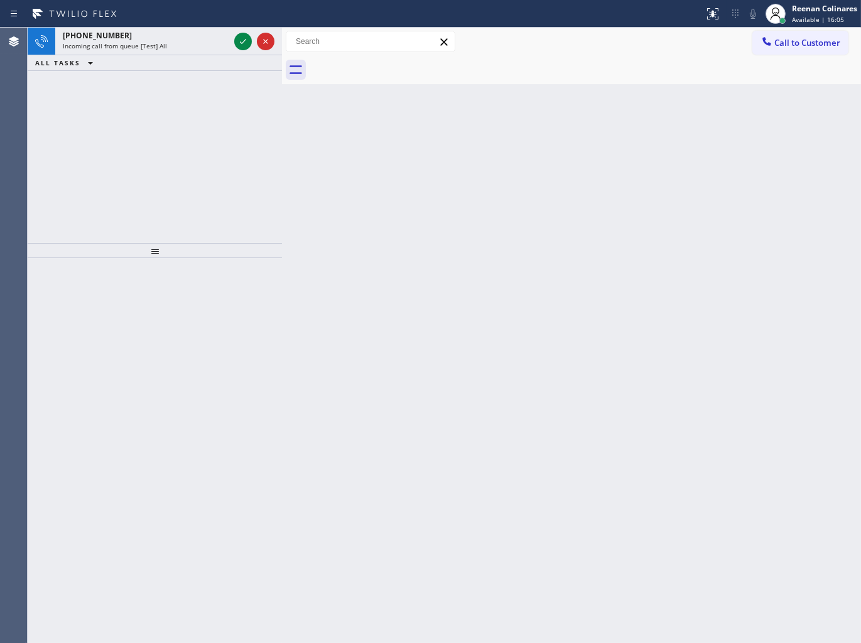
click at [156, 60] on div "ALL TASKS ALL TASKS ACTIVE TASKS TASKS IN WRAP UP" at bounding box center [155, 63] width 254 height 16
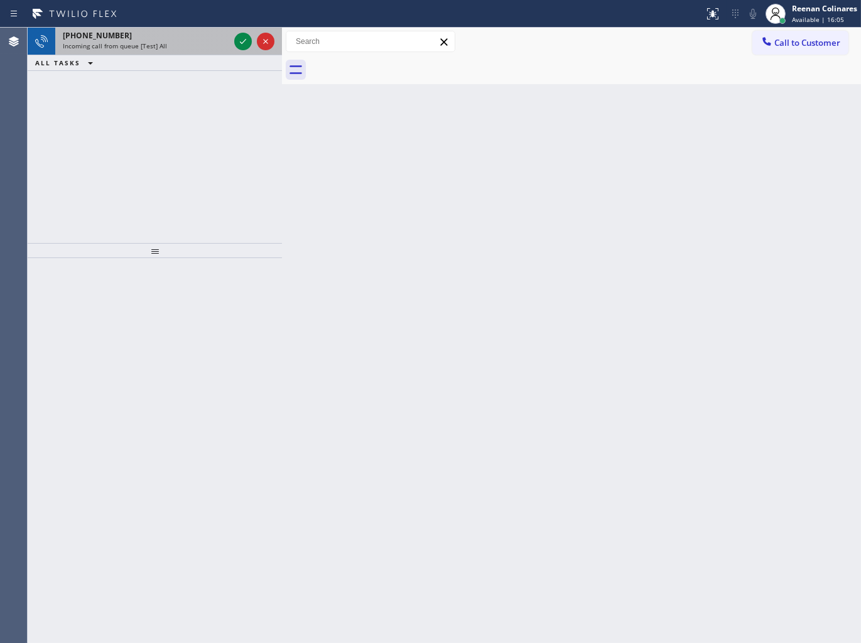
drag, startPoint x: 164, startPoint y: 47, endPoint x: 170, endPoint y: 44, distance: 6.5
click at [166, 45] on div "Incoming call from queue [Test] All" at bounding box center [146, 45] width 166 height 9
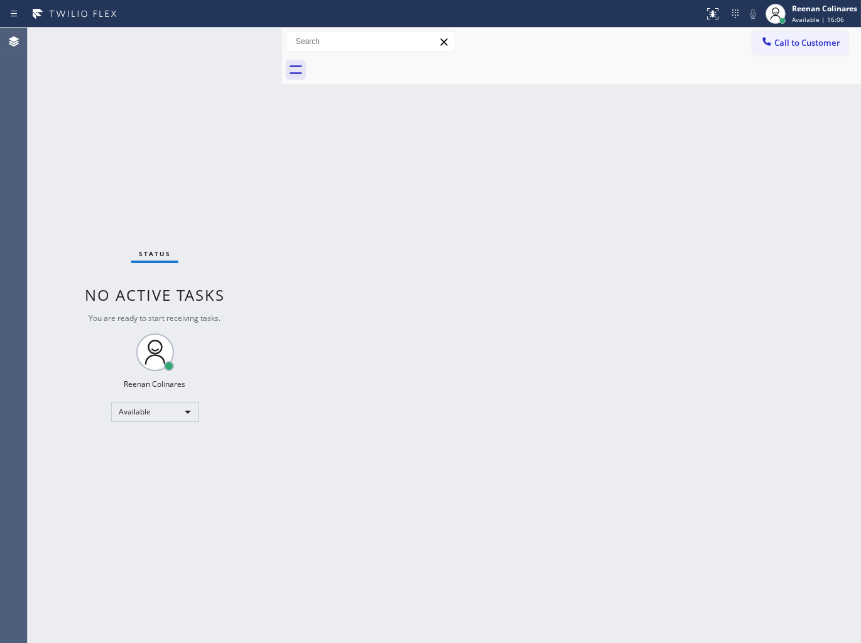
drag, startPoint x: 190, startPoint y: 51, endPoint x: 428, endPoint y: 266, distance: 320.6
click at [199, 57] on div "Status No active tasks You are ready to start receiving tasks. Reenan Colinares…" at bounding box center [155, 336] width 254 height 616
click at [195, 36] on div "Status No active tasks You are ready to start receiving tasks. Reenan Colinares…" at bounding box center [155, 336] width 254 height 616
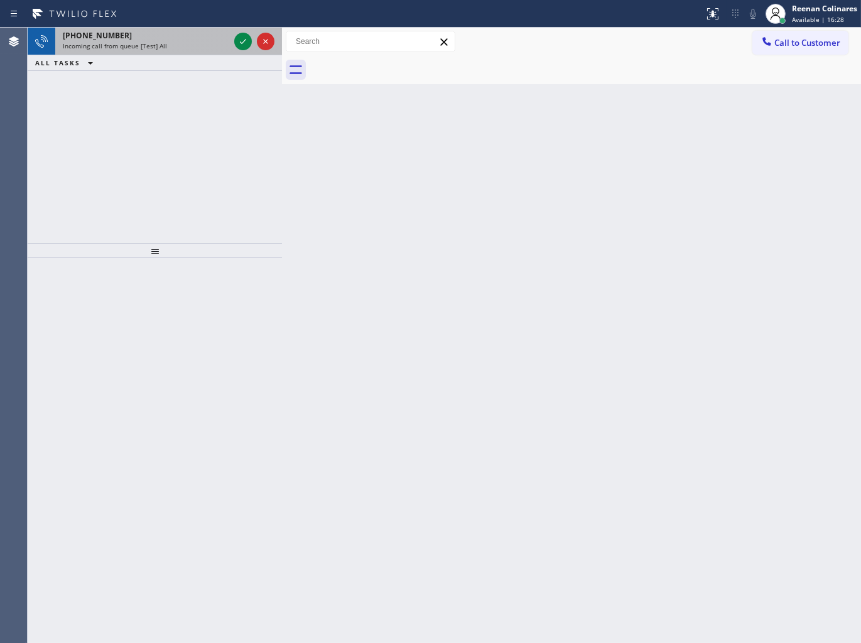
click at [227, 40] on div "+14073246655" at bounding box center [146, 35] width 166 height 11
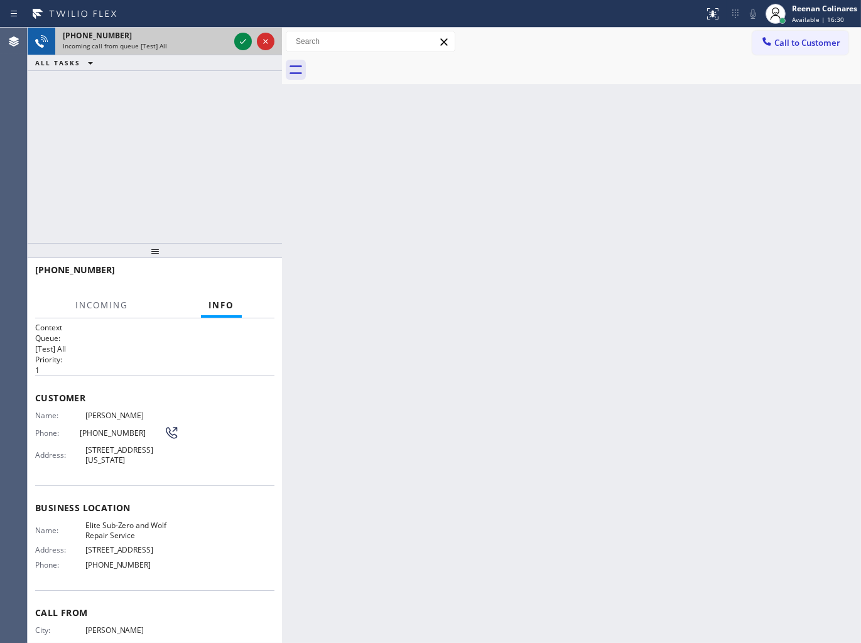
click at [211, 41] on div "Incoming call from queue [Test] All" at bounding box center [146, 45] width 166 height 9
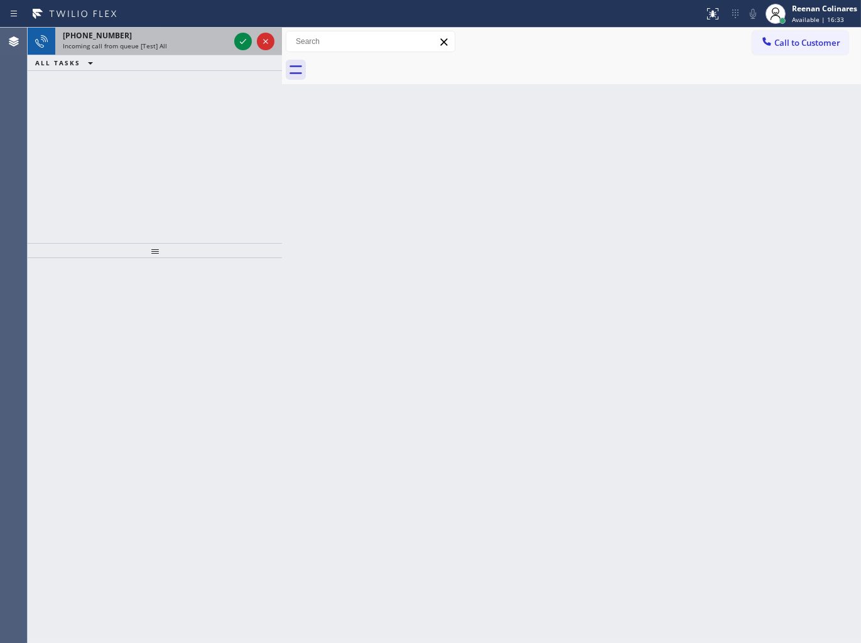
click at [222, 41] on div "Incoming call from queue [Test] All" at bounding box center [146, 45] width 166 height 9
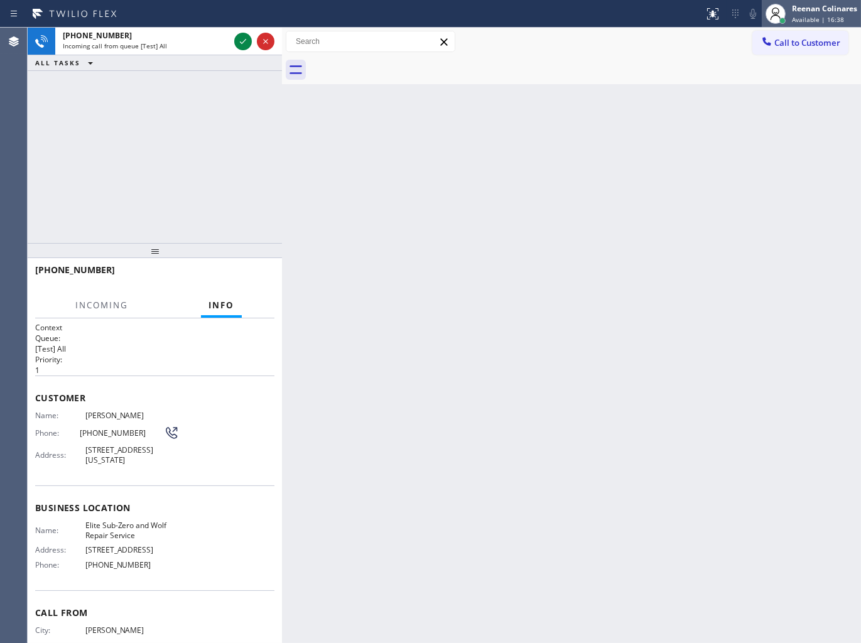
click at [801, 20] on span "Available | 16:38" at bounding box center [818, 19] width 52 height 9
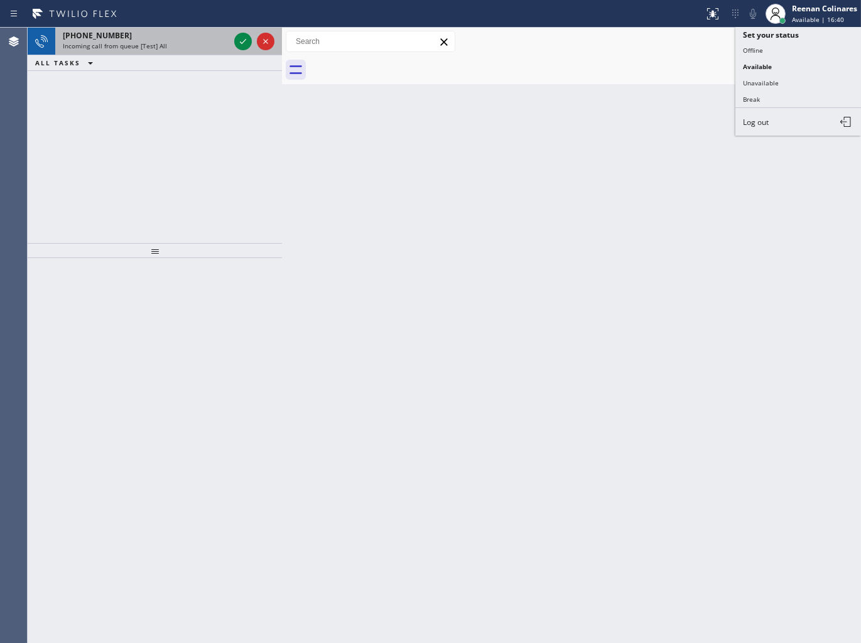
click at [199, 51] on div "+12092269385 Incoming call from queue [Test] All" at bounding box center [143, 42] width 177 height 28
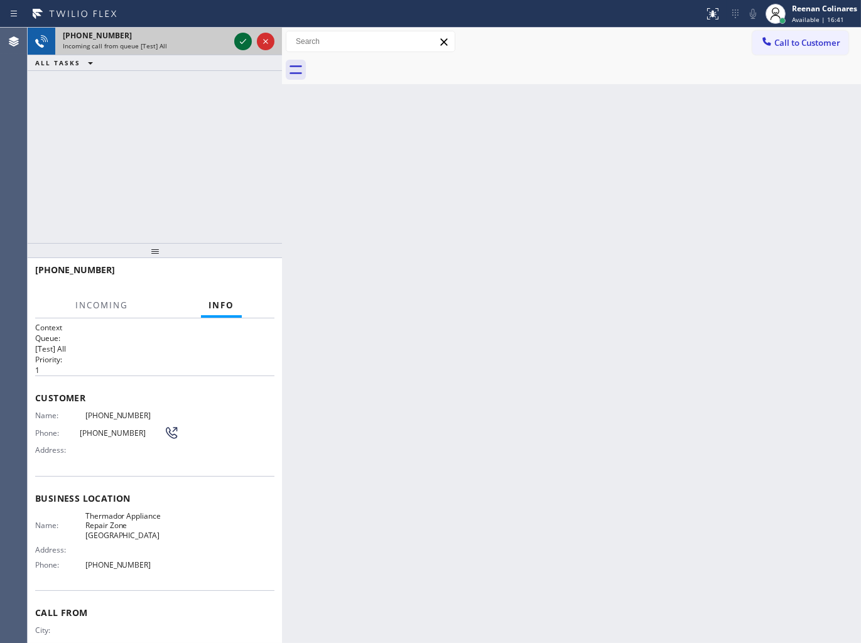
click at [237, 41] on icon at bounding box center [243, 41] width 15 height 15
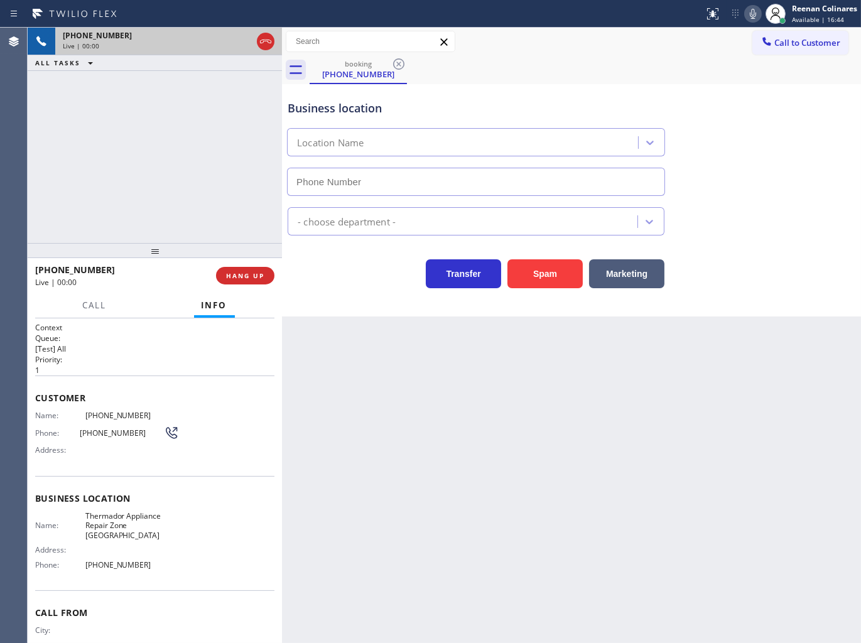
type input "(818) 698-2988"
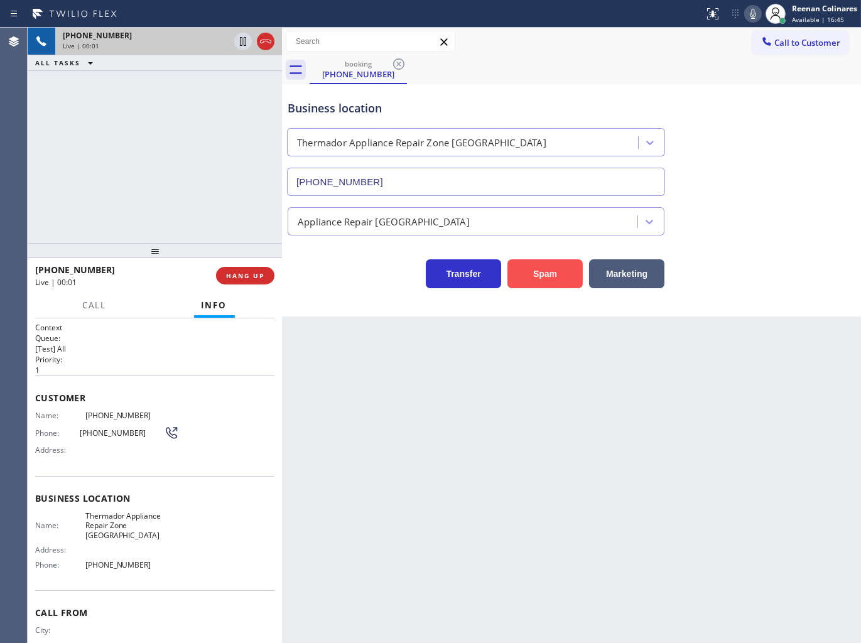
click at [560, 283] on button "Spam" at bounding box center [545, 273] width 75 height 29
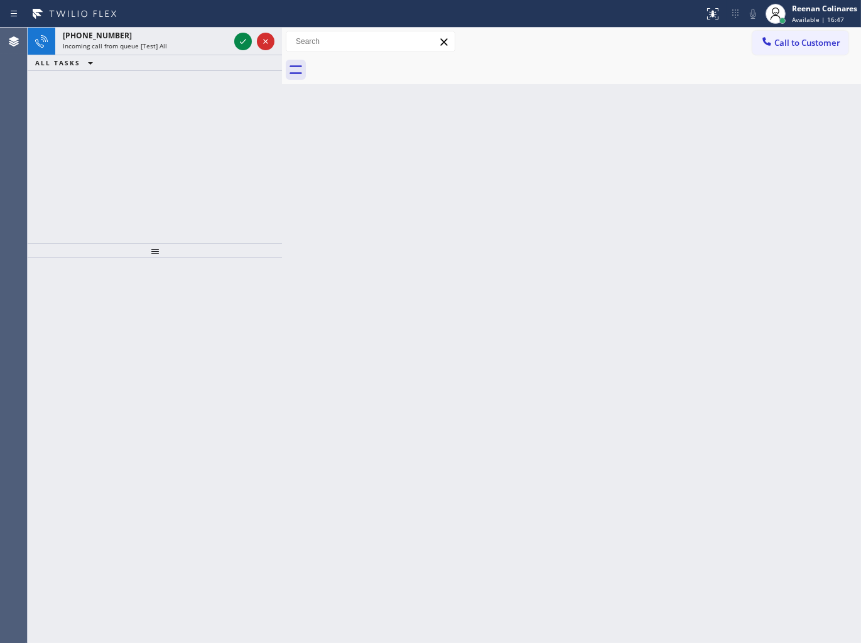
click at [423, 214] on div "Back to Dashboard Change Sender ID Customers Technicians Select a contact Outbo…" at bounding box center [571, 336] width 579 height 616
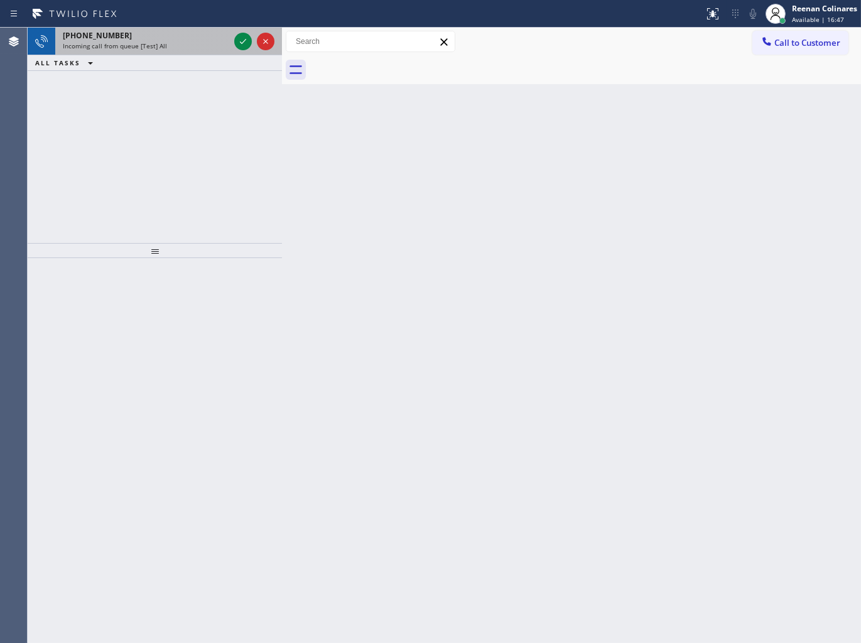
click at [183, 36] on div "+17738420405" at bounding box center [146, 35] width 166 height 11
click at [201, 42] on div "Incoming call from queue [Test] All" at bounding box center [146, 45] width 166 height 9
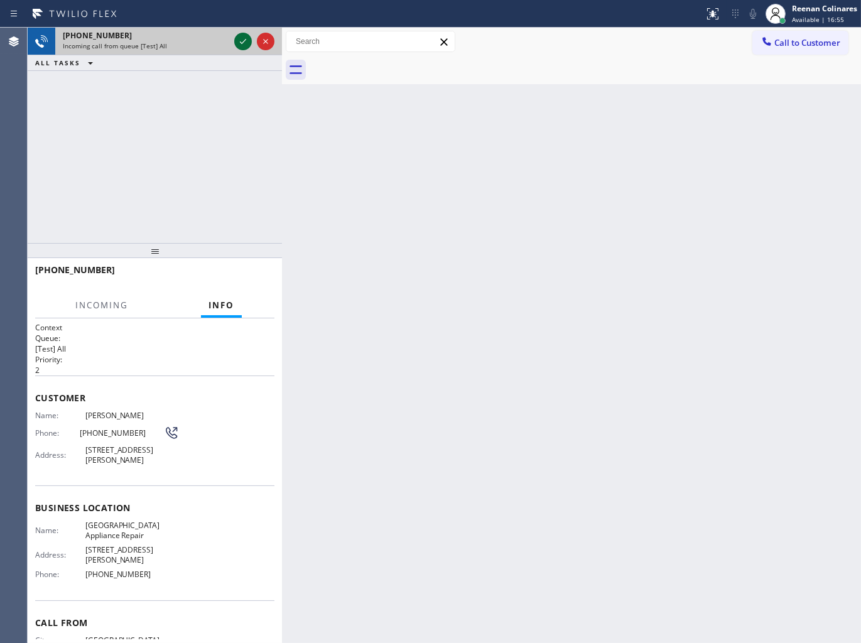
click at [243, 38] on icon at bounding box center [243, 41] width 15 height 15
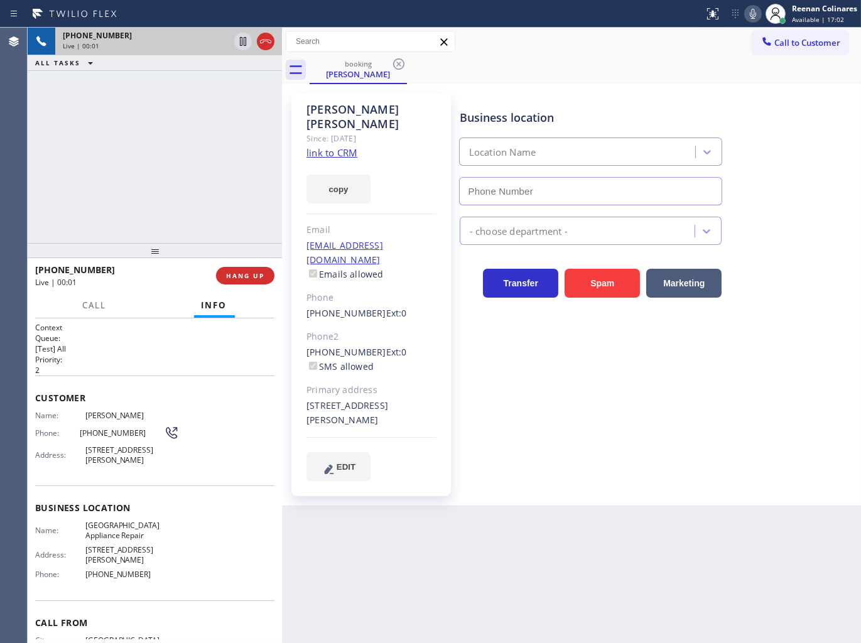
type input "(773) 830-4668"
click at [347, 175] on button "copy" at bounding box center [339, 189] width 64 height 29
click at [748, 15] on icon at bounding box center [753, 13] width 15 height 15
click at [756, 13] on icon at bounding box center [753, 14] width 6 height 10
click at [753, 19] on icon at bounding box center [753, 13] width 15 height 15
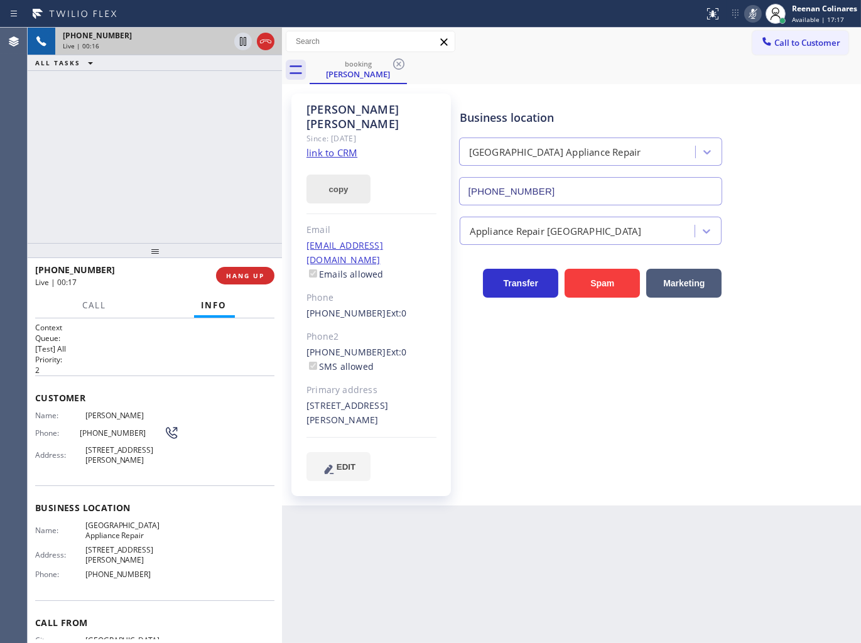
click at [341, 175] on button "copy" at bounding box center [339, 189] width 64 height 29
click at [753, 15] on icon at bounding box center [753, 13] width 15 height 15
click at [752, 13] on icon at bounding box center [753, 13] width 15 height 15
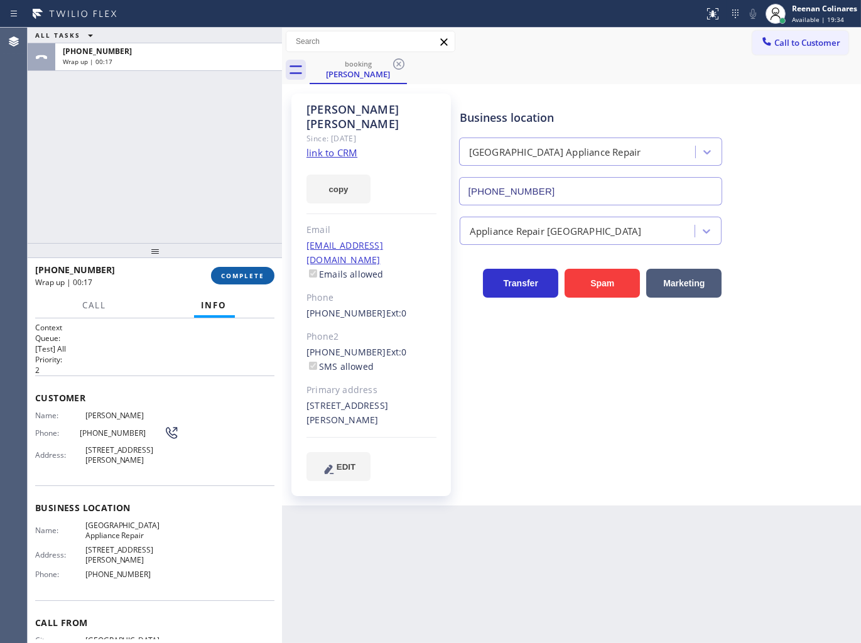
click at [237, 278] on span "COMPLETE" at bounding box center [242, 275] width 43 height 9
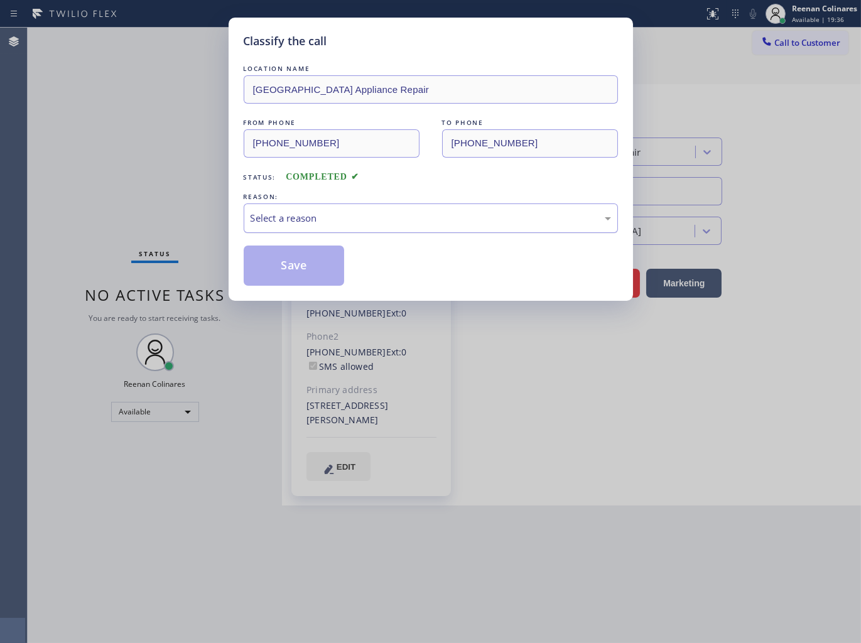
click at [298, 220] on div "Select a reason" at bounding box center [431, 218] width 361 height 14
click at [278, 254] on button "Save" at bounding box center [294, 266] width 101 height 40
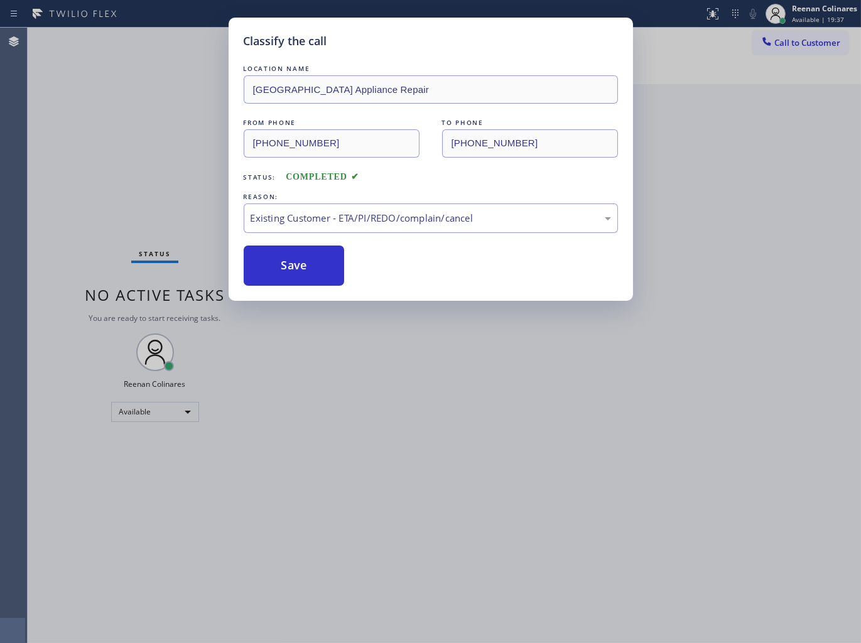
click at [129, 210] on div "Classify the call LOCATION NAME Calumet Heights Appliance Repair FROM PHONE (77…" at bounding box center [430, 321] width 861 height 643
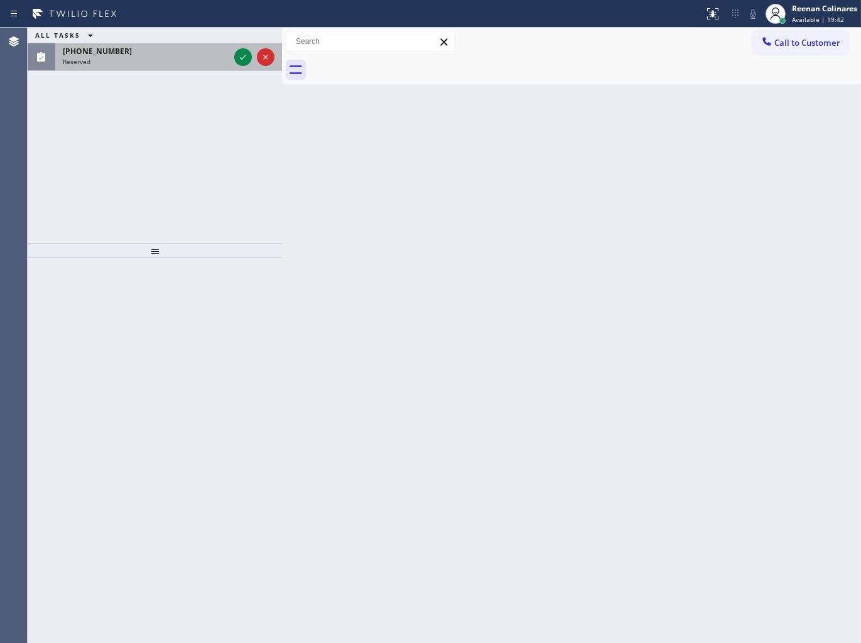
click at [151, 66] on div "Reserved" at bounding box center [146, 61] width 166 height 9
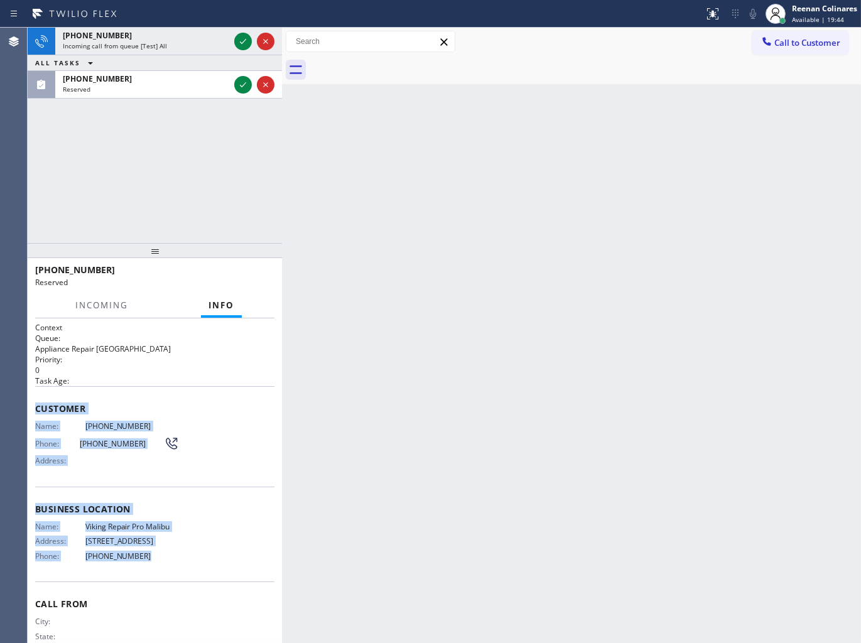
drag, startPoint x: 36, startPoint y: 407, endPoint x: 180, endPoint y: 574, distance: 220.4
click at [176, 574] on div "Context Queue: Appliance Repair High End Priority: 0 Task Age: Customer Name: (…" at bounding box center [154, 499] width 239 height 355
copy div "Customer Name: (424) 353-5559 Phone: (424) 353-5559 Address: Business location …"
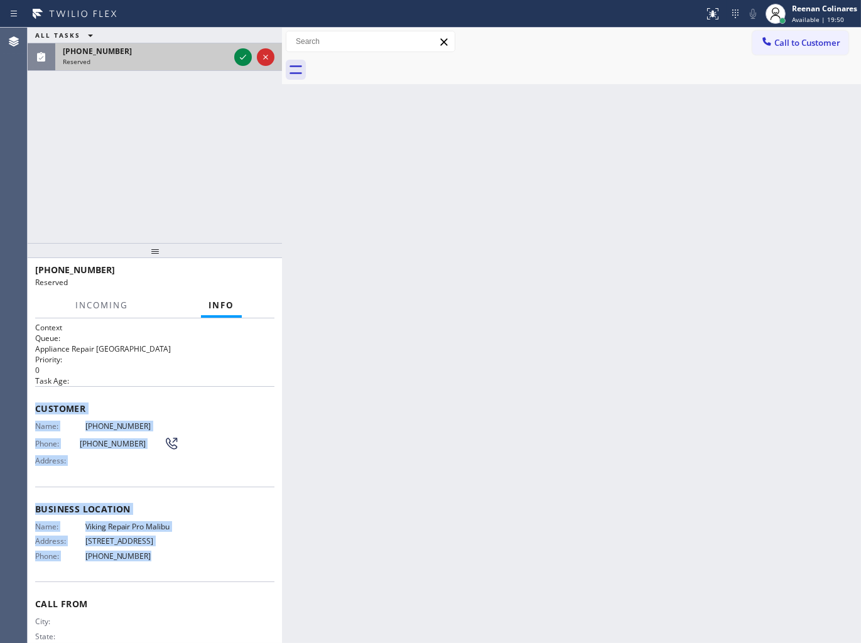
click at [180, 58] on div "Reserved" at bounding box center [146, 61] width 166 height 9
click at [240, 58] on icon at bounding box center [243, 57] width 15 height 15
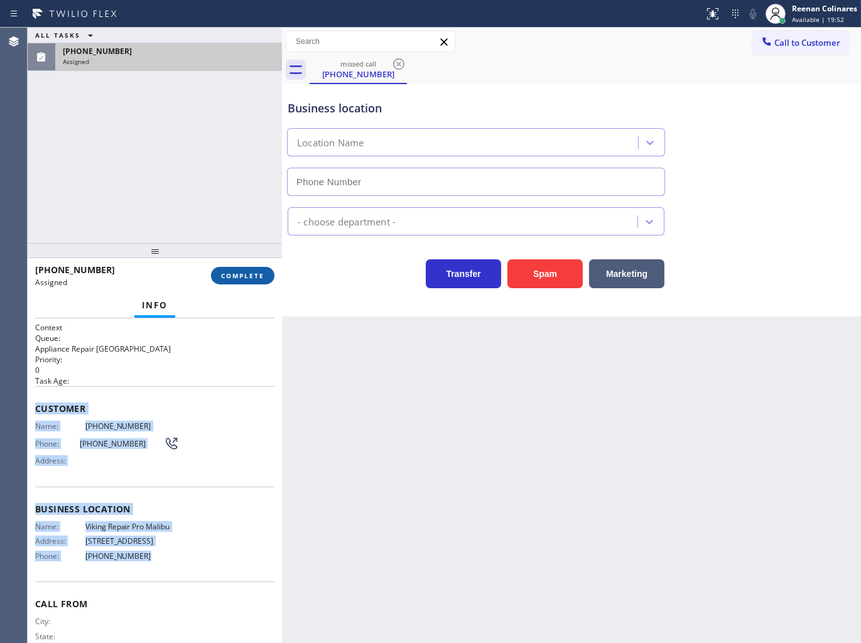
type input "(424) 396-5428"
click at [246, 273] on span "COMPLETE" at bounding box center [242, 275] width 43 height 9
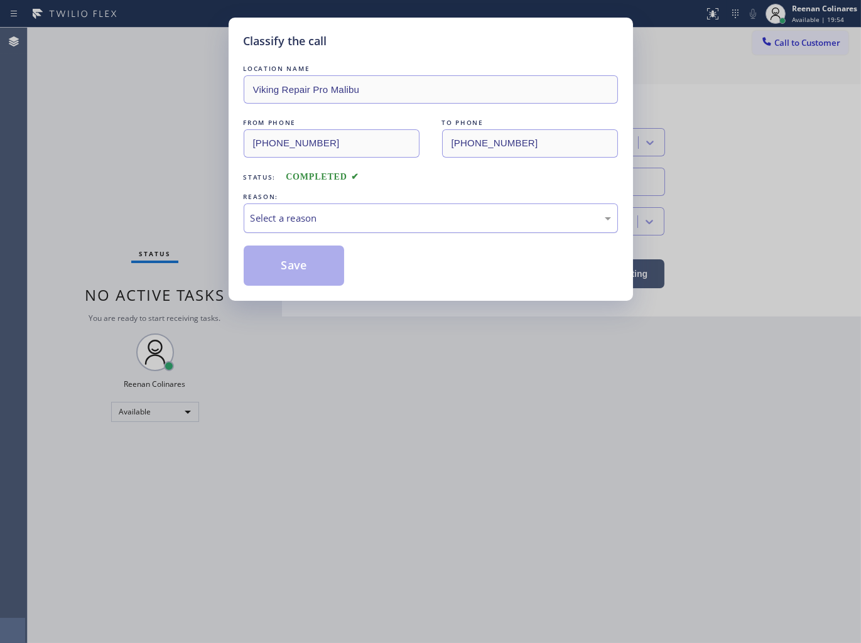
click at [286, 209] on div "Select a reason" at bounding box center [431, 219] width 374 height 30
drag, startPoint x: 281, startPoint y: 259, endPoint x: 183, endPoint y: 220, distance: 105.1
click at [281, 259] on button "Save" at bounding box center [294, 266] width 101 height 40
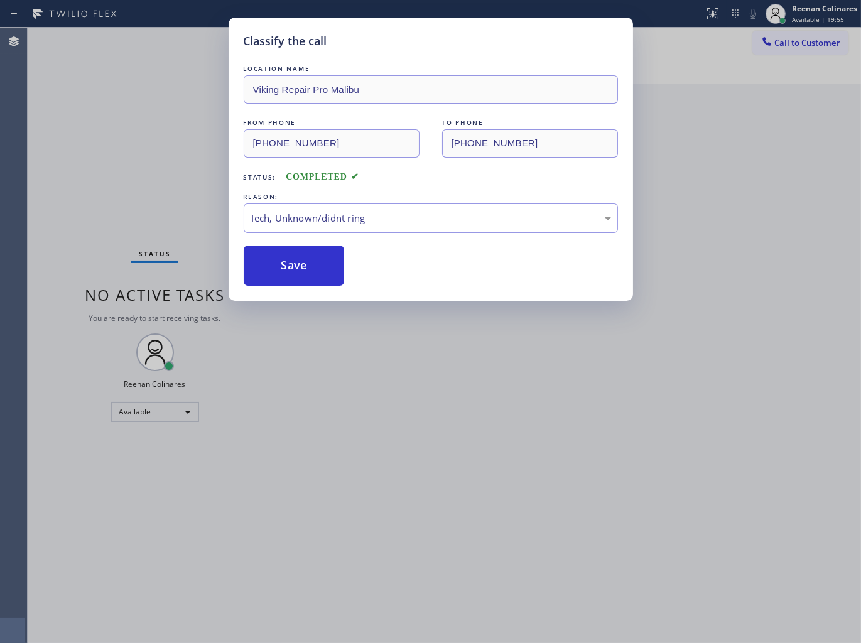
click at [139, 196] on div "Classify the call LOCATION NAME Viking Repair Pro Malibu FROM PHONE (424) 353-5…" at bounding box center [430, 321] width 861 height 643
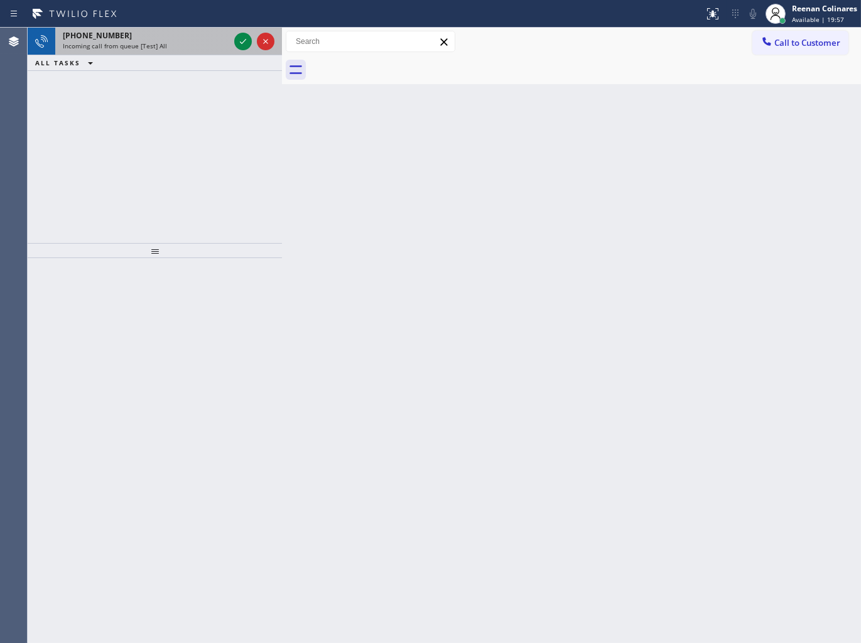
click at [173, 39] on div "+18479462425" at bounding box center [146, 35] width 166 height 11
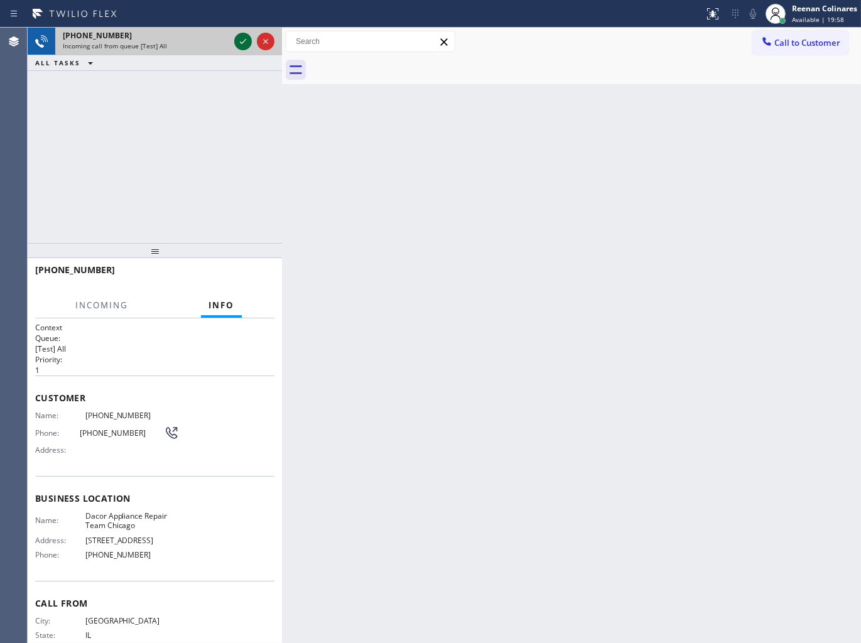
drag, startPoint x: 241, startPoint y: 38, endPoint x: 246, endPoint y: 43, distance: 6.7
click at [242, 38] on icon at bounding box center [243, 41] width 15 height 15
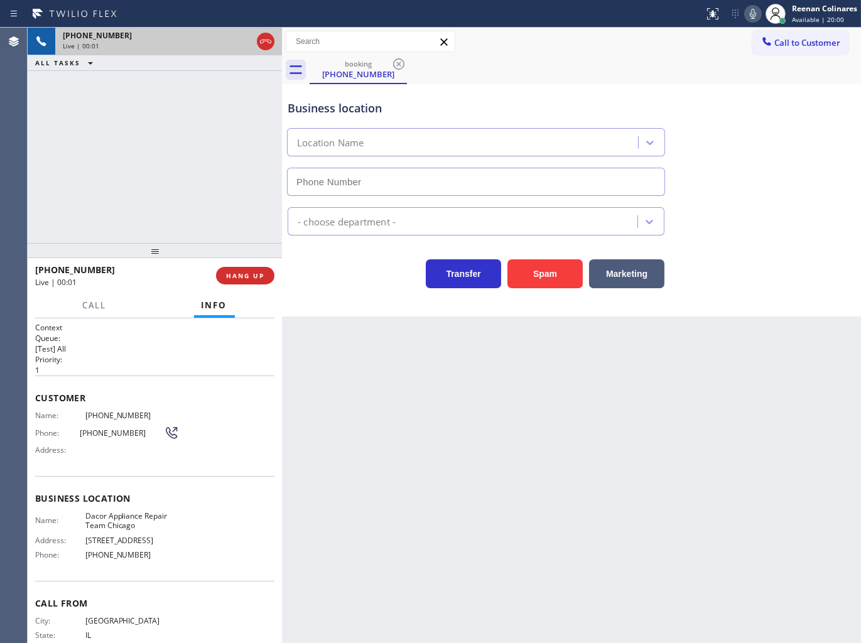
type input "(773) 825-3070"
click at [751, 16] on icon at bounding box center [753, 14] width 6 height 10
click at [750, 16] on icon at bounding box center [753, 13] width 15 height 15
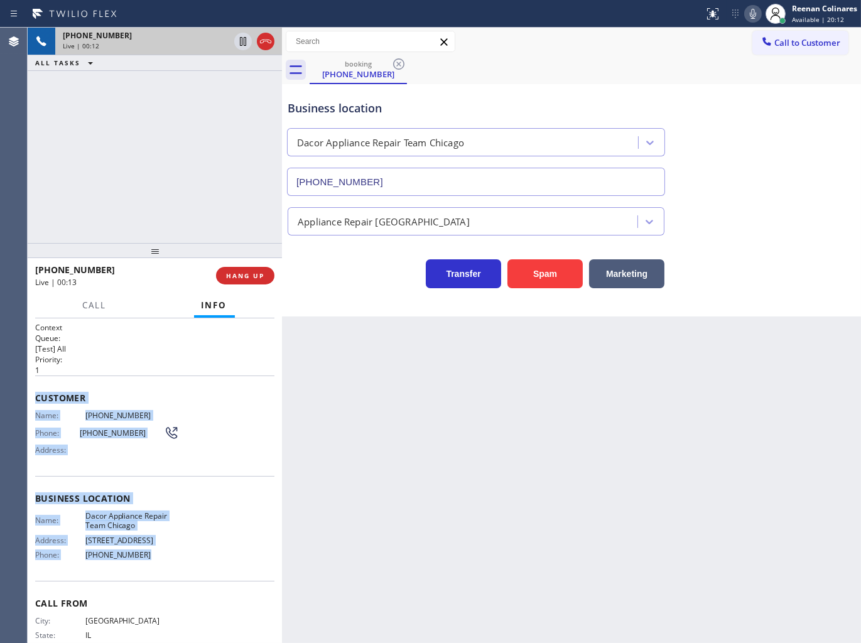
drag, startPoint x: 35, startPoint y: 394, endPoint x: 205, endPoint y: 550, distance: 231.6
click at [204, 550] on div "Context Queue: [Test] All Priority: 1 Customer Name: (847) 946-2425 Phone: (847…" at bounding box center [154, 499] width 239 height 354
copy div "Customer Name: (847) 946-2425 Phone: (847) 946-2425 Address: Business location …"
click at [757, 15] on icon at bounding box center [753, 13] width 15 height 15
click at [83, 300] on span "Call" at bounding box center [95, 305] width 24 height 11
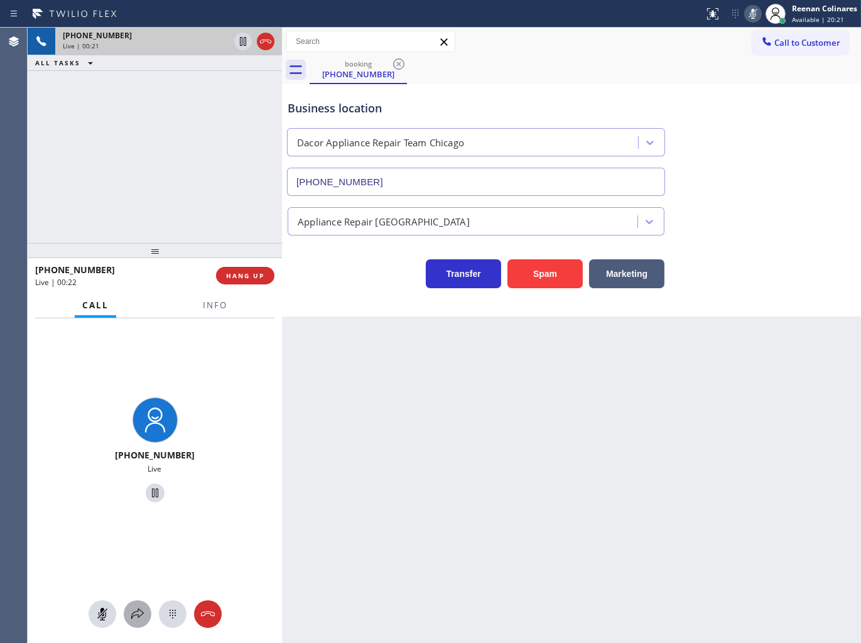
click at [131, 616] on icon at bounding box center [137, 614] width 15 height 15
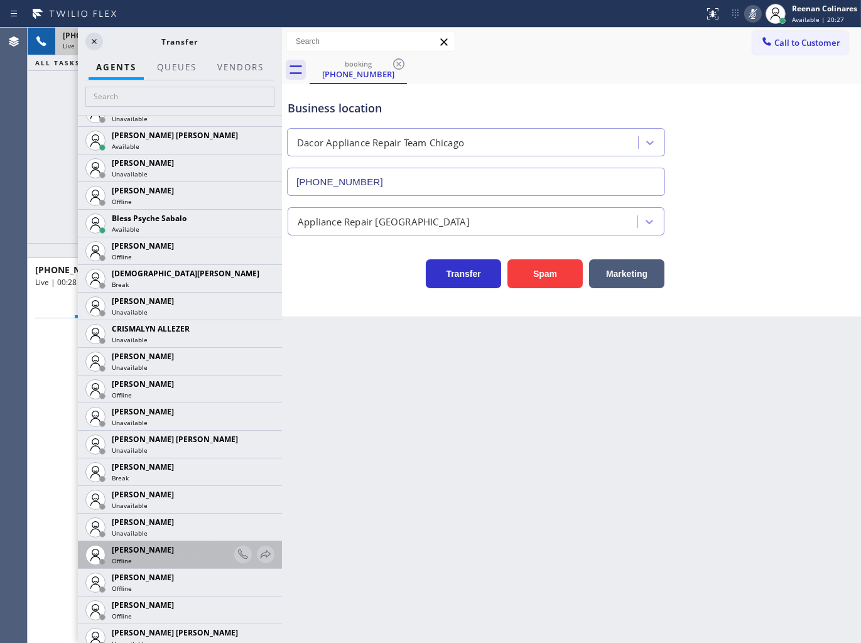
scroll to position [628, 0]
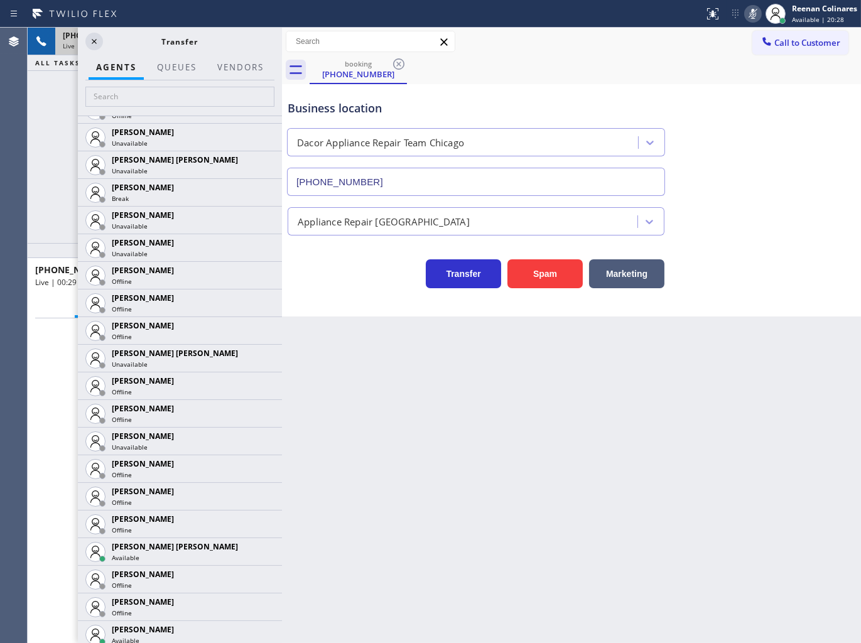
click at [0, 0] on icon at bounding box center [0, 0] width 0 height 0
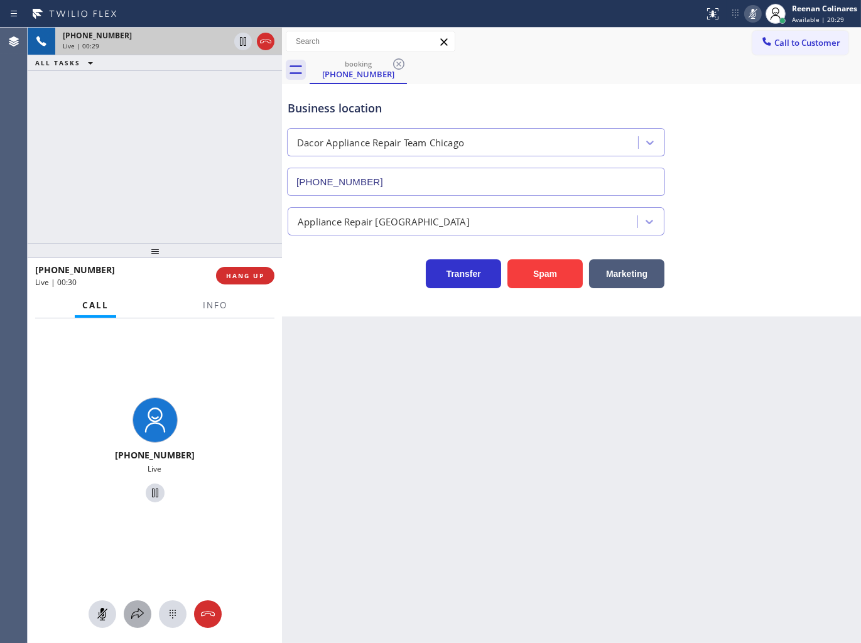
click at [143, 617] on icon at bounding box center [137, 614] width 15 height 15
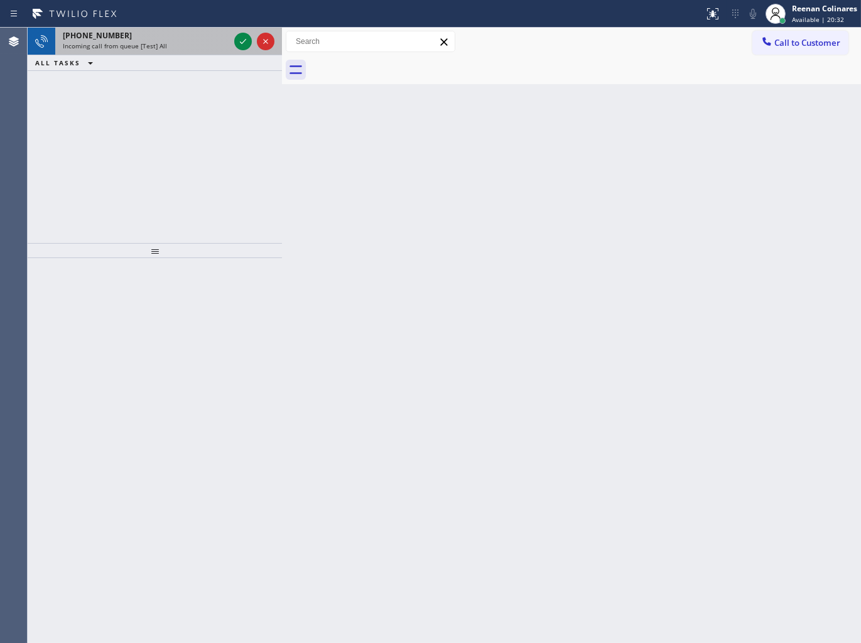
click at [177, 36] on div "+18883644165" at bounding box center [146, 35] width 166 height 11
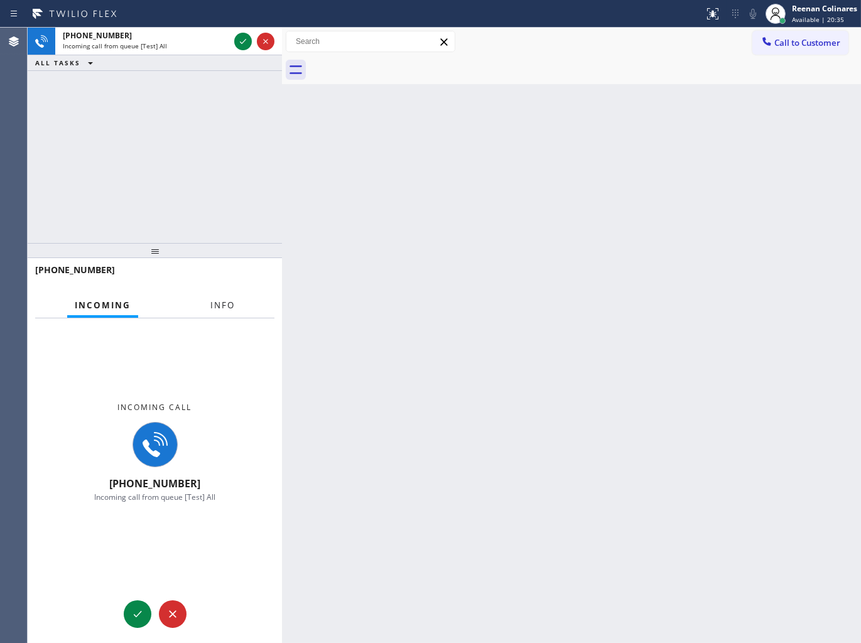
click at [218, 308] on span "Info" at bounding box center [222, 305] width 24 height 11
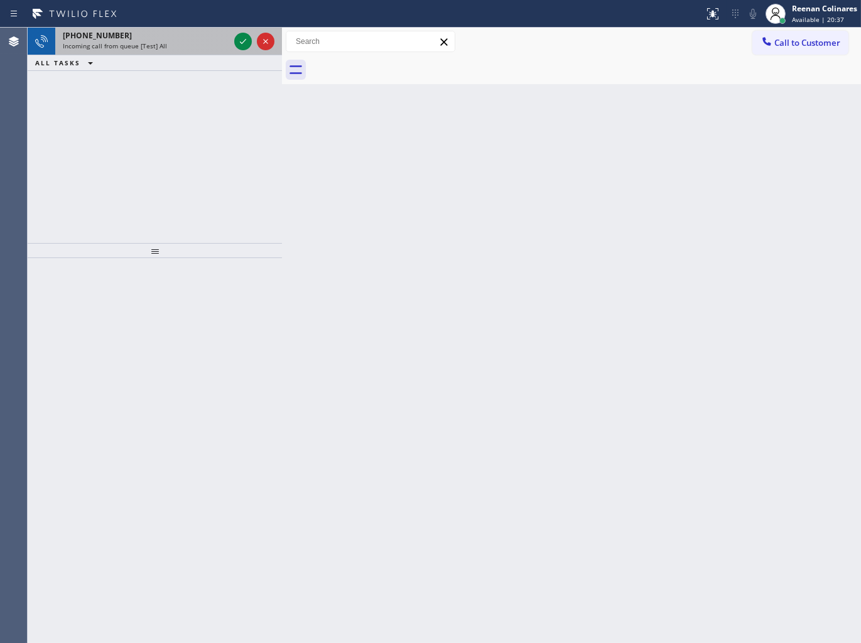
click at [196, 46] on div "Incoming call from queue [Test] All" at bounding box center [146, 45] width 166 height 9
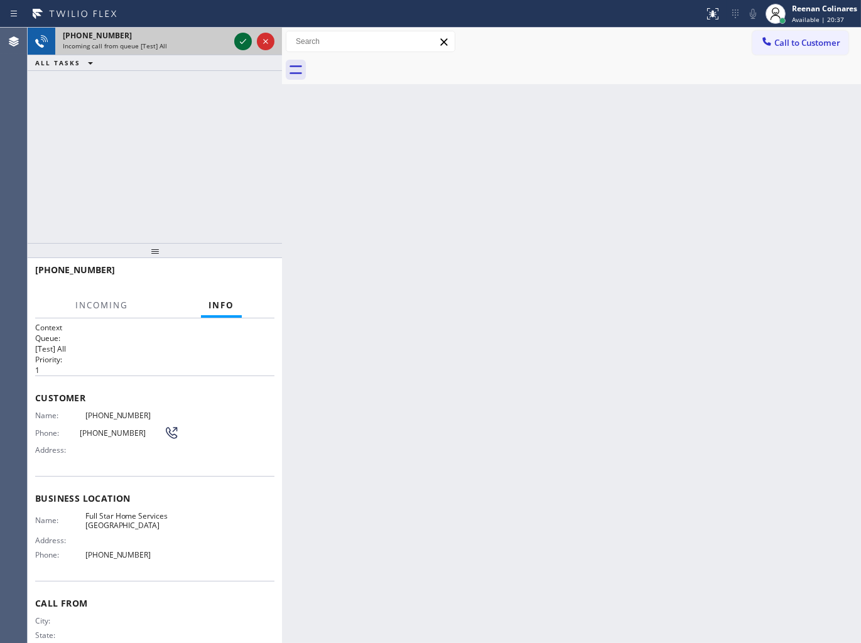
click at [242, 39] on icon at bounding box center [243, 41] width 15 height 15
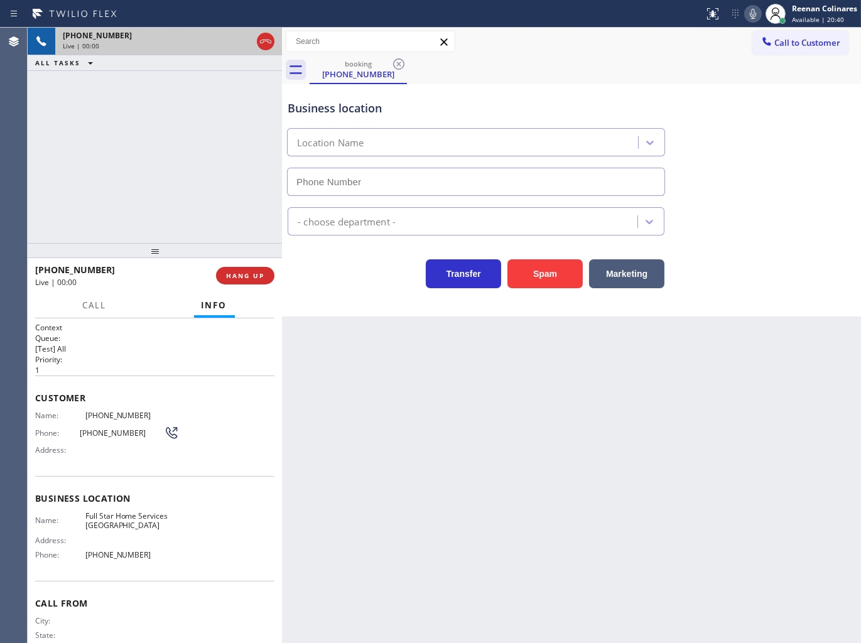
type input "(213) 444-5645"
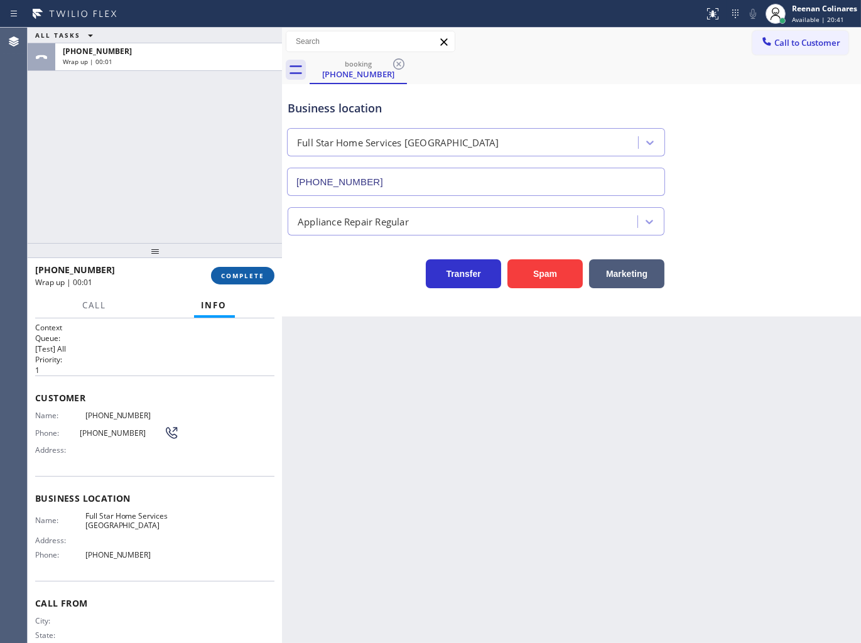
click at [246, 274] on span "COMPLETE" at bounding box center [242, 275] width 43 height 9
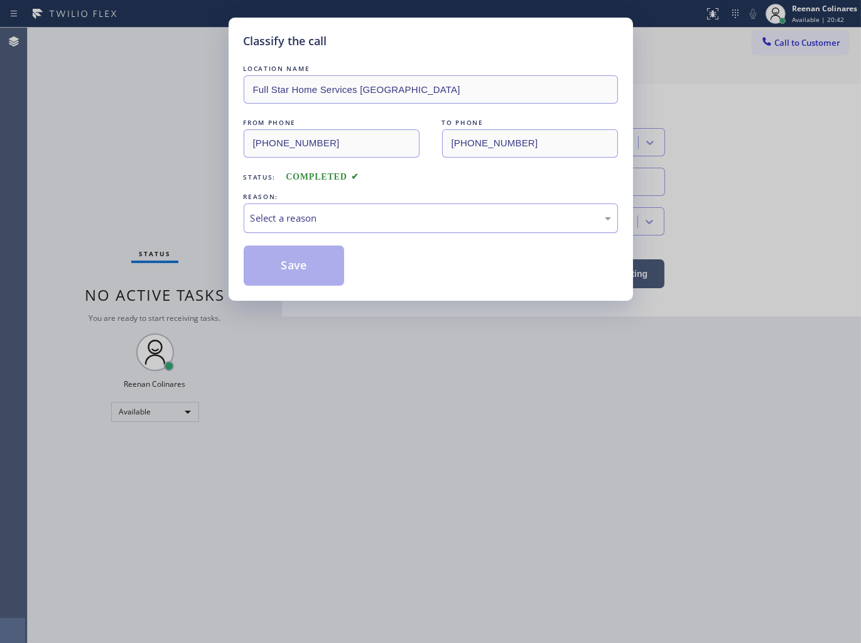
click at [300, 218] on div "Select a reason" at bounding box center [431, 218] width 361 height 14
click at [274, 266] on button "Save" at bounding box center [294, 266] width 101 height 40
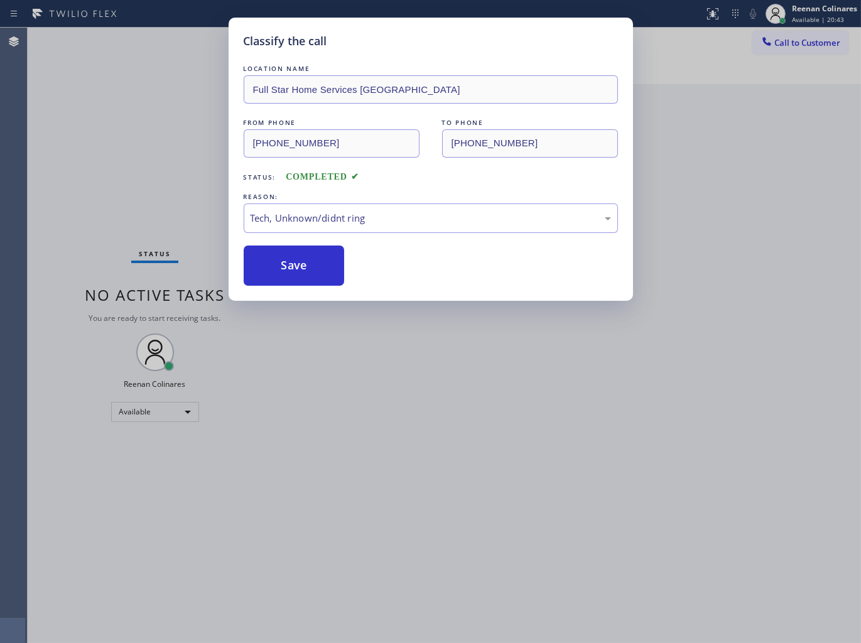
click at [155, 192] on div "Classify the call LOCATION NAME Full Star Home Services Eagle Rock FROM PHONE (…" at bounding box center [430, 321] width 861 height 643
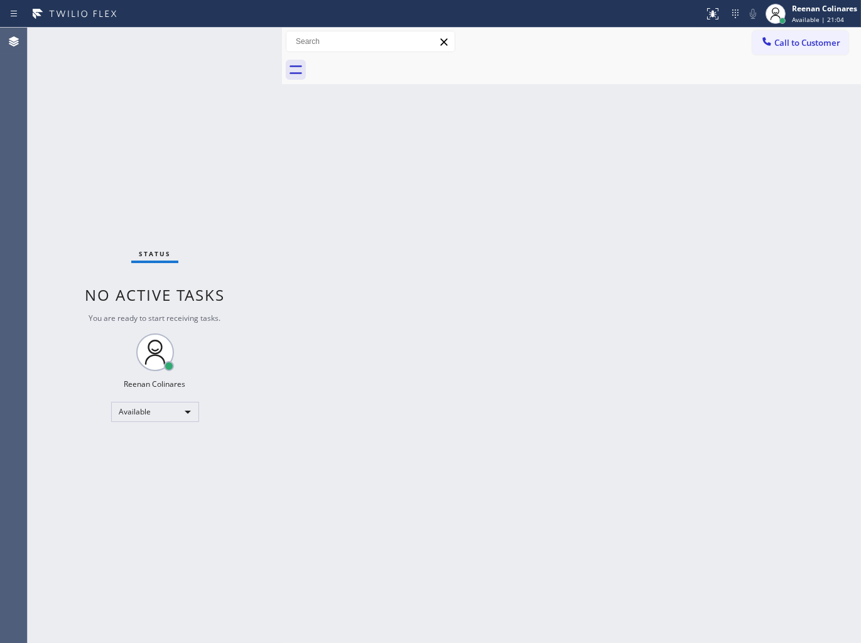
drag, startPoint x: 475, startPoint y: 212, endPoint x: 478, endPoint y: 222, distance: 10.5
click at [476, 212] on div "Back to Dashboard Change Sender ID Customers Technicians Select a contact Outbo…" at bounding box center [571, 336] width 579 height 616
click at [838, 4] on div "Reenan Colinares" at bounding box center [824, 8] width 65 height 11
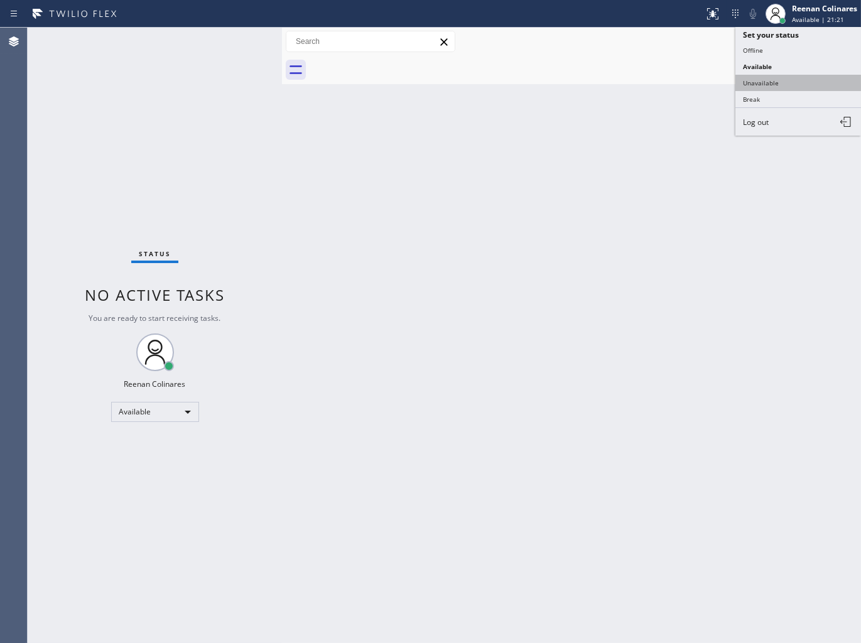
click at [754, 83] on button "Unavailable" at bounding box center [799, 83] width 126 height 16
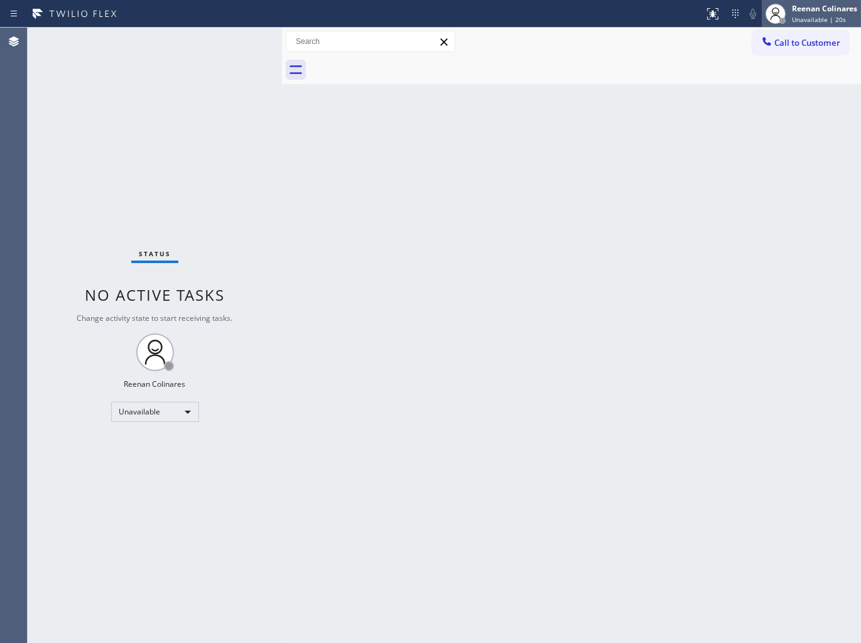
click at [796, 8] on div "Reenan Colinares" at bounding box center [824, 8] width 65 height 11
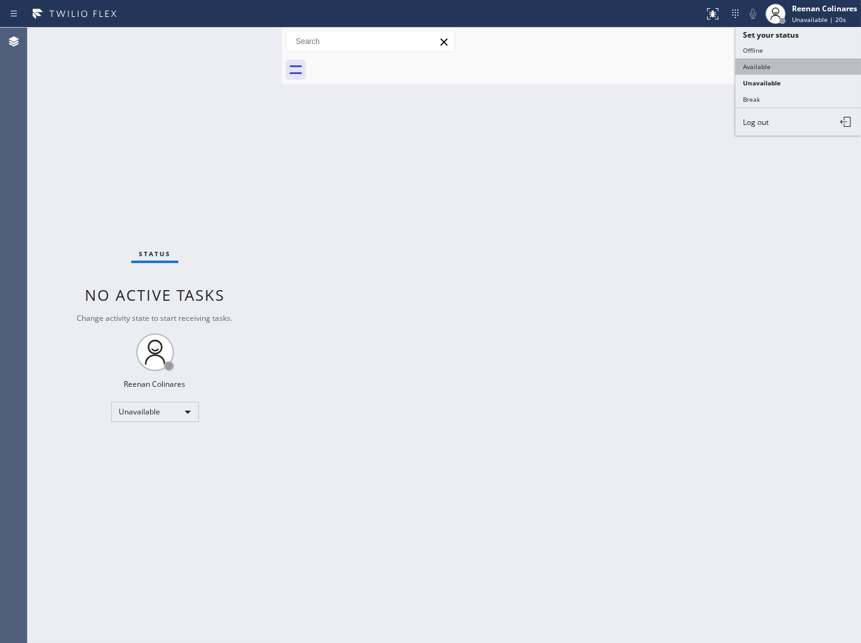
click at [763, 58] on button "Available" at bounding box center [799, 66] width 126 height 16
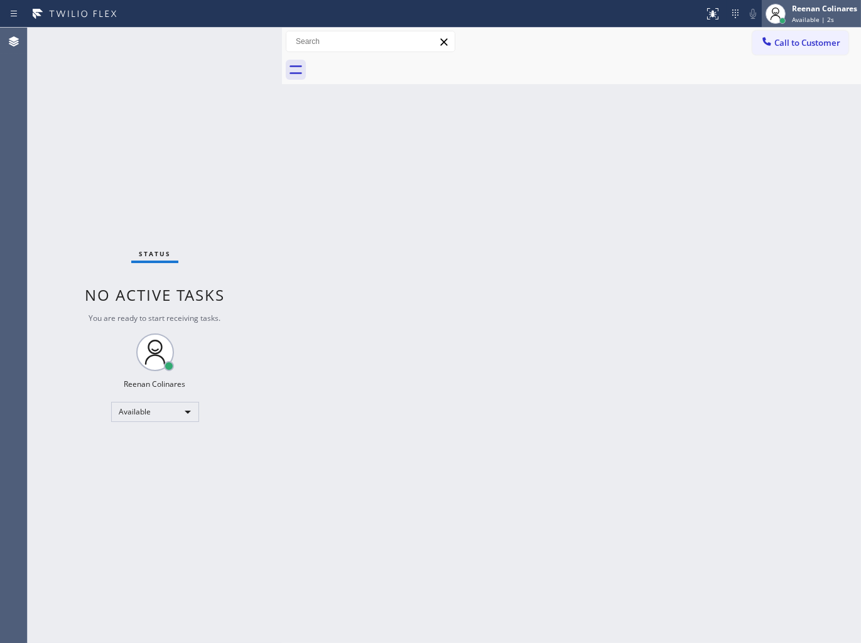
click at [813, 13] on div "Reenan Colinares" at bounding box center [824, 8] width 65 height 11
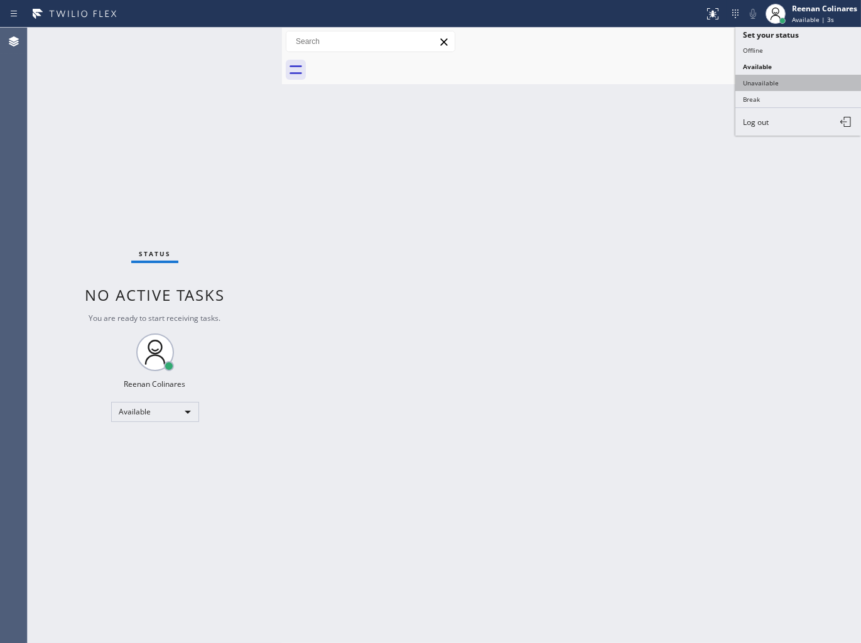
click at [754, 79] on button "Unavailable" at bounding box center [799, 83] width 126 height 16
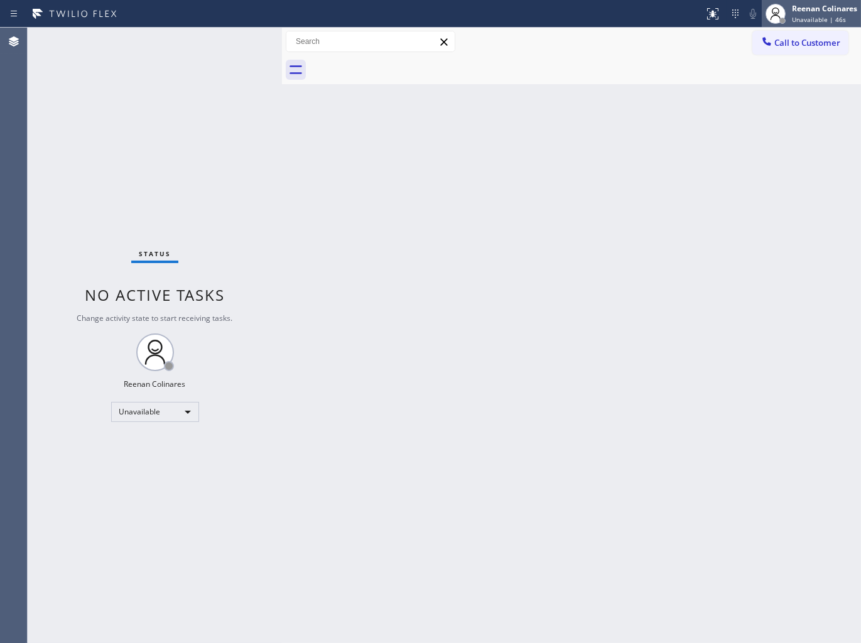
click at [810, 15] on span "Unavailable | 46s" at bounding box center [819, 19] width 54 height 9
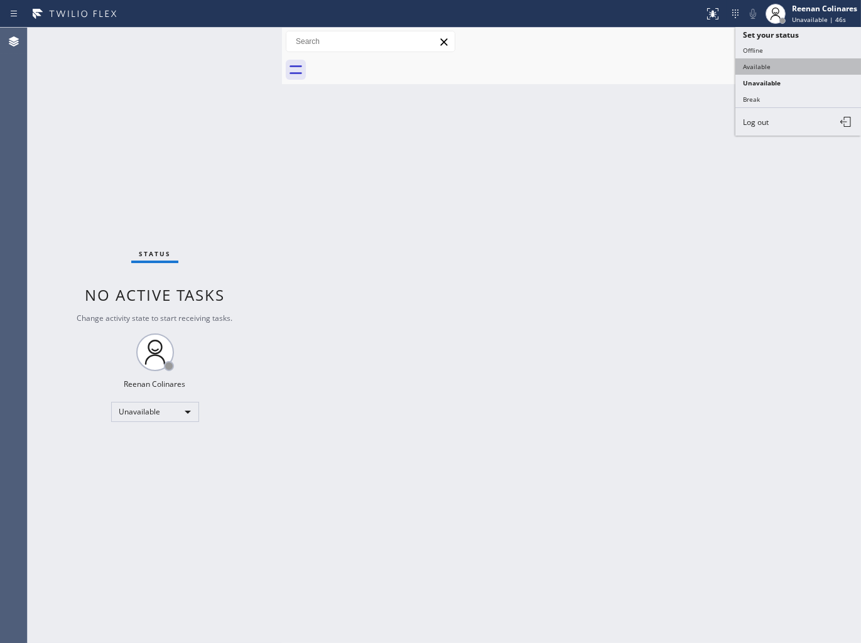
click at [752, 63] on button "Available" at bounding box center [799, 66] width 126 height 16
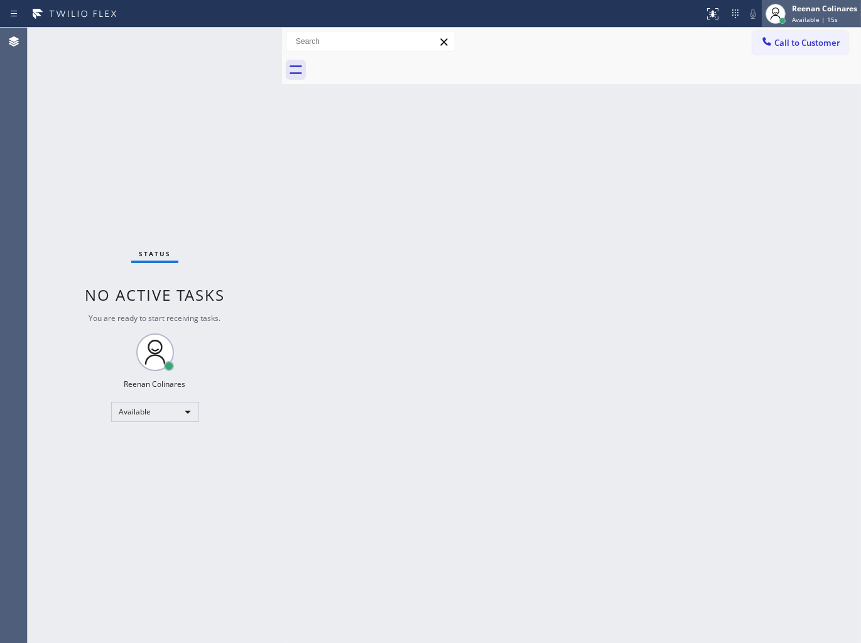
click at [807, 7] on div "Reenan Colinares" at bounding box center [824, 8] width 65 height 11
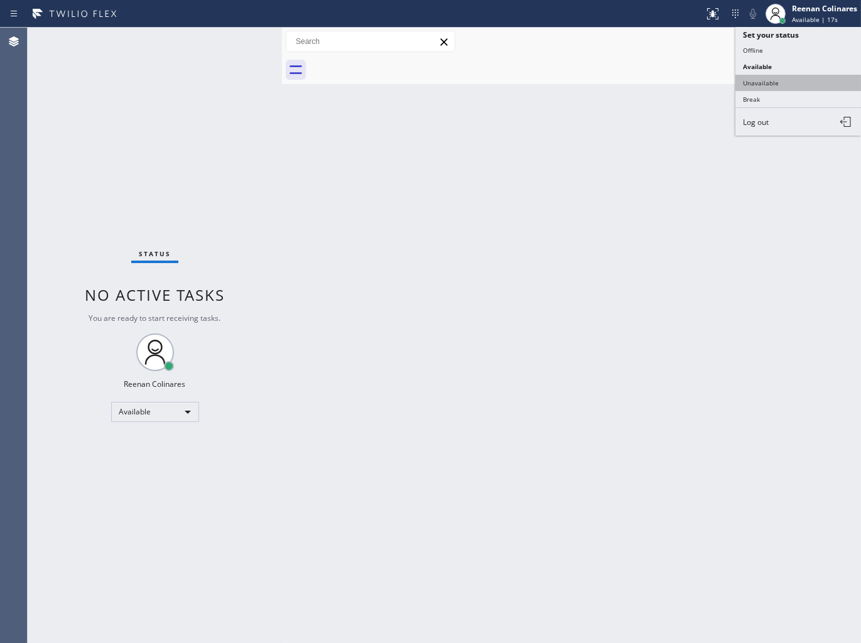
click at [752, 82] on button "Unavailable" at bounding box center [799, 83] width 126 height 16
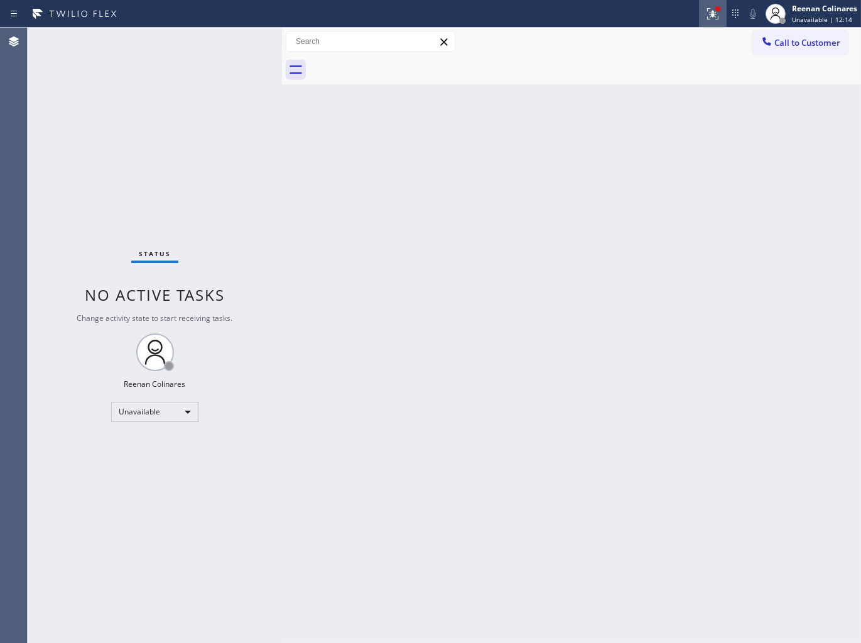
click at [712, 14] on icon at bounding box center [711, 12] width 8 height 9
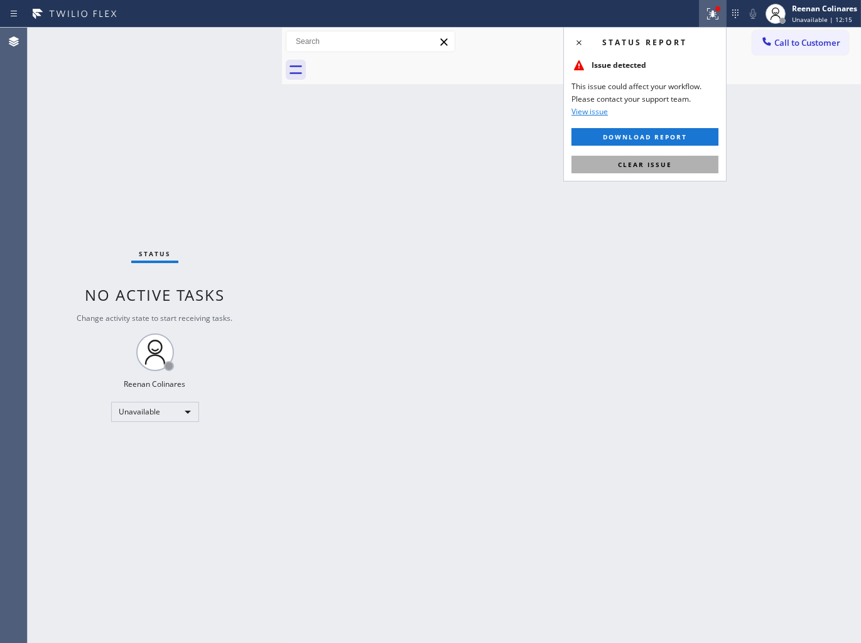
click at [650, 166] on span "Clear issue" at bounding box center [645, 164] width 54 height 9
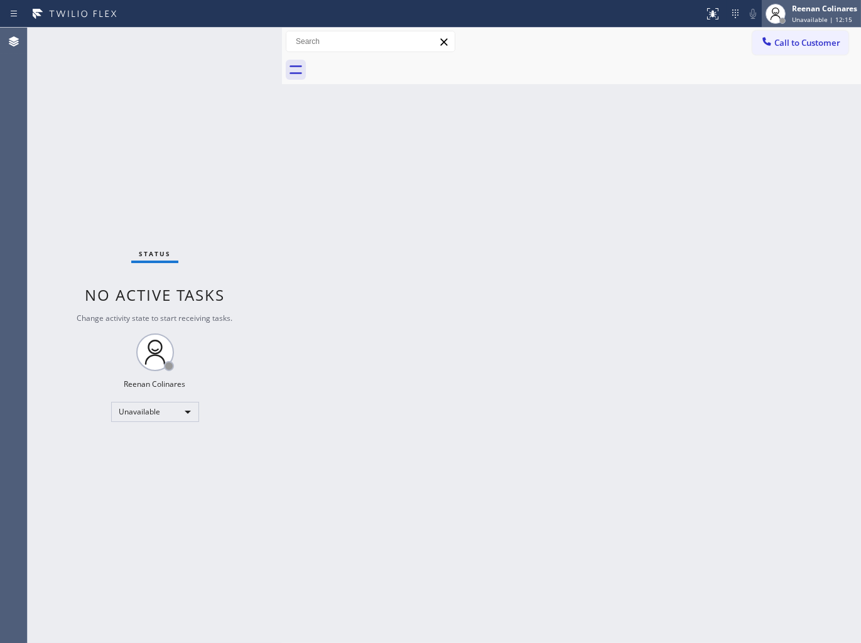
click at [808, 8] on div "Reenan Colinares" at bounding box center [824, 8] width 65 height 11
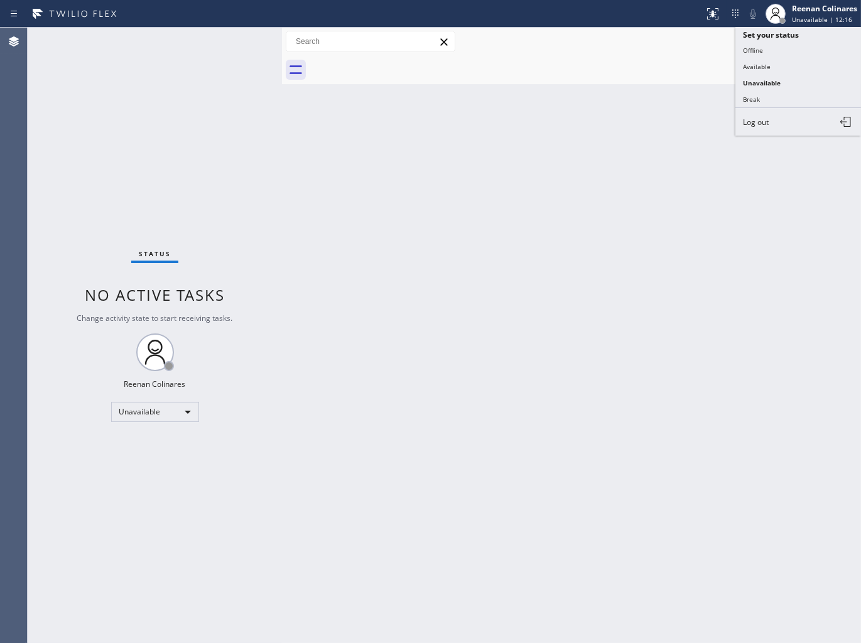
click at [598, 21] on div at bounding box center [352, 14] width 694 height 20
click at [624, 72] on div at bounding box center [586, 70] width 552 height 28
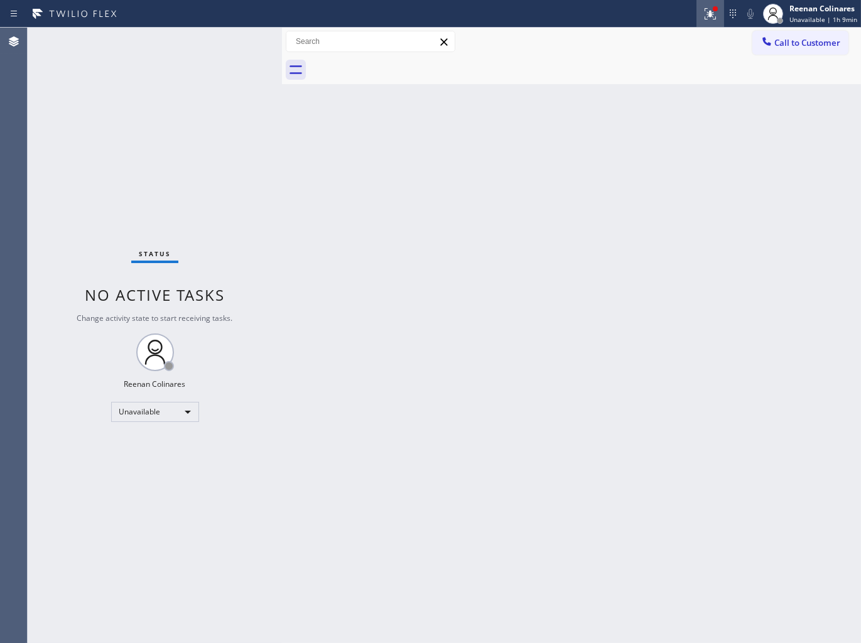
click at [710, 16] on icon at bounding box center [710, 13] width 11 height 11
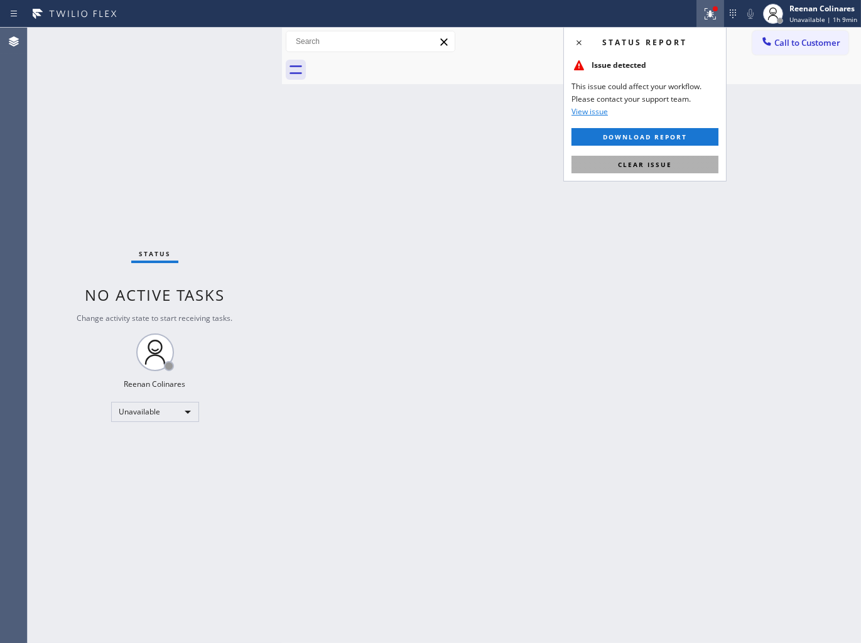
click at [655, 165] on span "Clear issue" at bounding box center [645, 164] width 54 height 9
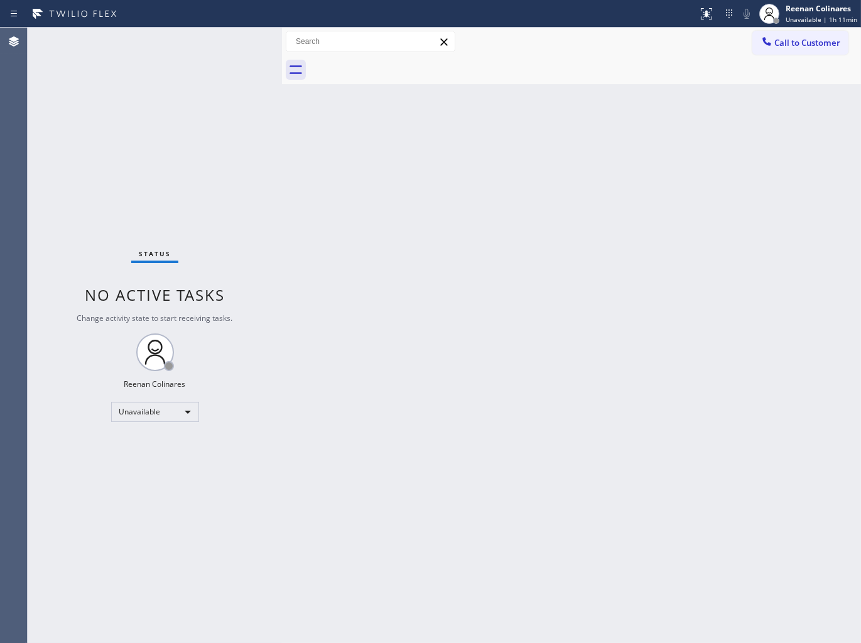
click at [422, 181] on div "Back to Dashboard Change Sender ID Customers Technicians Select a contact Outbo…" at bounding box center [571, 336] width 579 height 616
